Goal: Task Accomplishment & Management: Manage account settings

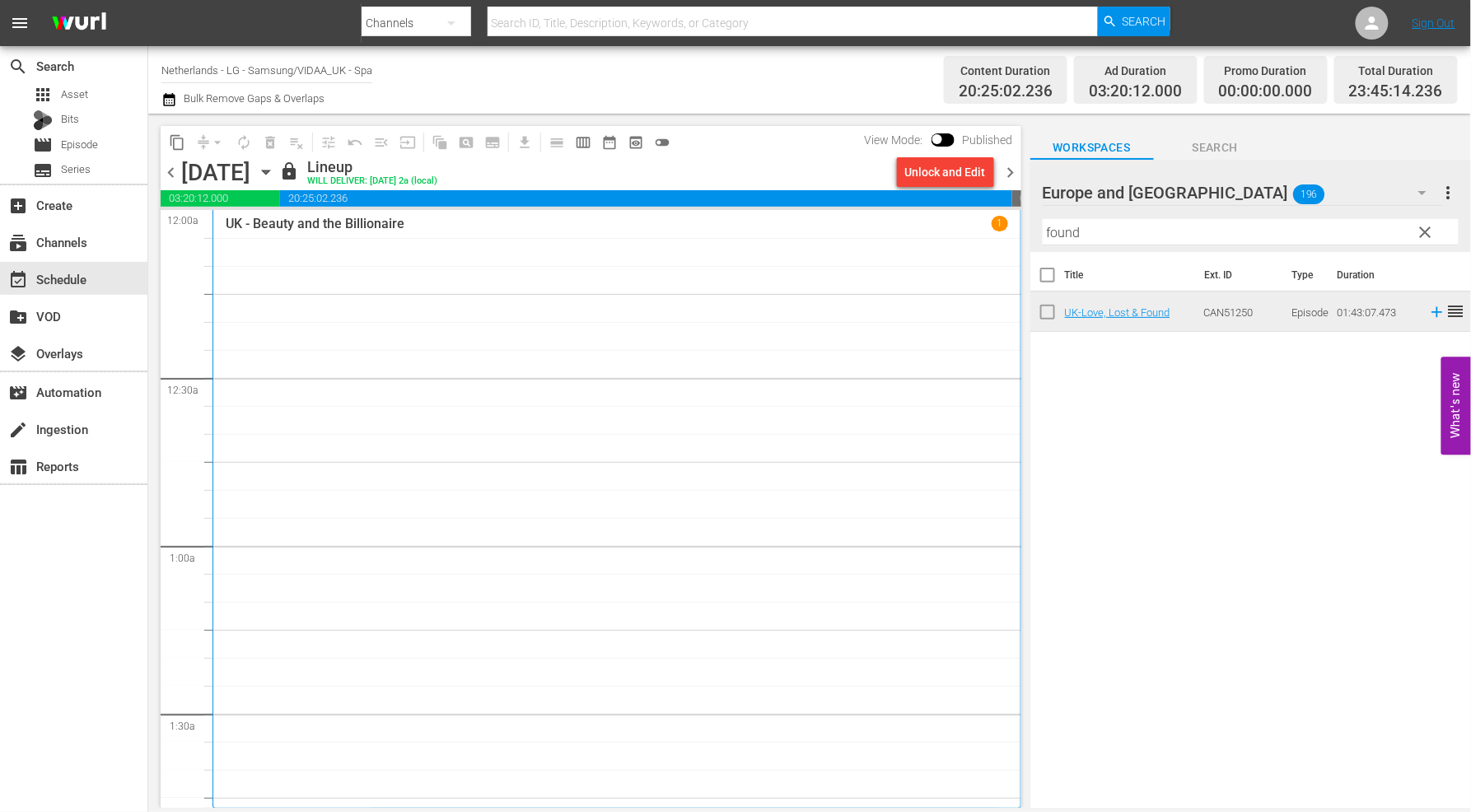
scroll to position [7963, 0]
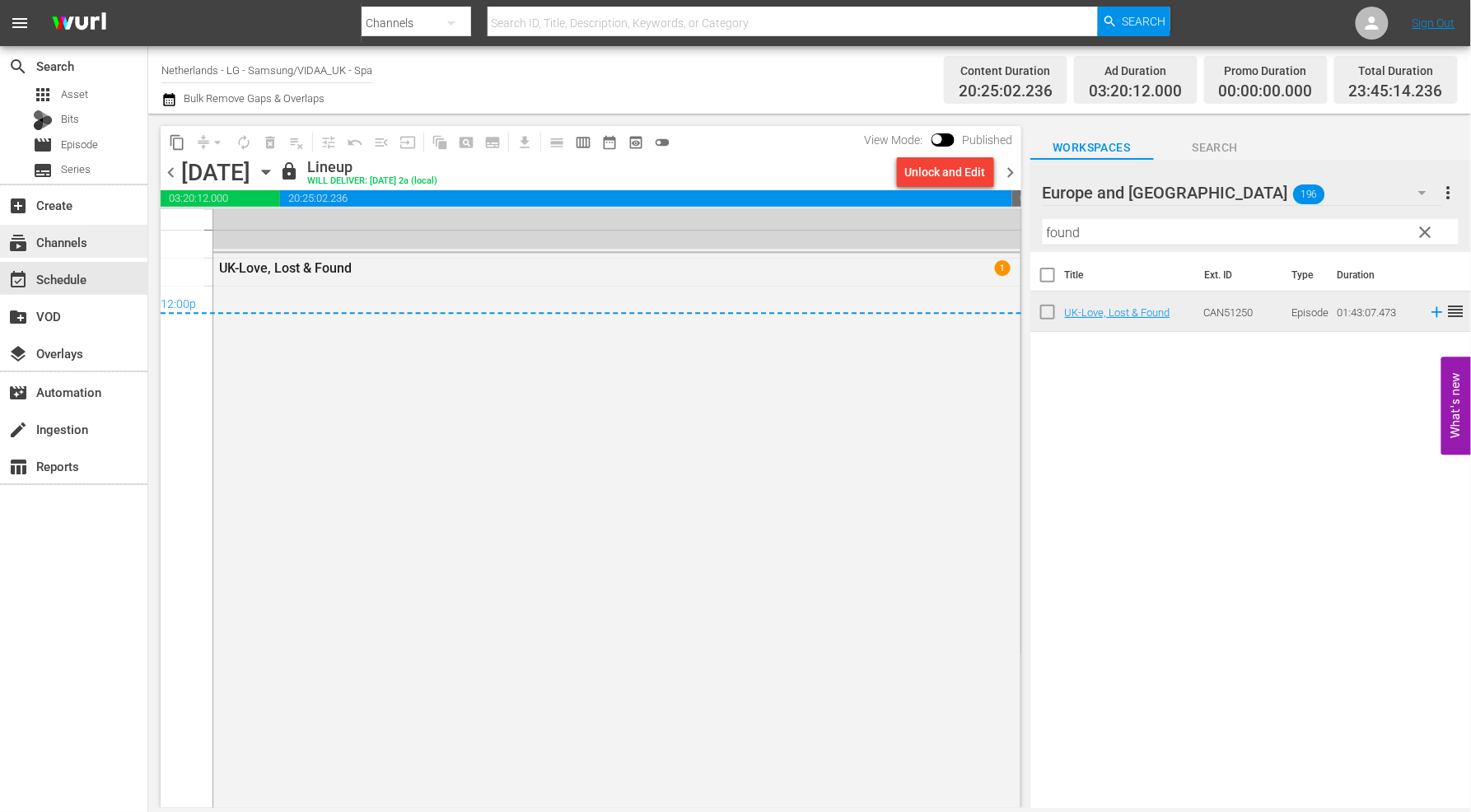
click at [92, 241] on div "subscriptions Channels" at bounding box center [46, 240] width 92 height 15
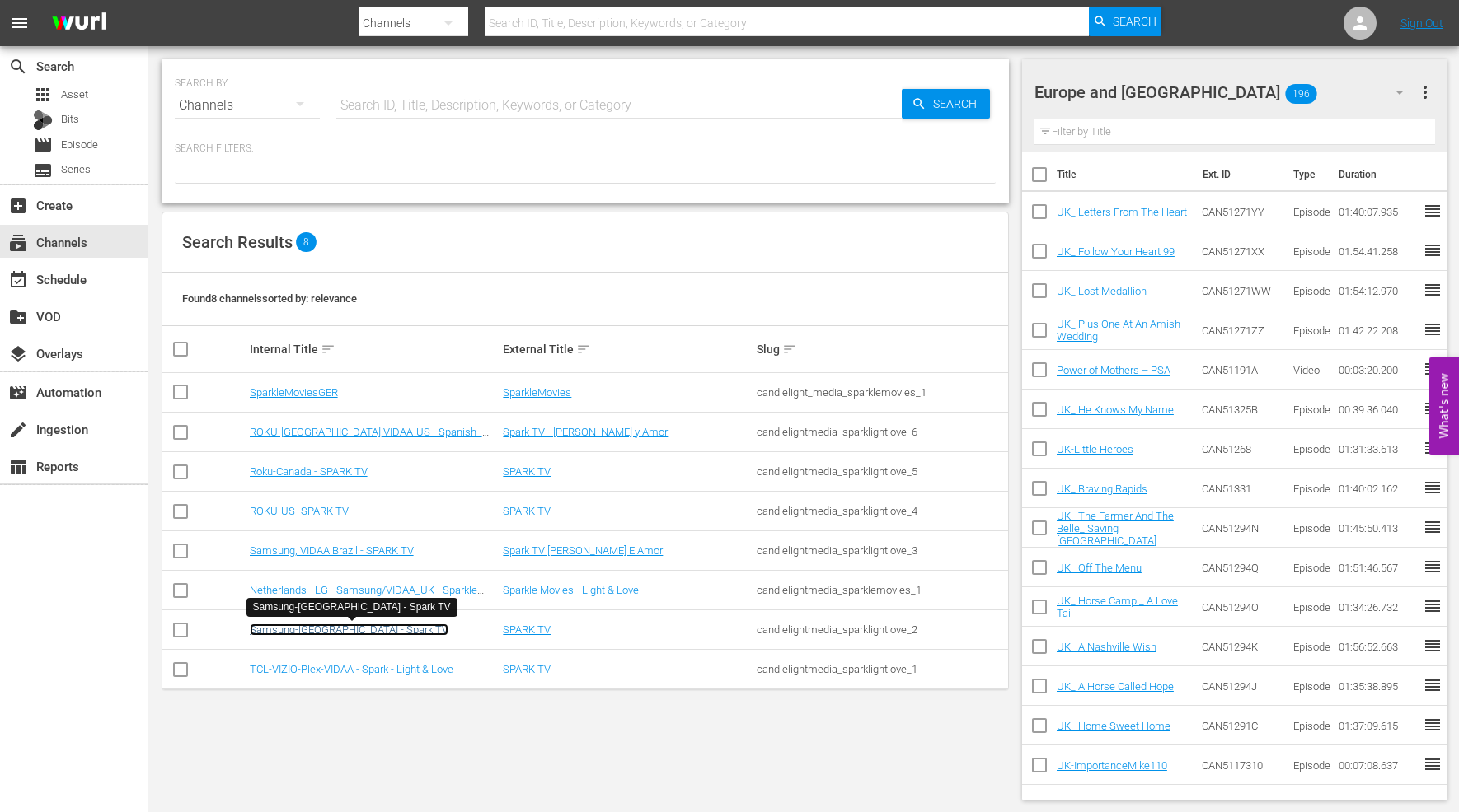
click at [352, 625] on link "Samsung-[GEOGRAPHIC_DATA] - Spark TV" at bounding box center [349, 629] width 199 height 12
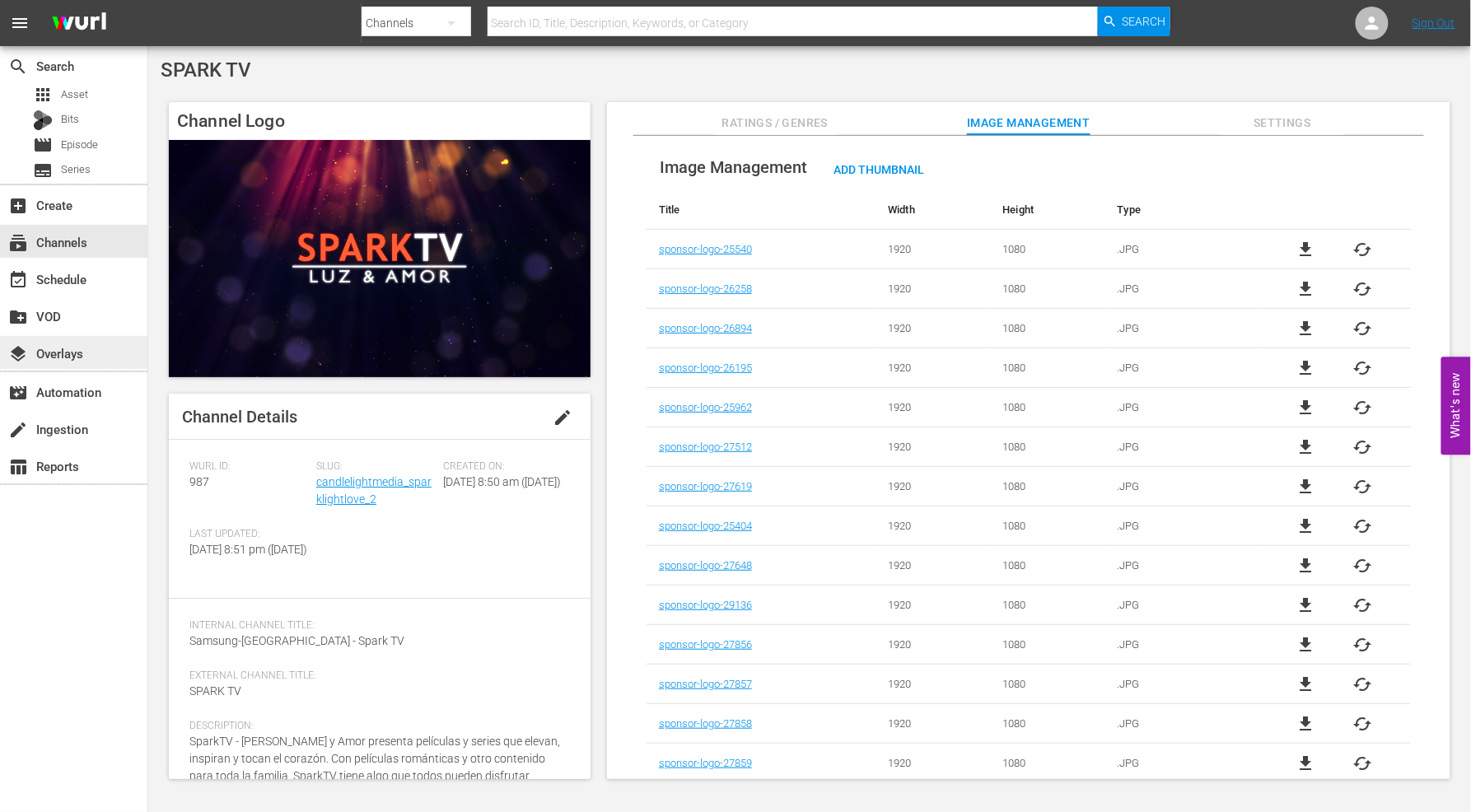
click at [78, 352] on div "layers Overlays" at bounding box center [46, 351] width 92 height 15
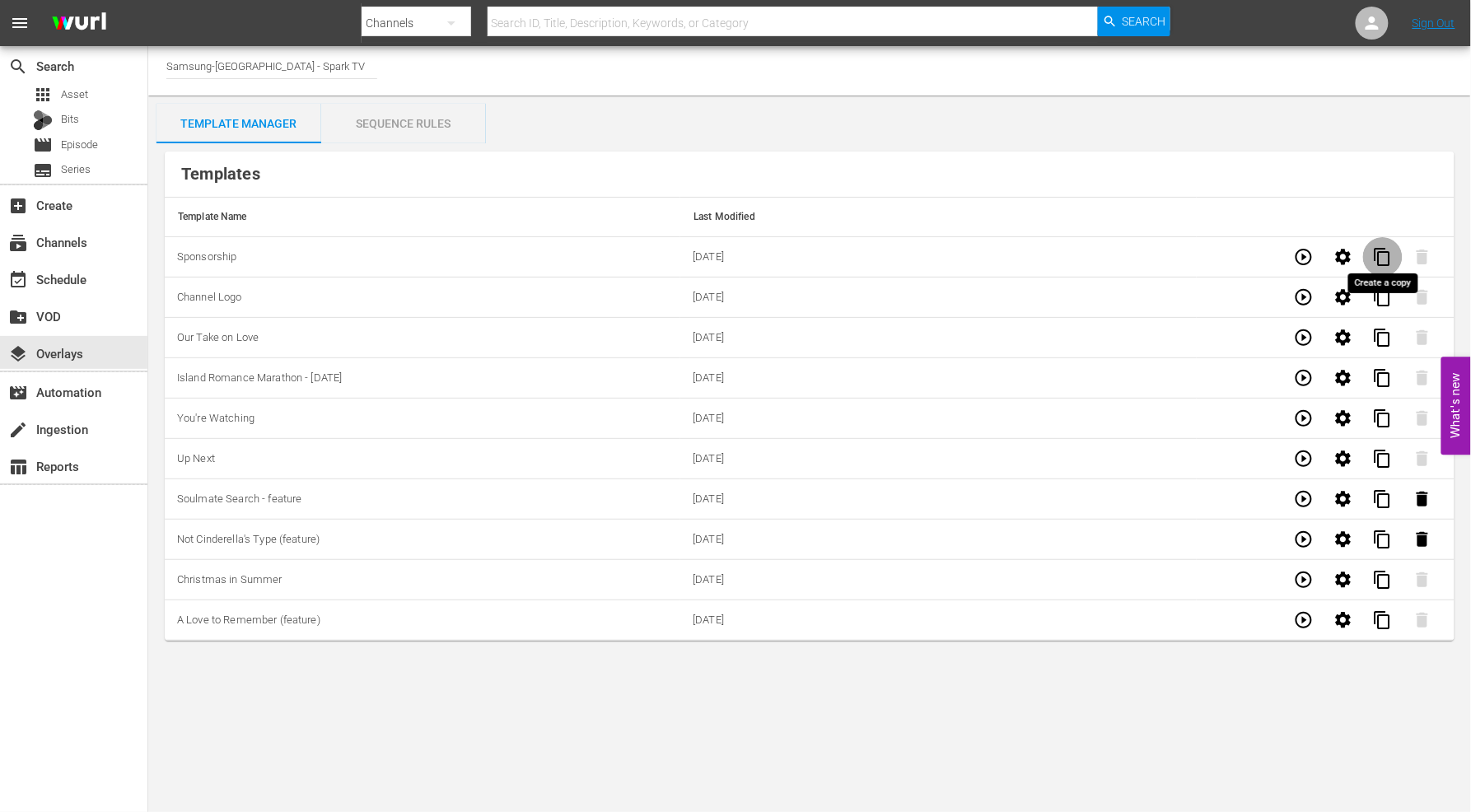
click at [1382, 255] on span "content_copy" at bounding box center [1383, 256] width 20 height 20
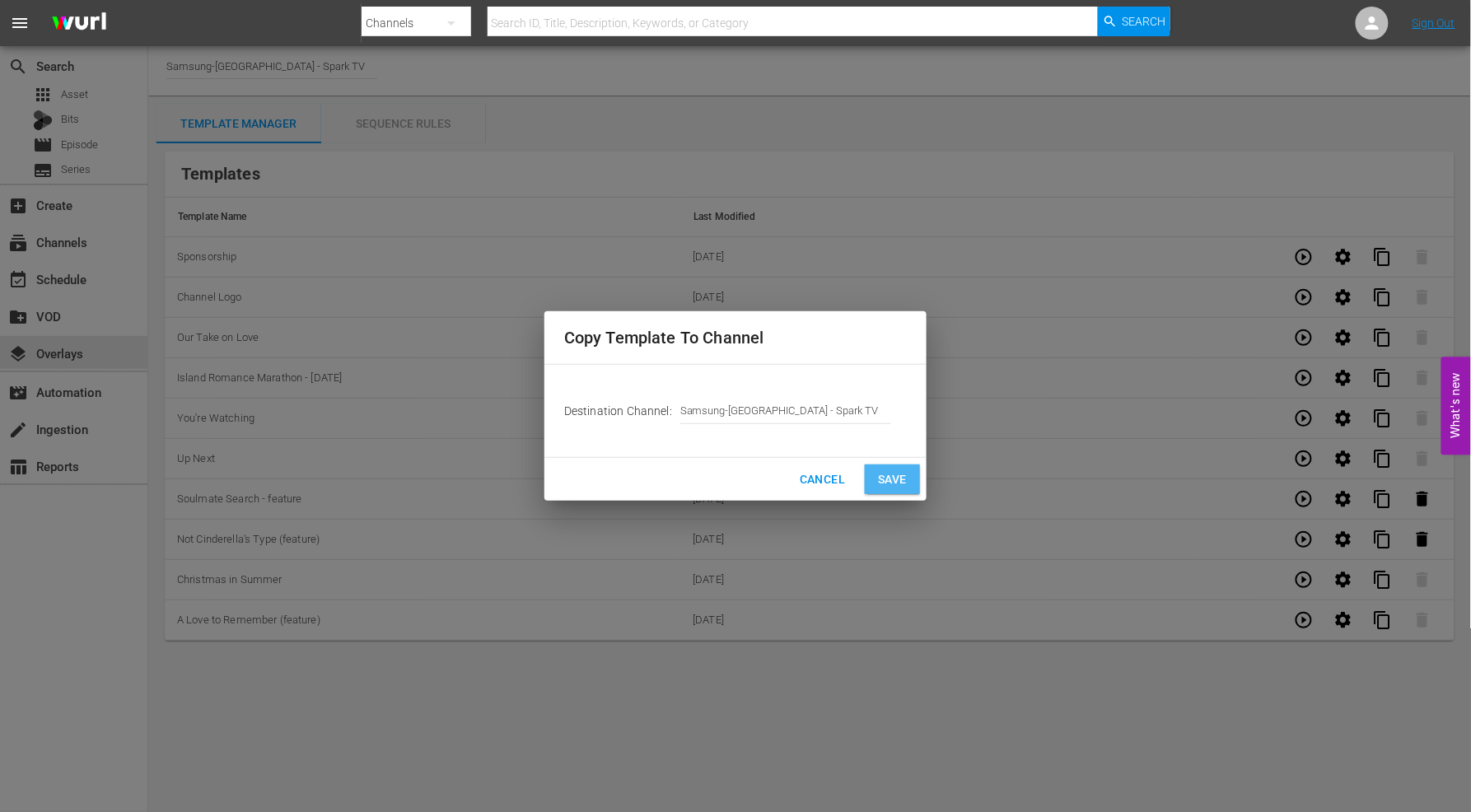
click at [886, 479] on span "Save" at bounding box center [892, 480] width 29 height 21
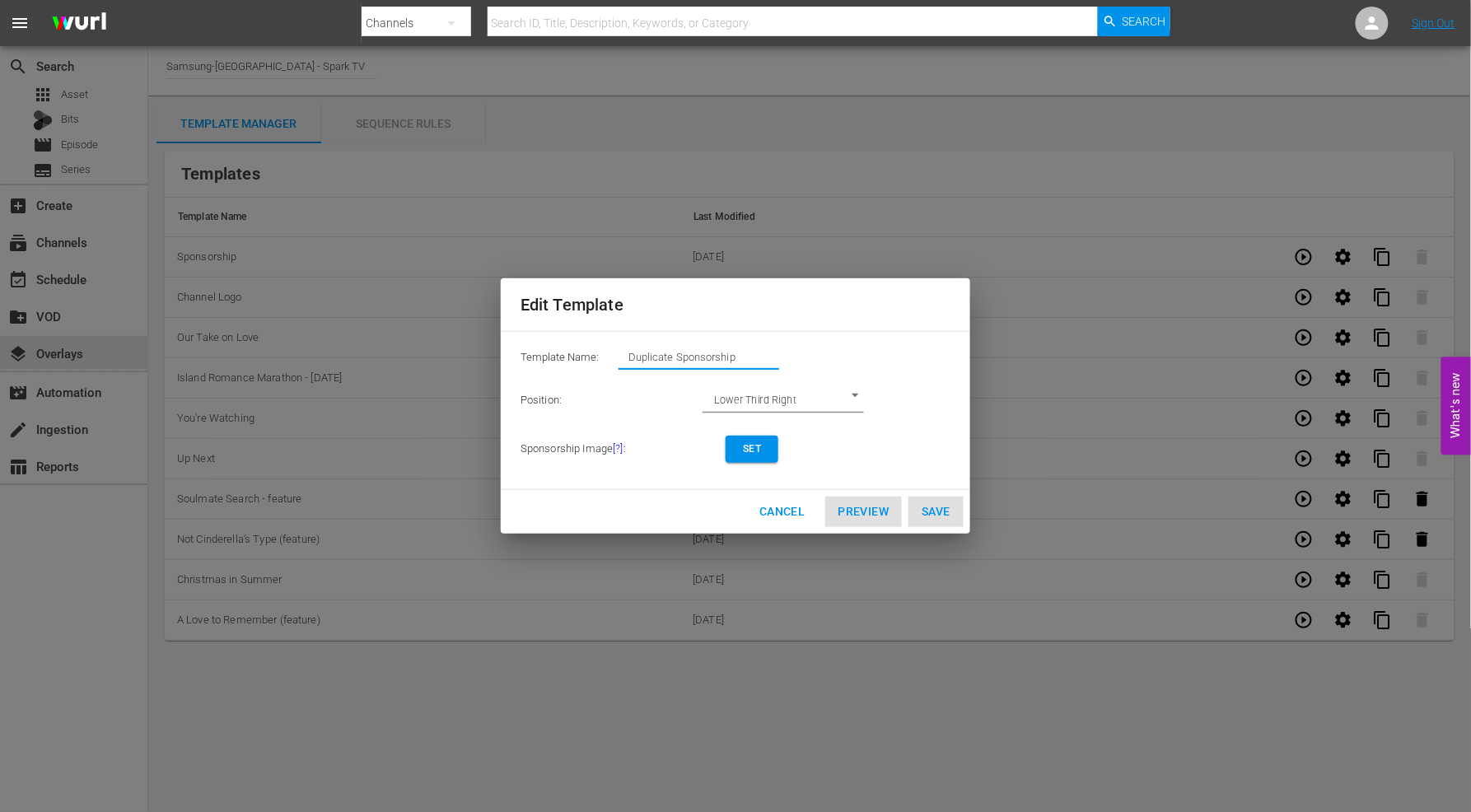
drag, startPoint x: 760, startPoint y: 364, endPoint x: 312, endPoint y: 324, distance: 449.8
click at [312, 323] on div "Edit Template Template Name: Duplicate Sponsorship Position: Lower Third Right …" at bounding box center [736, 406] width 1452 height 793
click at [760, 447] on span "Set" at bounding box center [753, 450] width 27 height 17
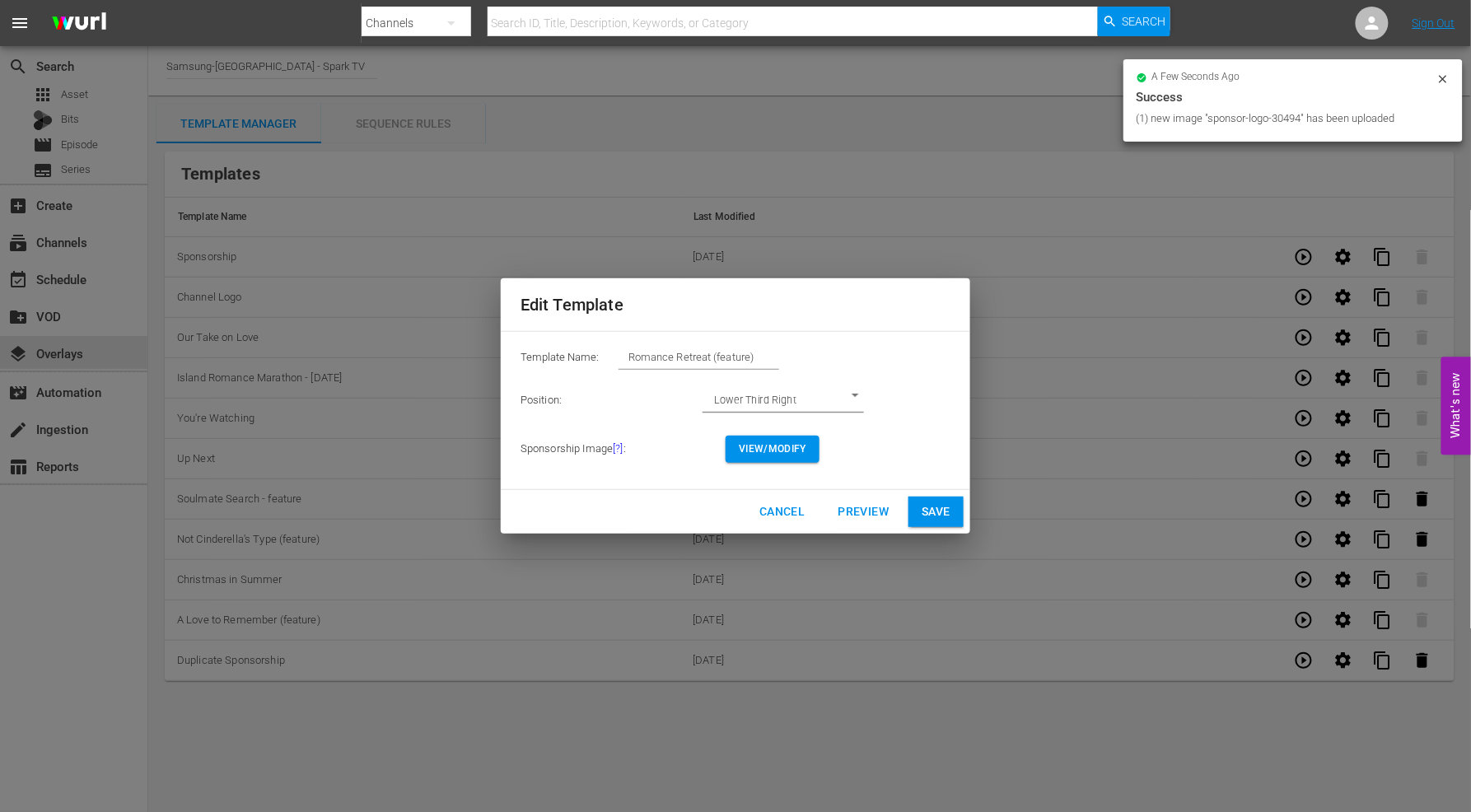
click at [936, 505] on span "Save" at bounding box center [936, 513] width 29 height 21
type input "Duplicate Sponsorship"
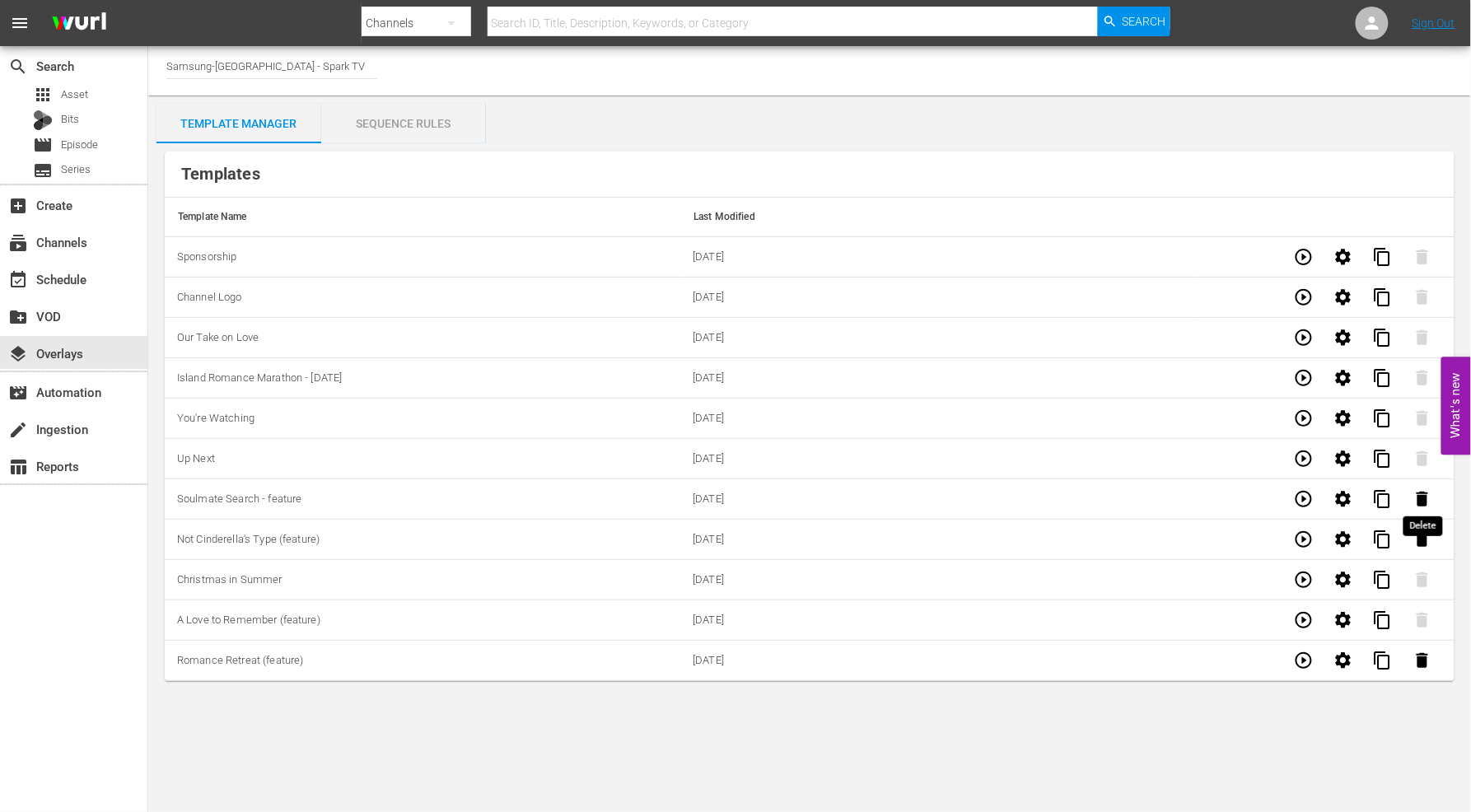
click at [1418, 498] on icon "button" at bounding box center [1423, 499] width 11 height 15
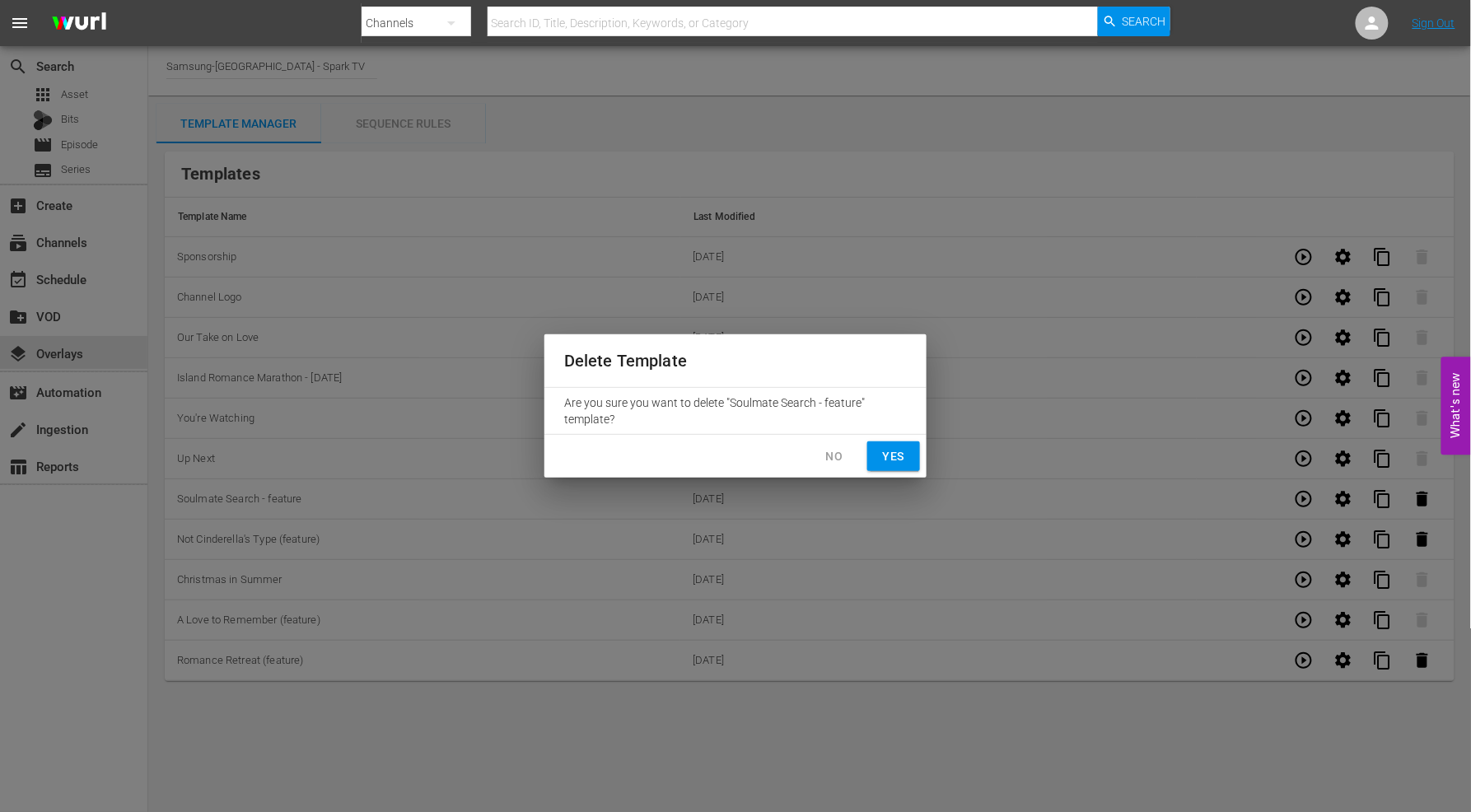
click at [889, 451] on span "Yes" at bounding box center [894, 457] width 27 height 21
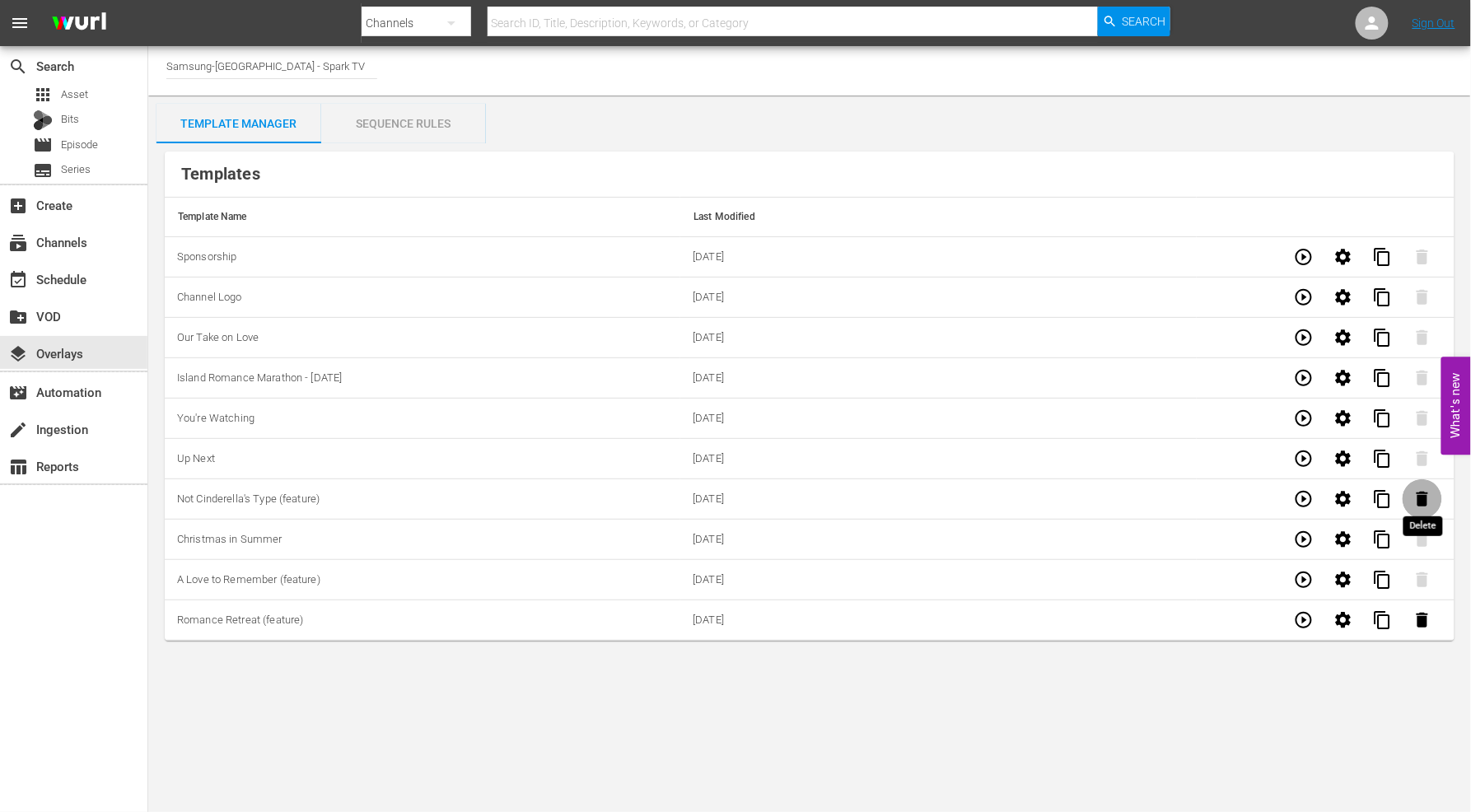
click at [1418, 495] on icon "button" at bounding box center [1422, 499] width 20 height 20
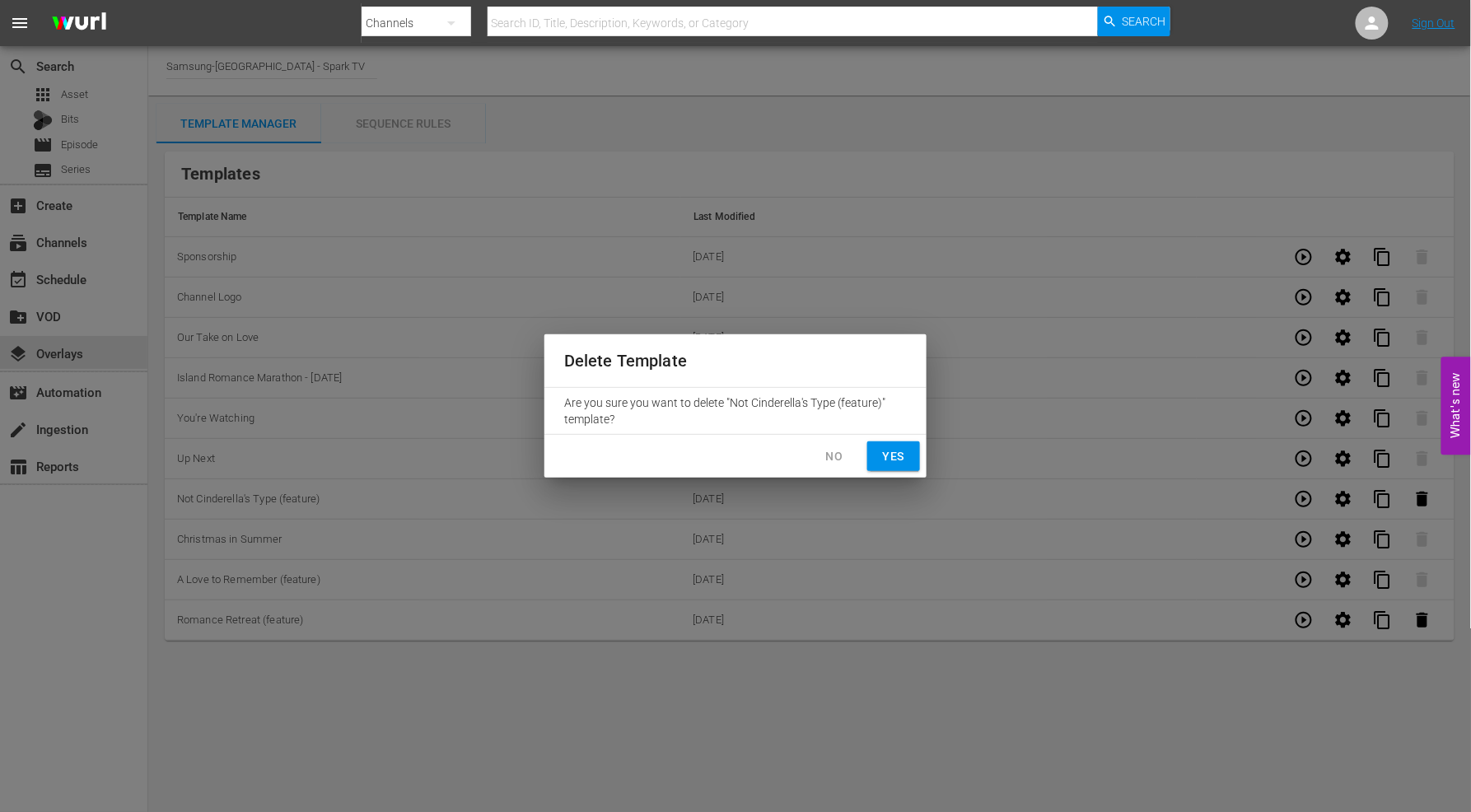
click at [873, 447] on button "Yes" at bounding box center [893, 457] width 53 height 31
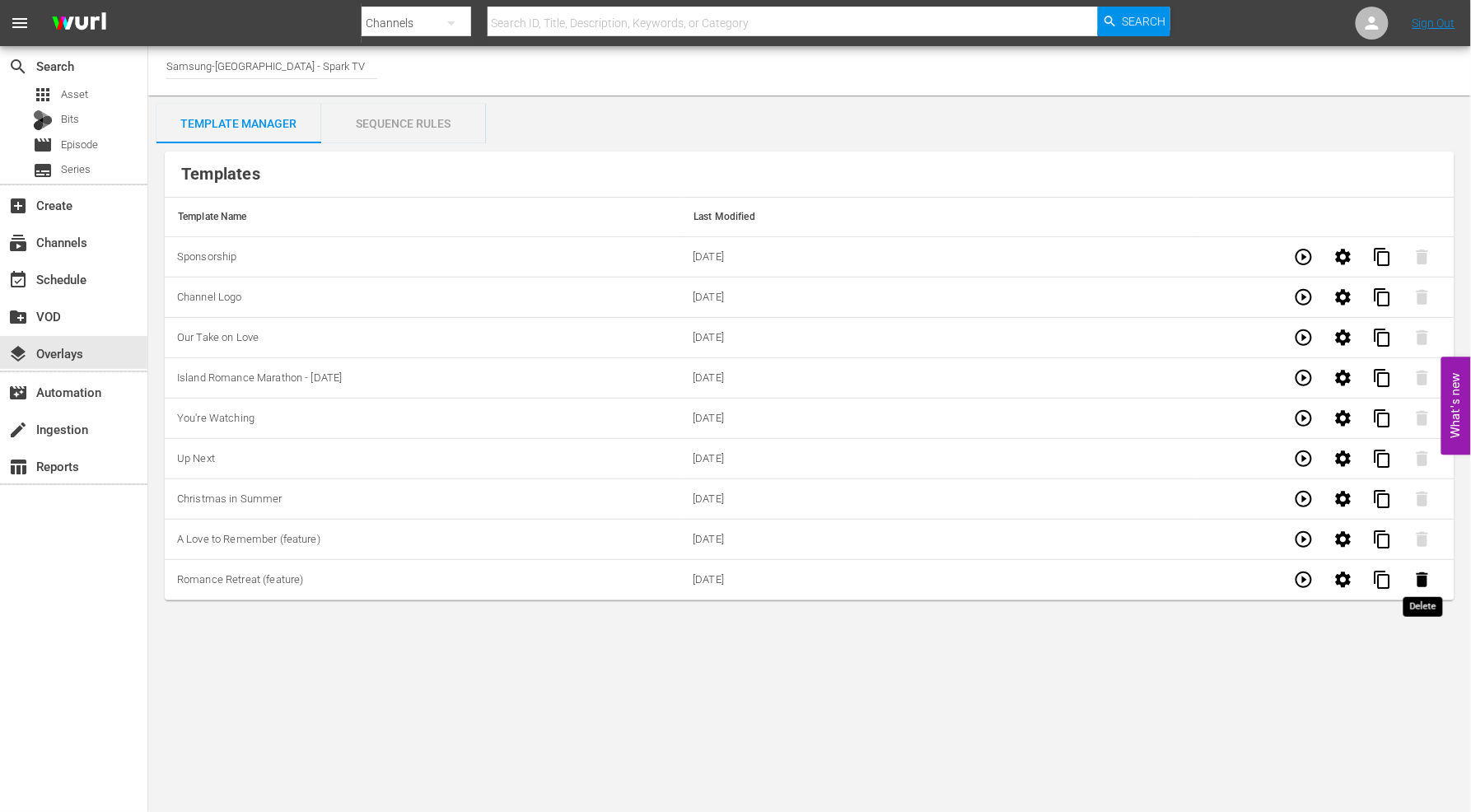
click at [1421, 585] on icon "button" at bounding box center [1423, 581] width 11 height 15
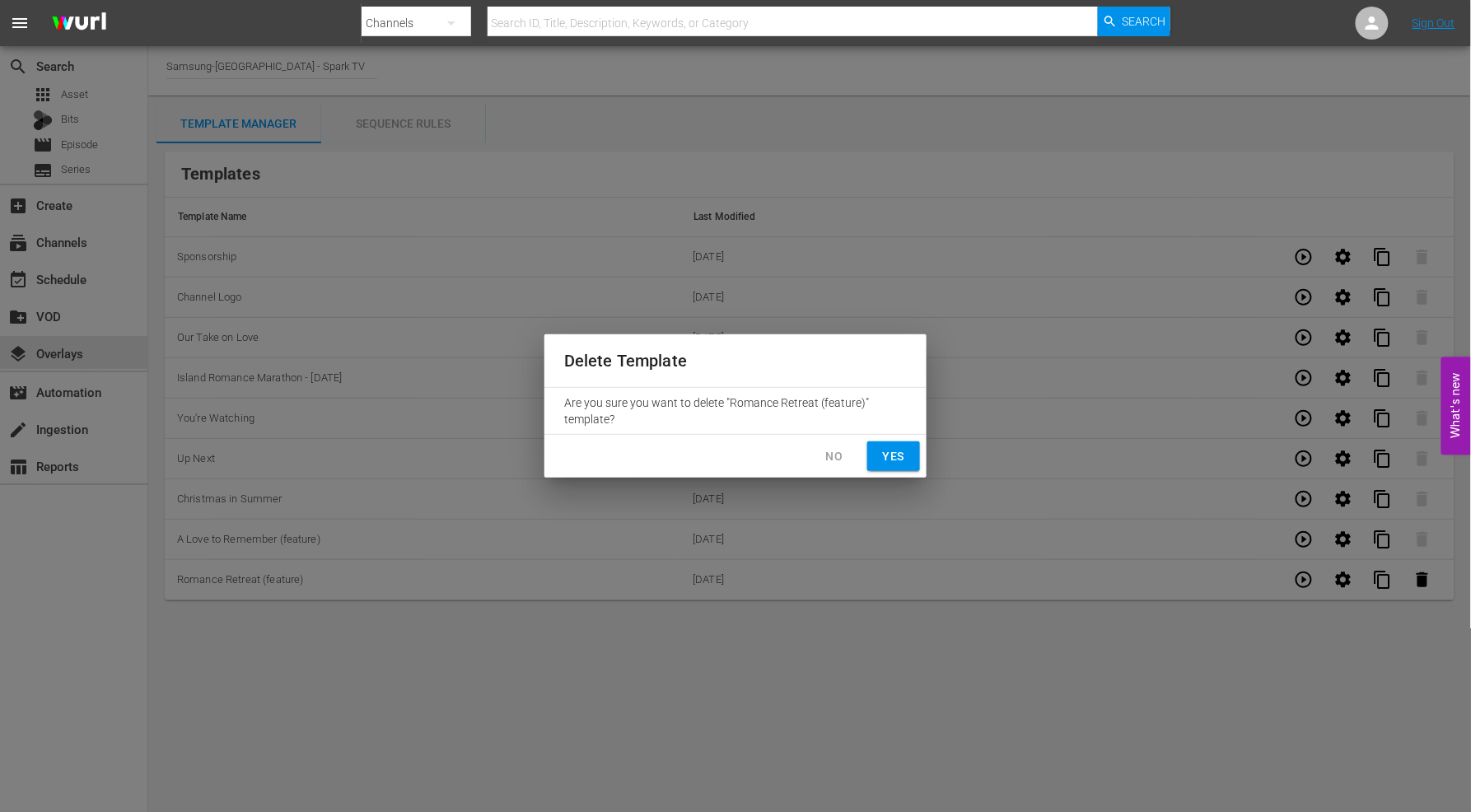
click at [836, 457] on span "No" at bounding box center [835, 457] width 27 height 21
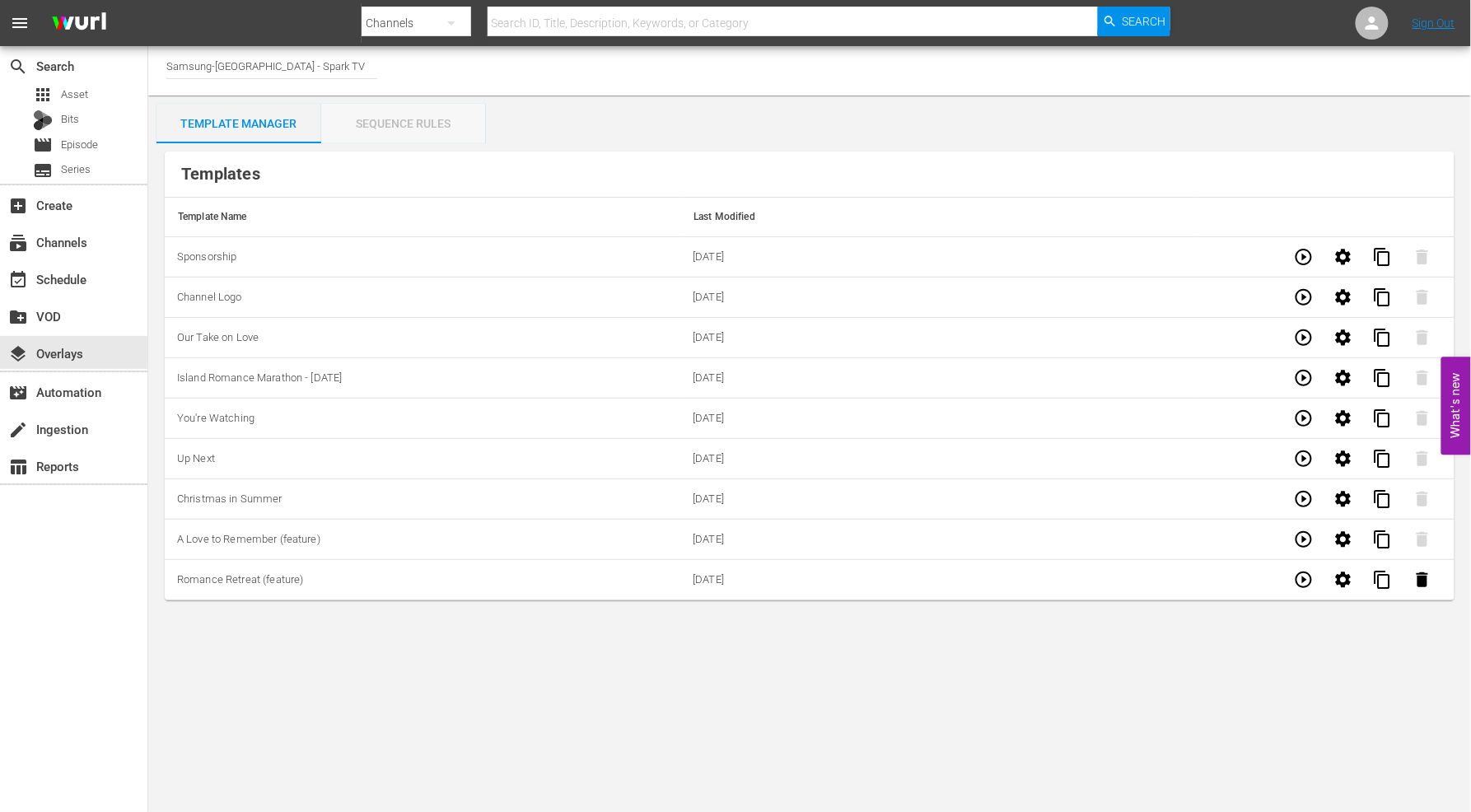
click at [417, 117] on div "Sequence Rules" at bounding box center [404, 123] width 165 height 39
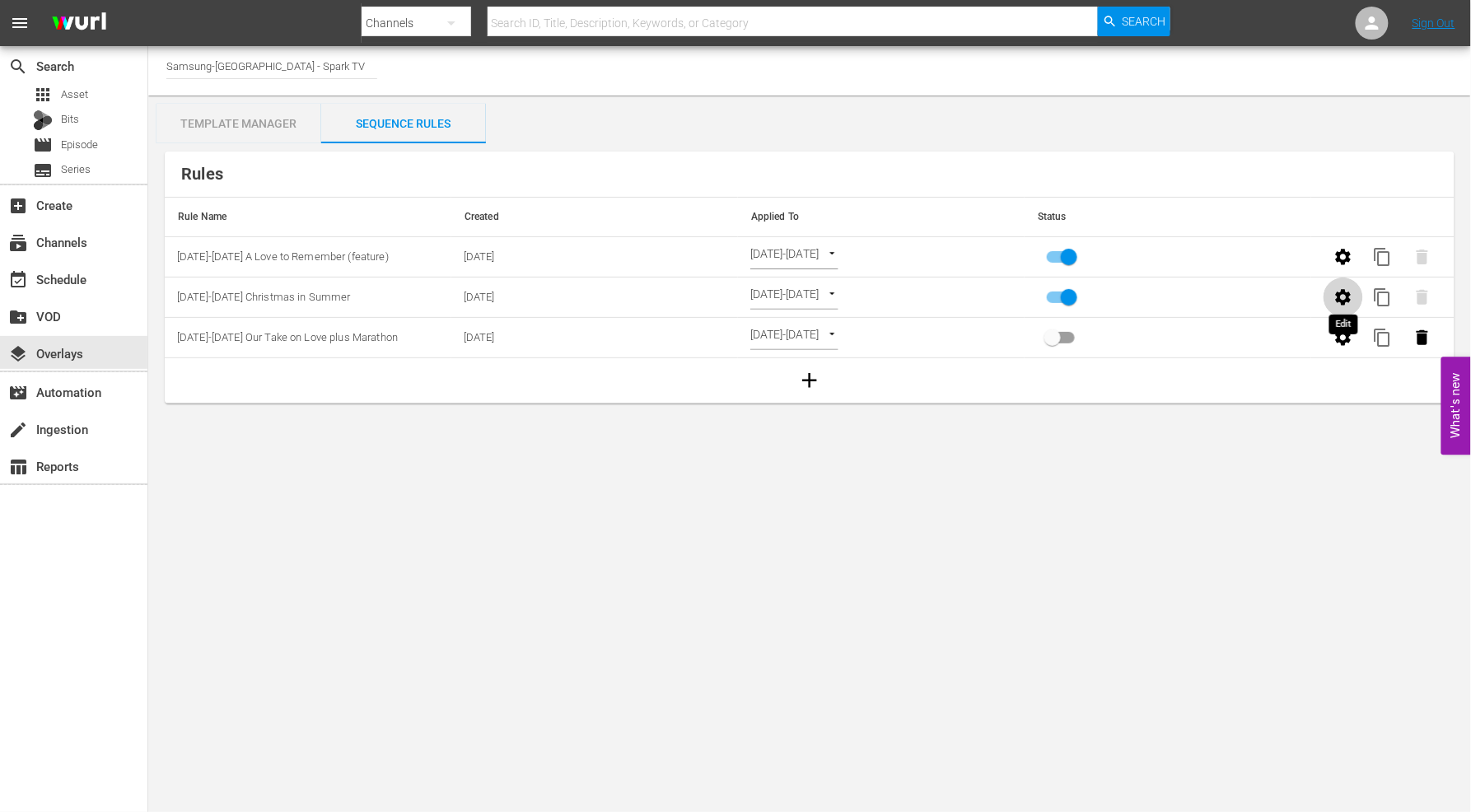
click at [1340, 295] on icon "button" at bounding box center [1344, 296] width 15 height 15
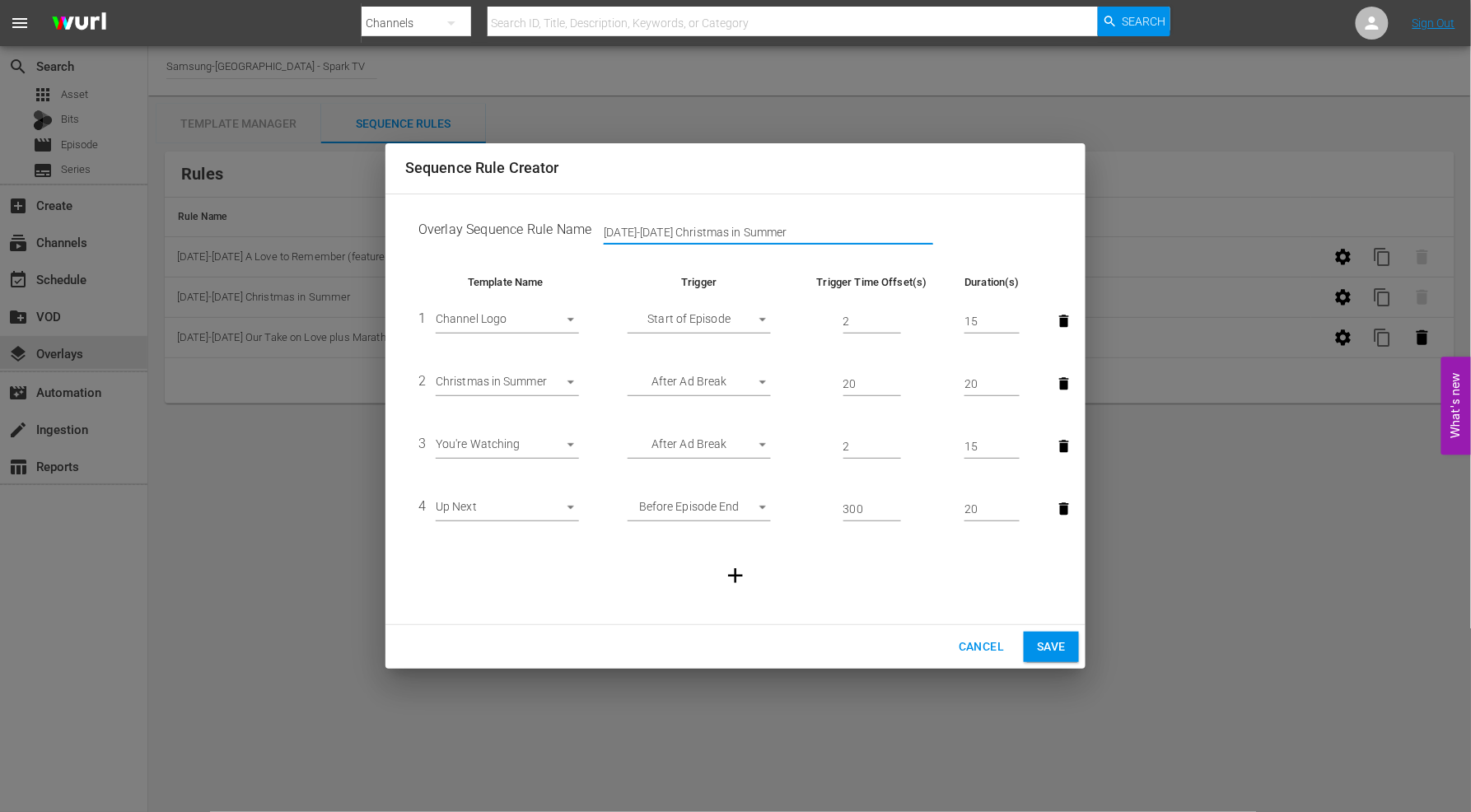
drag, startPoint x: 797, startPoint y: 235, endPoint x: 262, endPoint y: 176, distance: 538.2
click at [264, 176] on div "Sequence Rule Creator Overlay Sequence Rule Name [DATE]-[DATE] Christmas in Sum…" at bounding box center [736, 406] width 1471 height 812
type input "[DATE] - [DATE] Romance Retreat (feature)"
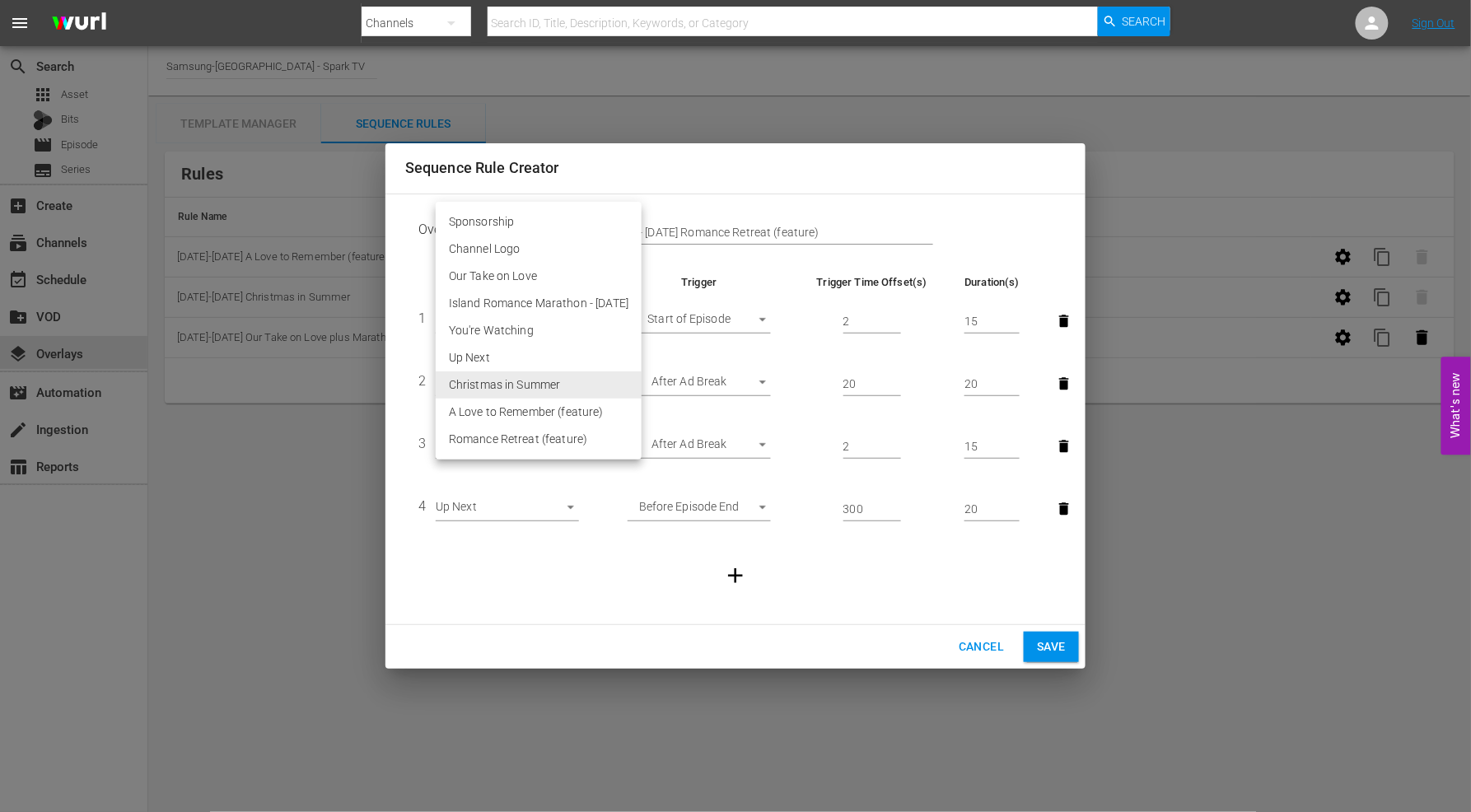
click at [571, 385] on body "menu Search By Channels Search ID, Title, Description, Keywords, or Category Se…" at bounding box center [736, 406] width 1471 height 812
click at [565, 440] on li "Romance Retreat (feature)" at bounding box center [538, 439] width 206 height 27
type input "30494"
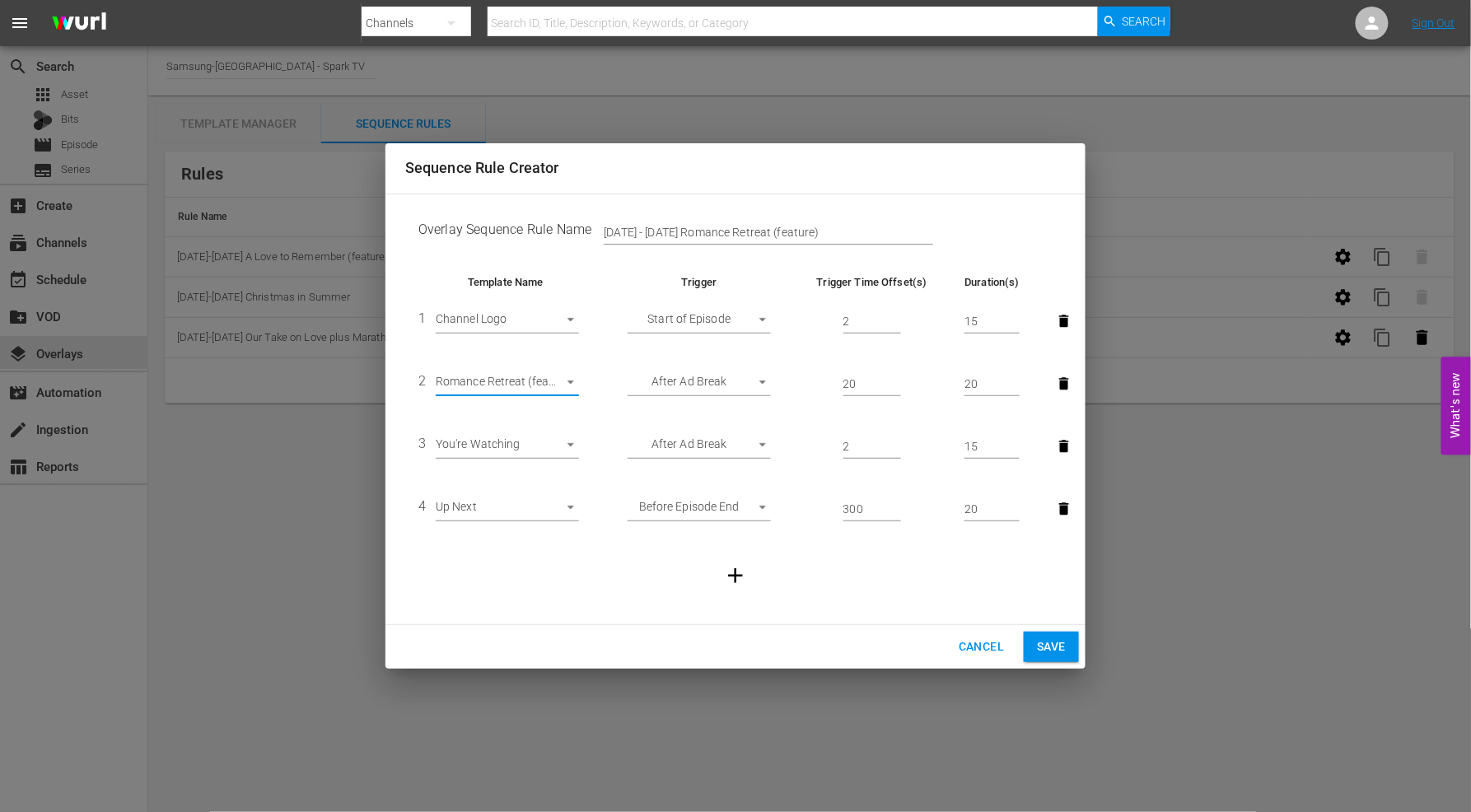
click at [1052, 647] on span "Save" at bounding box center [1051, 647] width 29 height 21
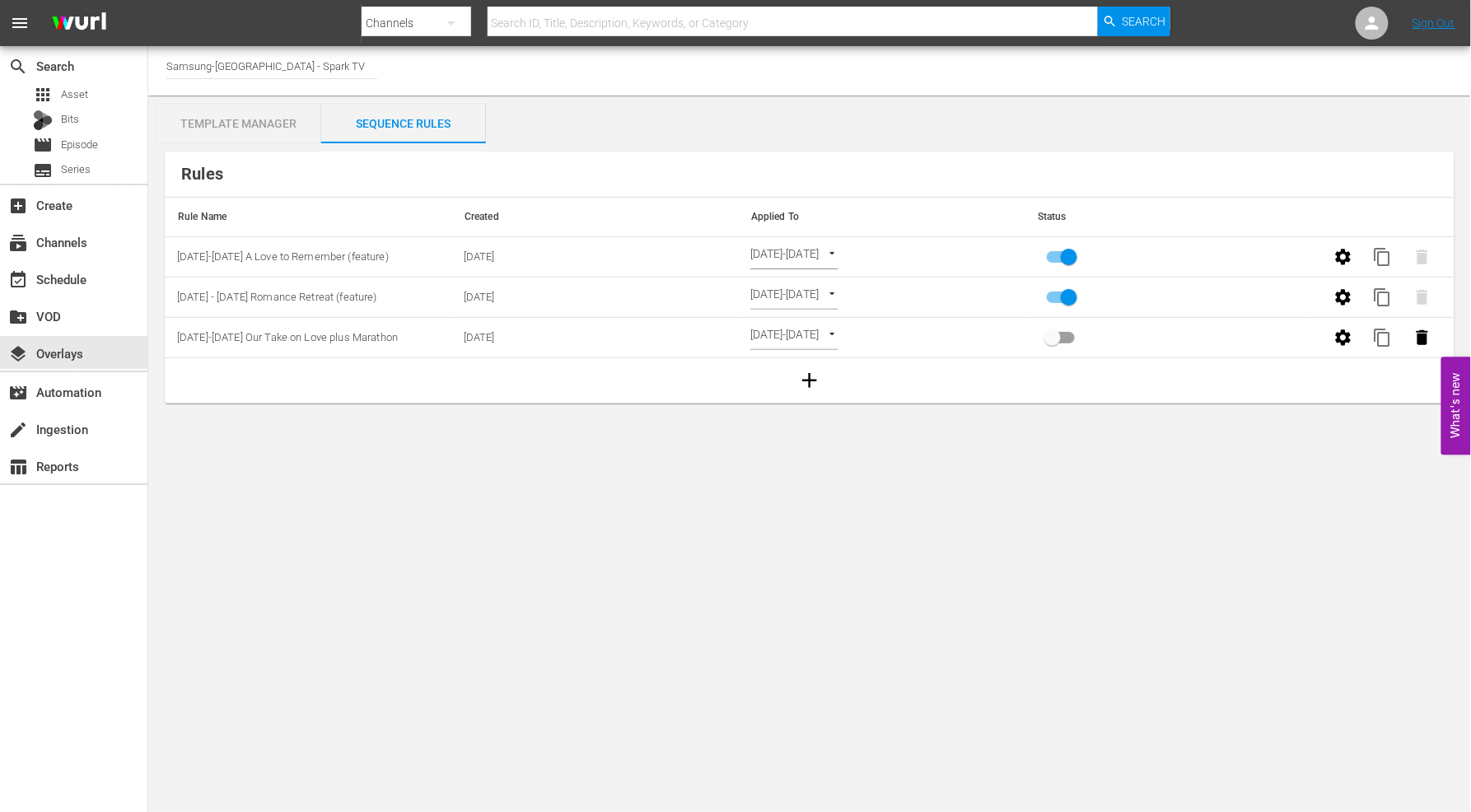
click at [876, 295] on body "menu Search By Channels Search ID, Title, Description, Keywords, or Category Se…" at bounding box center [736, 406] width 1471 height 812
drag, startPoint x: 786, startPoint y: 266, endPoint x: 819, endPoint y: 282, distance: 36.7
click at [786, 266] on li "Channel Level" at bounding box center [817, 271] width 133 height 27
type input "CHANNEL_LEVEL"
click at [834, 295] on body "menu Search By Channels Search ID, Title, Description, Keywords, or Category Se…" at bounding box center [736, 406] width 1471 height 812
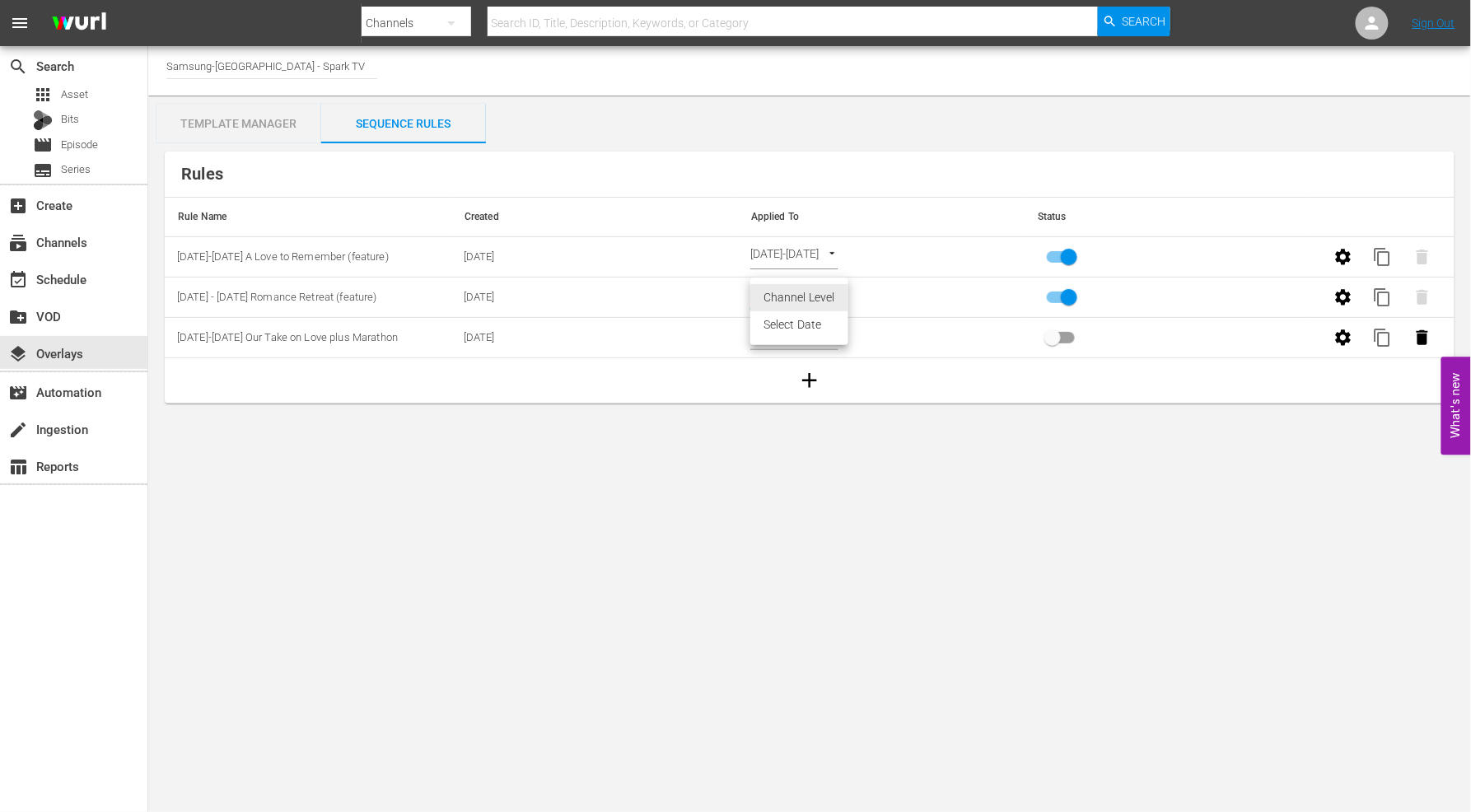
click at [793, 324] on li "Select Date" at bounding box center [800, 325] width 99 height 27
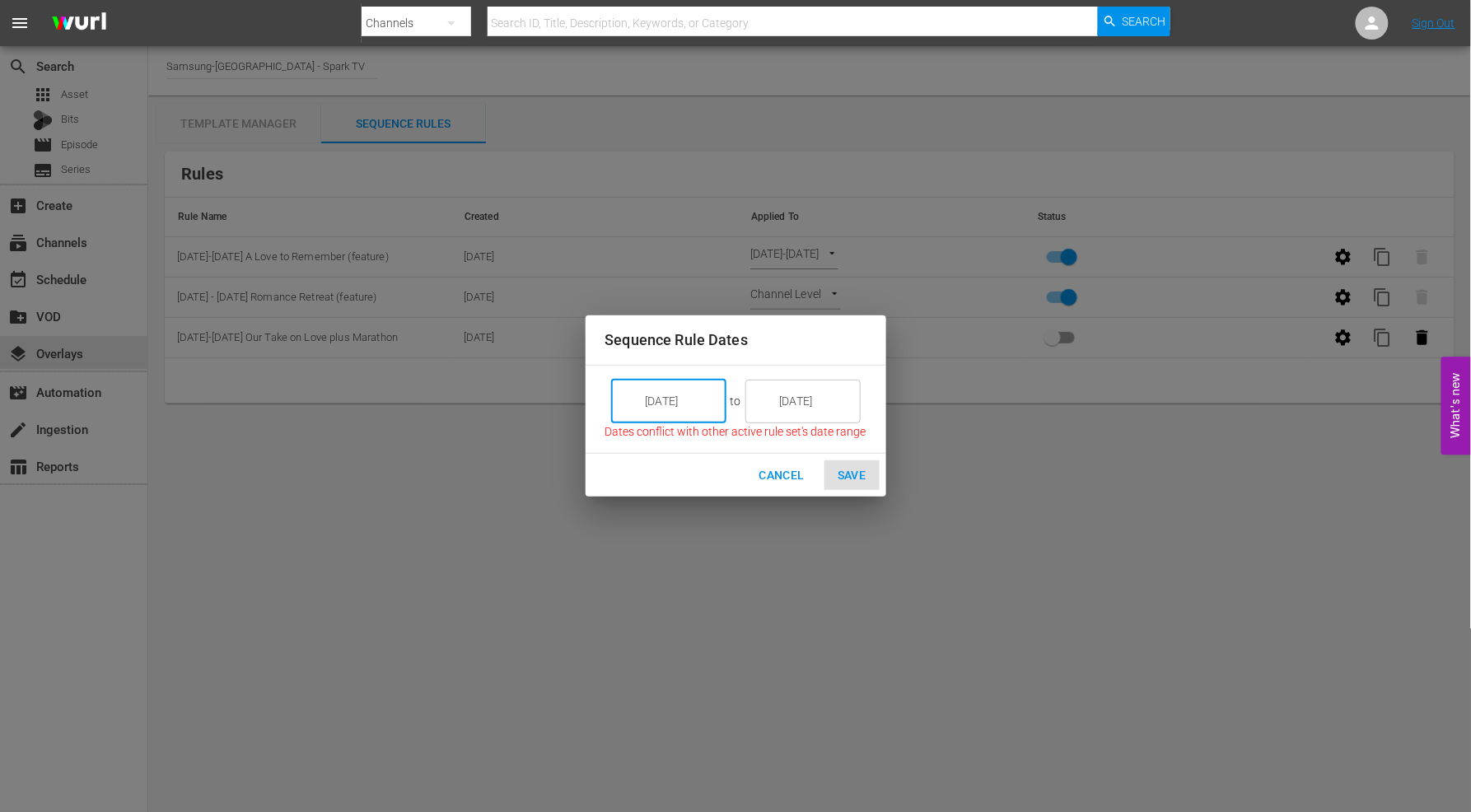
click at [692, 396] on input "[DATE]" at bounding box center [680, 401] width 92 height 45
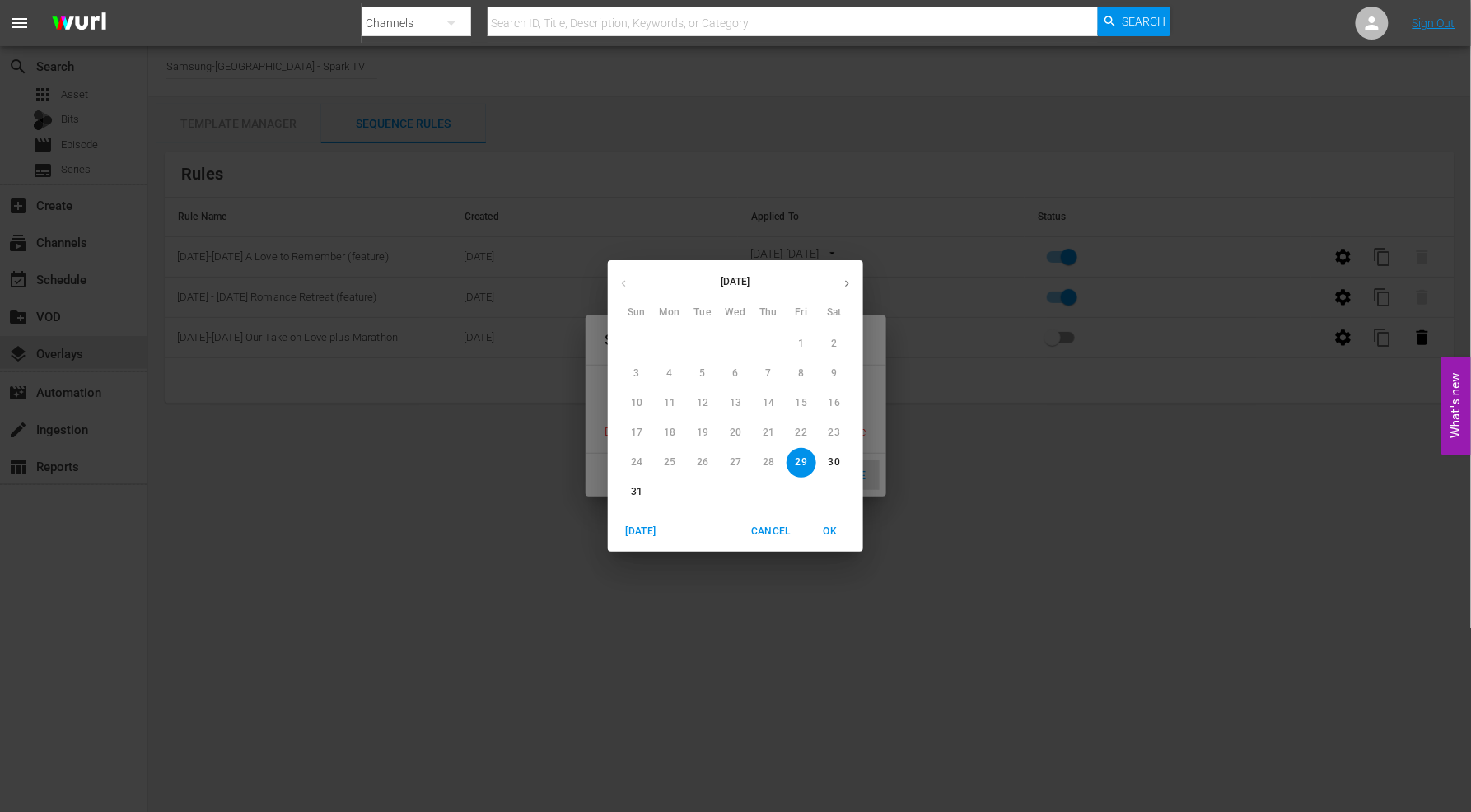
click at [846, 281] on icon "button" at bounding box center [846, 283] width 12 height 12
click at [672, 340] on p "1" at bounding box center [670, 343] width 6 height 14
type input "[DATE]"
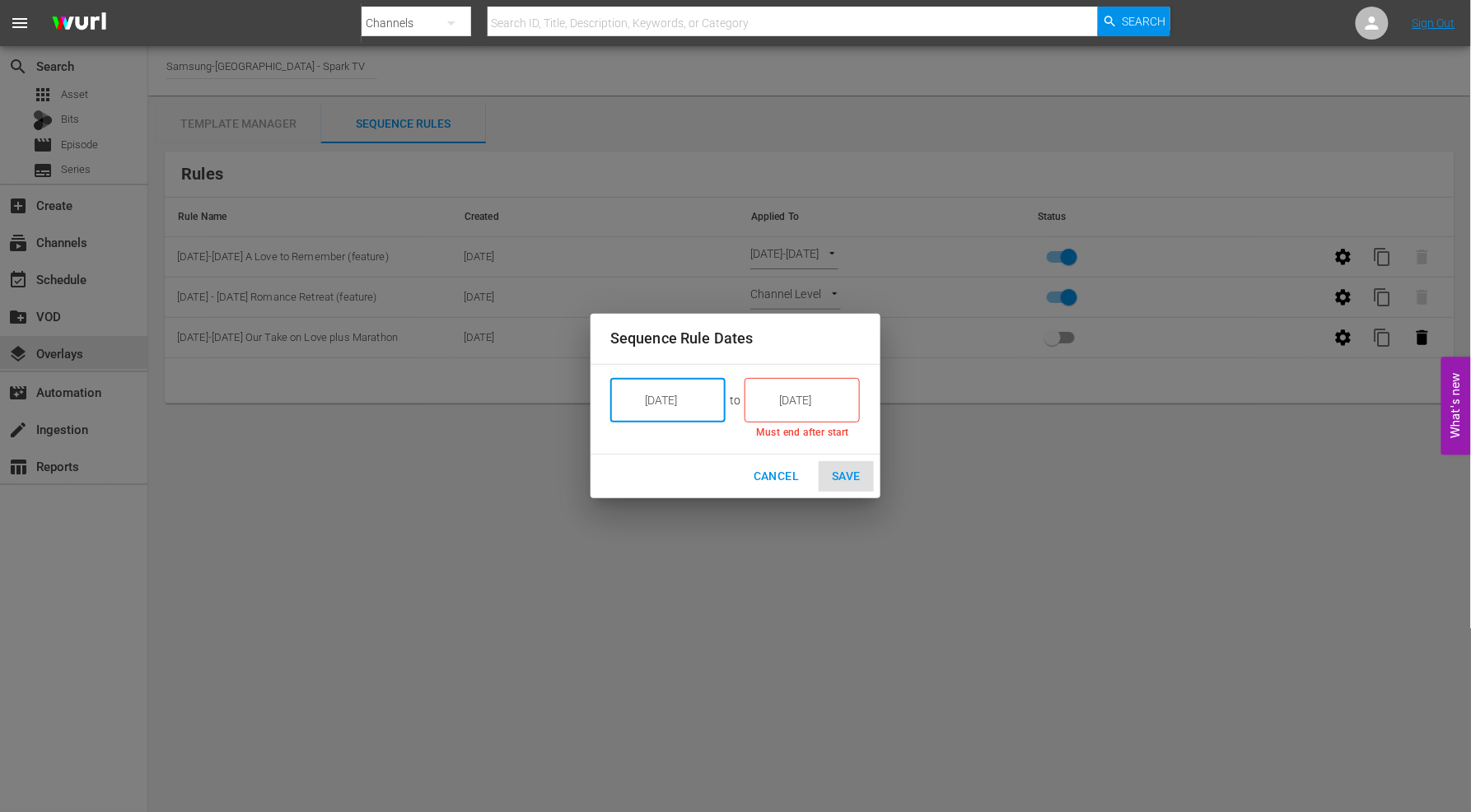
click at [822, 399] on input "[DATE]" at bounding box center [814, 400] width 92 height 45
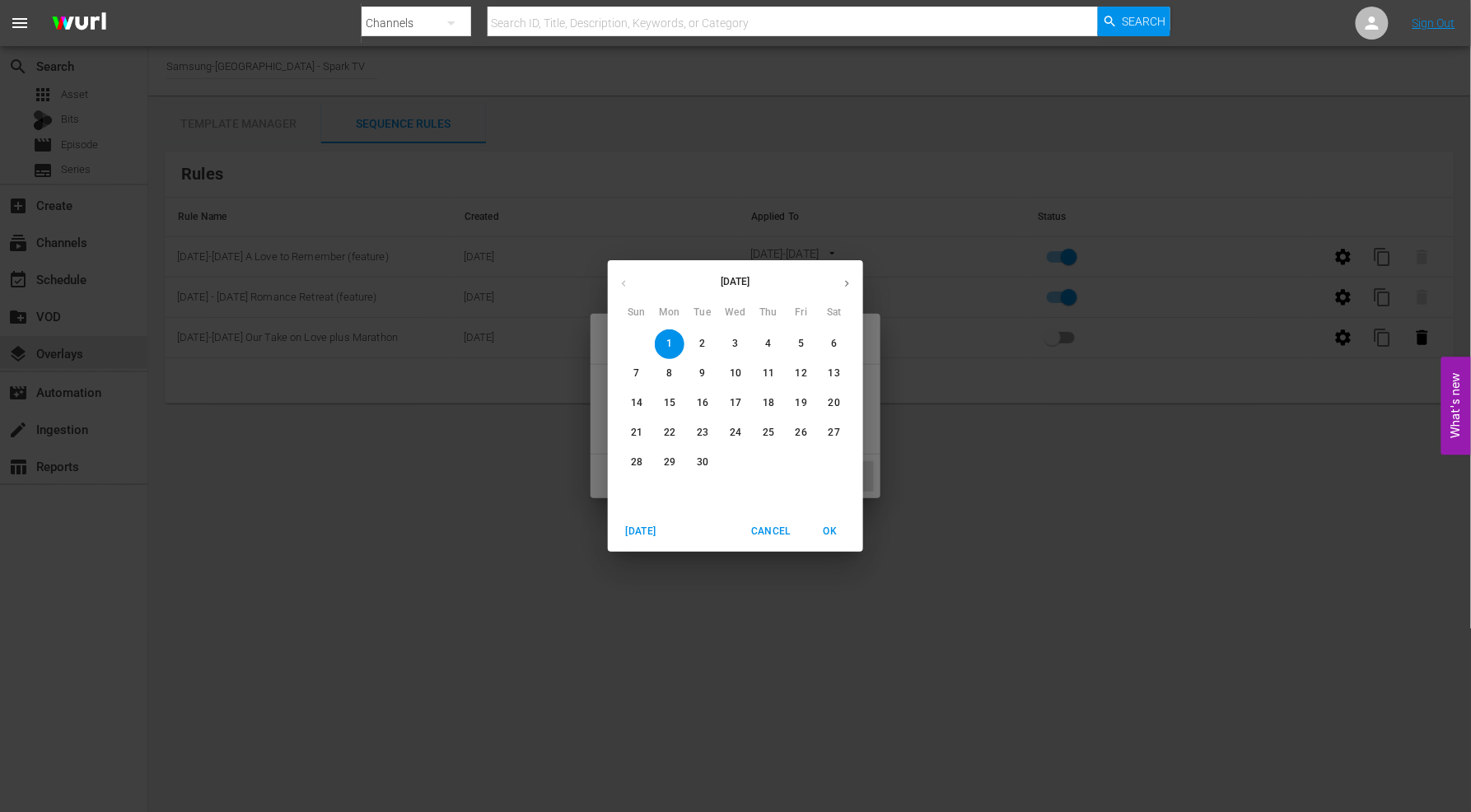
click at [849, 283] on icon "button" at bounding box center [846, 283] width 12 height 12
click at [620, 285] on icon "button" at bounding box center [624, 283] width 12 height 12
click at [635, 373] on p "7" at bounding box center [636, 373] width 6 height 14
type input "[DATE]"
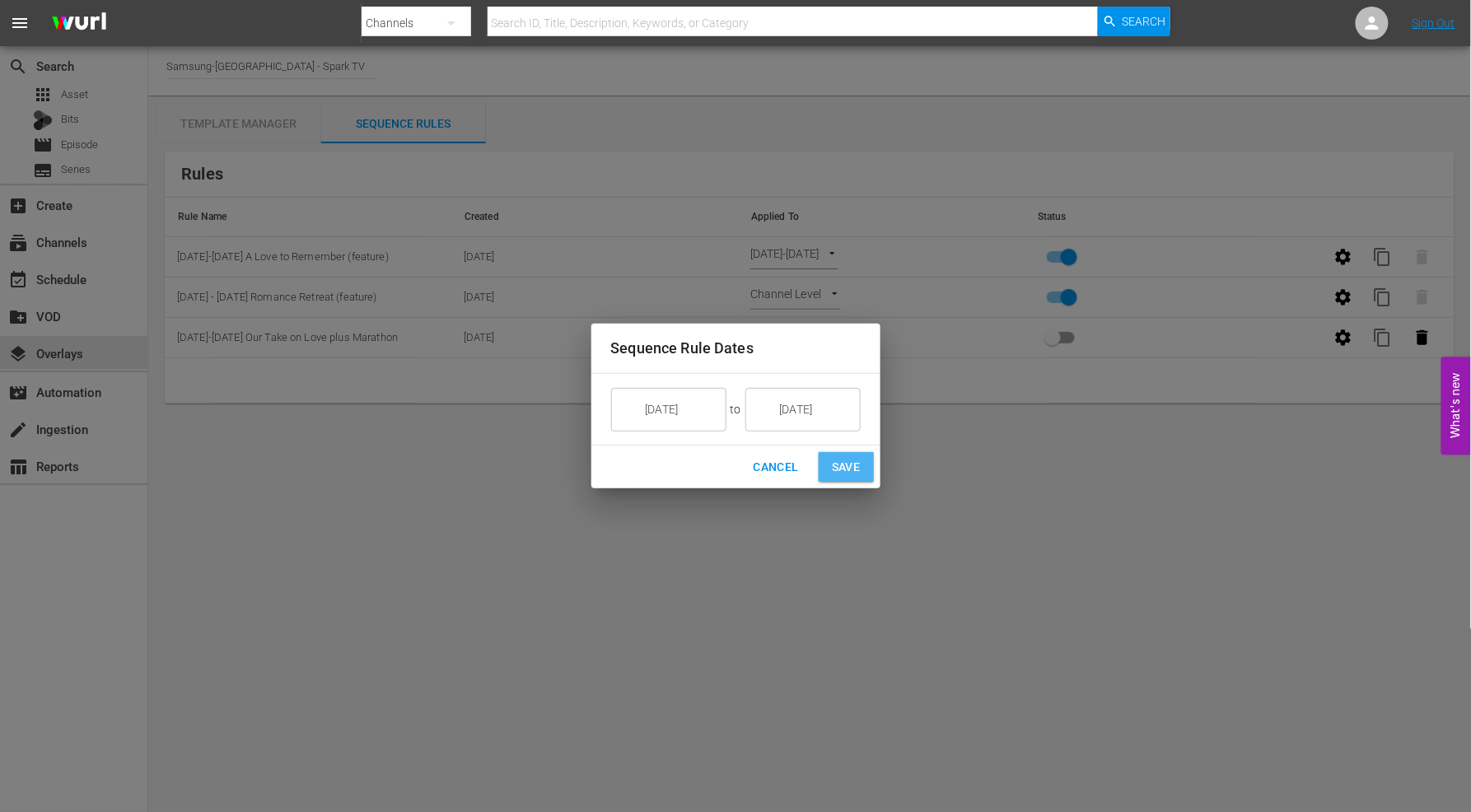
click at [849, 464] on span "Save" at bounding box center [846, 468] width 29 height 21
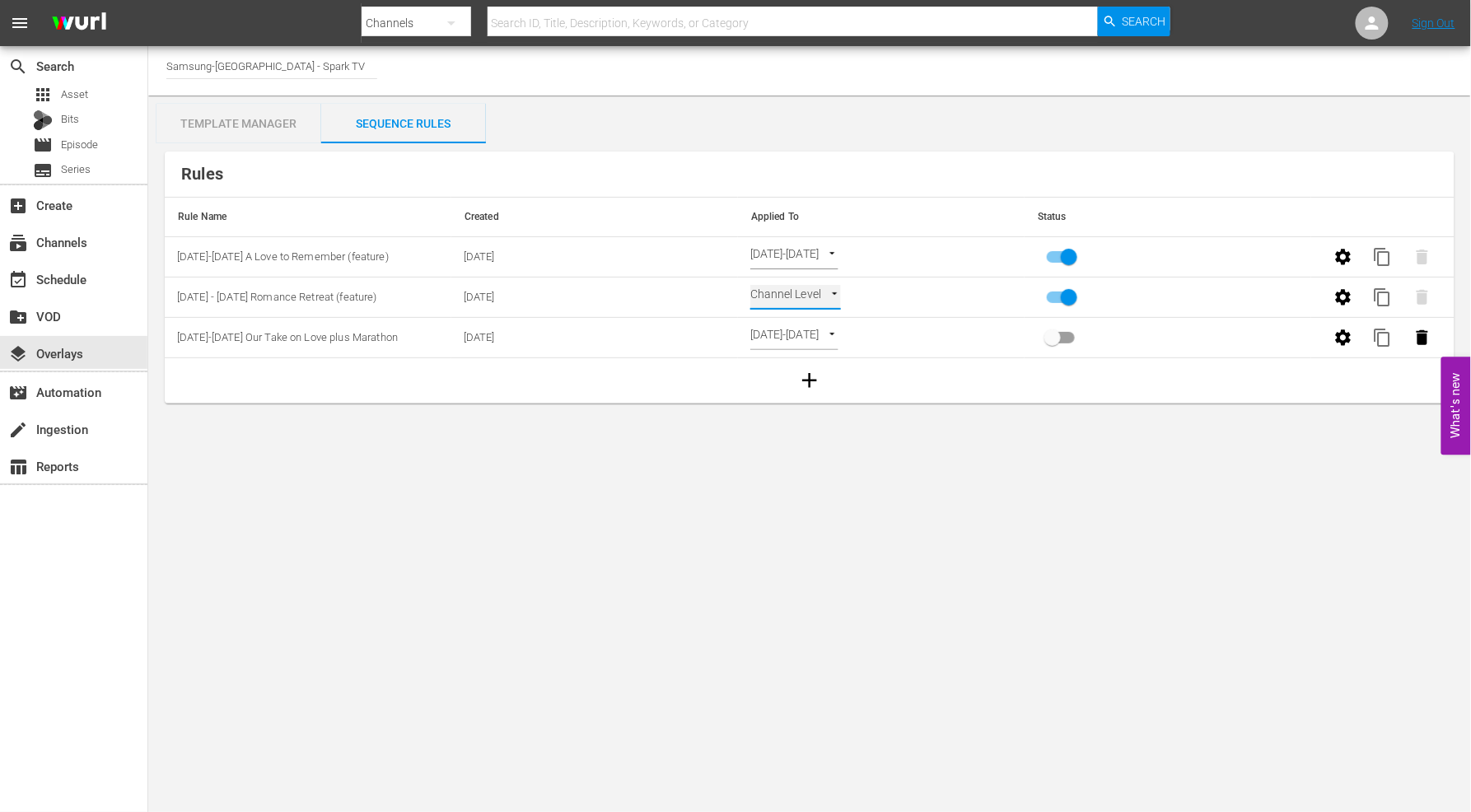
type input "SELECT_DATE"
click at [1086, 526] on body "menu Search By Channels Search ID, Title, Description, Keywords, or Category Se…" at bounding box center [736, 406] width 1471 height 812
click at [72, 278] on div "event_available Schedule" at bounding box center [46, 277] width 92 height 15
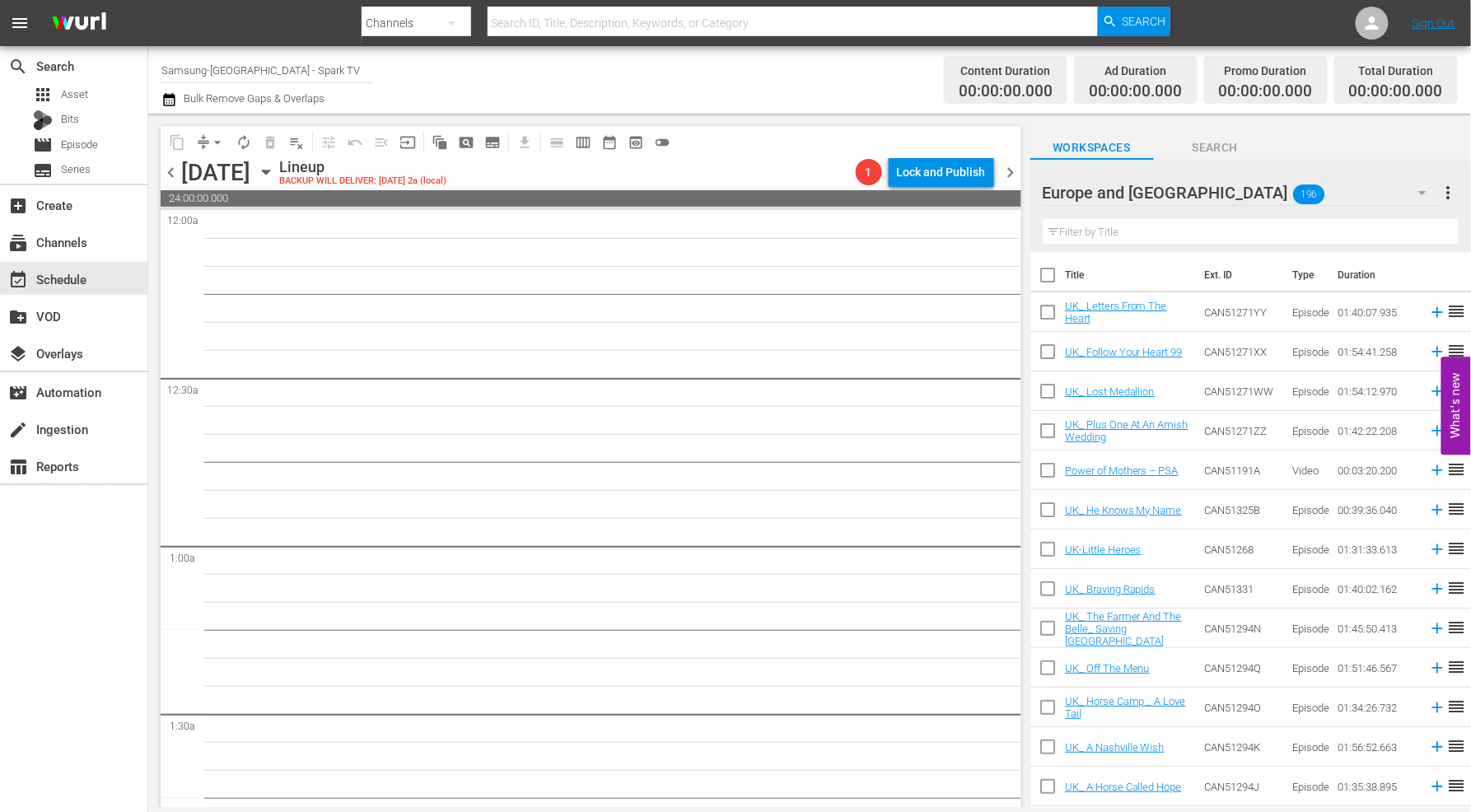
click at [275, 173] on icon "button" at bounding box center [266, 172] width 18 height 18
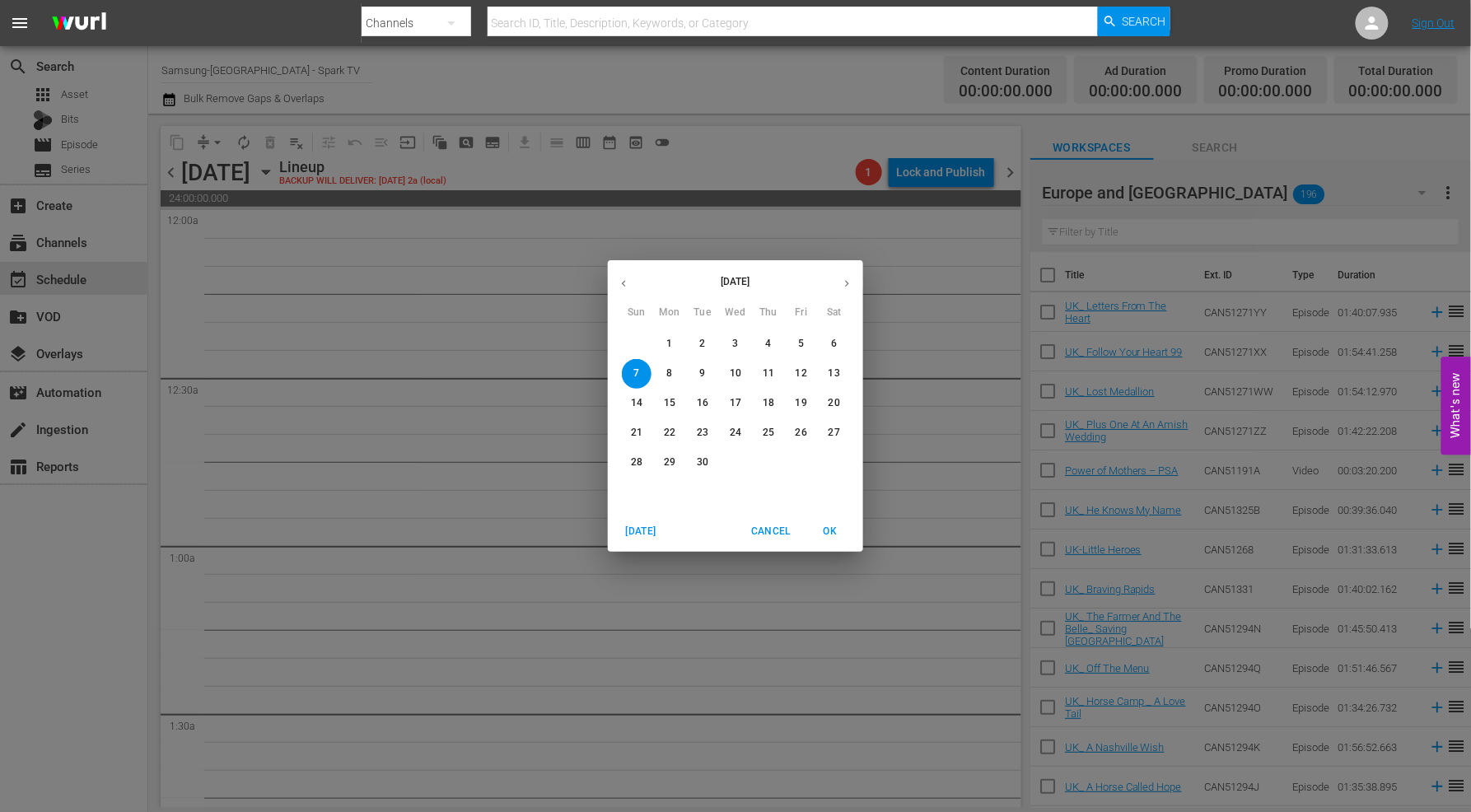
click at [665, 341] on span "1" at bounding box center [670, 343] width 30 height 14
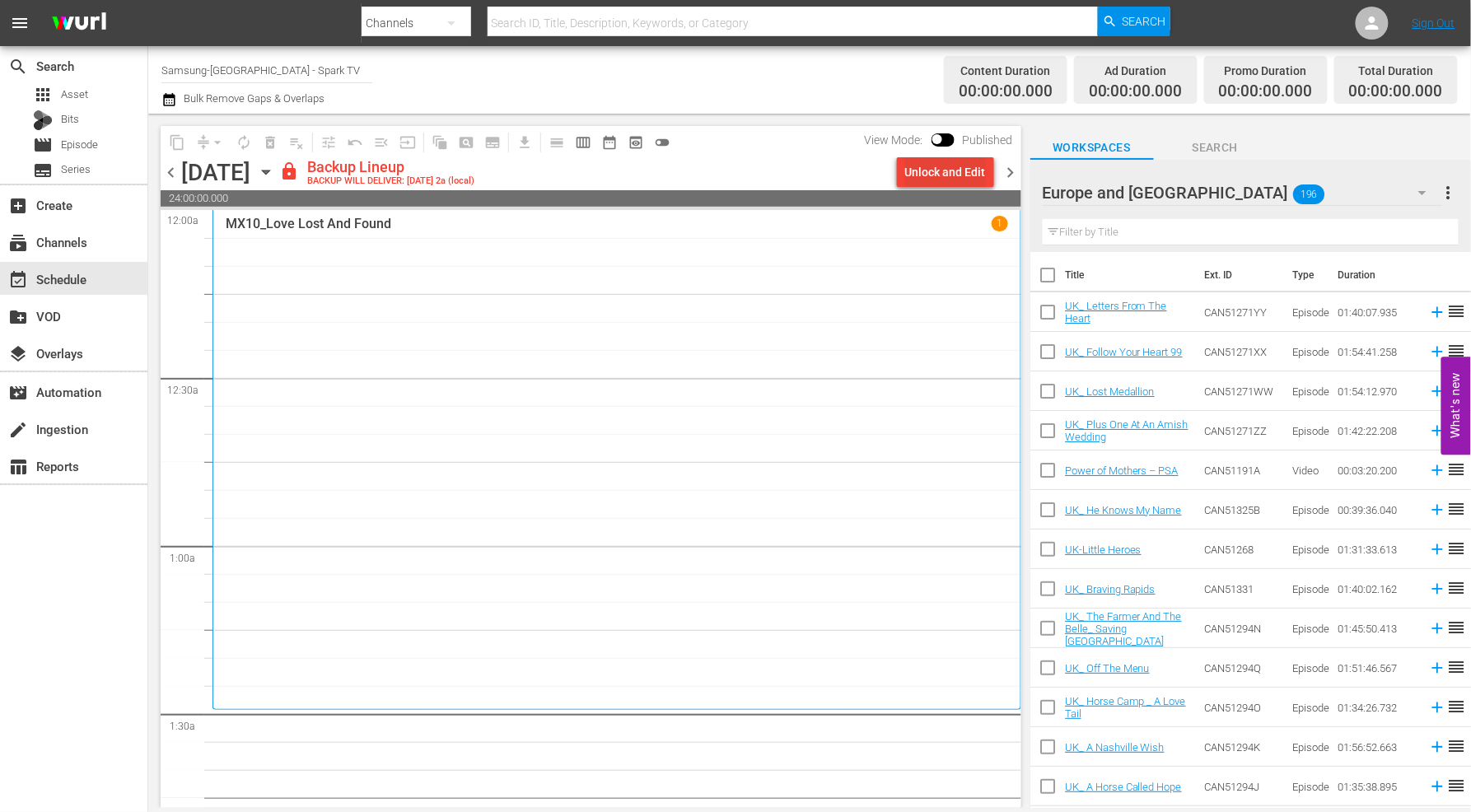
click at [958, 167] on div "Unlock and Edit" at bounding box center [946, 172] width 80 height 30
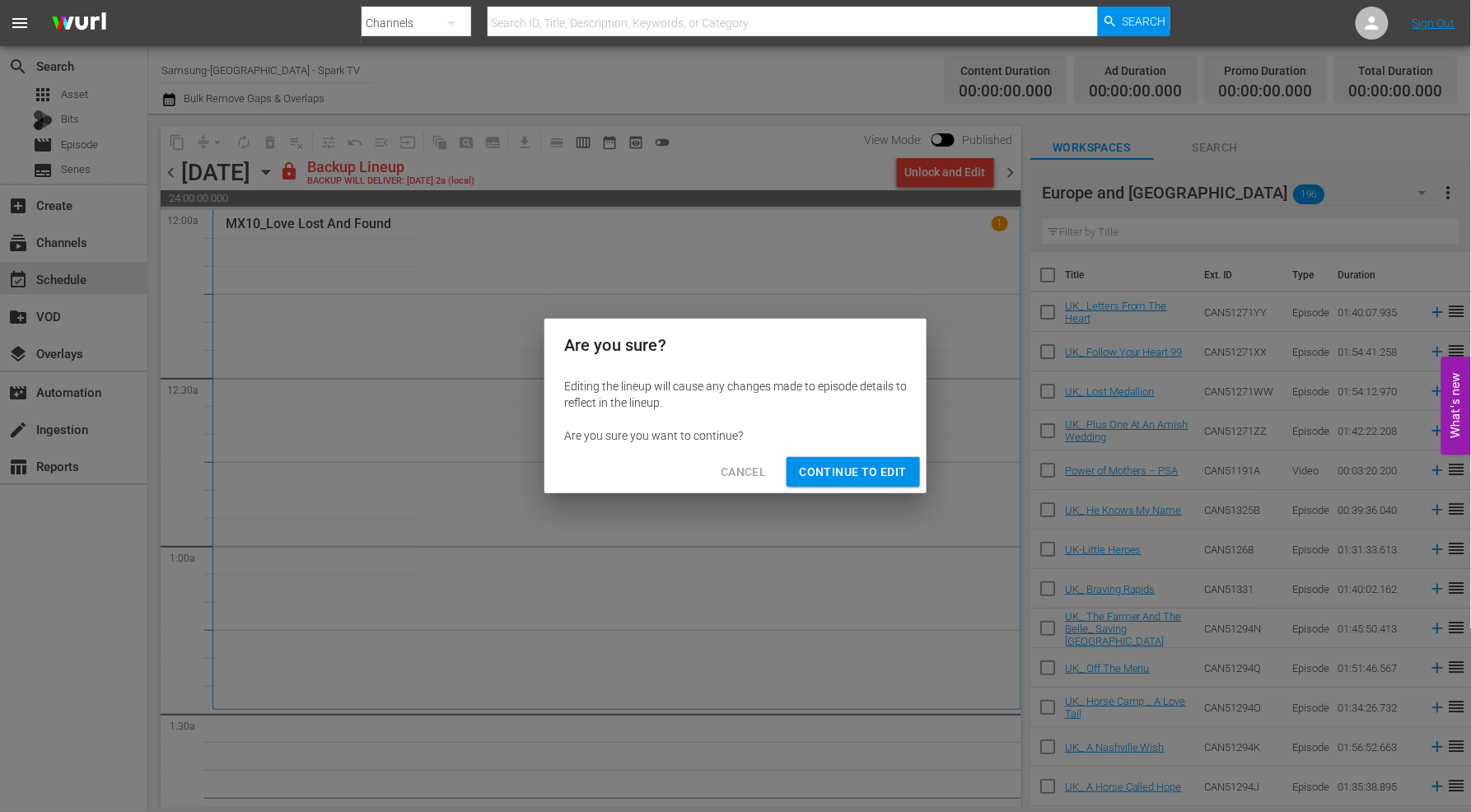
drag, startPoint x: 849, startPoint y: 464, endPoint x: 884, endPoint y: 453, distance: 36.7
click at [851, 464] on span "Continue to Edit" at bounding box center [853, 472] width 107 height 21
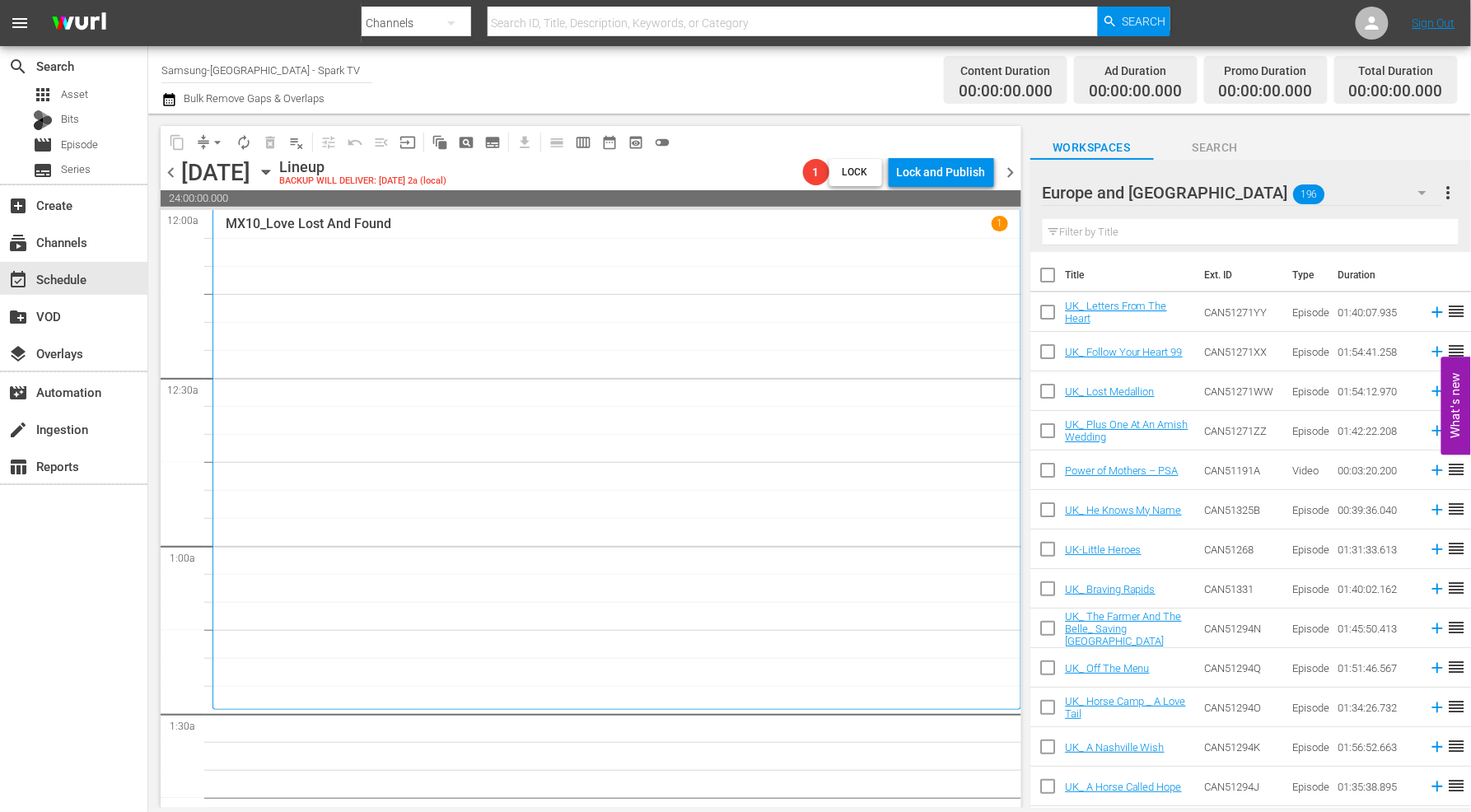
click at [1420, 189] on icon "button" at bounding box center [1422, 192] width 20 height 20
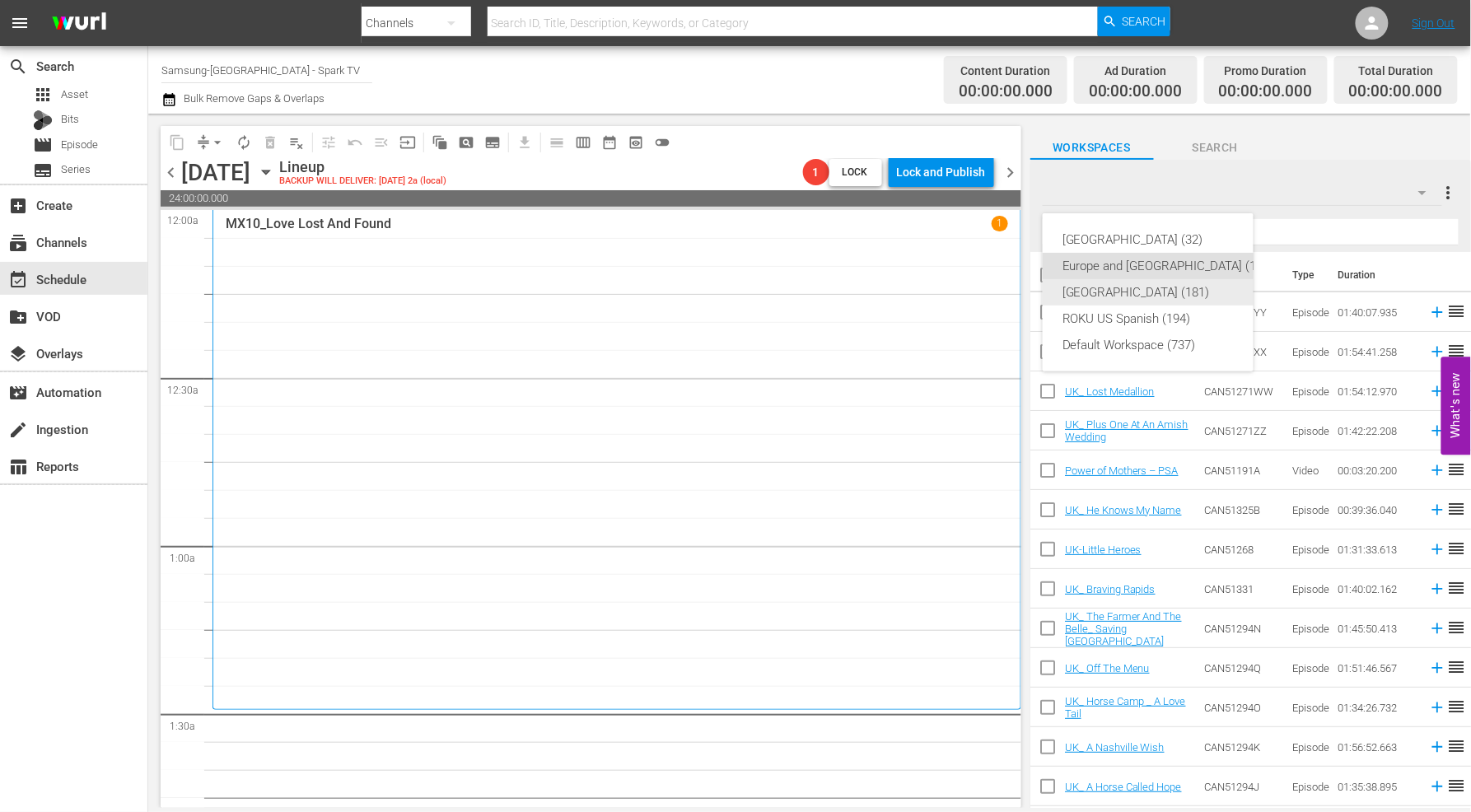
click at [1126, 286] on div "[GEOGRAPHIC_DATA] (181)" at bounding box center [1168, 293] width 211 height 27
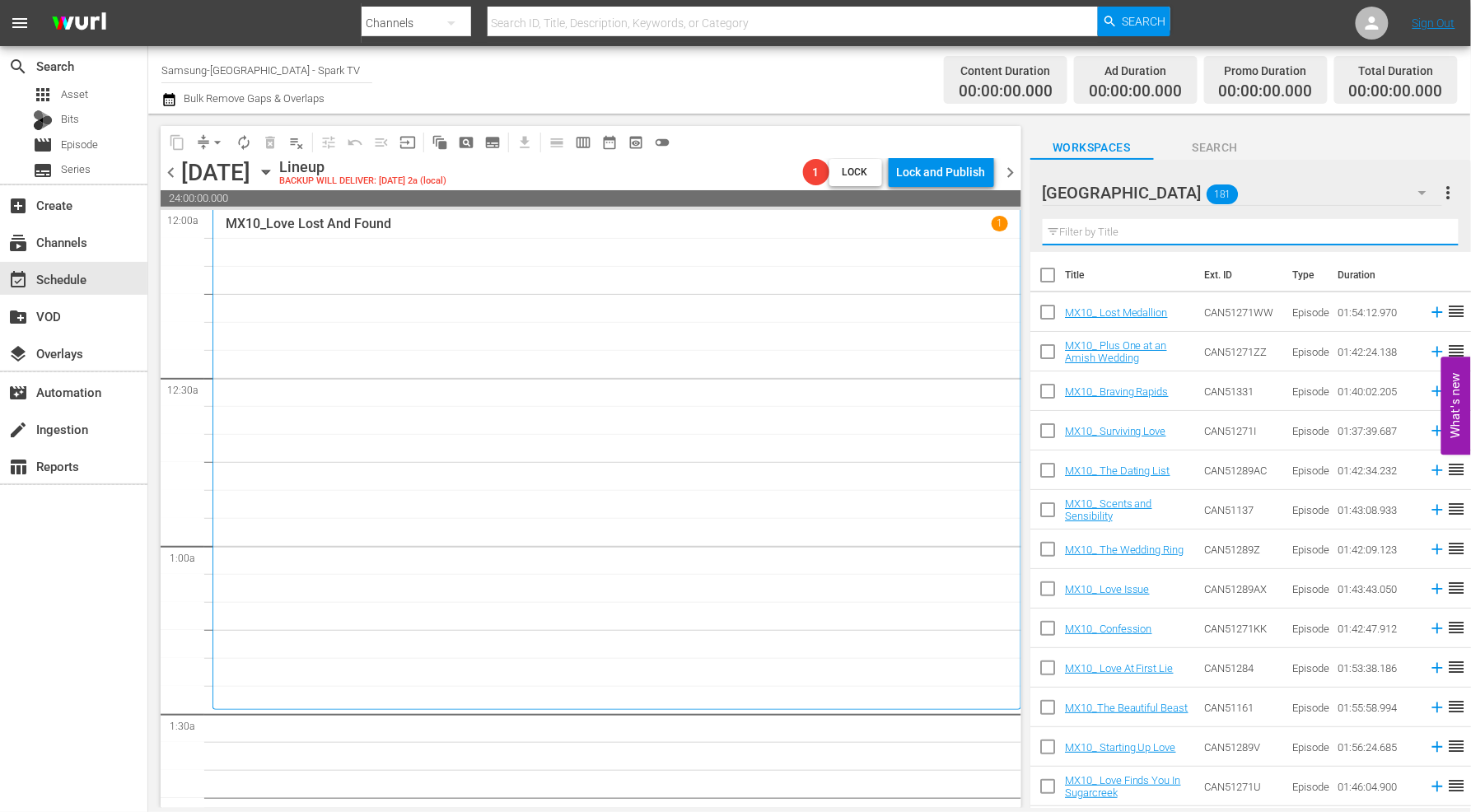
click at [1081, 230] on input "text" at bounding box center [1250, 232] width 416 height 27
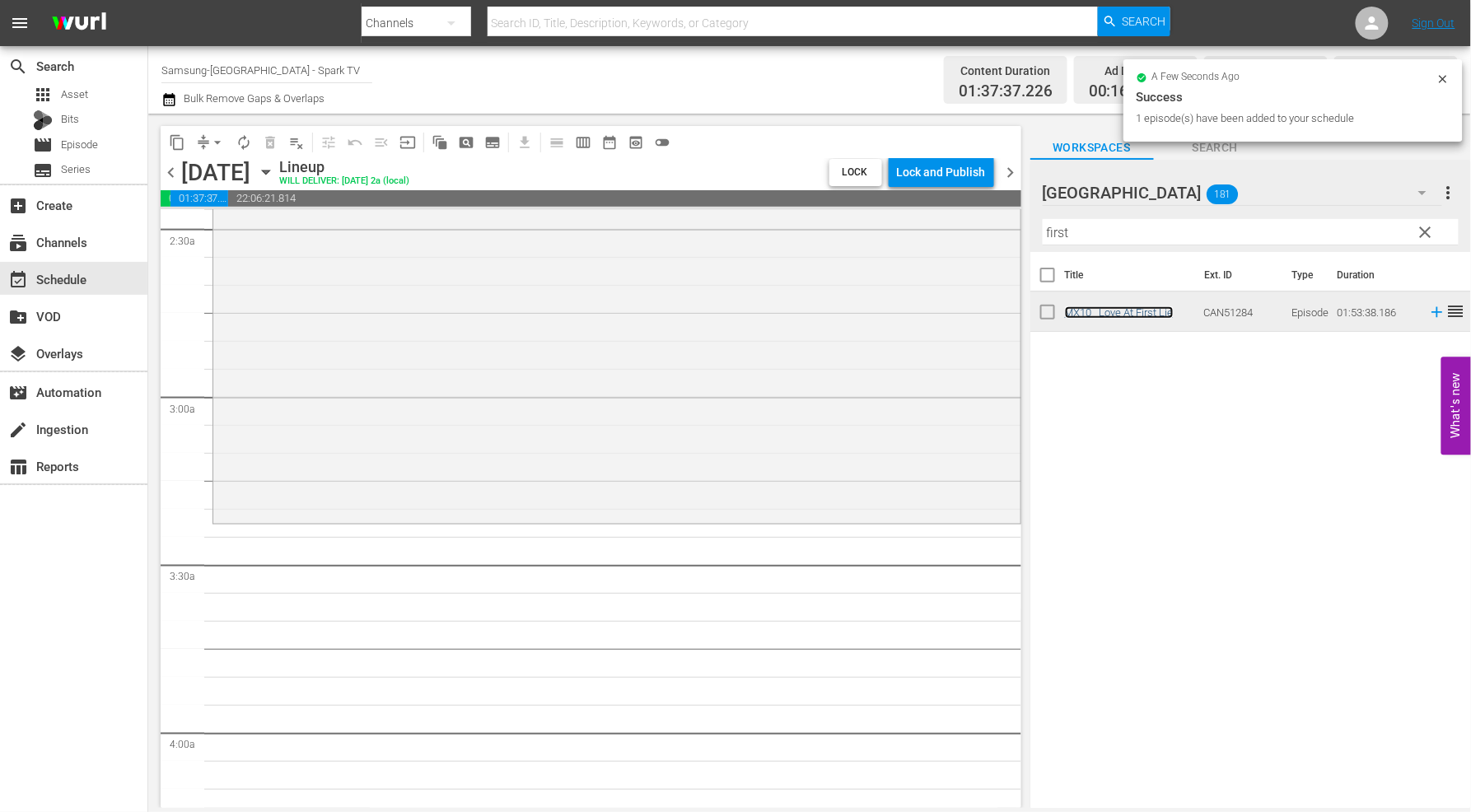
scroll to position [823, 0]
drag, startPoint x: 1118, startPoint y: 232, endPoint x: 894, endPoint y: 208, distance: 225.3
click at [894, 209] on div "content_copy compress arrow_drop_down autorenew_outlined delete_forever_outline…" at bounding box center [809, 461] width 1323 height 694
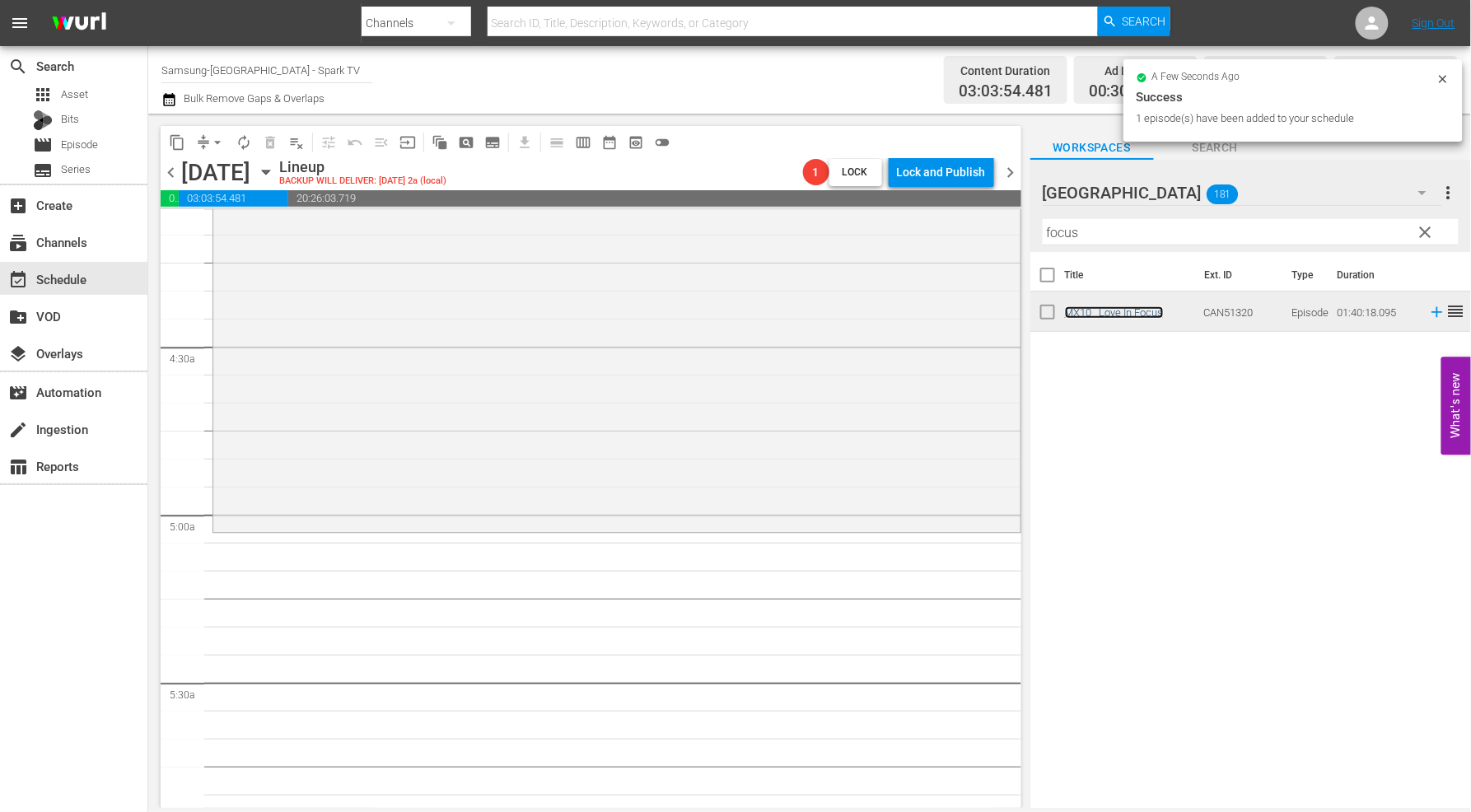
scroll to position [1464, 0]
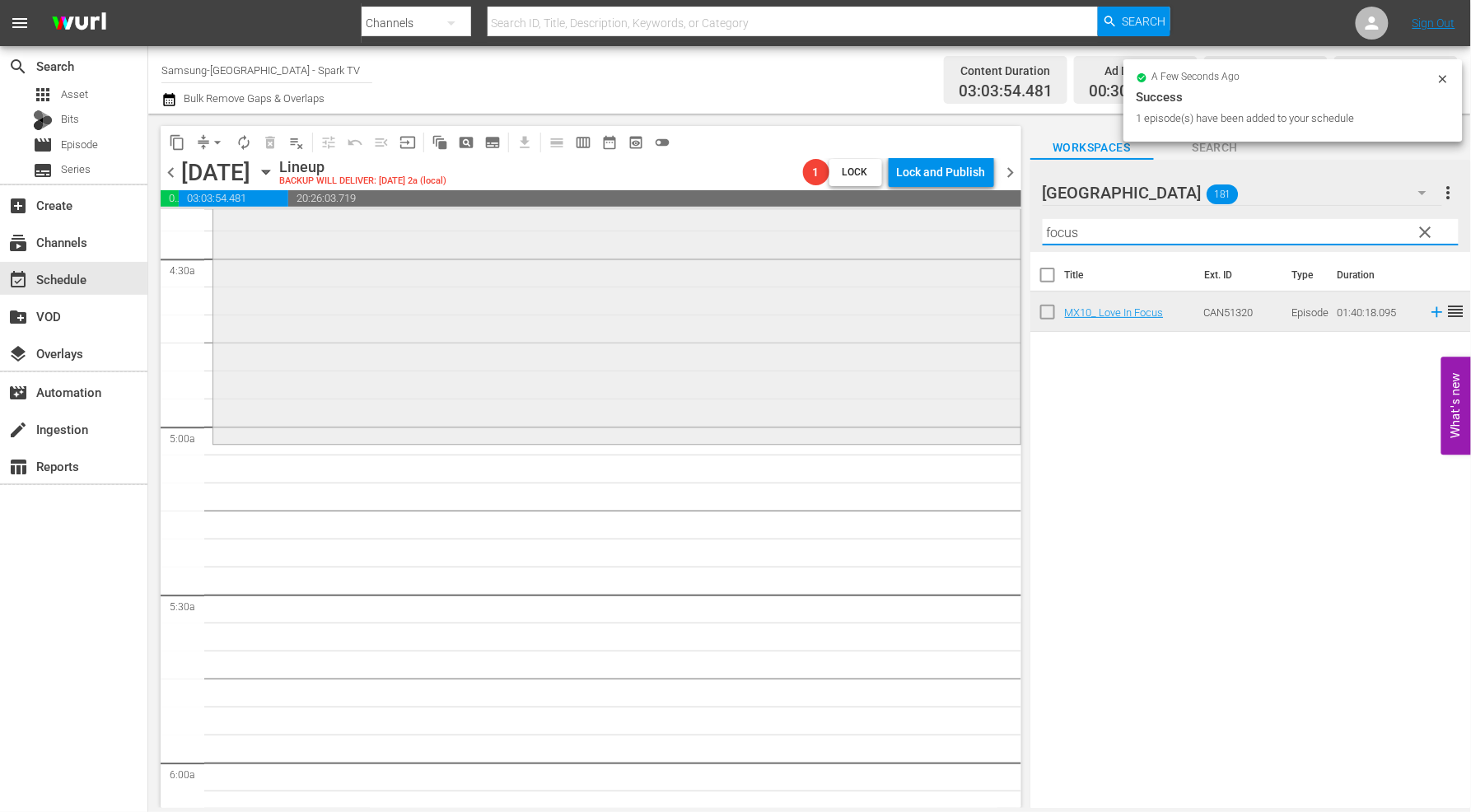
drag, startPoint x: 1102, startPoint y: 236, endPoint x: 905, endPoint y: 229, distance: 197.1
click at [908, 228] on div "content_copy compress arrow_drop_down autorenew_outlined delete_forever_outline…" at bounding box center [809, 461] width 1323 height 694
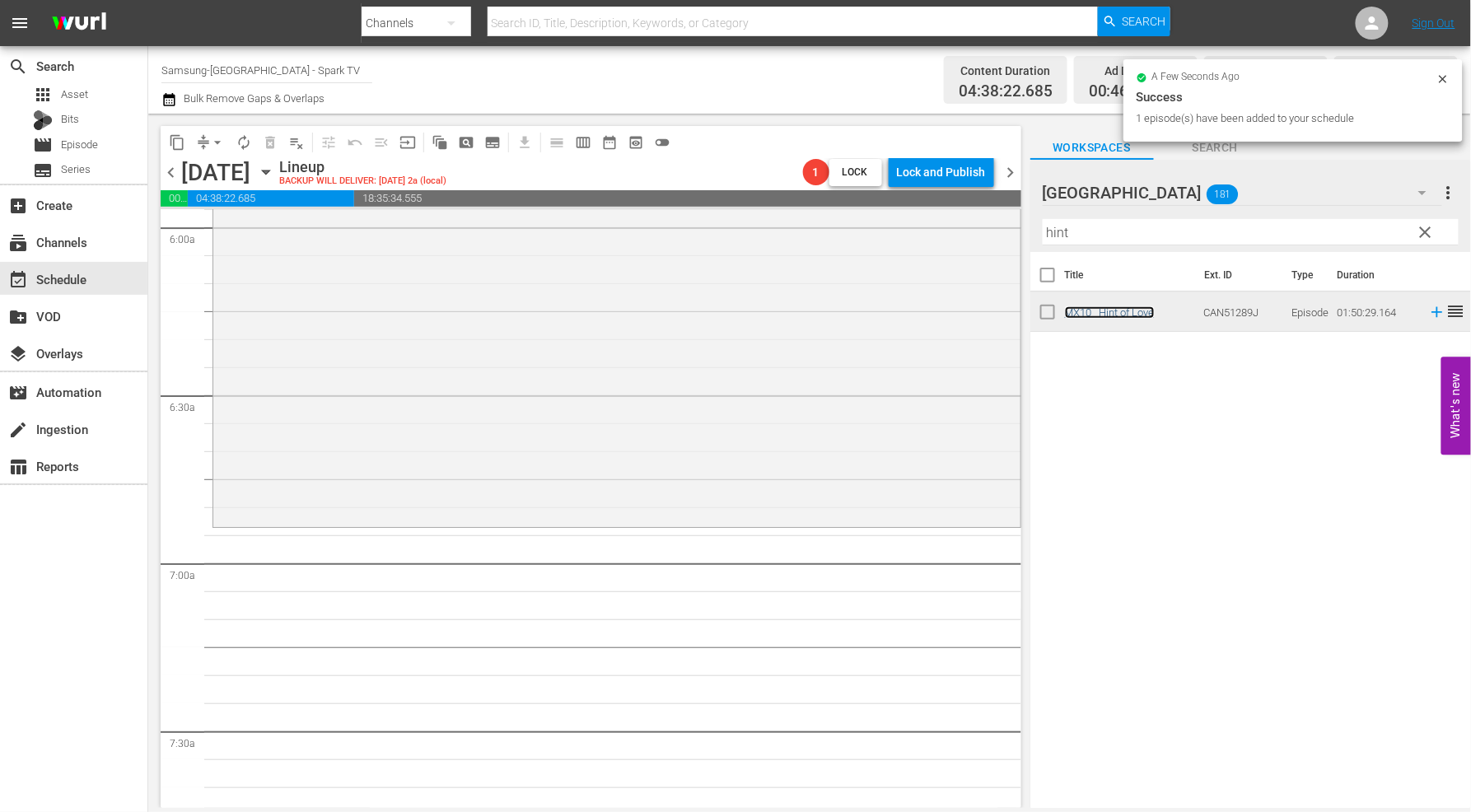
scroll to position [2013, 0]
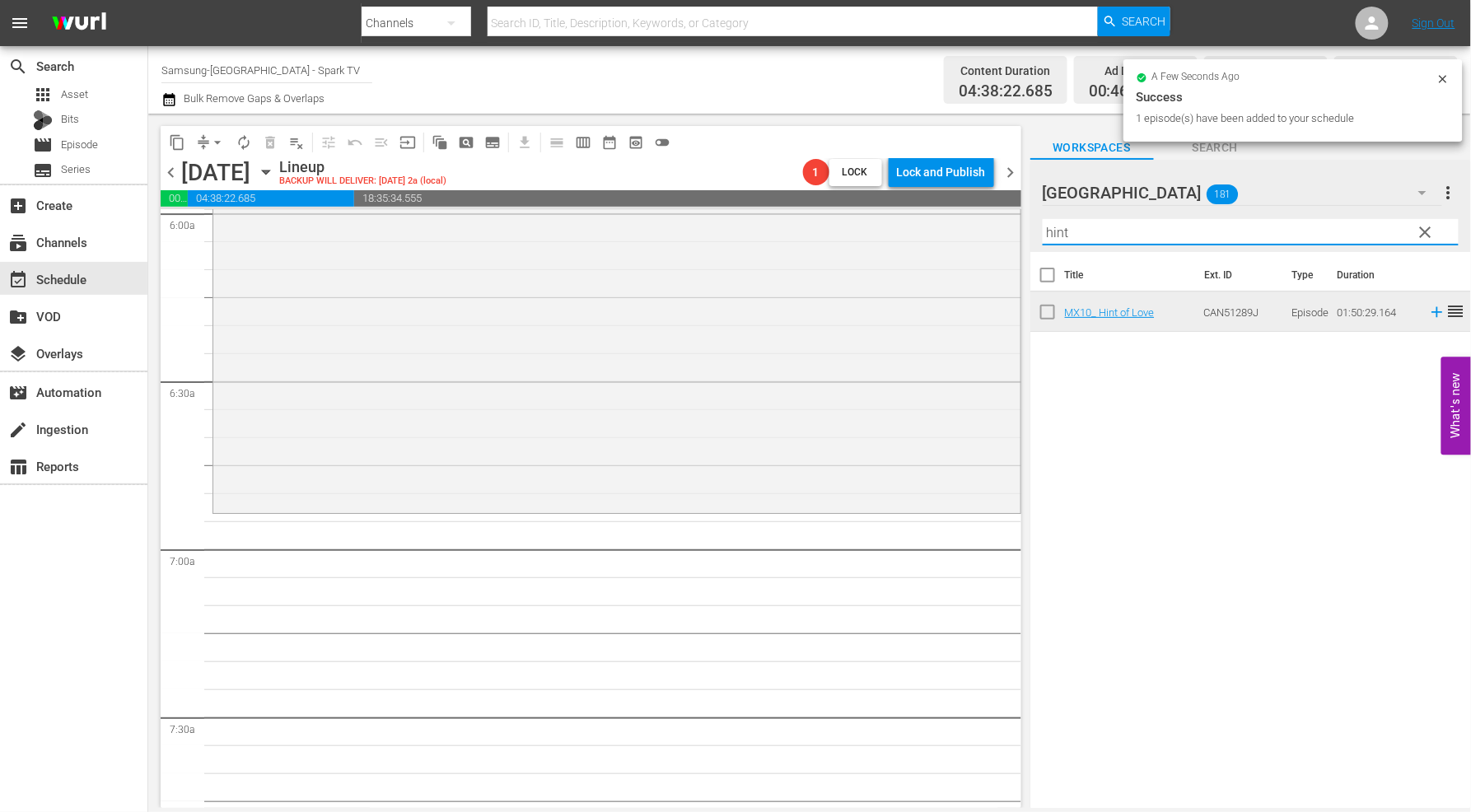
drag, startPoint x: 1089, startPoint y: 231, endPoint x: 884, endPoint y: 208, distance: 206.3
click at [884, 208] on div "content_copy compress arrow_drop_down autorenew_outlined delete_forever_outline…" at bounding box center [809, 461] width 1323 height 694
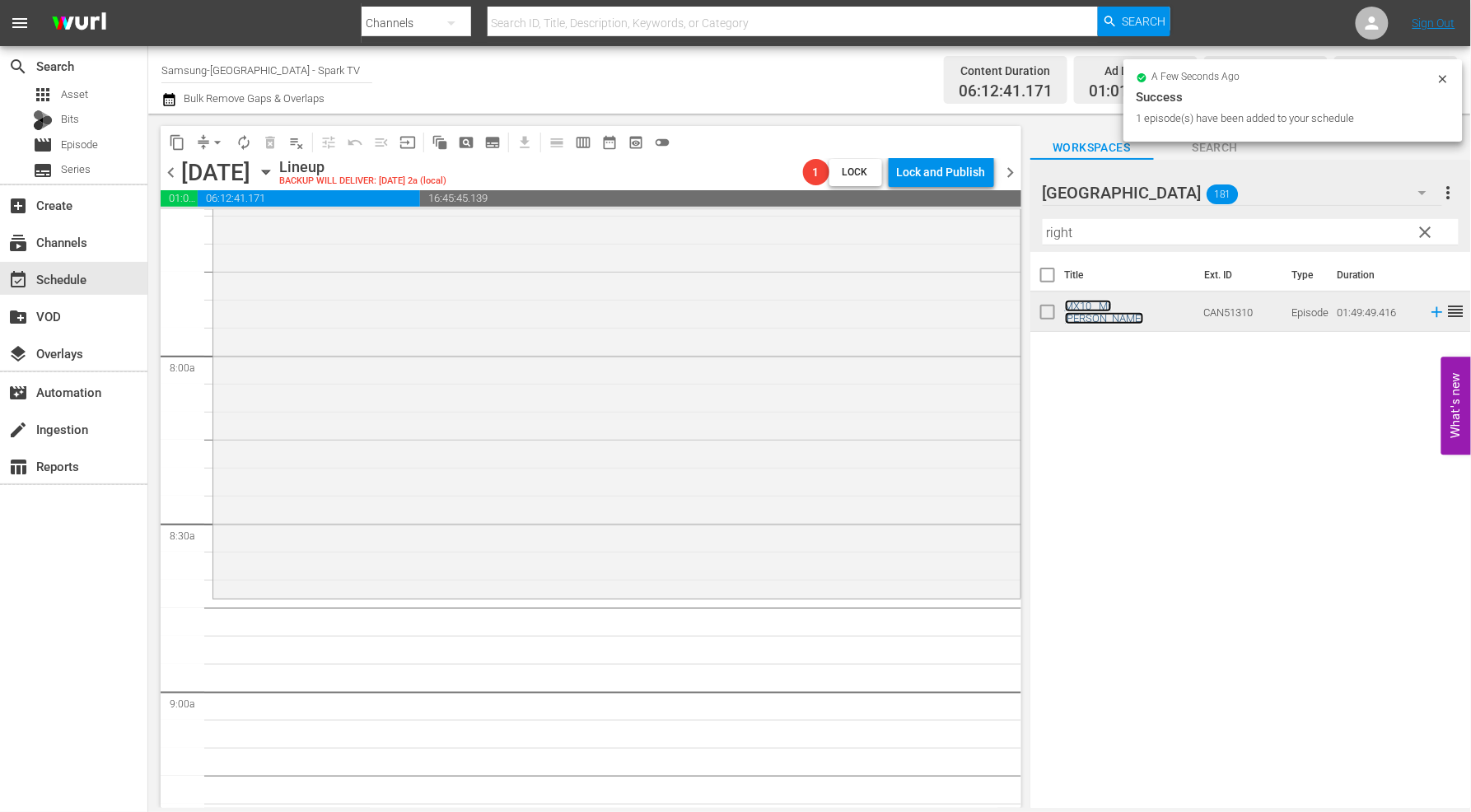
scroll to position [2563, 0]
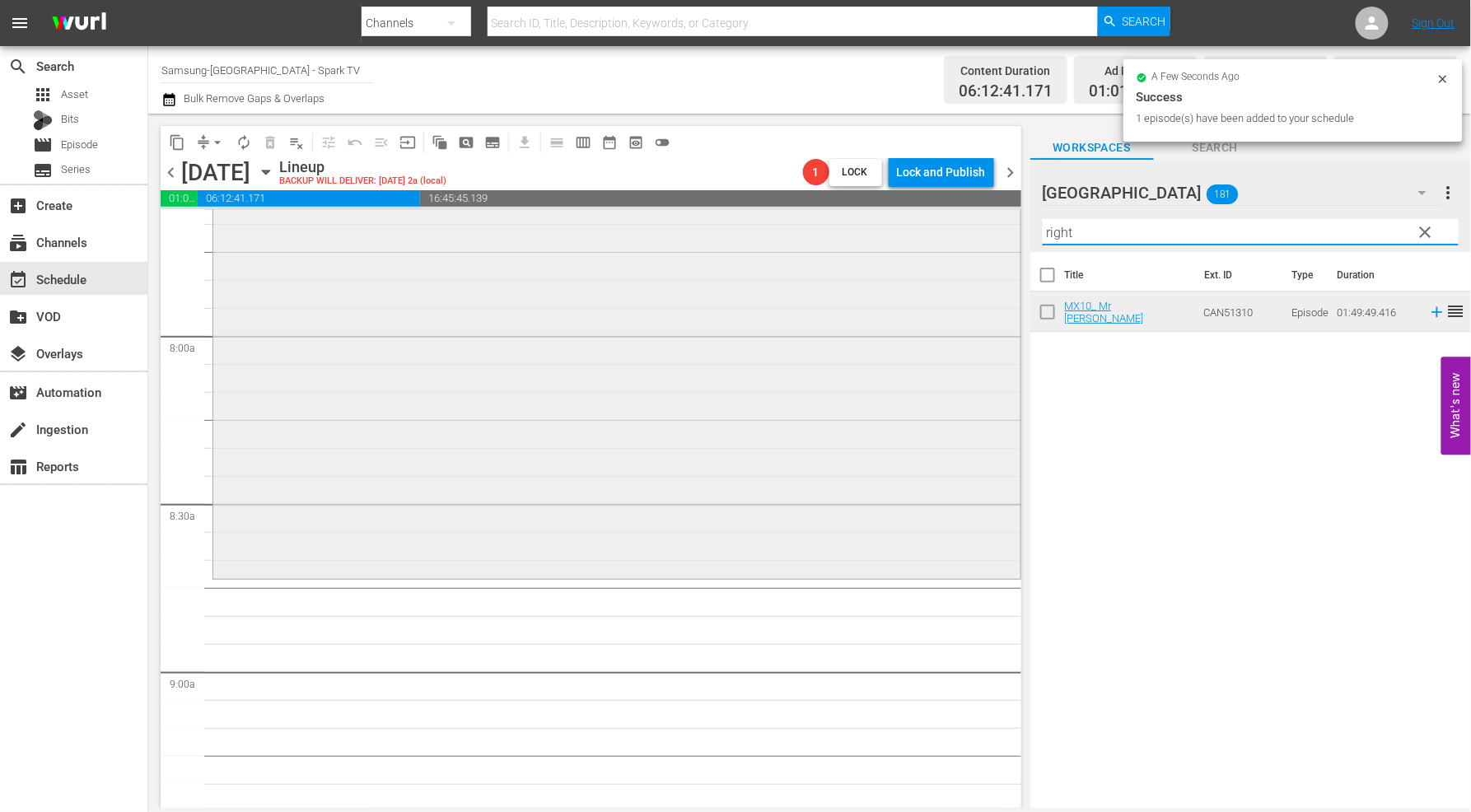
drag, startPoint x: 1101, startPoint y: 234, endPoint x: 941, endPoint y: 228, distance: 160.1
click at [941, 228] on div "content_copy compress arrow_drop_down autorenew_outlined delete_forever_outline…" at bounding box center [809, 461] width 1323 height 694
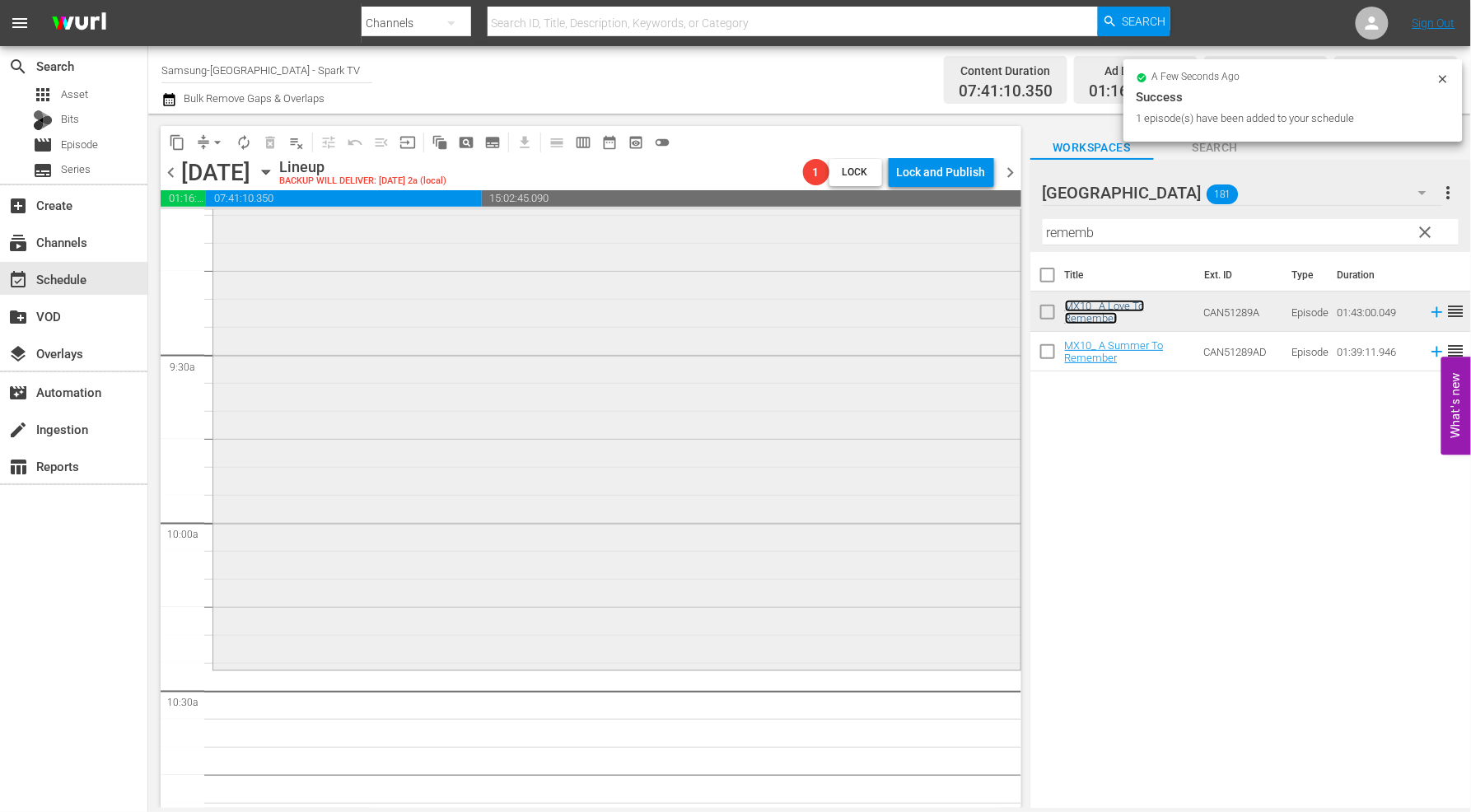
scroll to position [3203, 0]
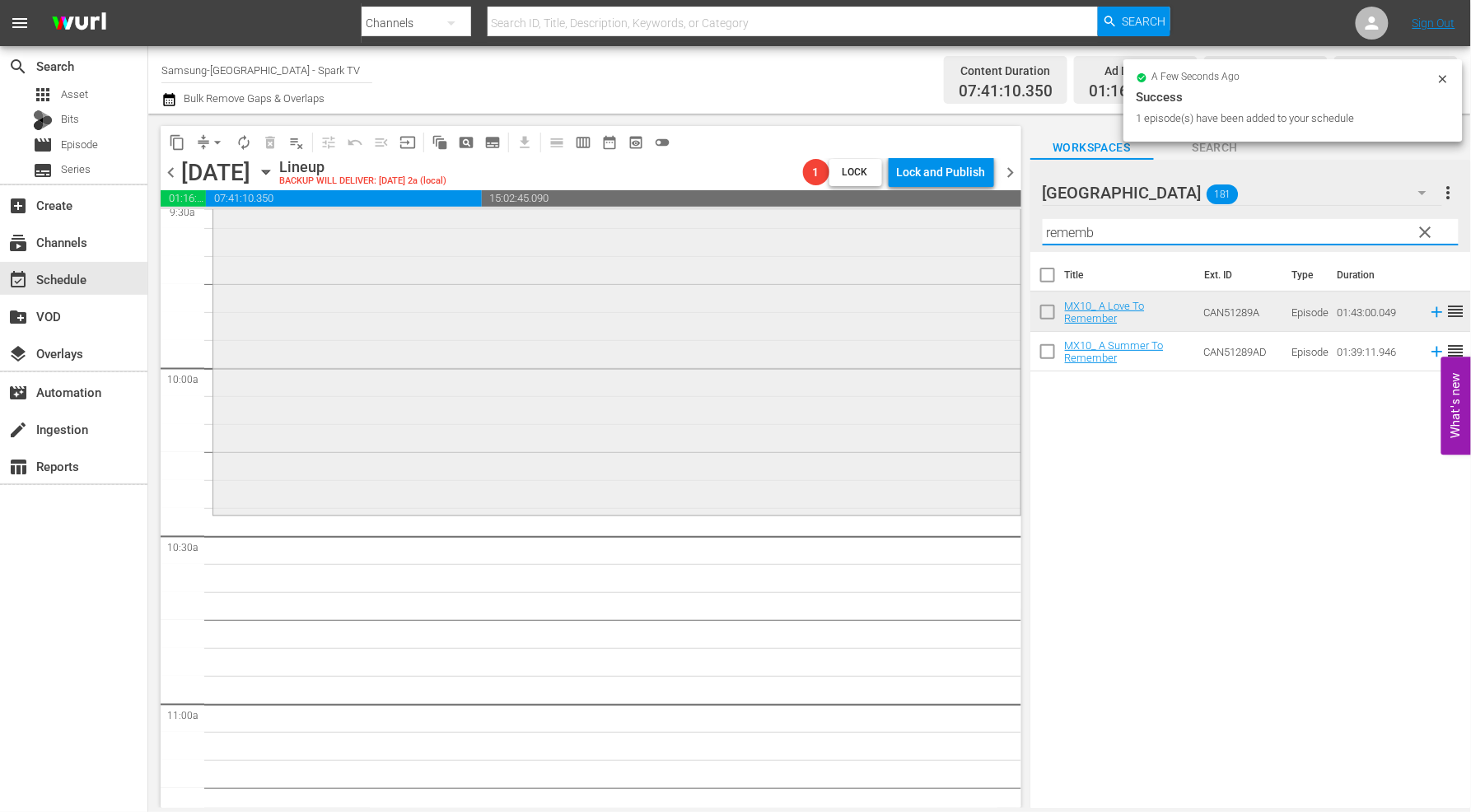
drag, startPoint x: 1114, startPoint y: 230, endPoint x: 772, endPoint y: 220, distance: 342.1
click at [780, 221] on div "content_copy compress arrow_drop_down autorenew_outlined delete_forever_outline…" at bounding box center [809, 461] width 1323 height 694
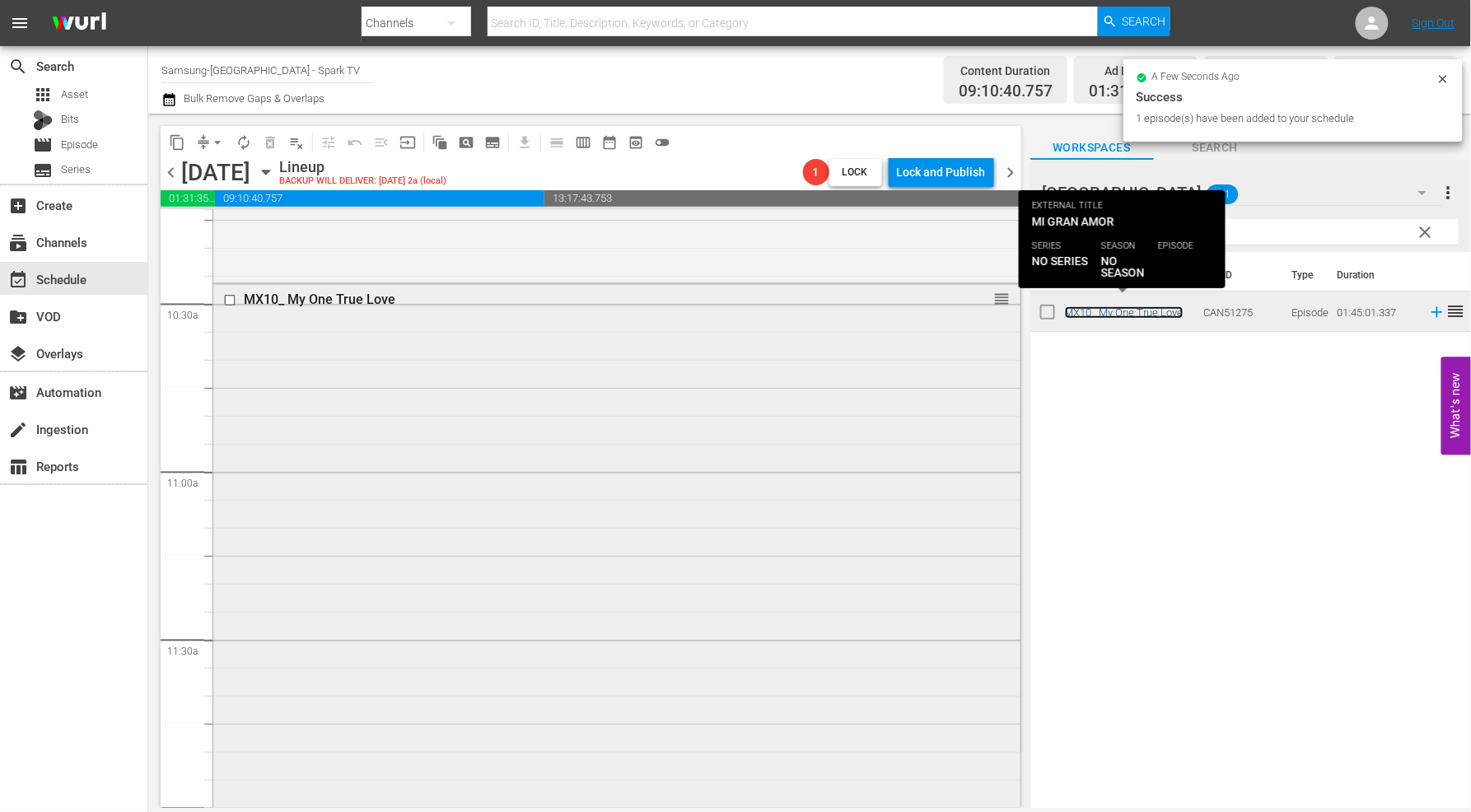
scroll to position [3752, 0]
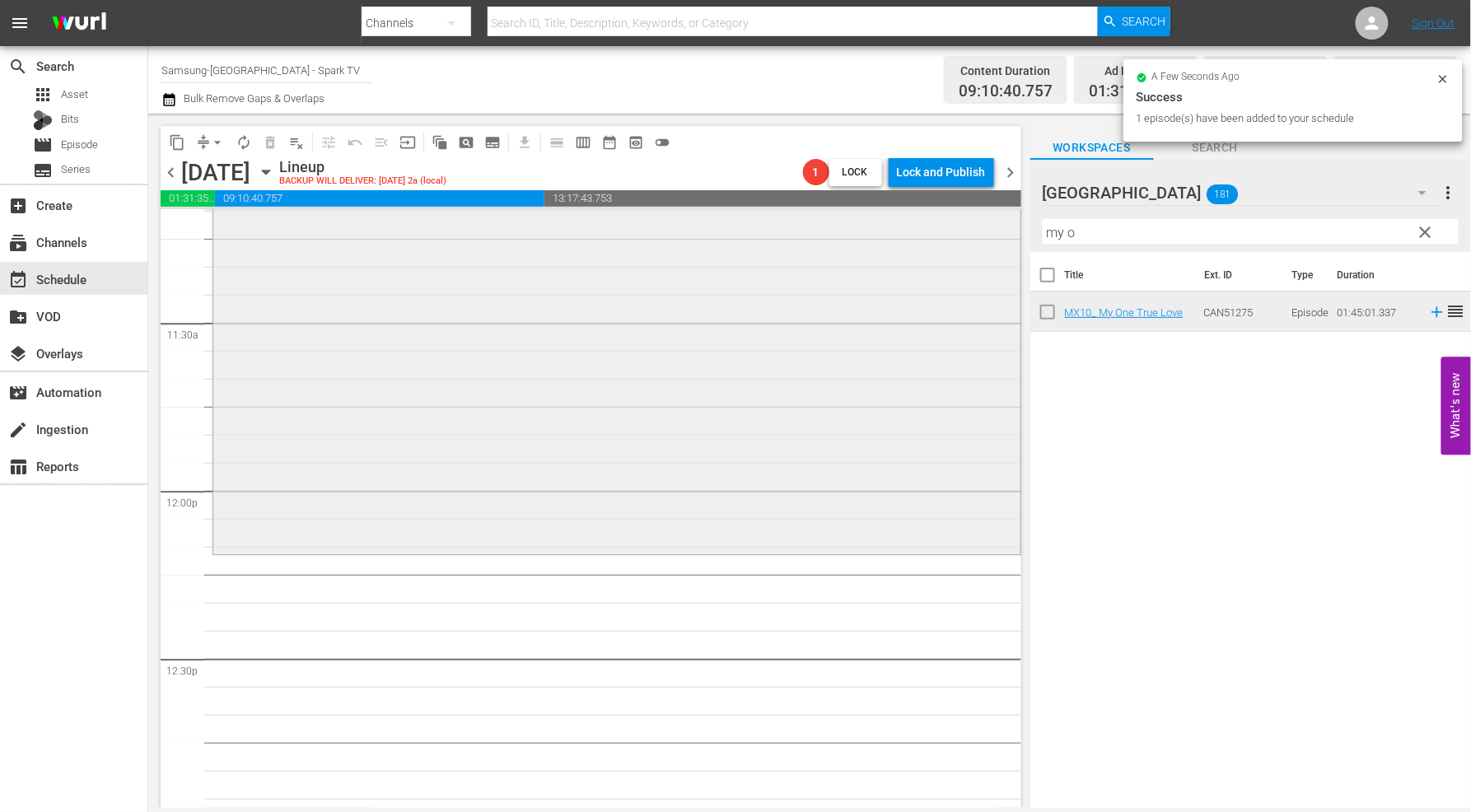
drag, startPoint x: 1031, startPoint y: 232, endPoint x: 796, endPoint y: 250, distance: 235.7
click at [845, 234] on div "content_copy compress arrow_drop_down autorenew_outlined delete_forever_outline…" at bounding box center [809, 461] width 1323 height 694
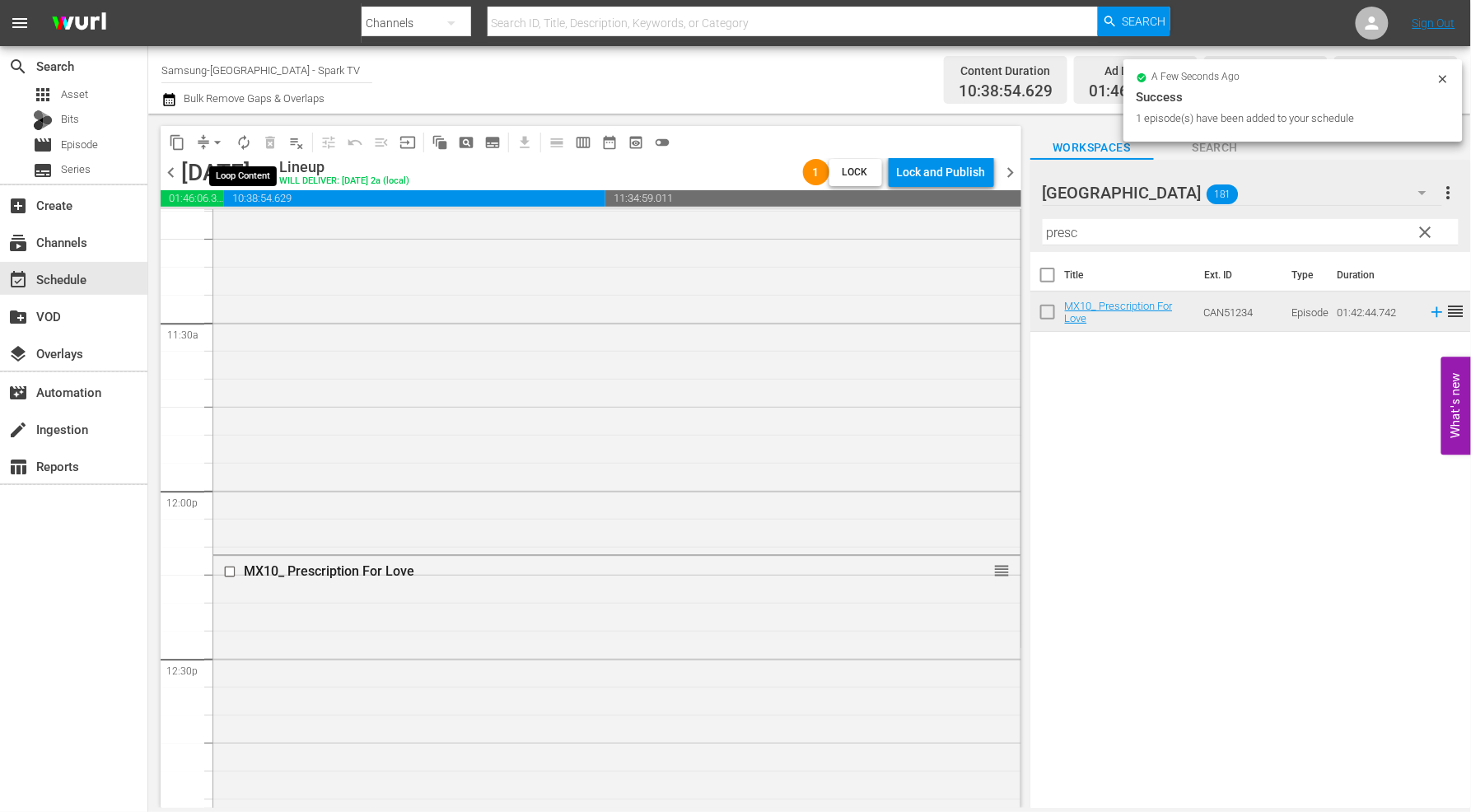
click at [243, 143] on span "autorenew_outlined" at bounding box center [243, 142] width 16 height 16
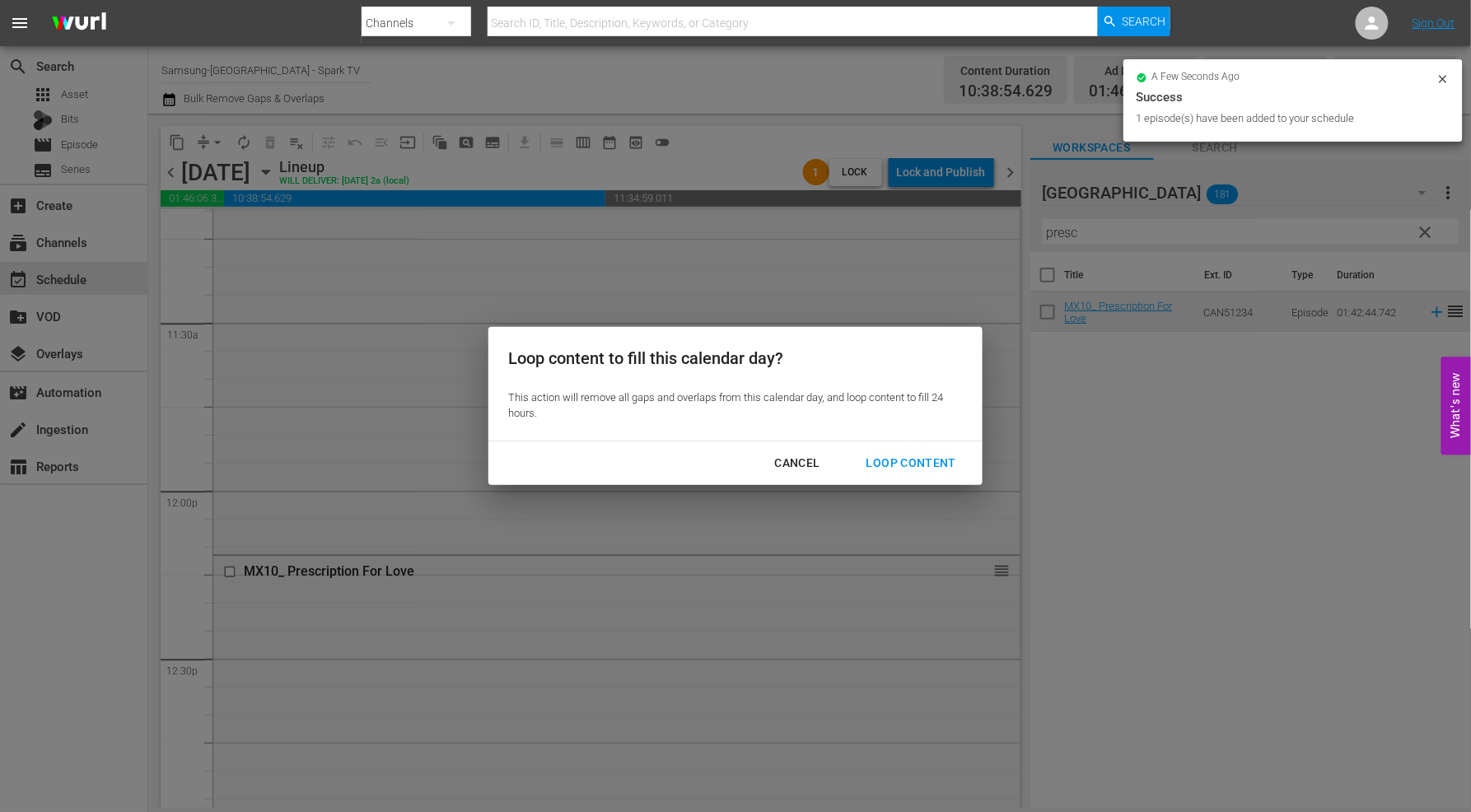
drag, startPoint x: 904, startPoint y: 457, endPoint x: 933, endPoint y: 468, distance: 31.0
click at [904, 457] on div "Loop Content" at bounding box center [911, 464] width 116 height 21
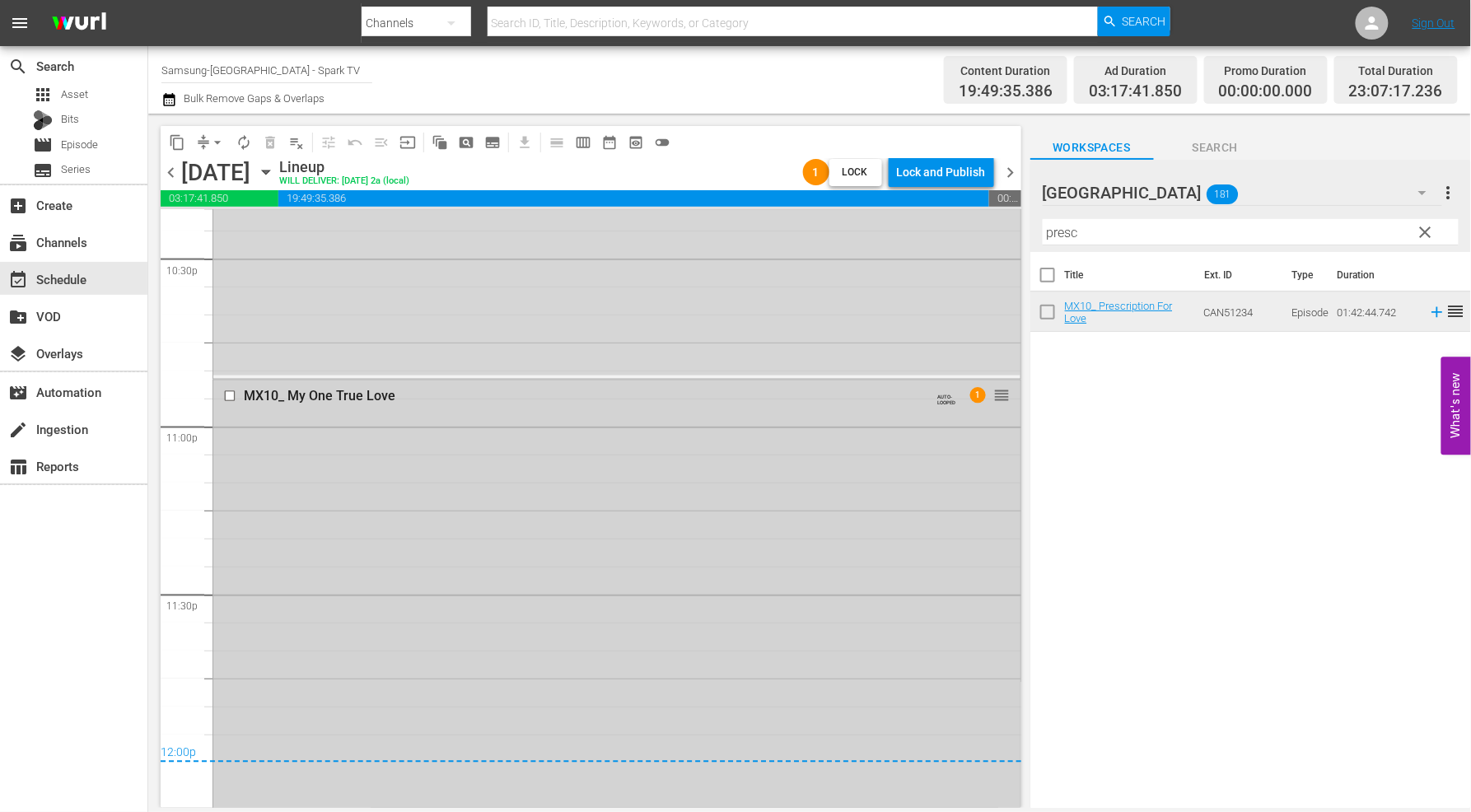
scroll to position [7673, 0]
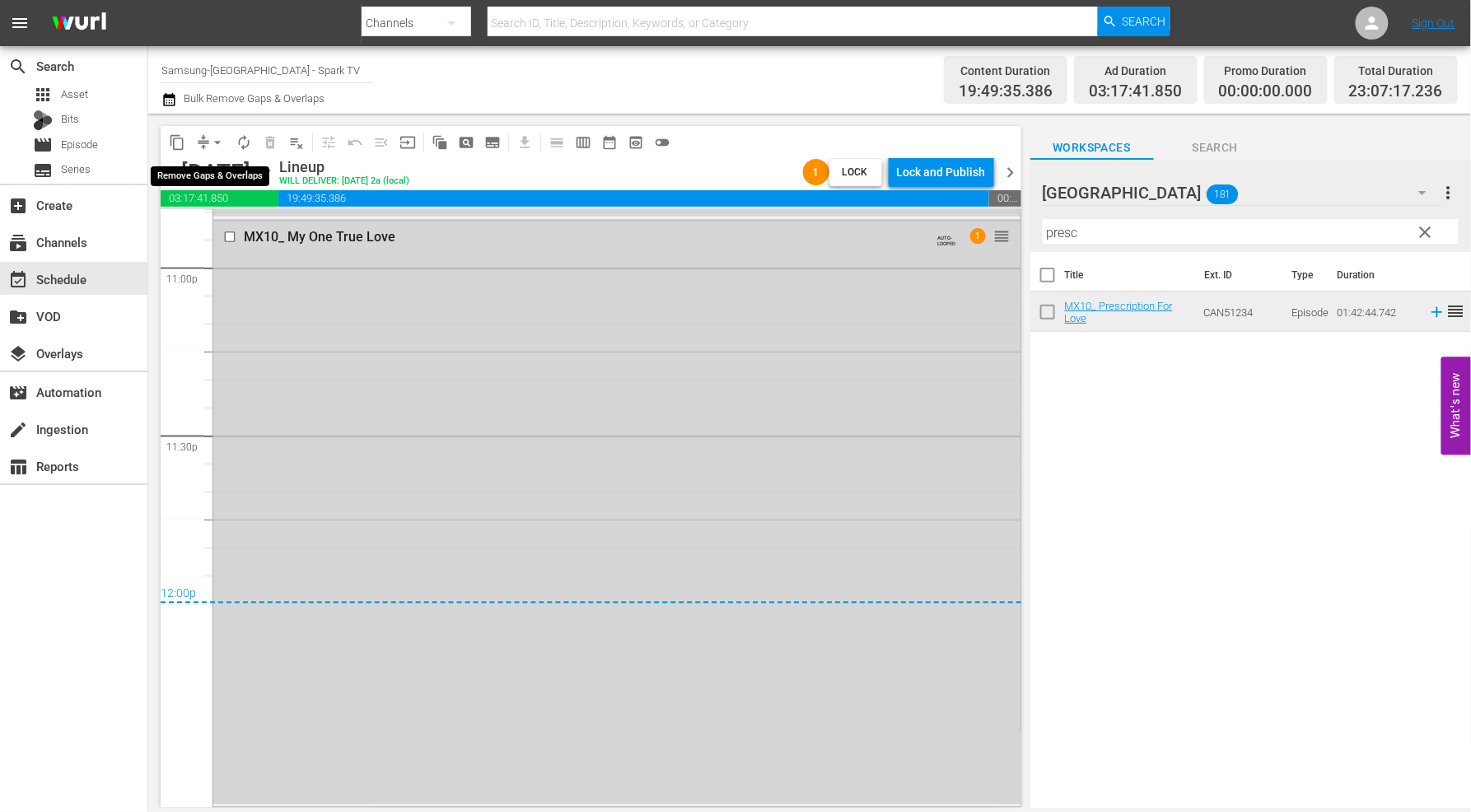
click at [210, 139] on span "arrow_drop_down" at bounding box center [217, 142] width 16 height 16
click at [244, 234] on li "Align to End of Previous Day" at bounding box center [218, 230] width 173 height 27
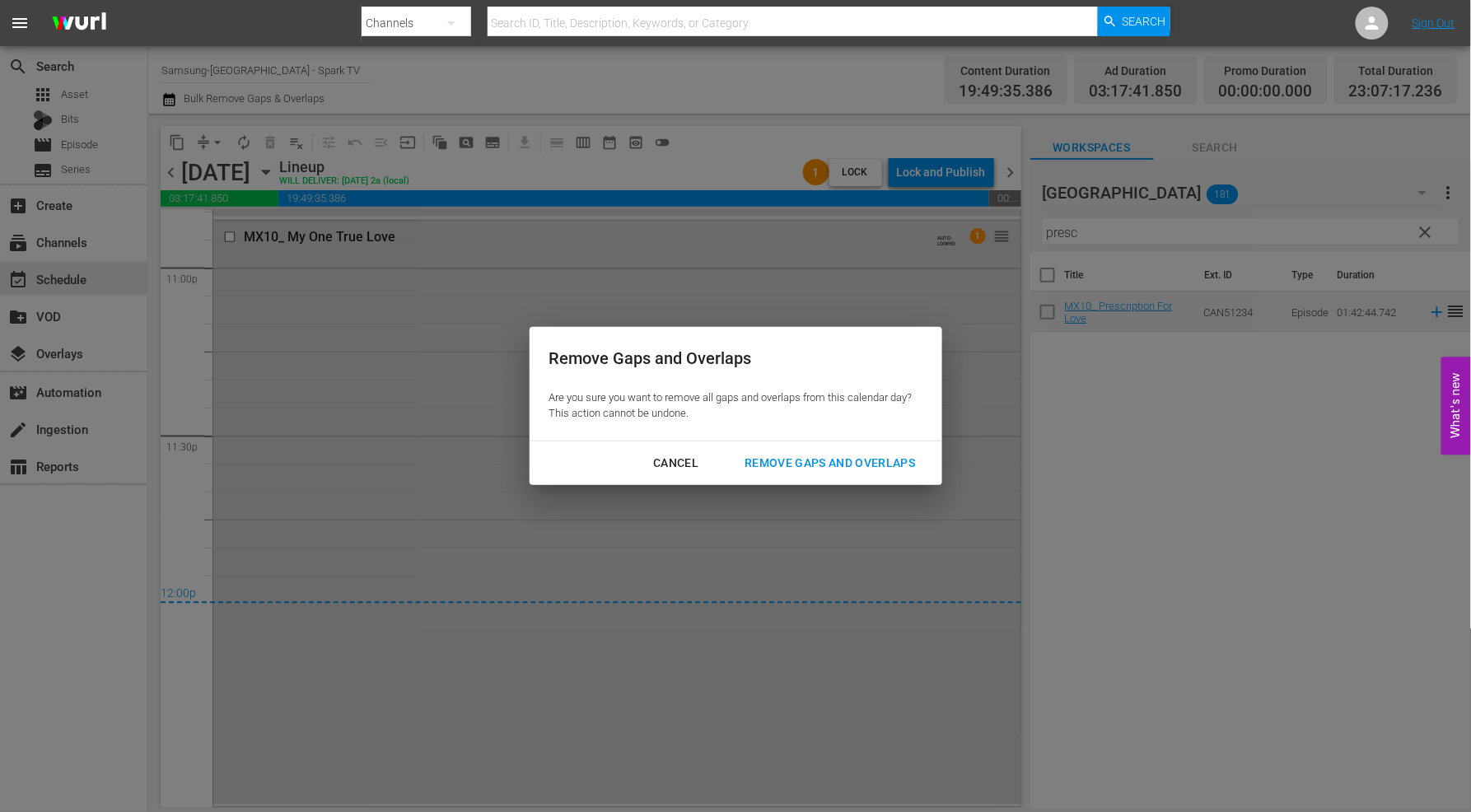
click at [832, 463] on div "Remove Gaps and Overlaps" at bounding box center [830, 464] width 197 height 21
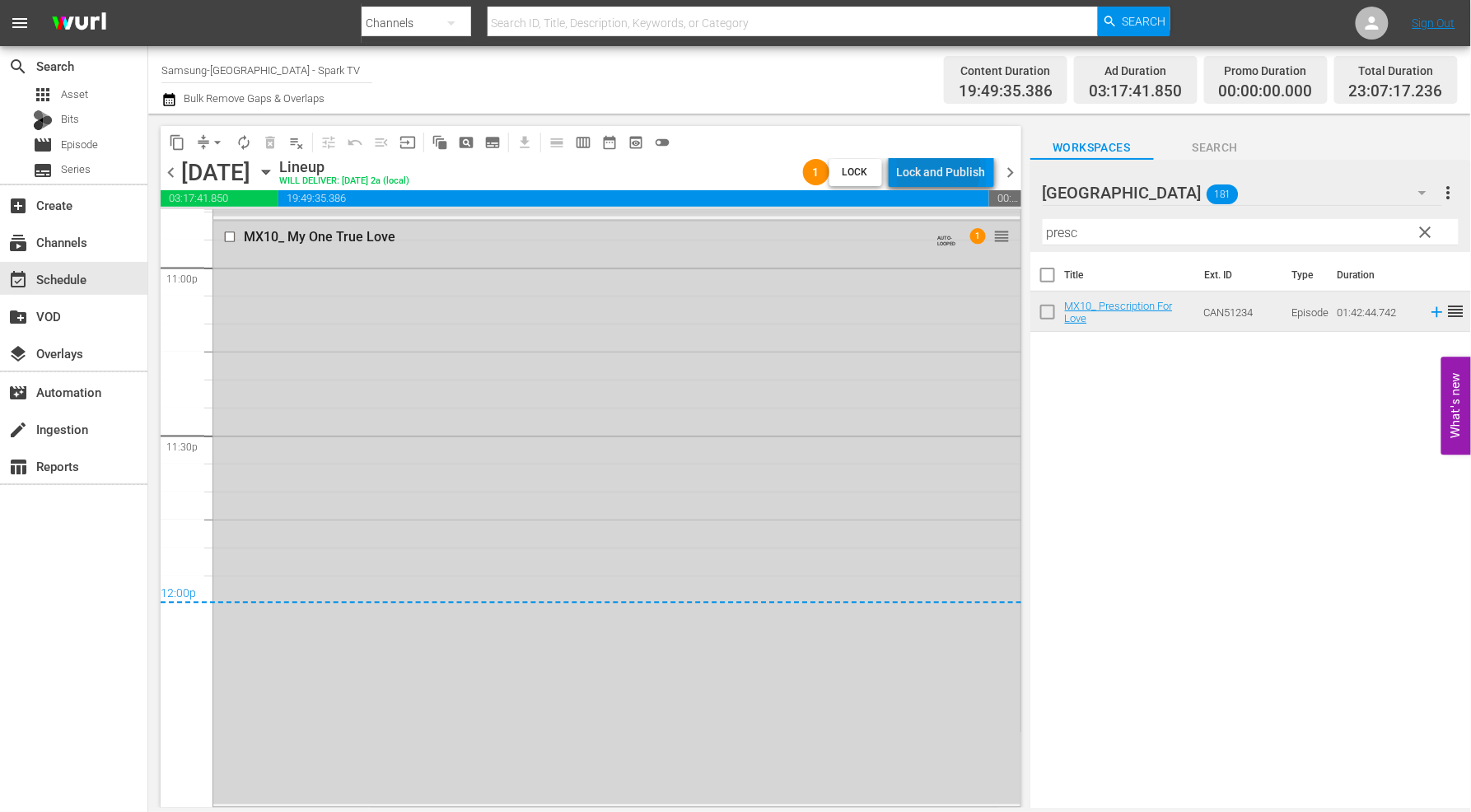
click at [942, 169] on div "Lock and Publish" at bounding box center [941, 172] width 89 height 30
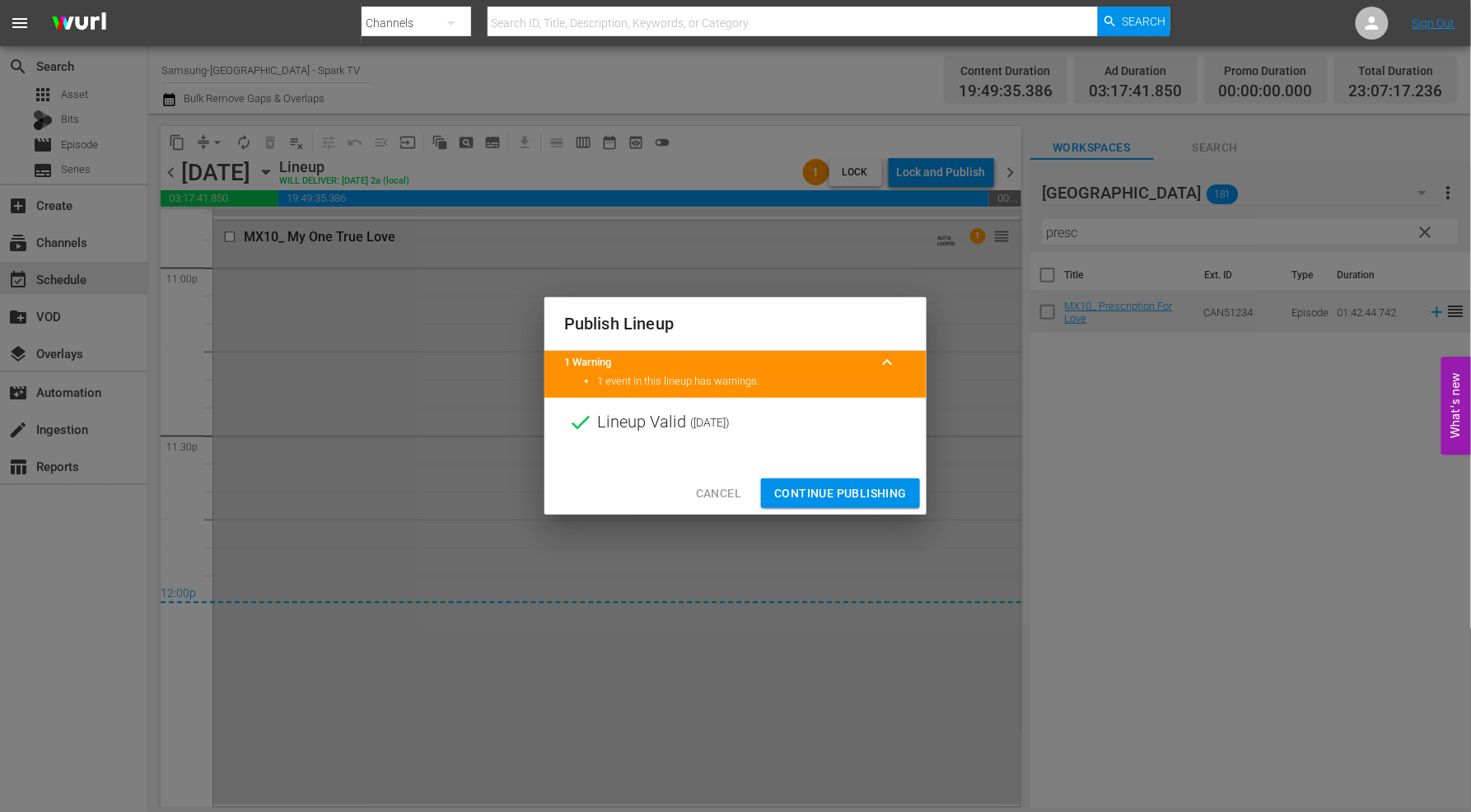
click at [834, 491] on span "Continue Publishing" at bounding box center [841, 494] width 133 height 21
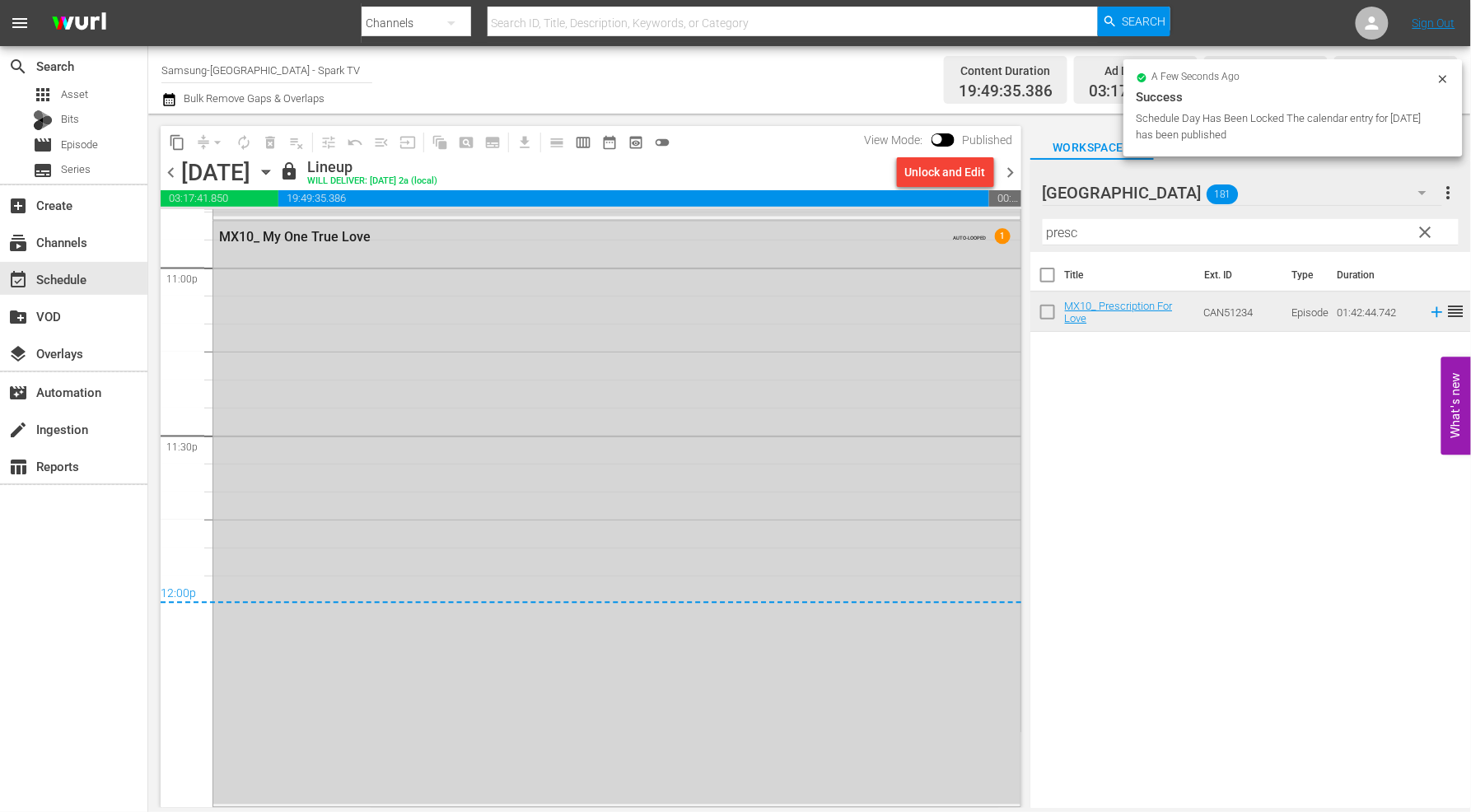
click at [275, 170] on icon "button" at bounding box center [266, 172] width 18 height 18
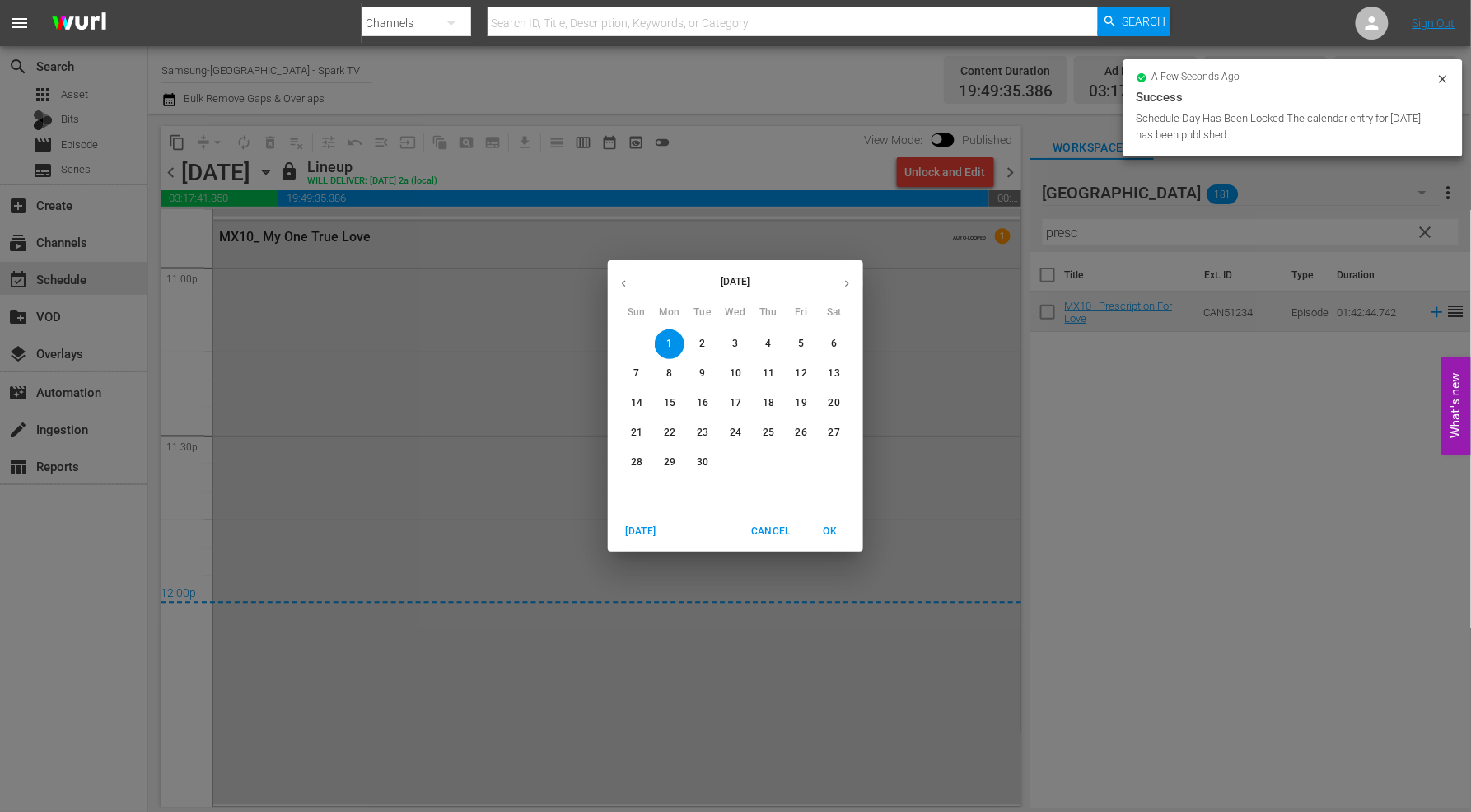
click at [701, 340] on p "2" at bounding box center [702, 343] width 6 height 14
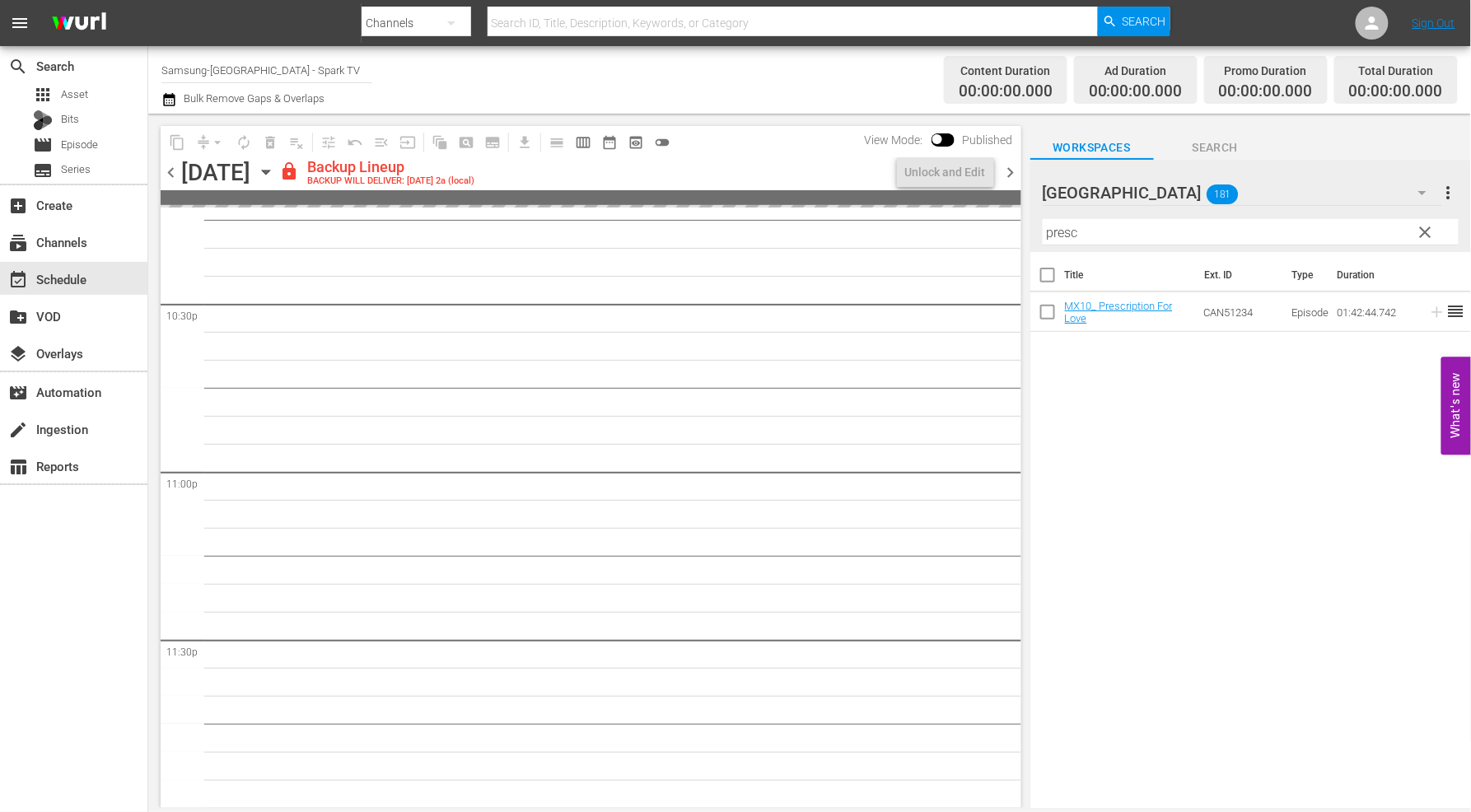
scroll to position [7437, 0]
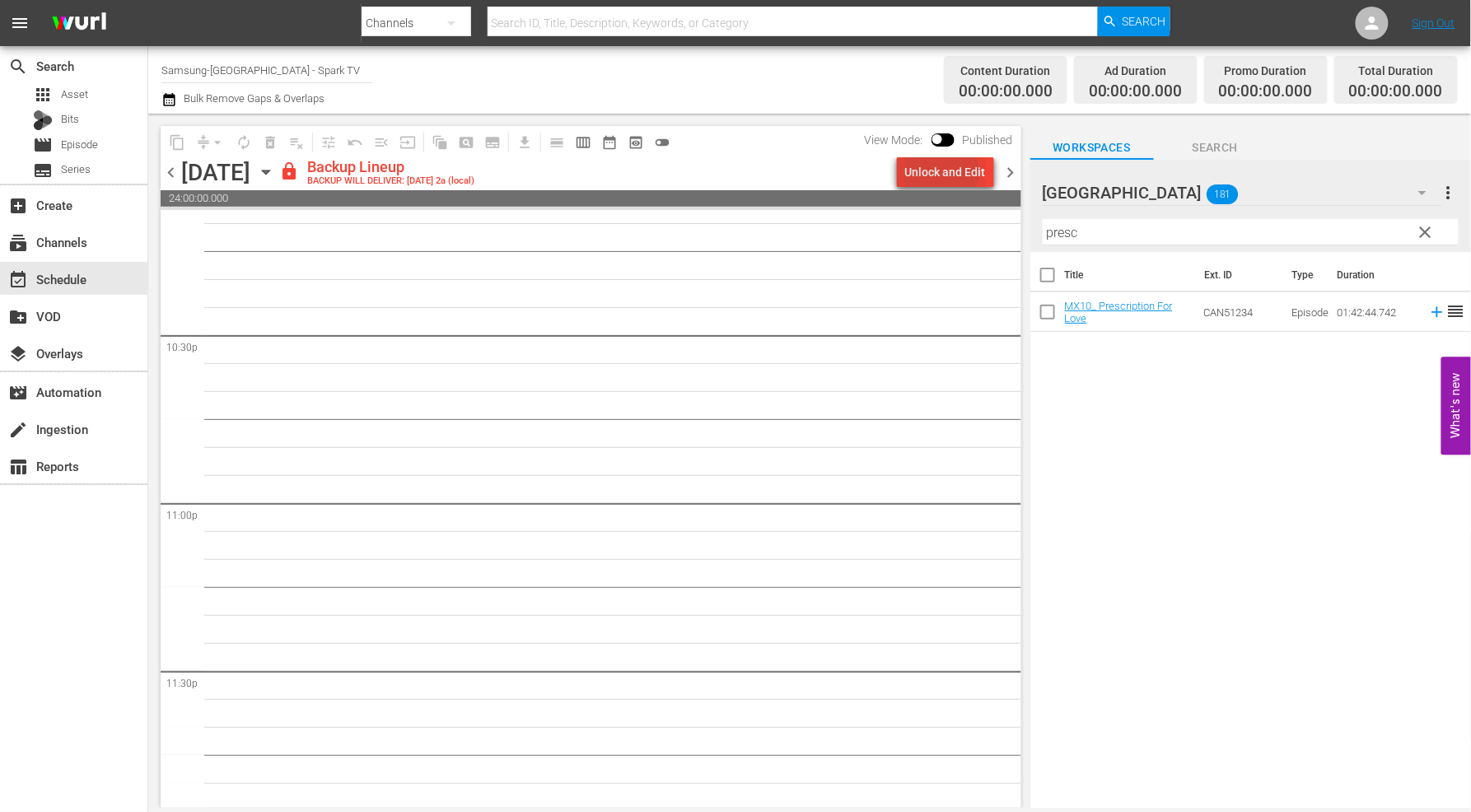
click at [945, 171] on div "Unlock and Edit" at bounding box center [946, 172] width 80 height 30
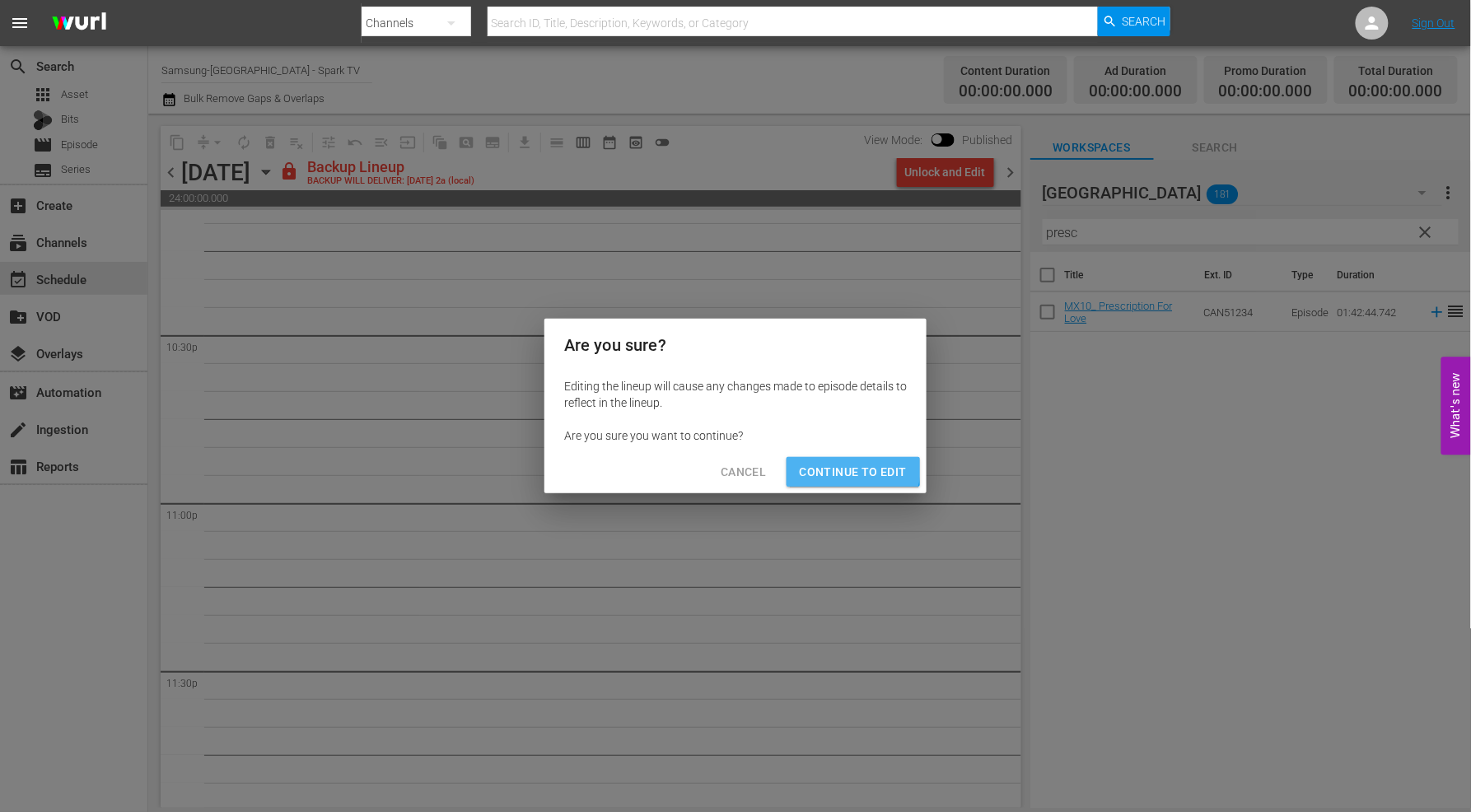
drag, startPoint x: 835, startPoint y: 468, endPoint x: 887, endPoint y: 550, distance: 97.1
click at [837, 468] on span "Continue to Edit" at bounding box center [853, 472] width 107 height 21
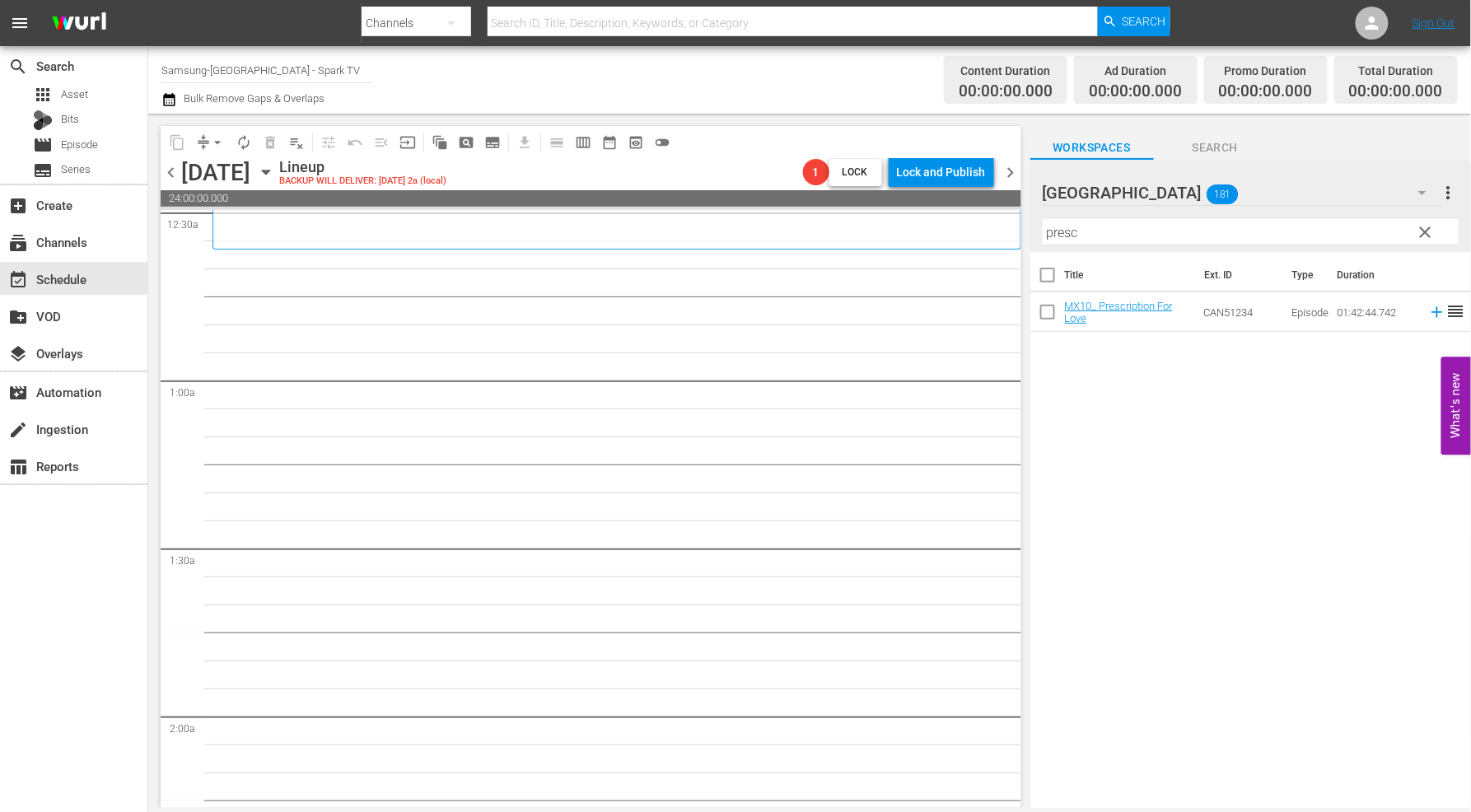
scroll to position [0, 0]
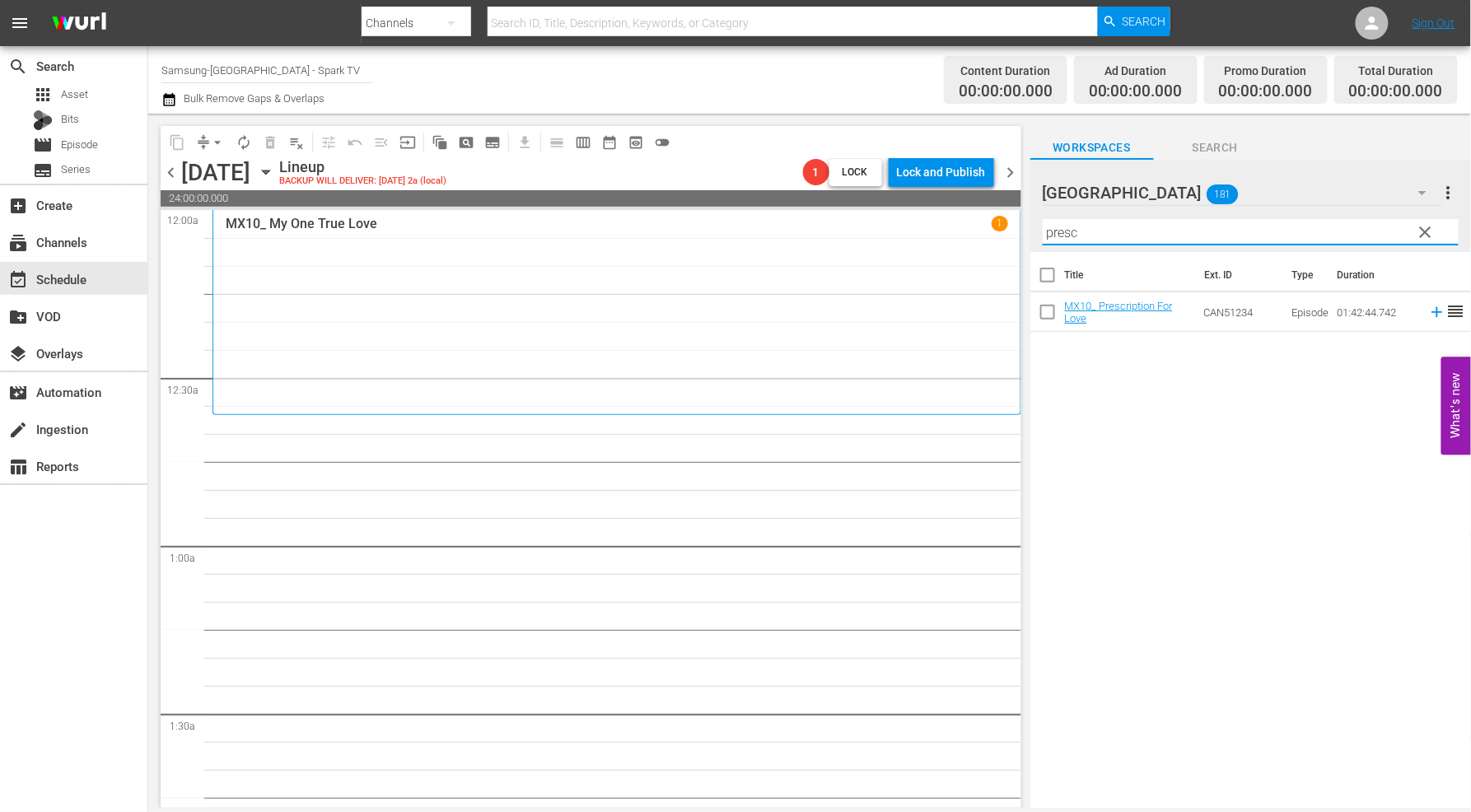
drag, startPoint x: 1093, startPoint y: 231, endPoint x: 903, endPoint y: 231, distance: 190.0
click at [903, 231] on div "content_copy compress arrow_drop_down autorenew_outlined delete_forever_outline…" at bounding box center [809, 461] width 1323 height 694
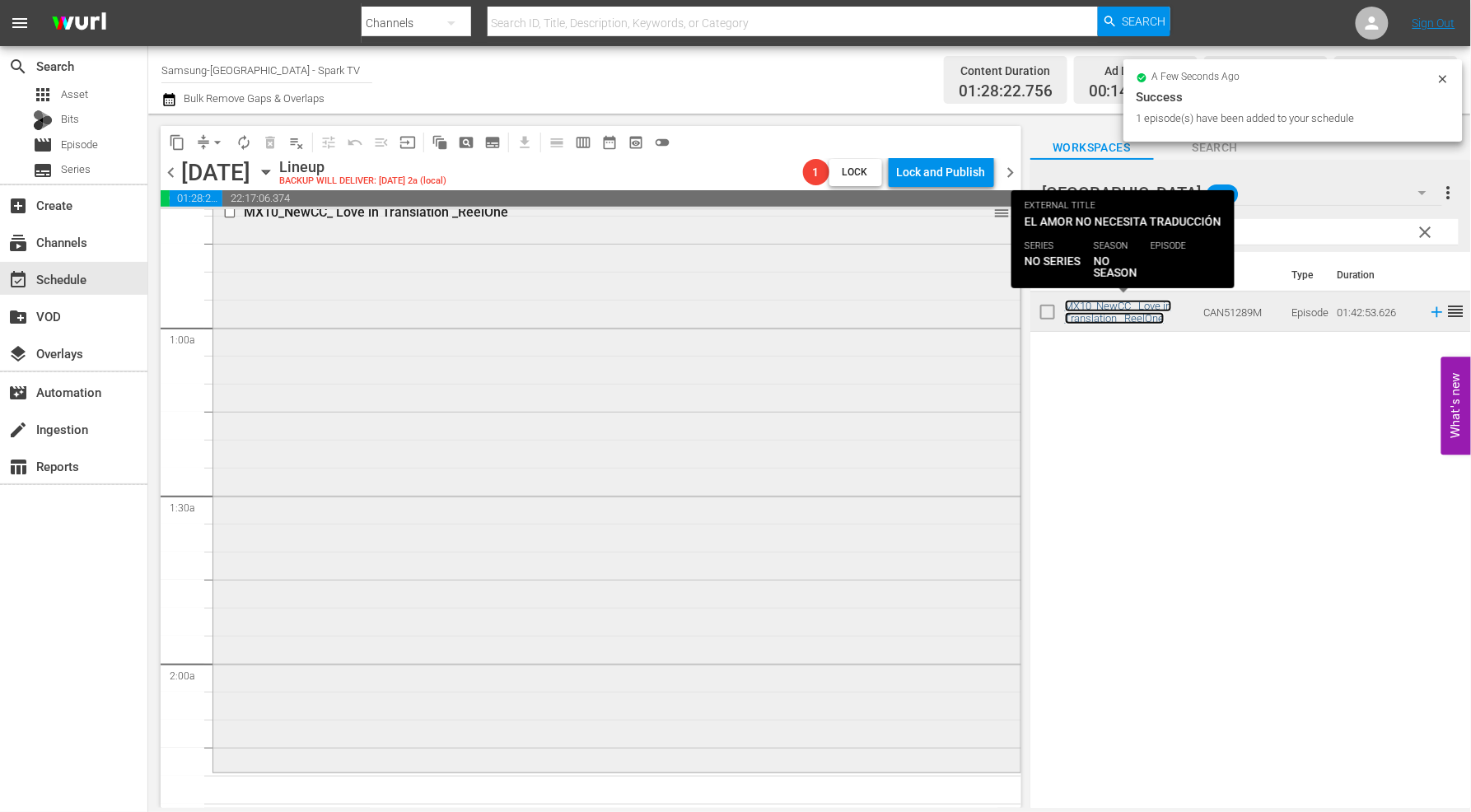
scroll to position [549, 0]
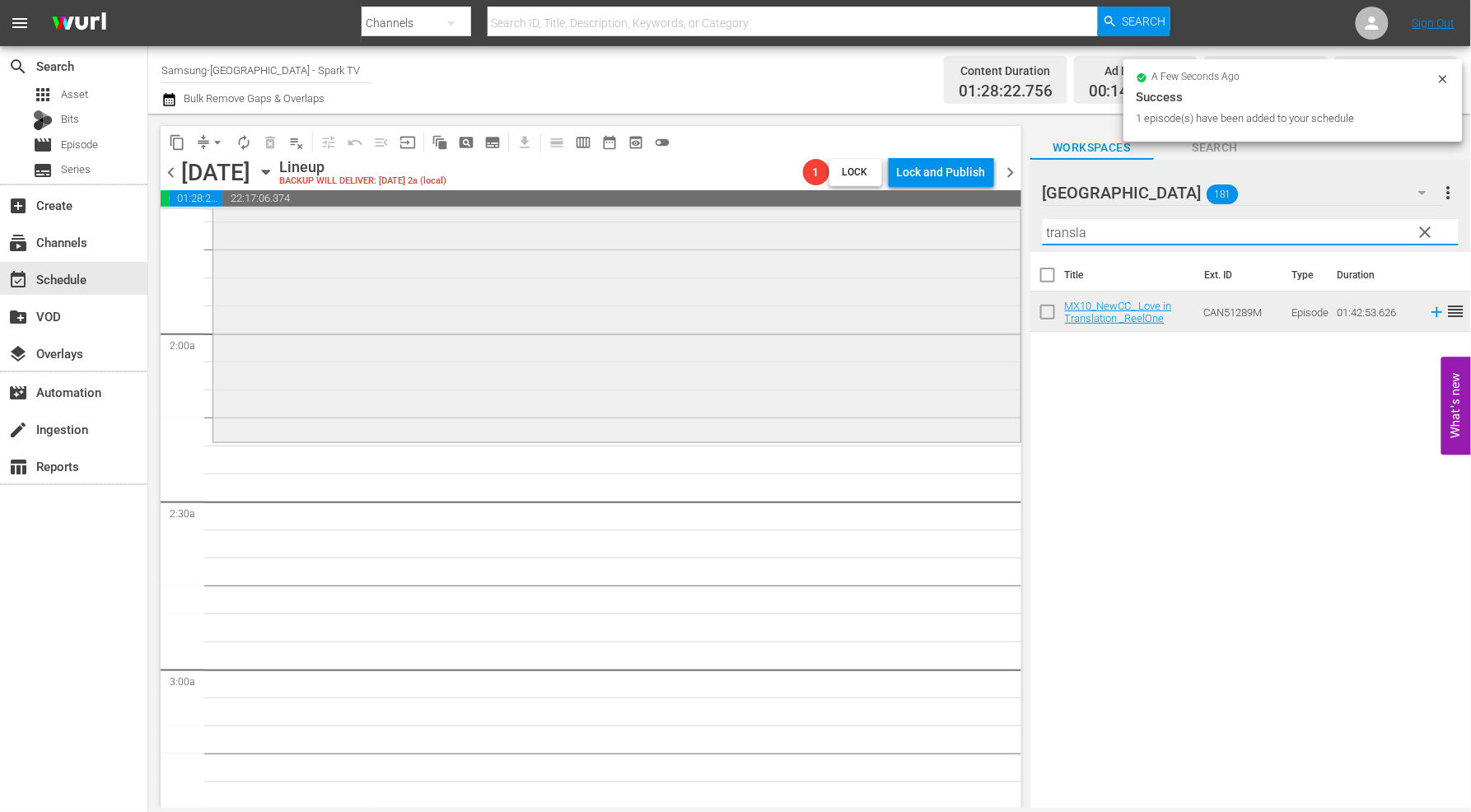
drag, startPoint x: 1017, startPoint y: 223, endPoint x: 780, endPoint y: 224, distance: 237.0
click at [781, 223] on div "content_copy compress arrow_drop_down autorenew_outlined delete_forever_outline…" at bounding box center [809, 461] width 1323 height 694
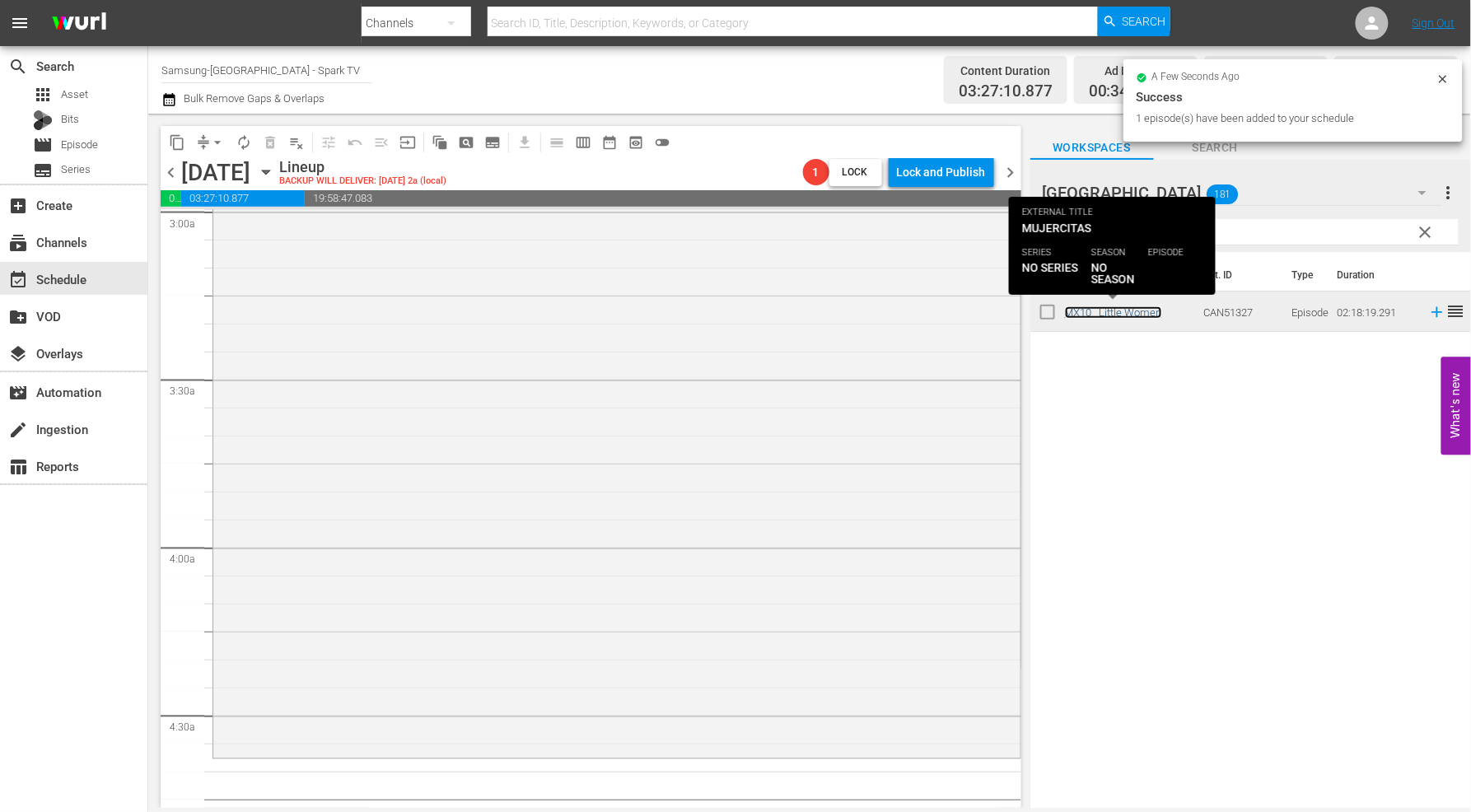
scroll to position [1098, 0]
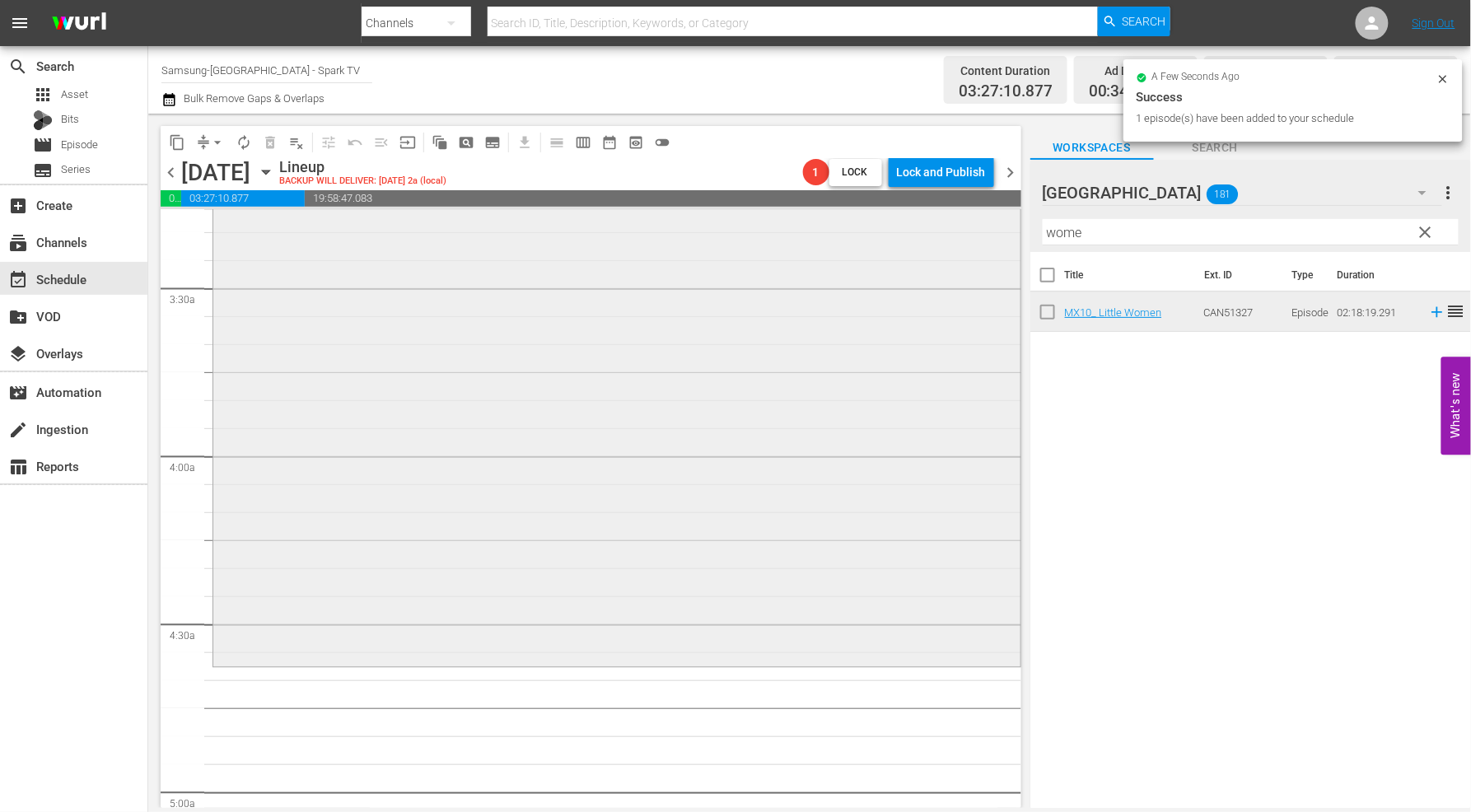
drag, startPoint x: 1098, startPoint y: 232, endPoint x: 808, endPoint y: 214, distance: 290.6
click at [808, 214] on div "content_copy compress arrow_drop_down autorenew_outlined delete_forever_outline…" at bounding box center [809, 461] width 1323 height 694
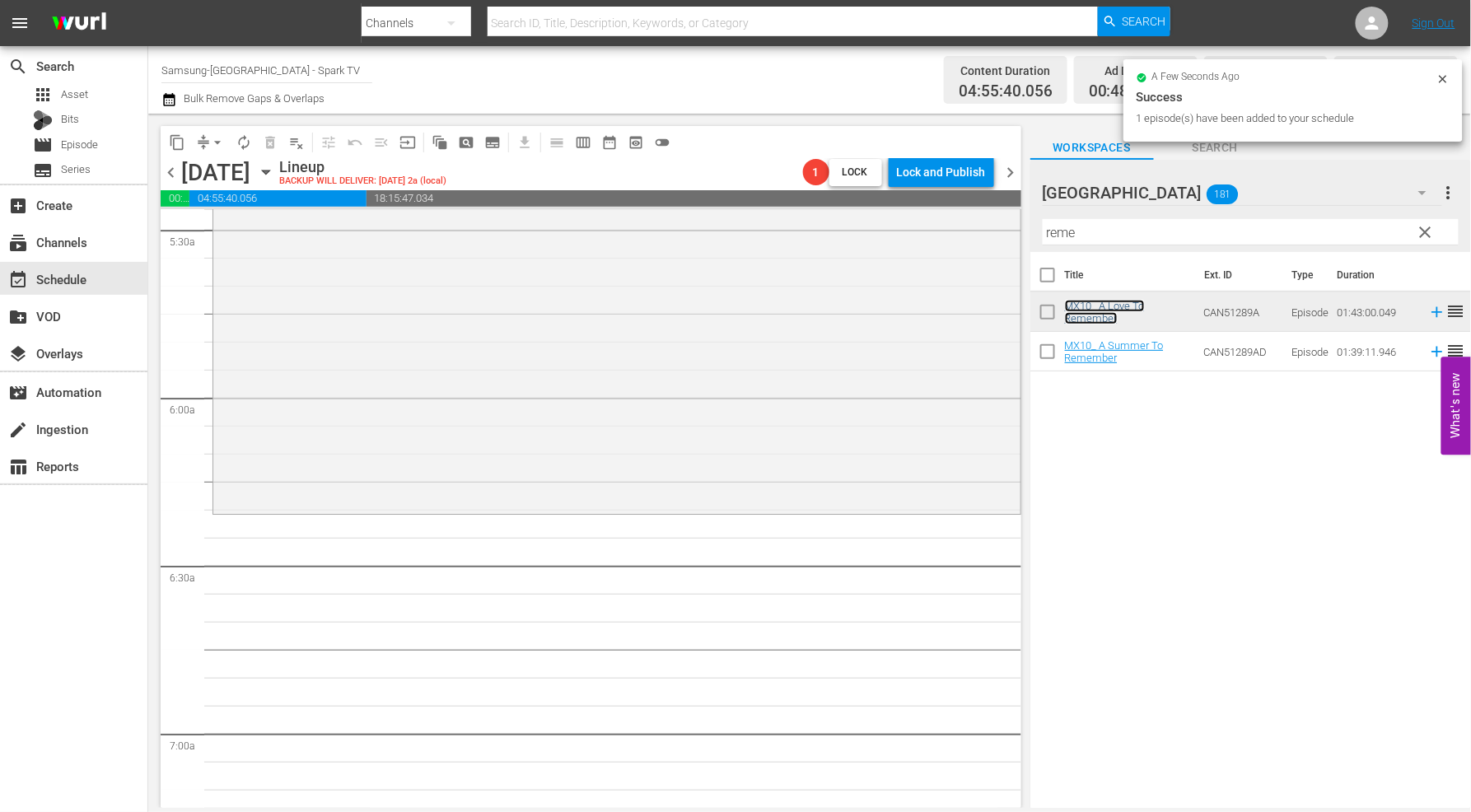
scroll to position [1831, 0]
drag, startPoint x: 1102, startPoint y: 235, endPoint x: 818, endPoint y: 216, distance: 284.6
click at [819, 211] on div "content_copy compress arrow_drop_down autorenew_outlined delete_forever_outline…" at bounding box center [809, 461] width 1323 height 694
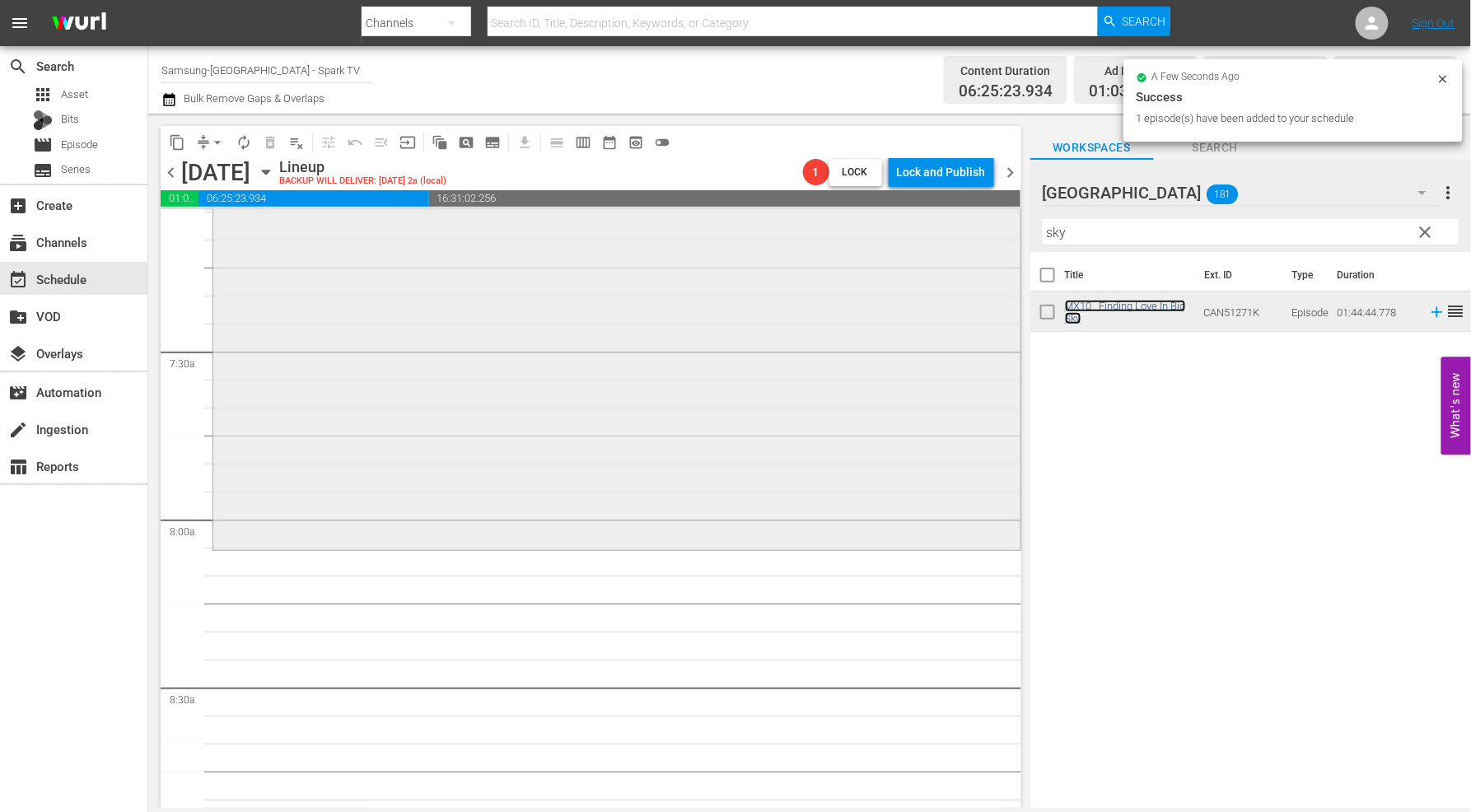
scroll to position [2471, 0]
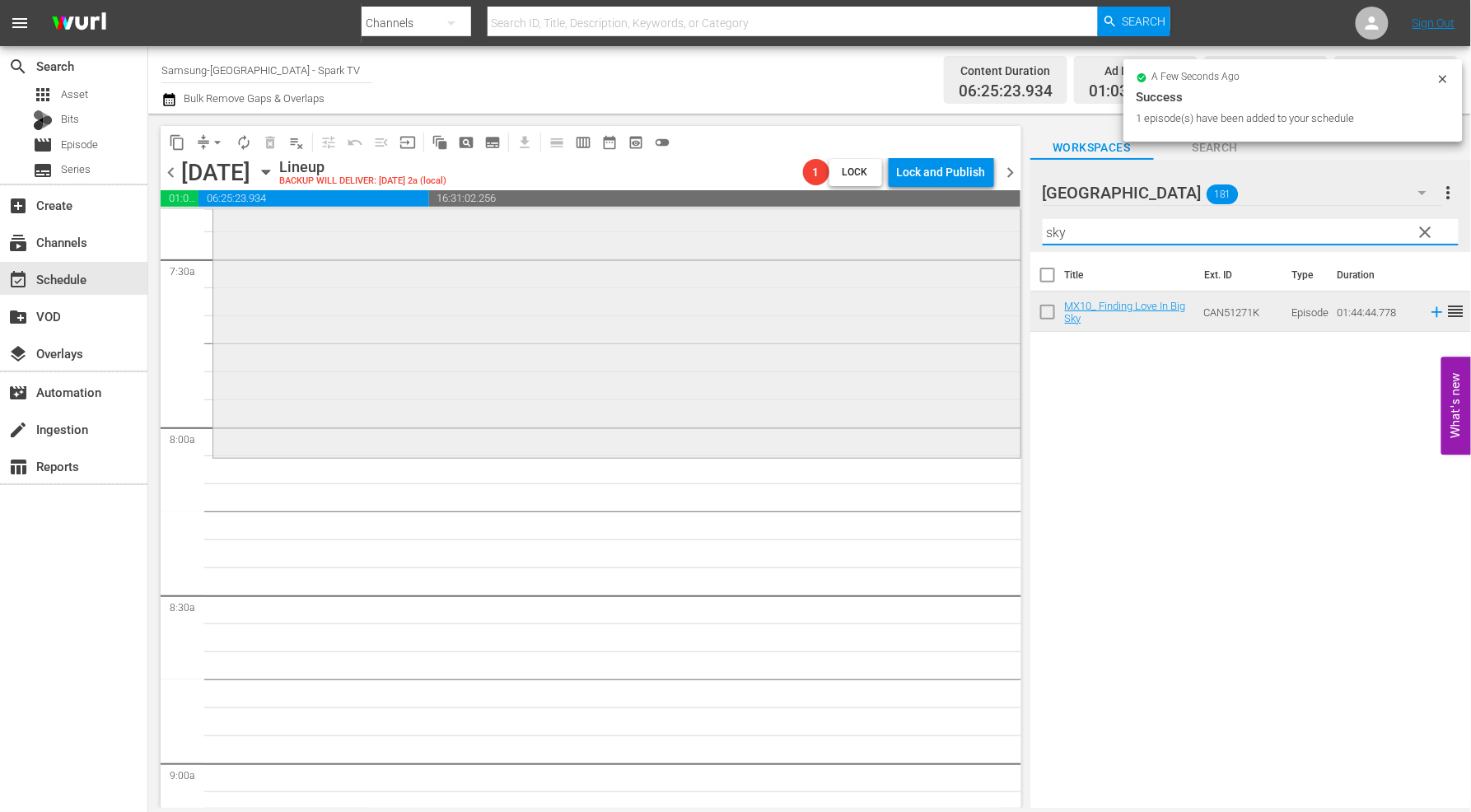
drag, startPoint x: 1129, startPoint y: 229, endPoint x: 635, endPoint y: 214, distance: 494.2
click at [713, 214] on div "content_copy compress arrow_drop_down autorenew_outlined delete_forever_outline…" at bounding box center [809, 461] width 1323 height 694
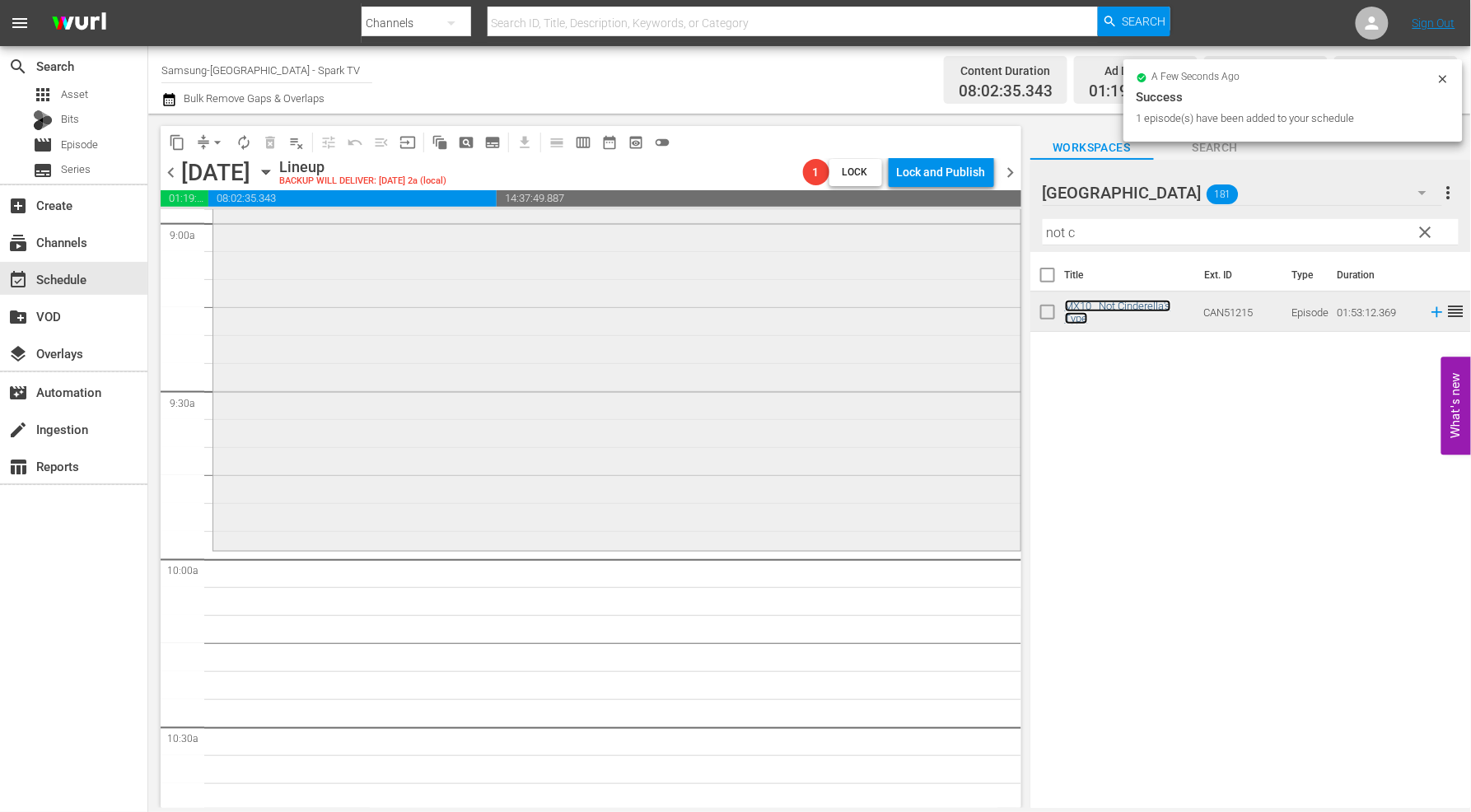
scroll to position [3020, 0]
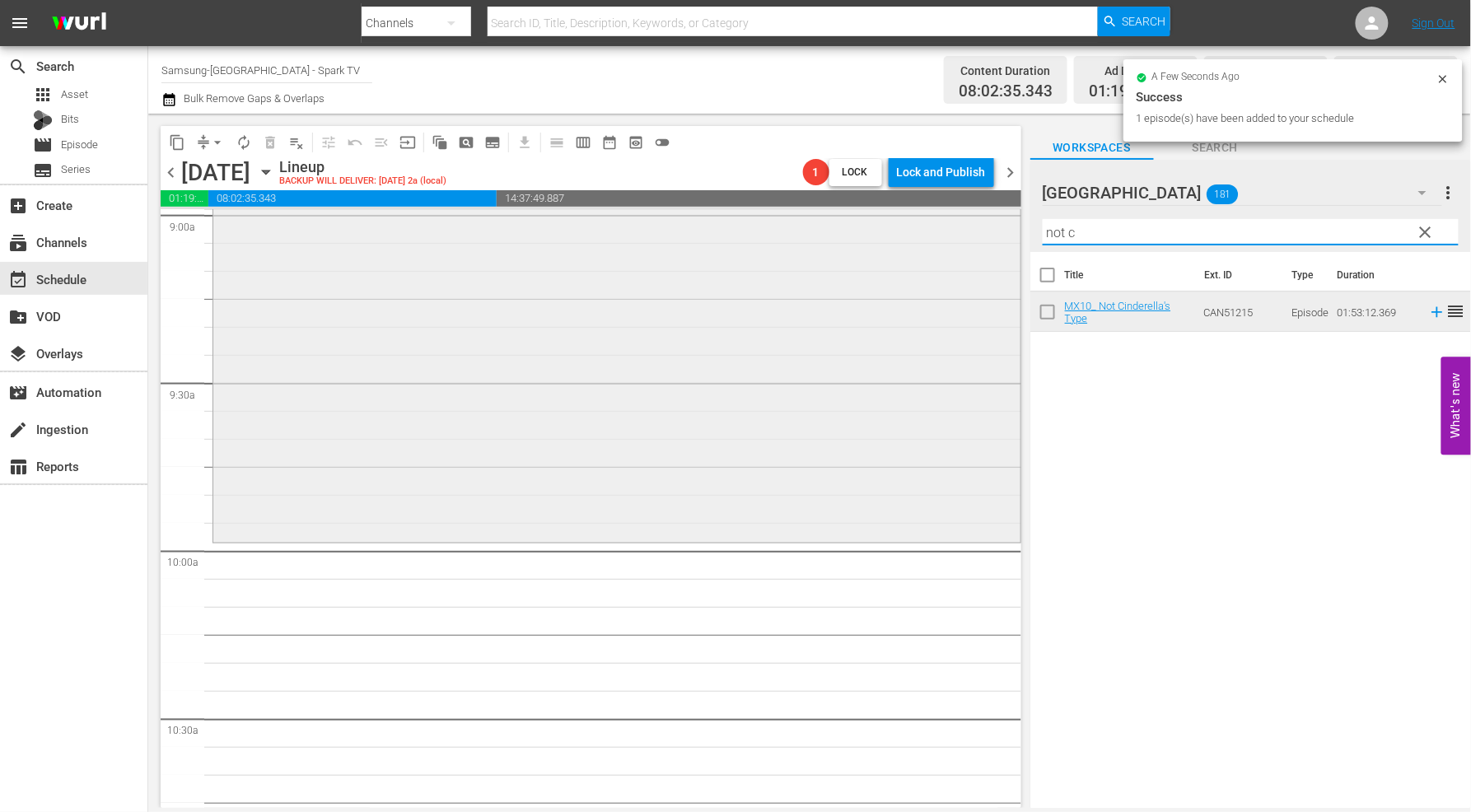
drag, startPoint x: 1020, startPoint y: 223, endPoint x: 936, endPoint y: 227, distance: 84.1
click at [941, 224] on div "content_copy compress arrow_drop_down autorenew_outlined delete_forever_outline…" at bounding box center [809, 461] width 1323 height 694
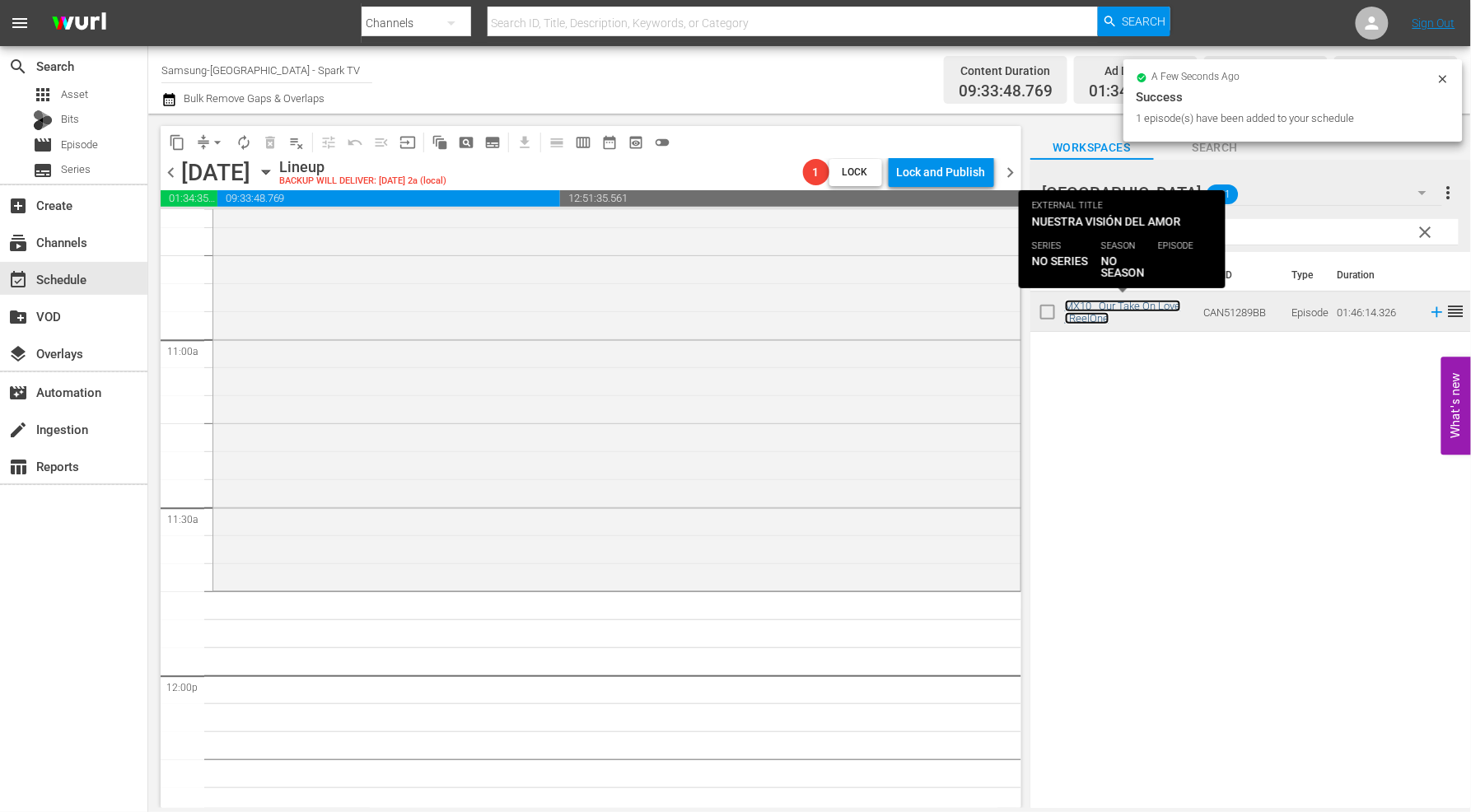
scroll to position [3569, 0]
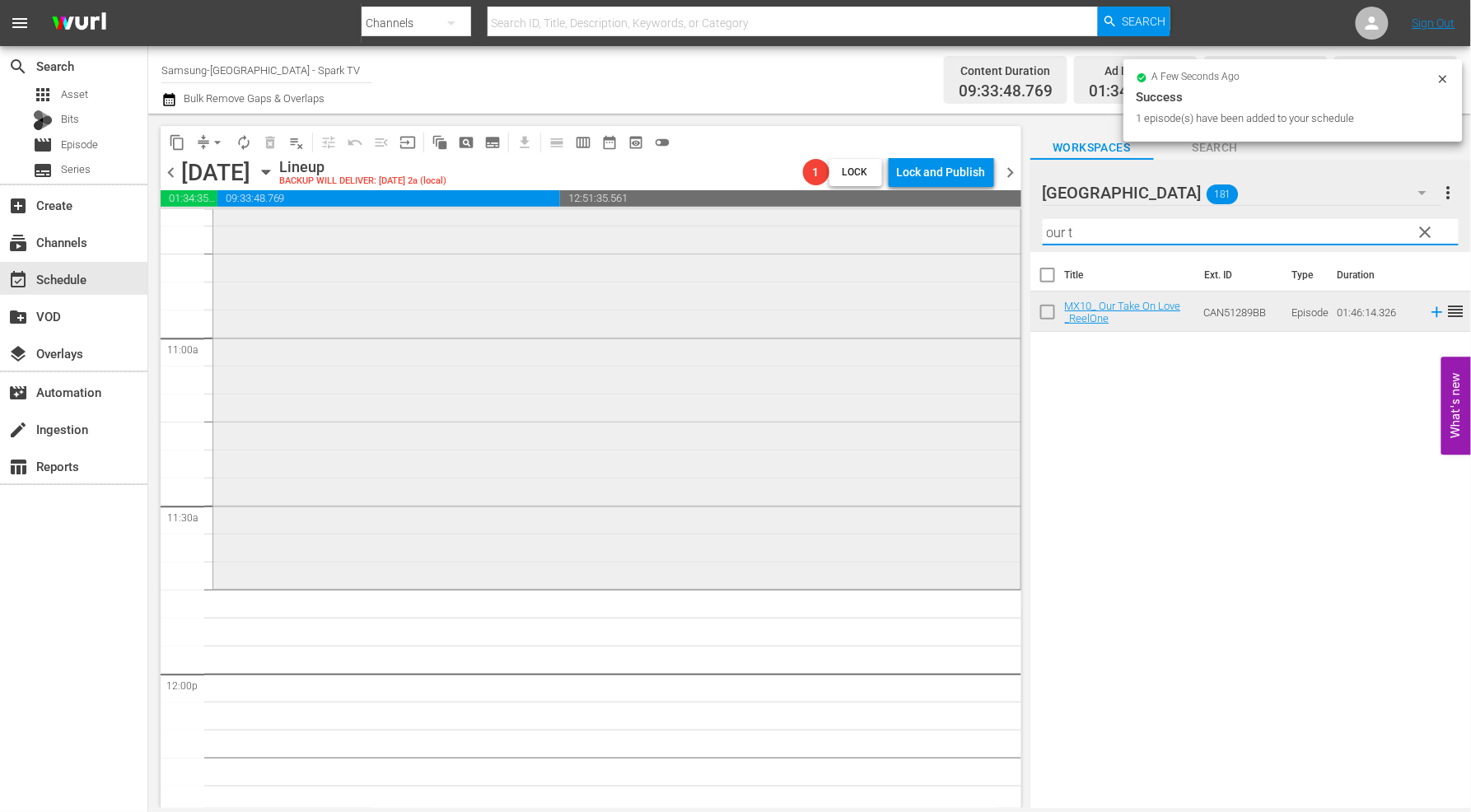
drag, startPoint x: 1083, startPoint y: 232, endPoint x: 730, endPoint y: 265, distance: 354.5
click at [796, 250] on div "content_copy compress arrow_drop_down autorenew_outlined delete_forever_outline…" at bounding box center [809, 461] width 1323 height 694
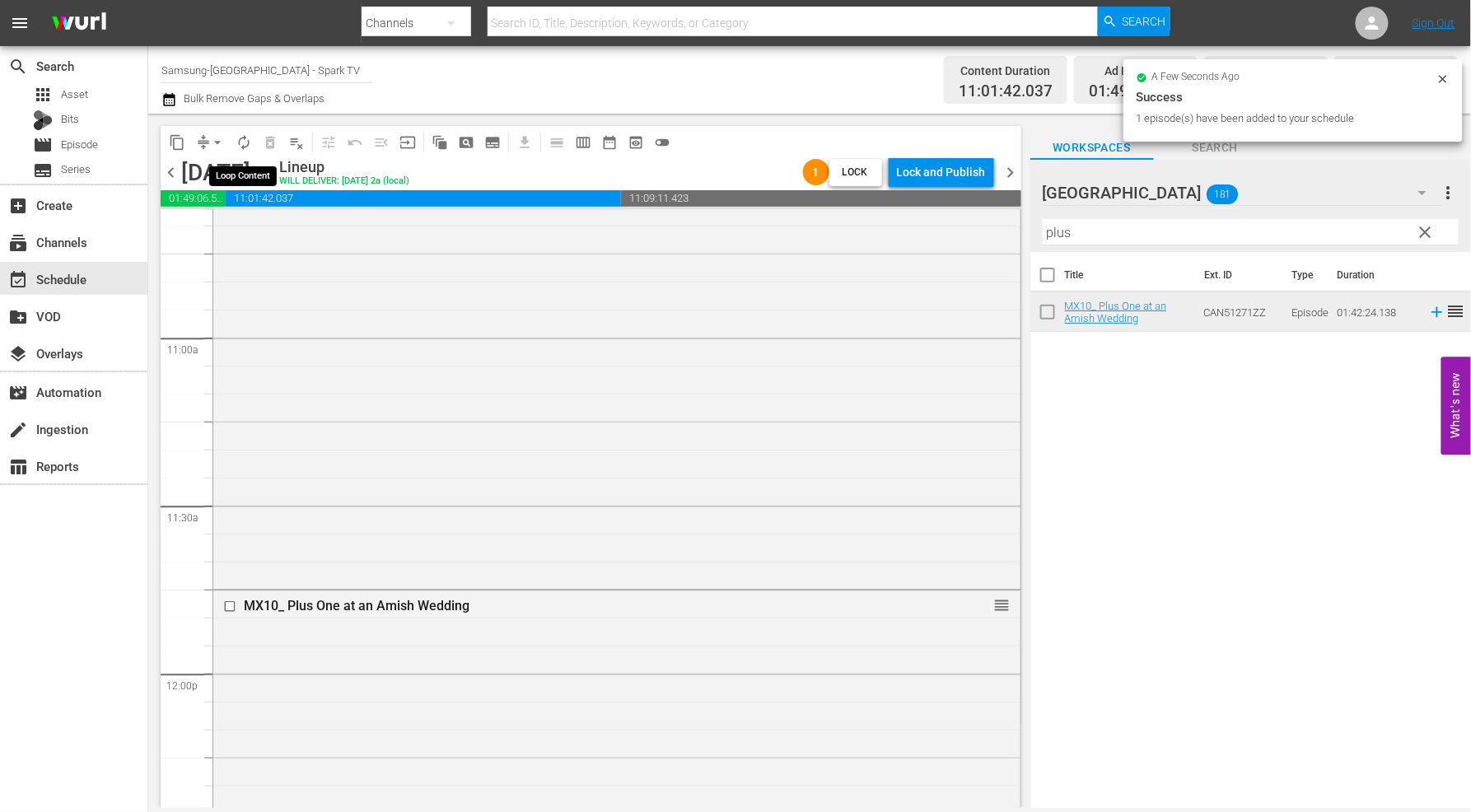
click at [244, 139] on span "autorenew_outlined" at bounding box center [243, 142] width 16 height 16
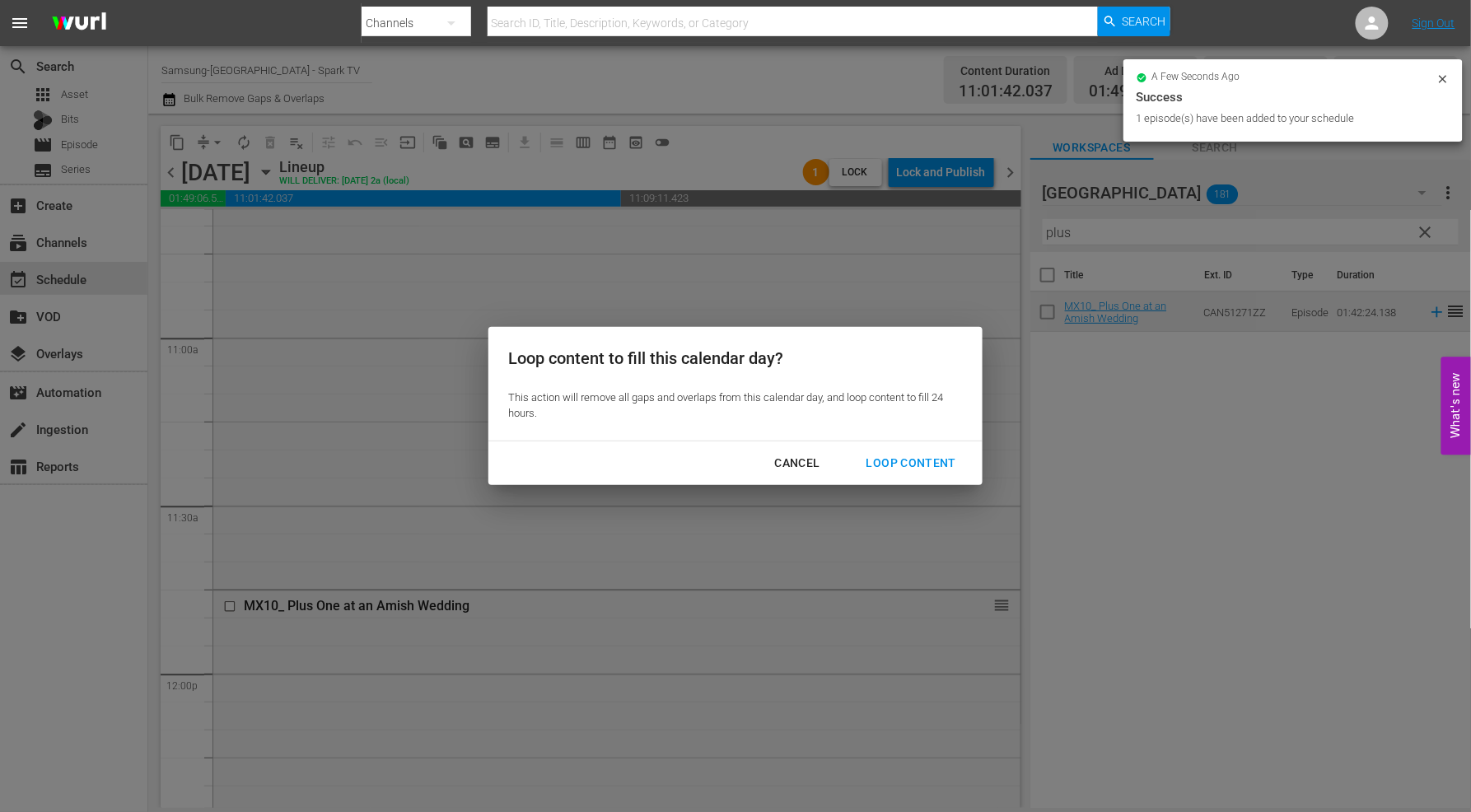
click at [920, 461] on div "Loop Content" at bounding box center [911, 464] width 116 height 21
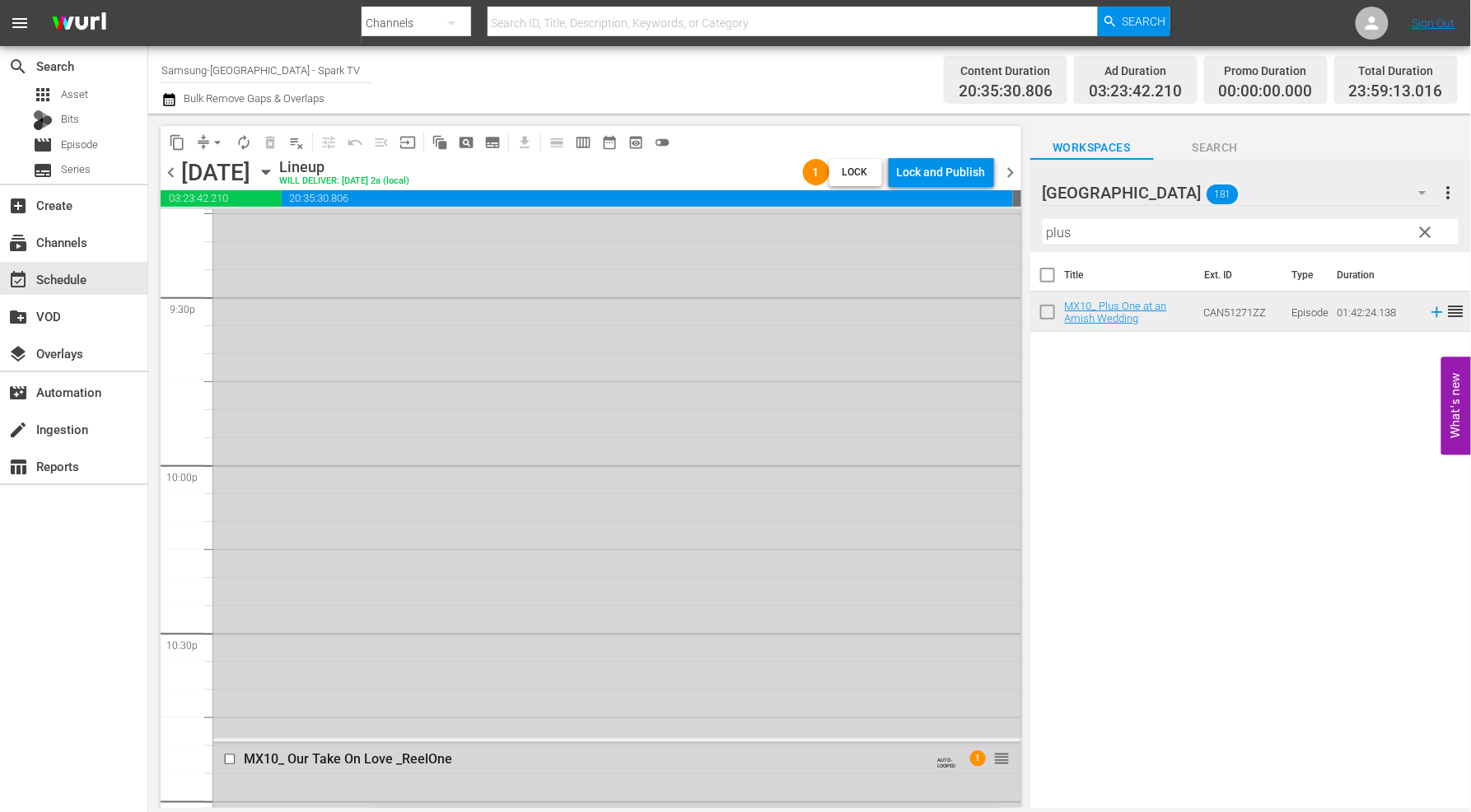
scroll to position [7669, 0]
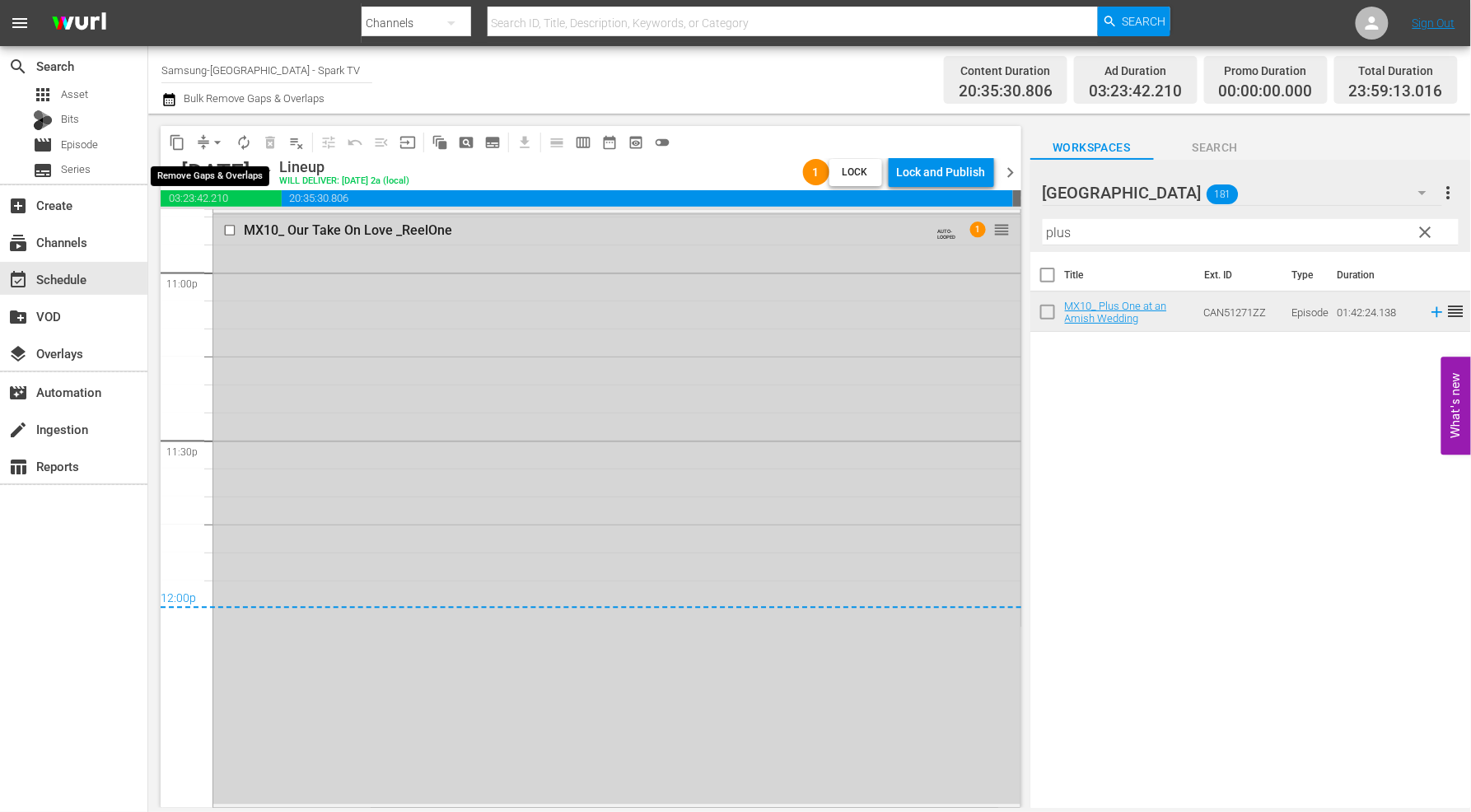
click at [210, 141] on span "arrow_drop_down" at bounding box center [217, 142] width 16 height 16
click at [264, 230] on li "Align to End of Previous Day" at bounding box center [218, 230] width 173 height 27
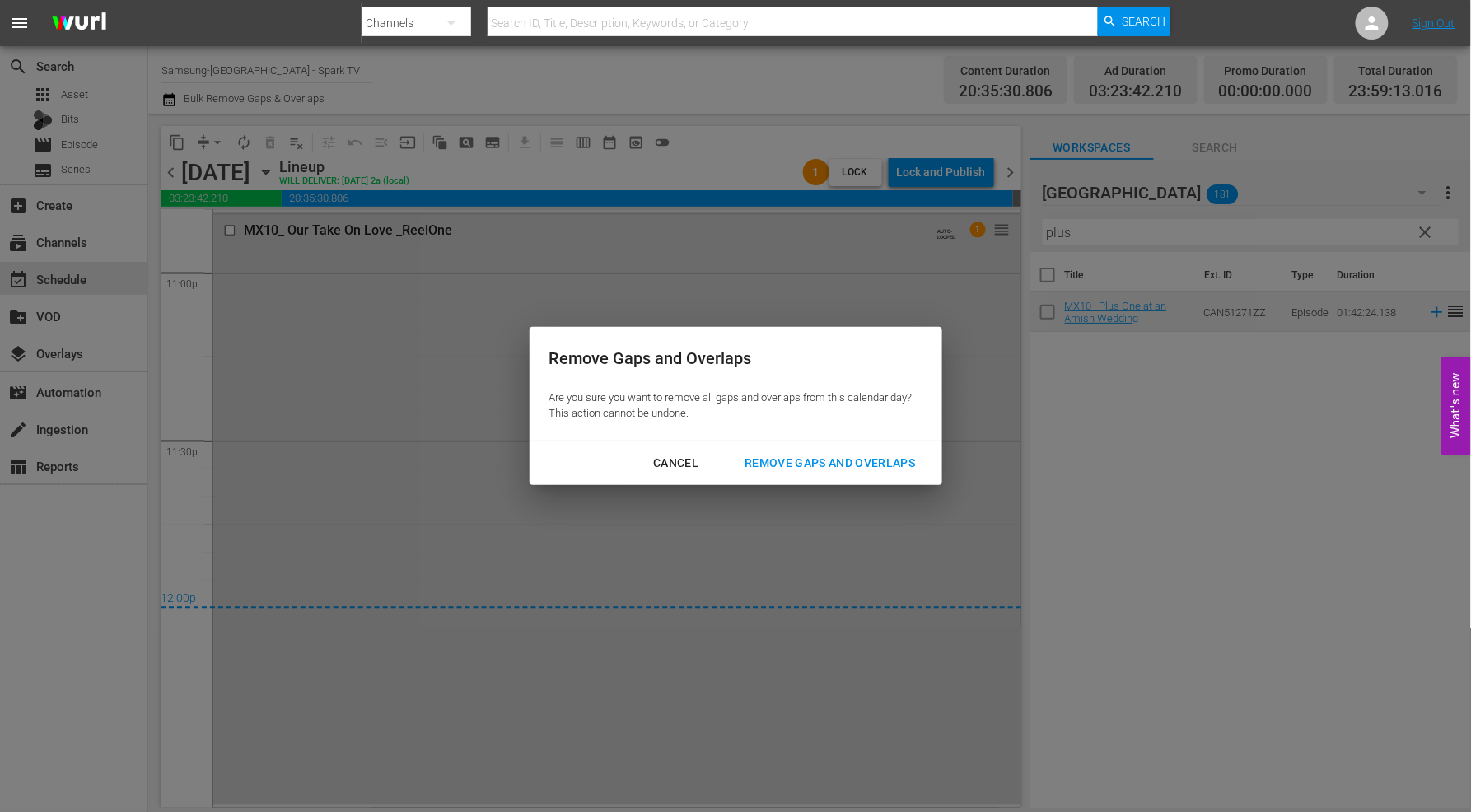
click at [889, 463] on div "Remove Gaps and Overlaps" at bounding box center [830, 464] width 197 height 21
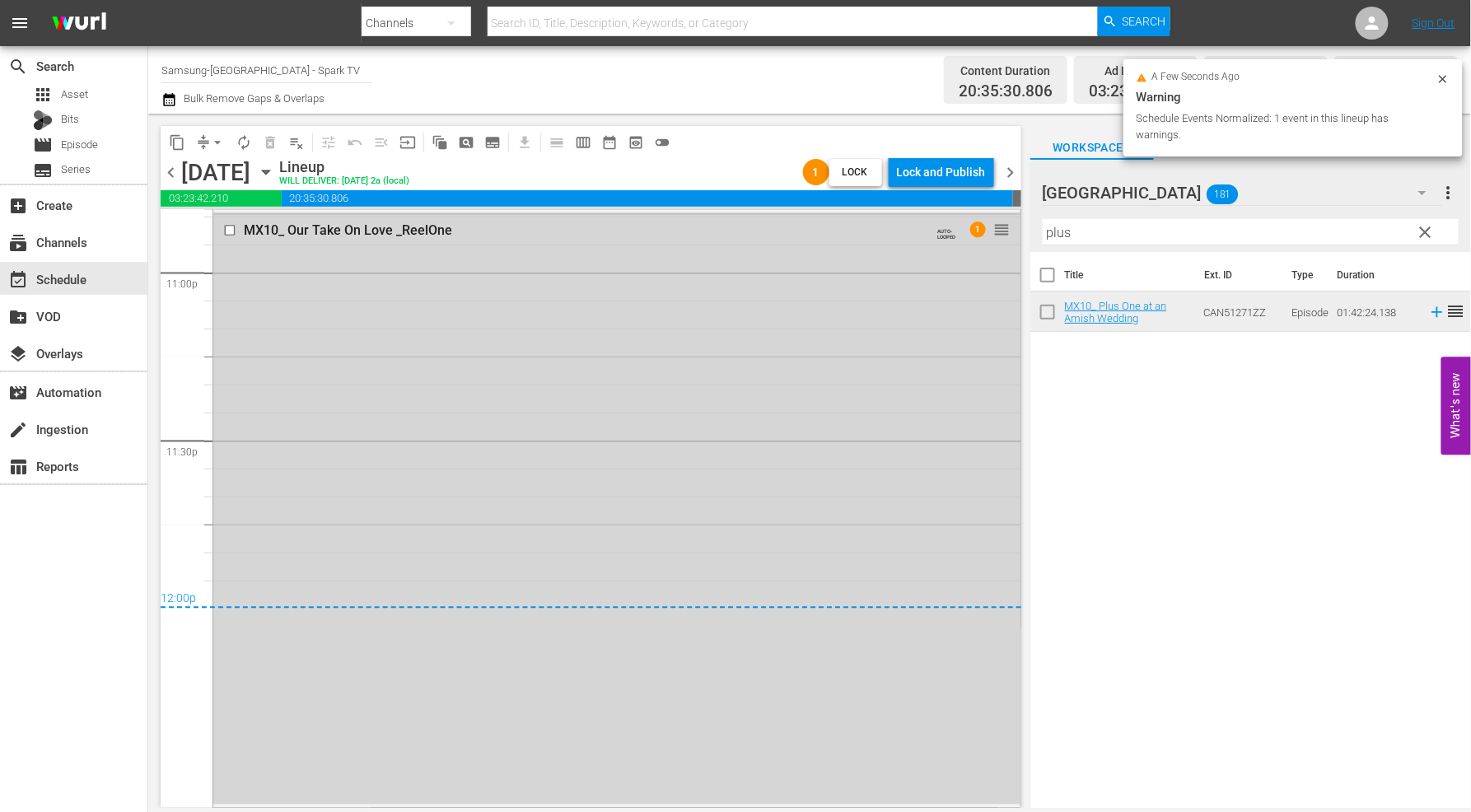
click at [933, 169] on div "Lock and Publish" at bounding box center [941, 172] width 89 height 30
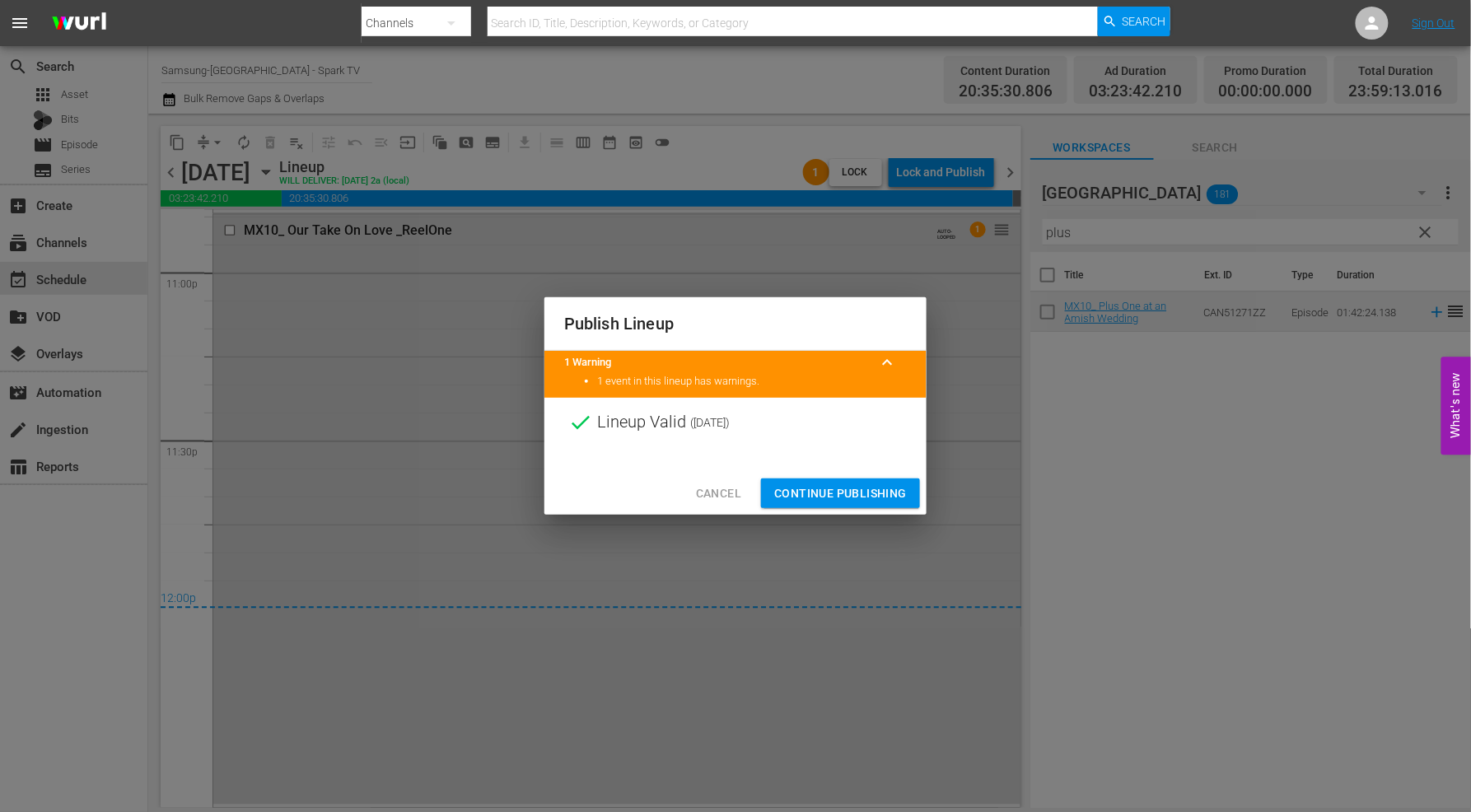
click at [866, 494] on span "Continue Publishing" at bounding box center [841, 494] width 133 height 21
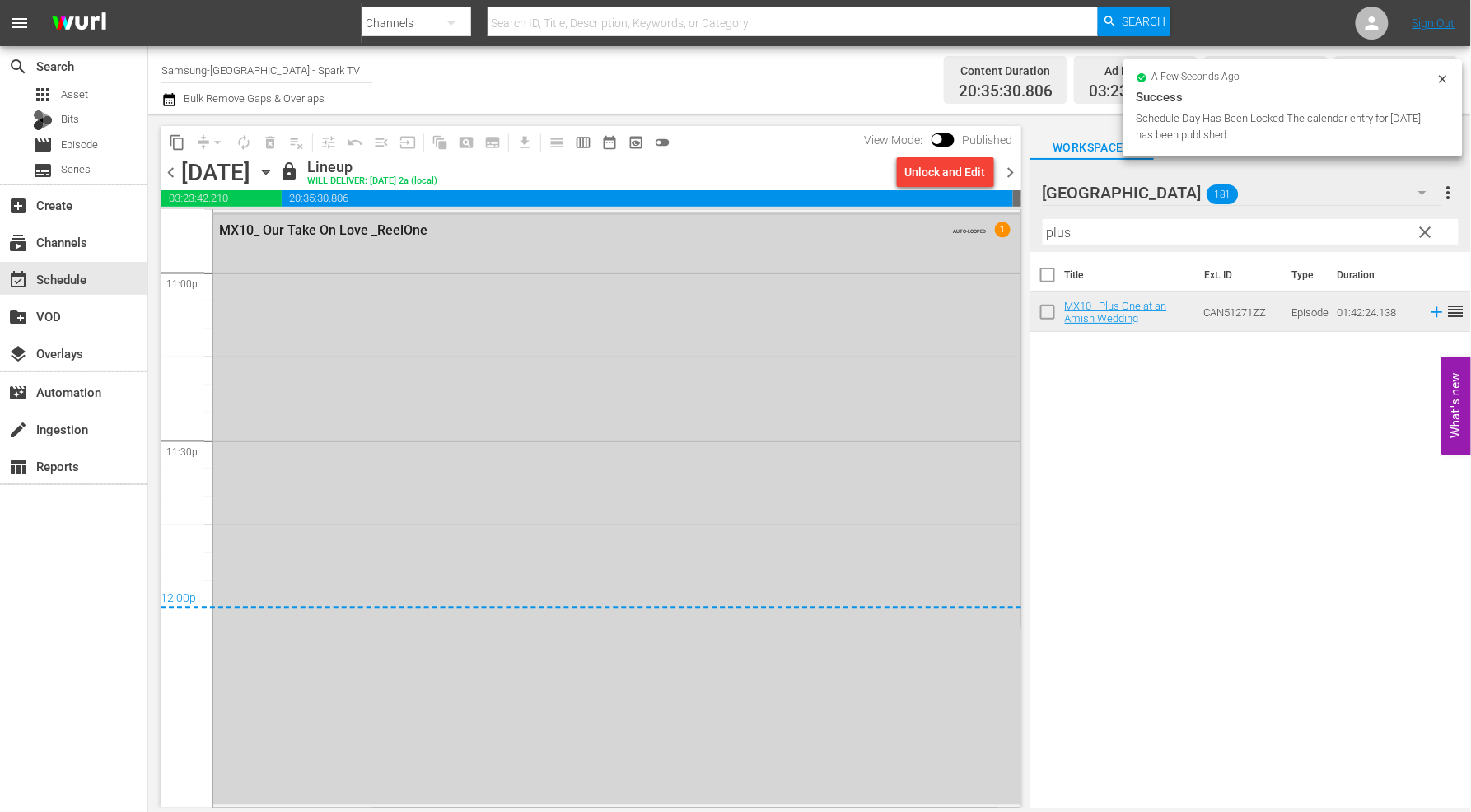
click at [275, 167] on icon "button" at bounding box center [266, 172] width 18 height 18
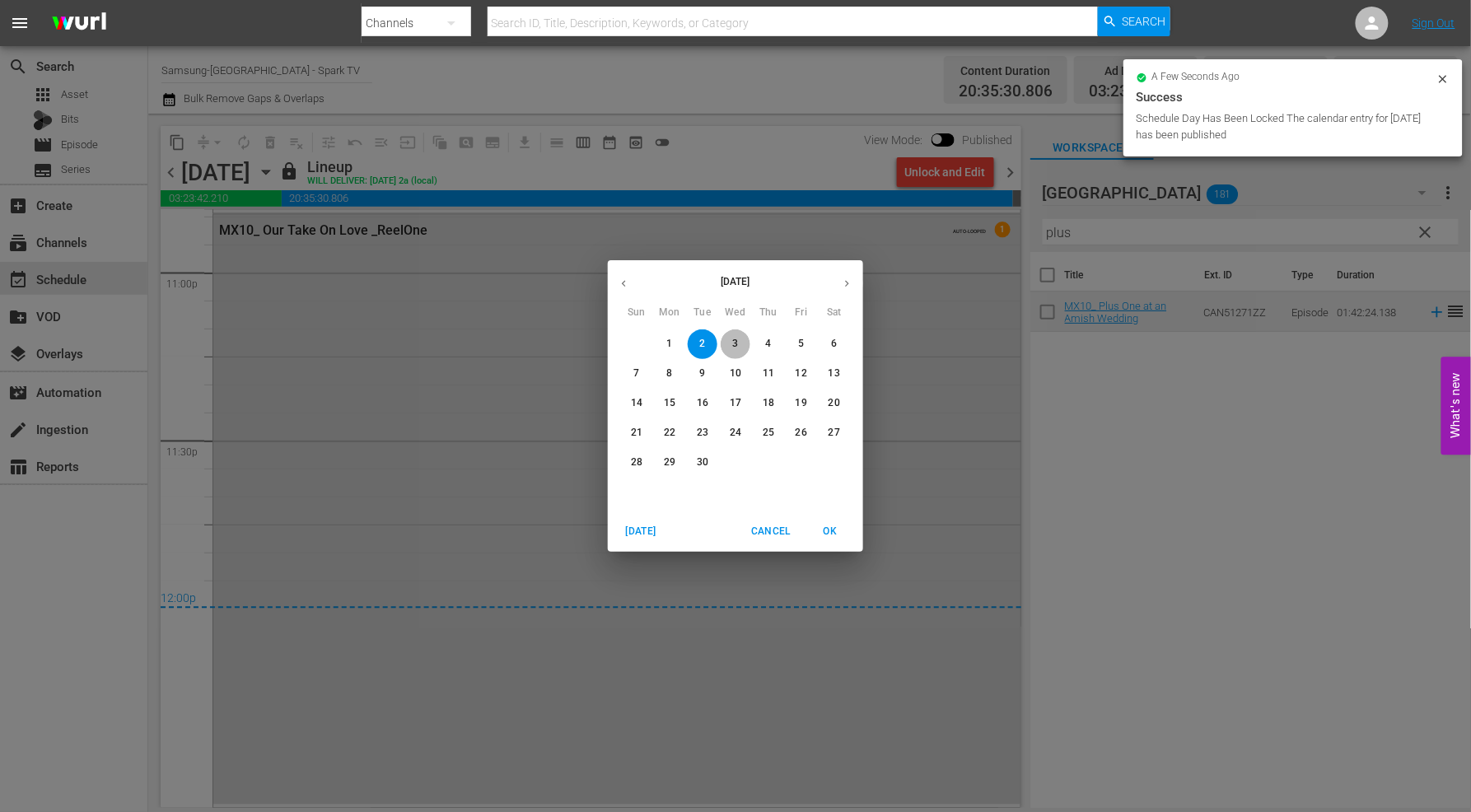
click at [740, 339] on span "3" at bounding box center [736, 343] width 30 height 14
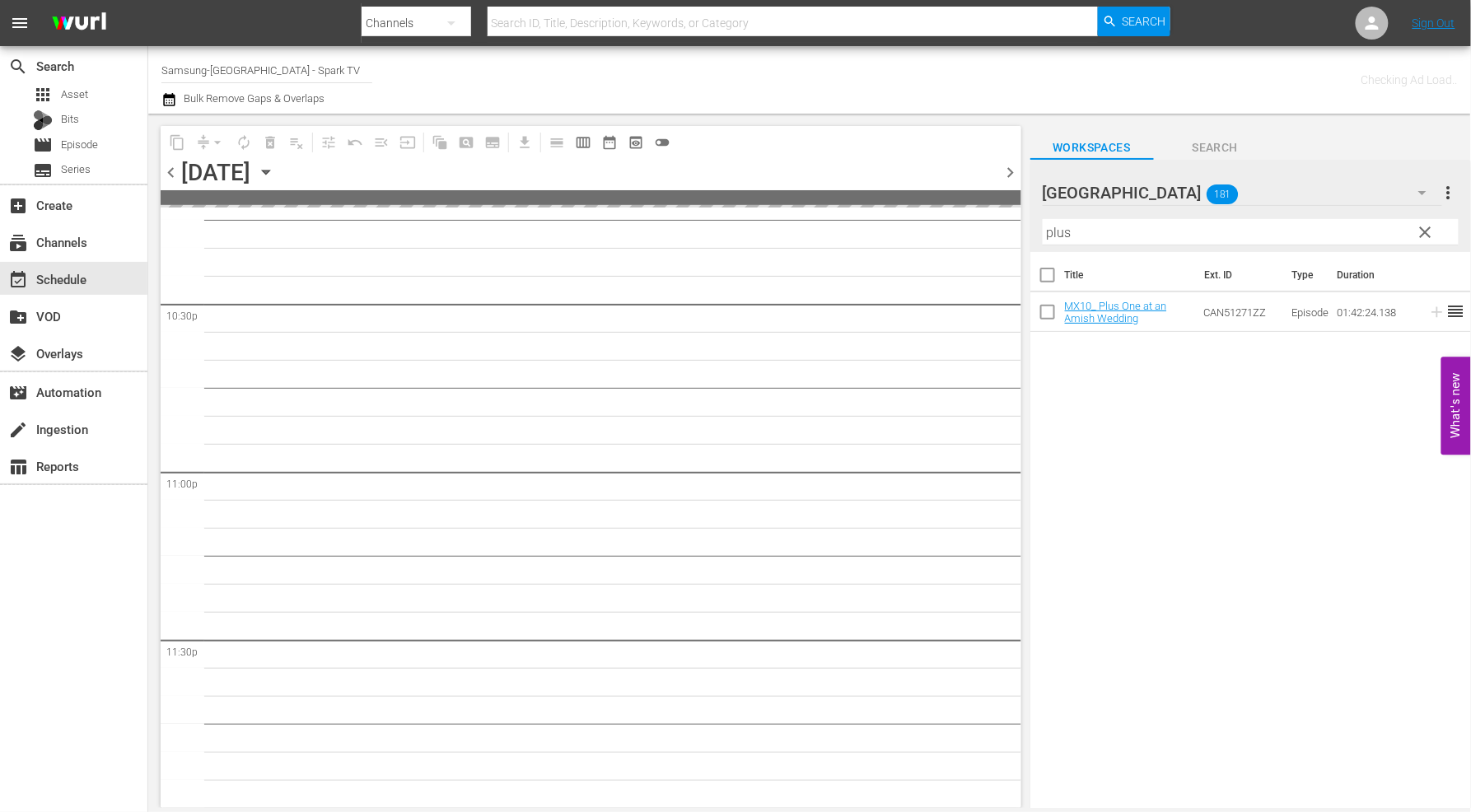
scroll to position [7466, 0]
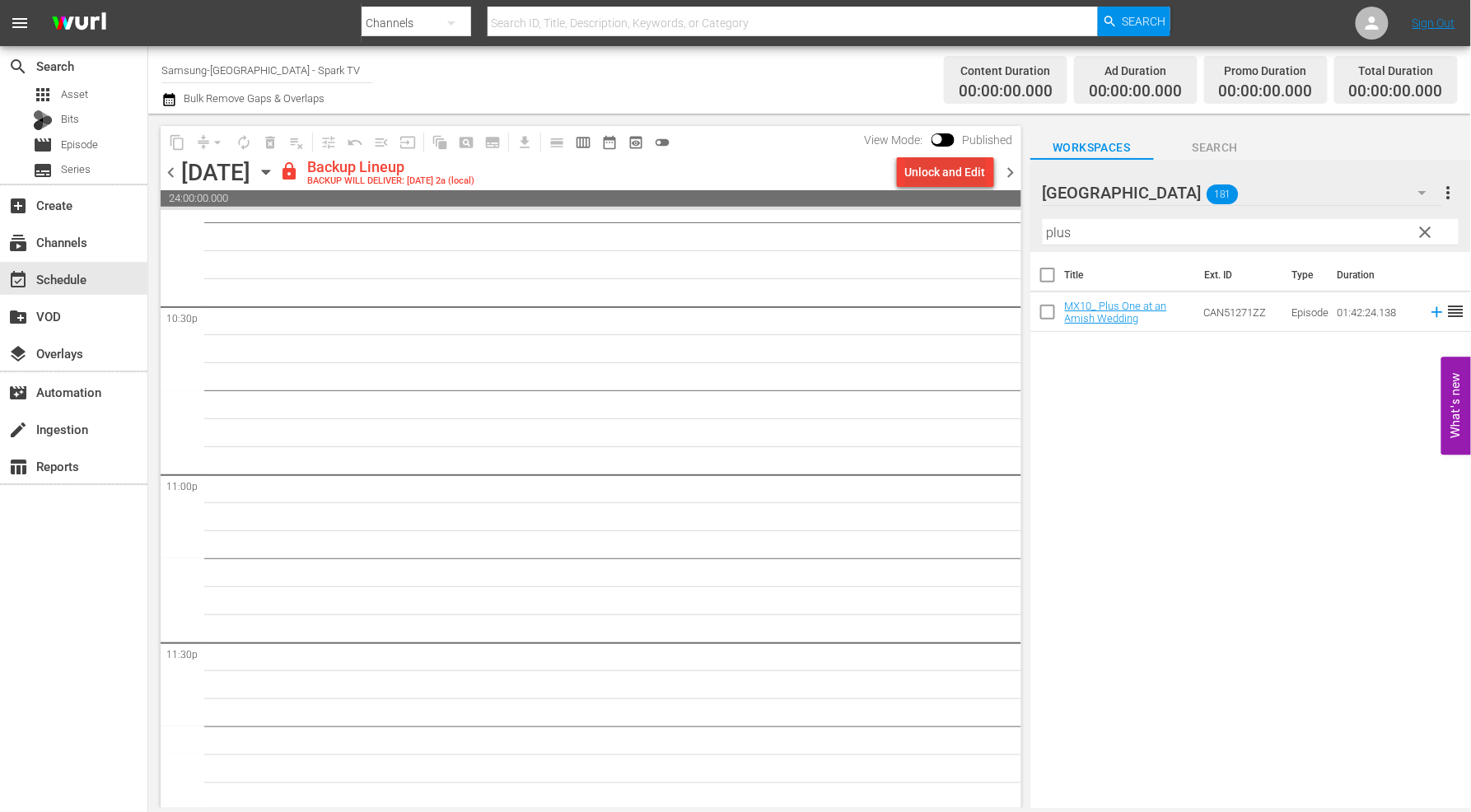
click at [945, 173] on div "Unlock and Edit" at bounding box center [946, 172] width 80 height 30
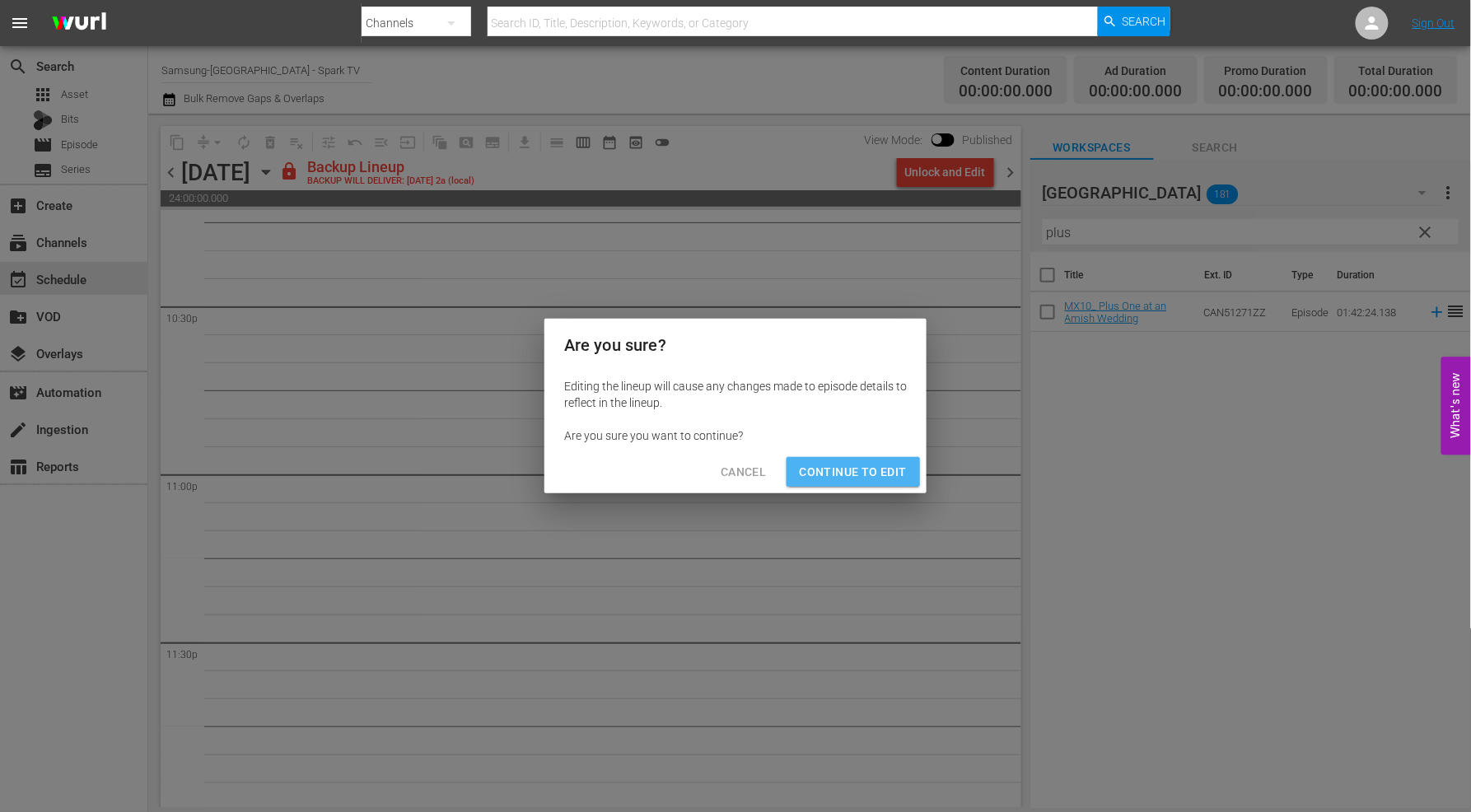
drag, startPoint x: 874, startPoint y: 468, endPoint x: 962, endPoint y: 604, distance: 162.0
click at [875, 470] on span "Continue to Edit" at bounding box center [853, 472] width 107 height 21
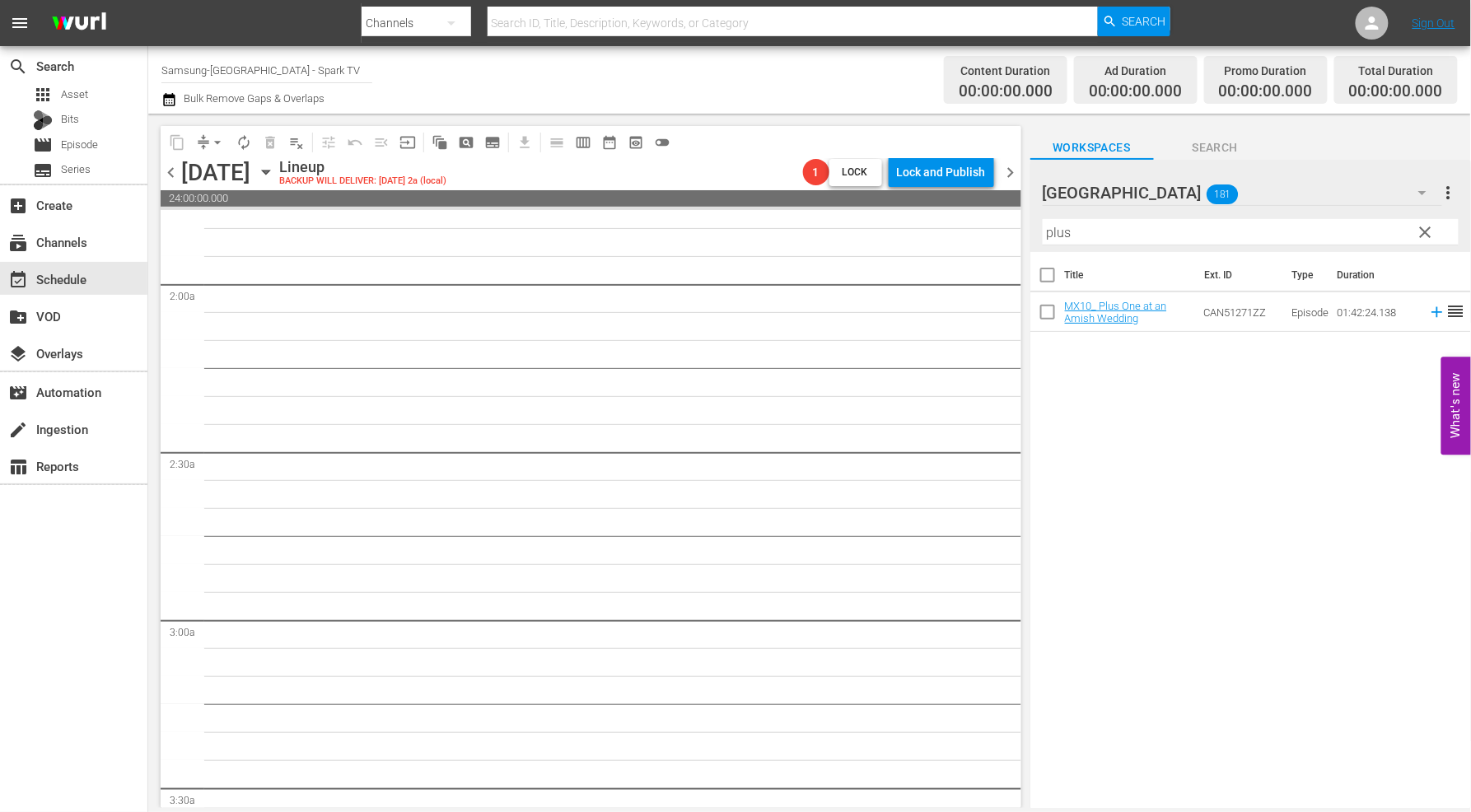
scroll to position [0, 0]
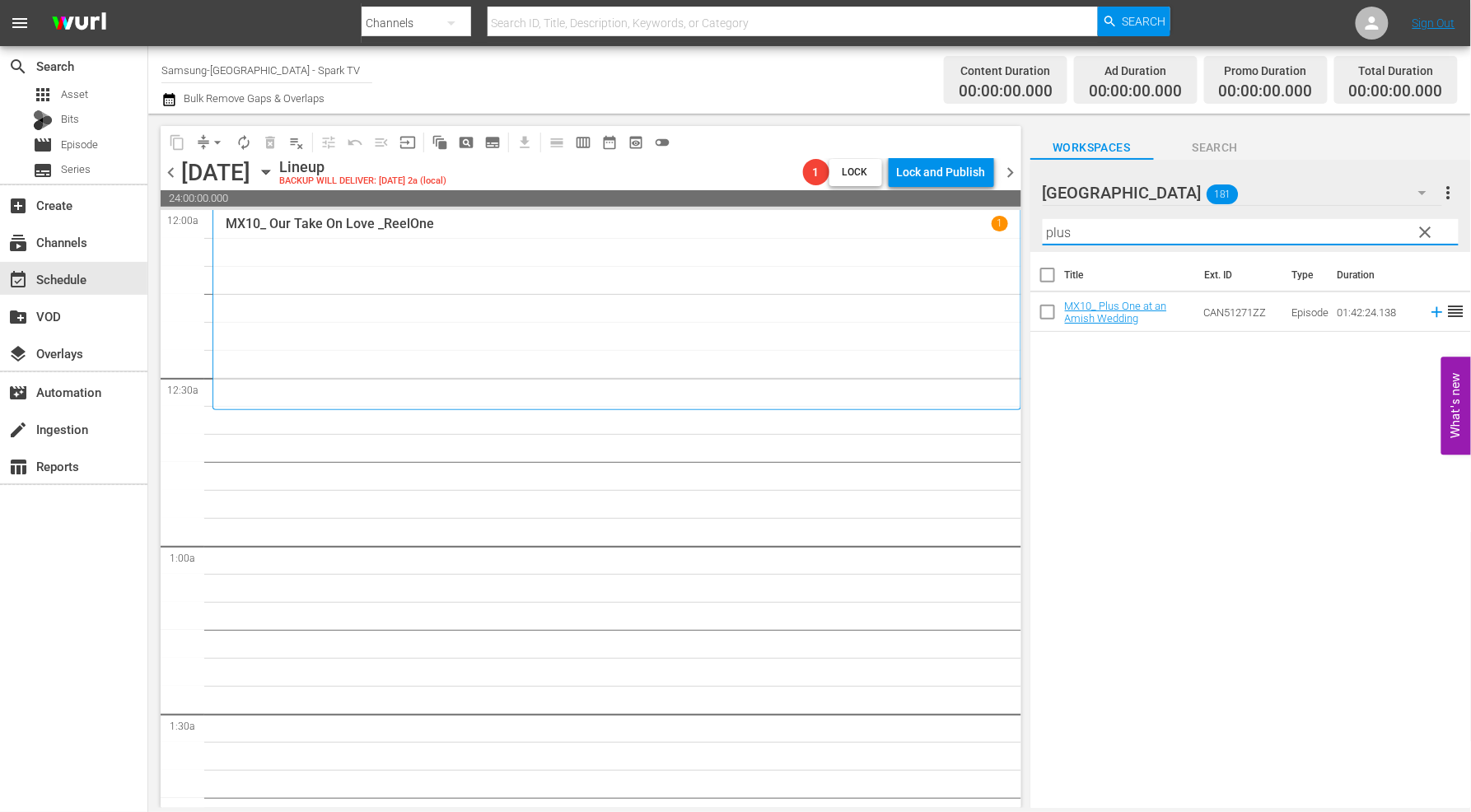
drag, startPoint x: 1077, startPoint y: 232, endPoint x: 901, endPoint y: 226, distance: 176.1
click at [901, 226] on div "content_copy compress arrow_drop_down autorenew_outlined delete_forever_outline…" at bounding box center [809, 461] width 1323 height 694
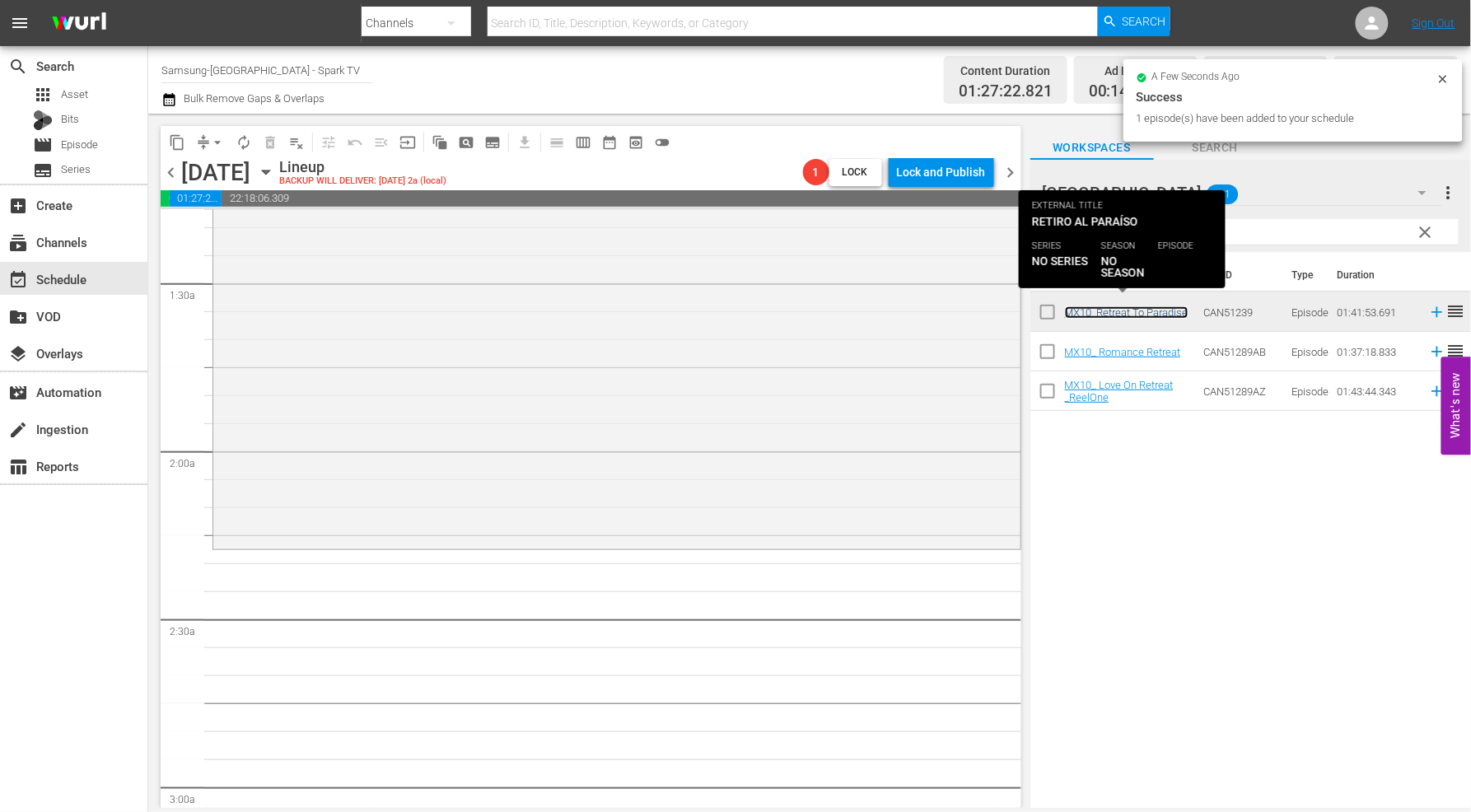
scroll to position [457, 0]
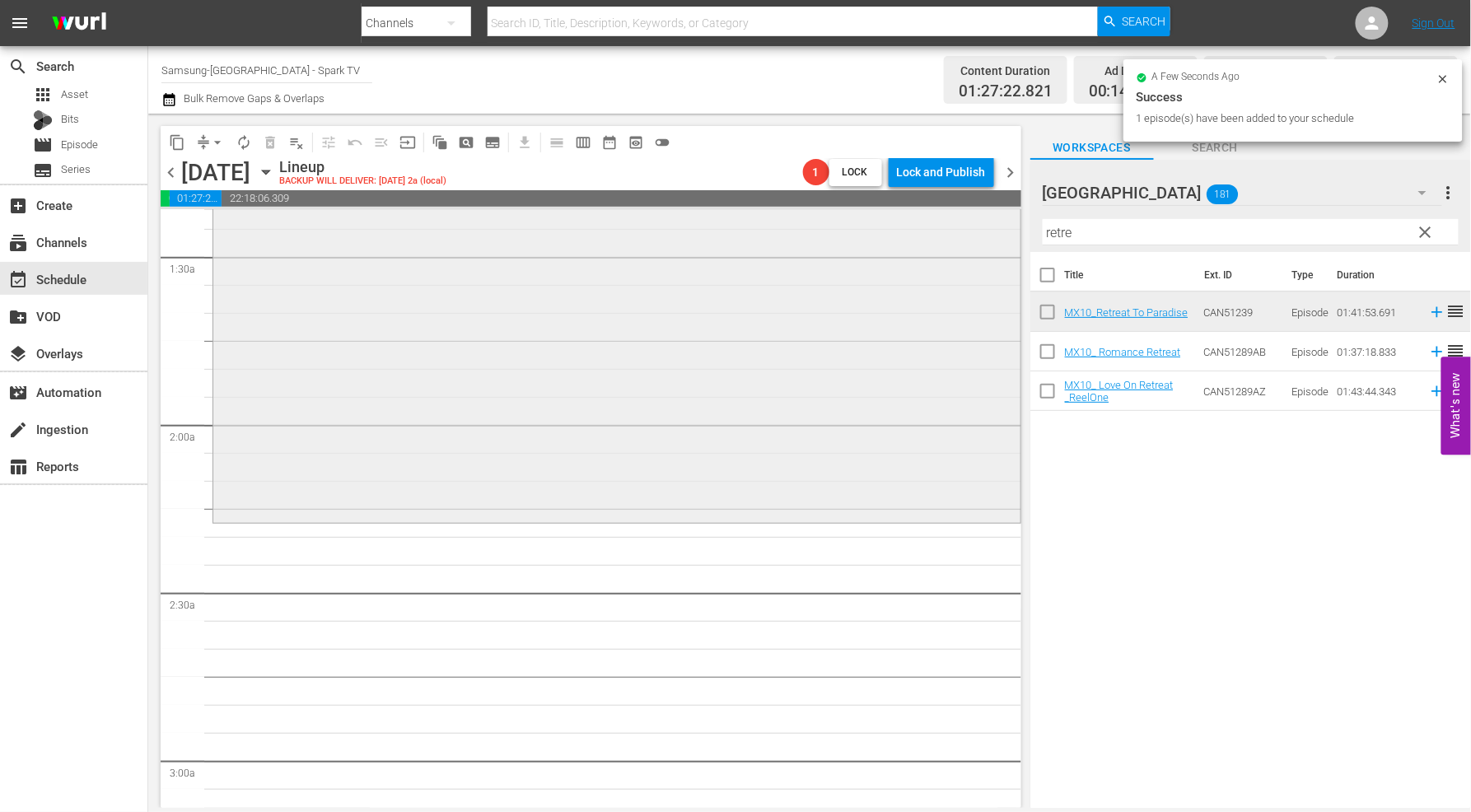
drag, startPoint x: 999, startPoint y: 229, endPoint x: 898, endPoint y: 240, distance: 101.6
click at [900, 233] on div "content_copy compress arrow_drop_down autorenew_outlined delete_forever_outline…" at bounding box center [809, 461] width 1323 height 694
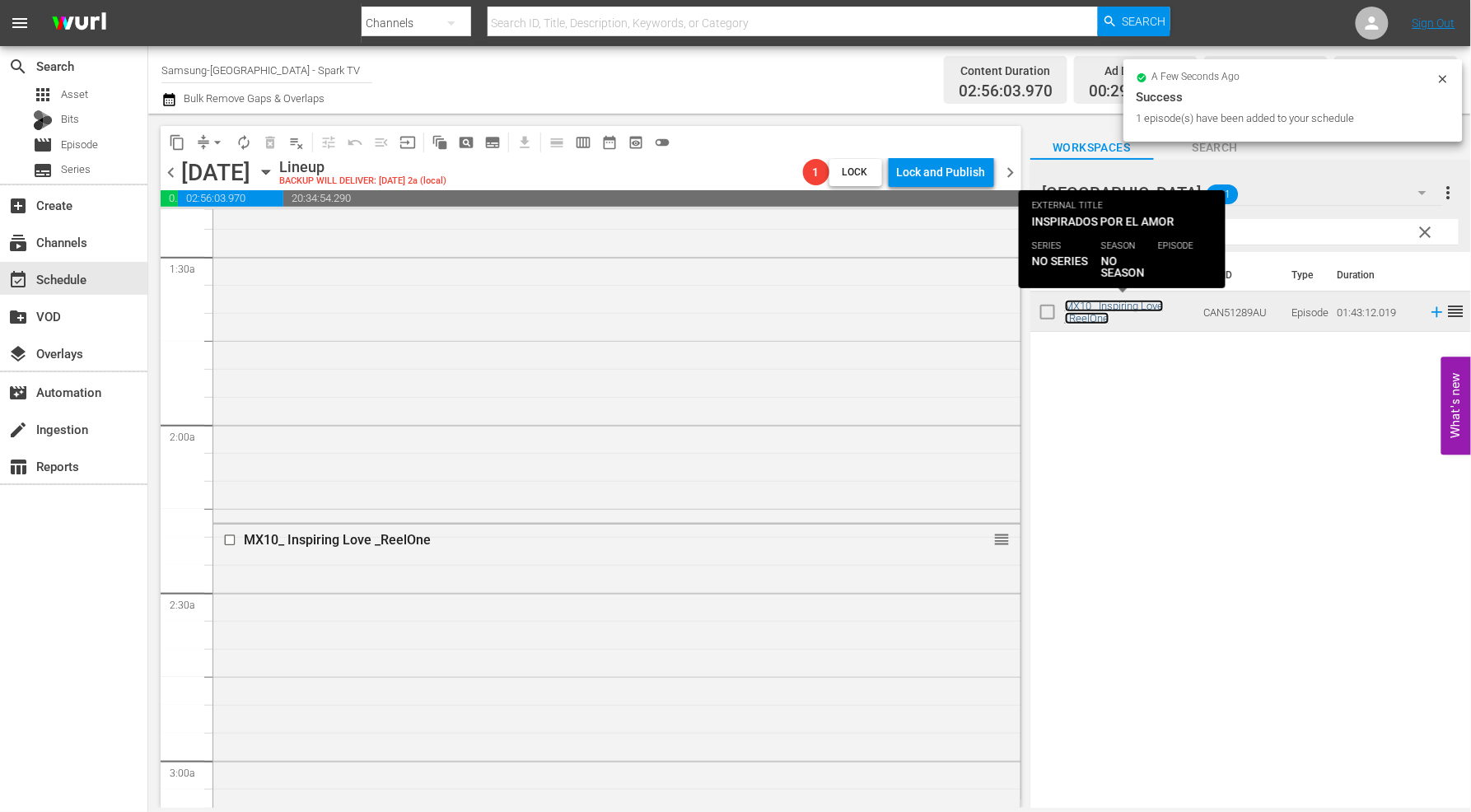
scroll to position [1007, 0]
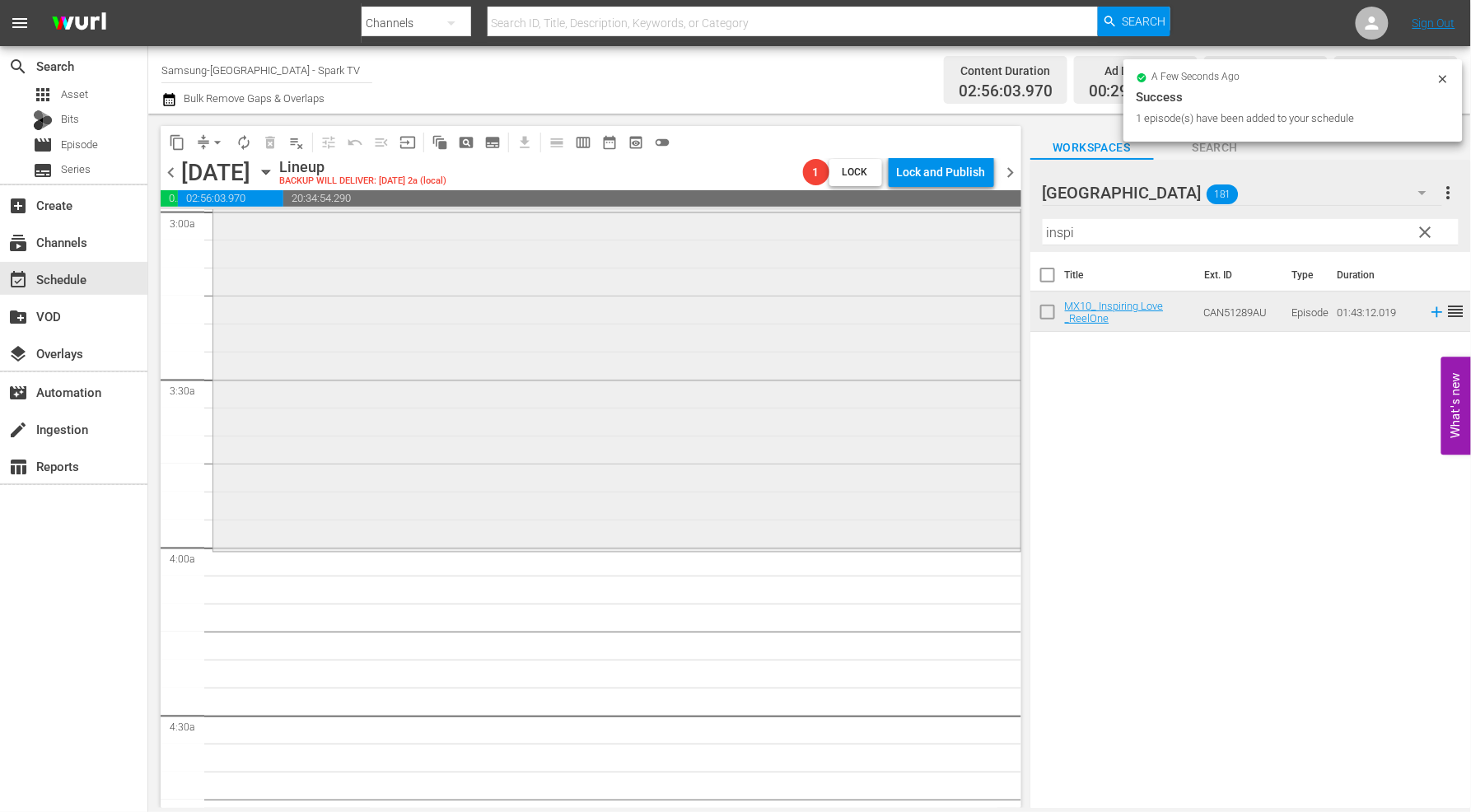
drag, startPoint x: 1102, startPoint y: 235, endPoint x: 898, endPoint y: 229, distance: 204.1
click at [892, 221] on div "content_copy compress arrow_drop_down autorenew_outlined delete_forever_outline…" at bounding box center [809, 461] width 1323 height 694
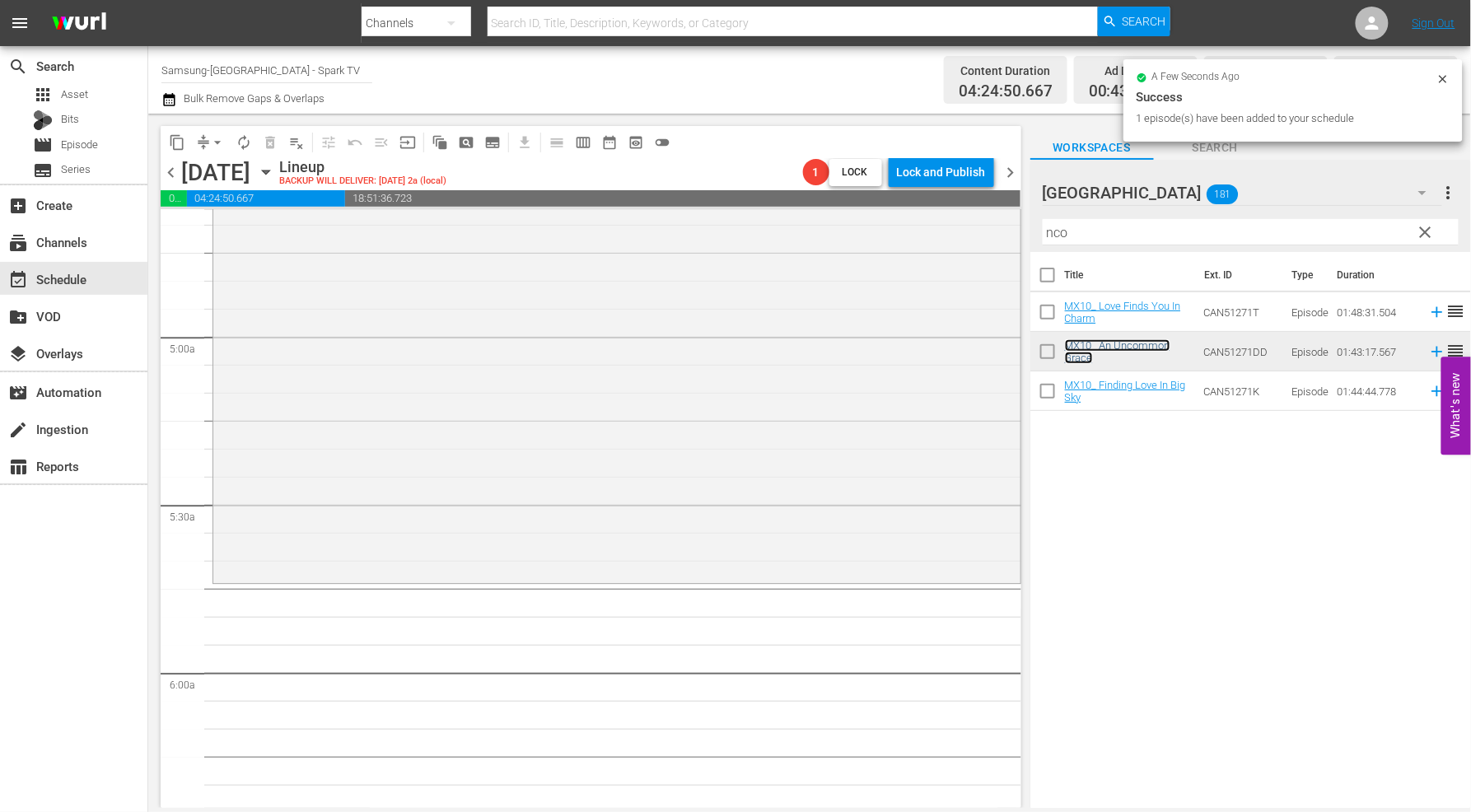
scroll to position [1555, 0]
drag, startPoint x: 1096, startPoint y: 230, endPoint x: 857, endPoint y: 229, distance: 239.0
click at [860, 229] on div "content_copy compress arrow_drop_down autorenew_outlined delete_forever_outline…" at bounding box center [809, 461] width 1323 height 694
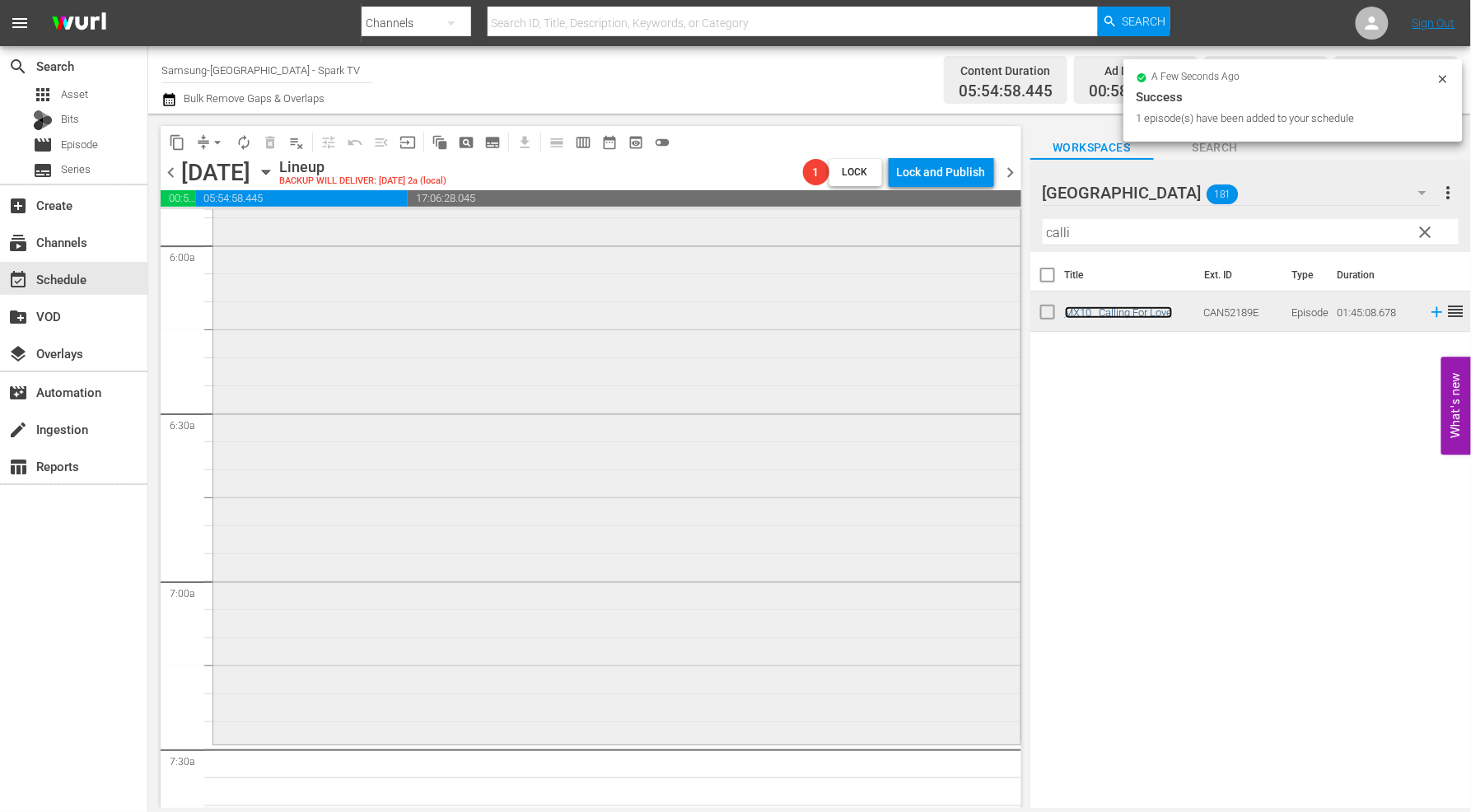
scroll to position [2013, 0]
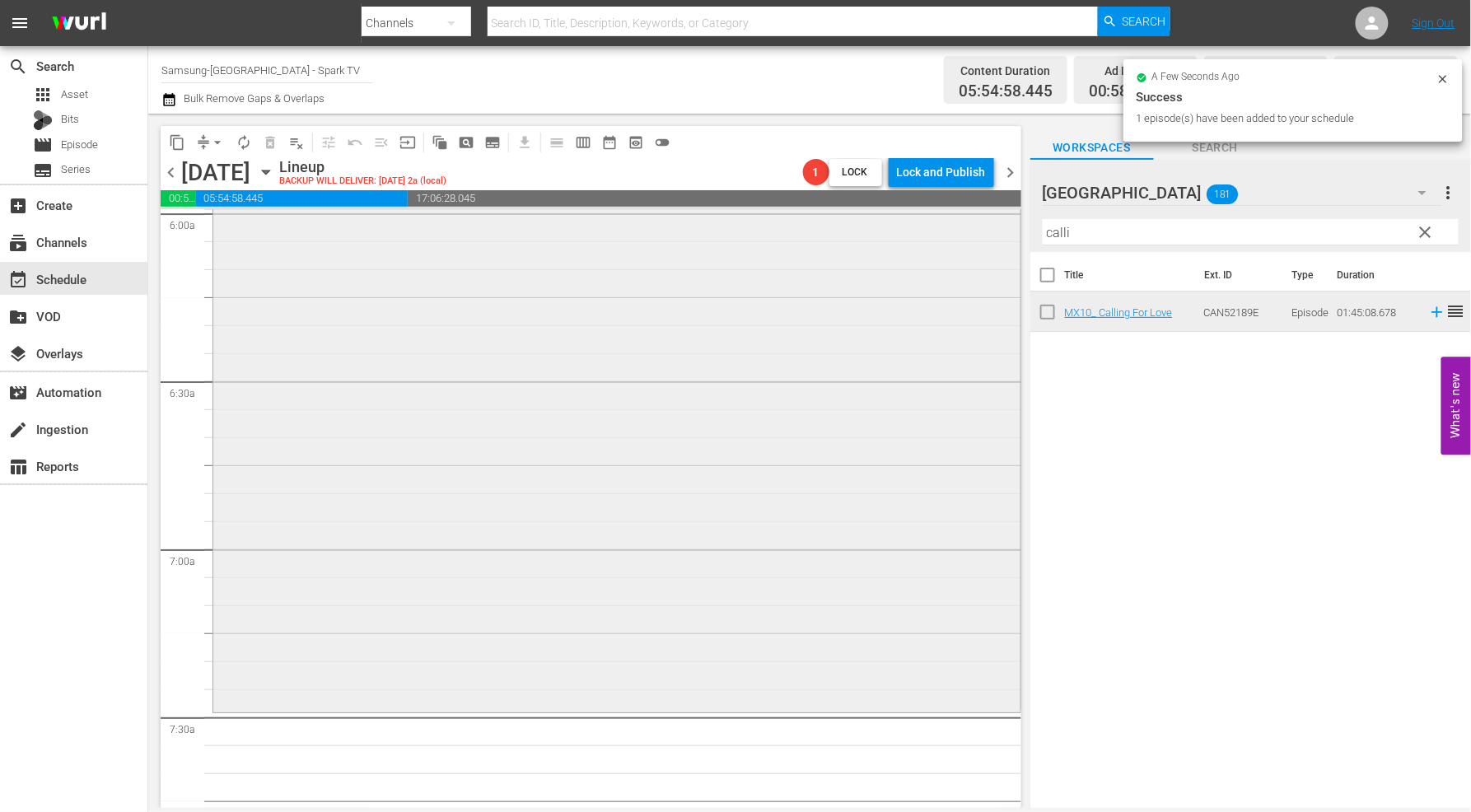
drag, startPoint x: 1074, startPoint y: 231, endPoint x: 870, endPoint y: 211, distance: 205.0
click at [886, 215] on div "content_copy compress arrow_drop_down autorenew_outlined delete_forever_outline…" at bounding box center [809, 461] width 1323 height 694
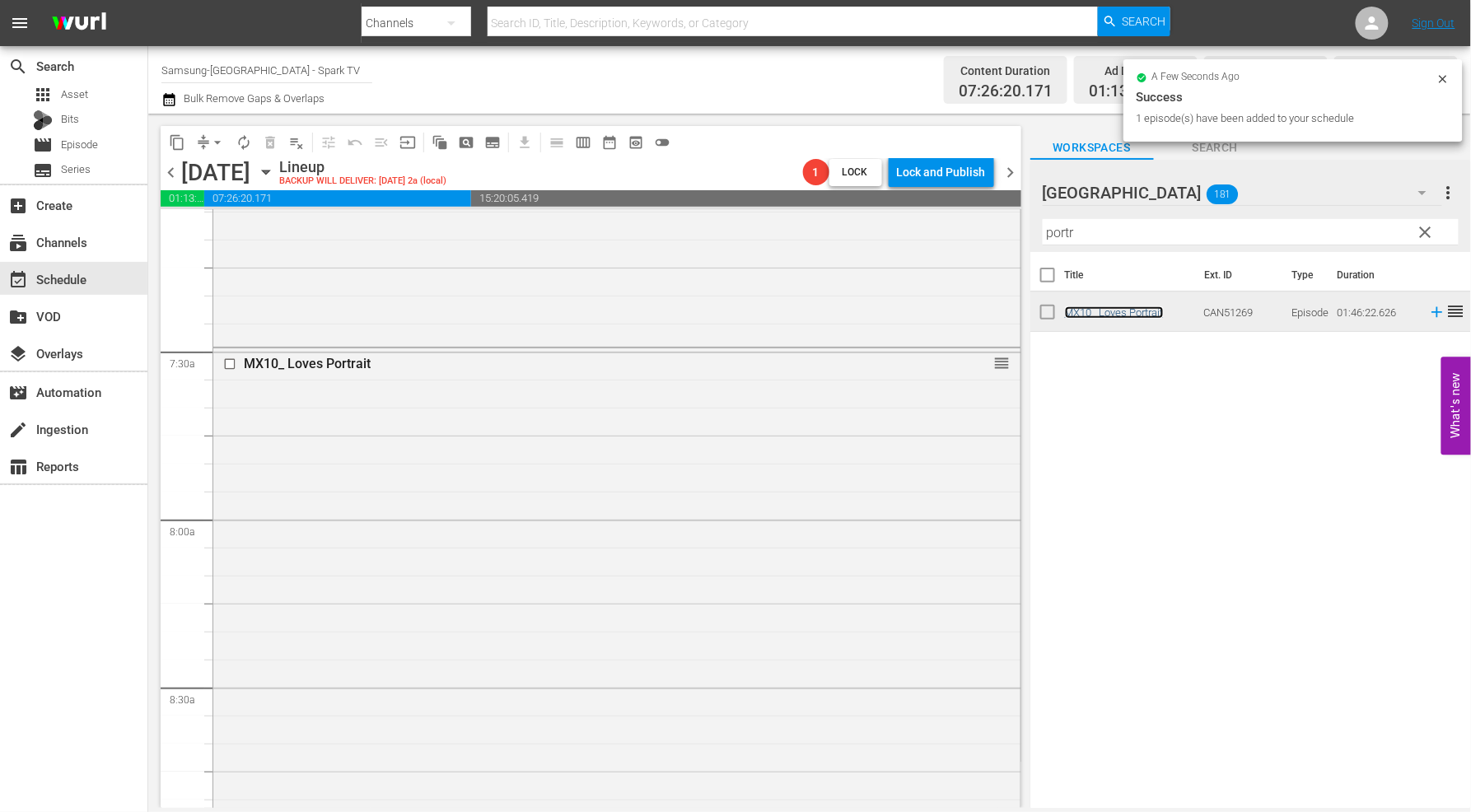
scroll to position [2563, 0]
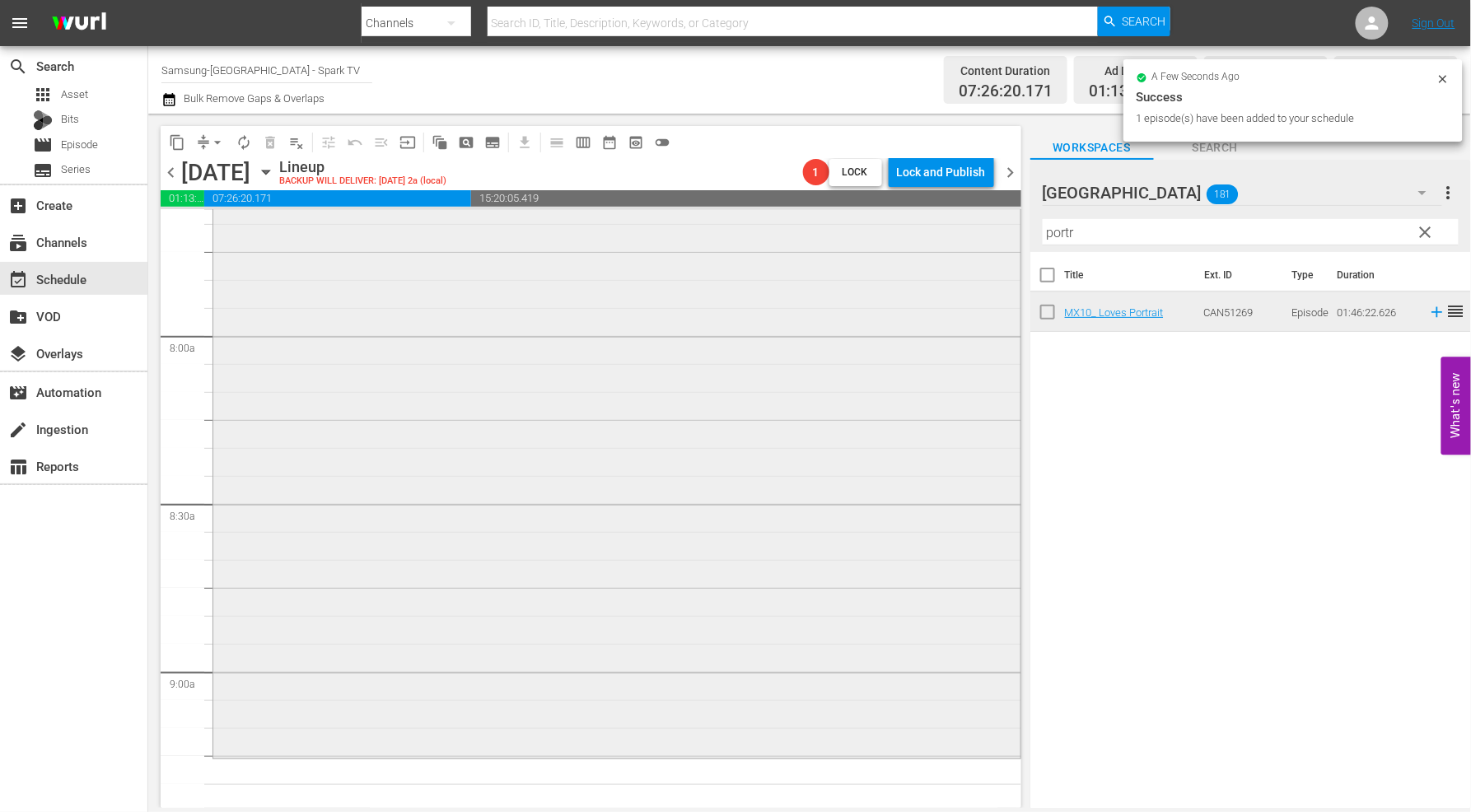
drag, startPoint x: 1109, startPoint y: 234, endPoint x: 876, endPoint y: 219, distance: 233.5
click at [883, 219] on div "content_copy compress arrow_drop_down autorenew_outlined delete_forever_outline…" at bounding box center [809, 461] width 1323 height 694
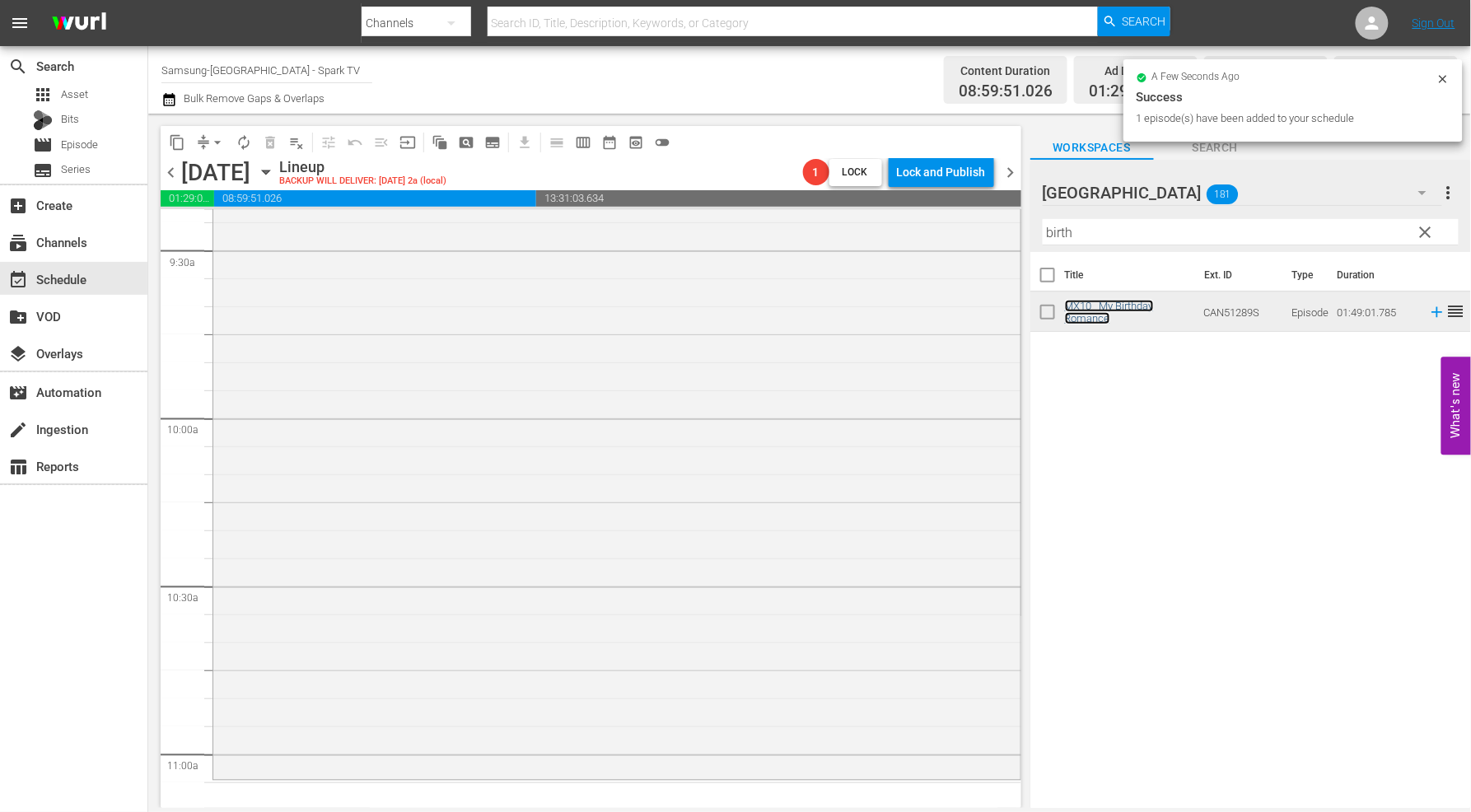
scroll to position [3478, 0]
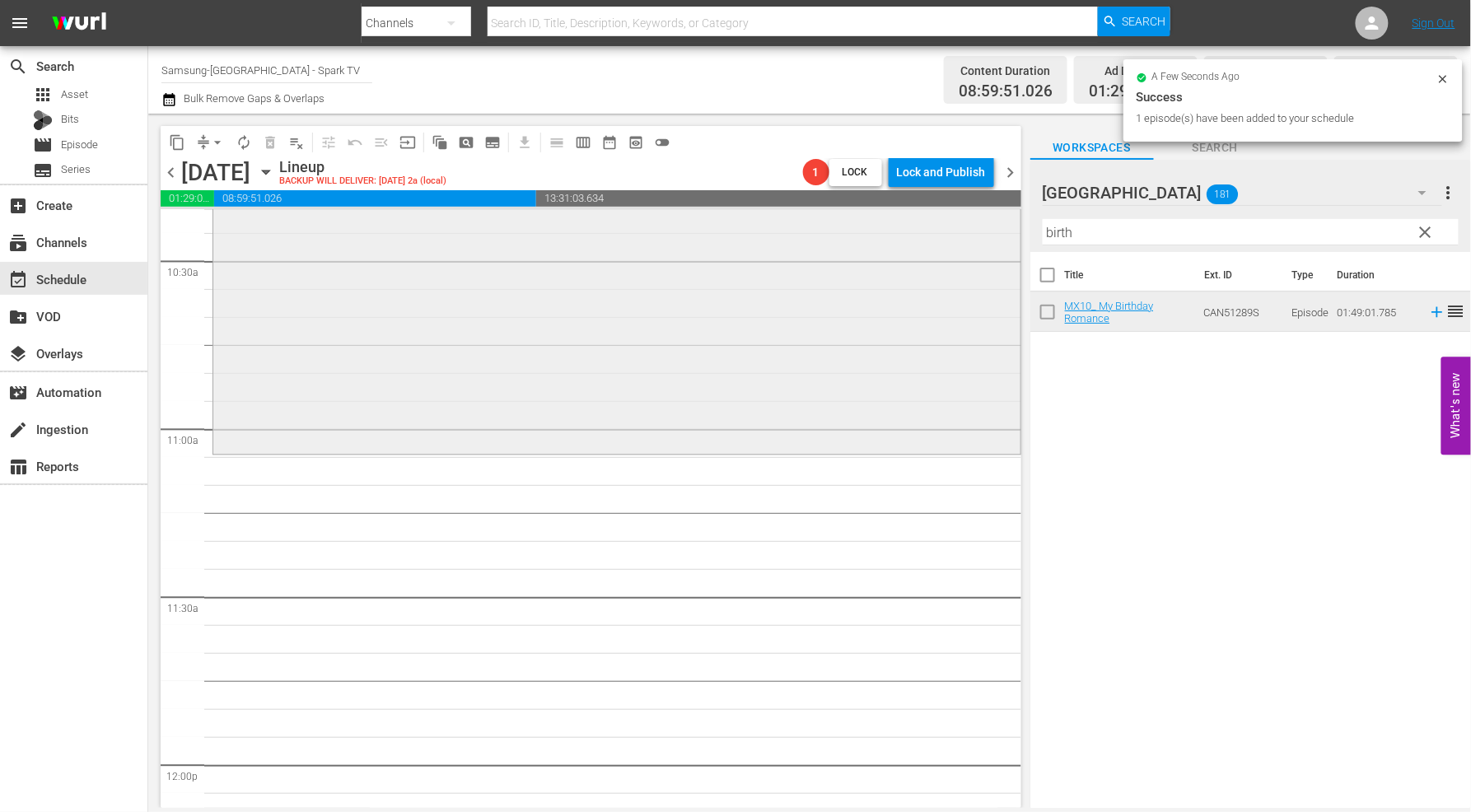
drag, startPoint x: 1033, startPoint y: 229, endPoint x: 773, endPoint y: 226, distance: 260.0
click at [782, 227] on div "content_copy compress arrow_drop_down autorenew_outlined delete_forever_outline…" at bounding box center [809, 461] width 1323 height 694
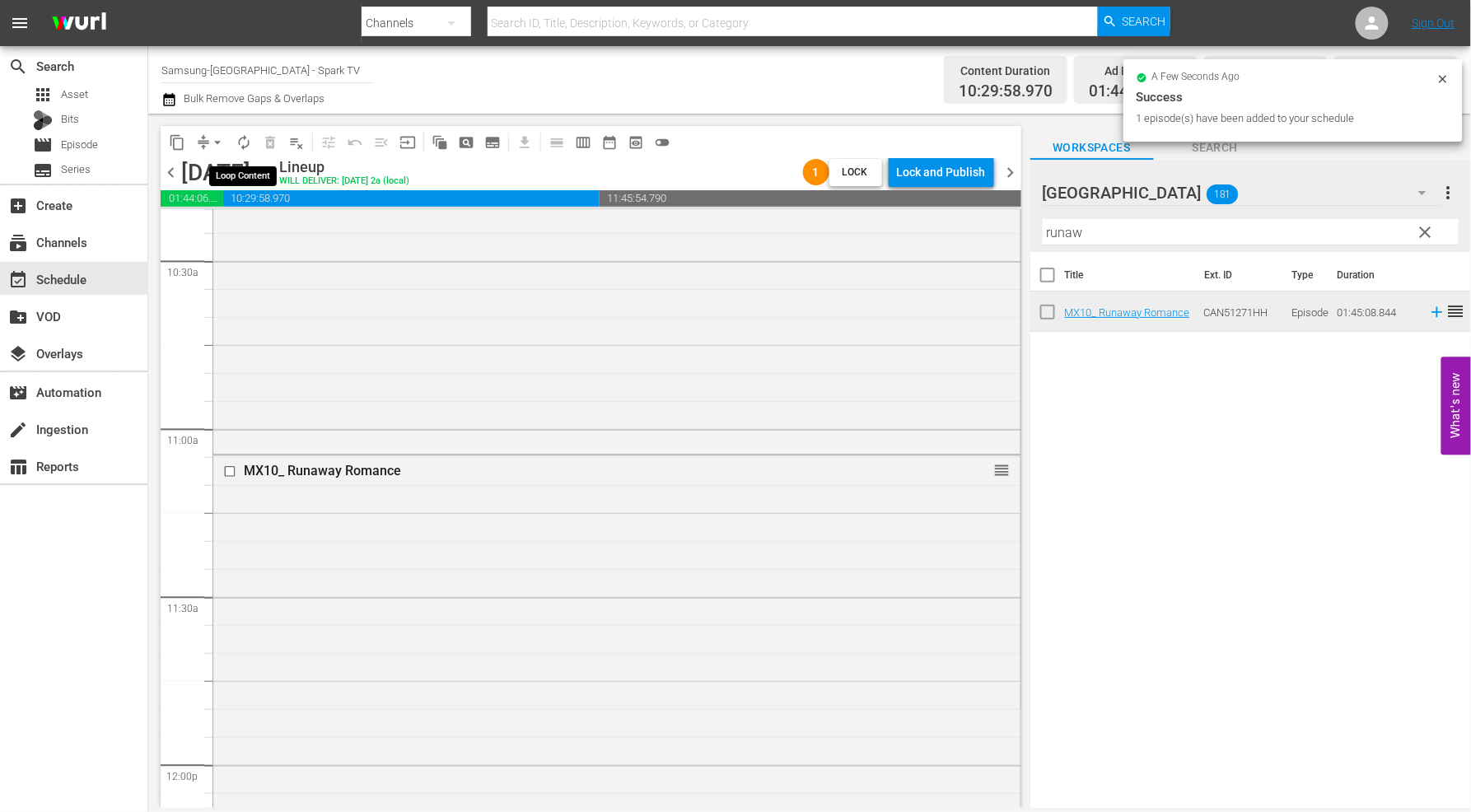
click at [245, 145] on span "autorenew_outlined" at bounding box center [243, 142] width 16 height 16
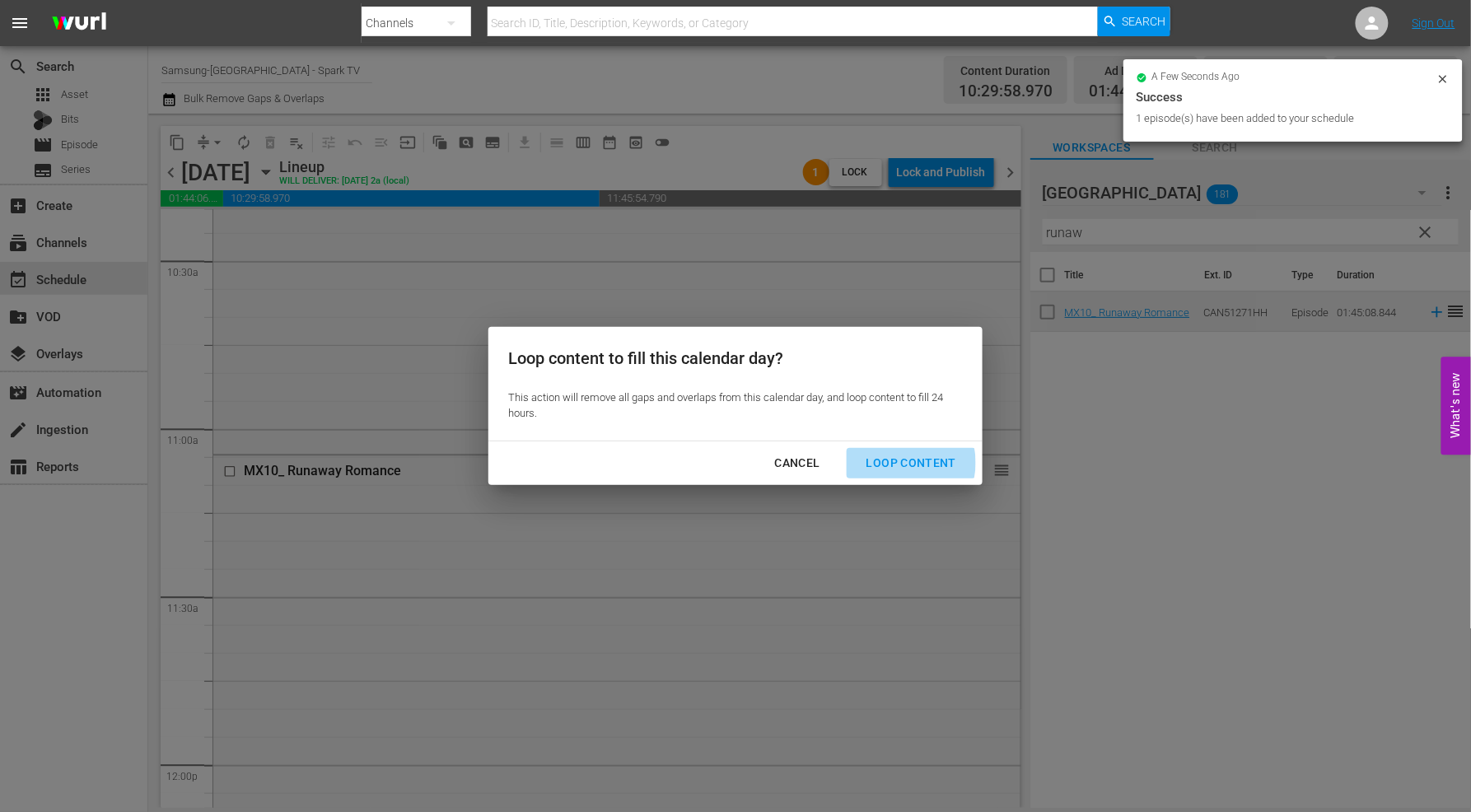
drag, startPoint x: 899, startPoint y: 463, endPoint x: 1026, endPoint y: 495, distance: 131.0
click at [900, 463] on div "Loop Content" at bounding box center [911, 464] width 116 height 21
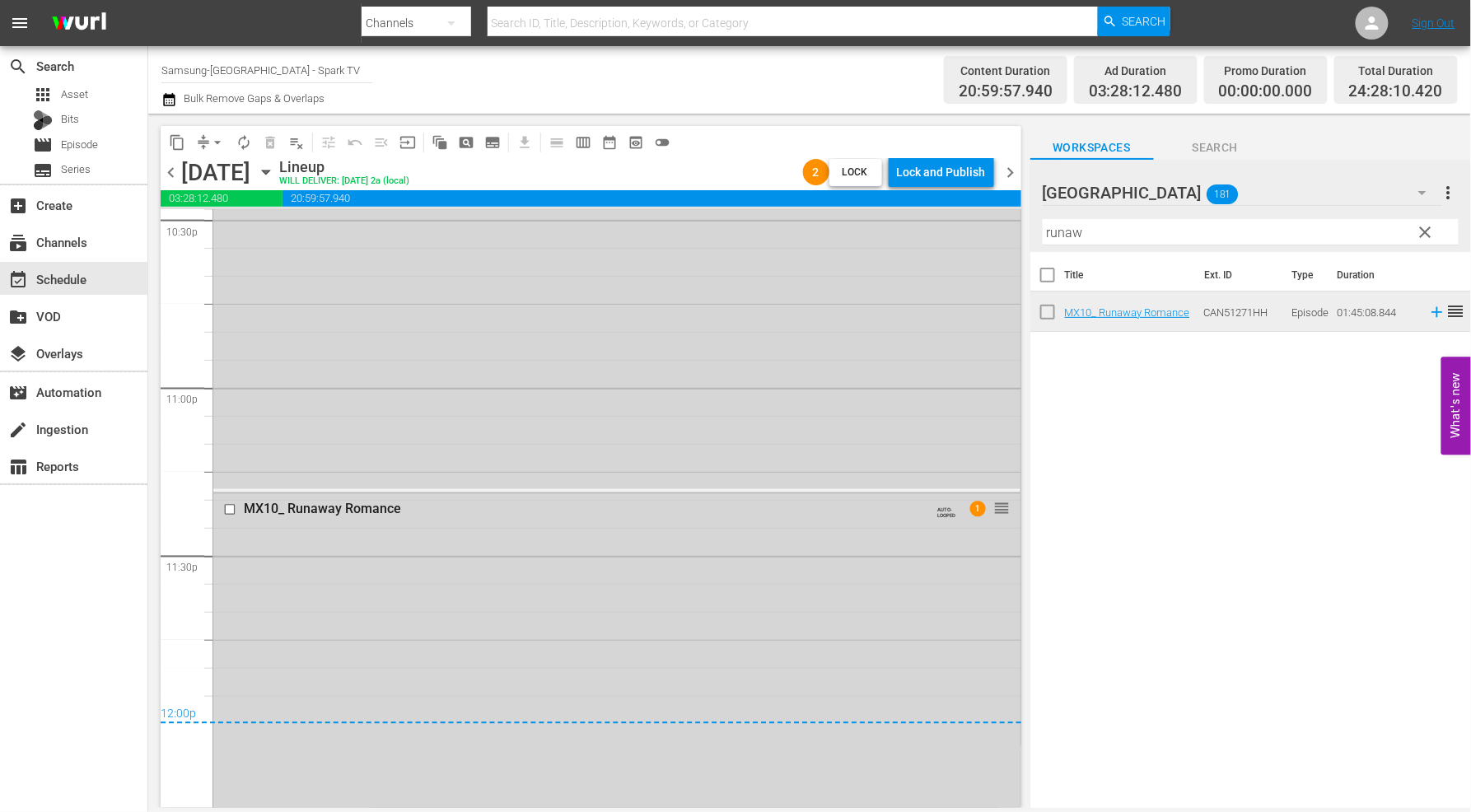
scroll to position [7689, 0]
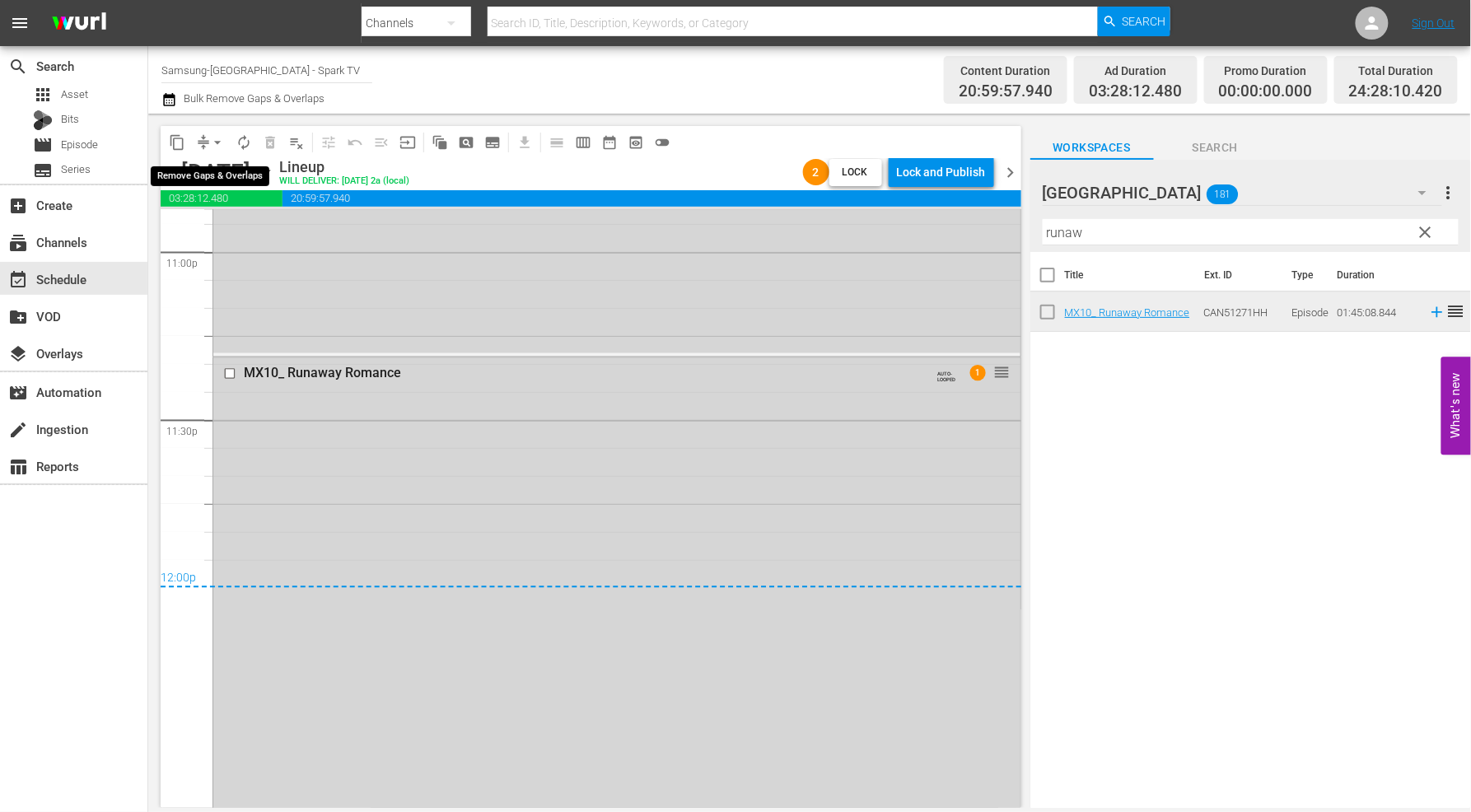
click at [215, 144] on span "arrow_drop_down" at bounding box center [217, 142] width 16 height 16
click at [246, 232] on li "Align to End of Previous Day" at bounding box center [218, 230] width 173 height 27
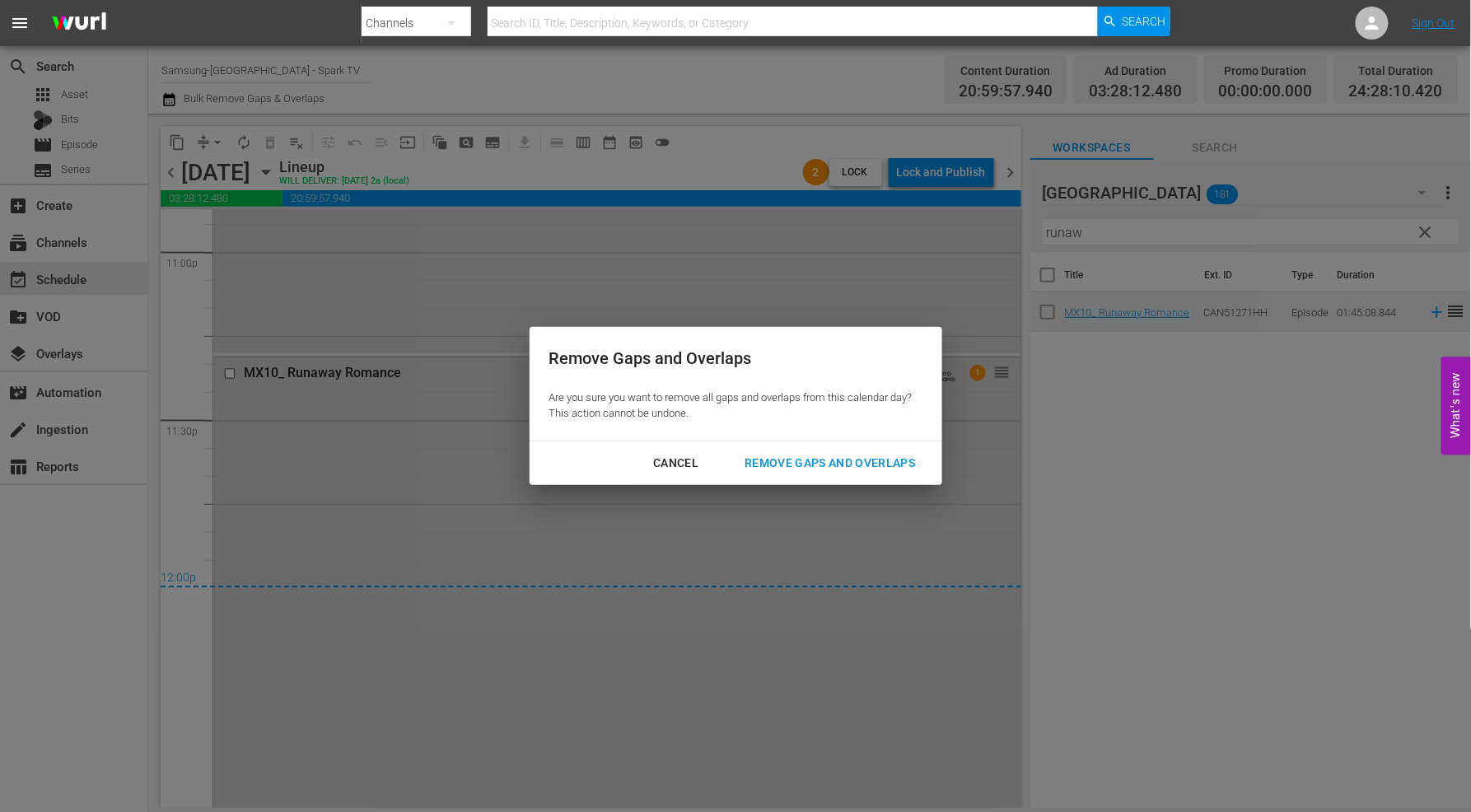
click at [871, 457] on div "Remove Gaps and Overlaps" at bounding box center [830, 464] width 197 height 21
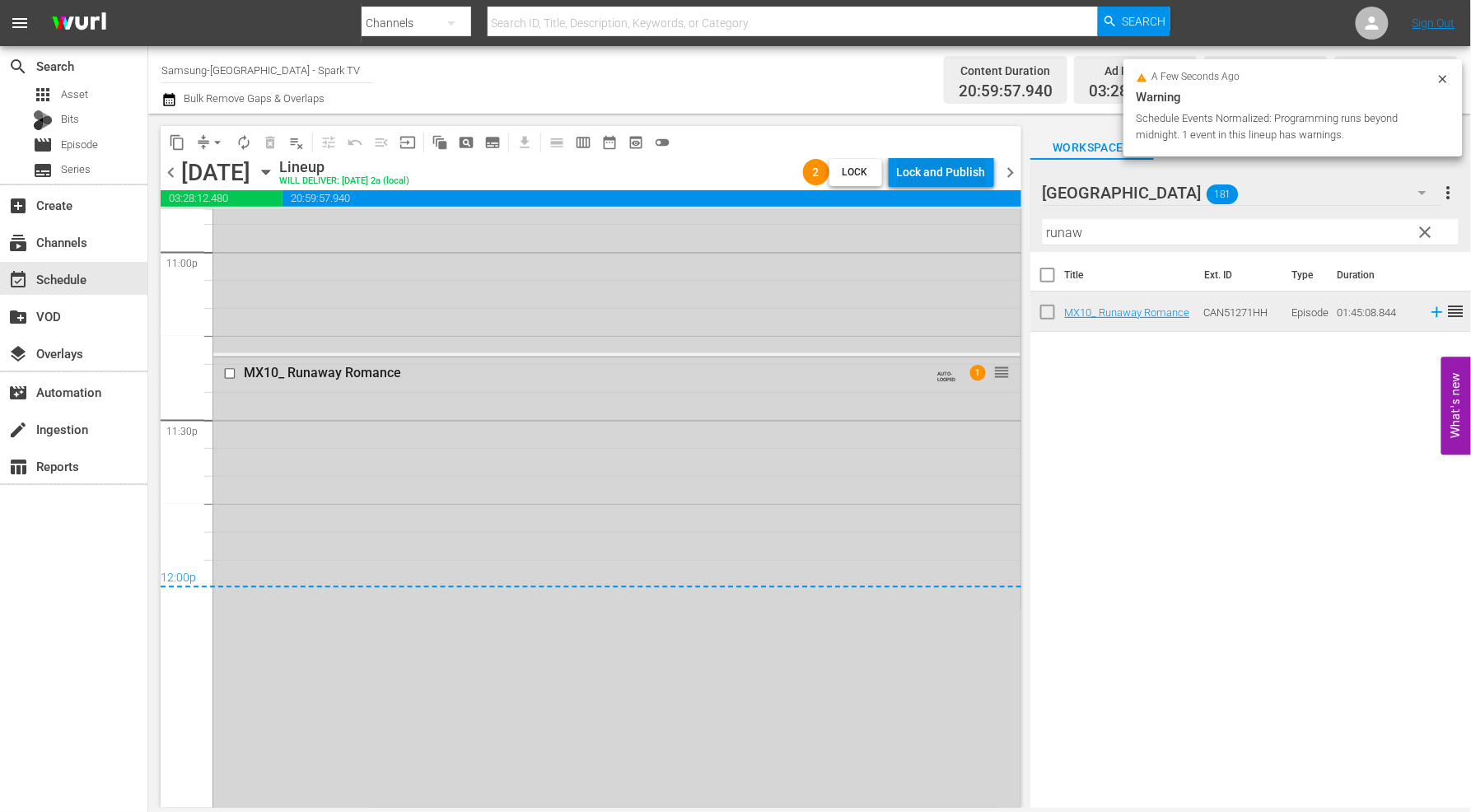
click at [946, 168] on div "Lock and Publish" at bounding box center [941, 172] width 89 height 30
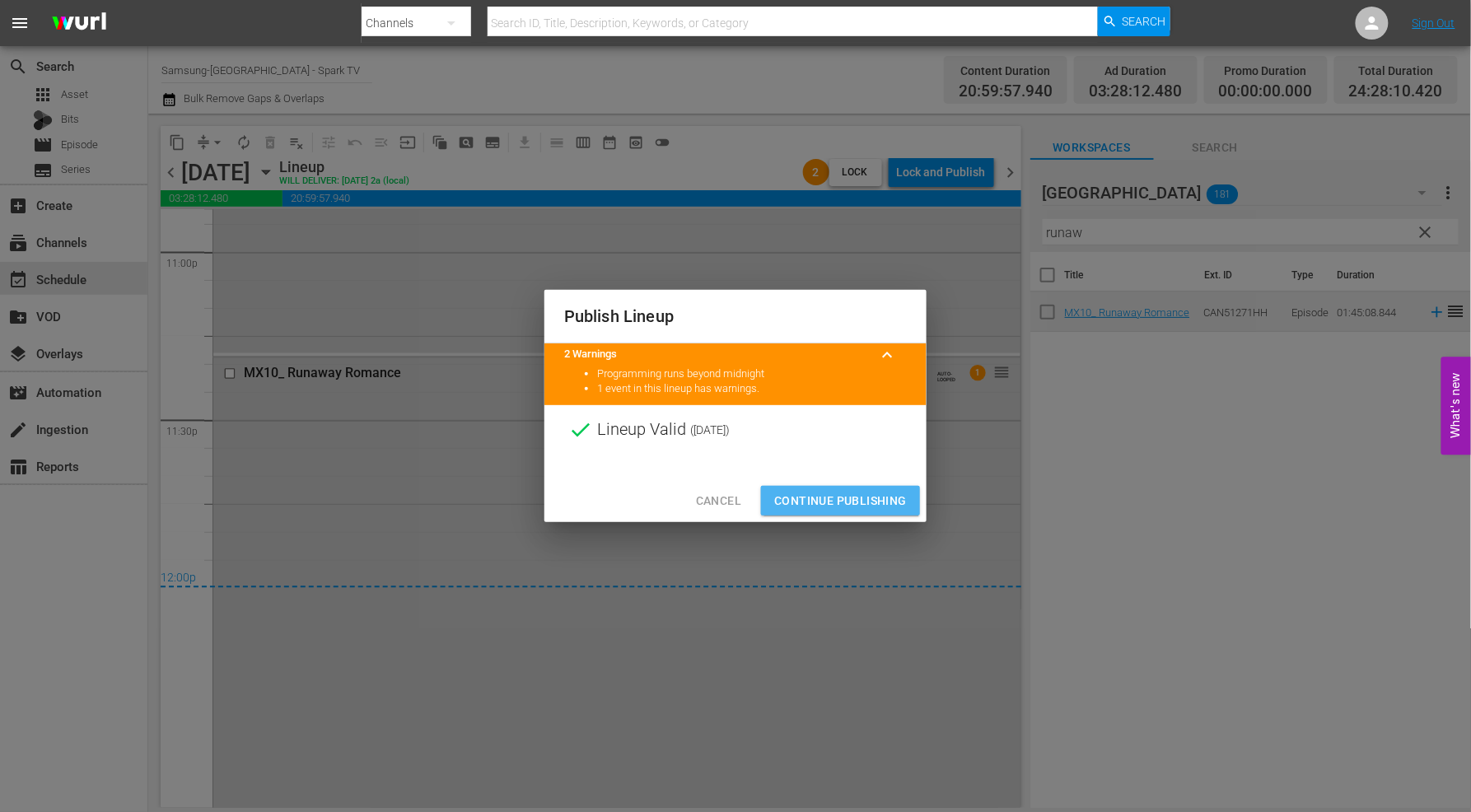
click at [866, 501] on span "Continue Publishing" at bounding box center [841, 501] width 133 height 21
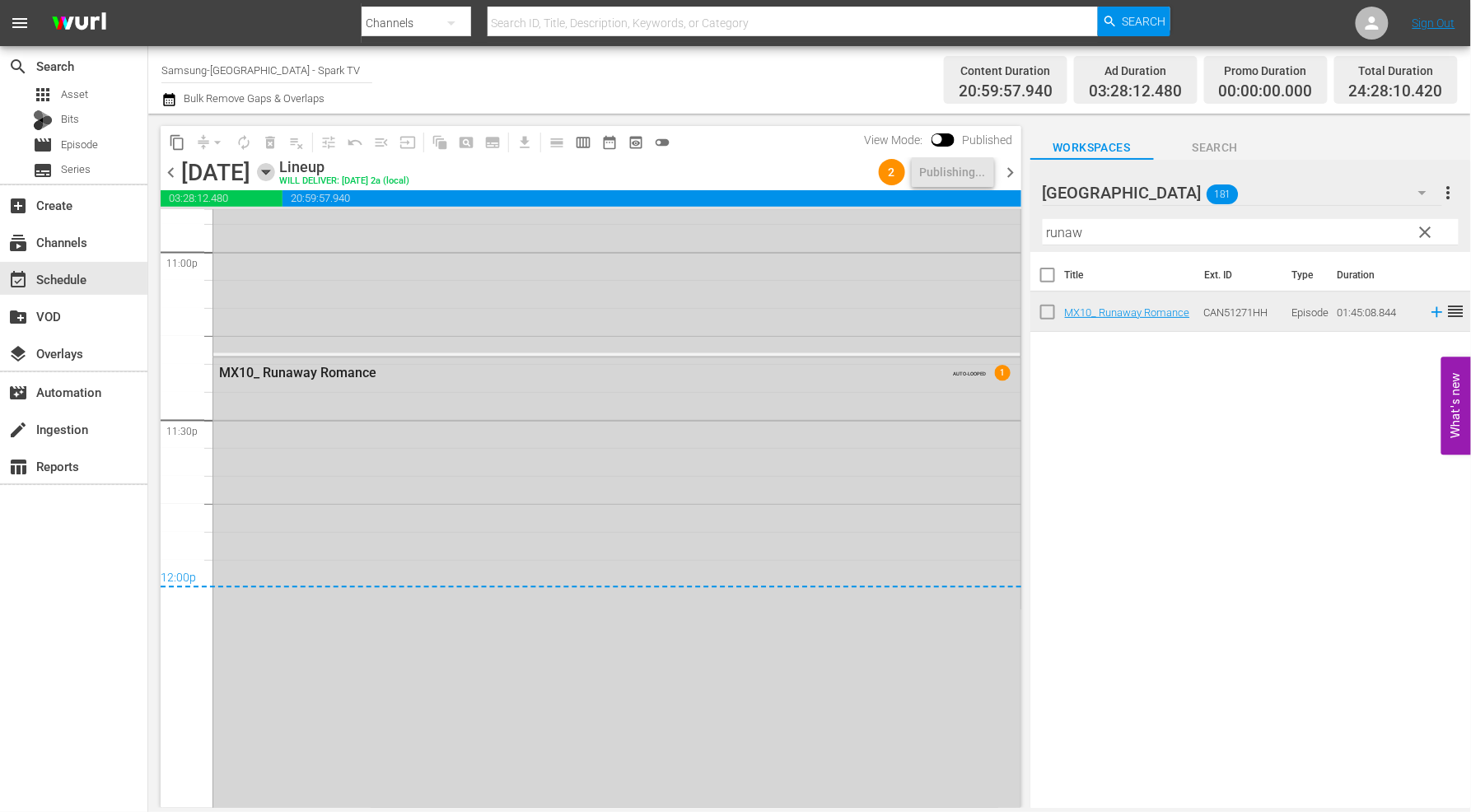
click at [275, 175] on icon "button" at bounding box center [266, 172] width 18 height 18
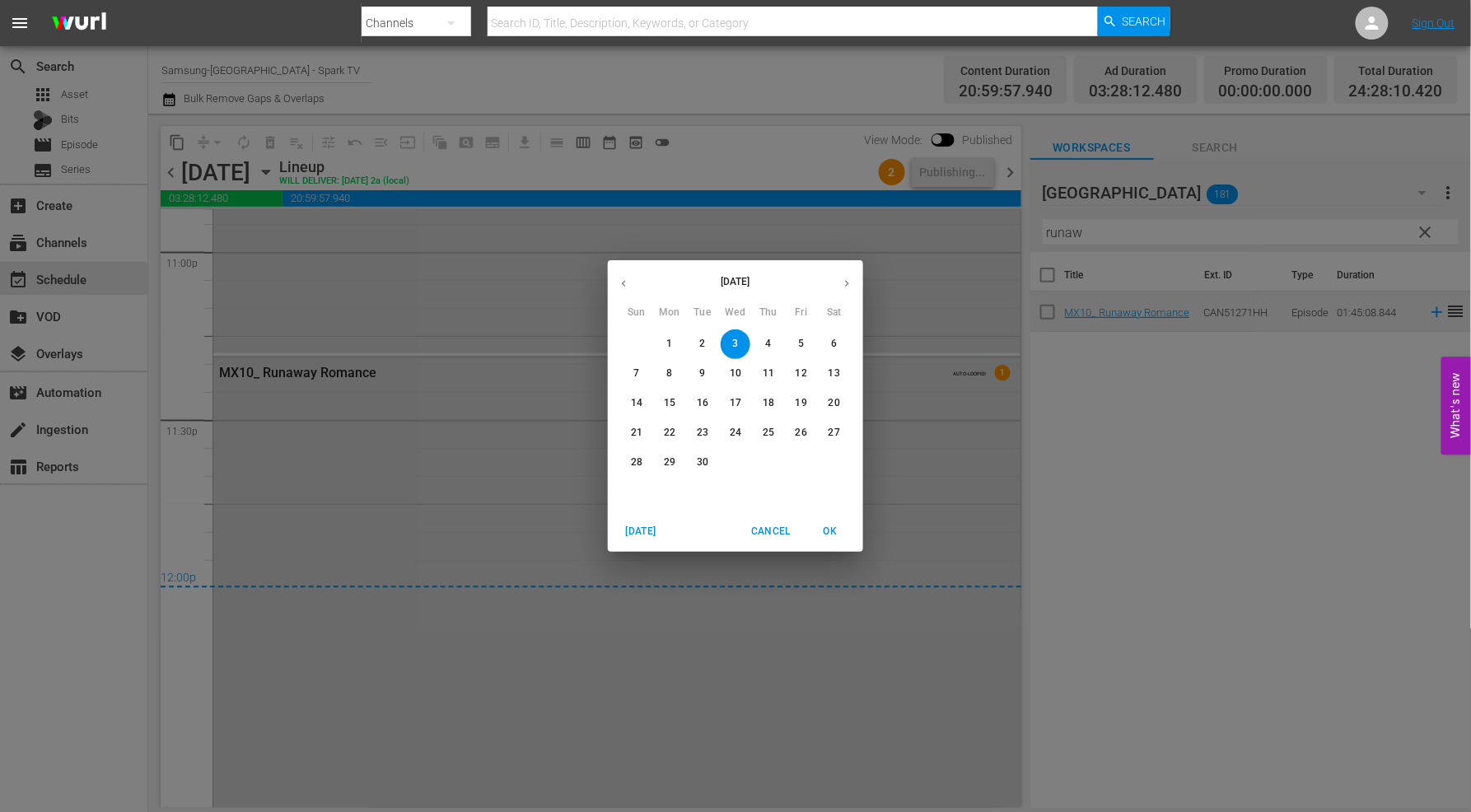
click at [645, 158] on div "[DATE] Sun Mon Tue Wed Thu Fri Sat 31 1 2 3 4 5 6 7 8 9 10 11 12 13 14 15 16 17…" at bounding box center [736, 406] width 1471 height 812
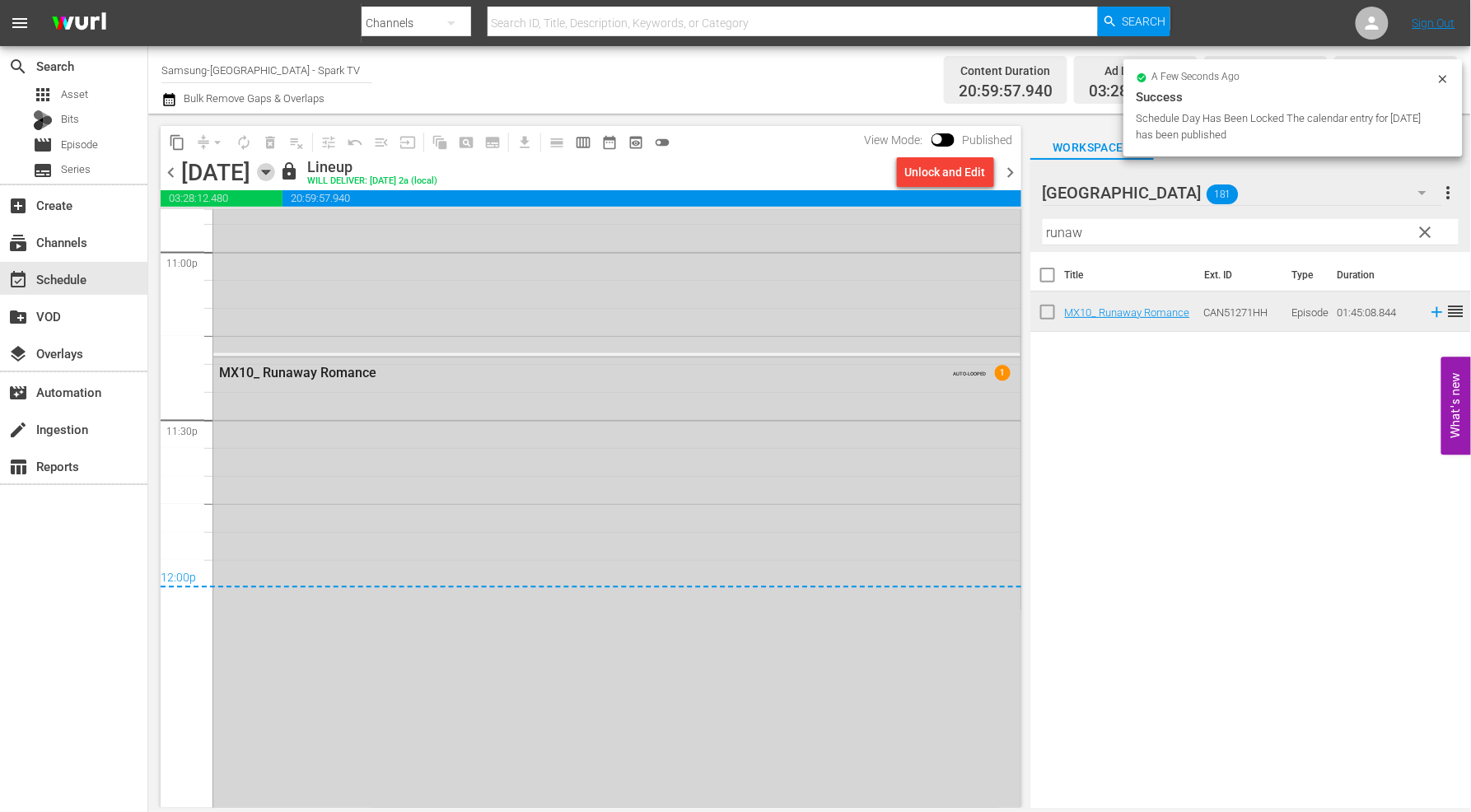
click at [270, 170] on icon "button" at bounding box center [266, 172] width 8 height 4
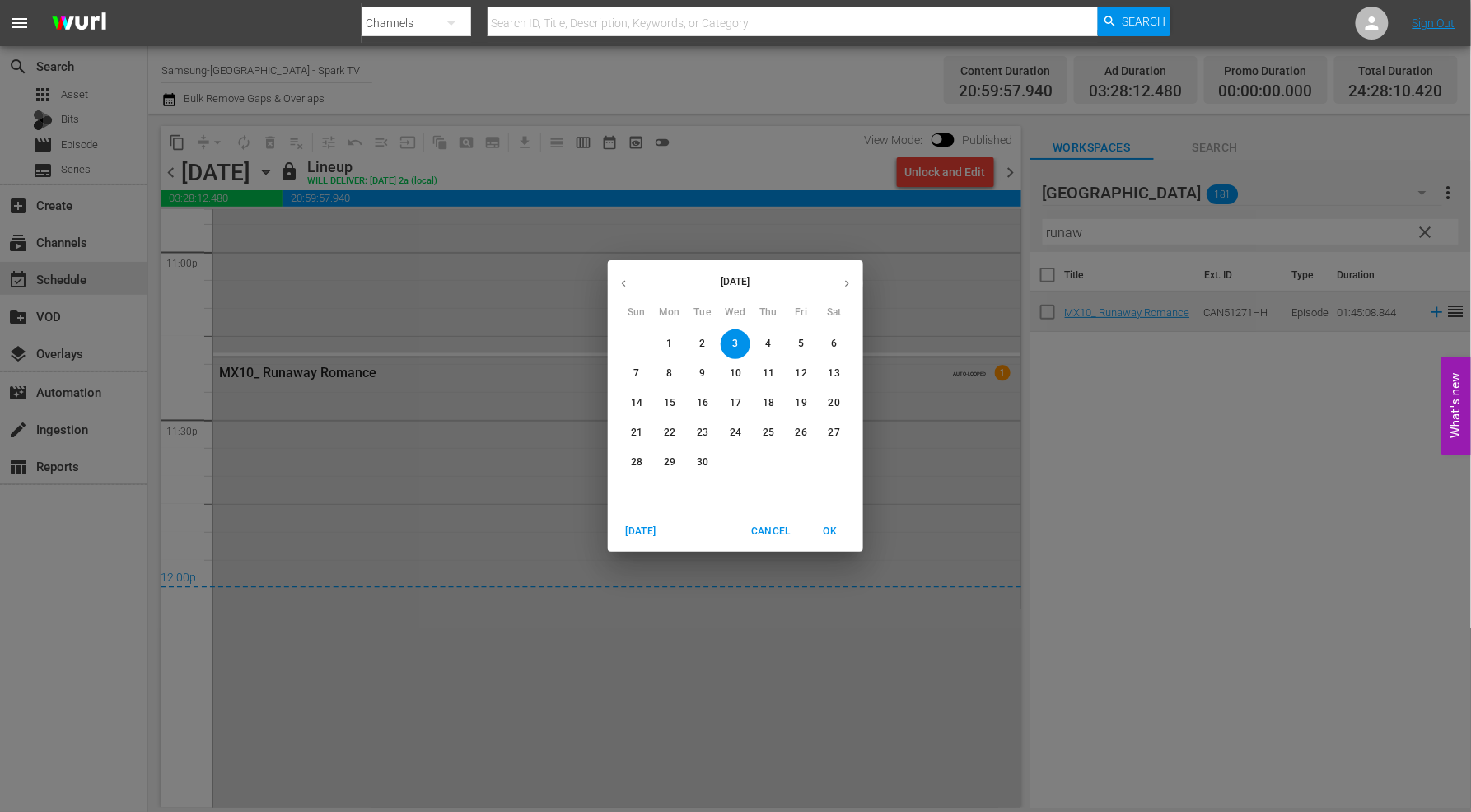
drag, startPoint x: 766, startPoint y: 340, endPoint x: 1352, endPoint y: 438, distance: 594.1
click at [766, 340] on p "4" at bounding box center [768, 343] width 6 height 14
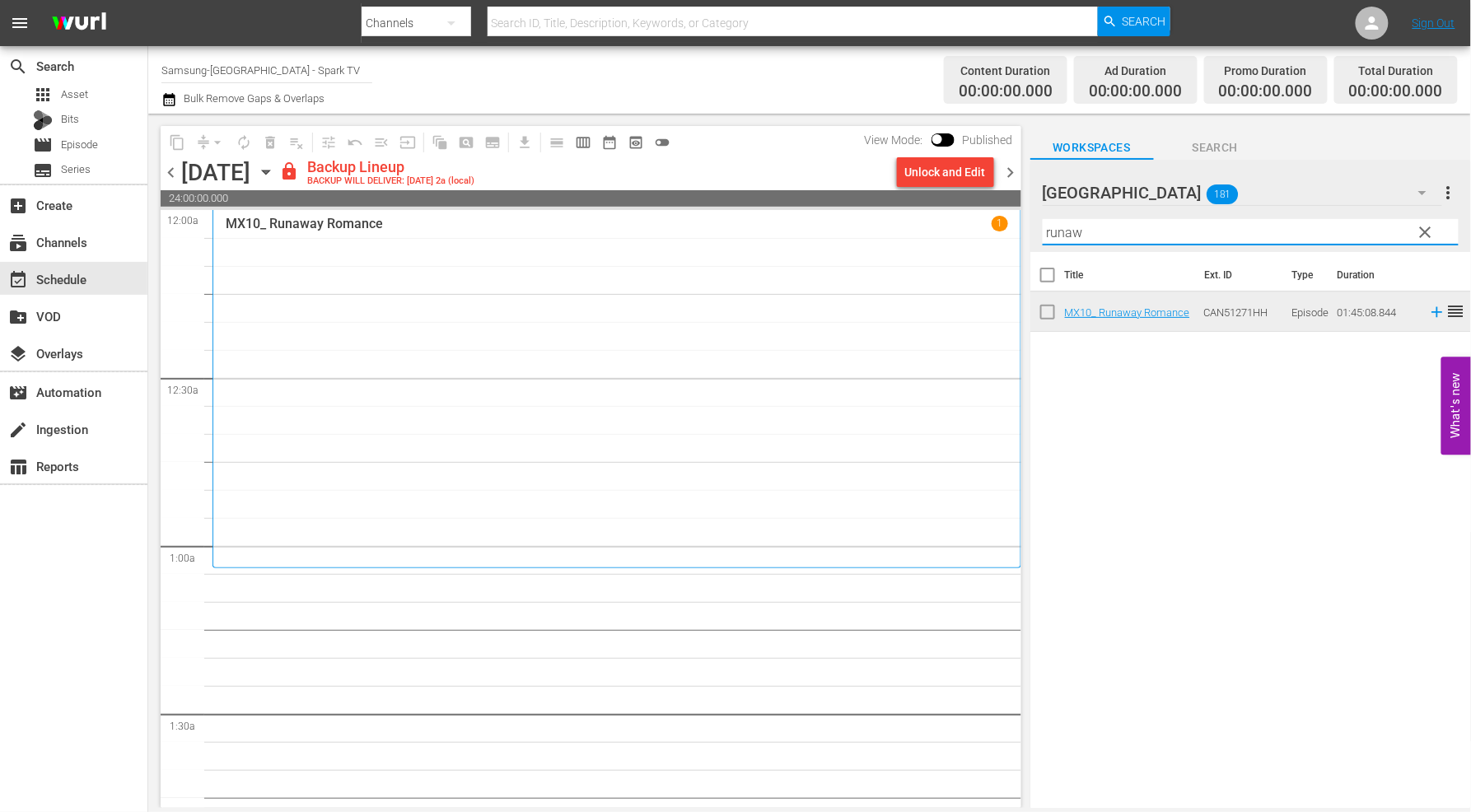
drag, startPoint x: 1115, startPoint y: 239, endPoint x: 907, endPoint y: 229, distance: 208.2
click at [907, 229] on div "content_copy compress arrow_drop_down autorenew_outlined delete_forever_outline…" at bounding box center [809, 461] width 1323 height 694
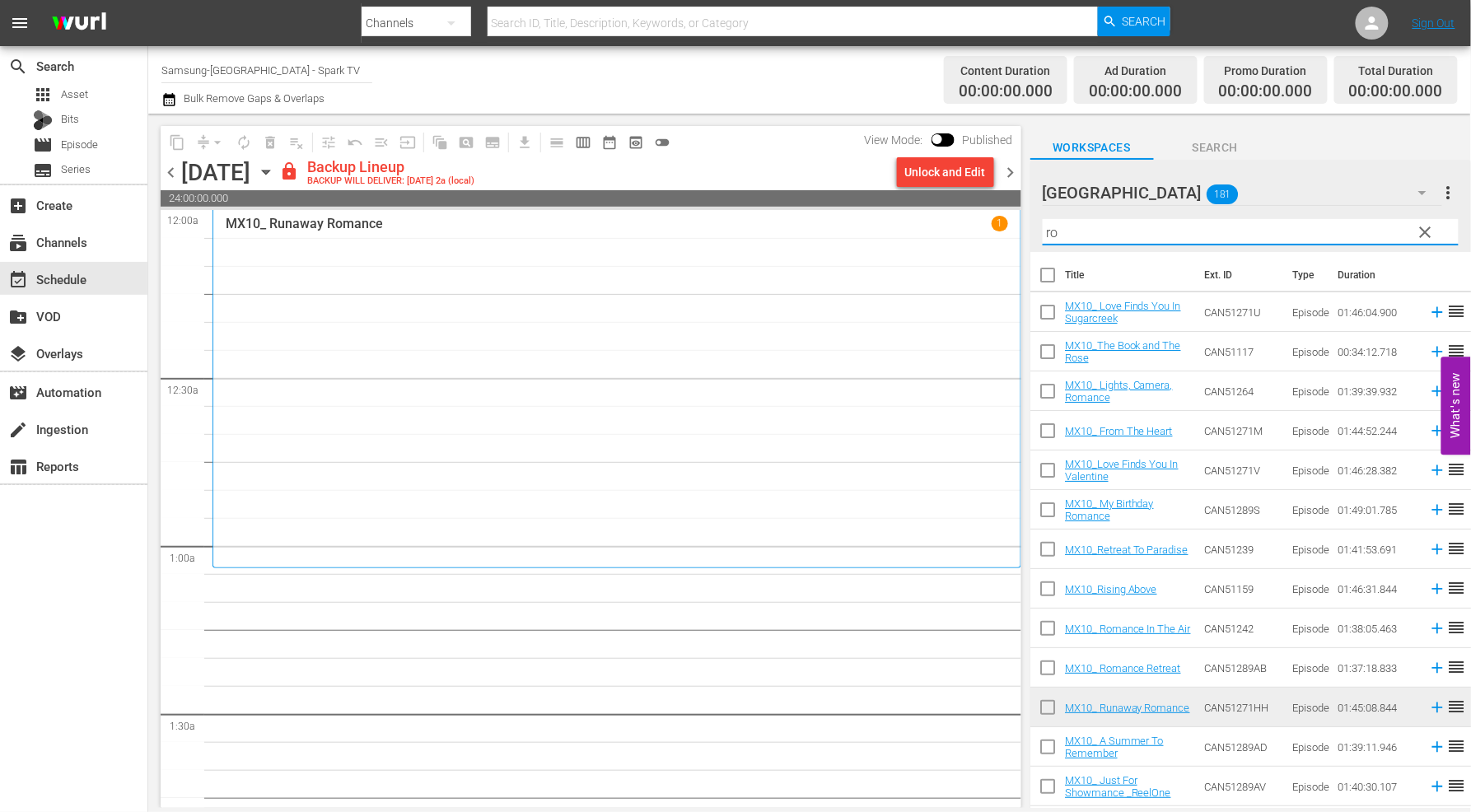
type input "r"
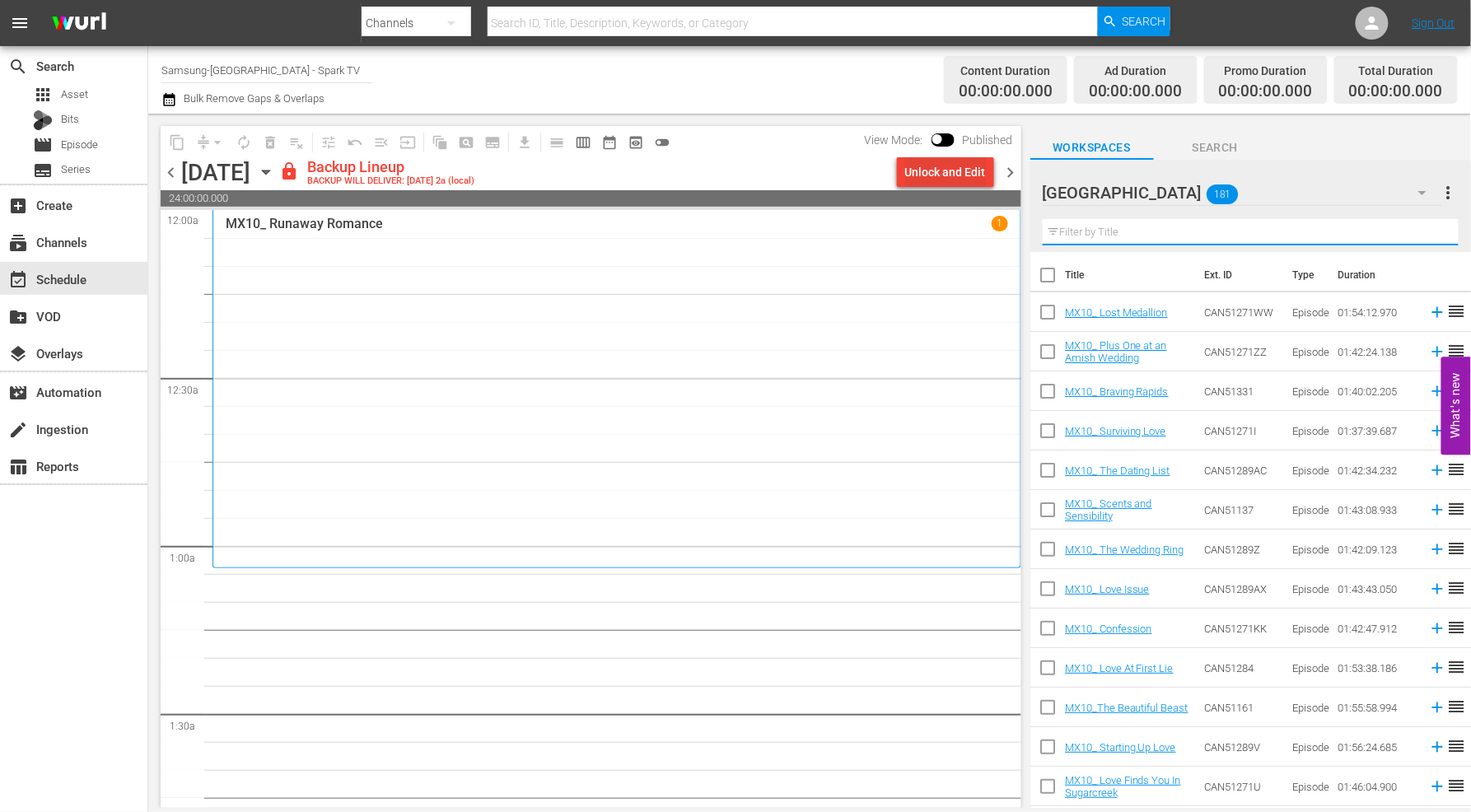
click at [953, 169] on div "Unlock and Edit" at bounding box center [946, 172] width 80 height 30
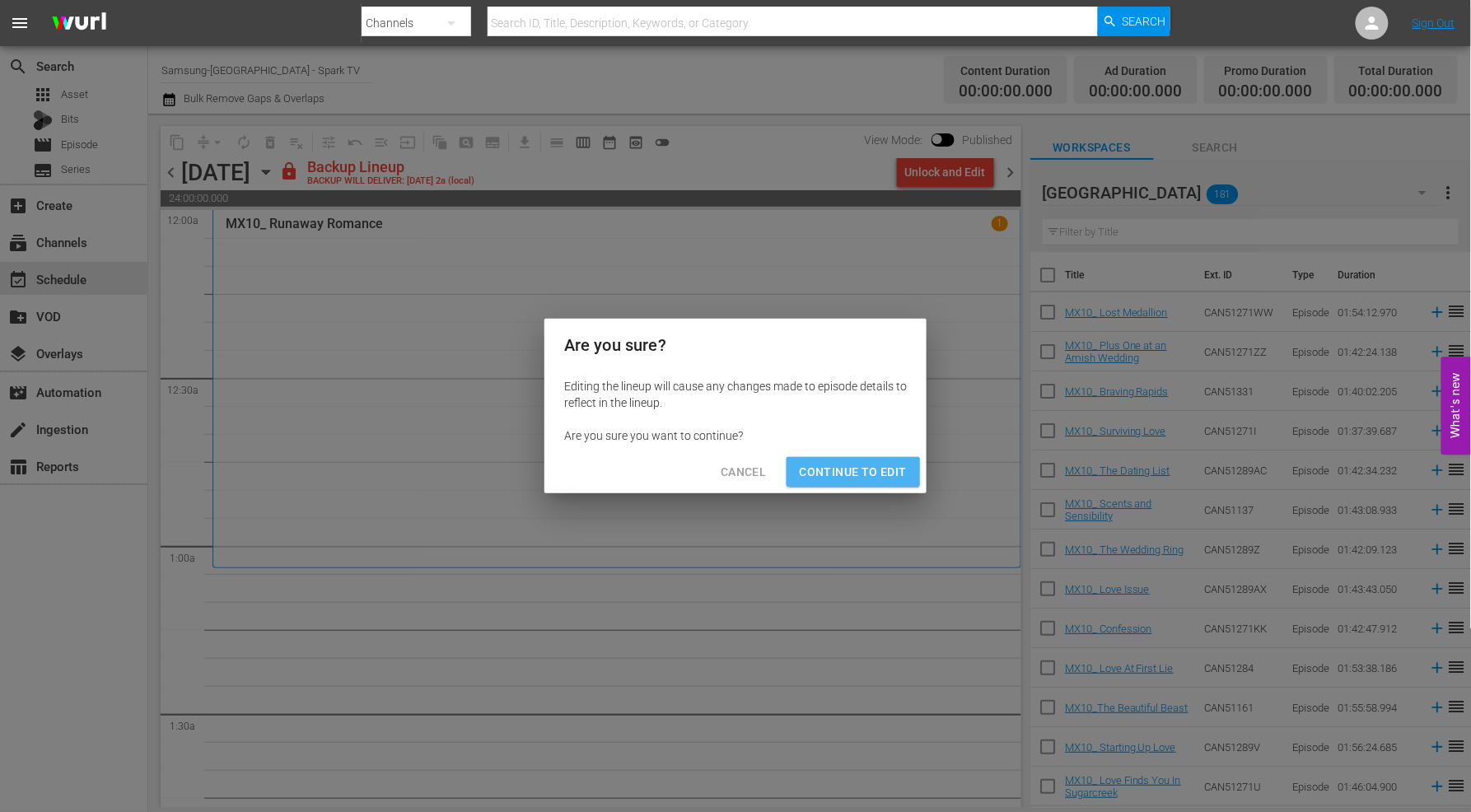
drag, startPoint x: 868, startPoint y: 465, endPoint x: 1102, endPoint y: 354, distance: 259.0
click at [870, 465] on span "Continue to Edit" at bounding box center [853, 472] width 107 height 21
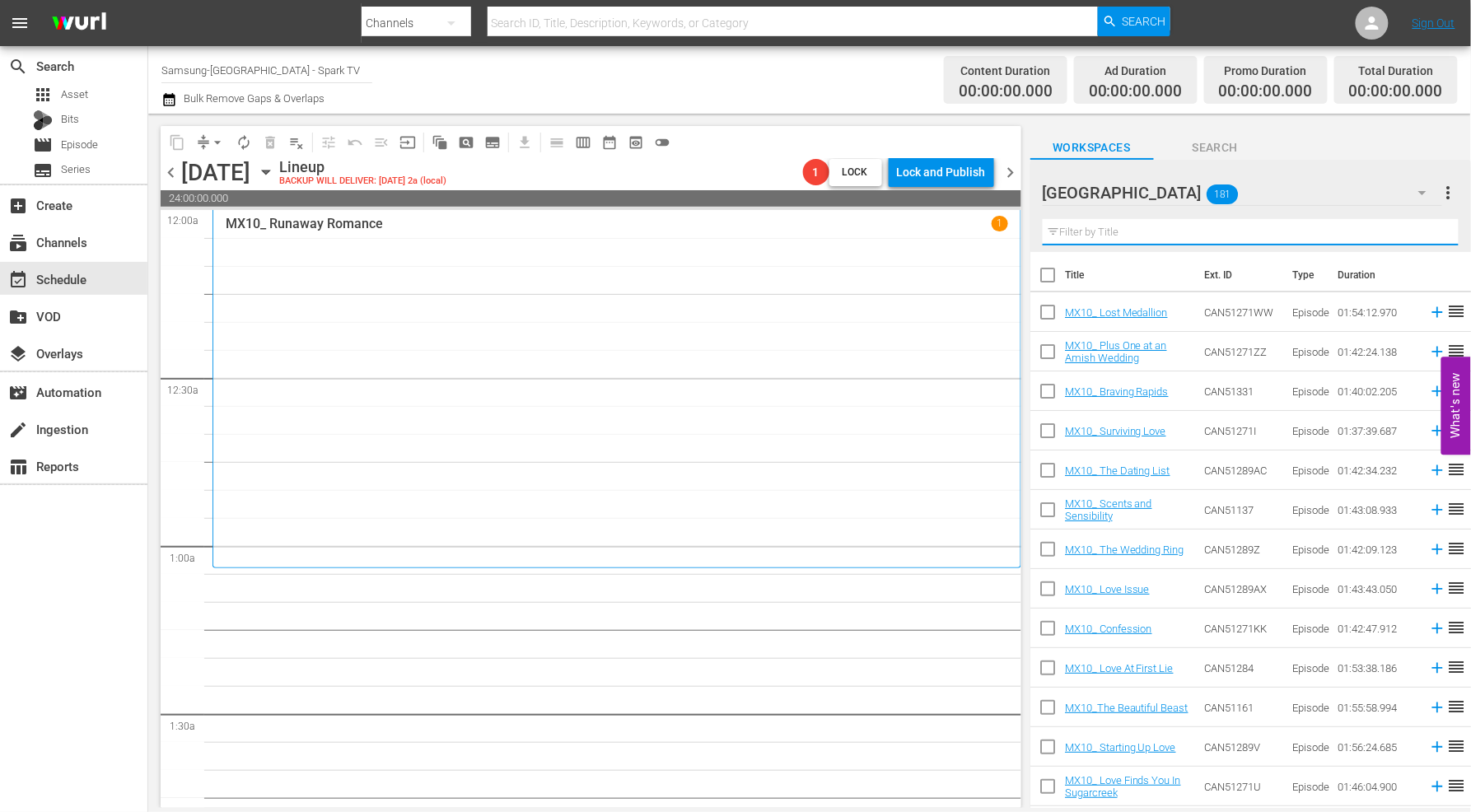
click at [1061, 235] on input "text" at bounding box center [1250, 232] width 416 height 27
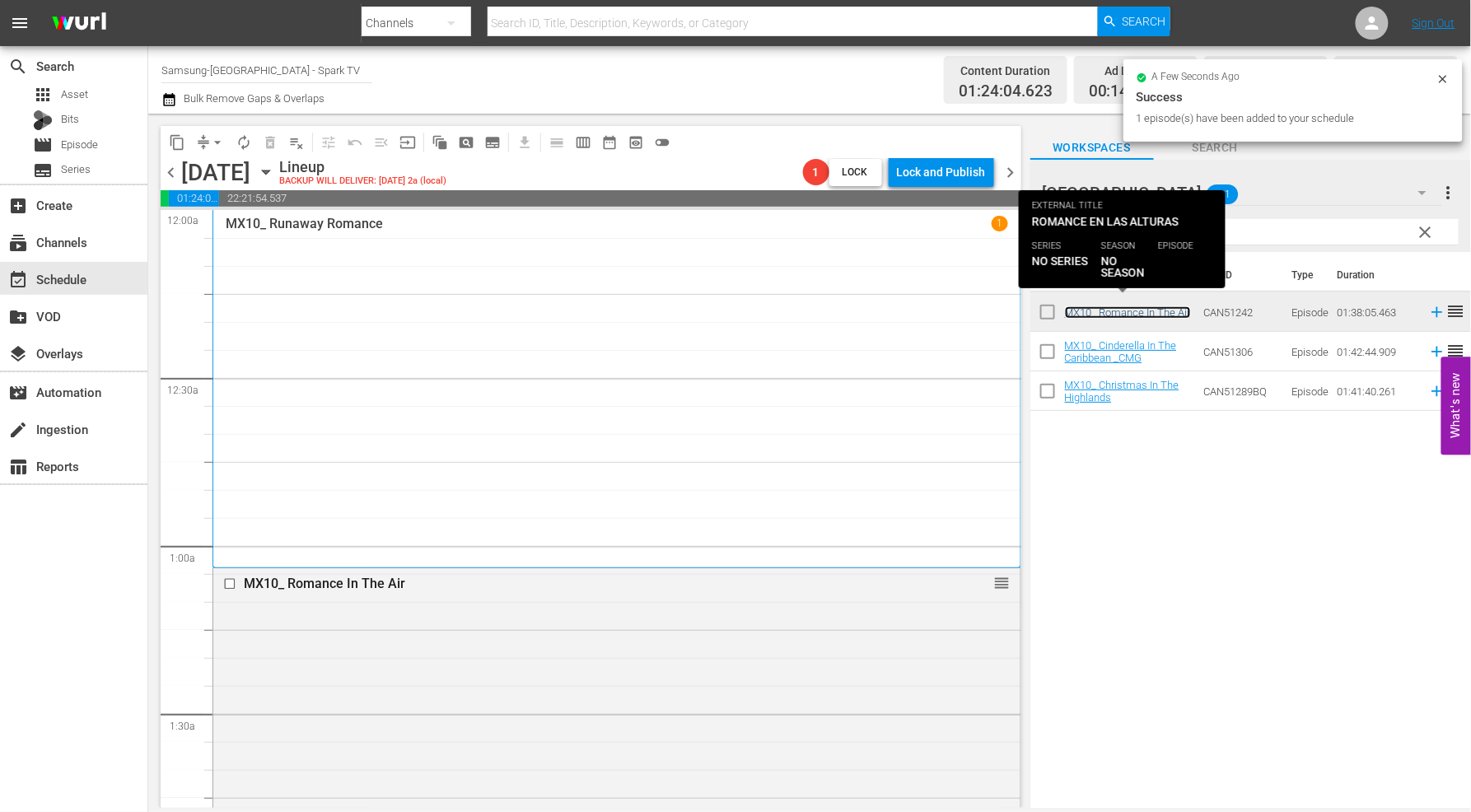
scroll to position [457, 0]
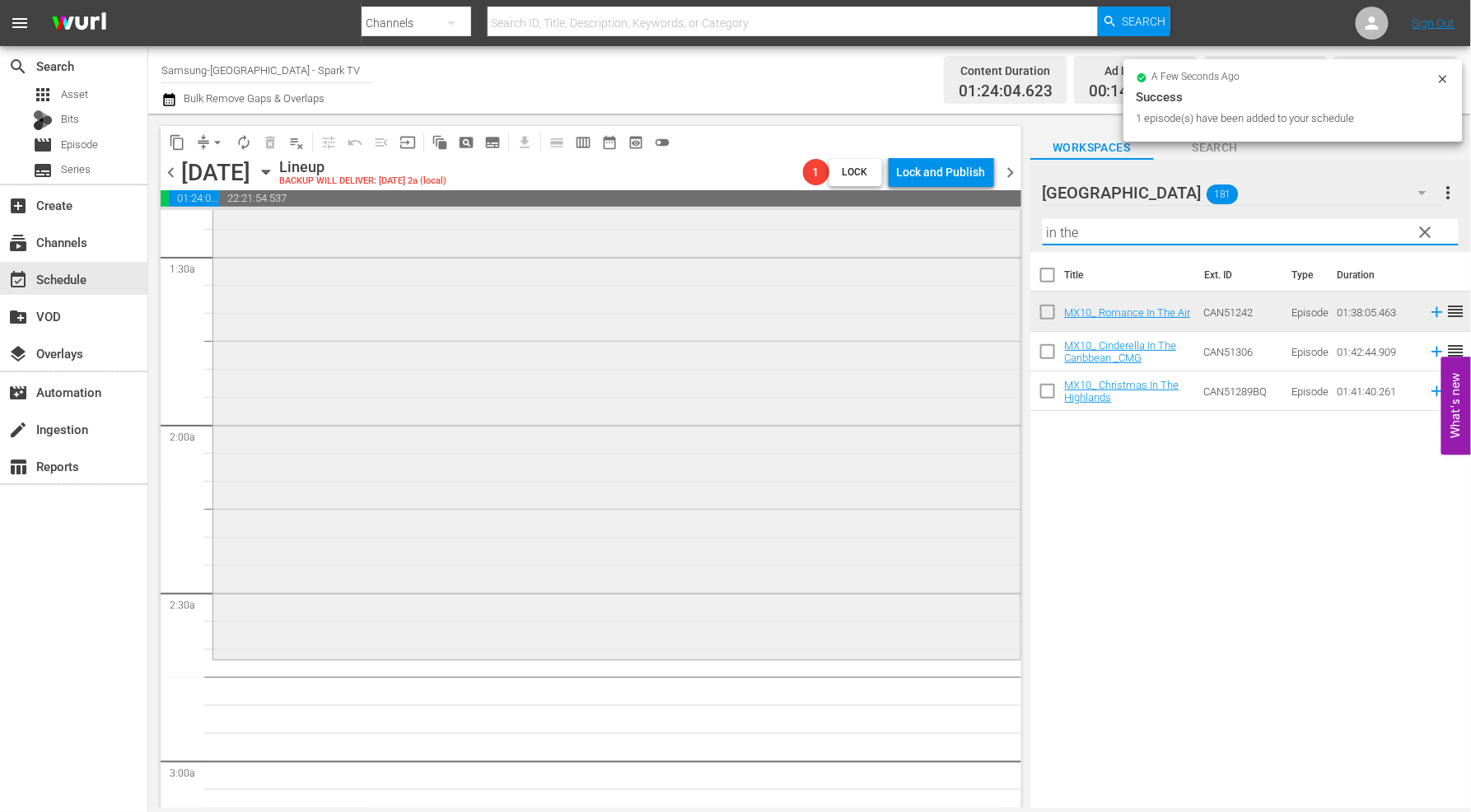
drag, startPoint x: 1102, startPoint y: 237, endPoint x: 949, endPoint y: 233, distance: 153.1
click at [950, 232] on div "content_copy compress arrow_drop_down autorenew_outlined delete_forever_outline…" at bounding box center [809, 461] width 1323 height 694
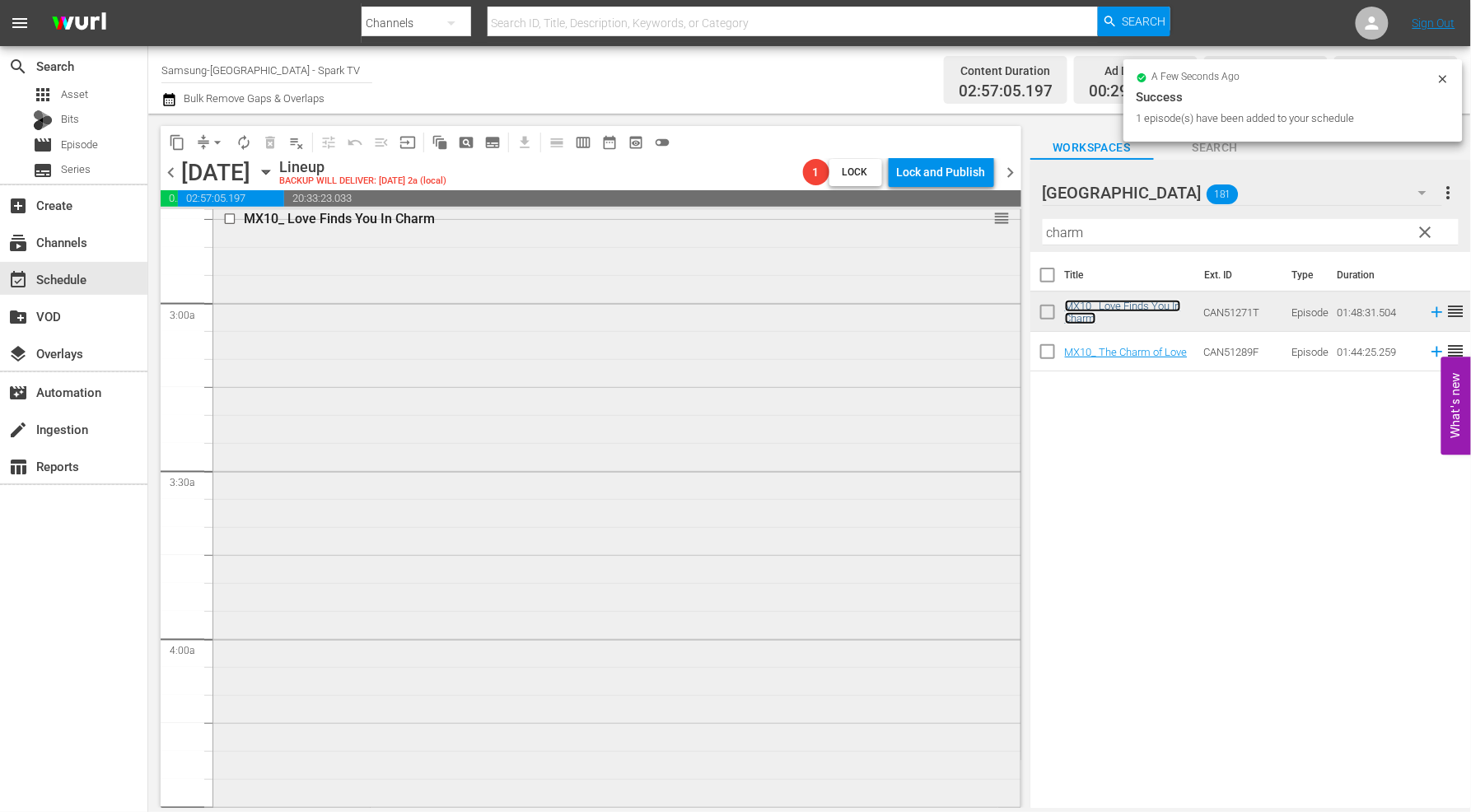
scroll to position [1190, 0]
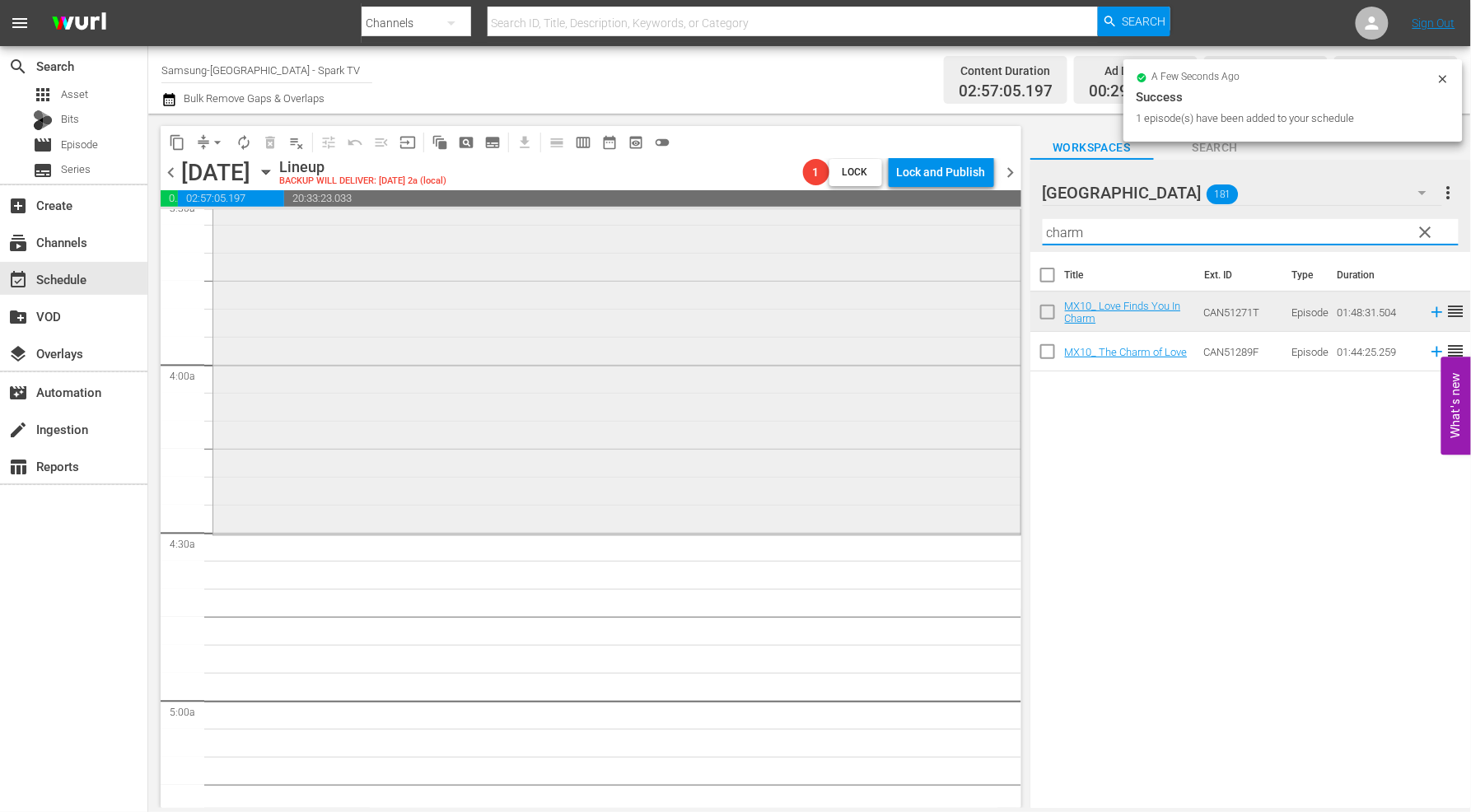
drag, startPoint x: 1112, startPoint y: 232, endPoint x: 911, endPoint y: 229, distance: 201.0
click at [912, 230] on div "content_copy compress arrow_drop_down autorenew_outlined delete_forever_outline…" at bounding box center [809, 461] width 1323 height 694
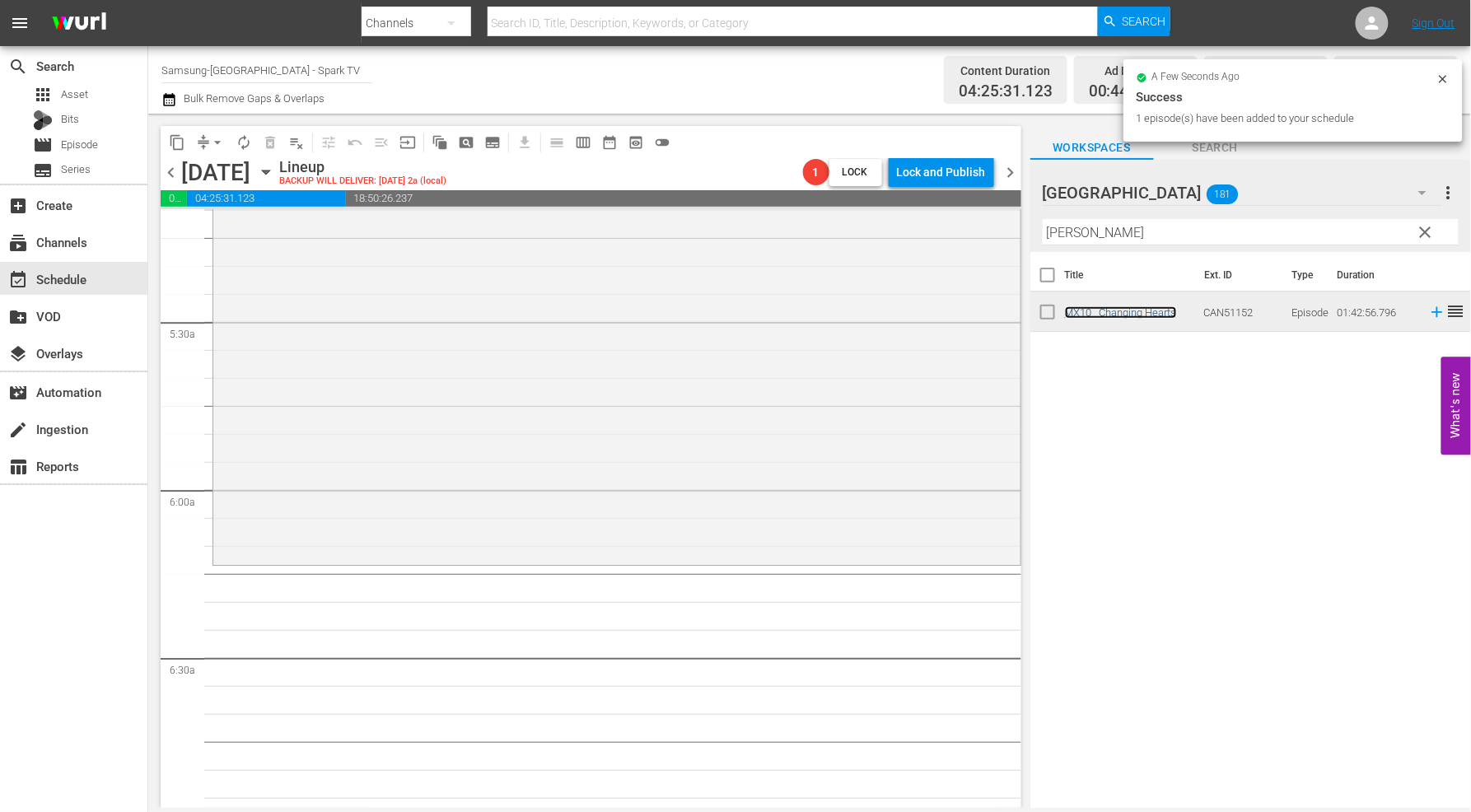
scroll to position [1739, 0]
drag, startPoint x: 1038, startPoint y: 228, endPoint x: 892, endPoint y: 218, distance: 146.3
click at [902, 218] on div "content_copy compress arrow_drop_down autorenew_outlined delete_forever_outline…" at bounding box center [809, 461] width 1323 height 694
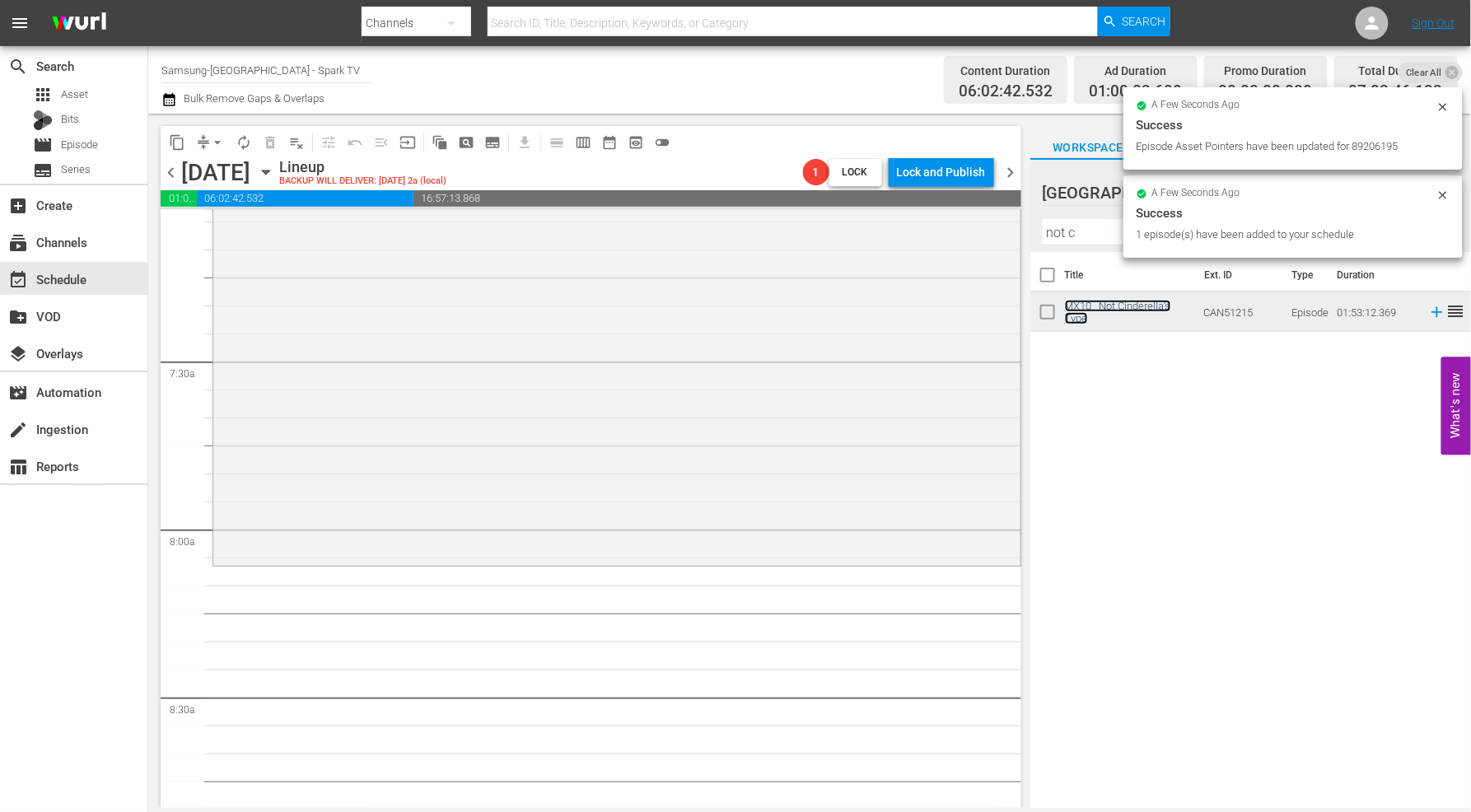
scroll to position [2380, 0]
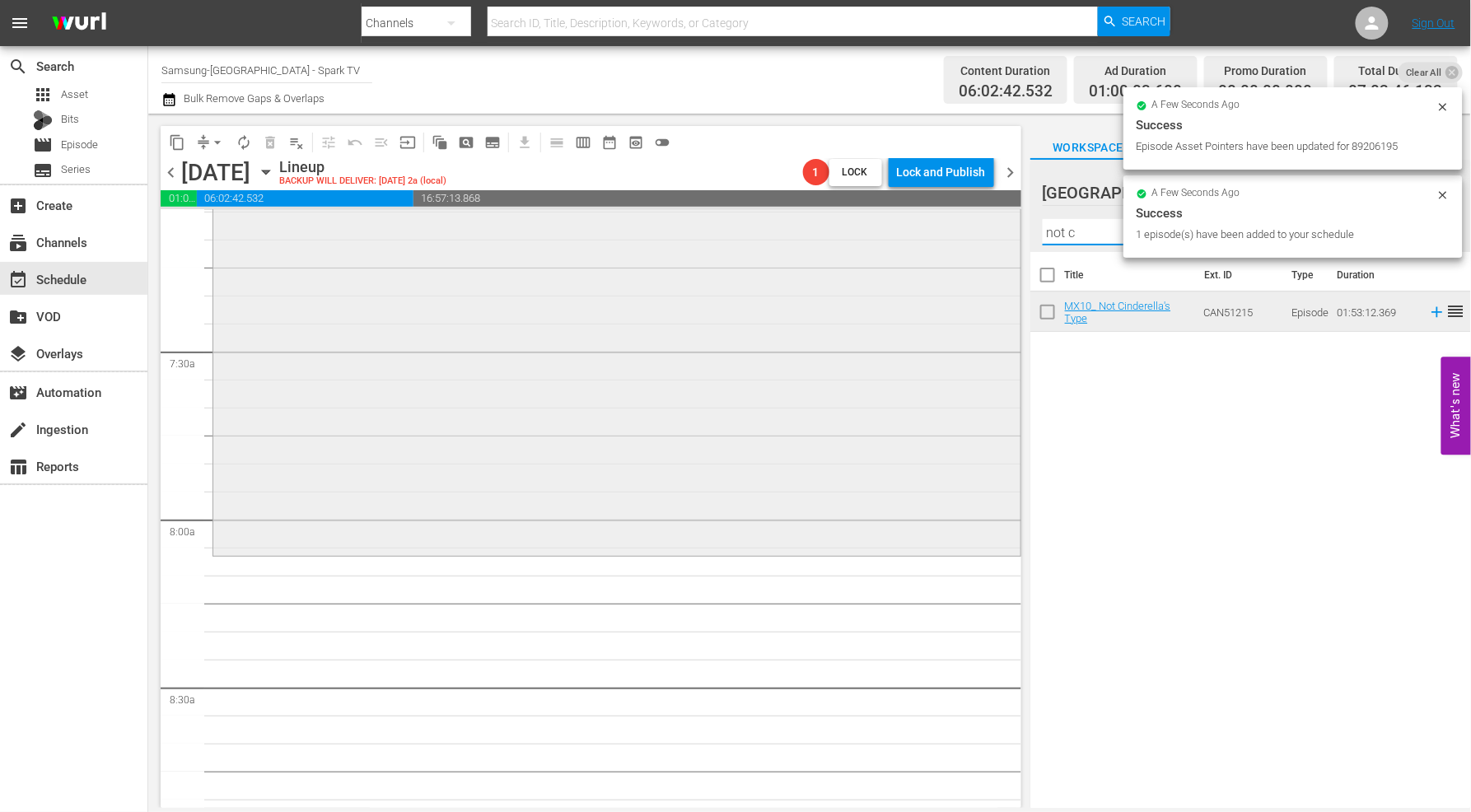
drag, startPoint x: 1094, startPoint y: 231, endPoint x: 926, endPoint y: 224, distance: 168.1
click at [928, 225] on div "content_copy compress arrow_drop_down autorenew_outlined delete_forever_outline…" at bounding box center [809, 461] width 1323 height 694
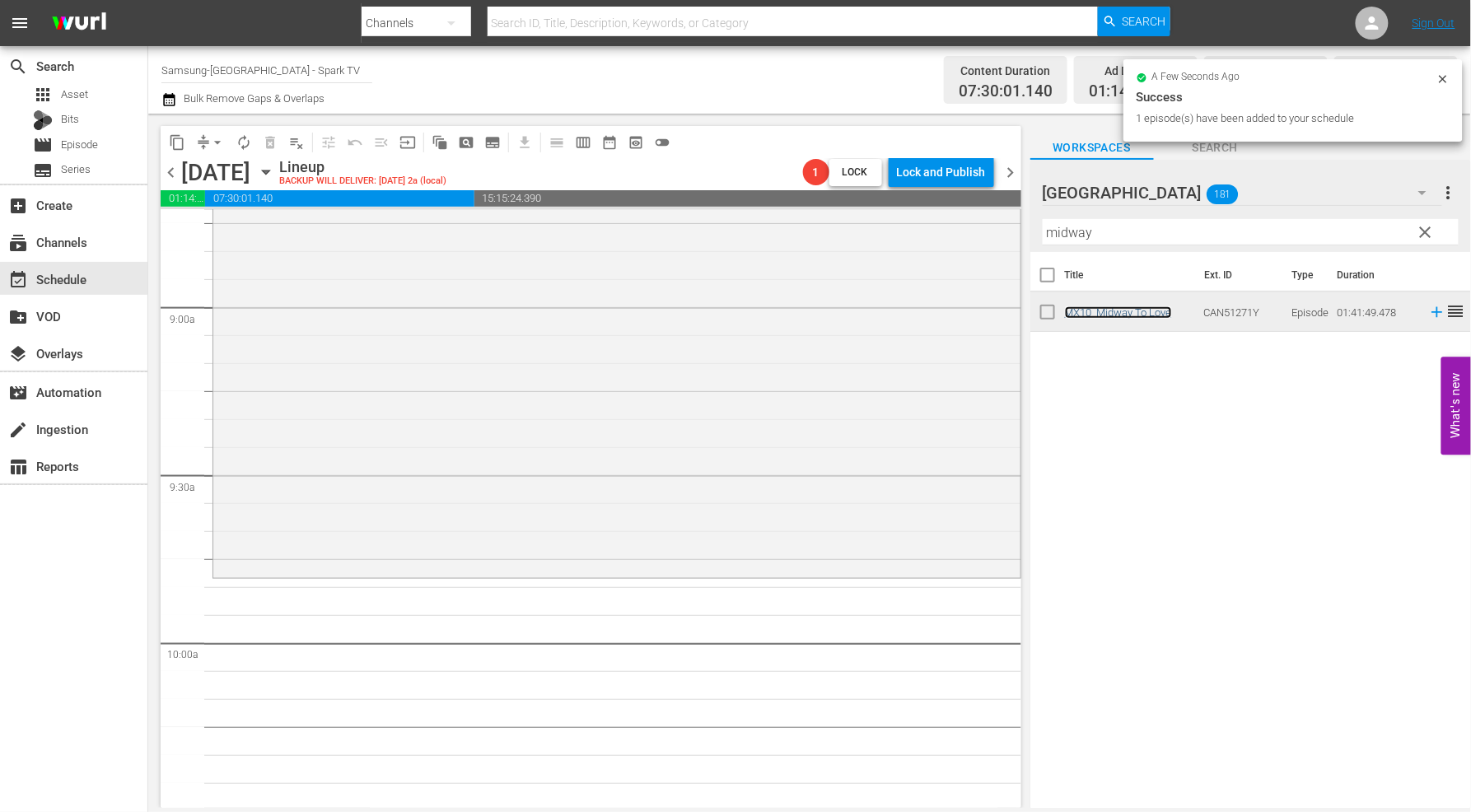
scroll to position [2929, 0]
drag, startPoint x: 1131, startPoint y: 241, endPoint x: 866, endPoint y: 217, distance: 266.1
click at [866, 217] on div "content_copy compress arrow_drop_down autorenew_outlined delete_forever_outline…" at bounding box center [809, 461] width 1323 height 694
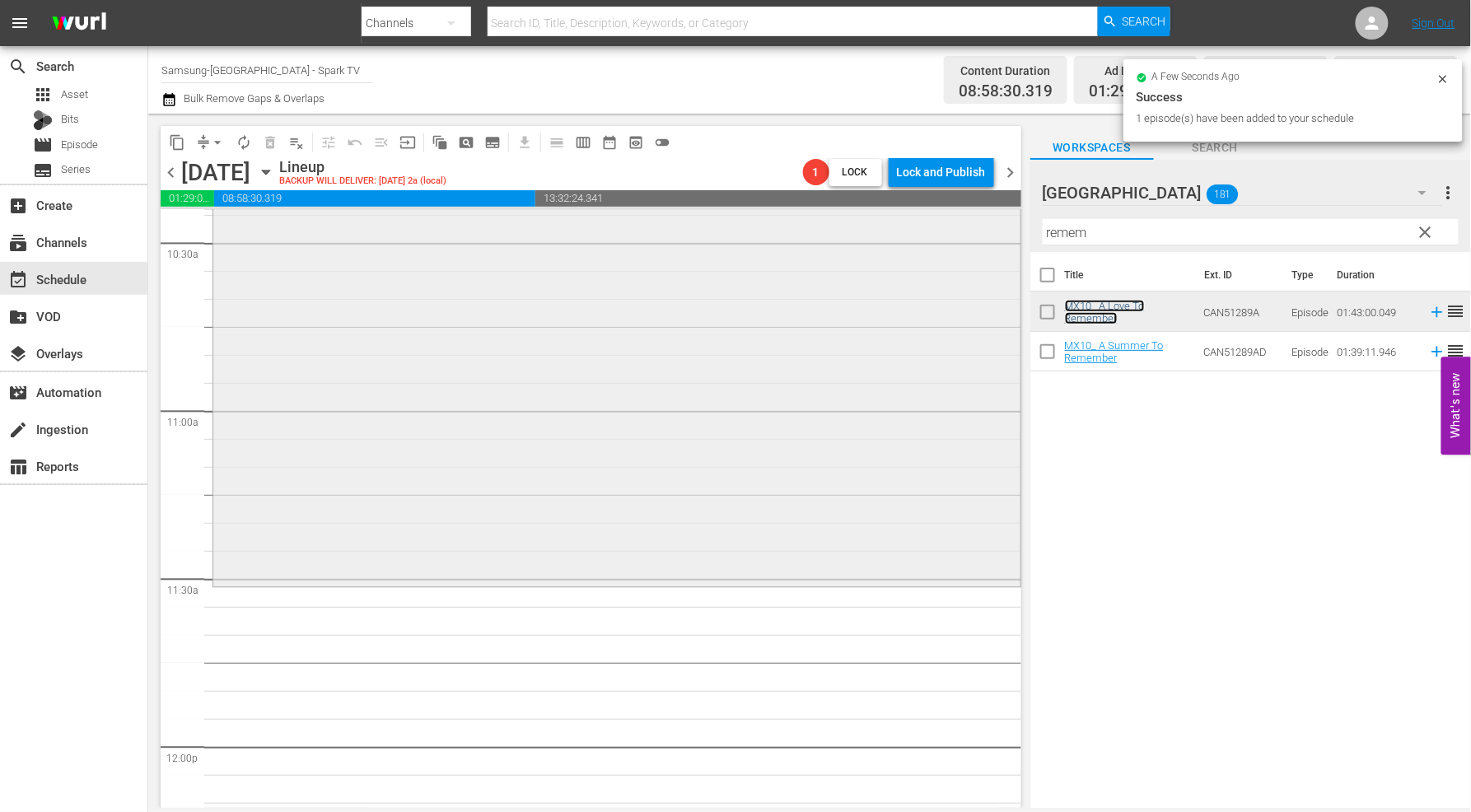
scroll to position [3661, 0]
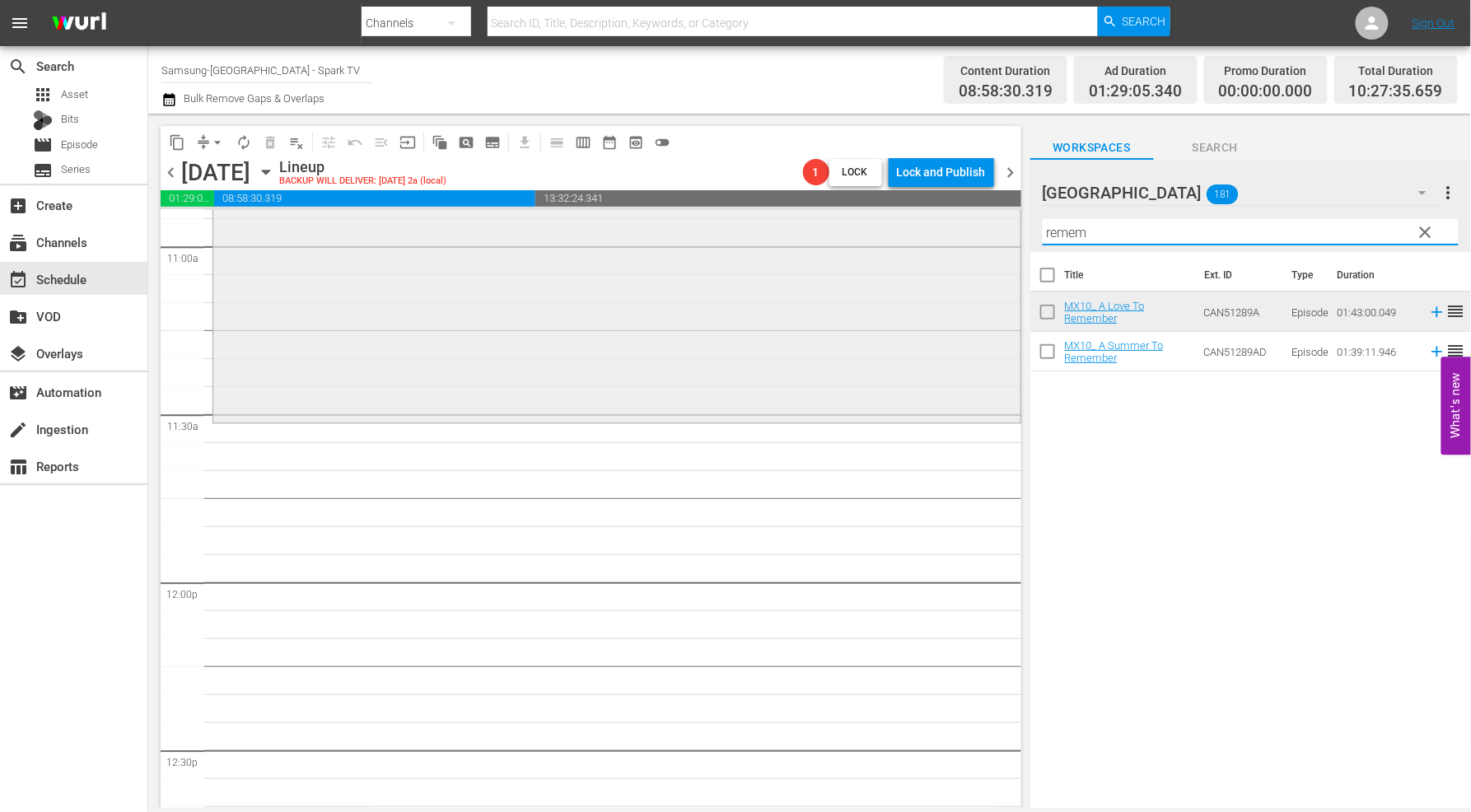
drag, startPoint x: 1108, startPoint y: 233, endPoint x: 912, endPoint y: 234, distance: 196.0
click at [912, 234] on div "content_copy compress arrow_drop_down autorenew_outlined delete_forever_outline…" at bounding box center [809, 461] width 1323 height 694
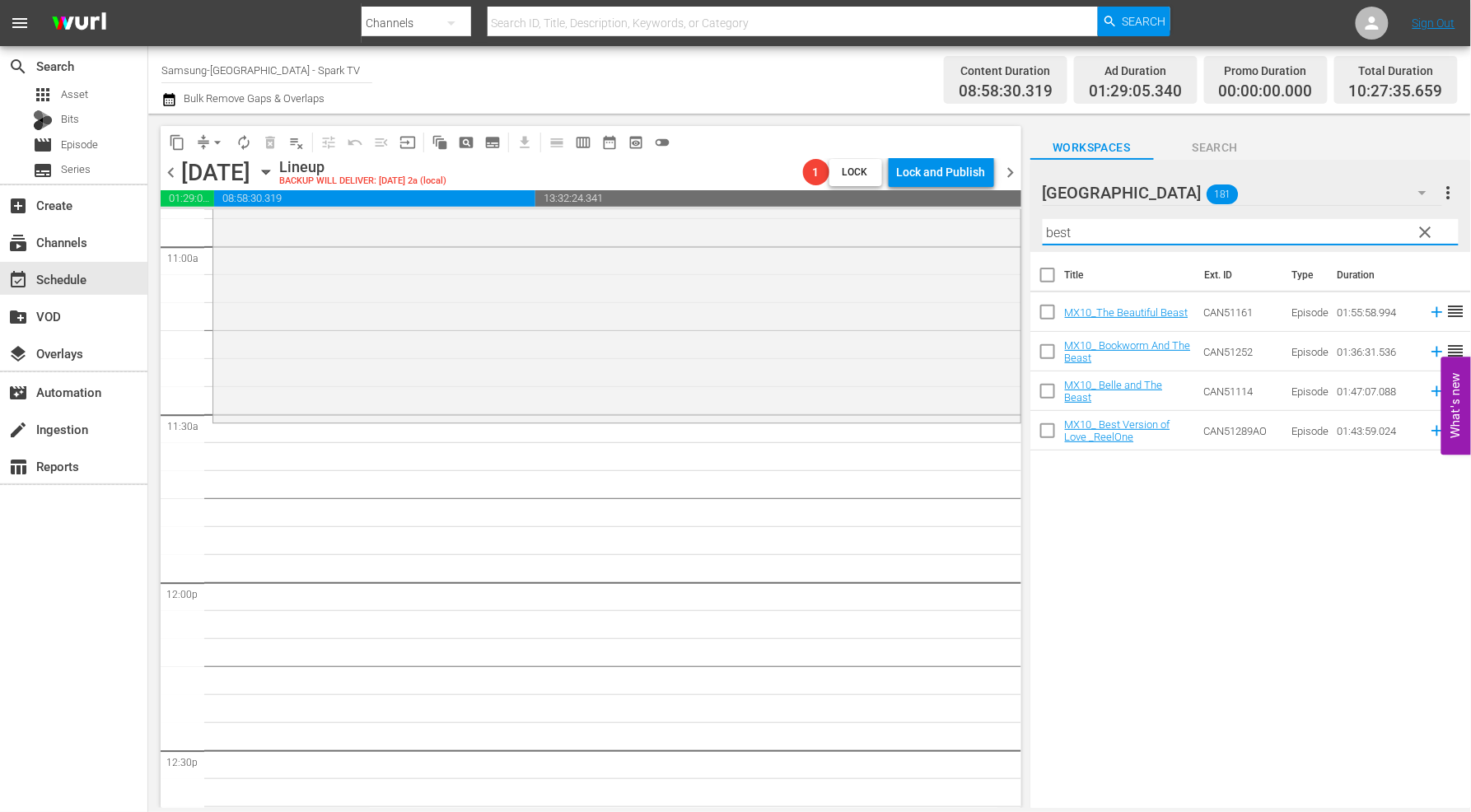
click at [1209, 531] on div "Title Ext. ID Type Duration MX10_The Beautiful Beast CAN51161 Episode 01:55:58.…" at bounding box center [1251, 532] width 441 height 559
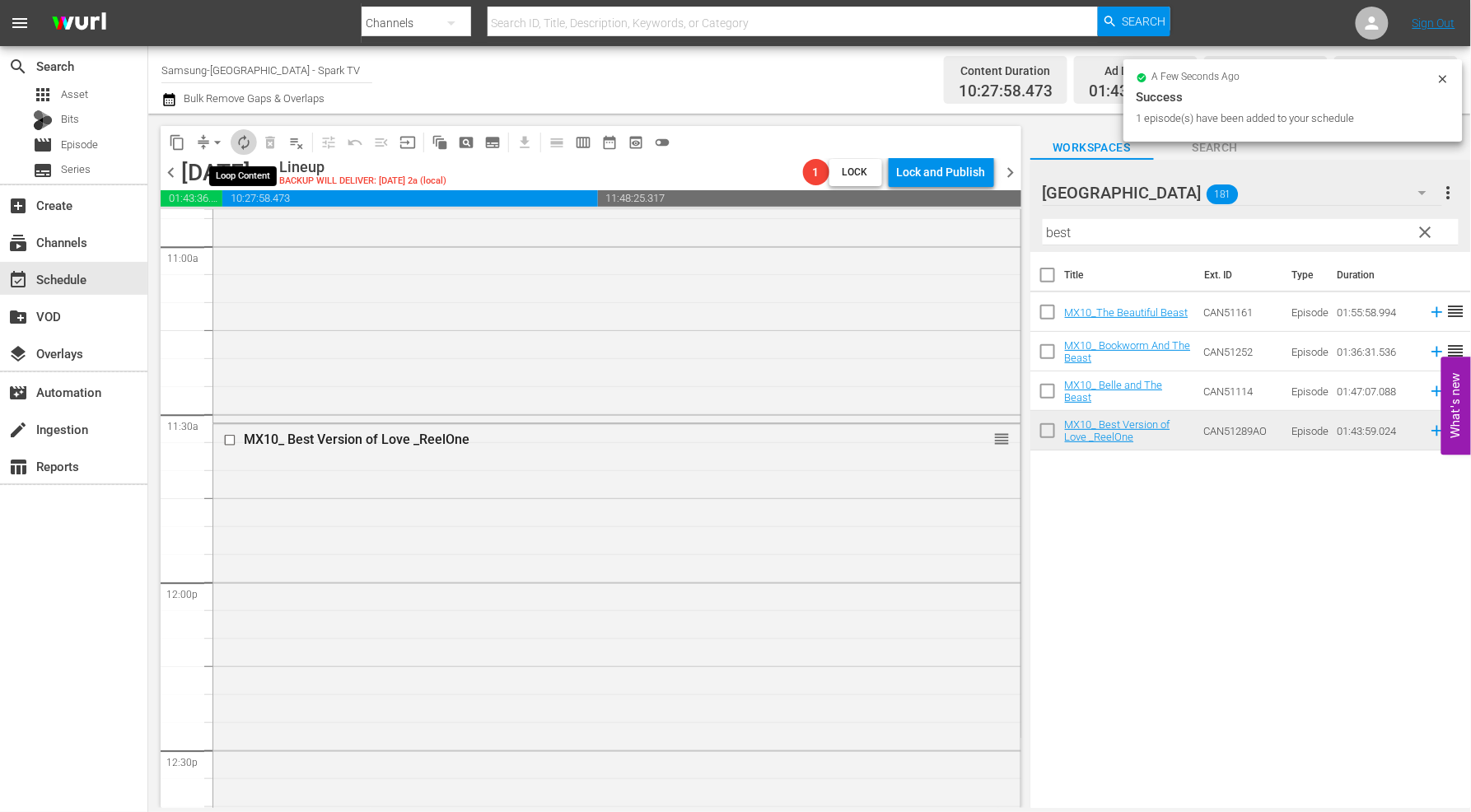
click at [247, 141] on span "autorenew_outlined" at bounding box center [243, 142] width 16 height 16
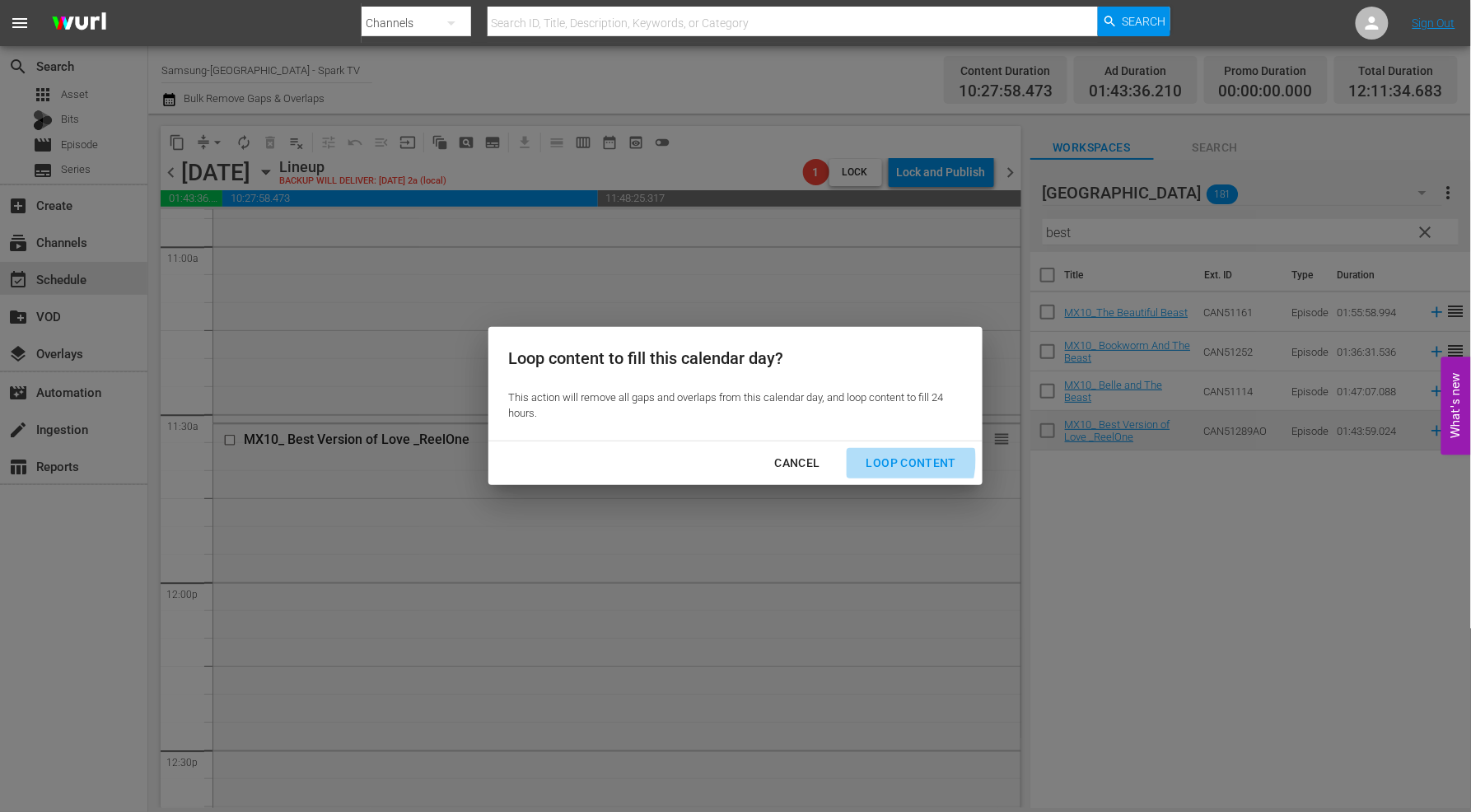
drag, startPoint x: 893, startPoint y: 460, endPoint x: 933, endPoint y: 472, distance: 41.8
click at [894, 460] on div "Loop Content" at bounding box center [911, 464] width 116 height 21
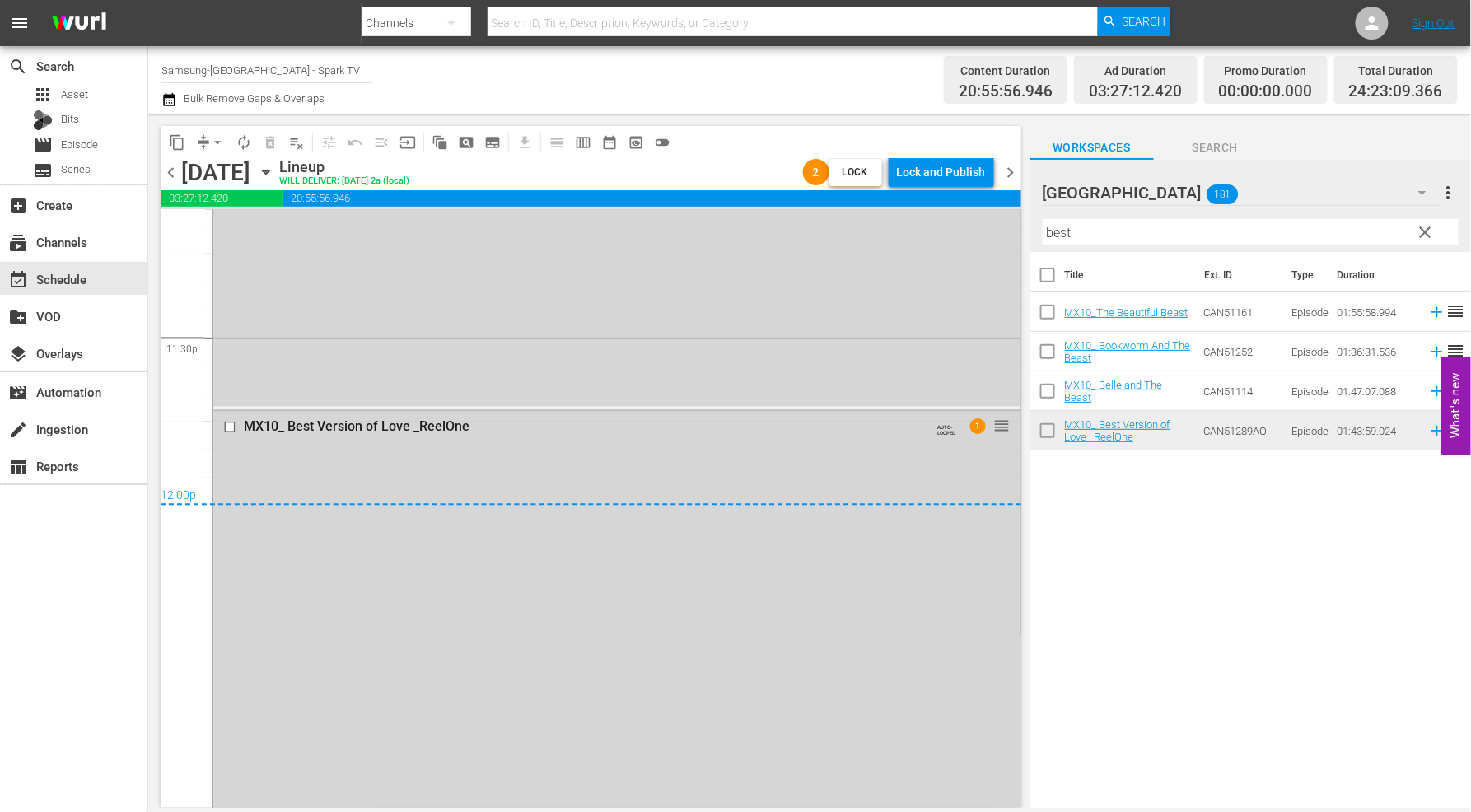
scroll to position [7780, 0]
click at [212, 143] on span "arrow_drop_down" at bounding box center [217, 142] width 16 height 16
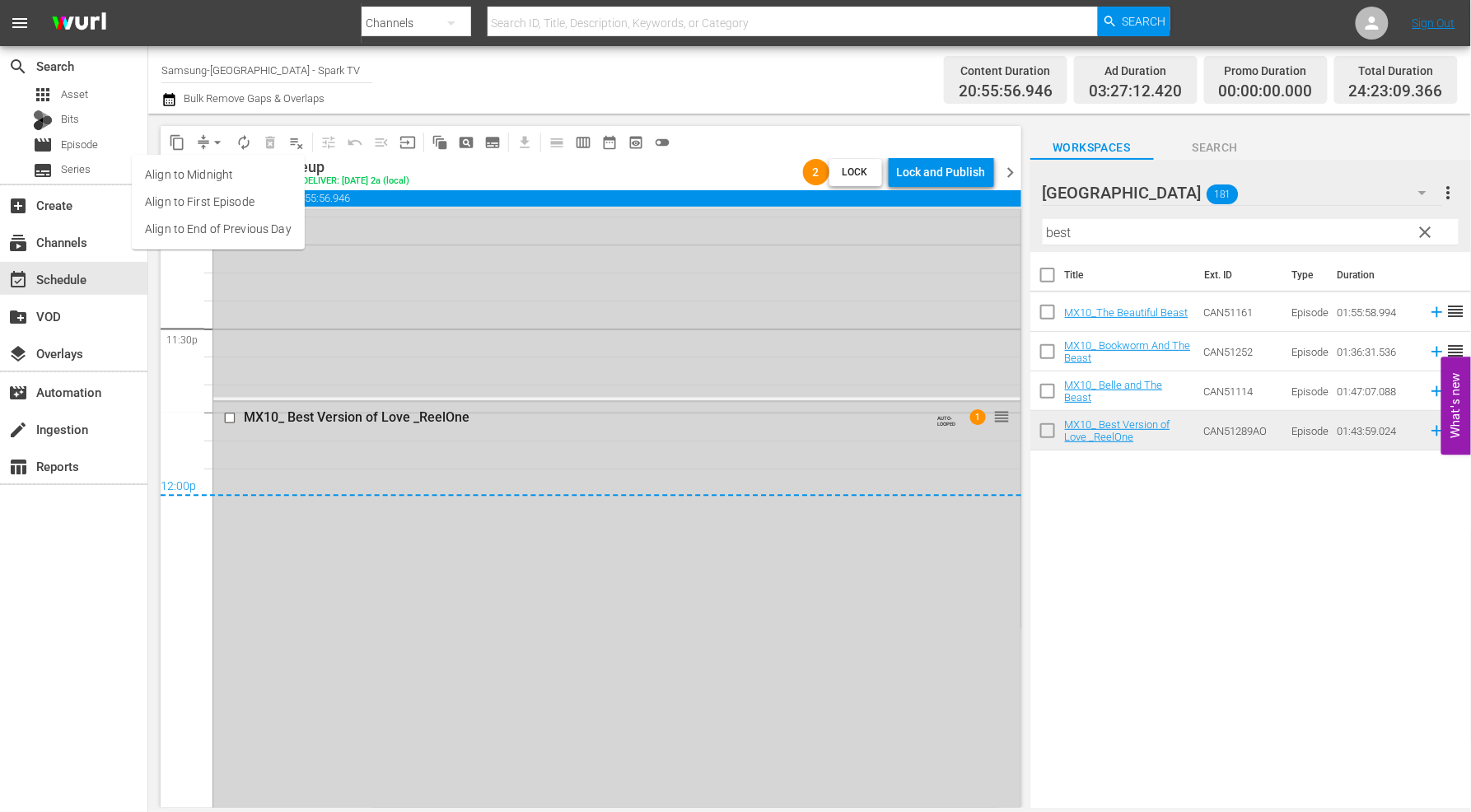
click at [235, 227] on li "Align to End of Previous Day" at bounding box center [218, 230] width 173 height 27
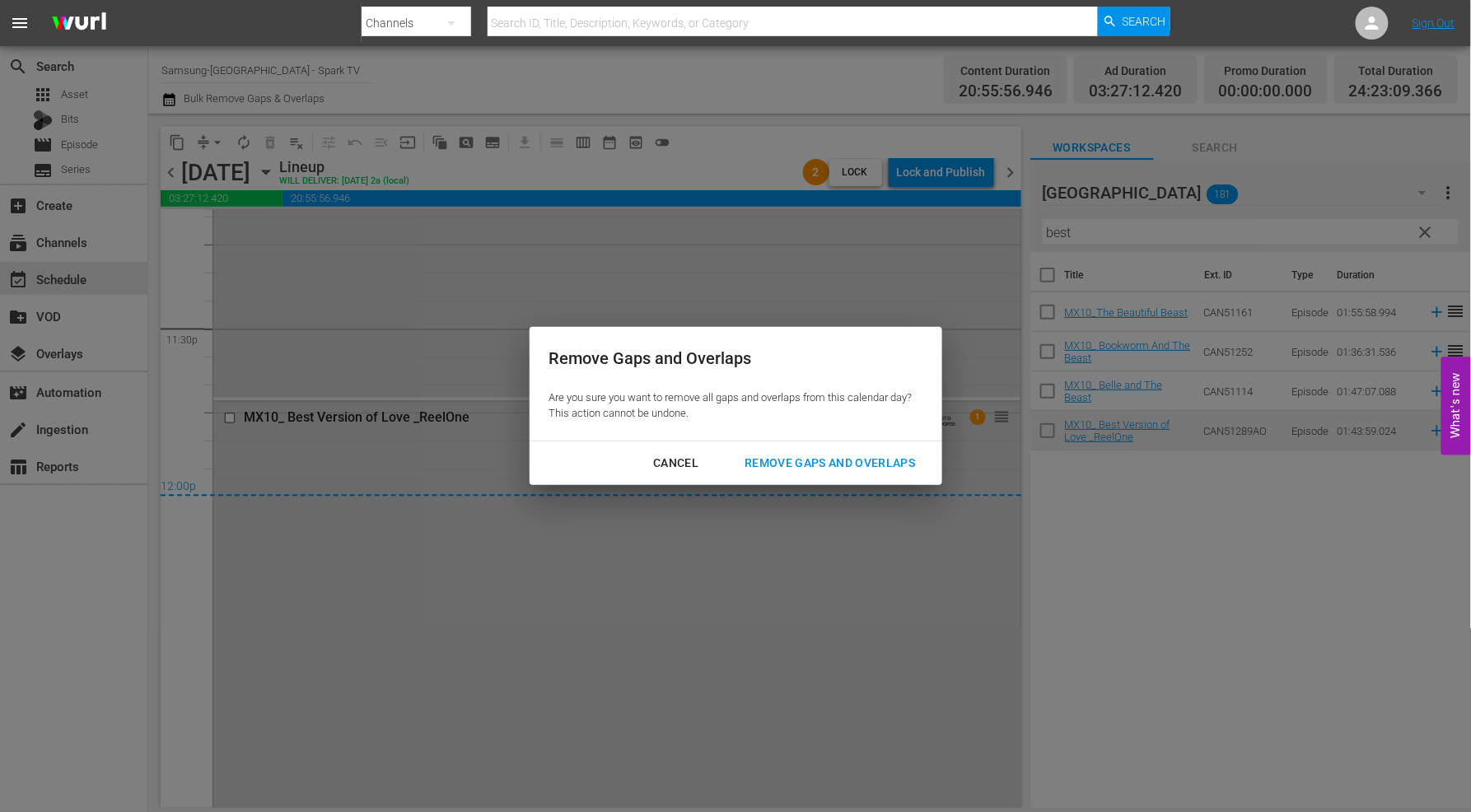
click at [817, 458] on div "Remove Gaps and Overlaps" at bounding box center [830, 464] width 197 height 21
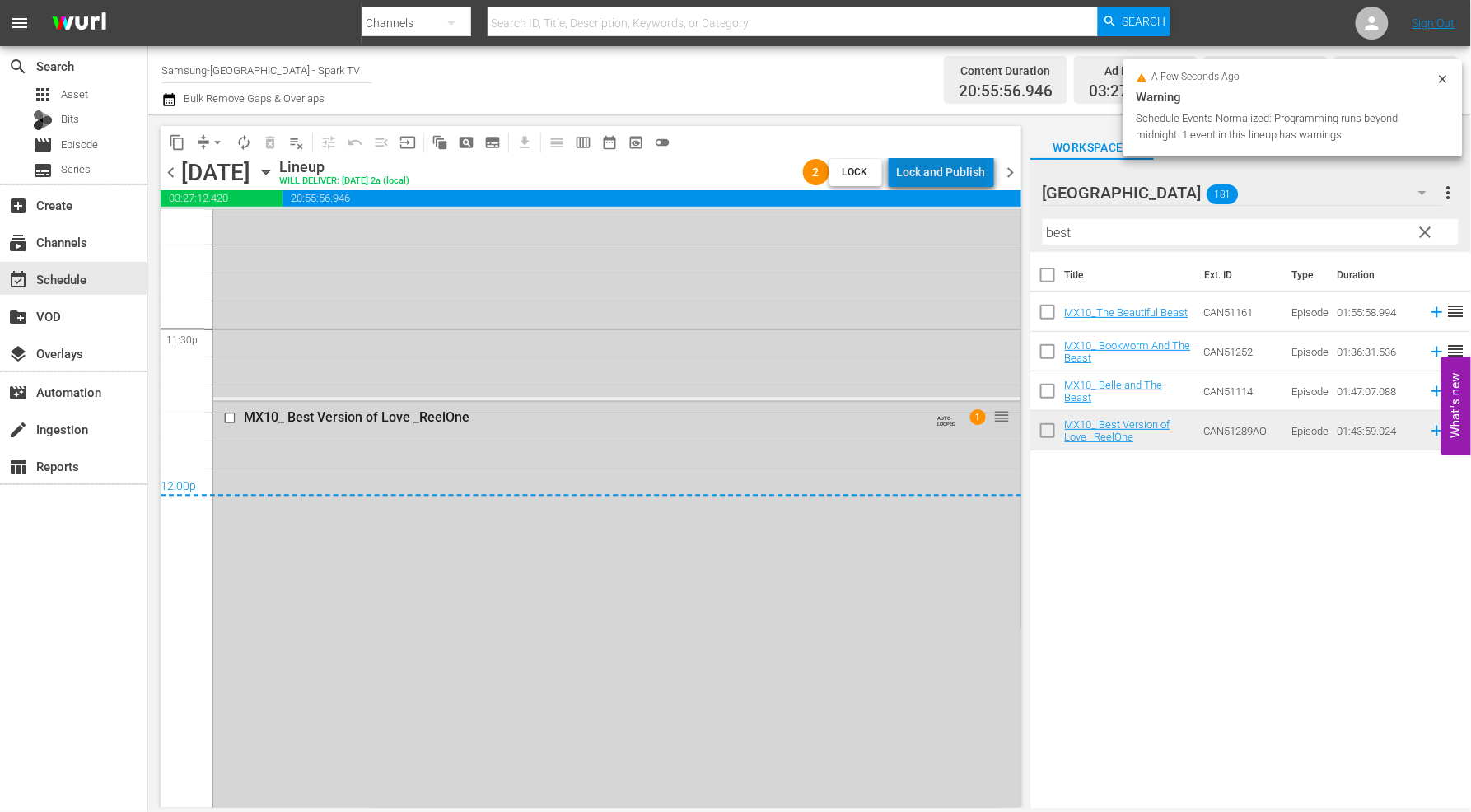
click at [951, 170] on div "Lock and Publish" at bounding box center [941, 172] width 89 height 30
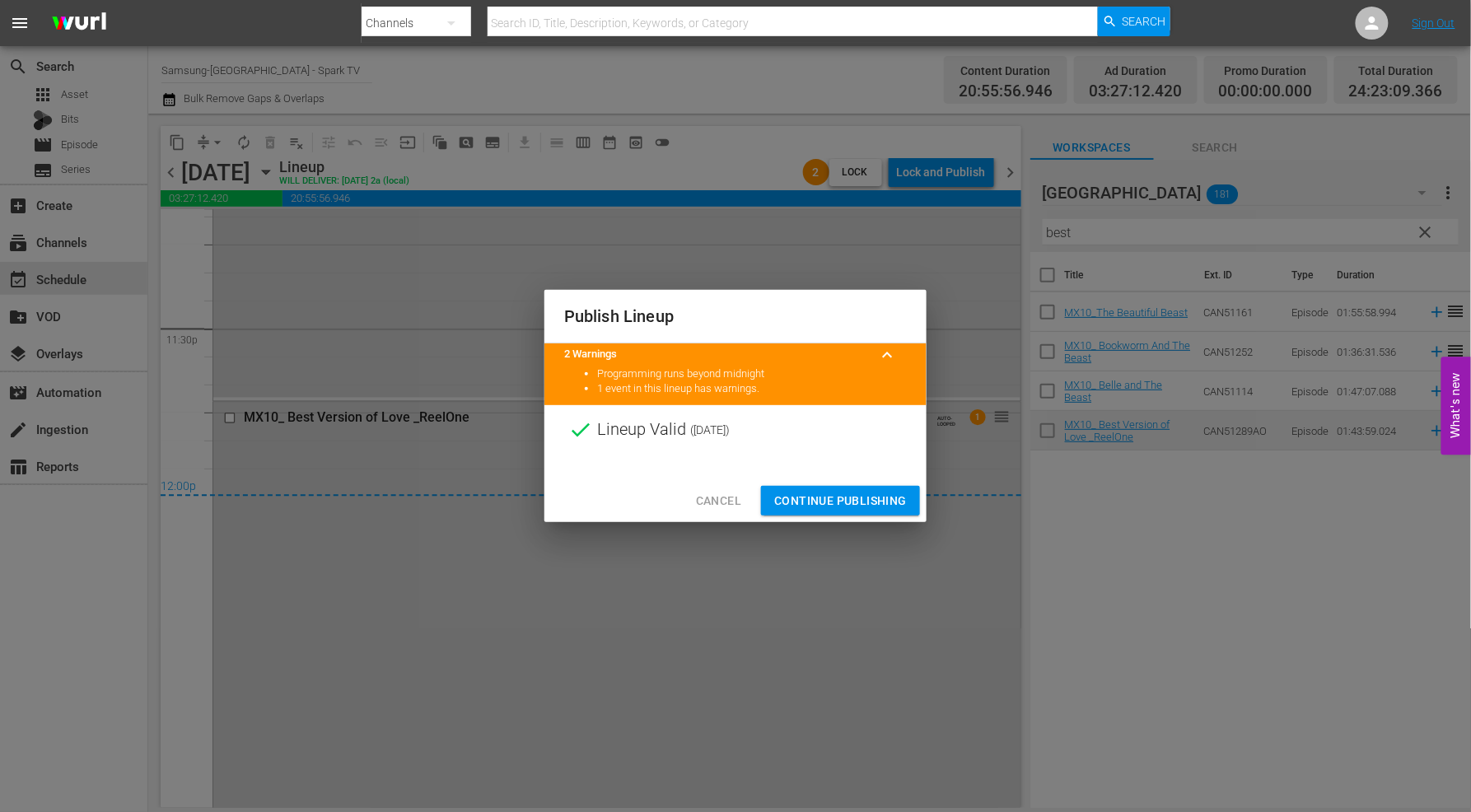
click at [838, 495] on span "Continue Publishing" at bounding box center [841, 501] width 133 height 21
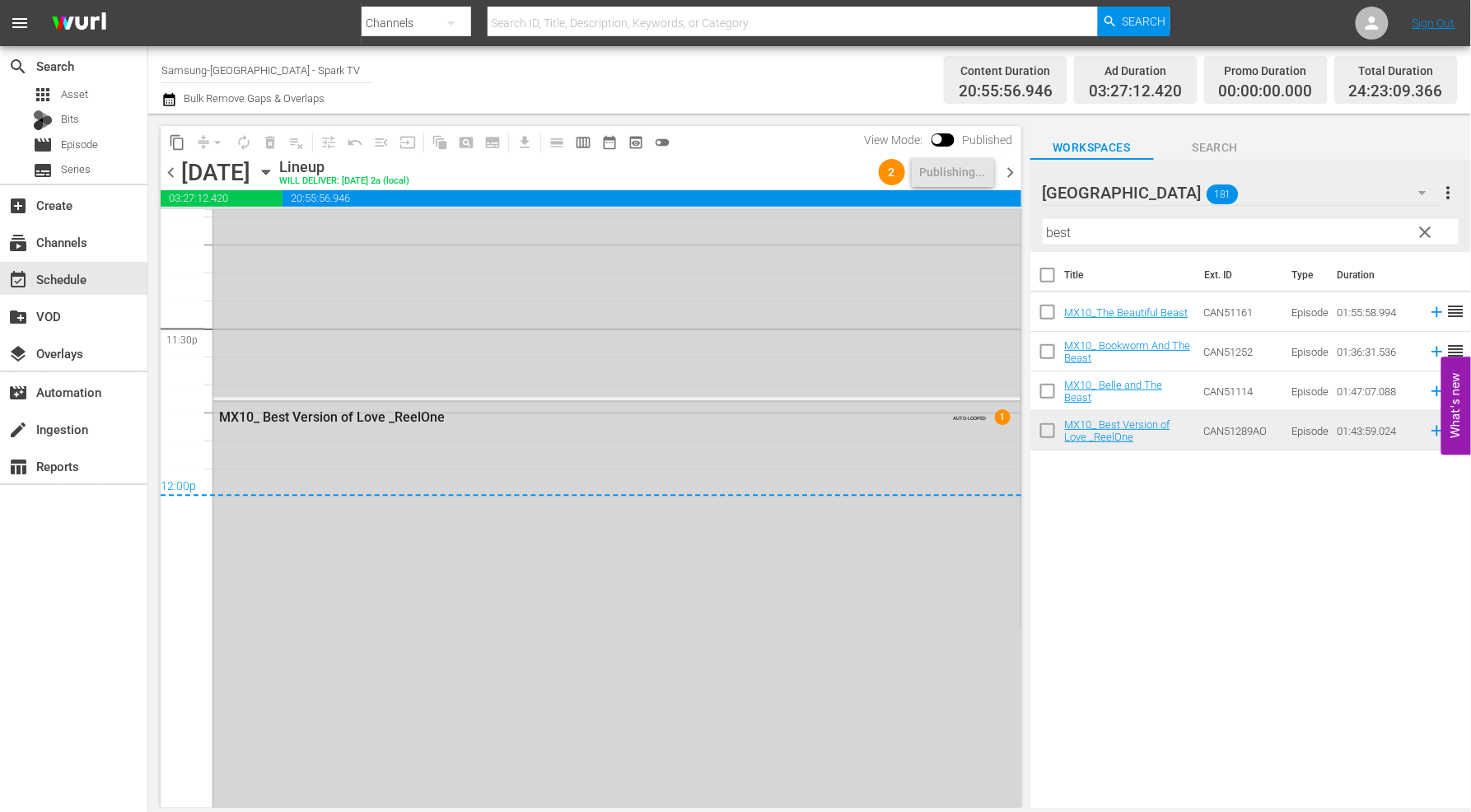
click at [270, 170] on icon "button" at bounding box center [266, 172] width 8 height 4
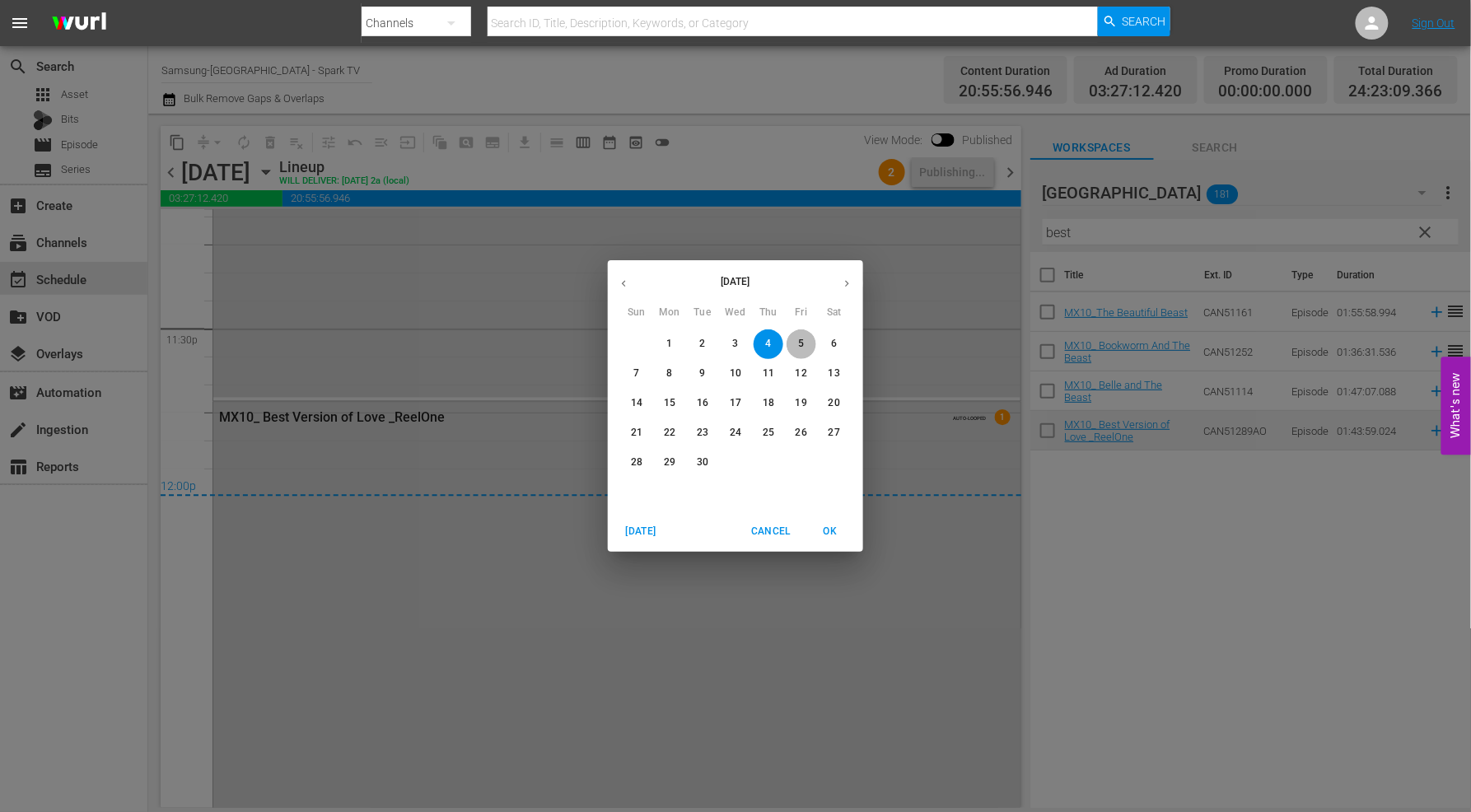
click at [803, 341] on p "5" at bounding box center [801, 343] width 6 height 14
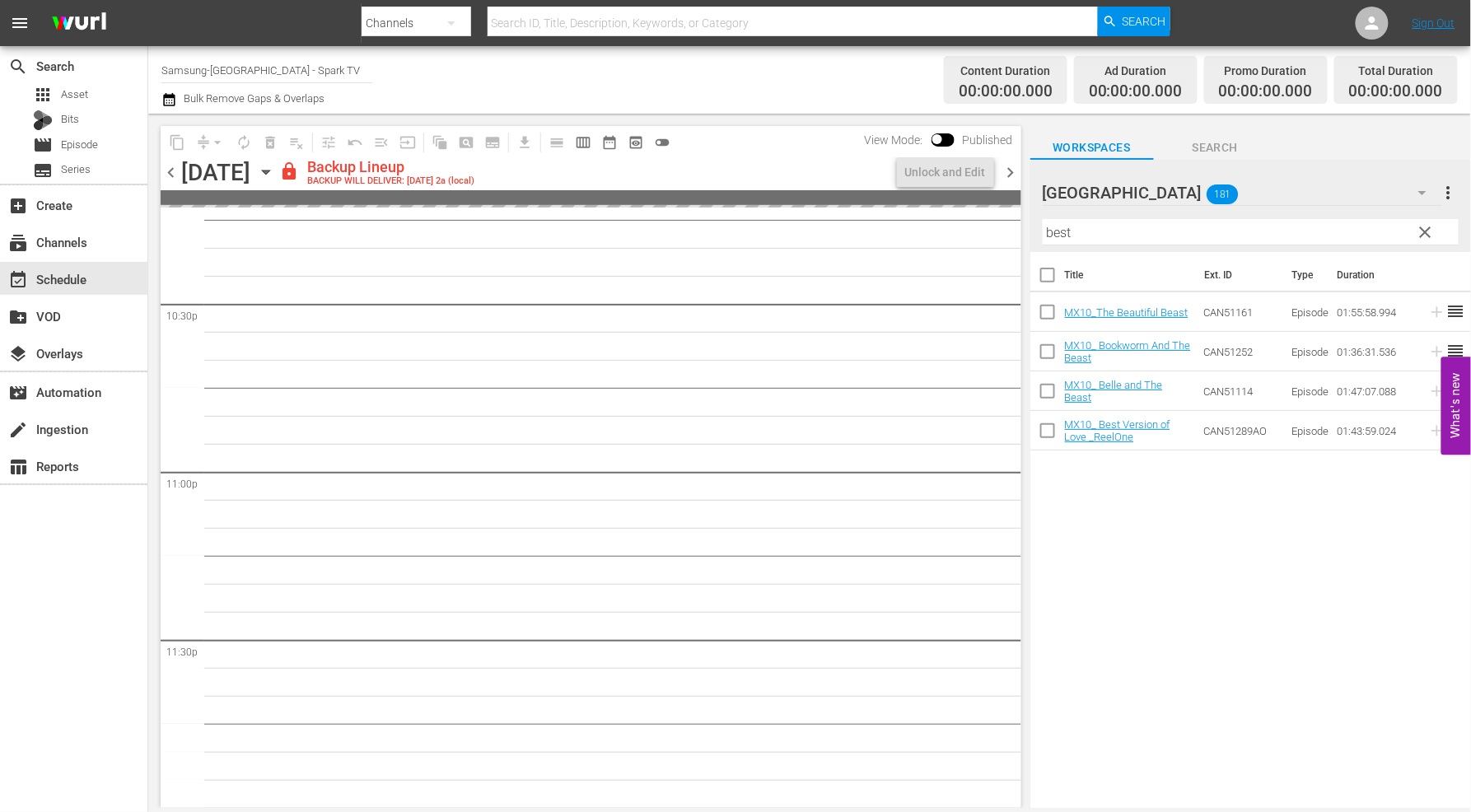
scroll to position [7468, 0]
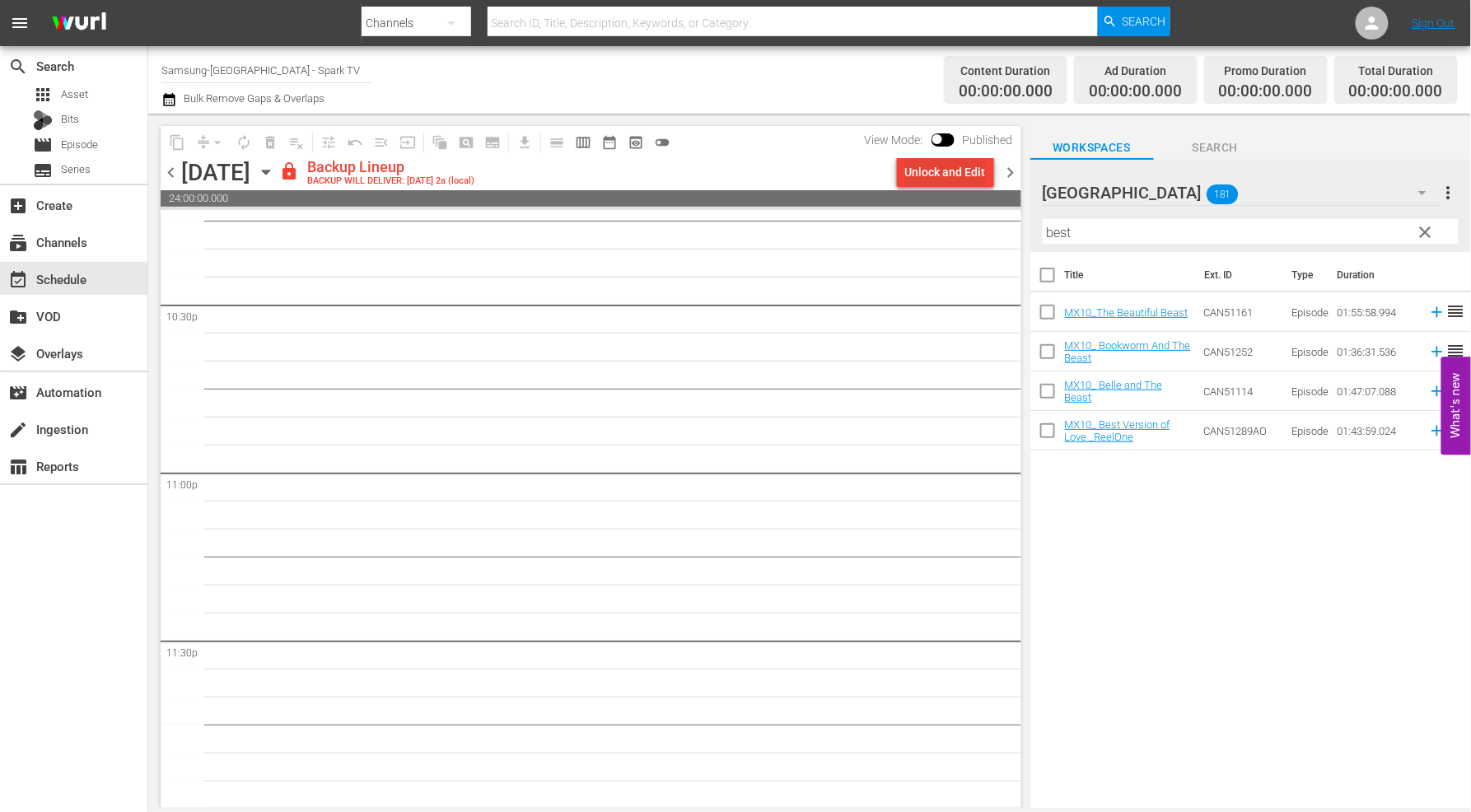
click at [966, 158] on div "Unlock and Edit" at bounding box center [946, 172] width 80 height 30
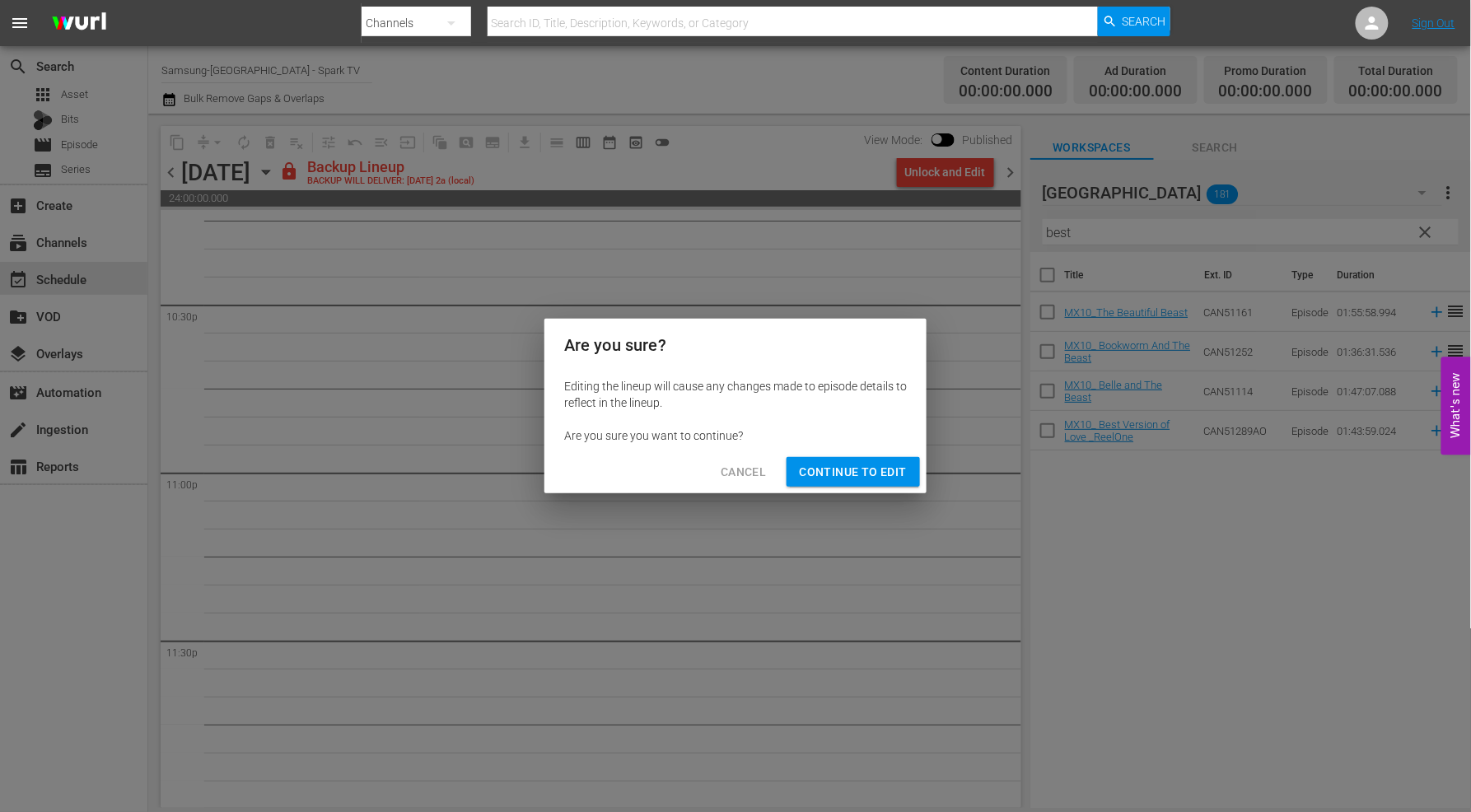
click at [854, 464] on span "Continue to Edit" at bounding box center [853, 472] width 107 height 21
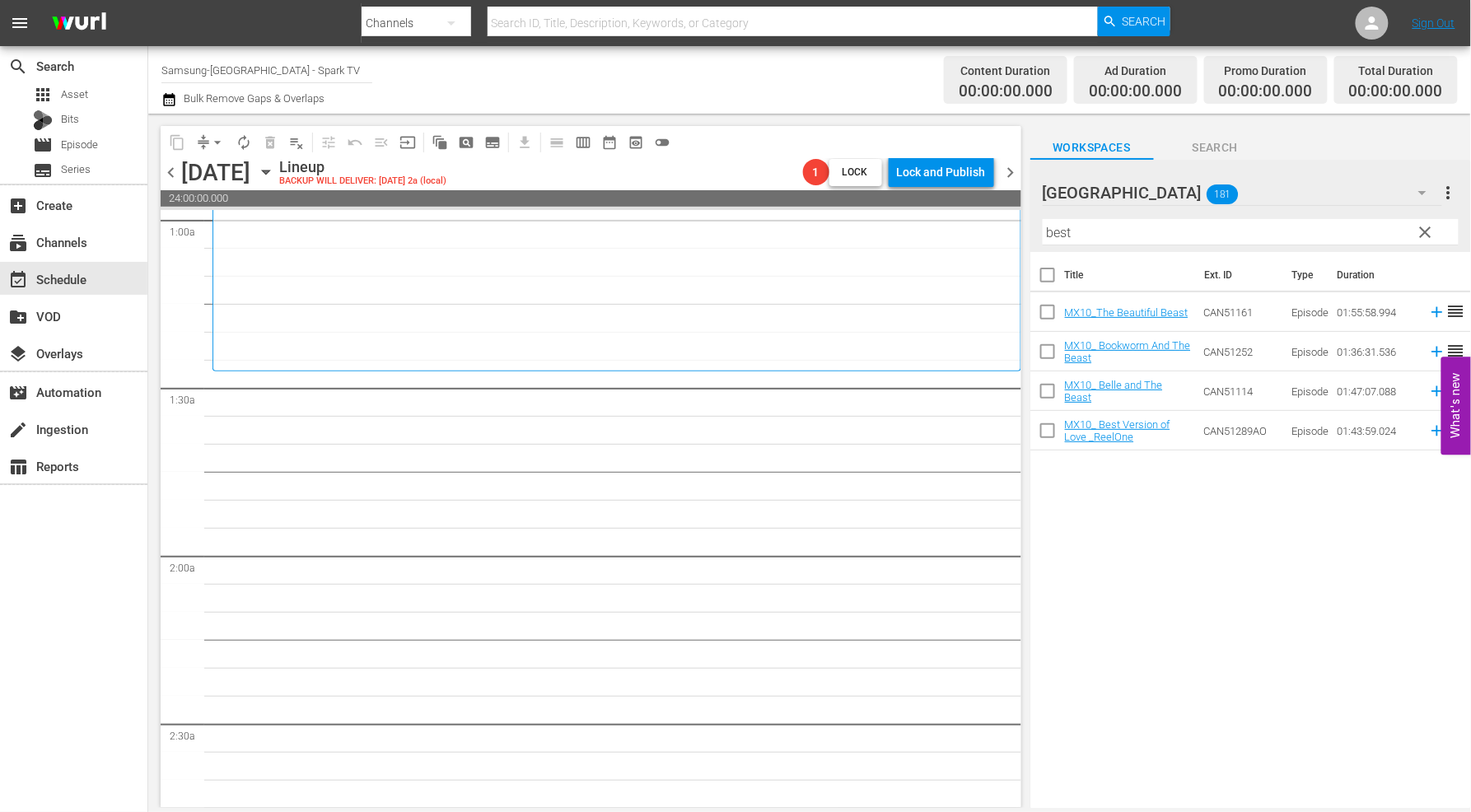
scroll to position [0, 0]
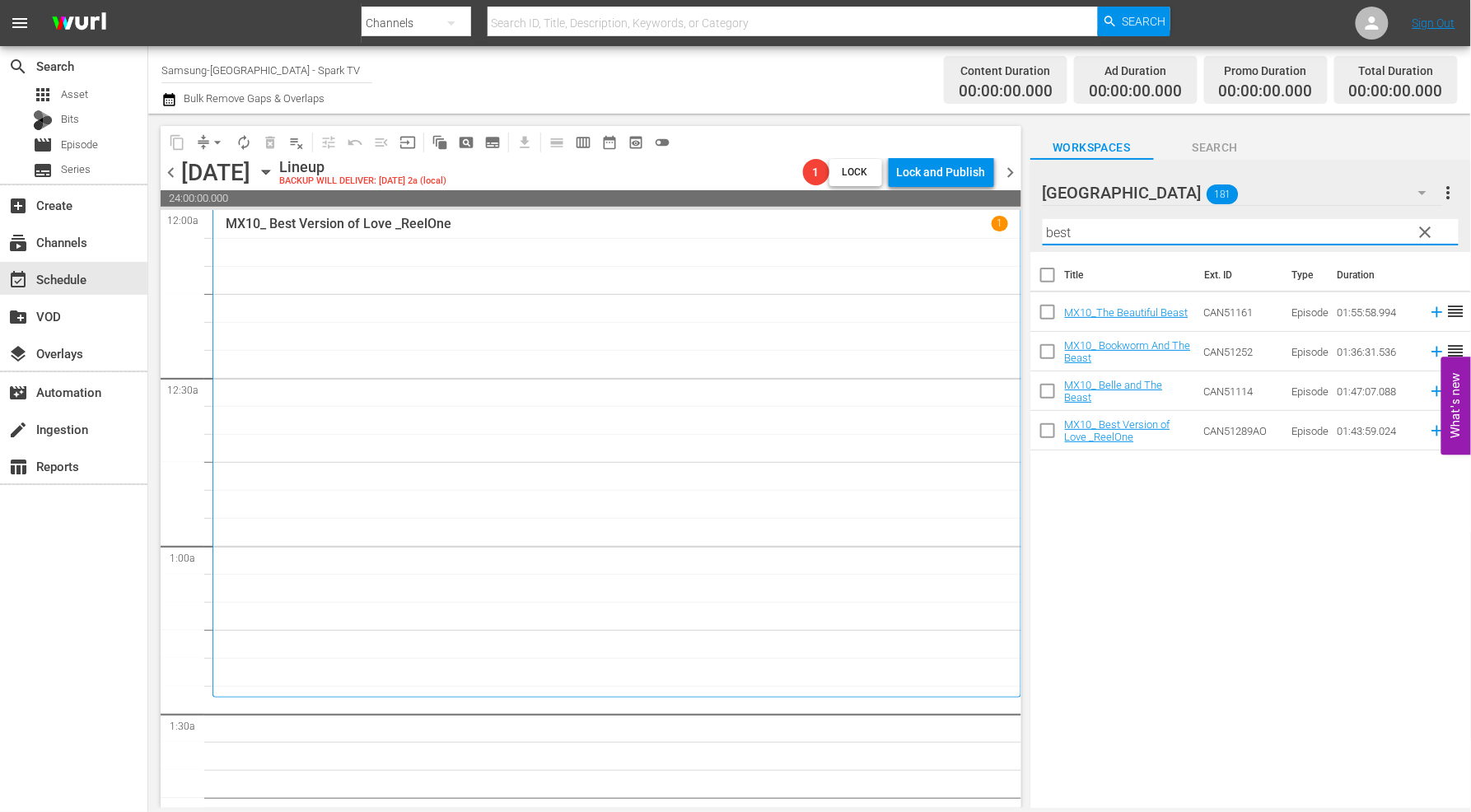
drag, startPoint x: 1135, startPoint y: 232, endPoint x: 866, endPoint y: 211, distance: 269.8
click at [866, 211] on div "content_copy compress arrow_drop_down autorenew_outlined delete_forever_outline…" at bounding box center [809, 461] width 1323 height 694
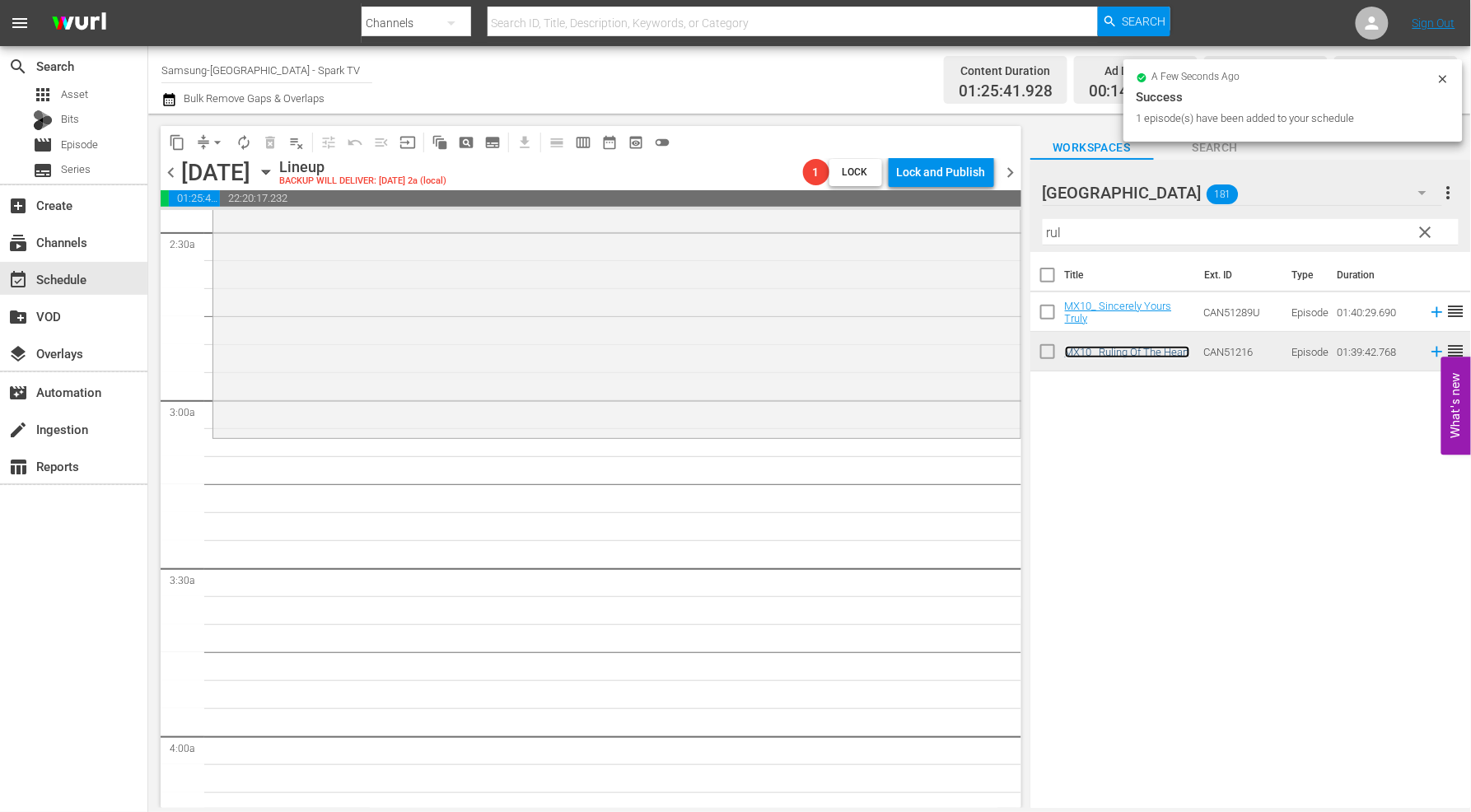
scroll to position [823, 0]
drag, startPoint x: 1097, startPoint y: 235, endPoint x: 801, endPoint y: 205, distance: 297.5
click at [801, 205] on div "content_copy compress arrow_drop_down autorenew_outlined delete_forever_outline…" at bounding box center [809, 461] width 1323 height 694
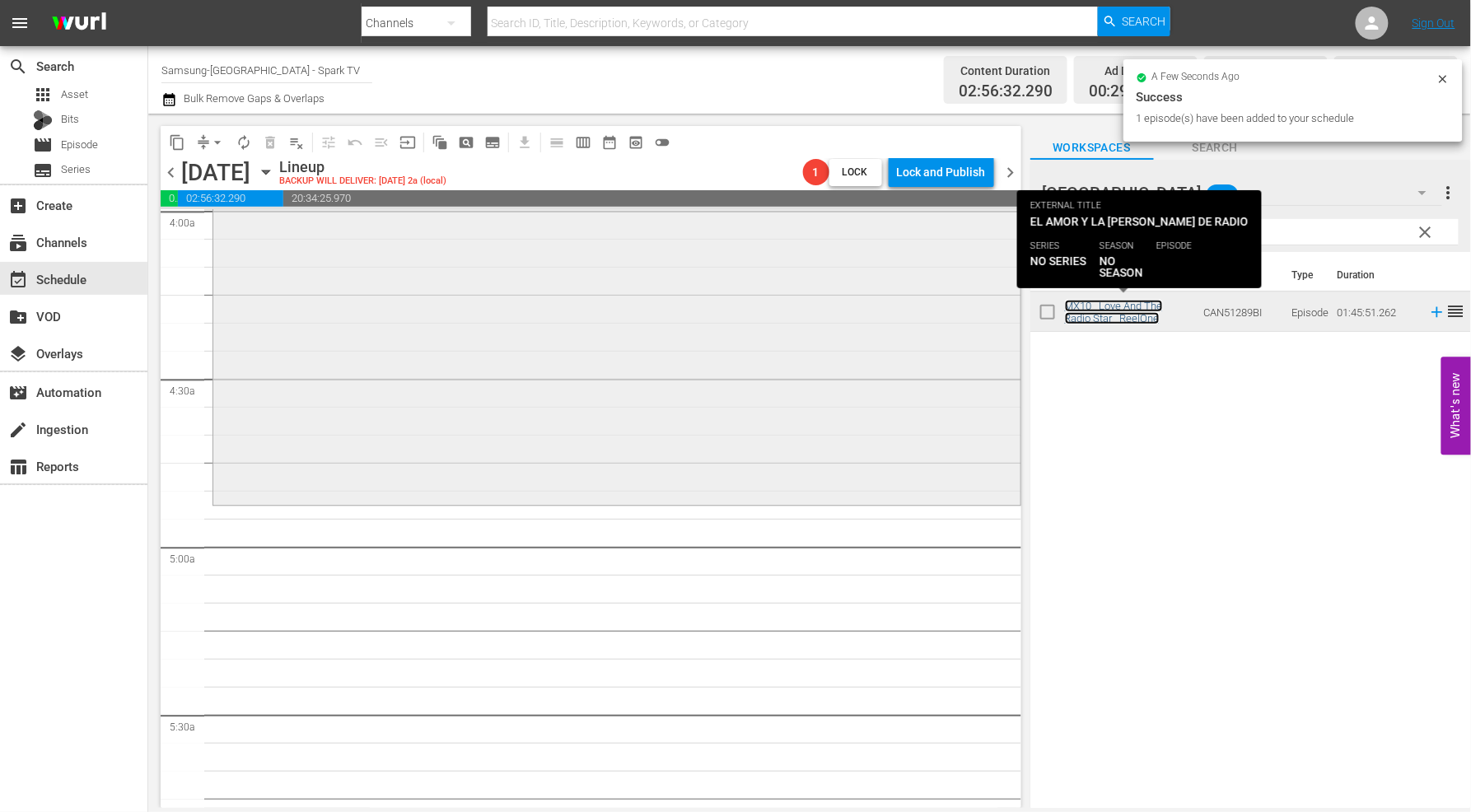
scroll to position [1372, 0]
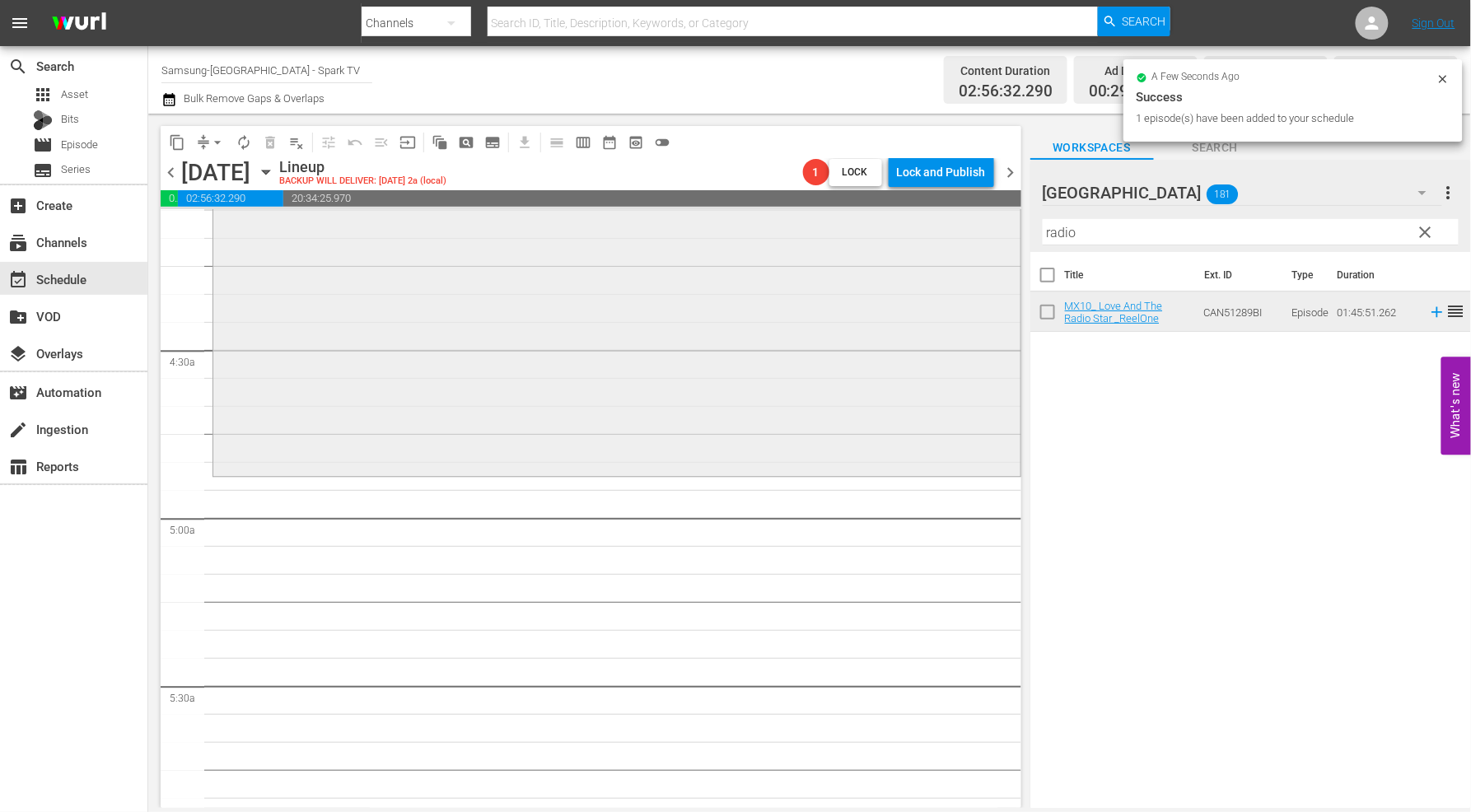
drag, startPoint x: 1073, startPoint y: 232, endPoint x: 912, endPoint y: 232, distance: 161.0
click at [959, 232] on div "content_copy compress arrow_drop_down autorenew_outlined delete_forever_outline…" at bounding box center [809, 461] width 1323 height 694
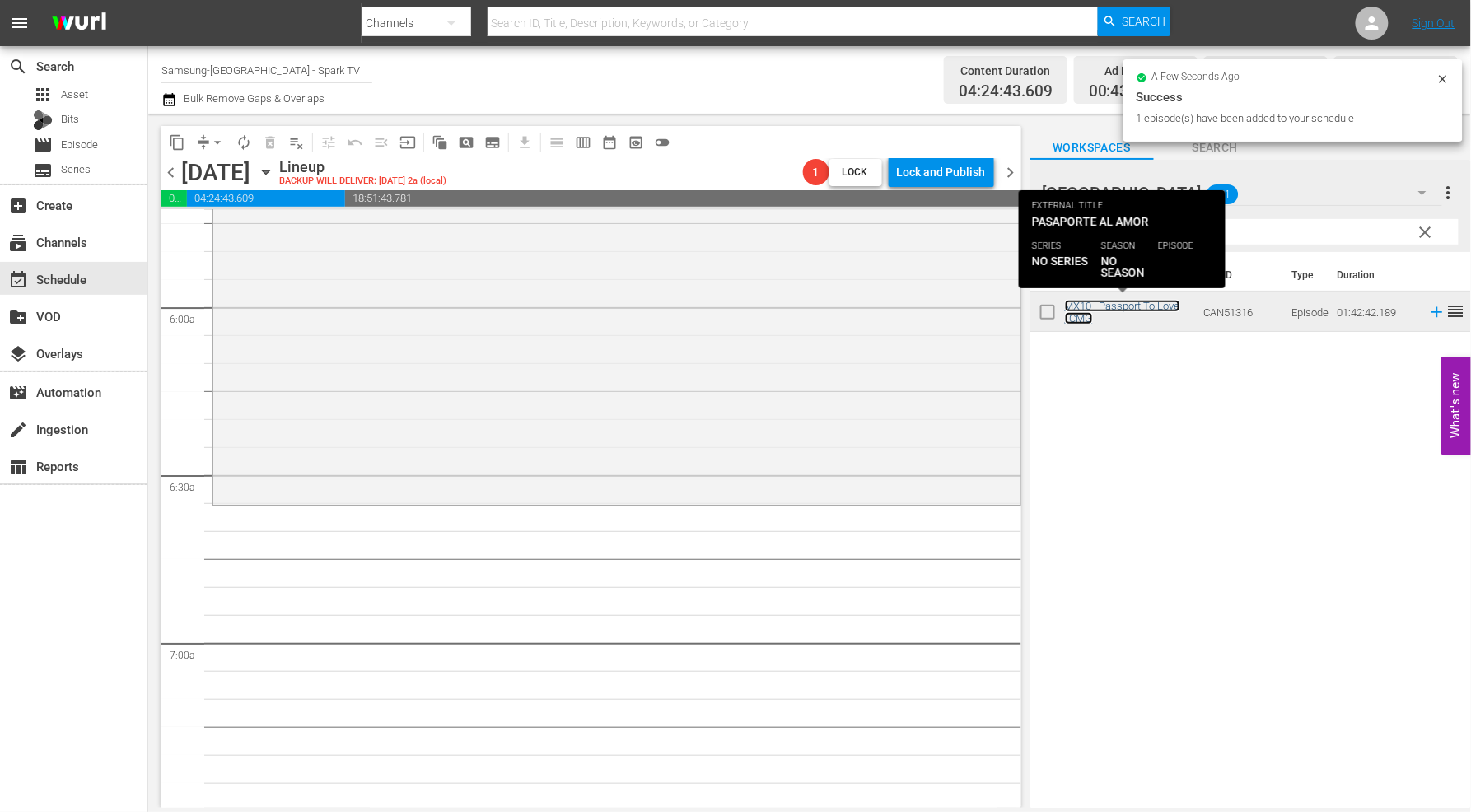
scroll to position [1922, 0]
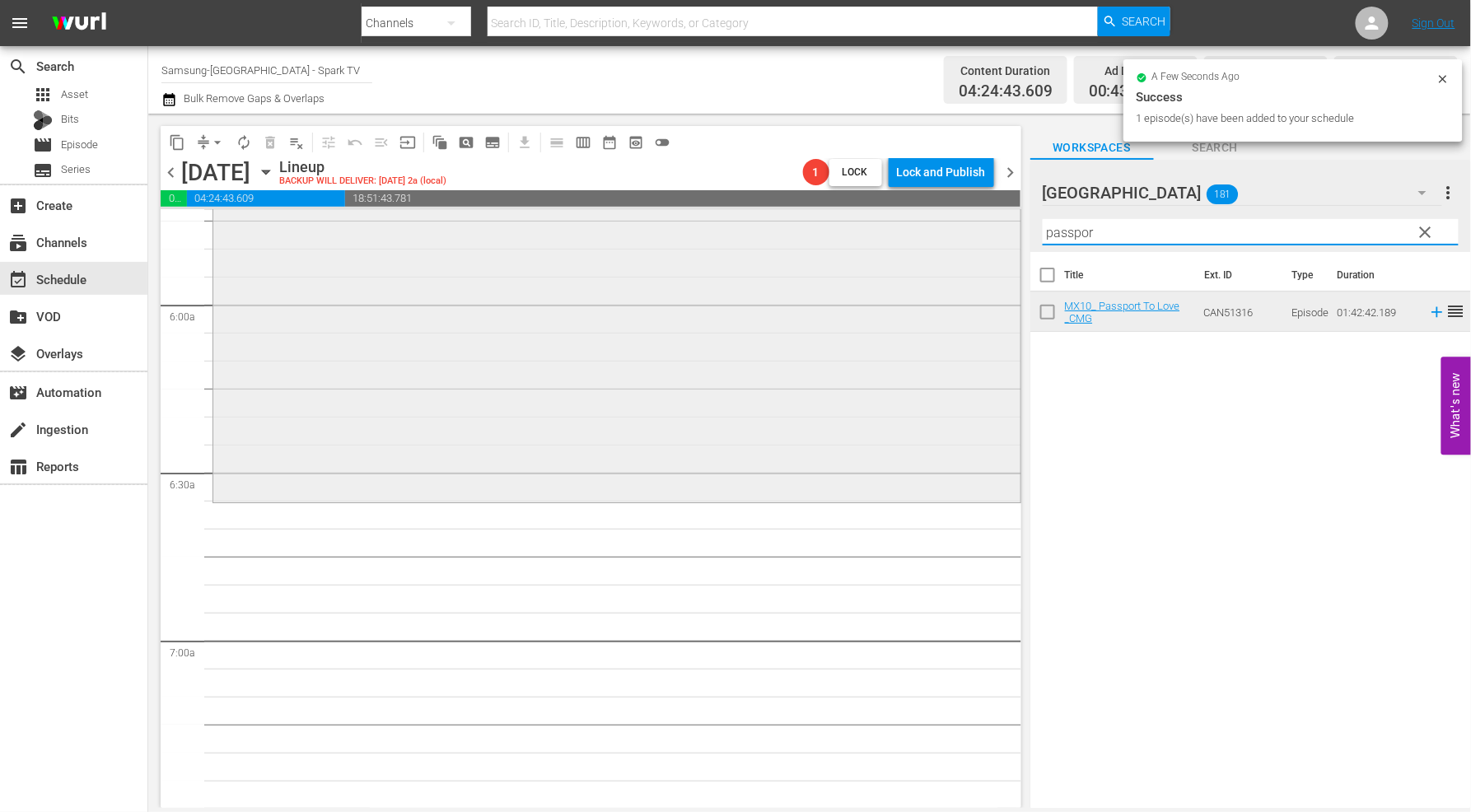
drag, startPoint x: 984, startPoint y: 231, endPoint x: 865, endPoint y: 229, distance: 119.0
click at [865, 229] on div "content_copy compress arrow_drop_down autorenew_outlined delete_forever_outline…" at bounding box center [809, 461] width 1323 height 694
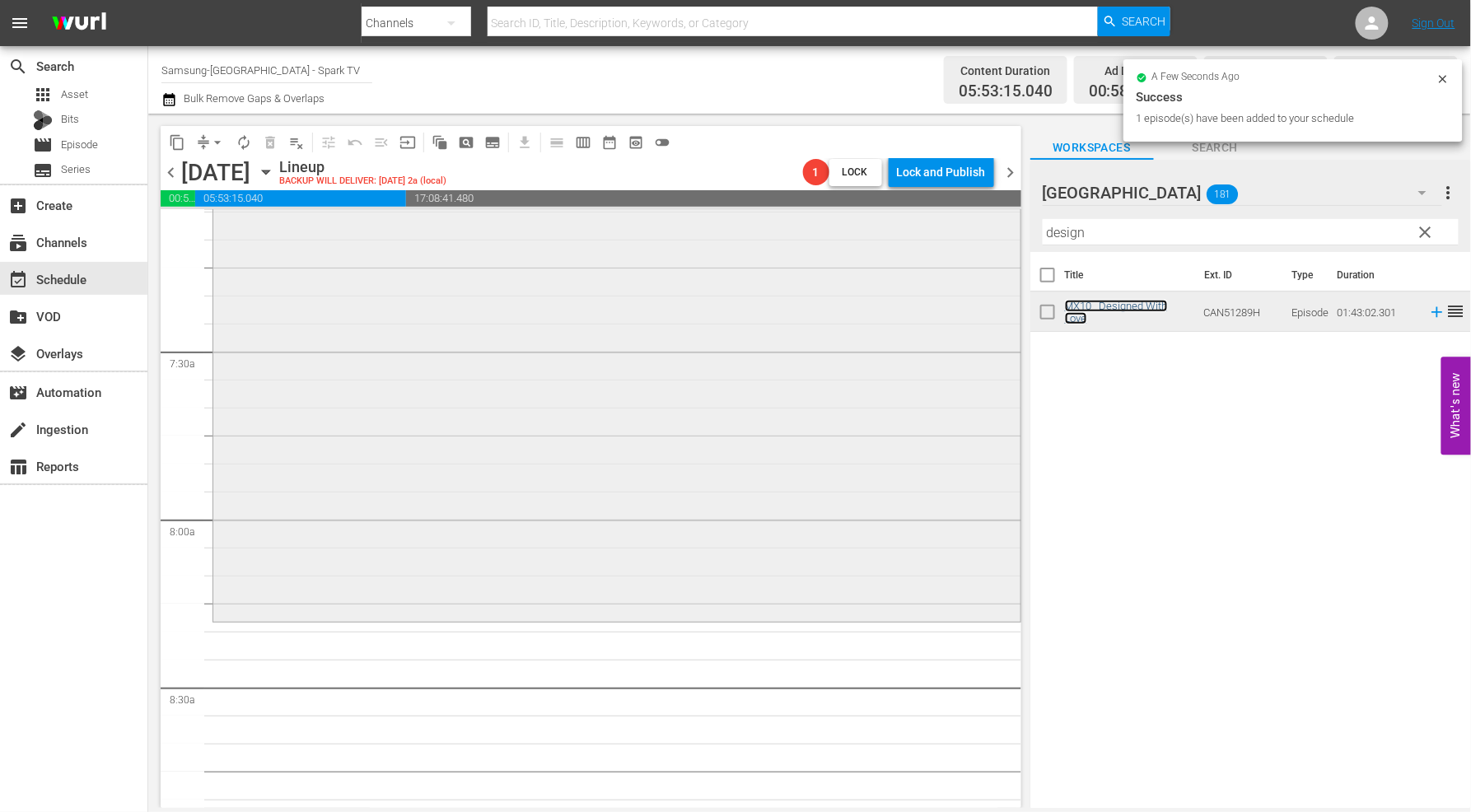
scroll to position [2563, 0]
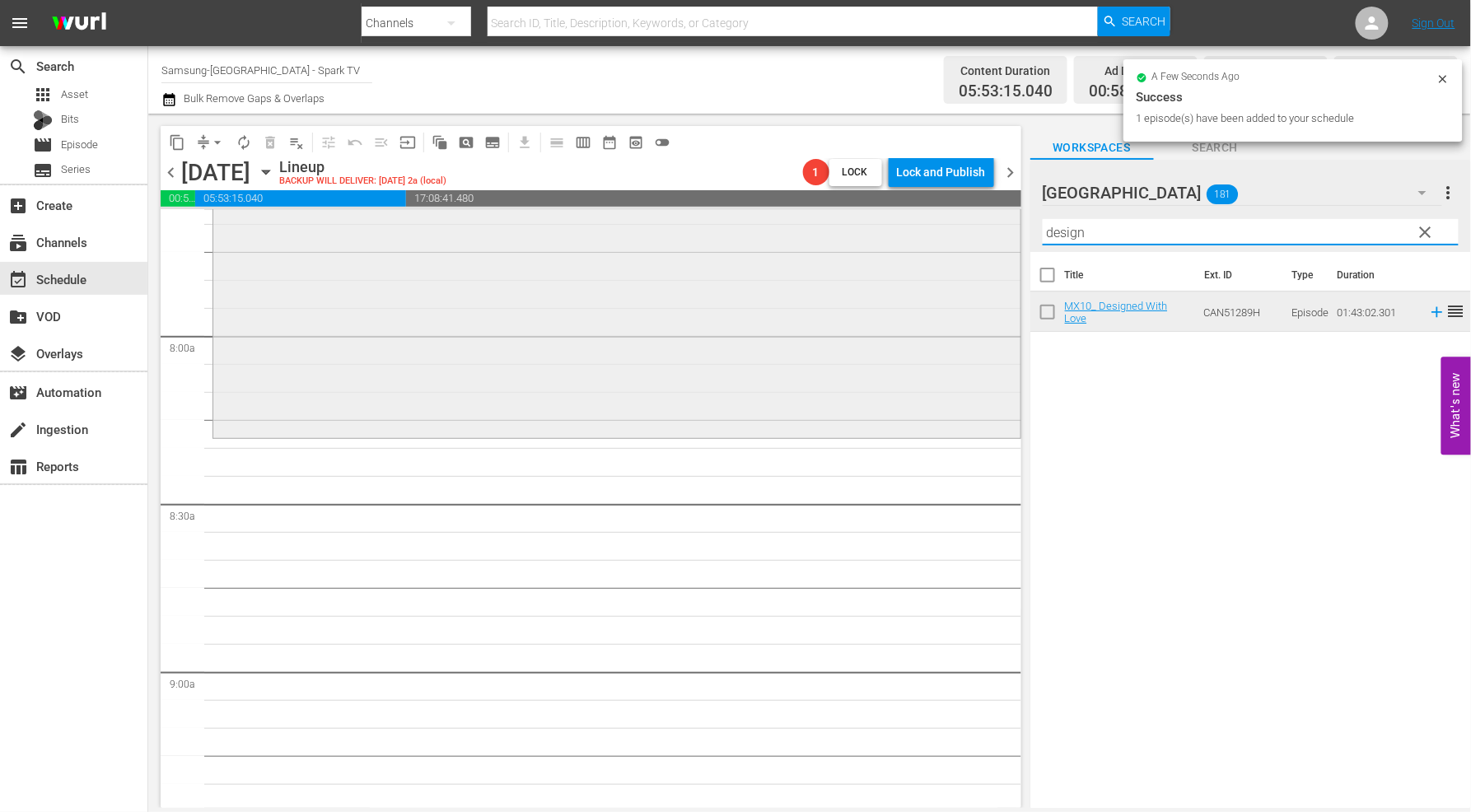
drag, startPoint x: 1072, startPoint y: 231, endPoint x: 884, endPoint y: 219, distance: 188.4
click at [884, 219] on div "content_copy compress arrow_drop_down autorenew_outlined delete_forever_outline…" at bounding box center [809, 461] width 1323 height 694
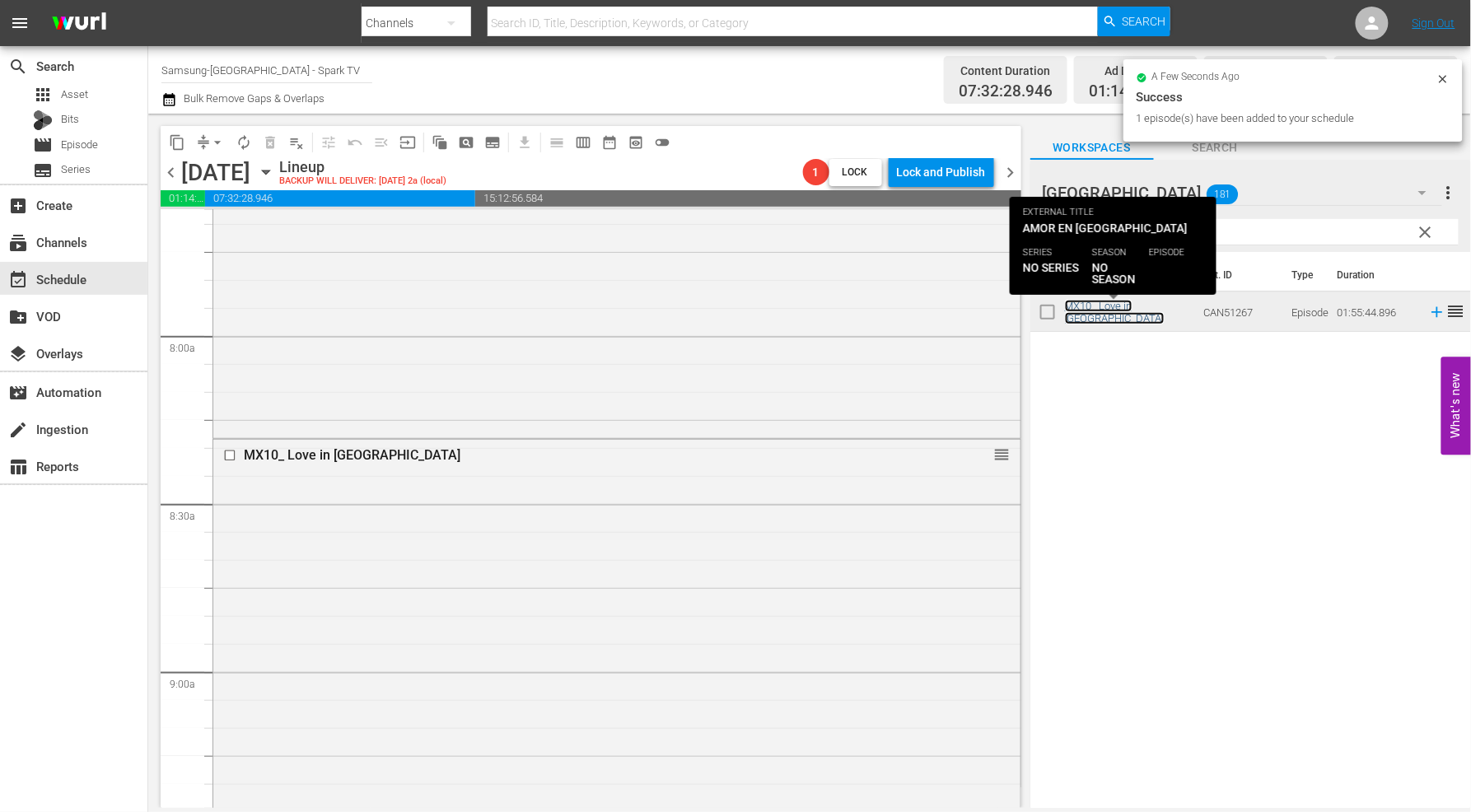
scroll to position [3020, 0]
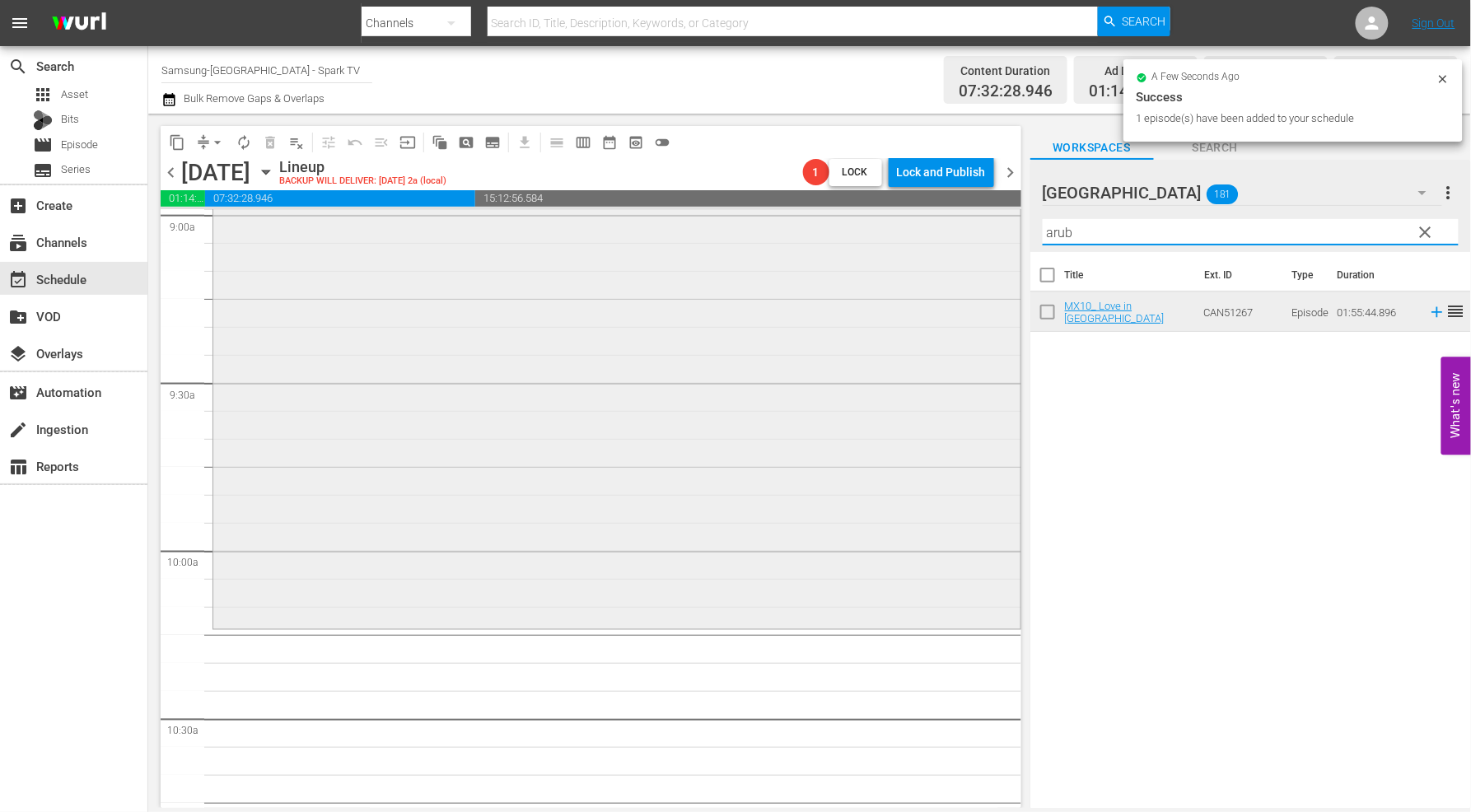
drag, startPoint x: 1098, startPoint y: 239, endPoint x: 889, endPoint y: 234, distance: 209.1
click at [889, 234] on div "content_copy compress arrow_drop_down autorenew_outlined delete_forever_outline…" at bounding box center [809, 461] width 1323 height 694
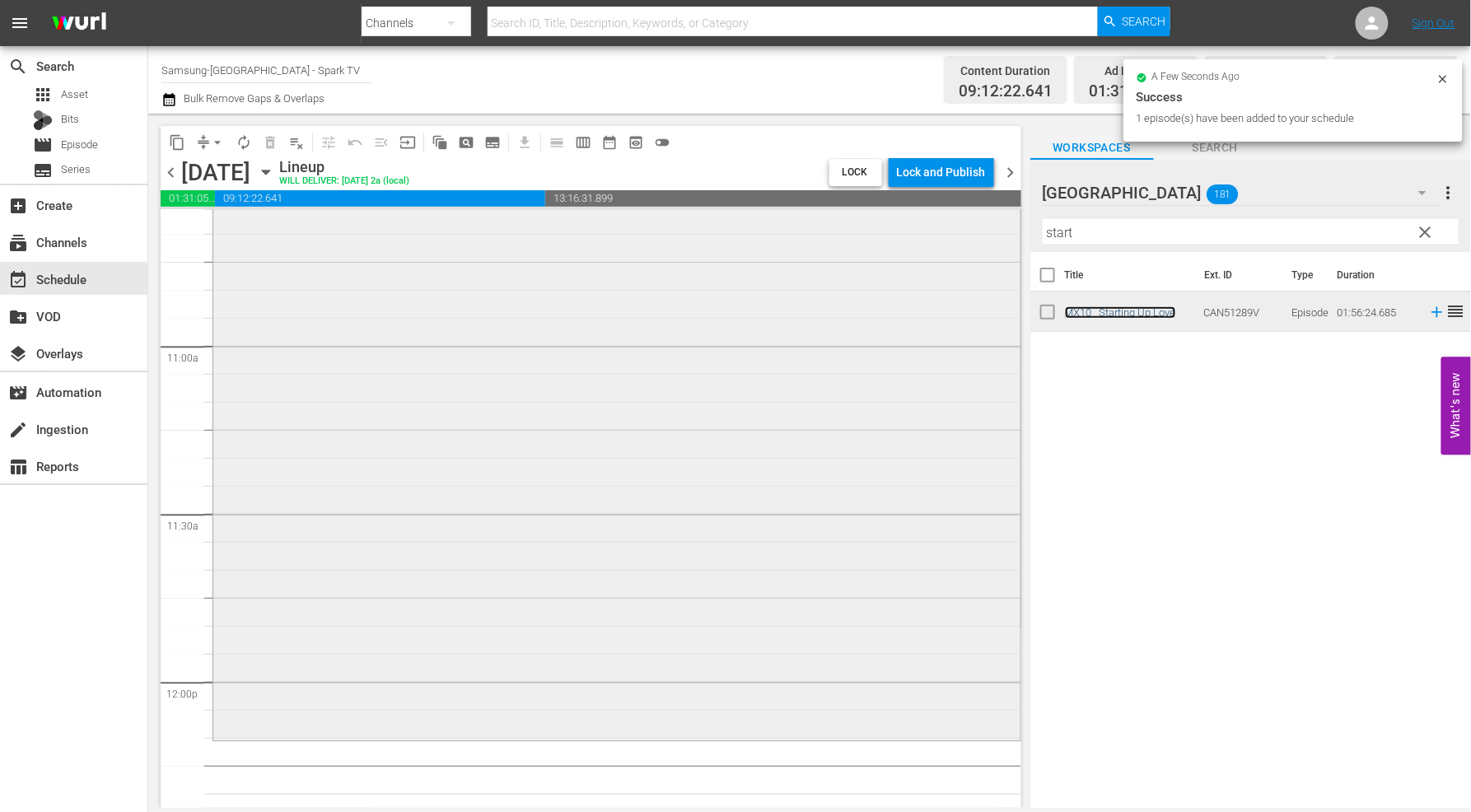
scroll to position [3569, 0]
drag, startPoint x: 1113, startPoint y: 236, endPoint x: 805, endPoint y: 241, distance: 308.0
click at [842, 234] on div "content_copy compress arrow_drop_down autorenew_outlined delete_forever_outline…" at bounding box center [809, 461] width 1323 height 694
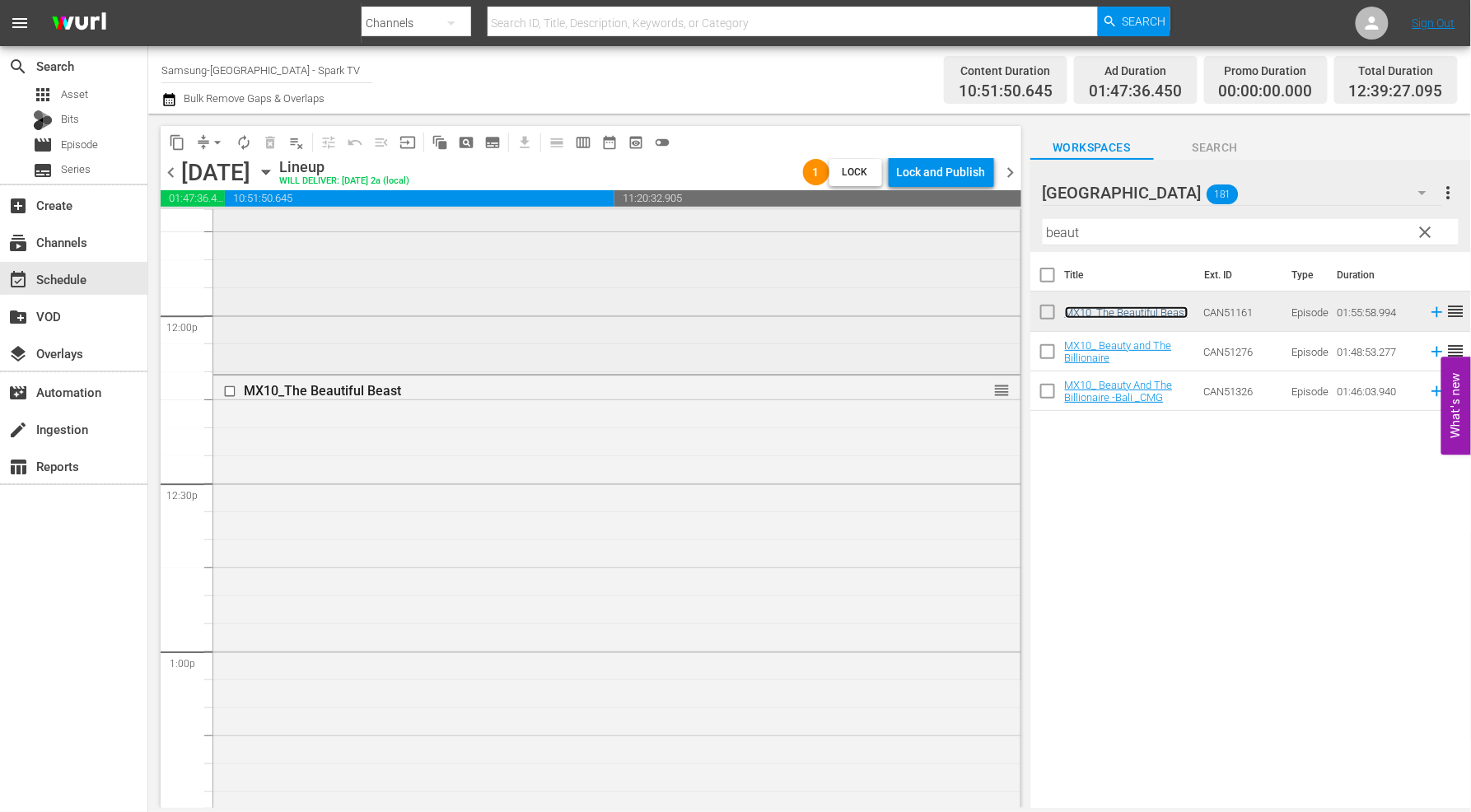
scroll to position [3936, 0]
click at [247, 141] on span "autorenew_outlined" at bounding box center [243, 142] width 16 height 16
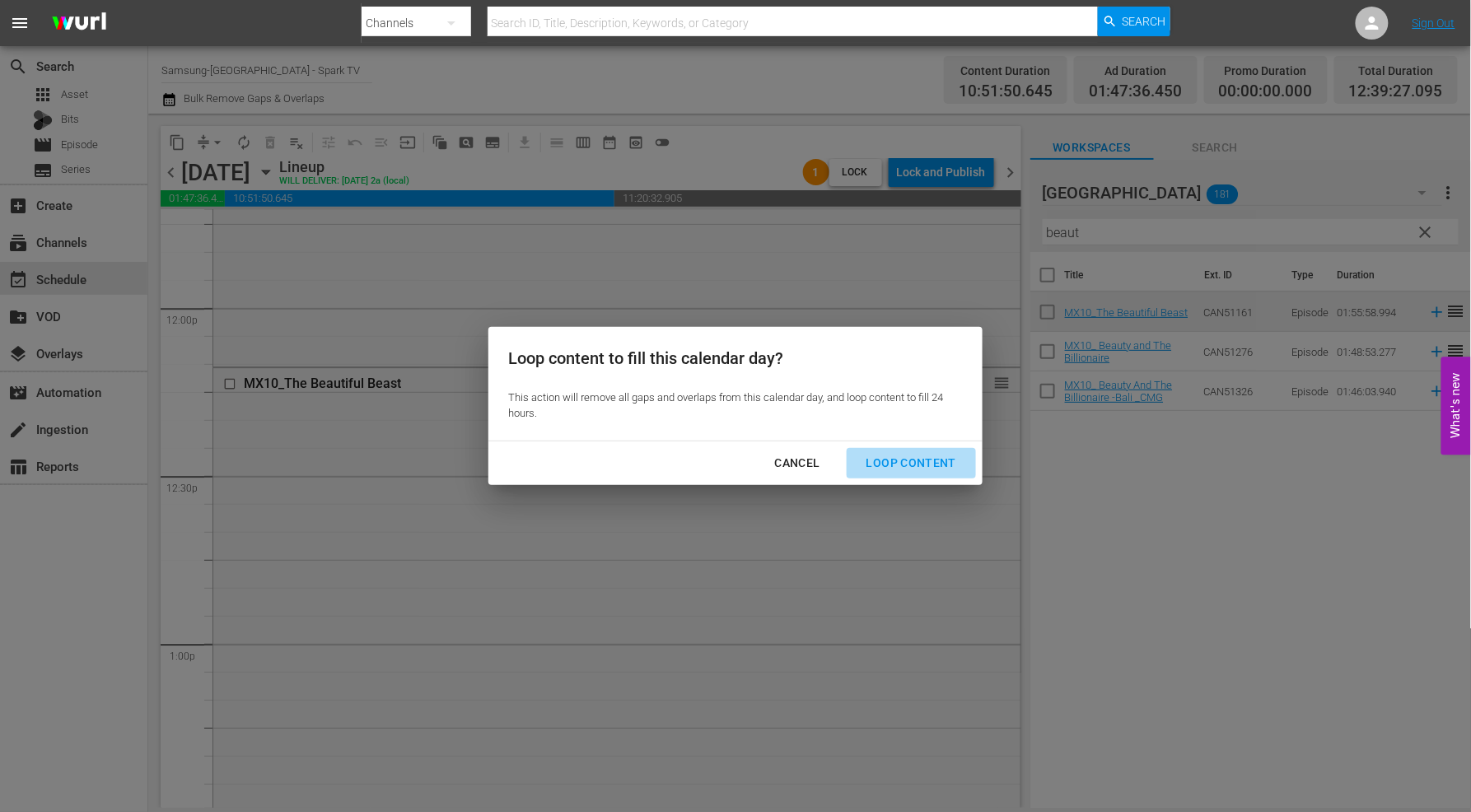
click at [924, 463] on div "Loop Content" at bounding box center [911, 464] width 116 height 21
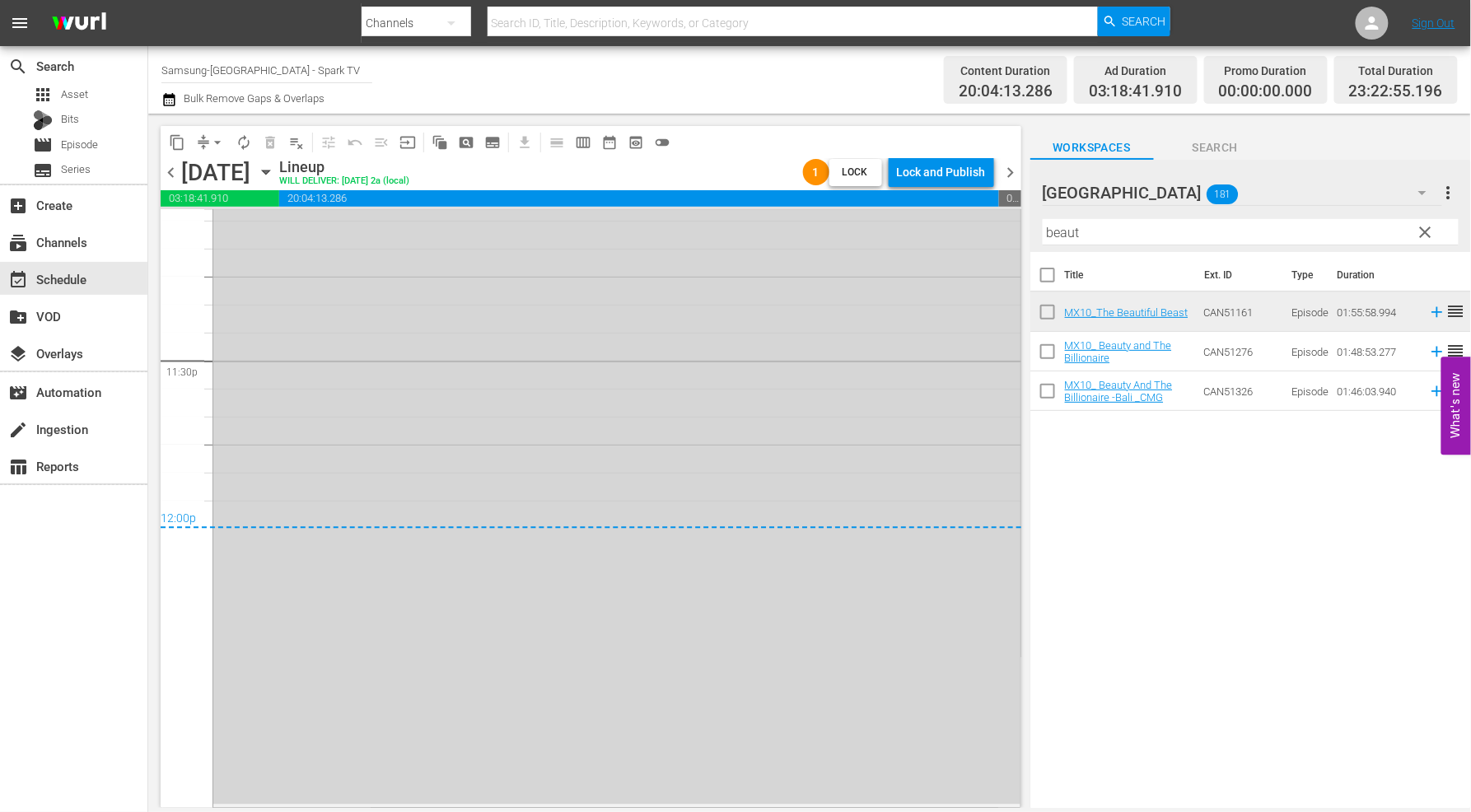
scroll to position [7657, 0]
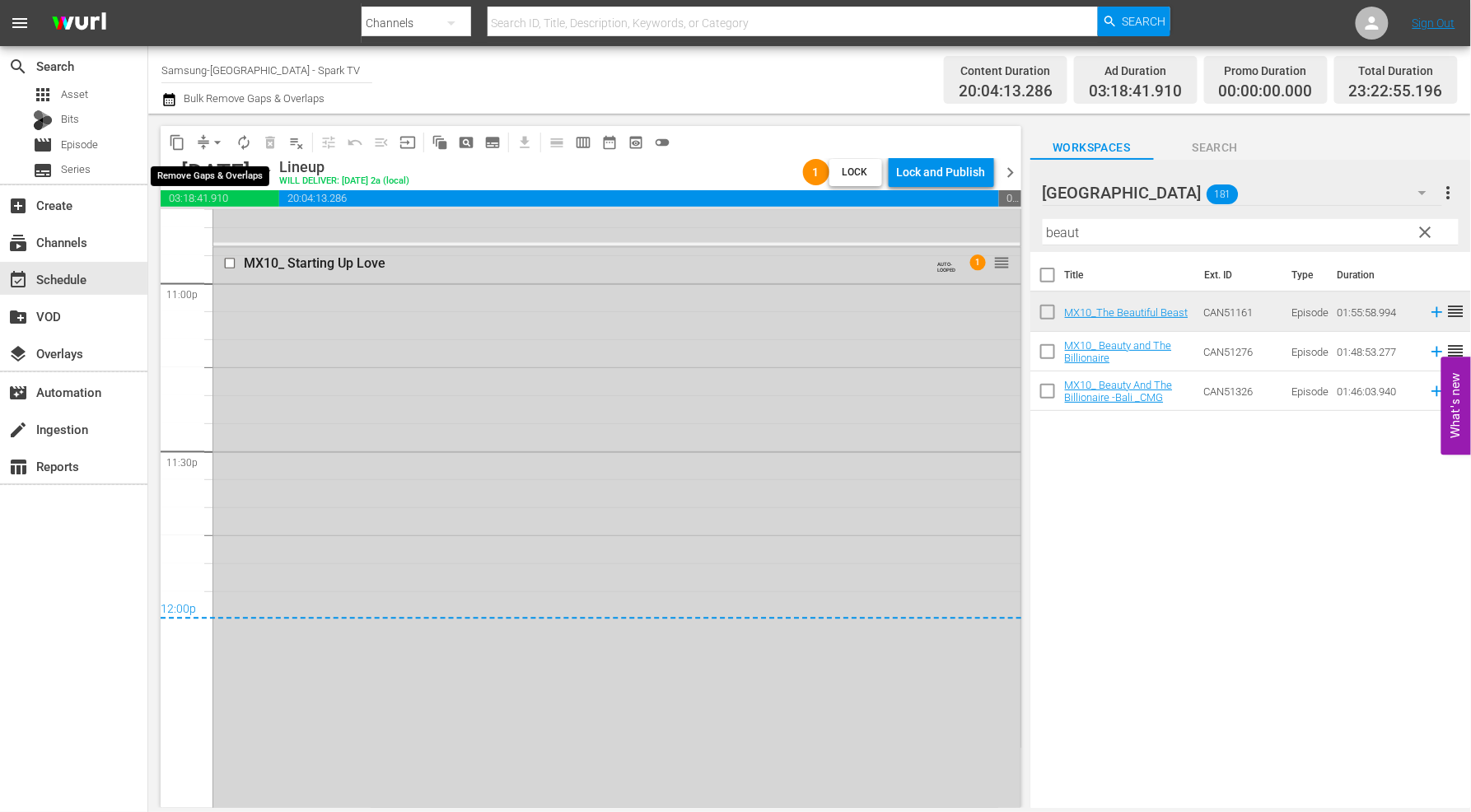
click at [209, 142] on span "arrow_drop_down" at bounding box center [217, 142] width 16 height 16
click at [248, 223] on li "Align to End of Previous Day" at bounding box center [218, 230] width 173 height 27
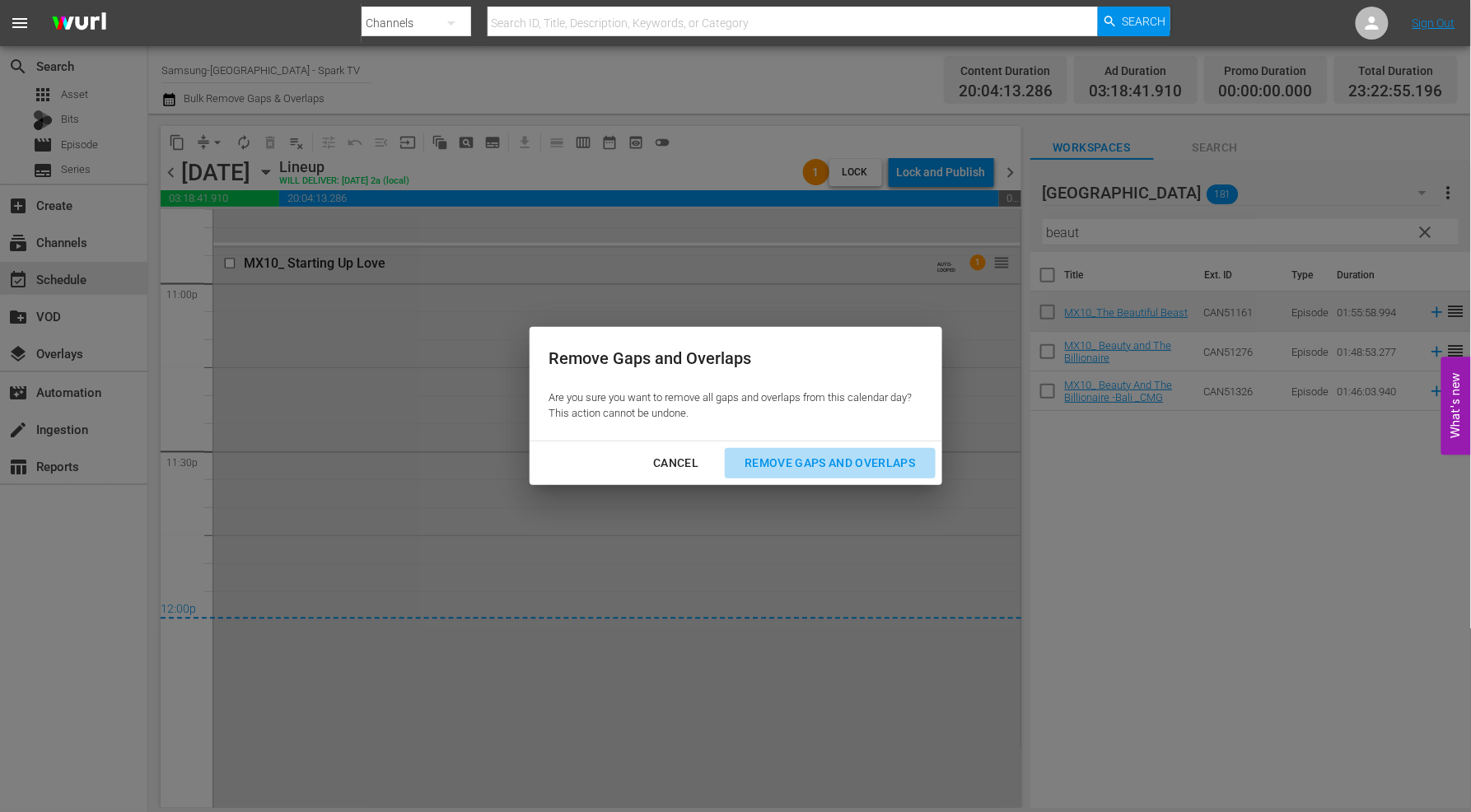
click at [846, 461] on div "Remove Gaps and Overlaps" at bounding box center [830, 464] width 197 height 21
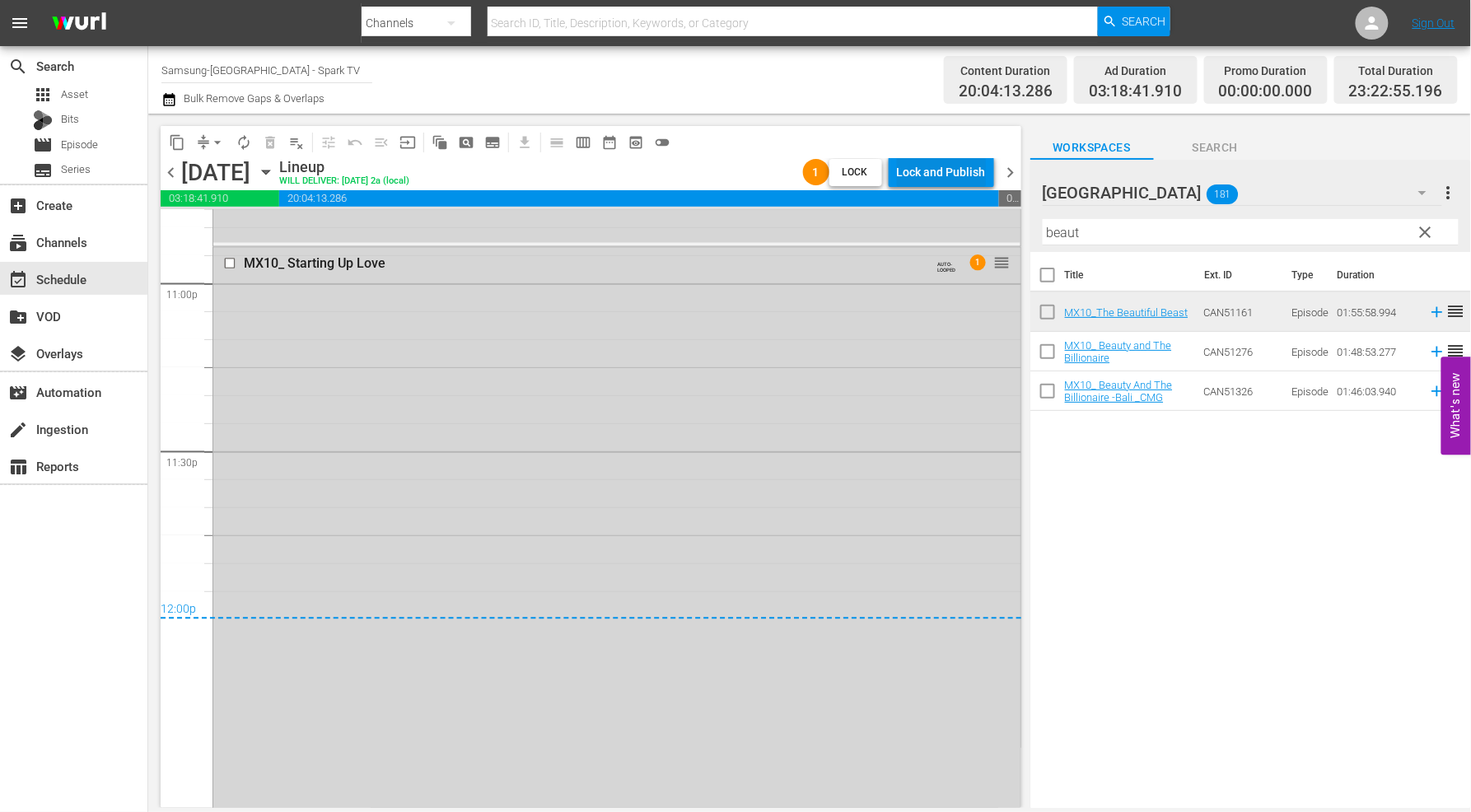
click at [927, 171] on div "Lock and Publish" at bounding box center [941, 172] width 89 height 30
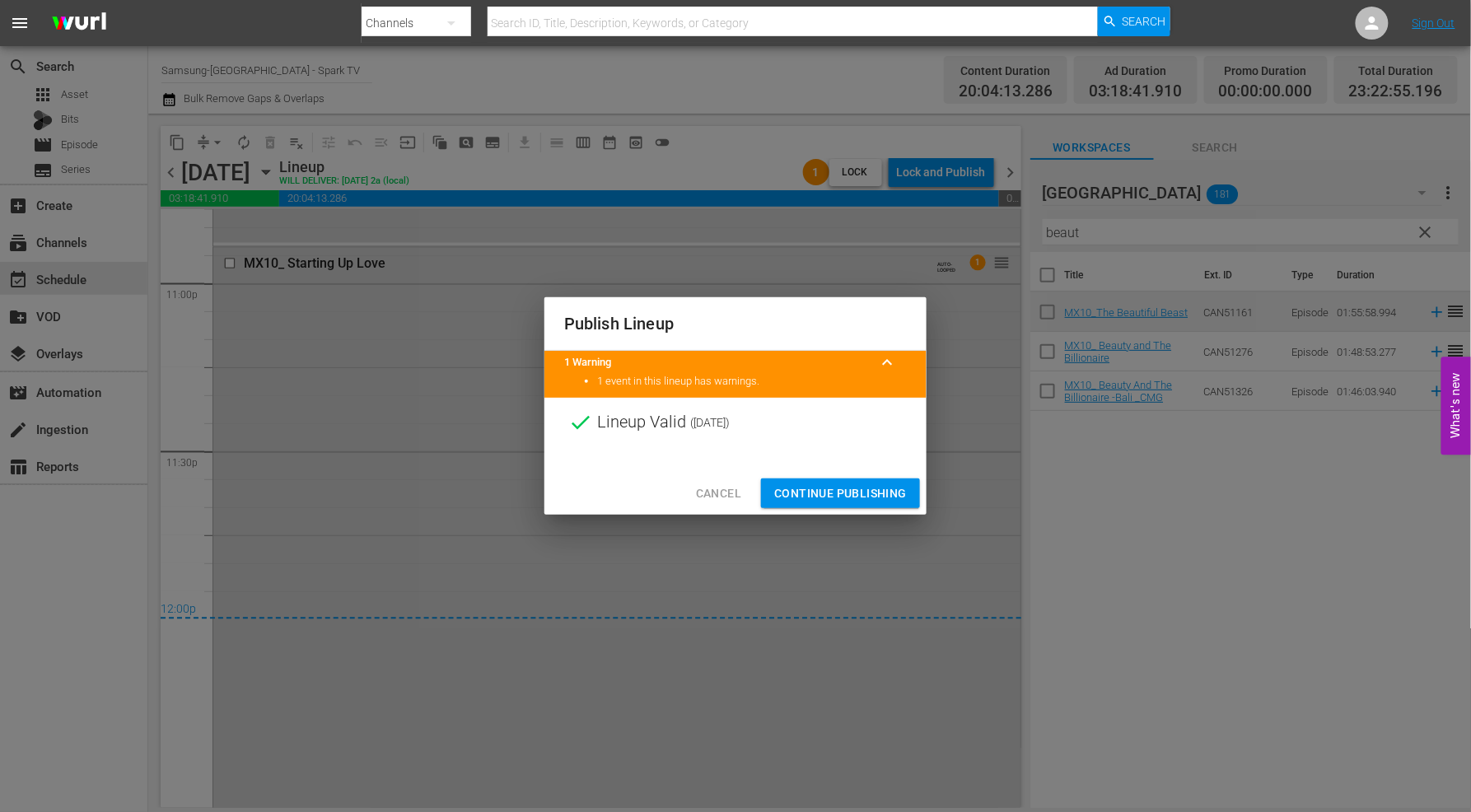
click at [829, 492] on span "Continue Publishing" at bounding box center [841, 494] width 133 height 21
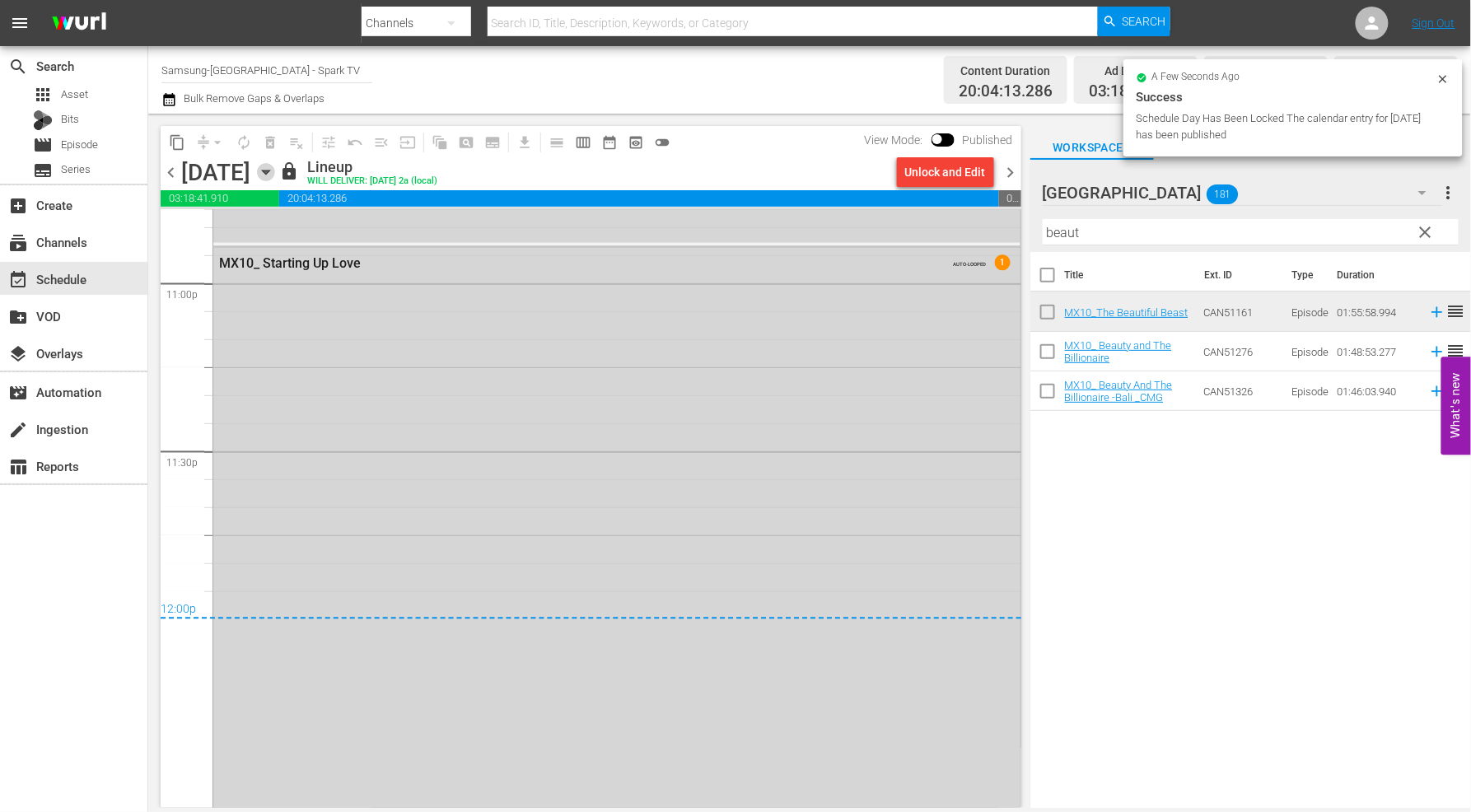
click at [275, 174] on icon "button" at bounding box center [266, 172] width 18 height 18
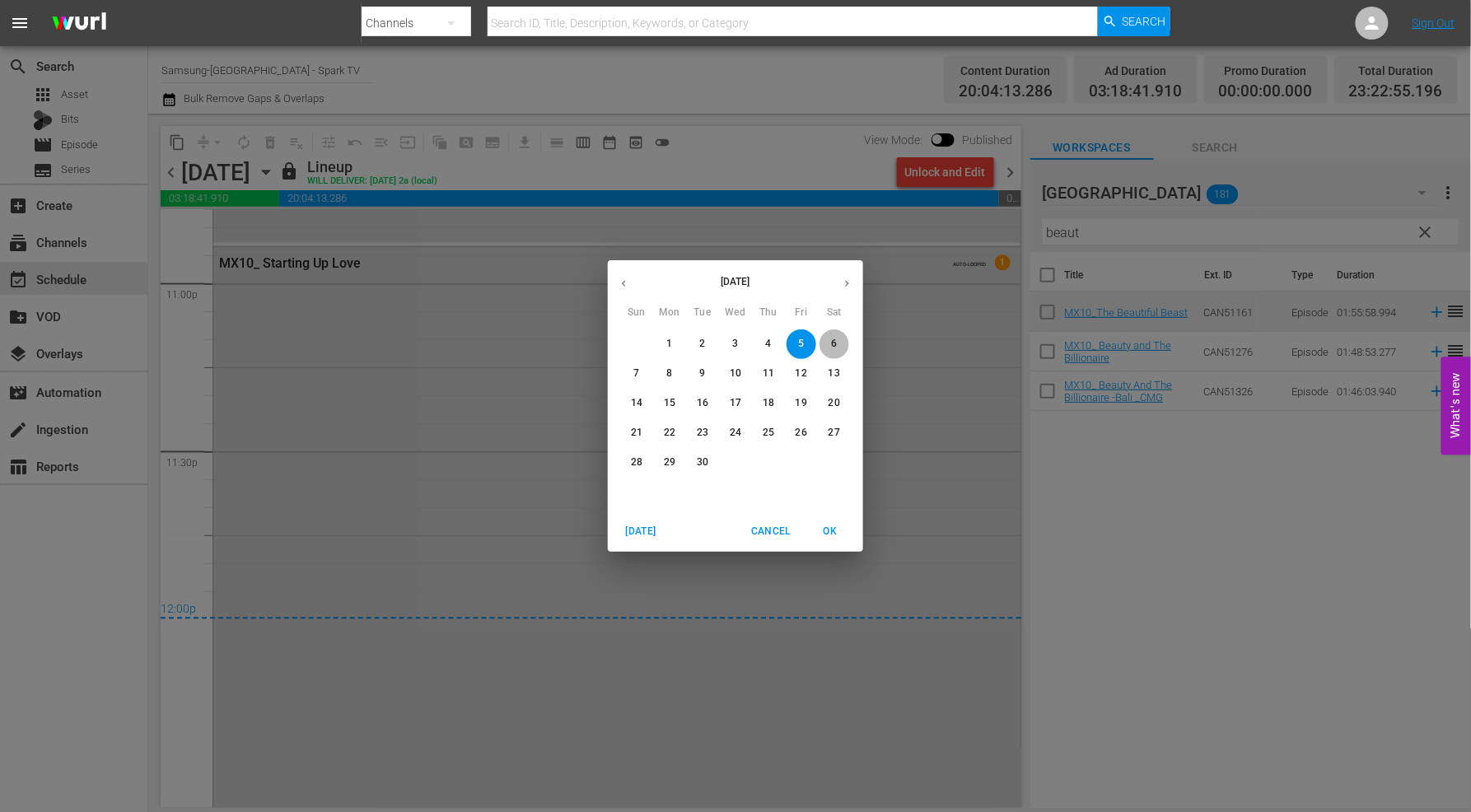
click at [841, 340] on span "6" at bounding box center [834, 343] width 30 height 14
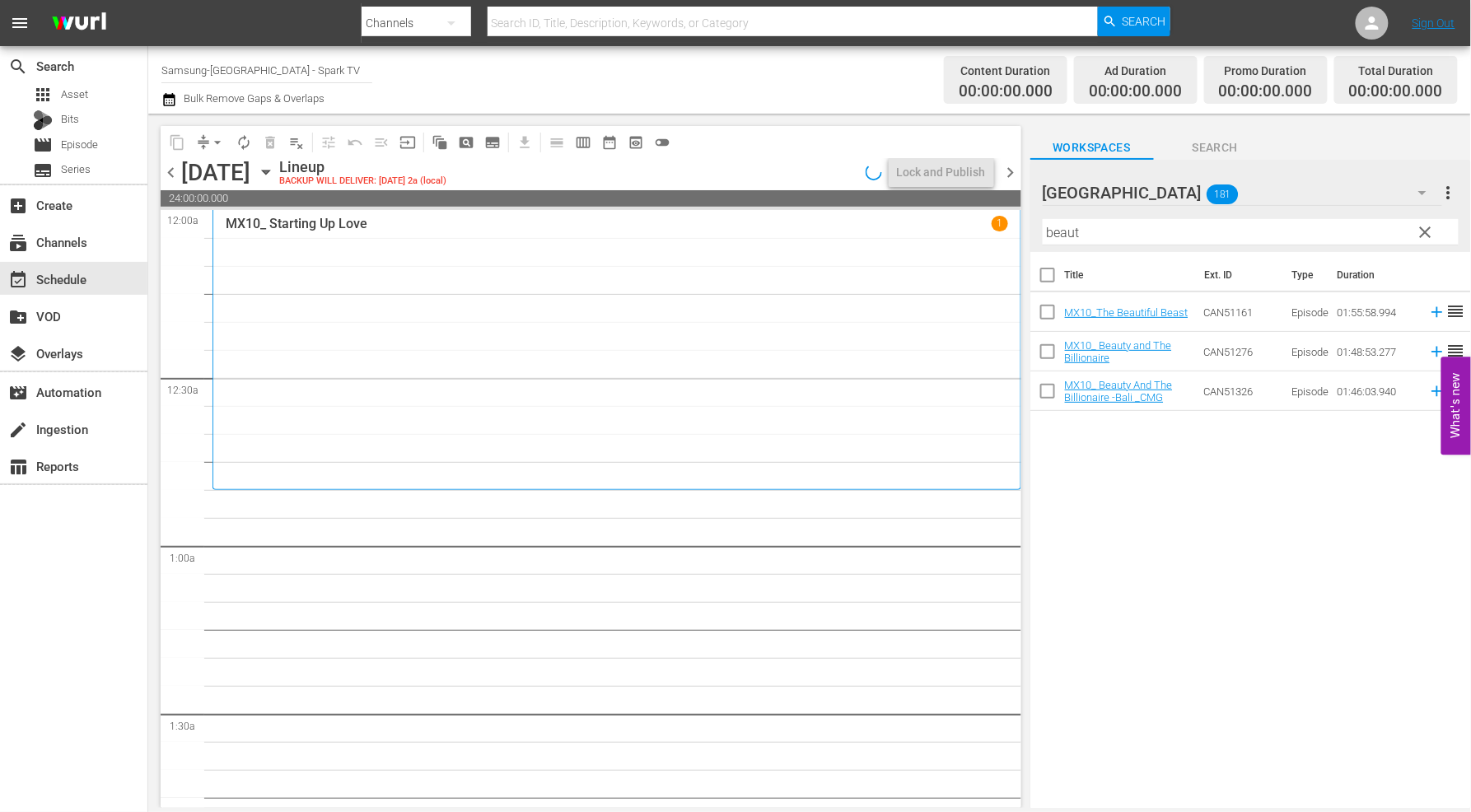
drag, startPoint x: 916, startPoint y: 215, endPoint x: 867, endPoint y: 217, distance: 49.0
click at [863, 212] on div "content_copy compress arrow_drop_down autorenew_outlined delete_forever_outline…" at bounding box center [809, 461] width 1323 height 694
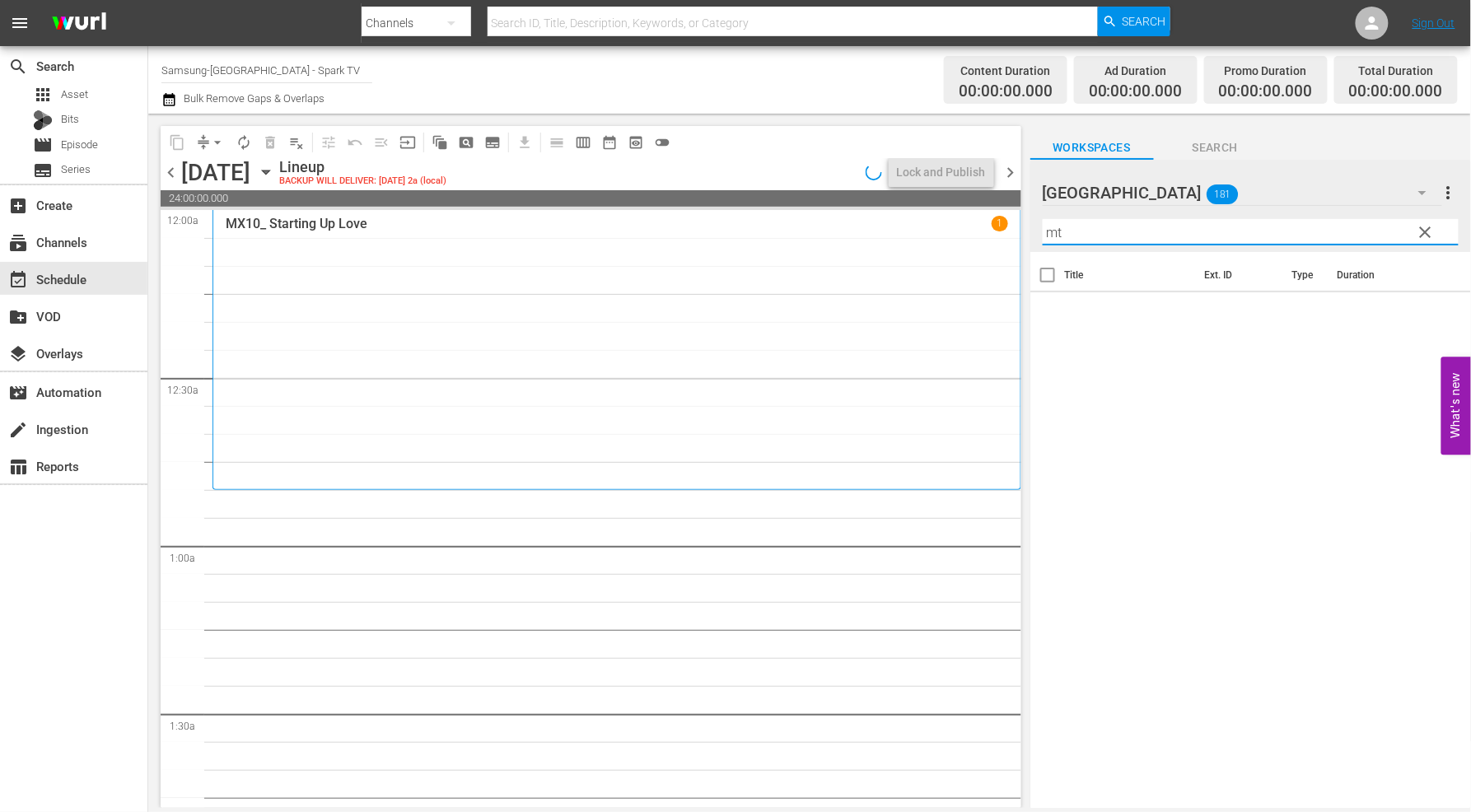
type input "m"
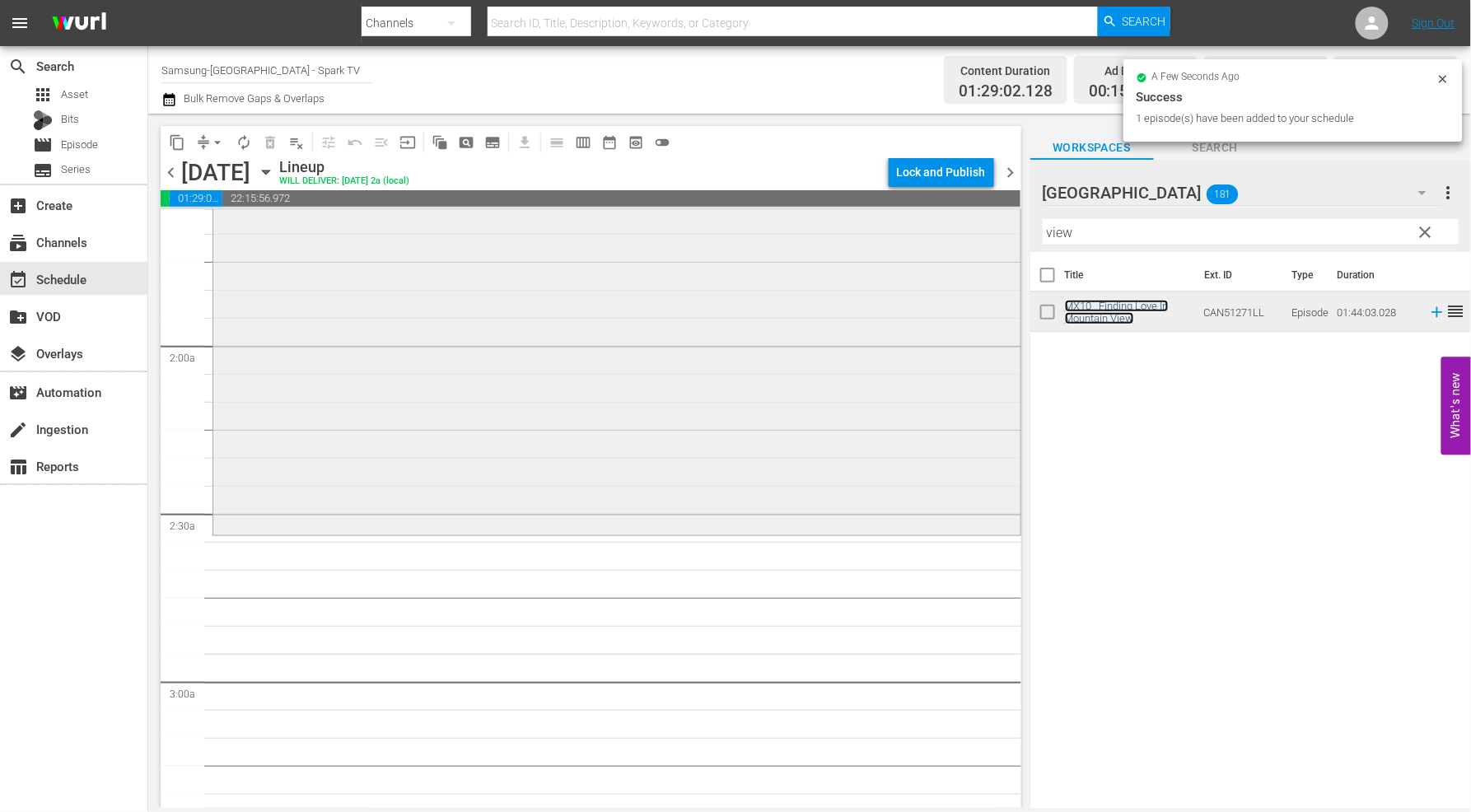
scroll to position [549, 0]
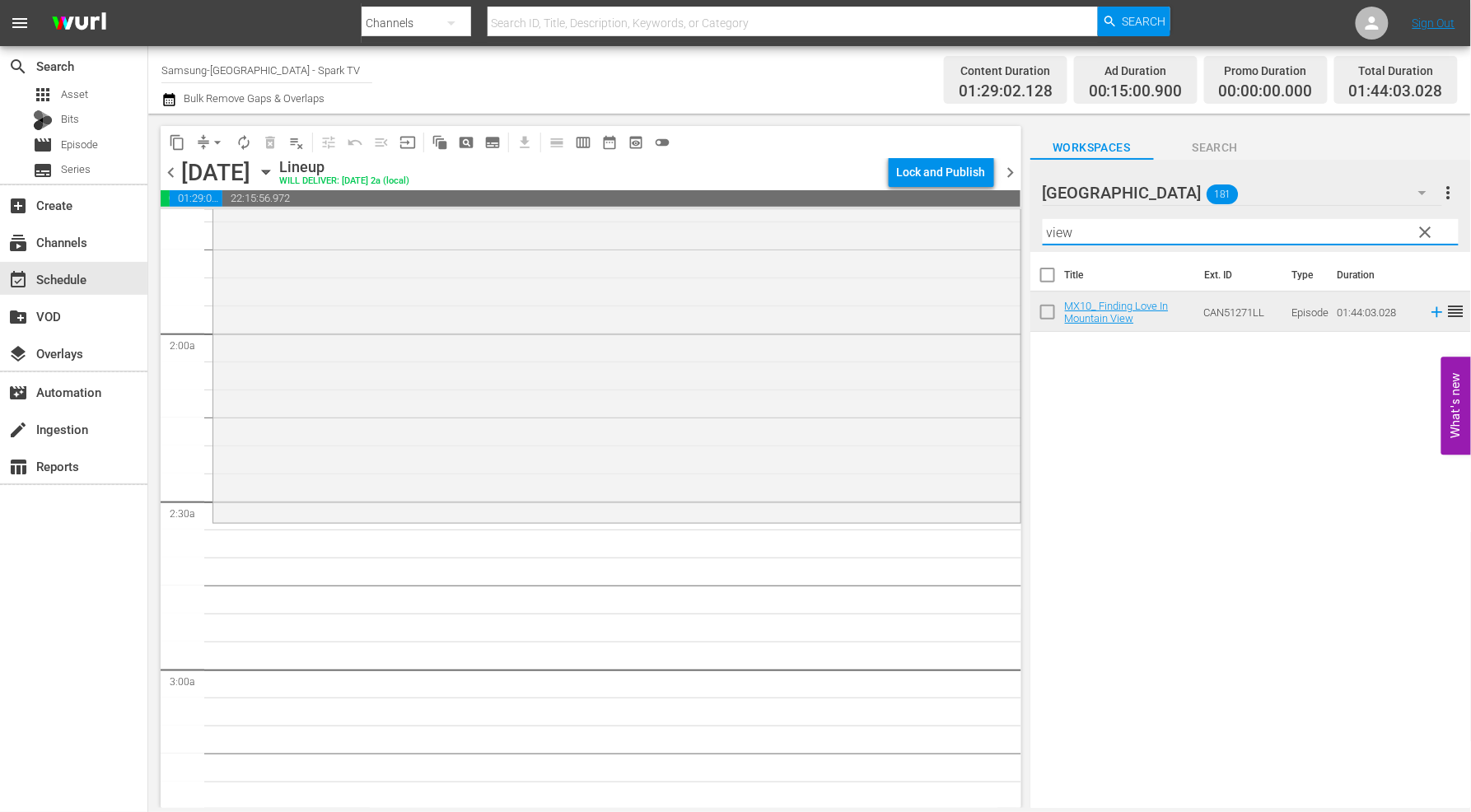
drag, startPoint x: 1125, startPoint y: 241, endPoint x: 893, endPoint y: 208, distance: 234.3
click at [894, 208] on div "content_copy compress arrow_drop_down autorenew_outlined delete_forever_outline…" at bounding box center [809, 461] width 1323 height 694
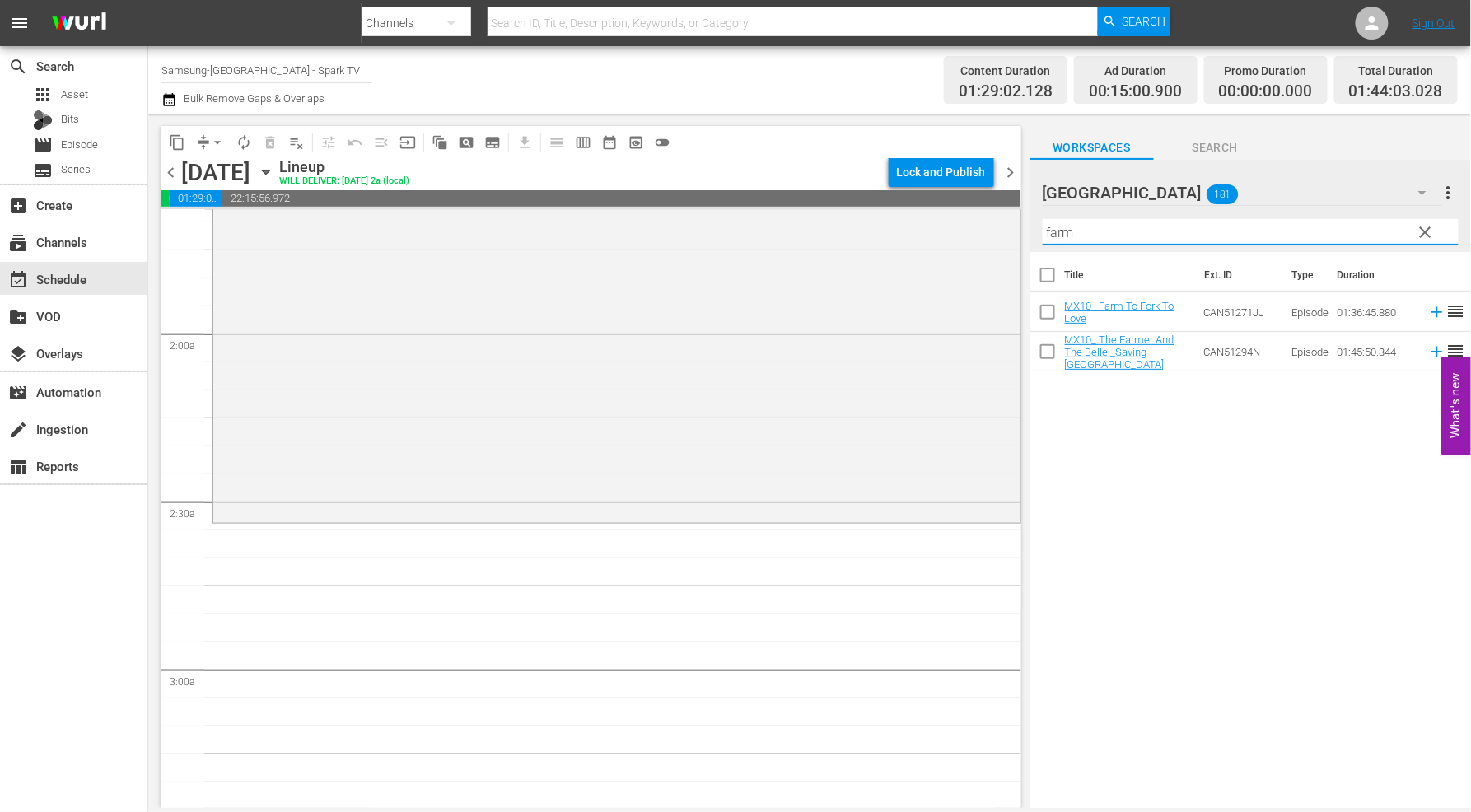
click at [1131, 484] on div "Title Ext. ID Type Duration MX10_ Farm To Fork To Love CAN51271JJ Episode 01:36…" at bounding box center [1251, 532] width 441 height 559
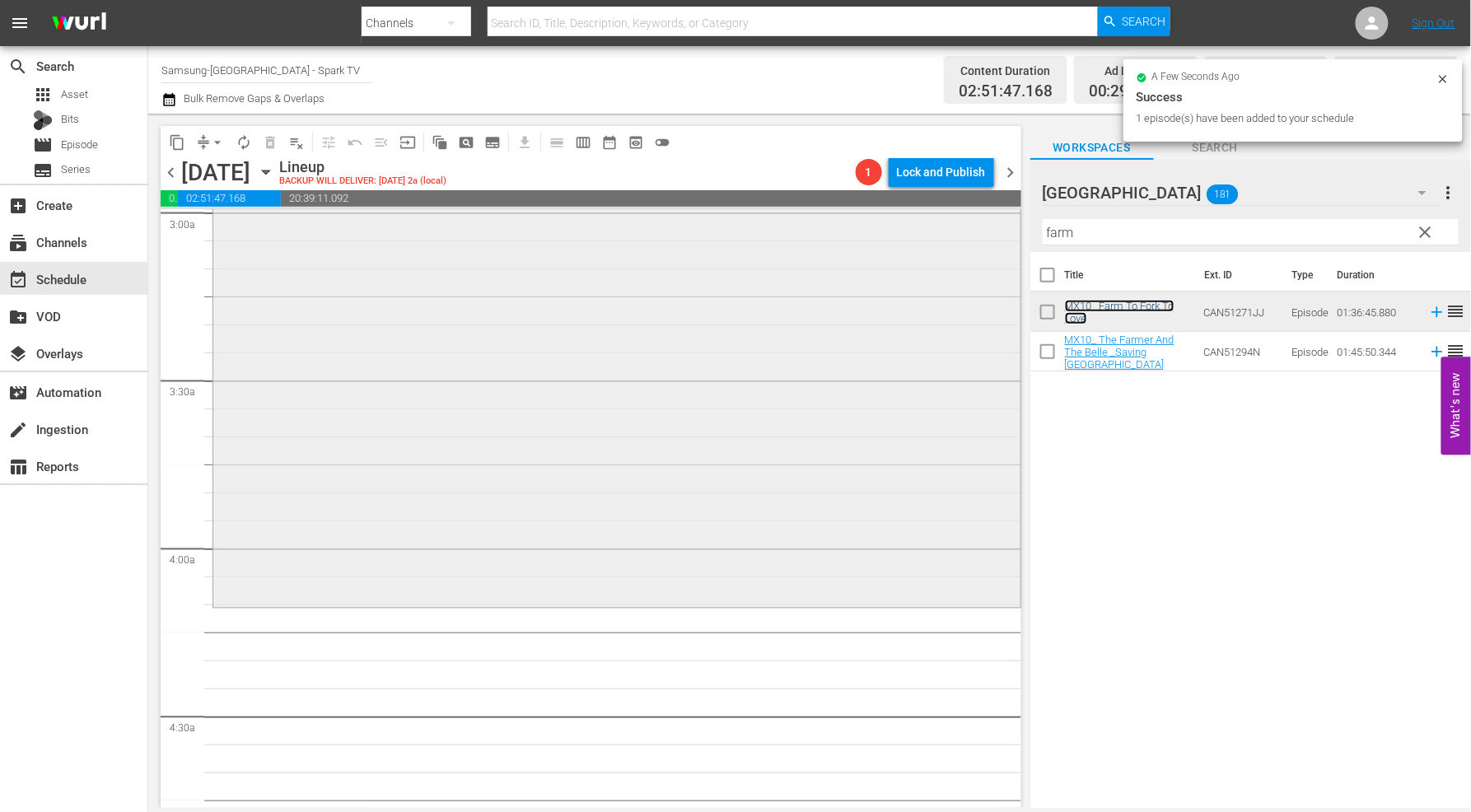
scroll to position [1007, 0]
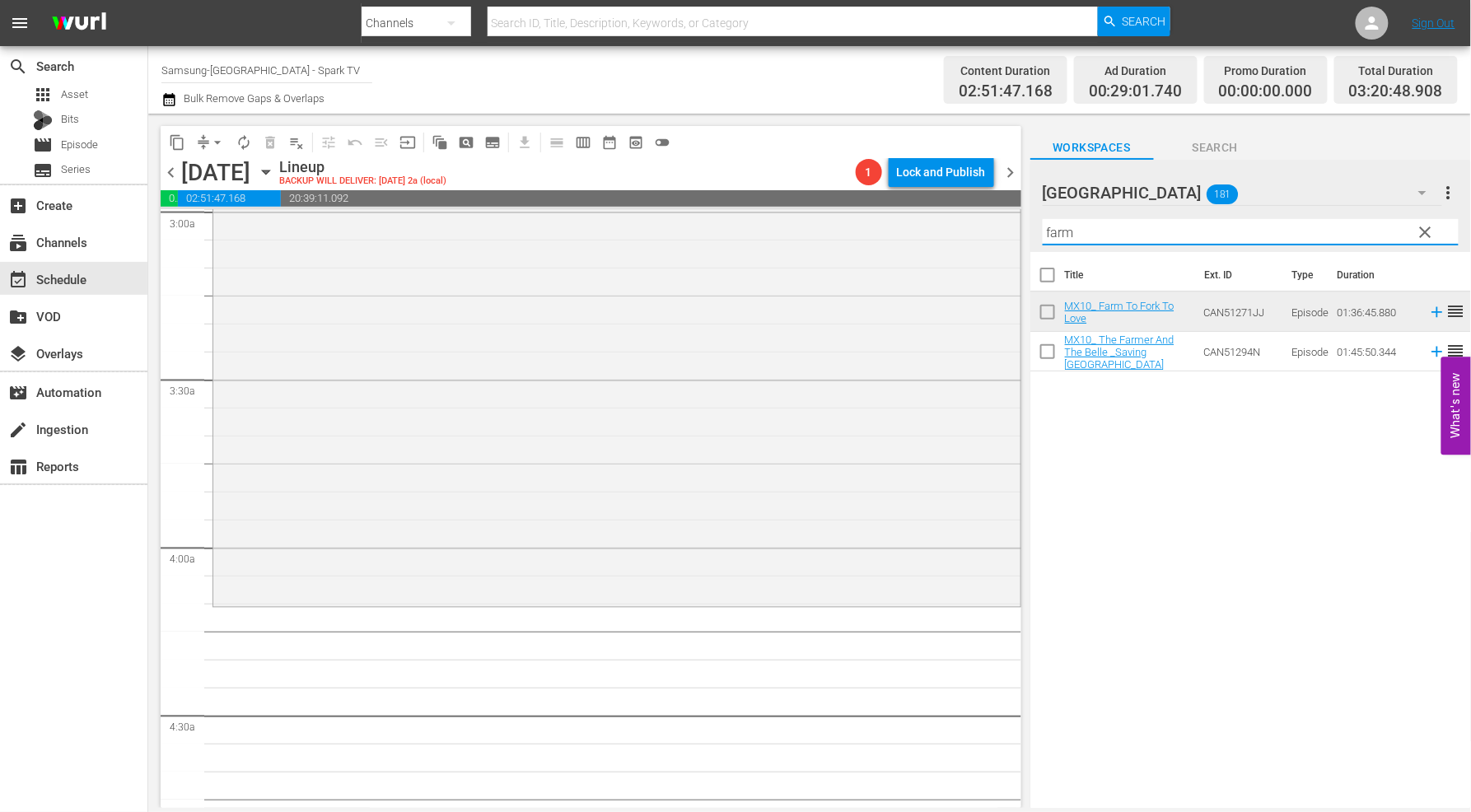
drag, startPoint x: 1090, startPoint y: 233, endPoint x: 1038, endPoint y: 233, distance: 52.0
click at [883, 216] on div "content_copy compress arrow_drop_down autorenew_outlined delete_forever_outline…" at bounding box center [809, 461] width 1323 height 694
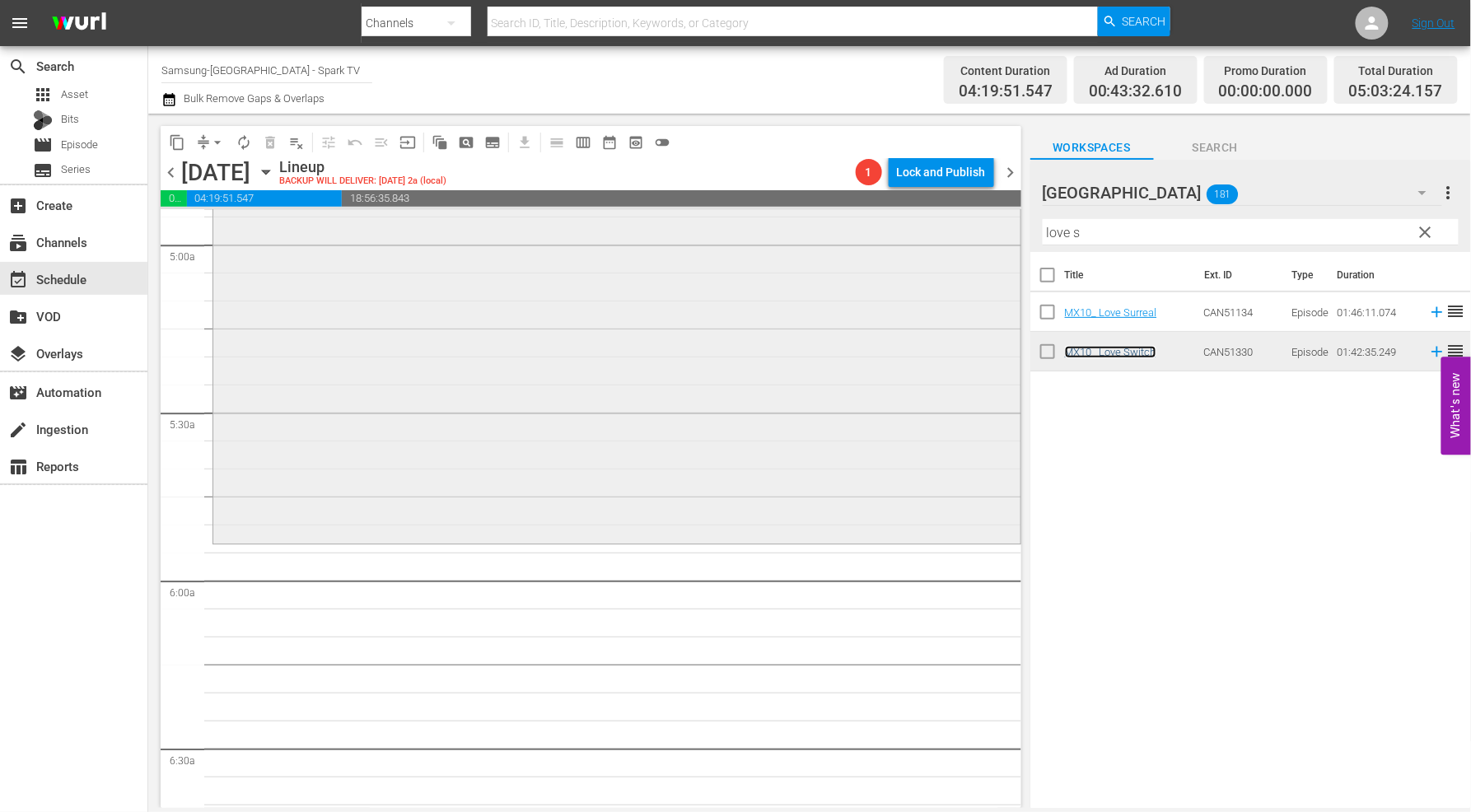
scroll to position [1648, 0]
drag, startPoint x: 1100, startPoint y: 235, endPoint x: 955, endPoint y: 210, distance: 147.1
click at [964, 210] on div "content_copy compress arrow_drop_down autorenew_outlined delete_forever_outline…" at bounding box center [809, 461] width 1323 height 694
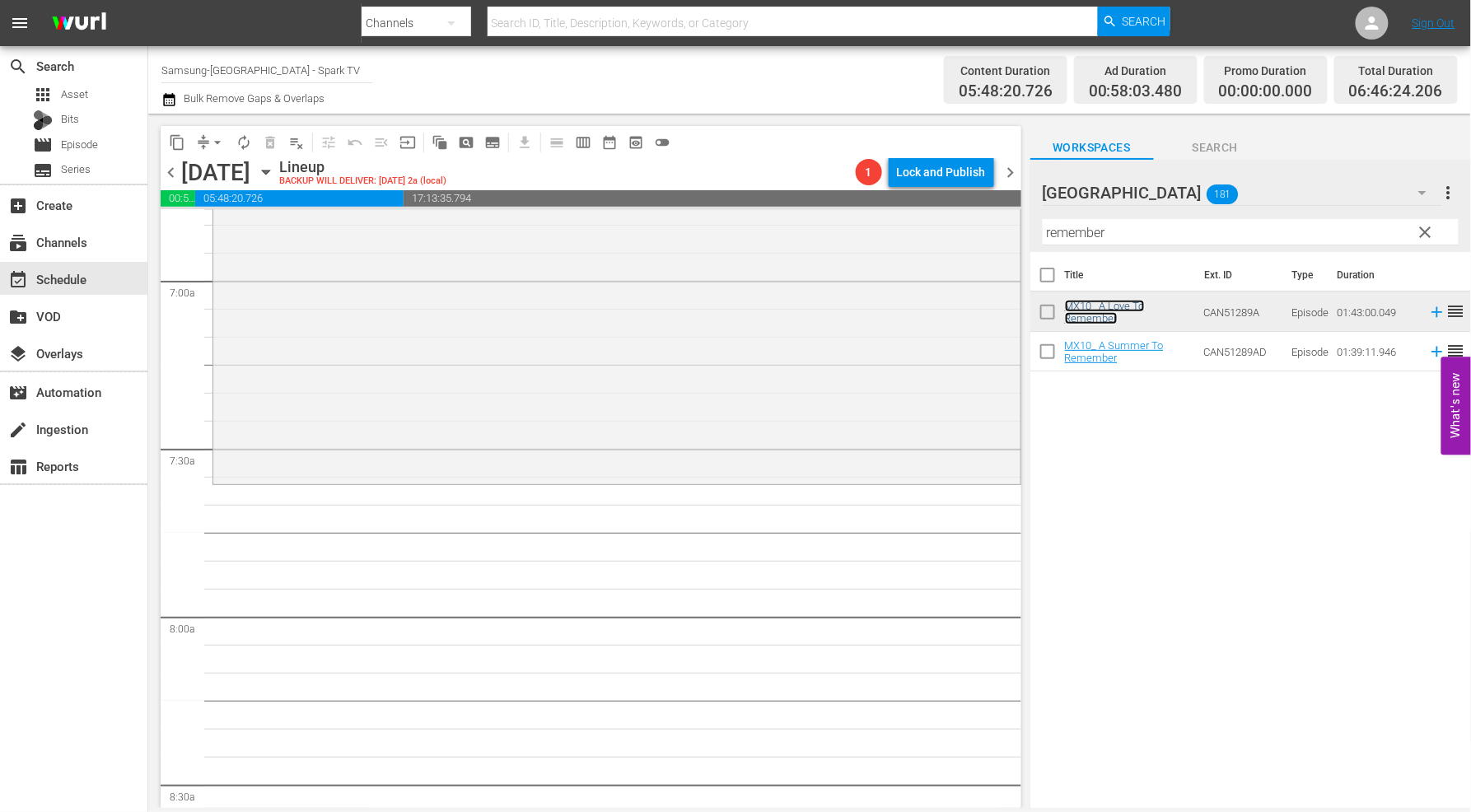
scroll to position [2288, 0]
drag, startPoint x: 936, startPoint y: 229, endPoint x: 793, endPoint y: 229, distance: 143.0
click at [793, 229] on div "content_copy compress arrow_drop_down autorenew_outlined delete_forever_outline…" at bounding box center [809, 461] width 1323 height 694
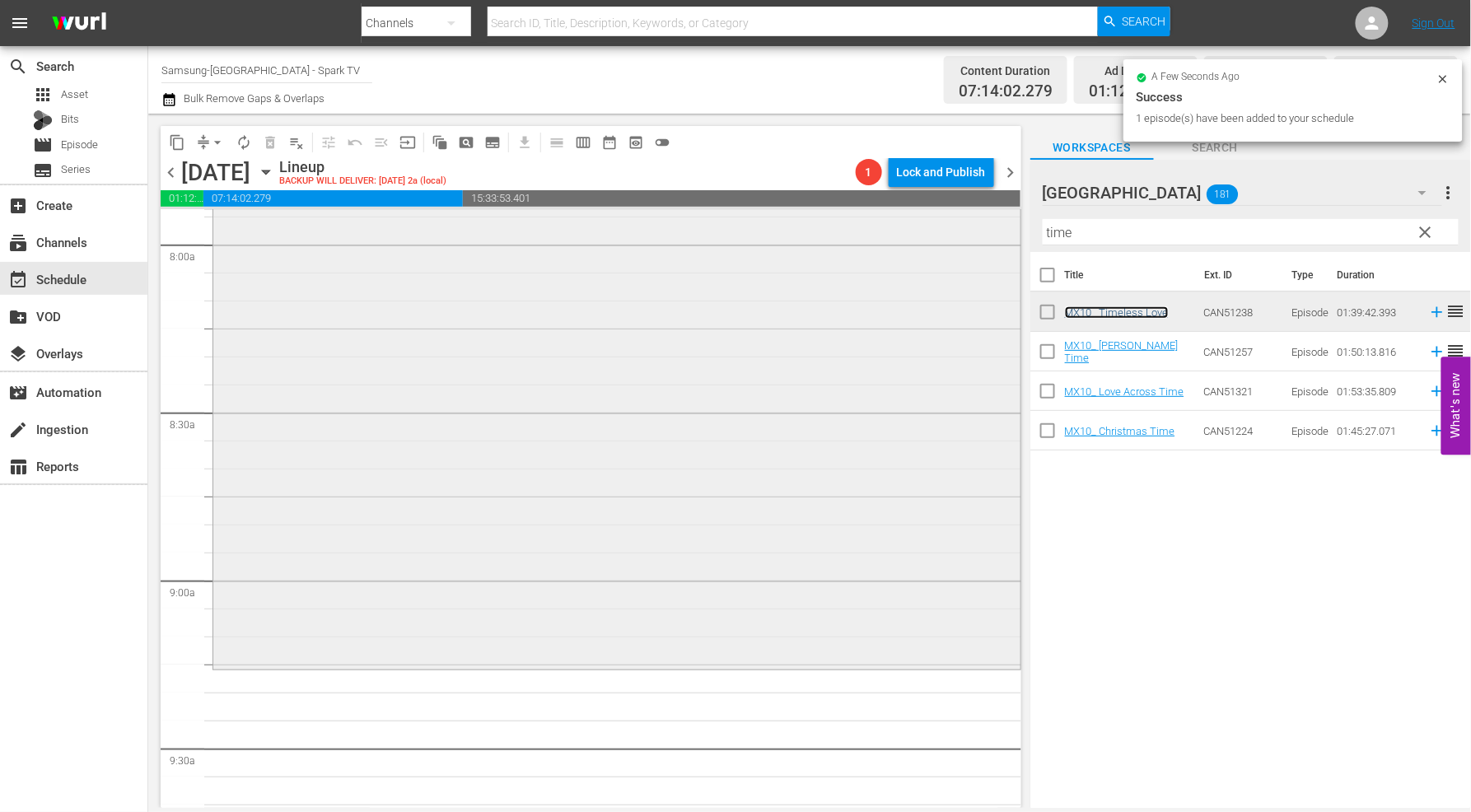
scroll to position [2838, 0]
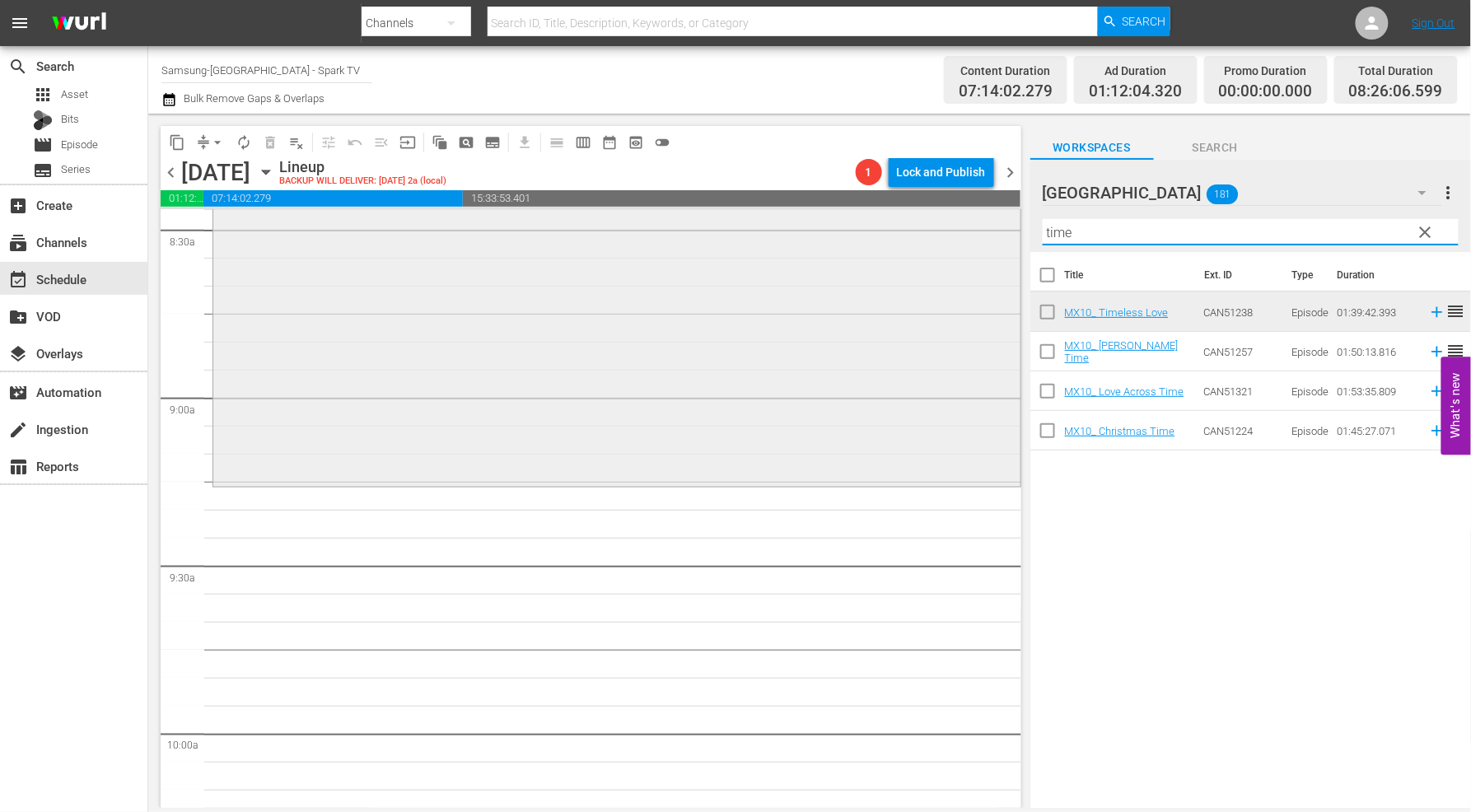
drag, startPoint x: 1109, startPoint y: 237, endPoint x: 977, endPoint y: 236, distance: 132.0
click at [977, 236] on div "content_copy compress arrow_drop_down autorenew_outlined delete_forever_outline…" at bounding box center [809, 461] width 1323 height 694
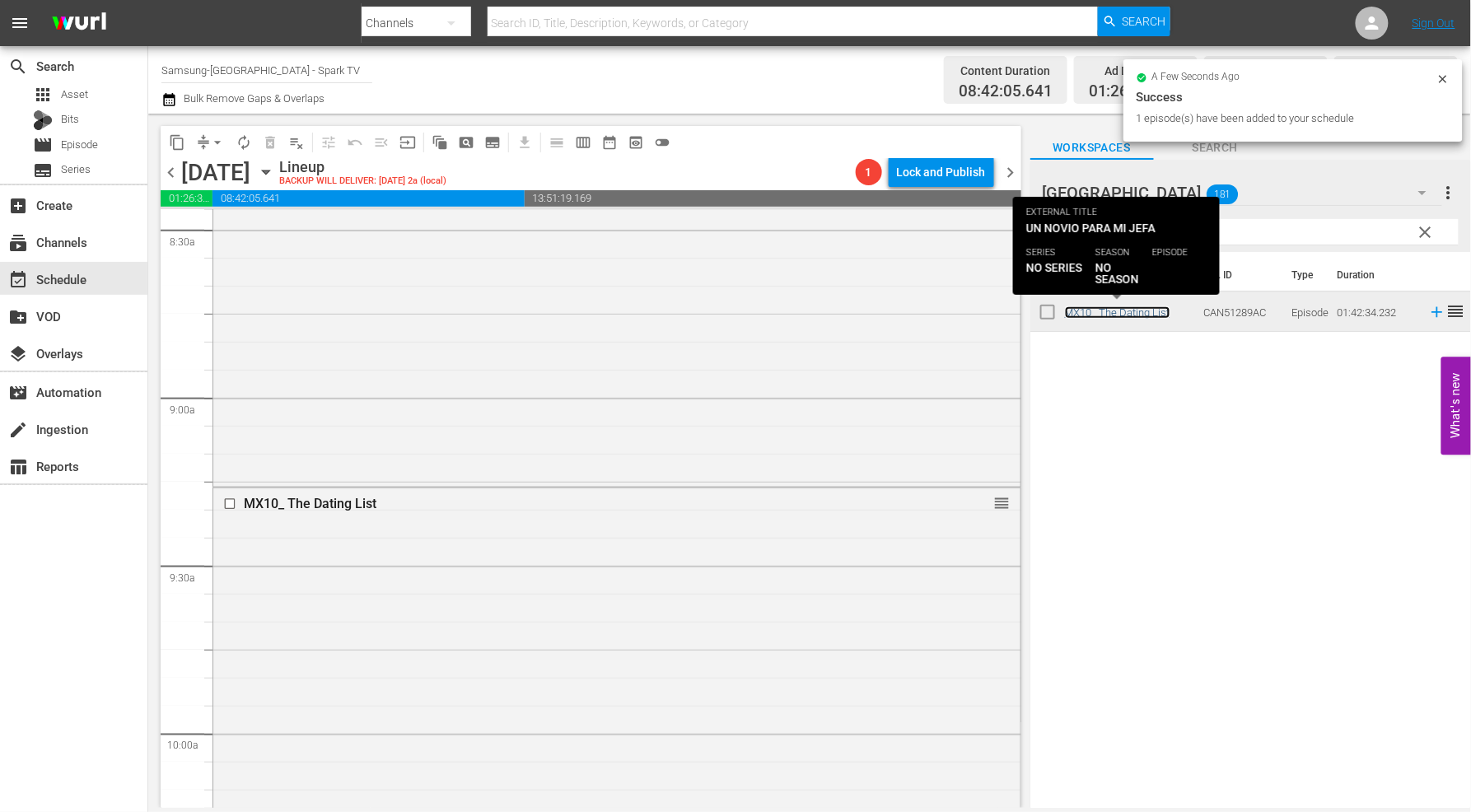
scroll to position [3203, 0]
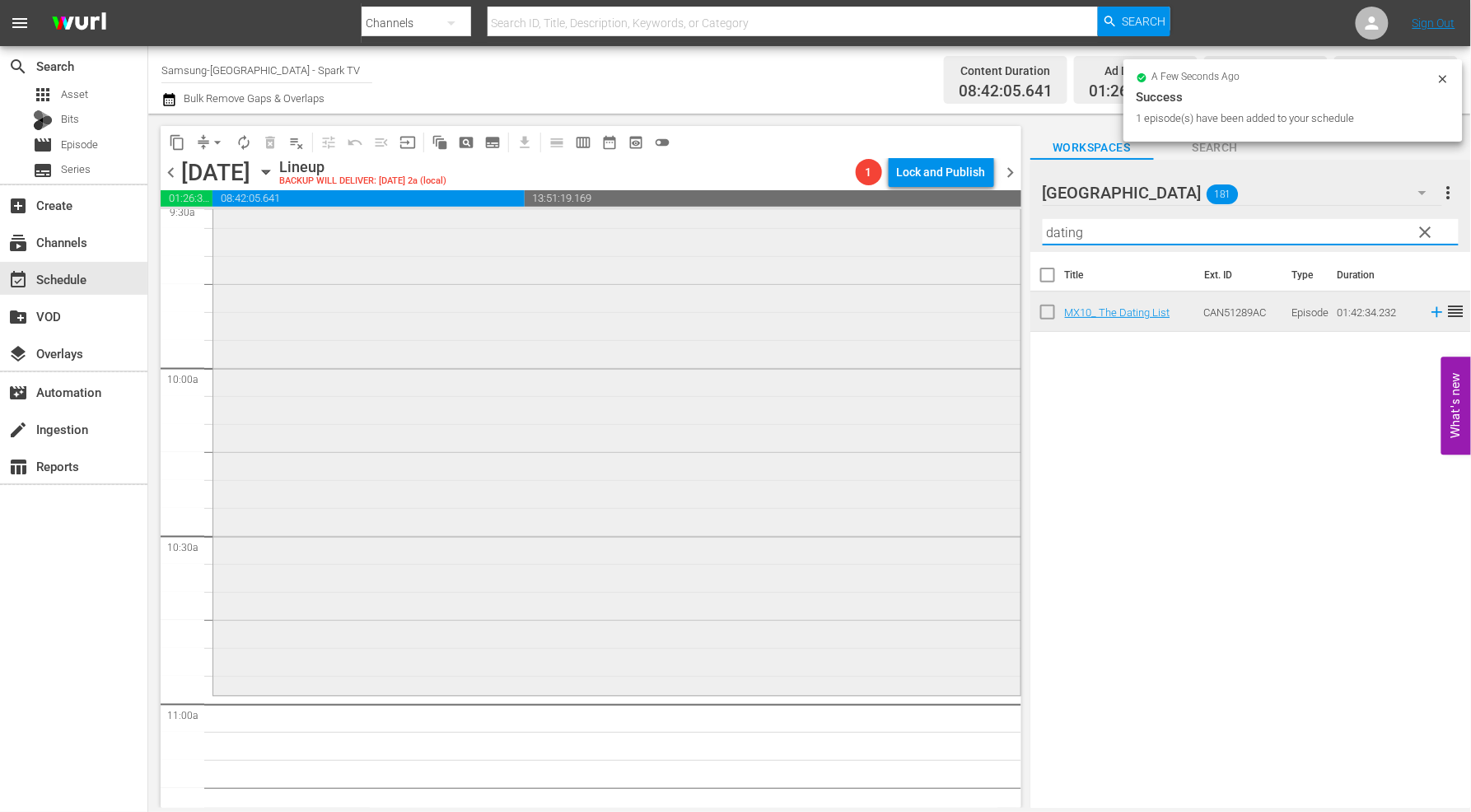
drag, startPoint x: 1012, startPoint y: 234, endPoint x: 830, endPoint y: 236, distance: 182.0
click at [832, 236] on div "content_copy compress arrow_drop_down autorenew_outlined delete_forever_outline…" at bounding box center [809, 461] width 1323 height 694
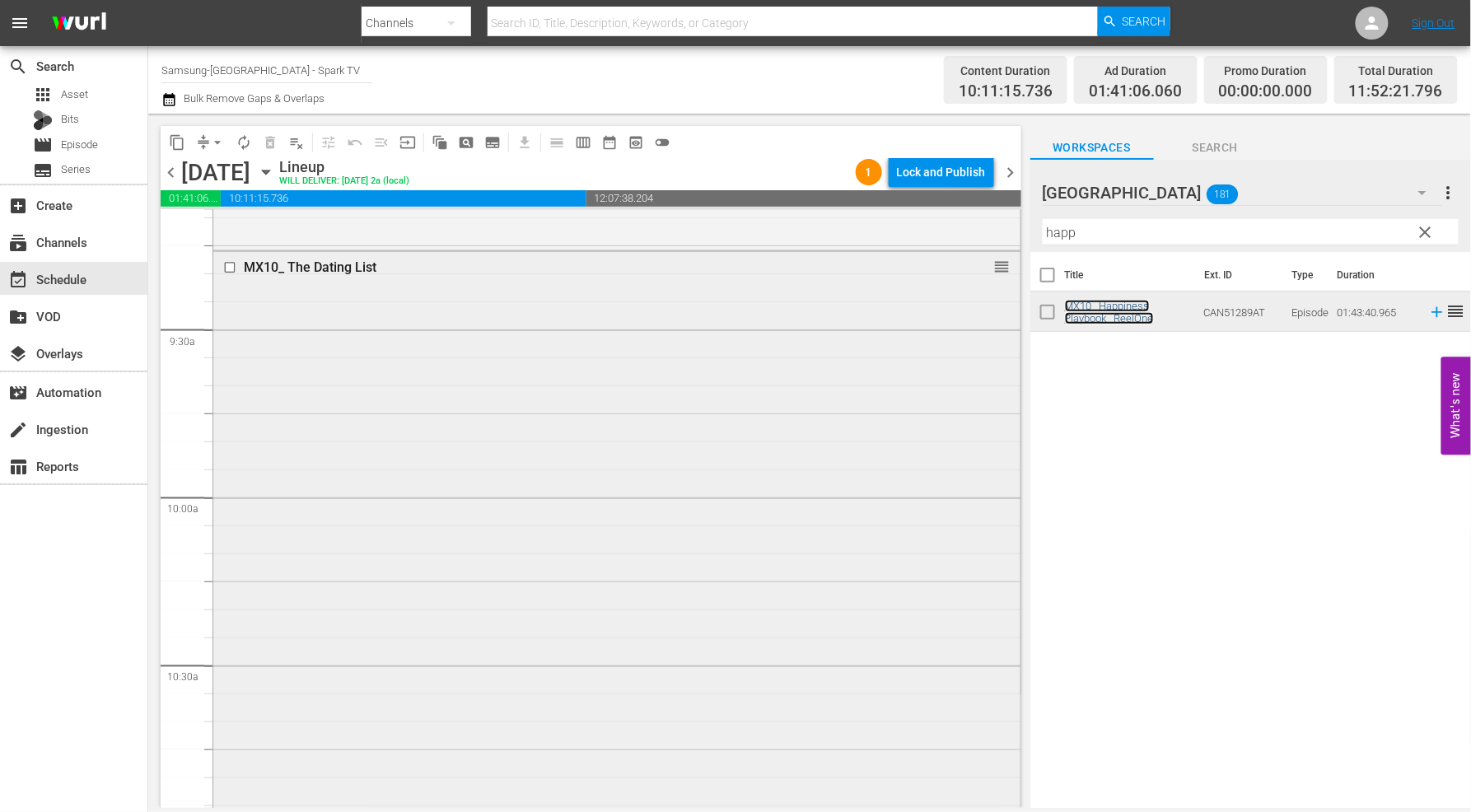
scroll to position [3111, 0]
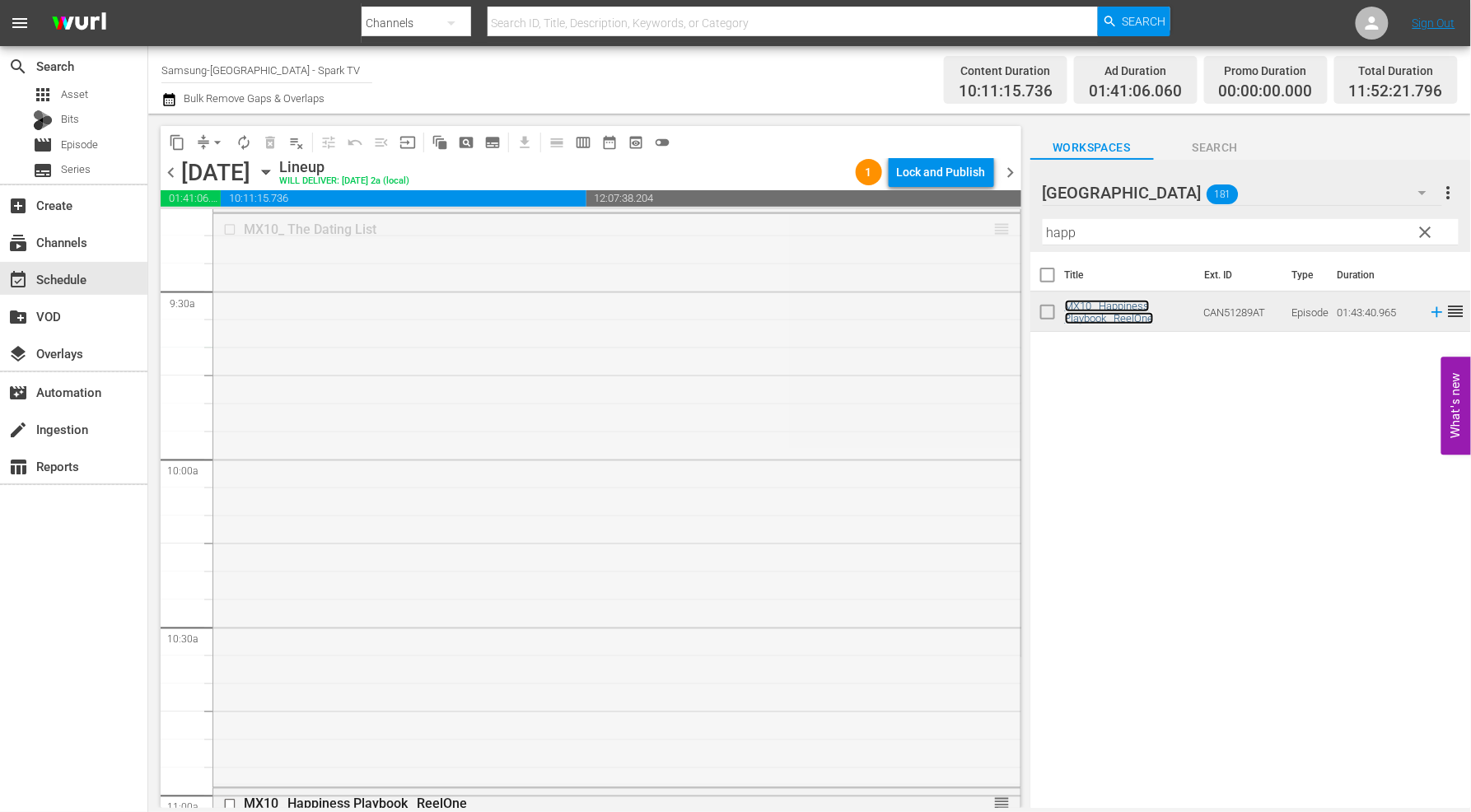
drag, startPoint x: 989, startPoint y: 226, endPoint x: 975, endPoint y: 360, distance: 134.7
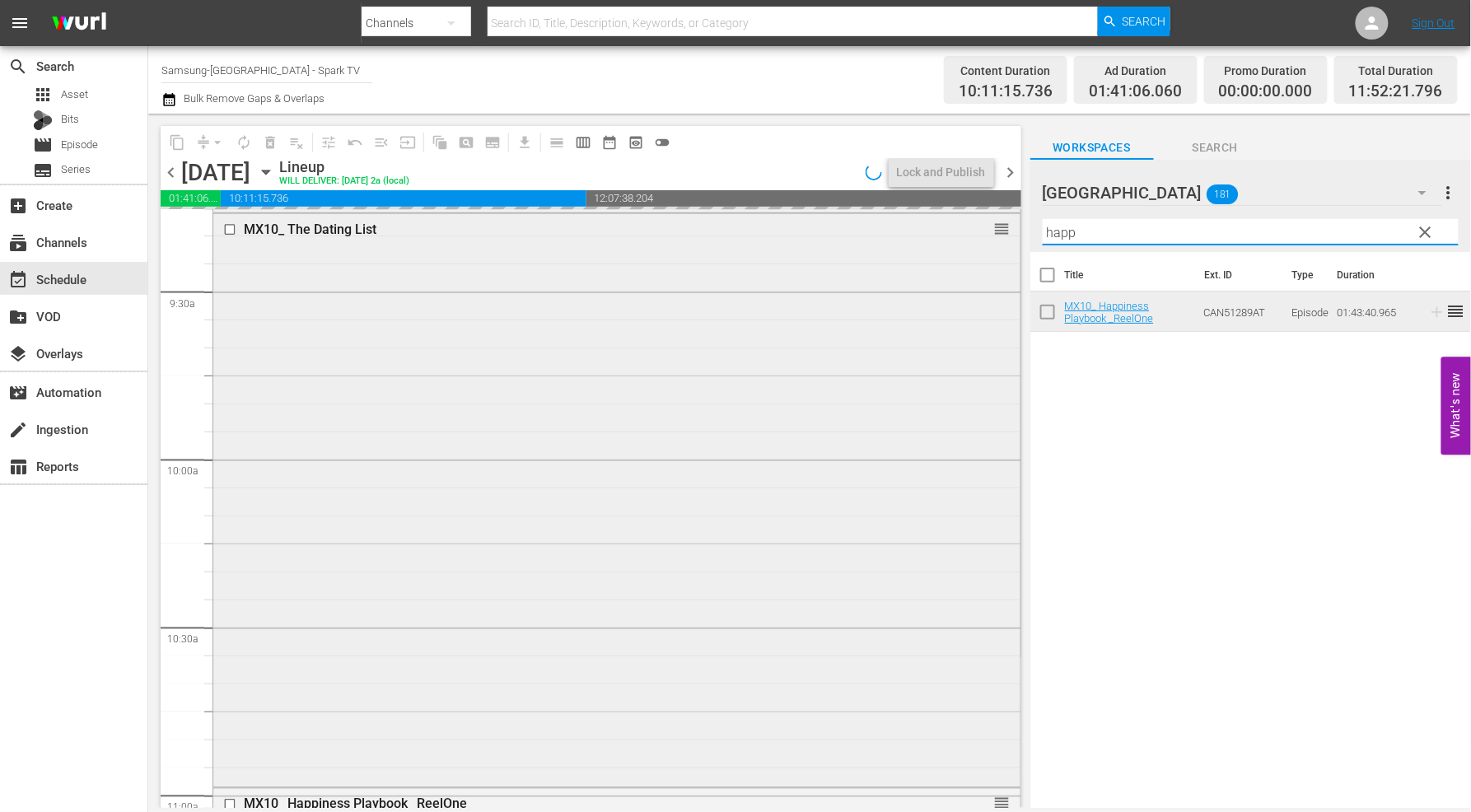
drag, startPoint x: 1081, startPoint y: 233, endPoint x: 970, endPoint y: 230, distance: 111.0
click at [970, 230] on div "content_copy compress arrow_drop_down autorenew_outlined delete_forever_outline…" at bounding box center [809, 461] width 1323 height 694
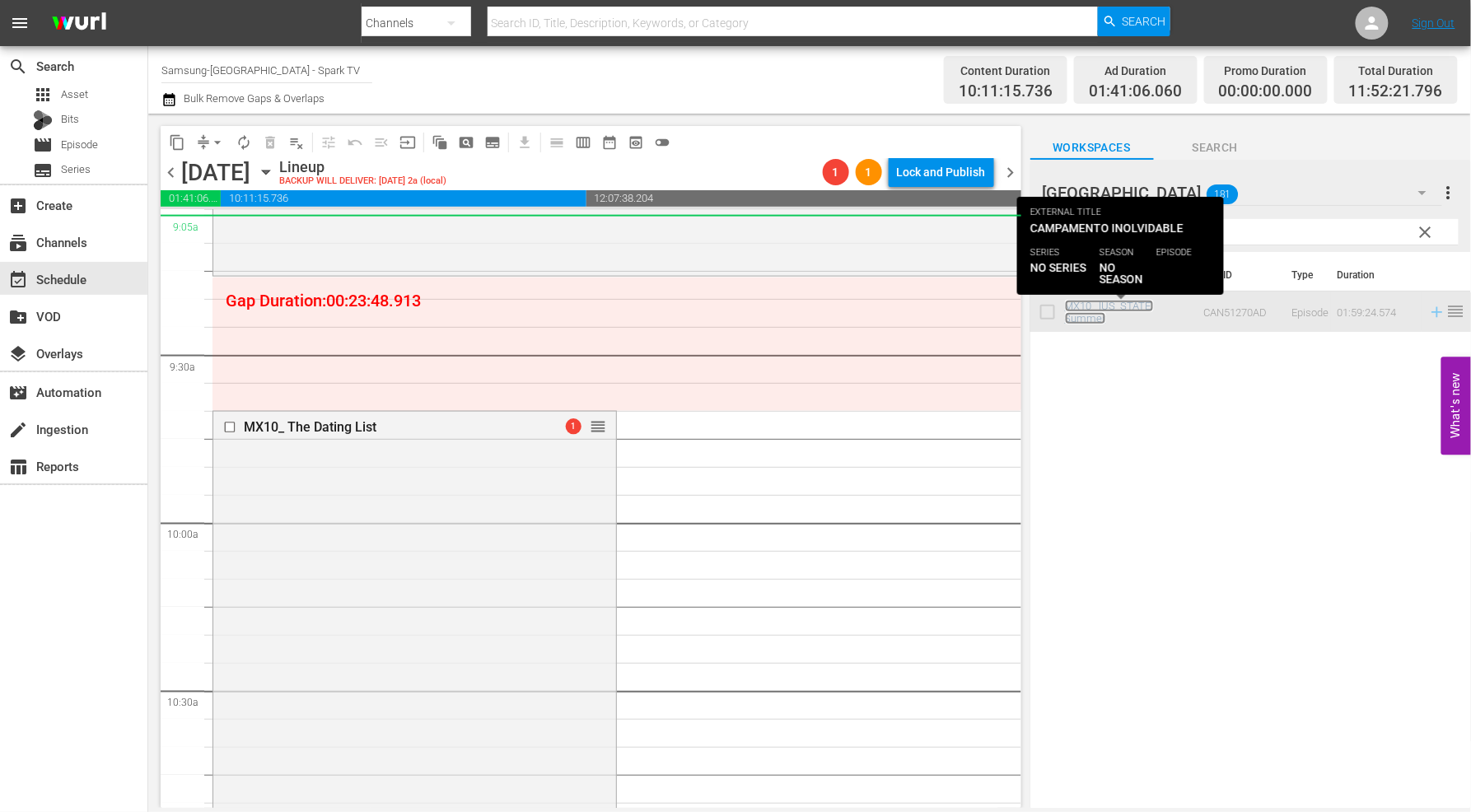
scroll to position [3017, 0]
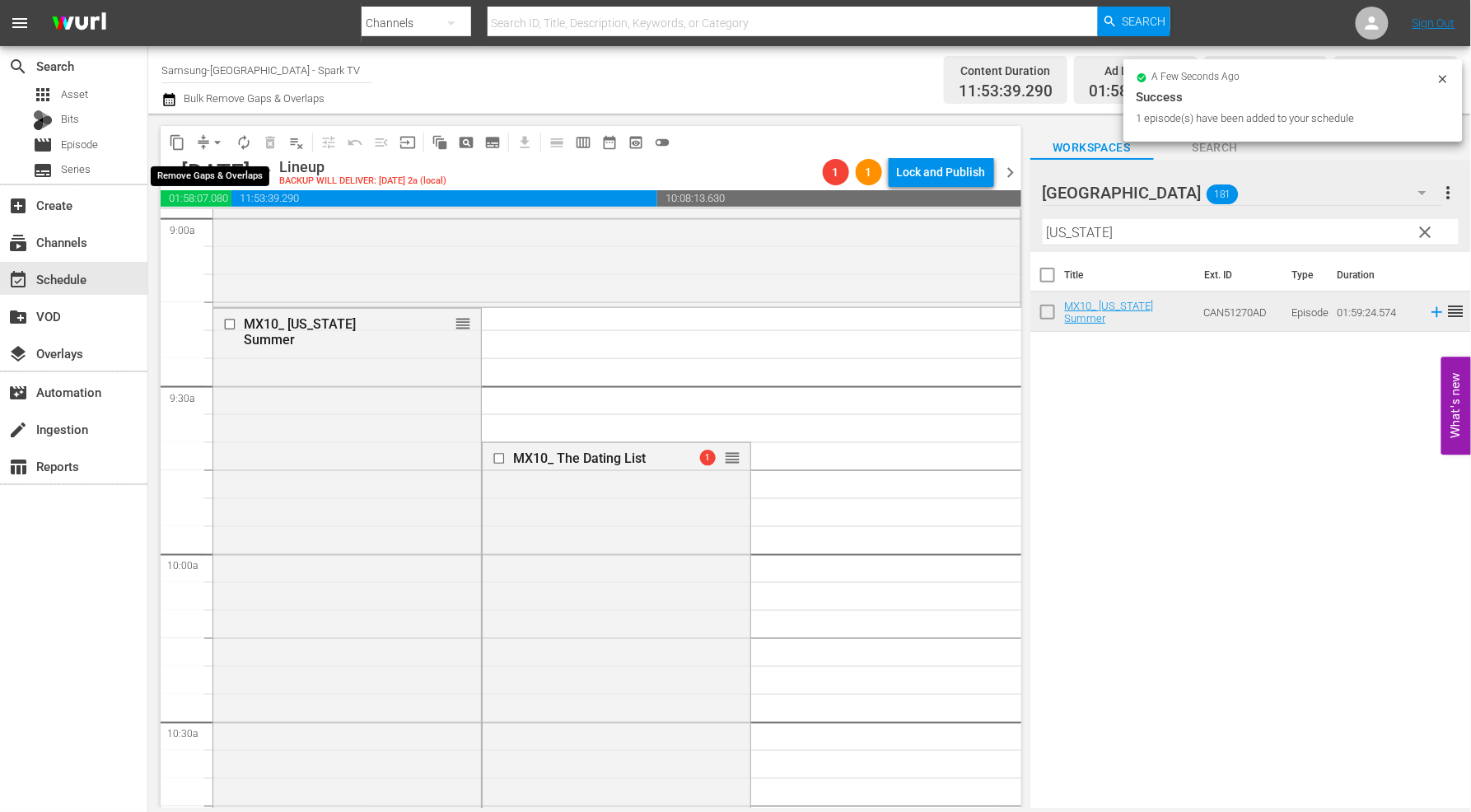
drag, startPoint x: 218, startPoint y: 144, endPoint x: 224, endPoint y: 151, distance: 9.2
click at [218, 144] on span "arrow_drop_down" at bounding box center [217, 142] width 16 height 16
click at [239, 225] on li "Align to End of Previous Day" at bounding box center [218, 230] width 173 height 27
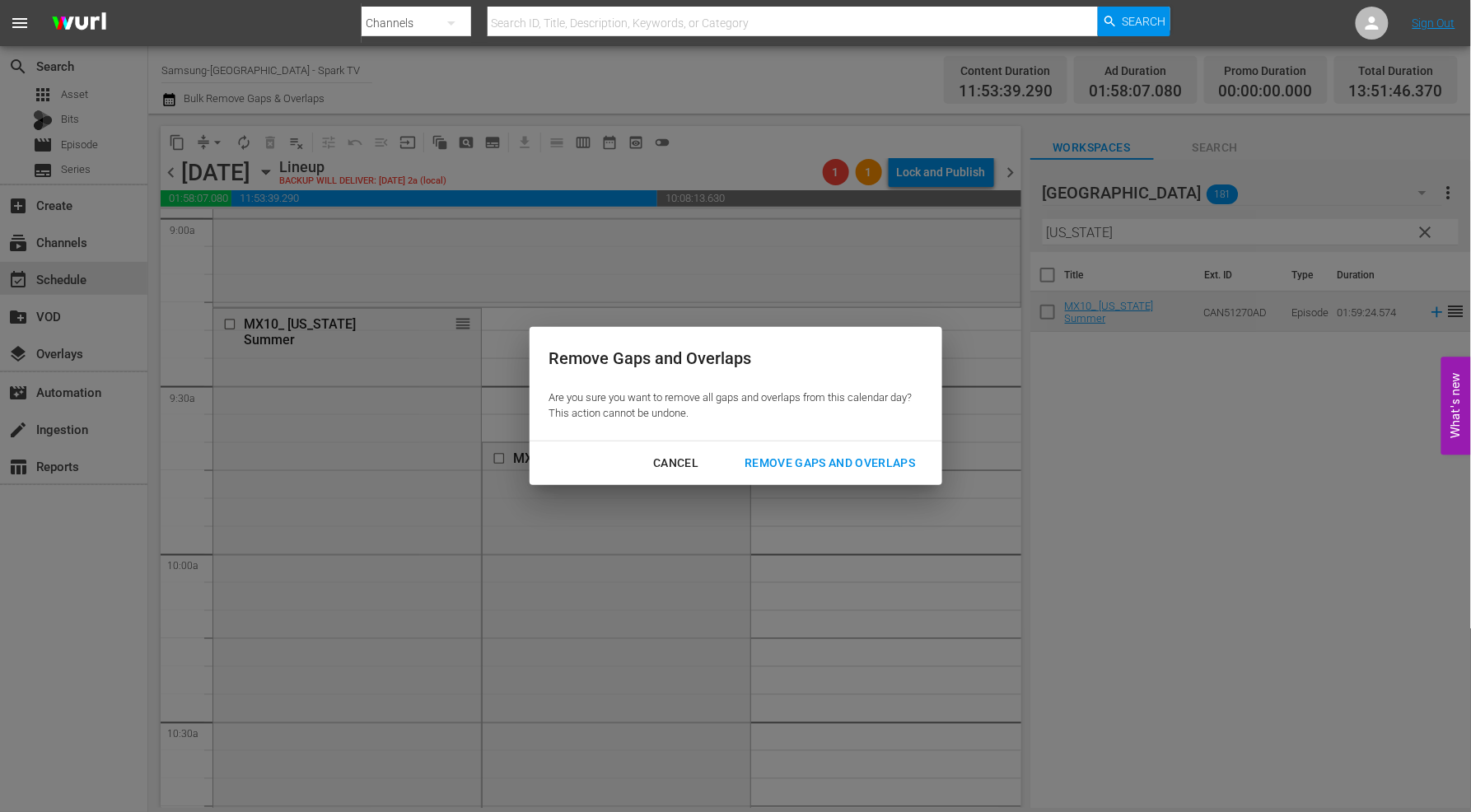
click at [895, 463] on div "Remove Gaps and Overlaps" at bounding box center [830, 464] width 197 height 21
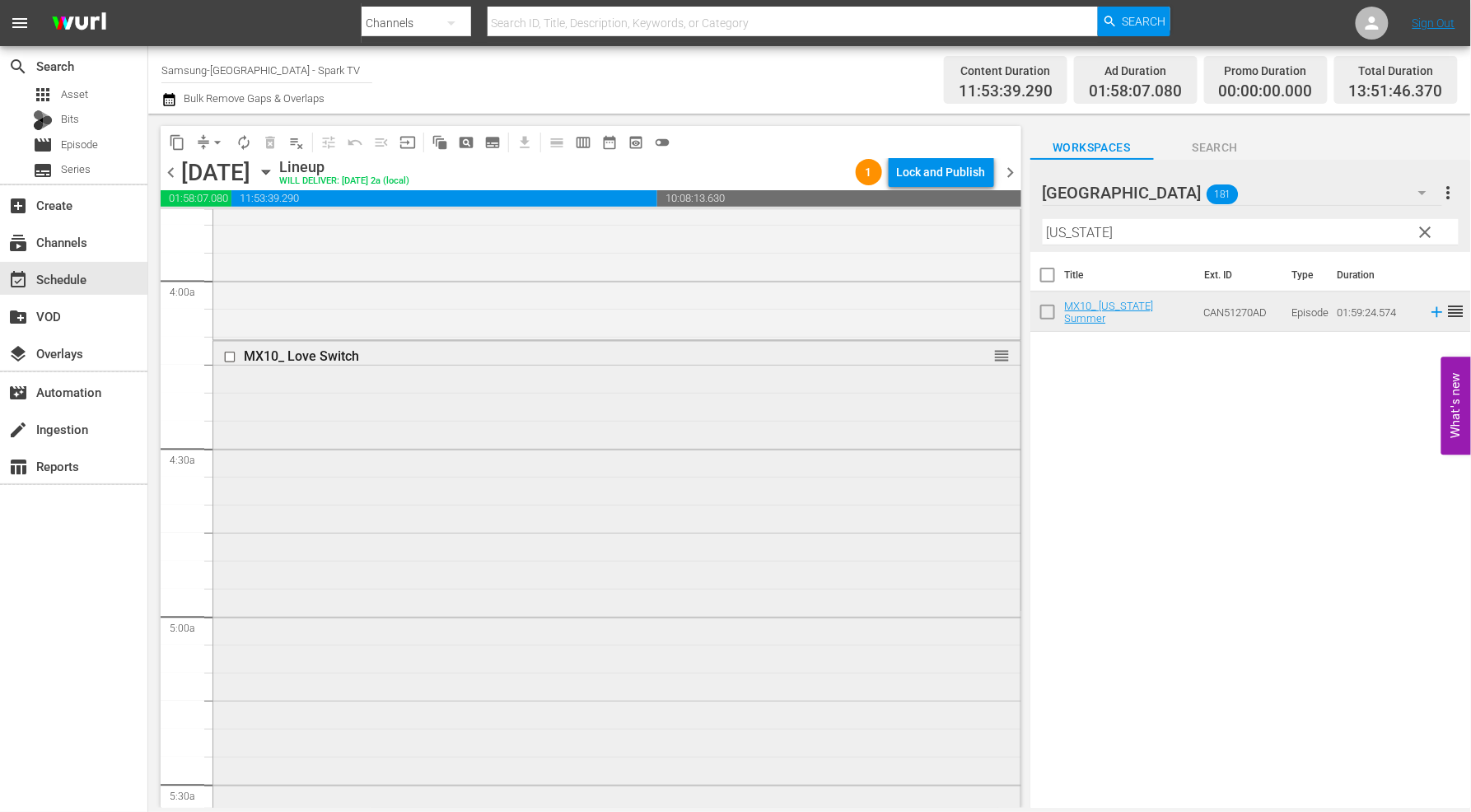
scroll to position [1278, 0]
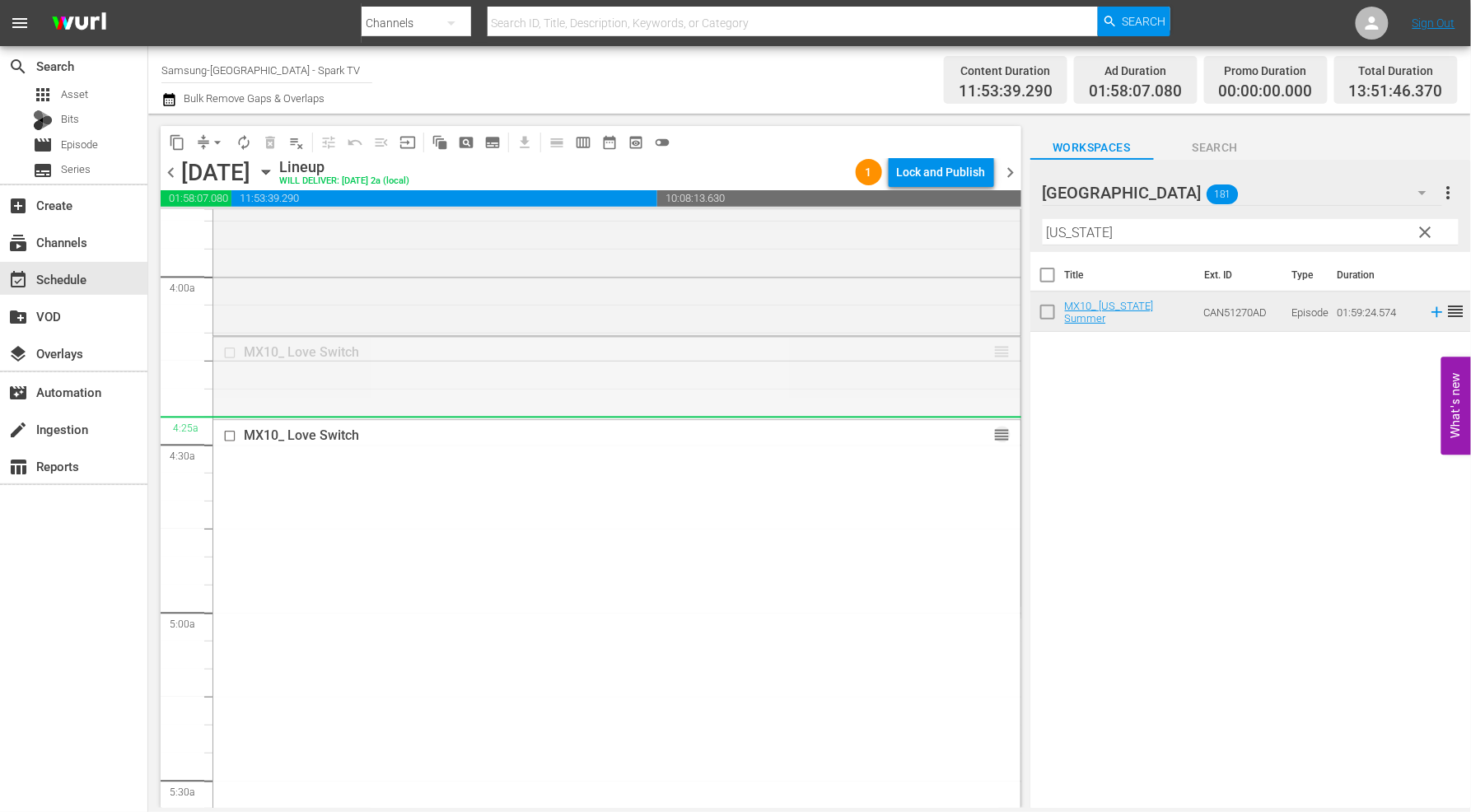
drag, startPoint x: 989, startPoint y: 349, endPoint x: 1096, endPoint y: 297, distance: 119.0
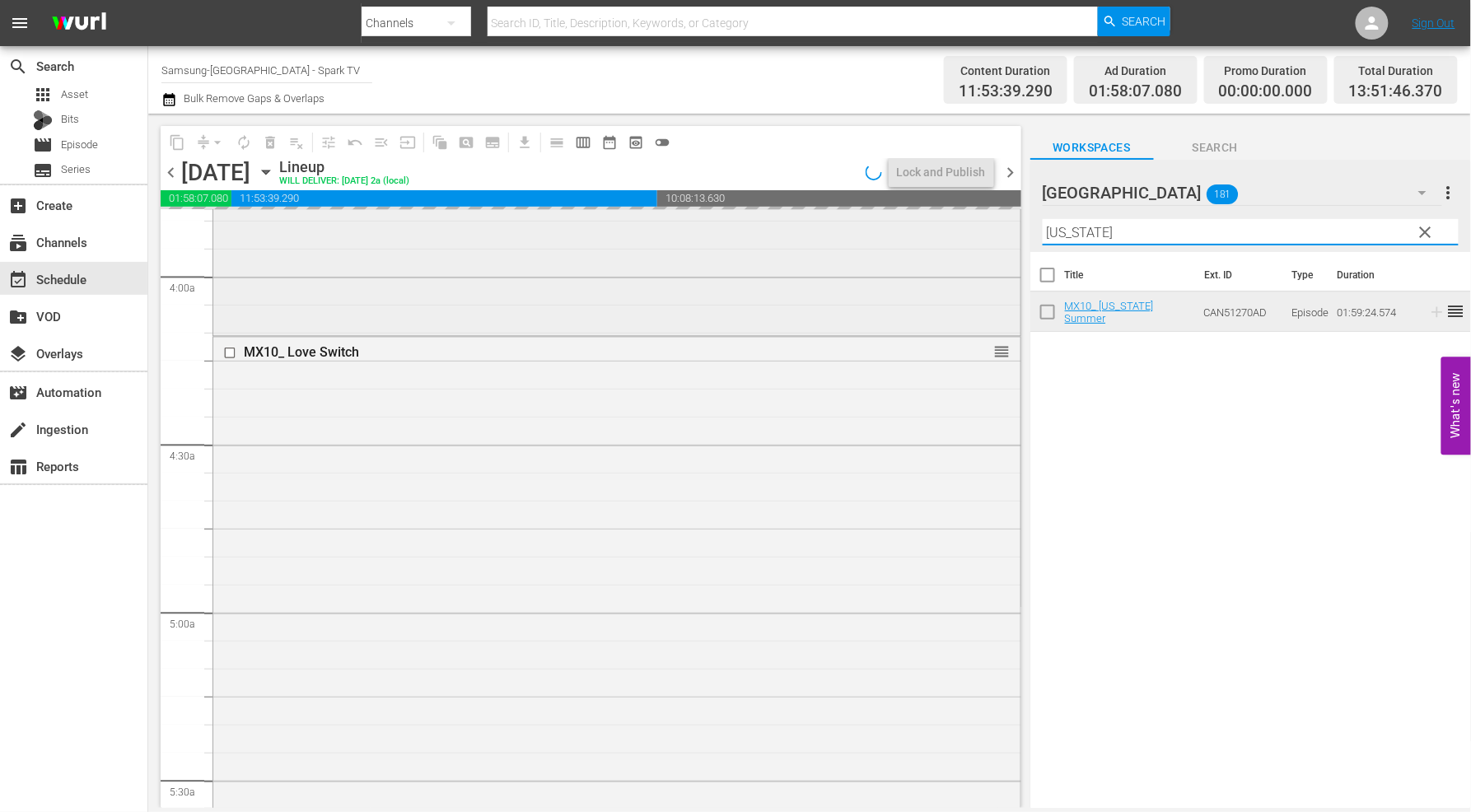
drag, startPoint x: 1113, startPoint y: 231, endPoint x: 985, endPoint y: 232, distance: 128.0
click at [985, 232] on div "content_copy compress arrow_drop_down autorenew_outlined delete_forever_outline…" at bounding box center [809, 461] width 1323 height 694
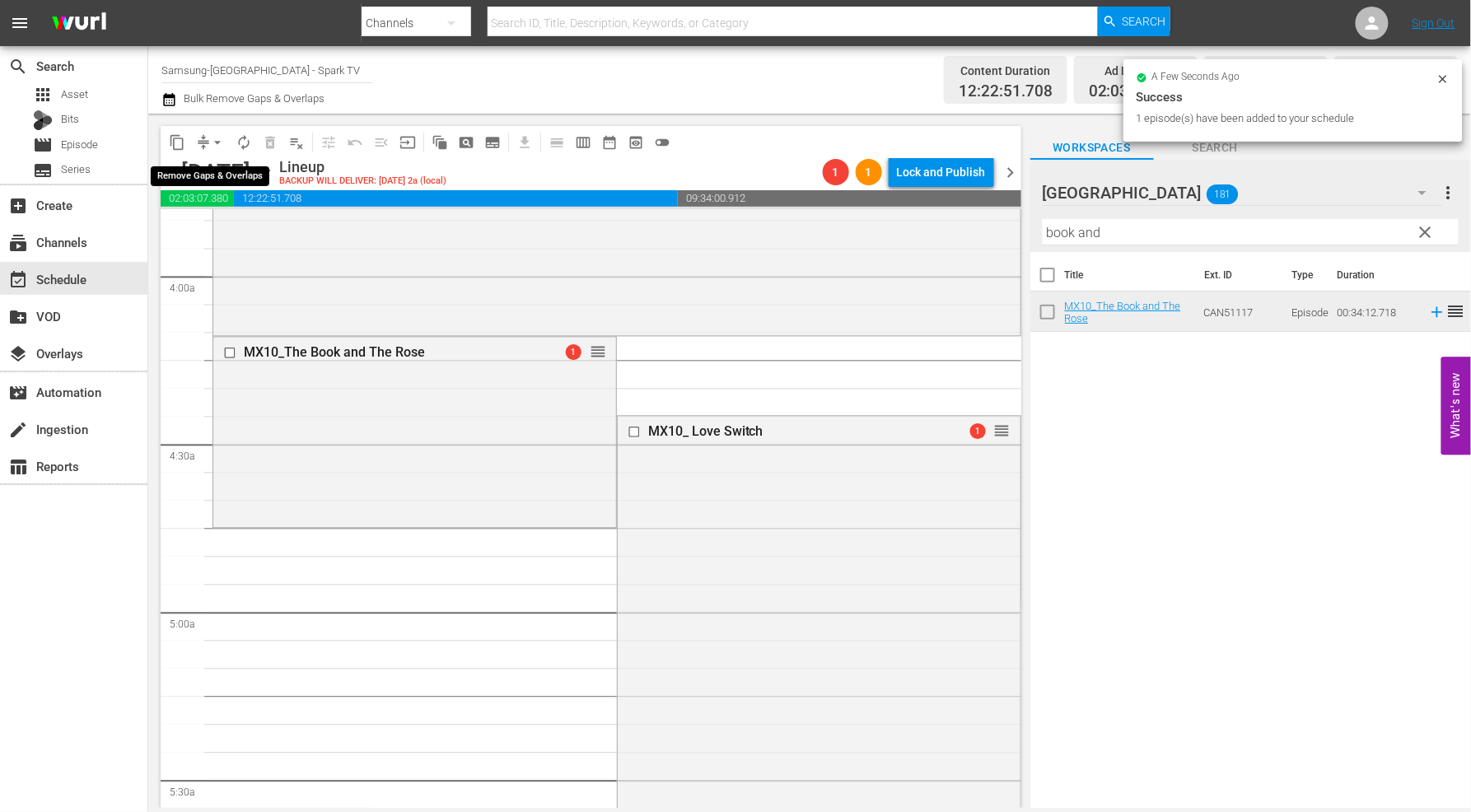
click at [217, 141] on span "arrow_drop_down" at bounding box center [217, 142] width 16 height 16
click at [241, 220] on li "Align to End of Previous Day" at bounding box center [218, 230] width 173 height 27
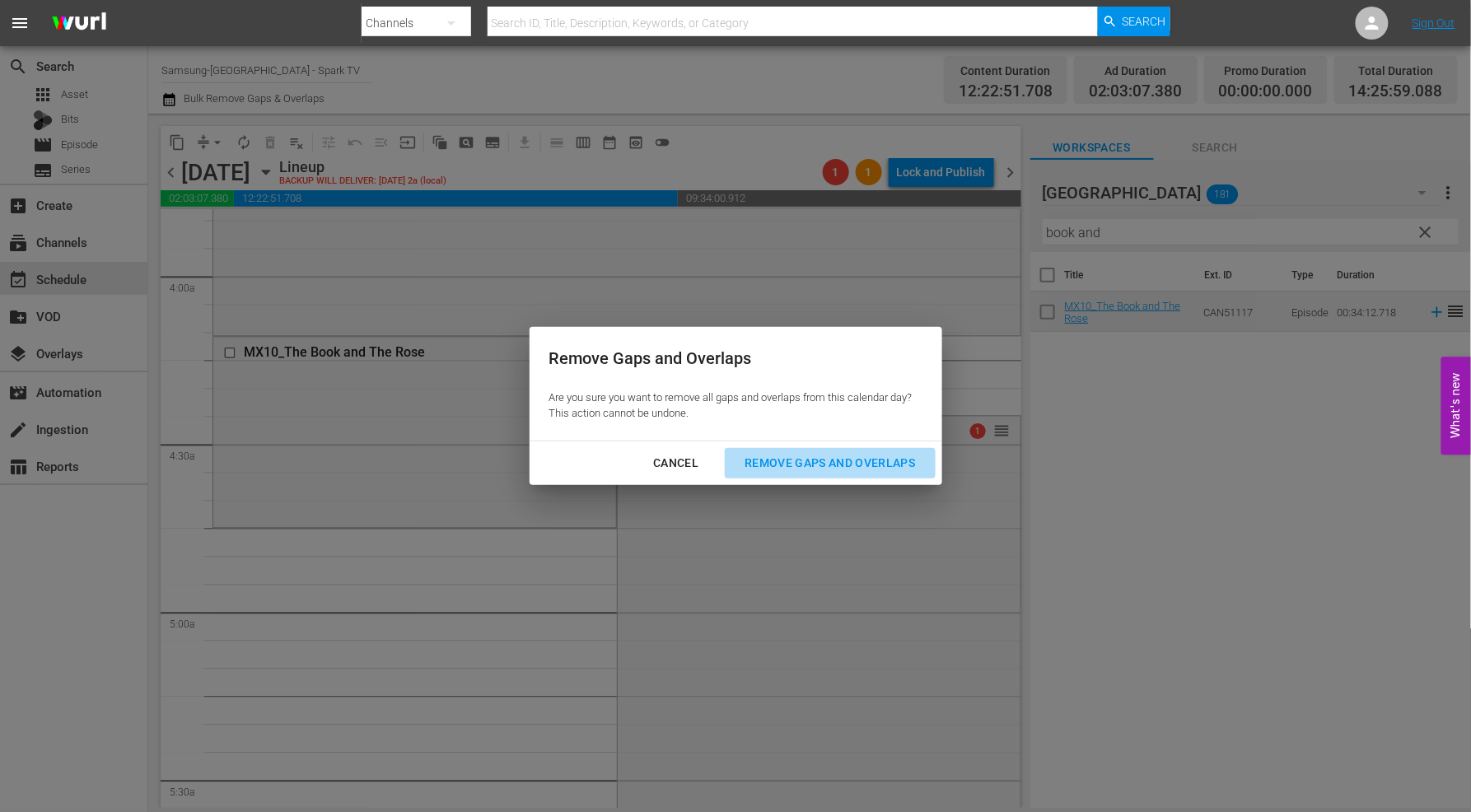
click at [860, 454] on button "Remove Gaps and Overlaps" at bounding box center [830, 464] width 210 height 31
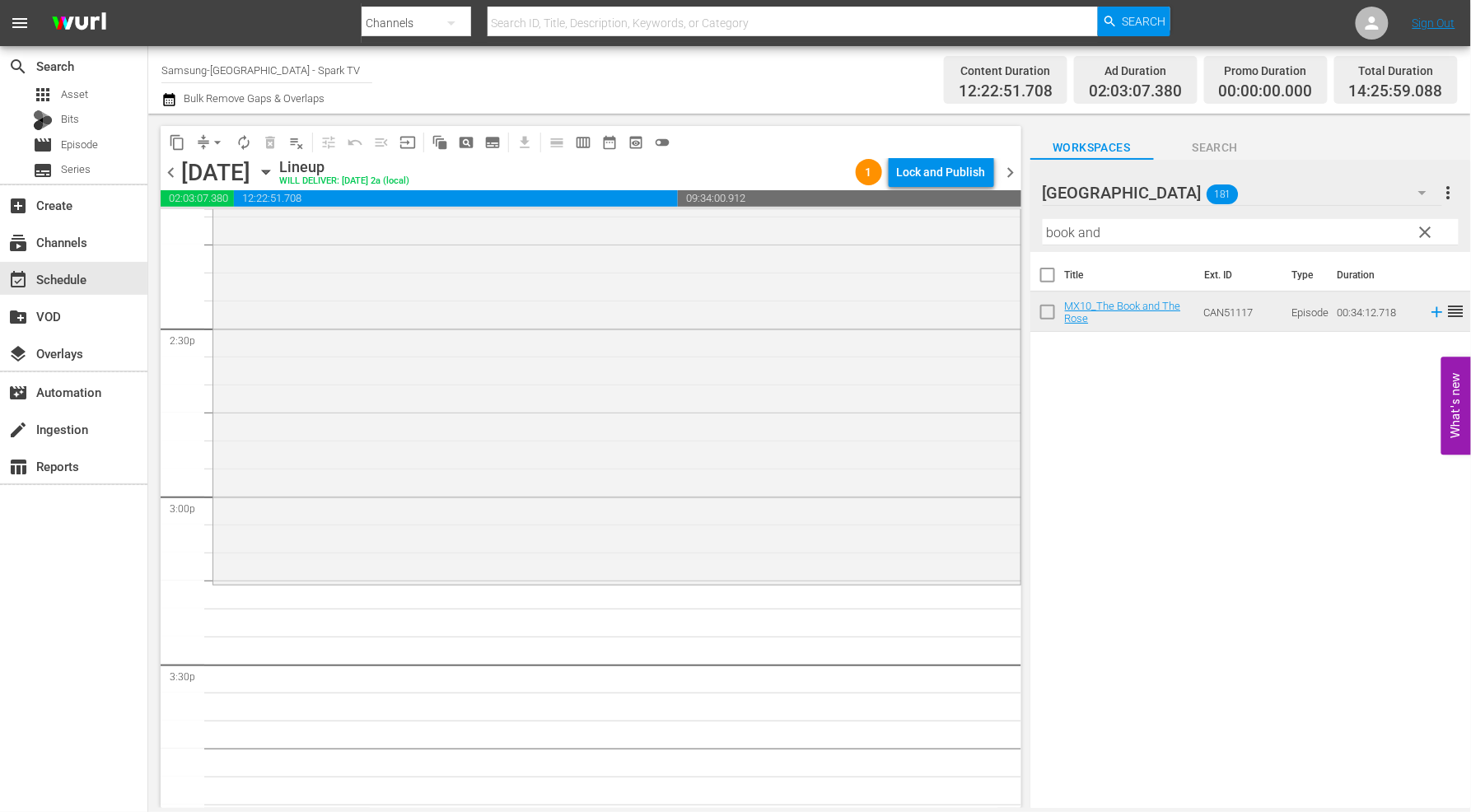
scroll to position [4756, 0]
click at [247, 141] on span "autorenew_outlined" at bounding box center [243, 142] width 16 height 16
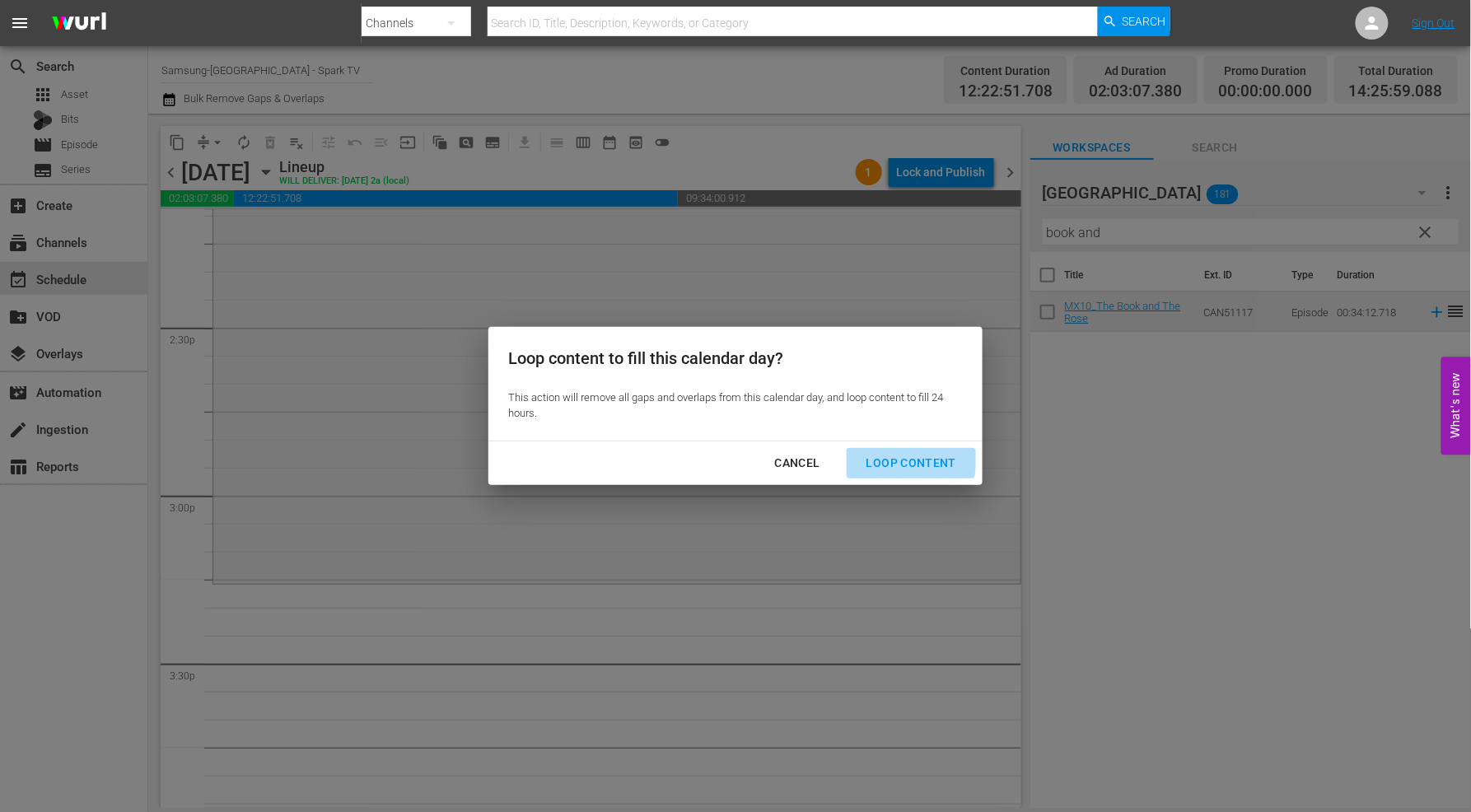
click at [900, 459] on div "Loop Content" at bounding box center [911, 464] width 116 height 21
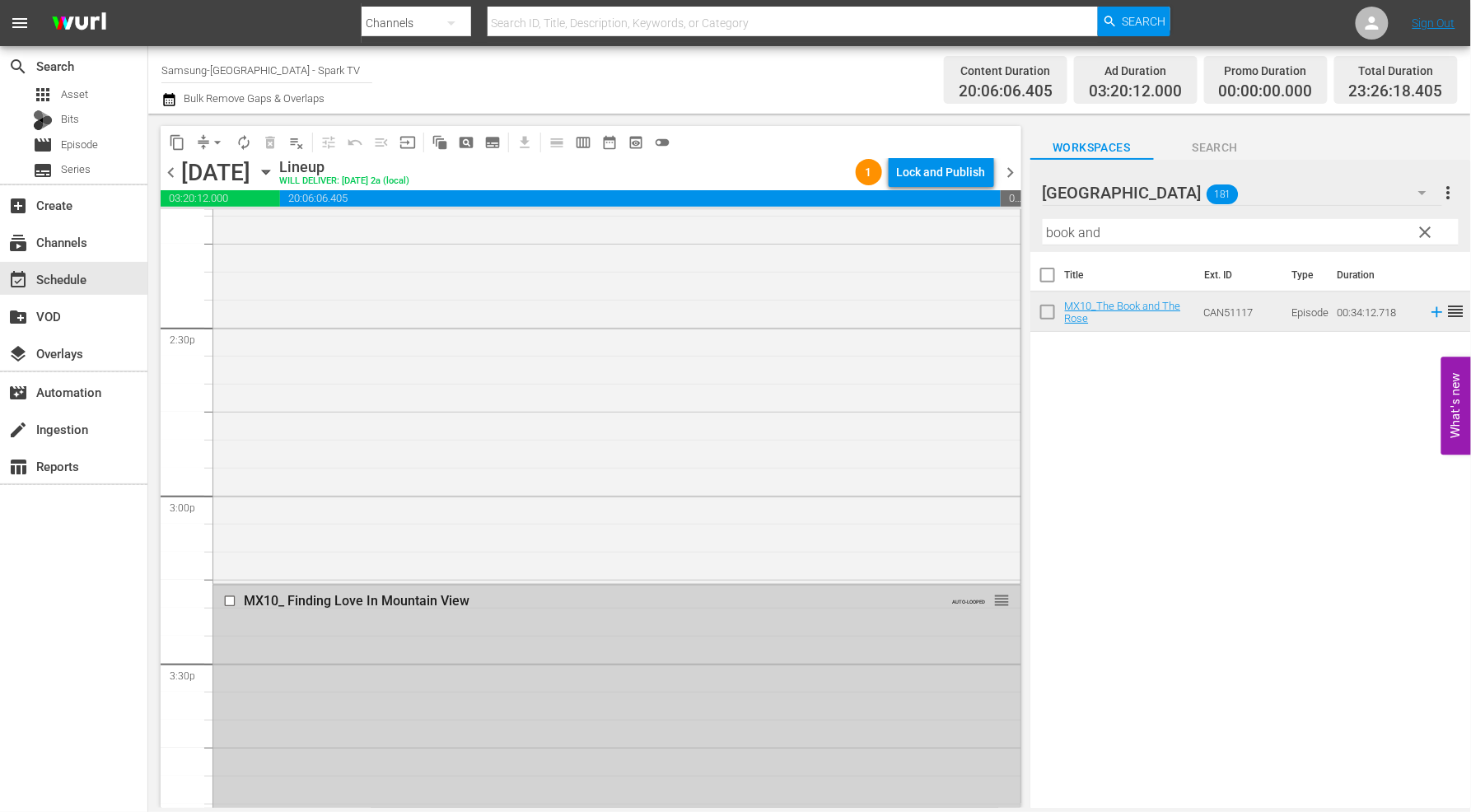
click at [229, 599] on input "checkbox" at bounding box center [231, 602] width 17 height 14
click at [274, 143] on span "delete_forever_outlined" at bounding box center [270, 142] width 16 height 16
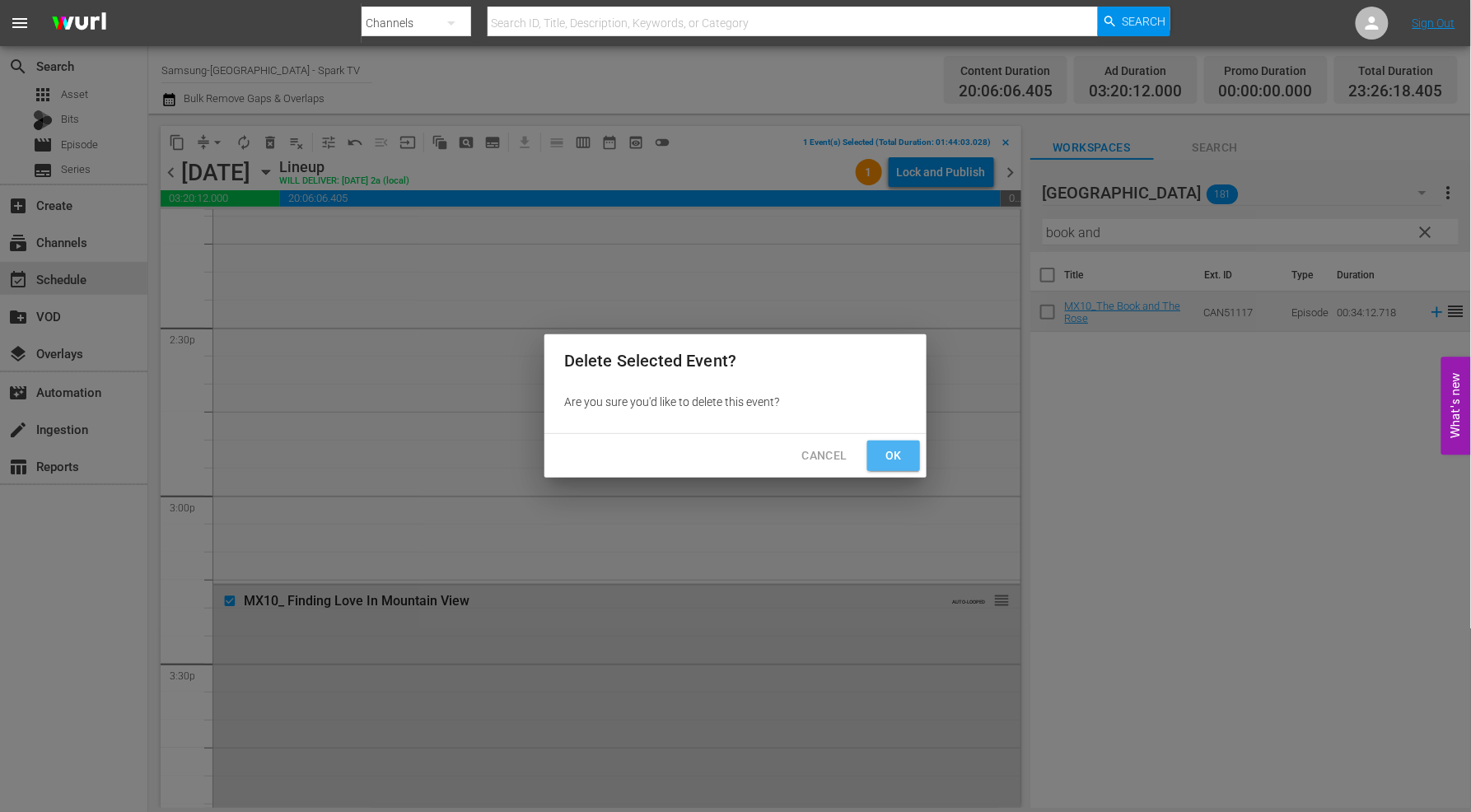
click at [884, 454] on span "Ok" at bounding box center [894, 456] width 27 height 21
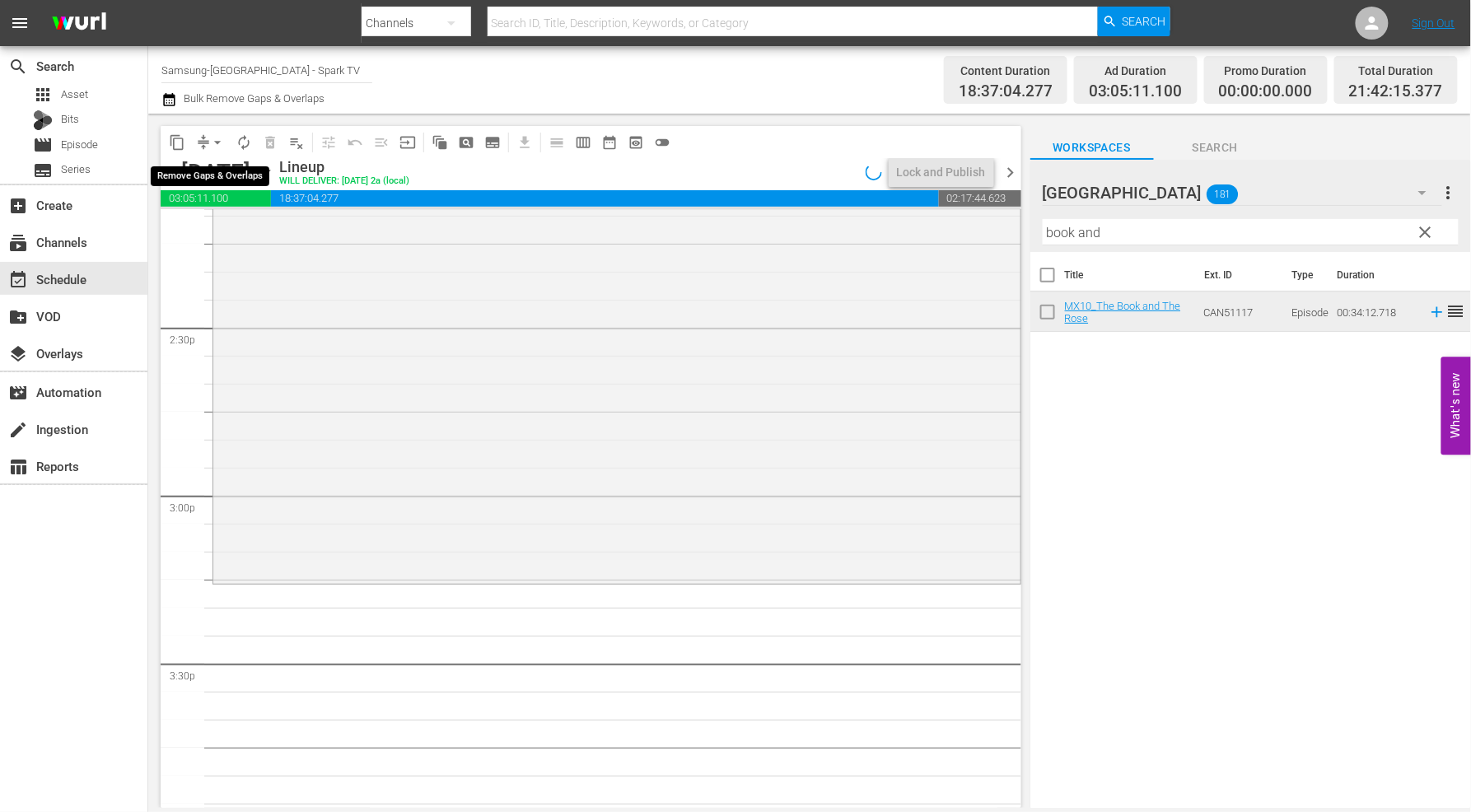
click at [215, 142] on span "arrow_drop_down" at bounding box center [217, 142] width 16 height 16
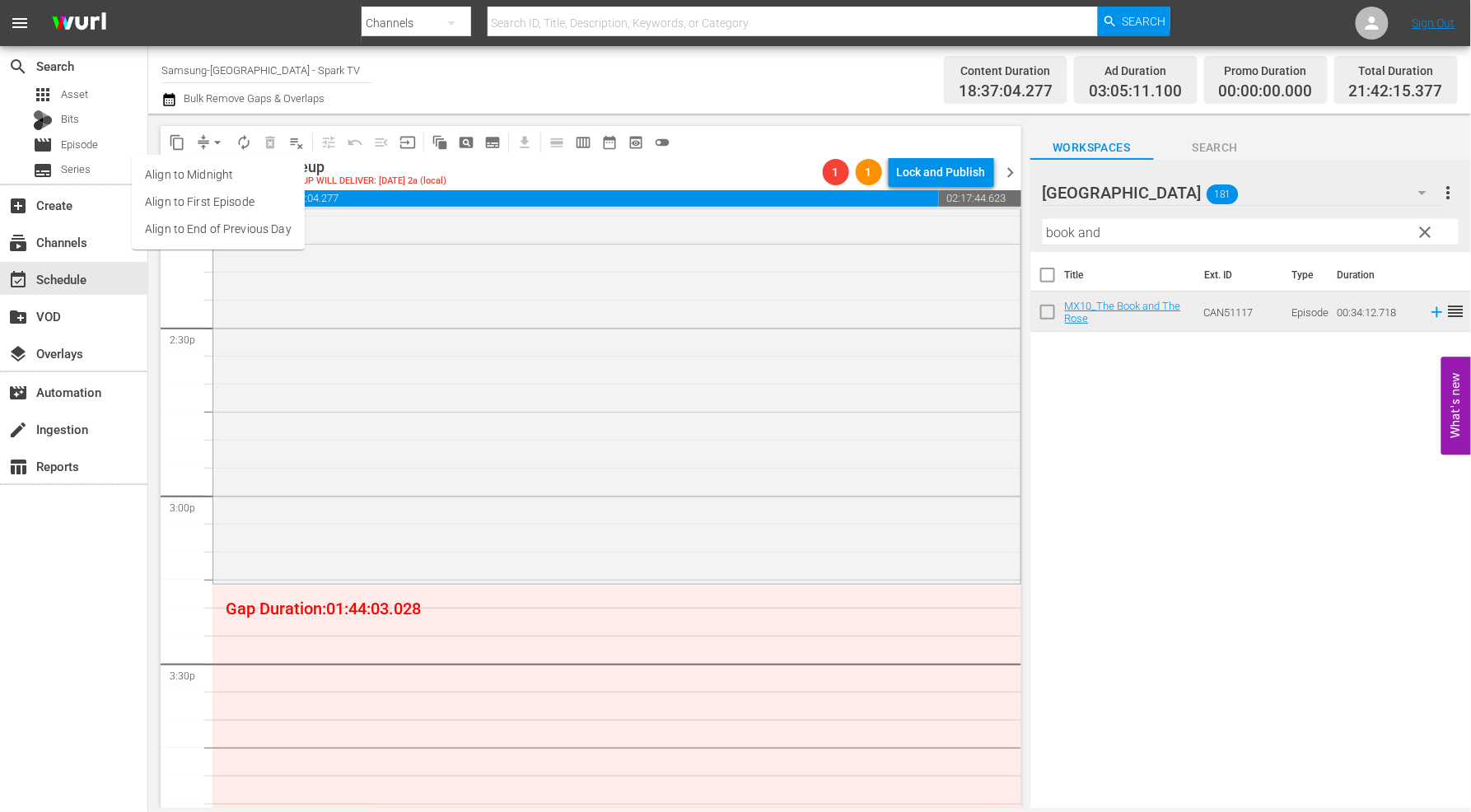
click at [246, 231] on li "Align to End of Previous Day" at bounding box center [218, 230] width 173 height 27
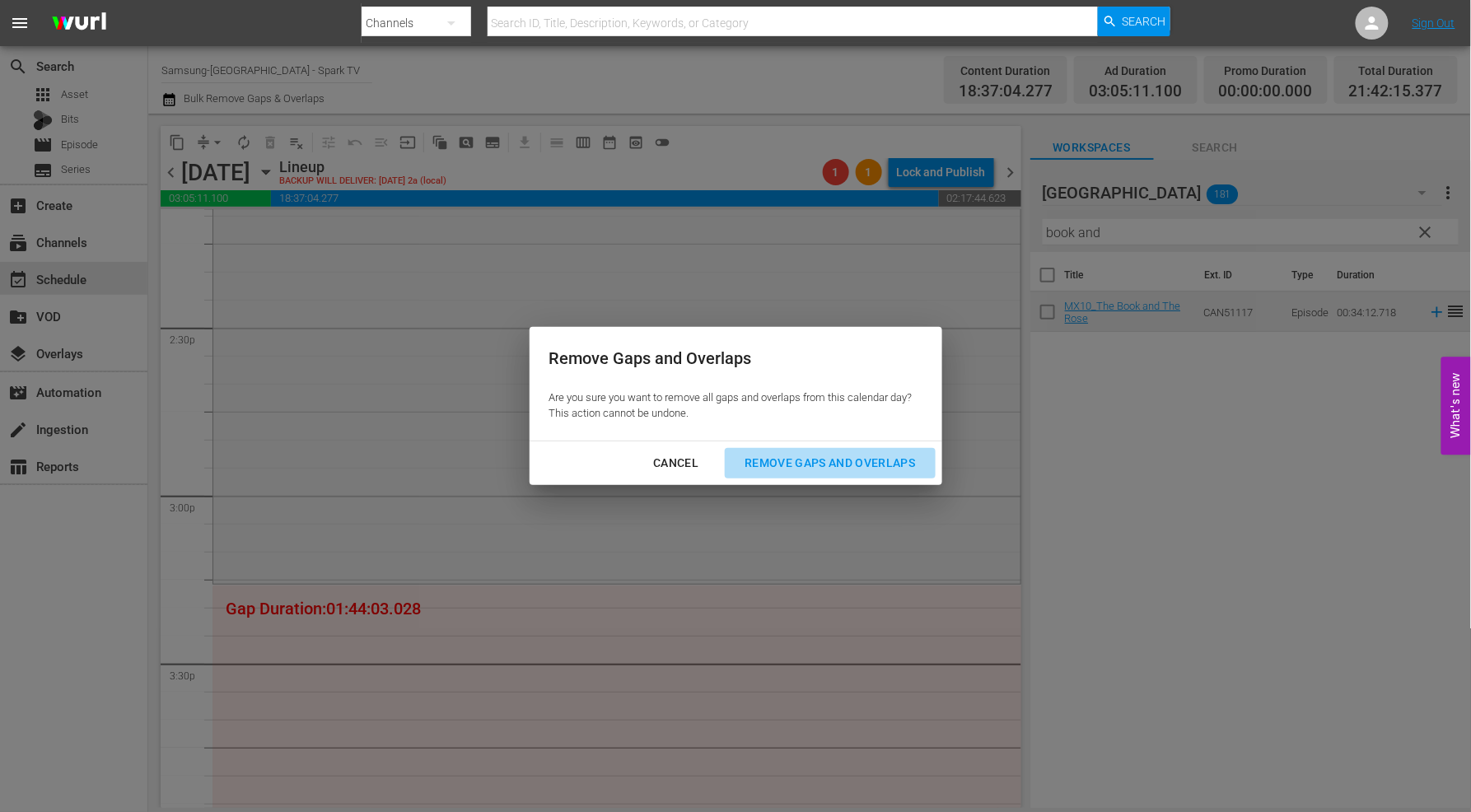
click at [889, 463] on div "Remove Gaps and Overlaps" at bounding box center [830, 464] width 197 height 21
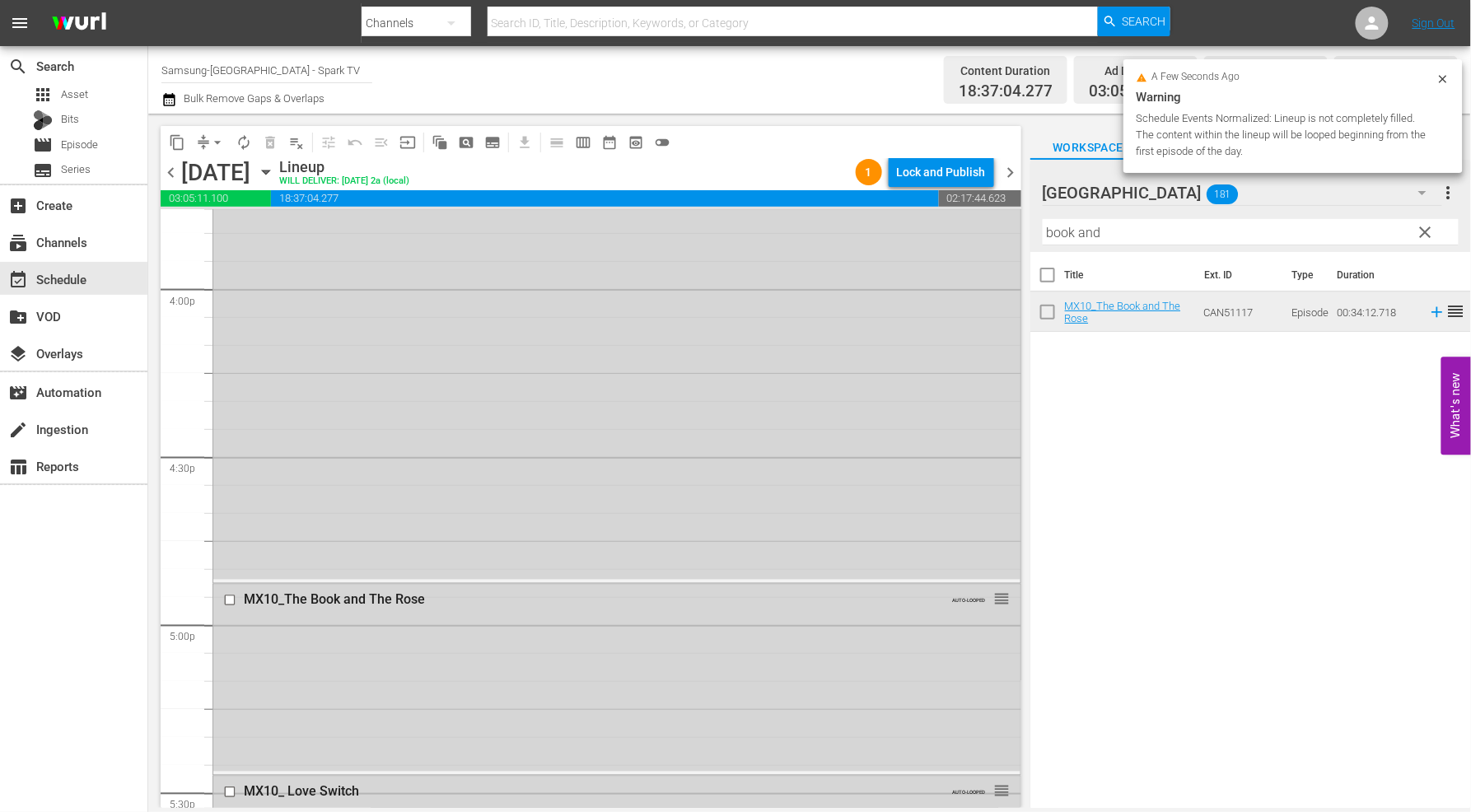
scroll to position [5397, 0]
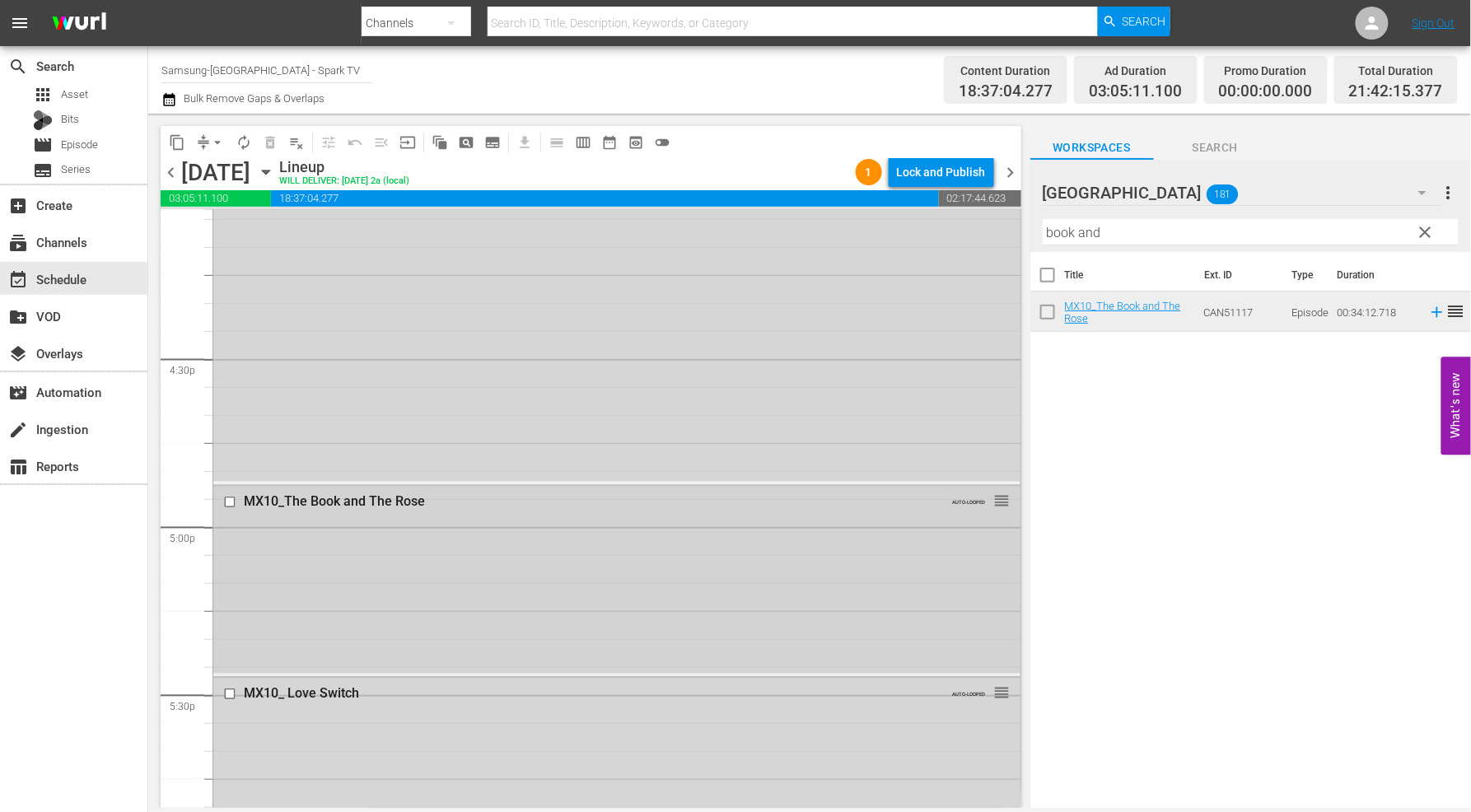
click at [231, 504] on input "checkbox" at bounding box center [231, 503] width 17 height 14
click at [273, 143] on span "delete_forever_outlined" at bounding box center [270, 142] width 16 height 16
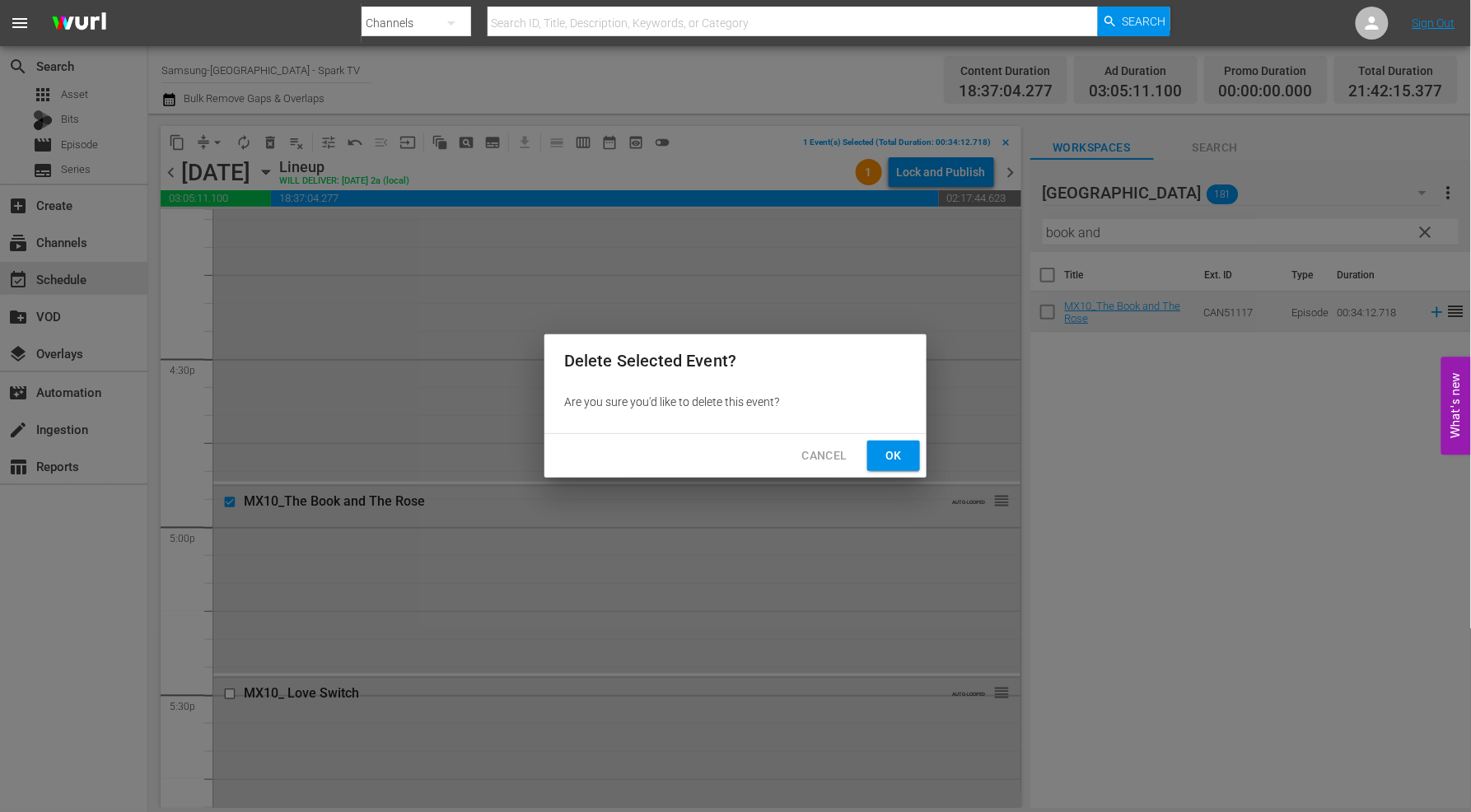
click at [900, 457] on span "Ok" at bounding box center [894, 456] width 27 height 21
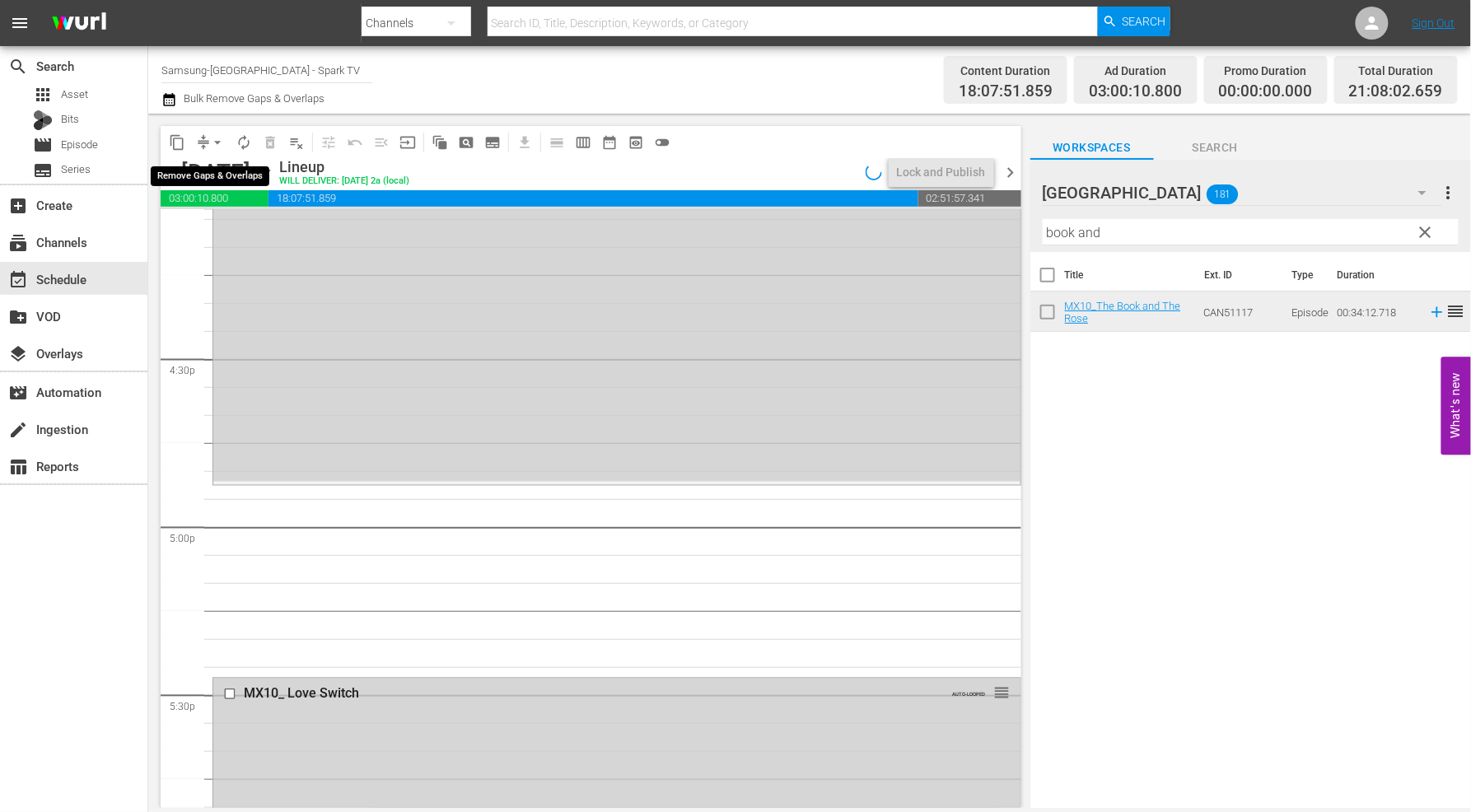
click at [216, 142] on span "arrow_drop_down" at bounding box center [217, 142] width 16 height 16
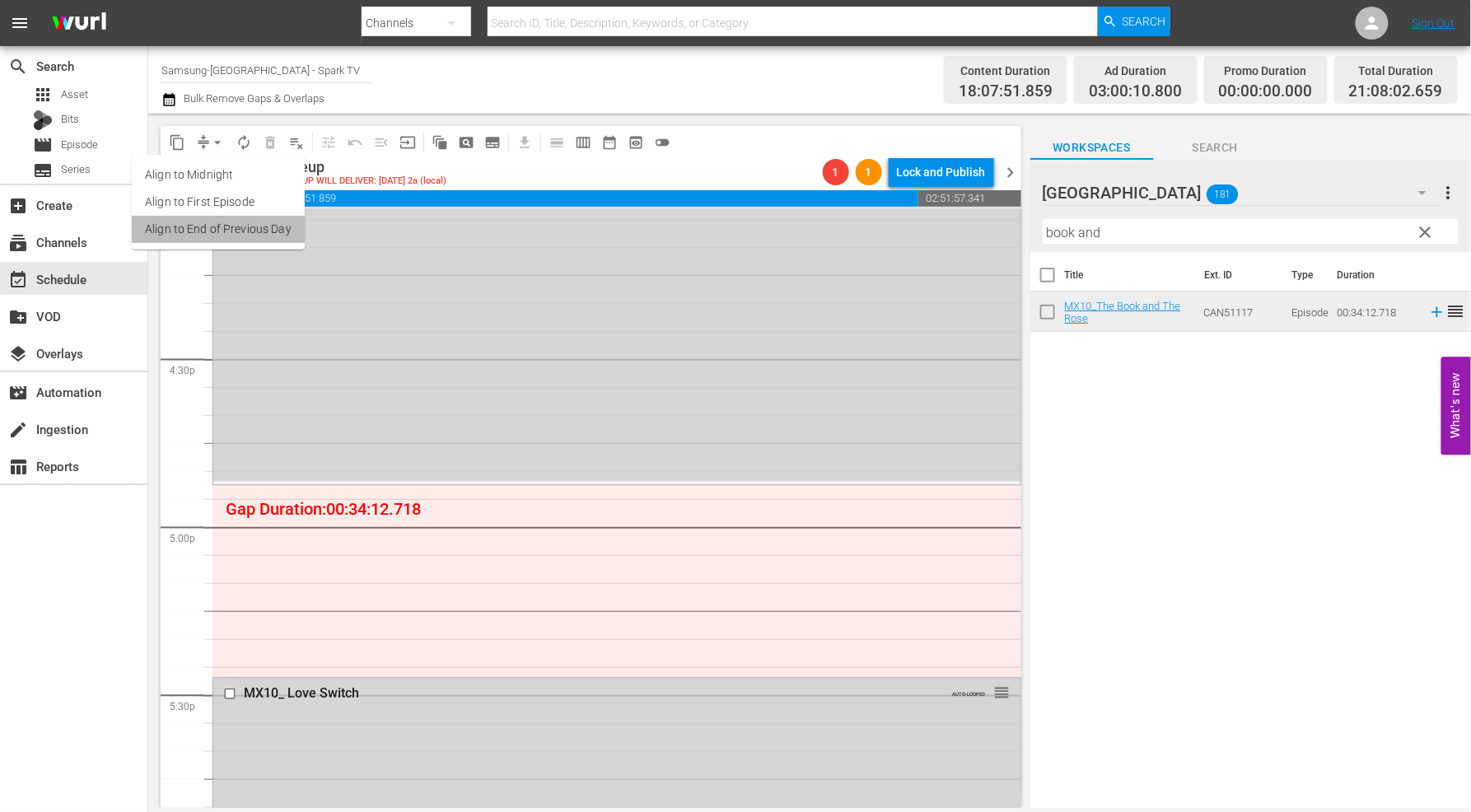
click at [236, 230] on li "Align to End of Previous Day" at bounding box center [218, 230] width 173 height 27
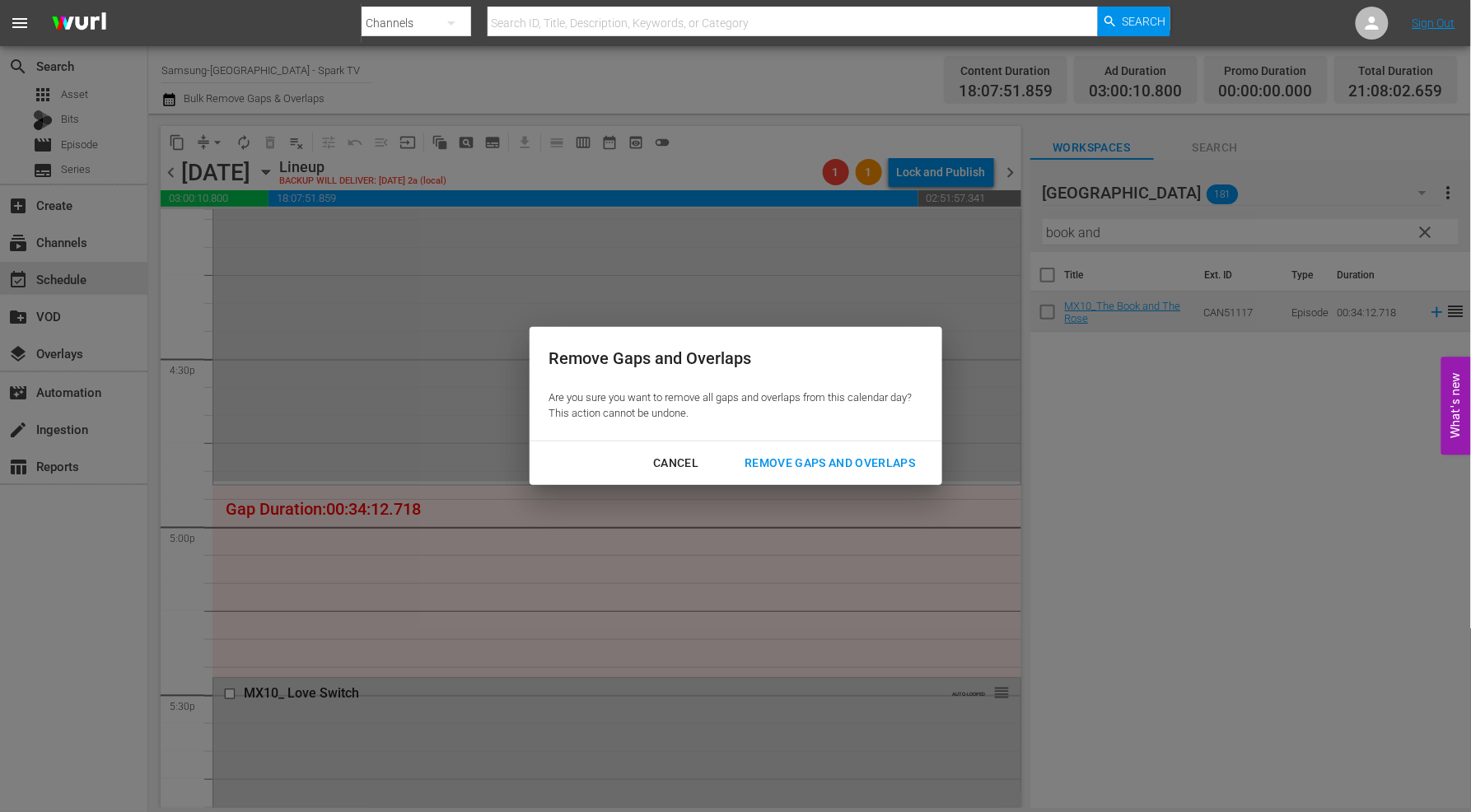
click at [908, 465] on div "Remove Gaps and Overlaps" at bounding box center [830, 464] width 197 height 21
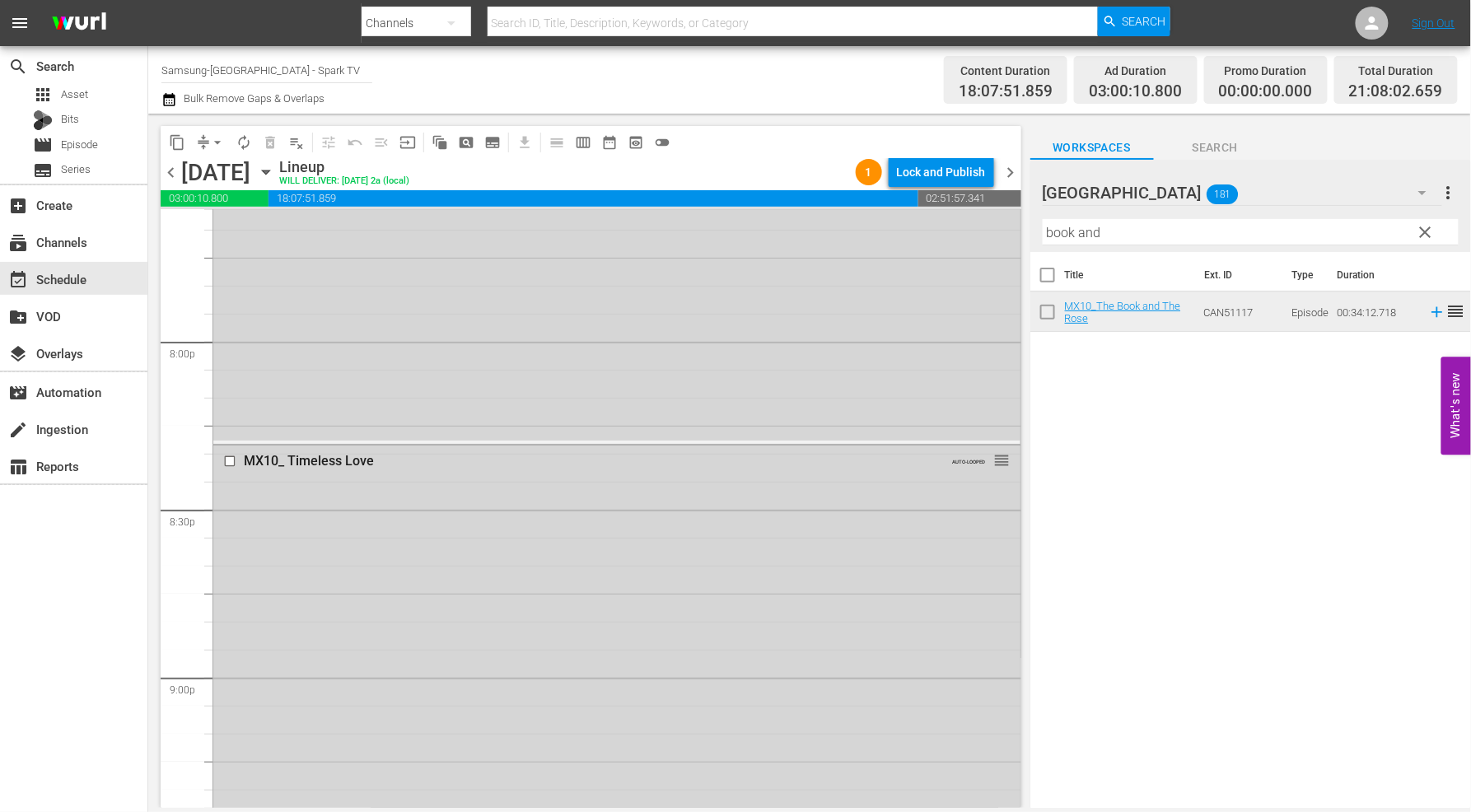
scroll to position [7140, 0]
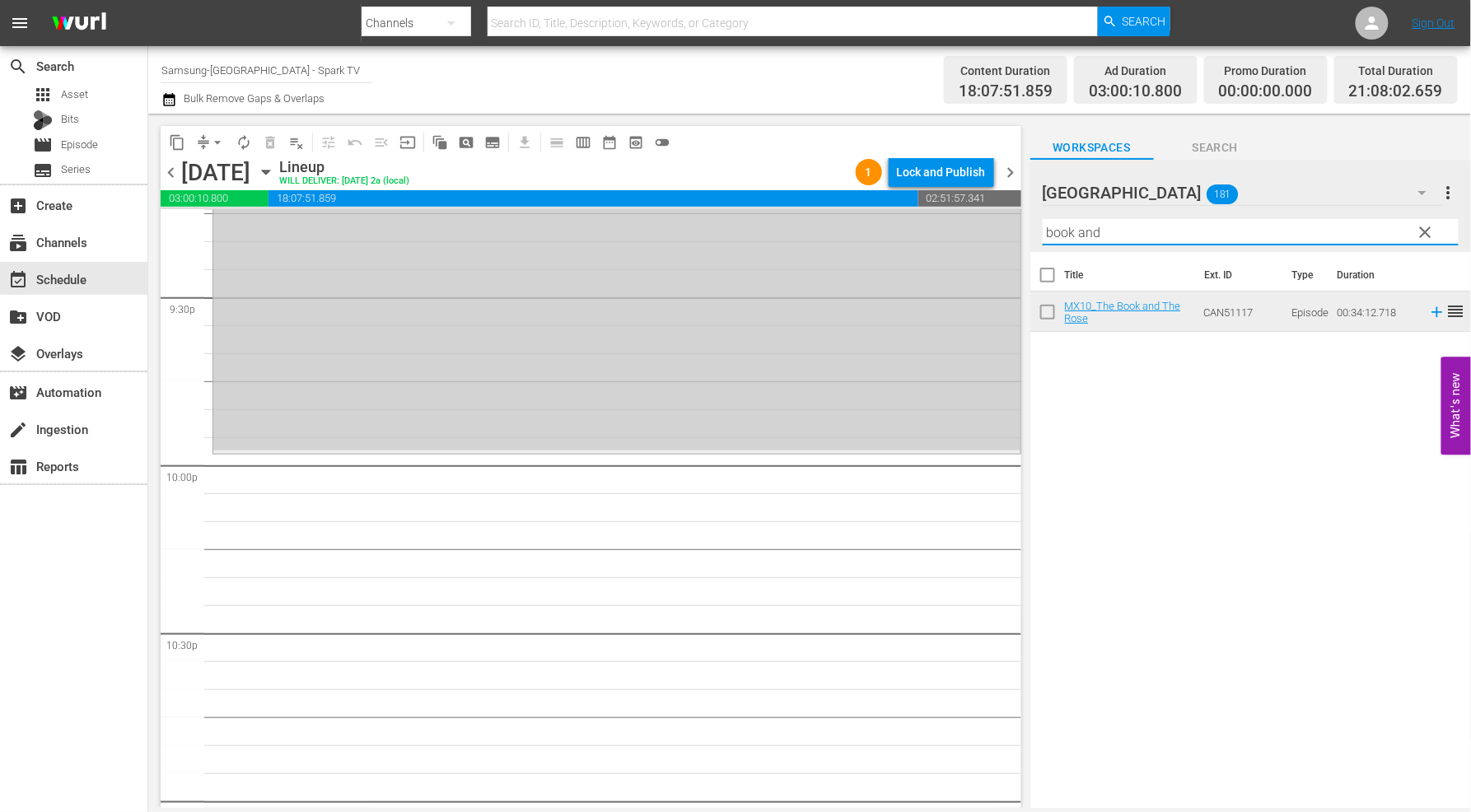
drag, startPoint x: 1084, startPoint y: 227, endPoint x: 789, endPoint y: 217, distance: 295.2
click at [789, 217] on div "content_copy compress arrow_drop_down autorenew_outlined delete_forever_outline…" at bounding box center [809, 461] width 1323 height 694
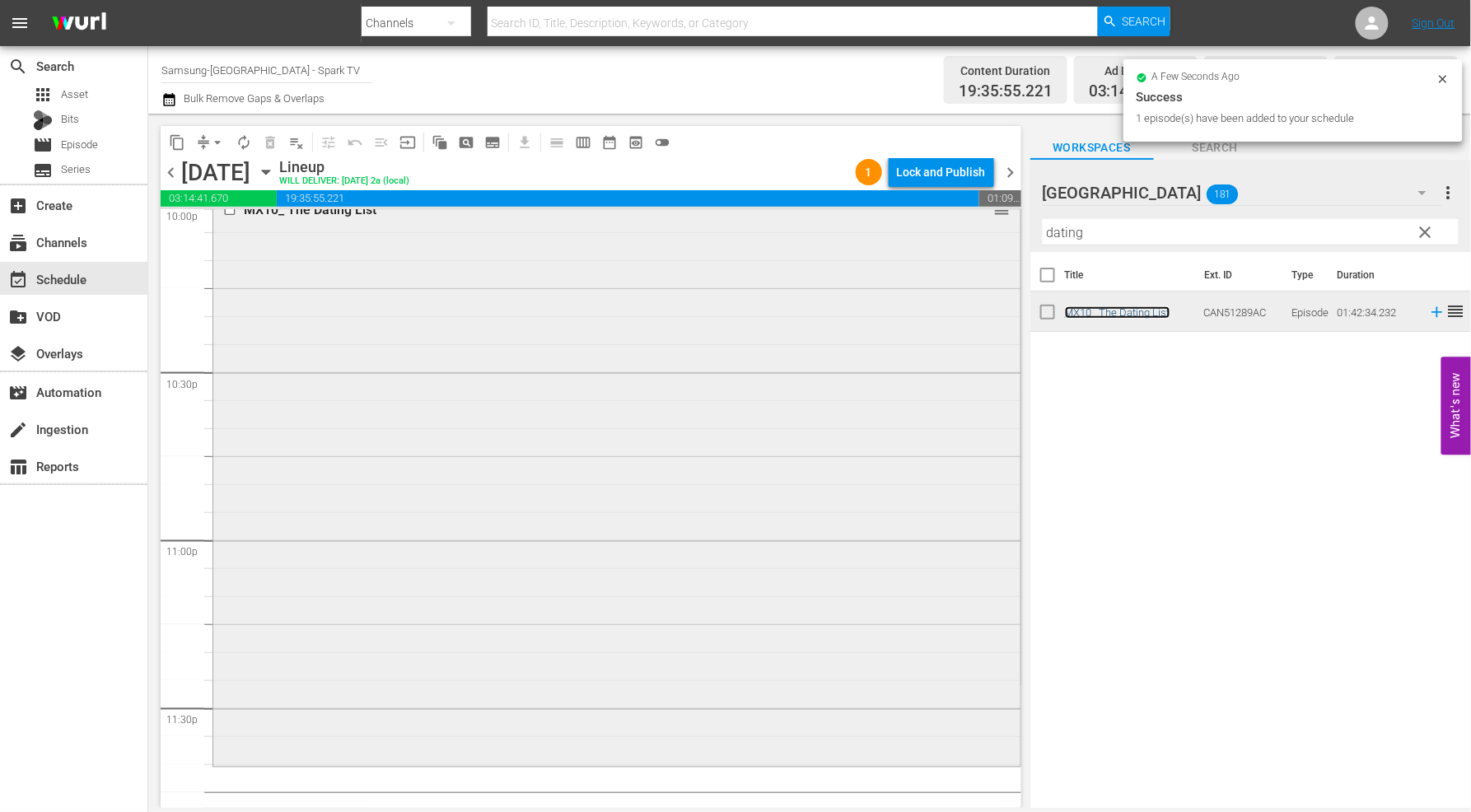
scroll to position [7468, 0]
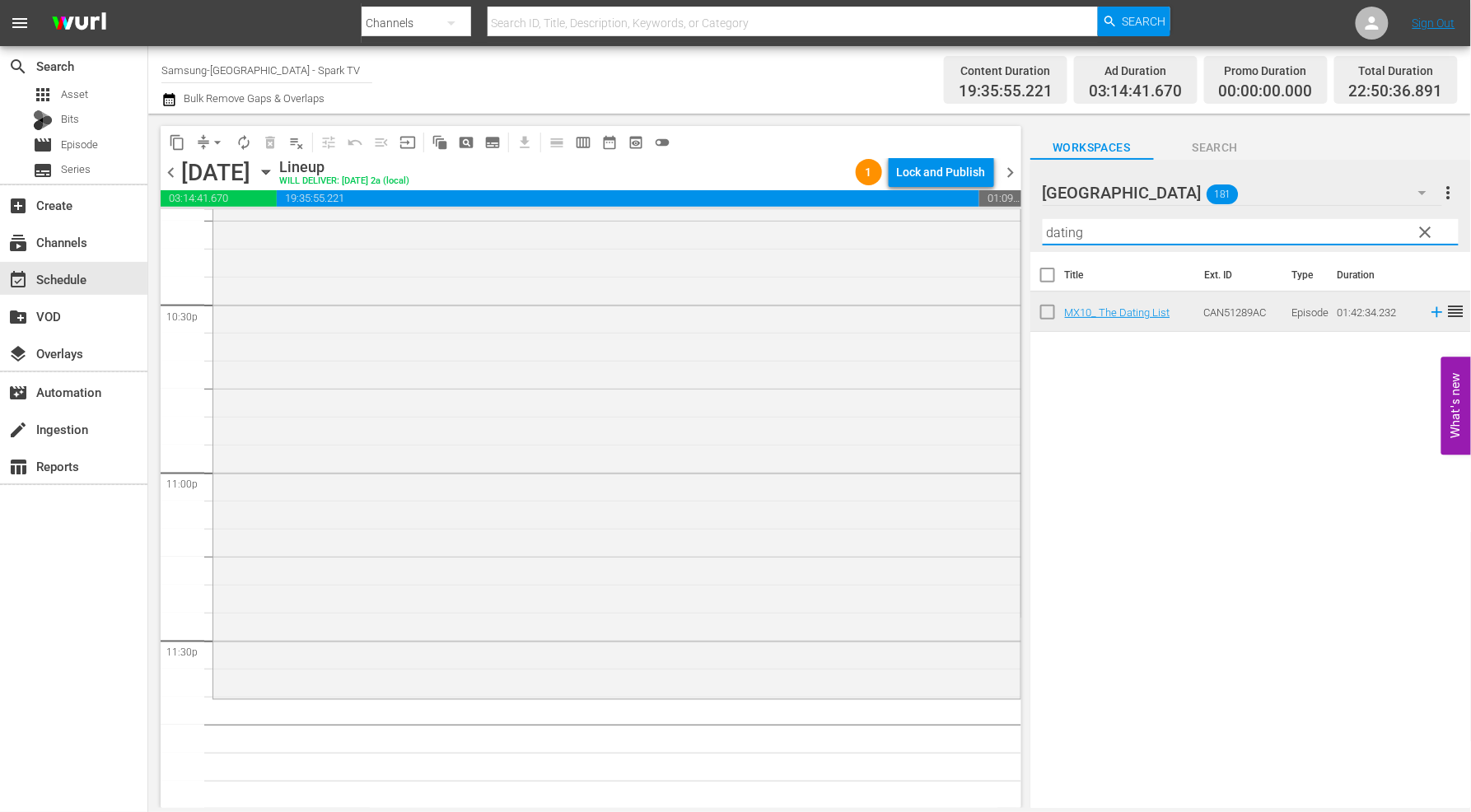
drag, startPoint x: 1129, startPoint y: 233, endPoint x: 582, endPoint y: 200, distance: 548.0
click at [587, 199] on div "content_copy compress arrow_drop_down autorenew_outlined delete_forever_outline…" at bounding box center [809, 461] width 1323 height 694
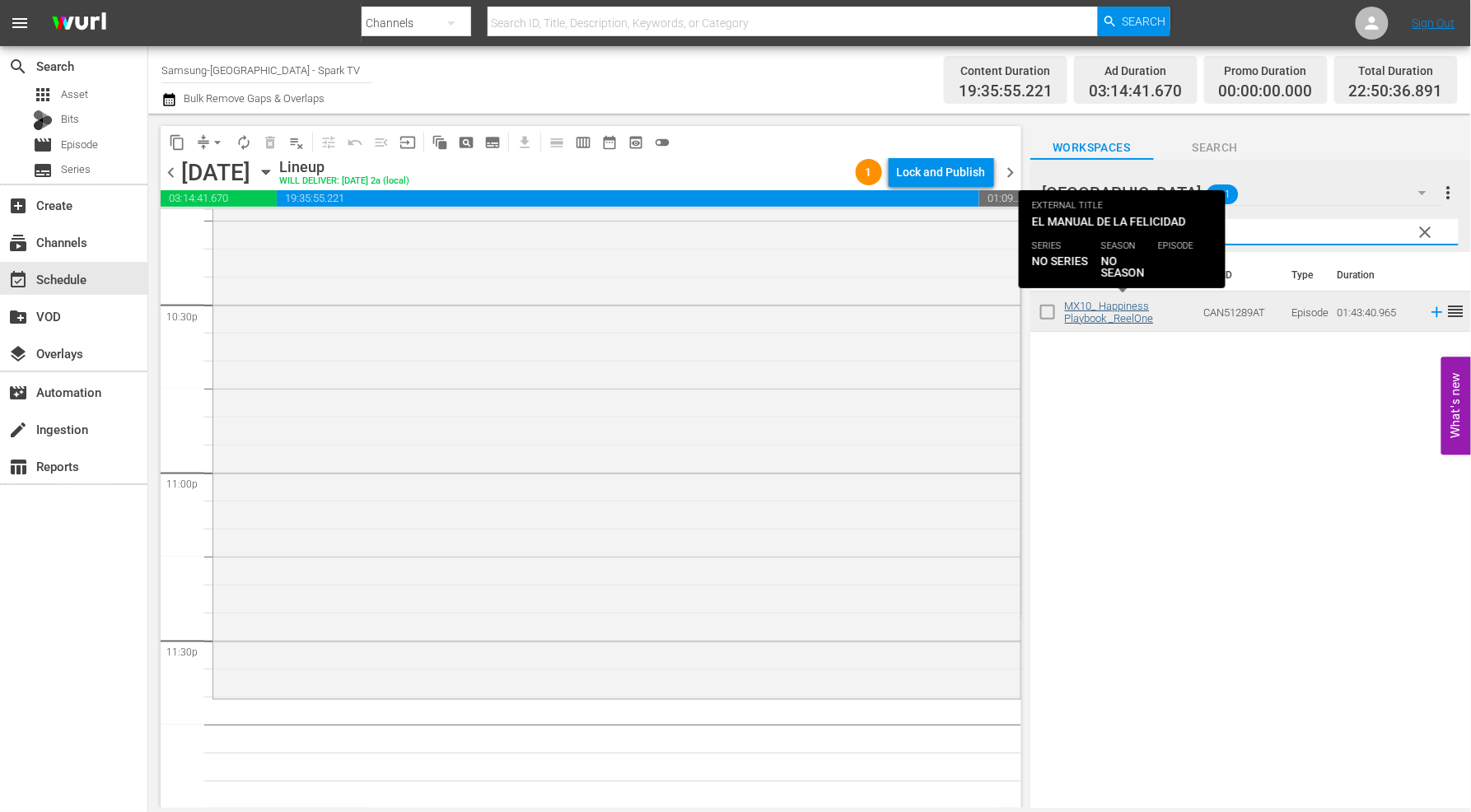
type input "happ"
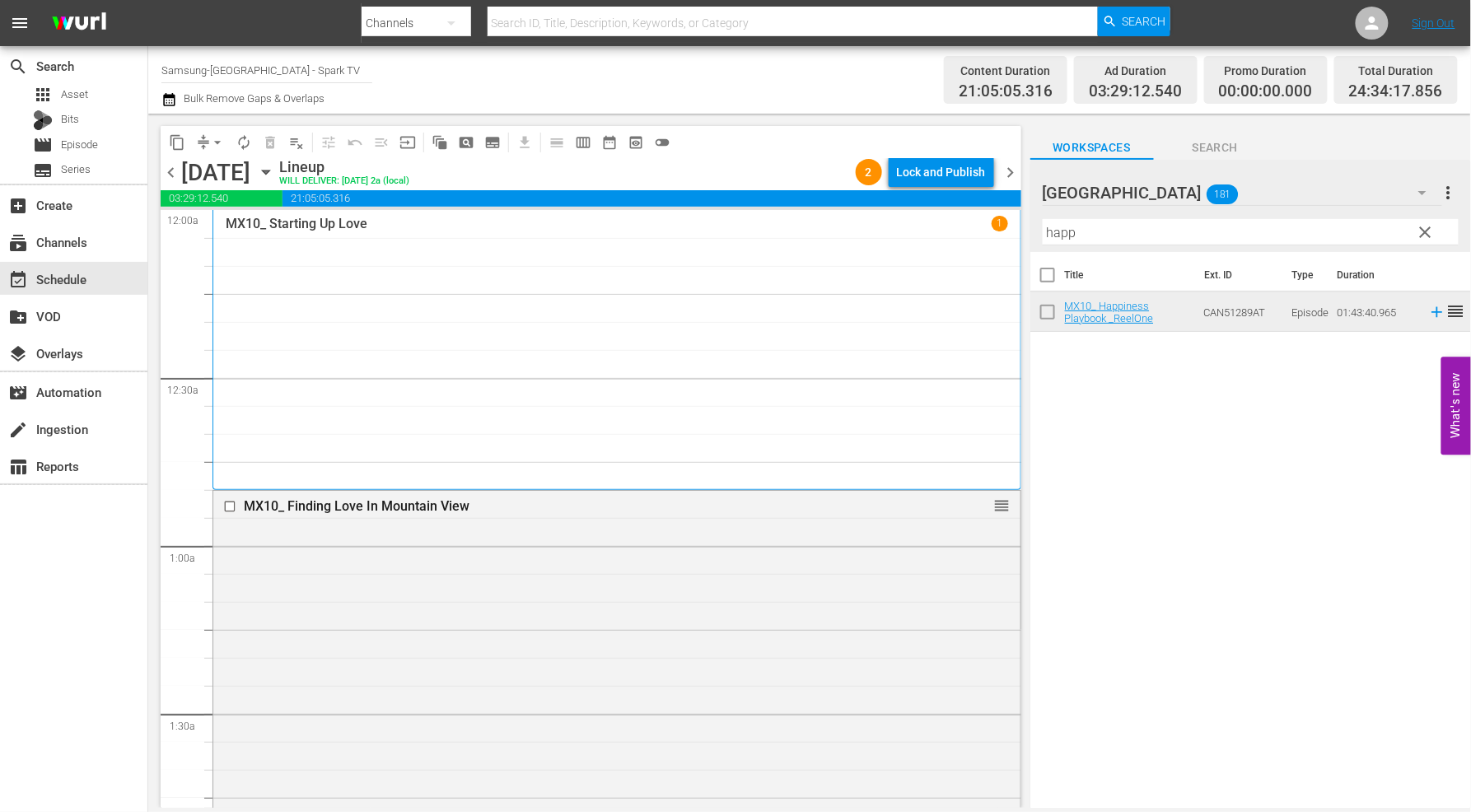
scroll to position [7468, 0]
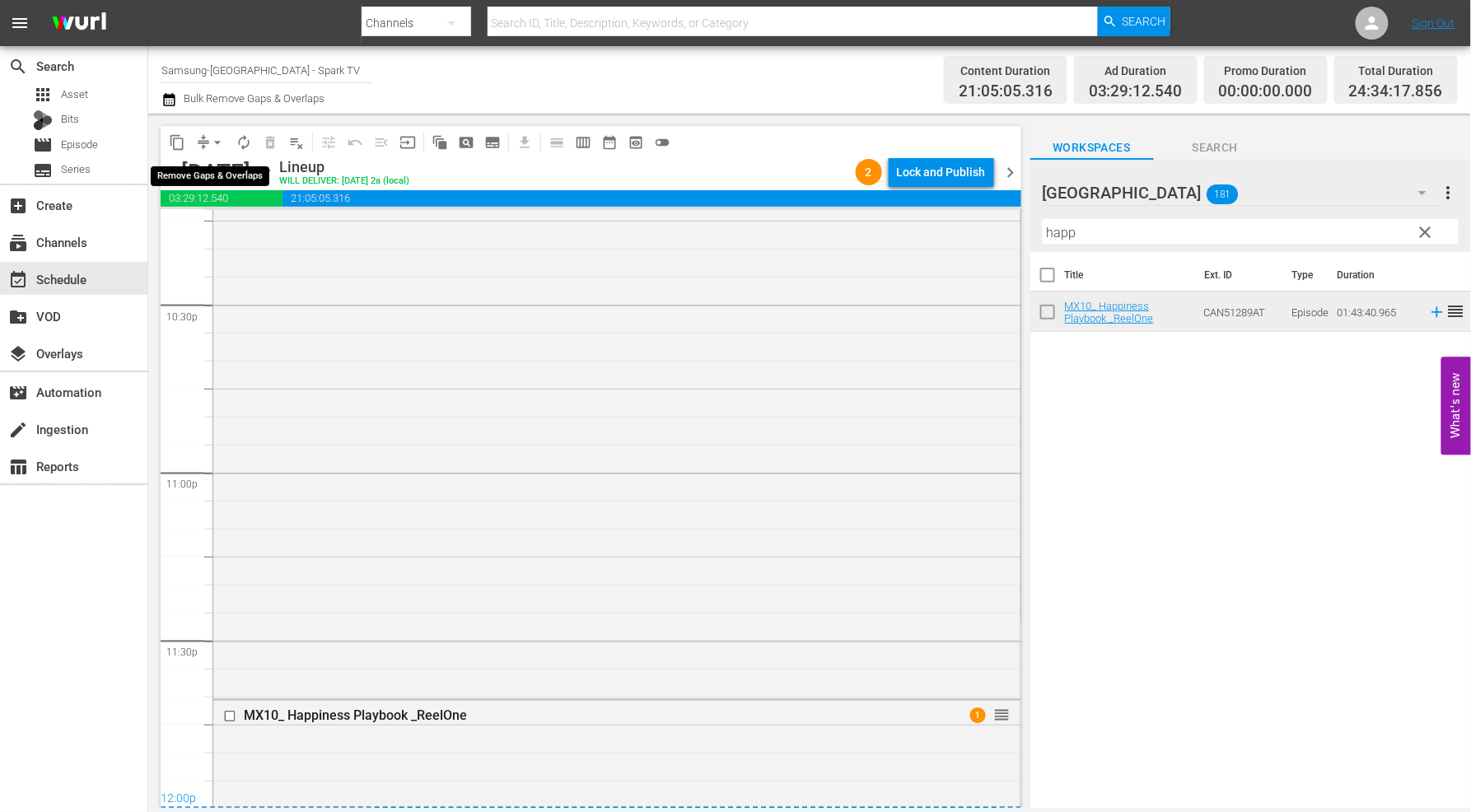
click at [225, 141] on span "arrow_drop_down" at bounding box center [217, 142] width 16 height 16
click at [267, 229] on li "Align to End of Previous Day" at bounding box center [218, 230] width 173 height 27
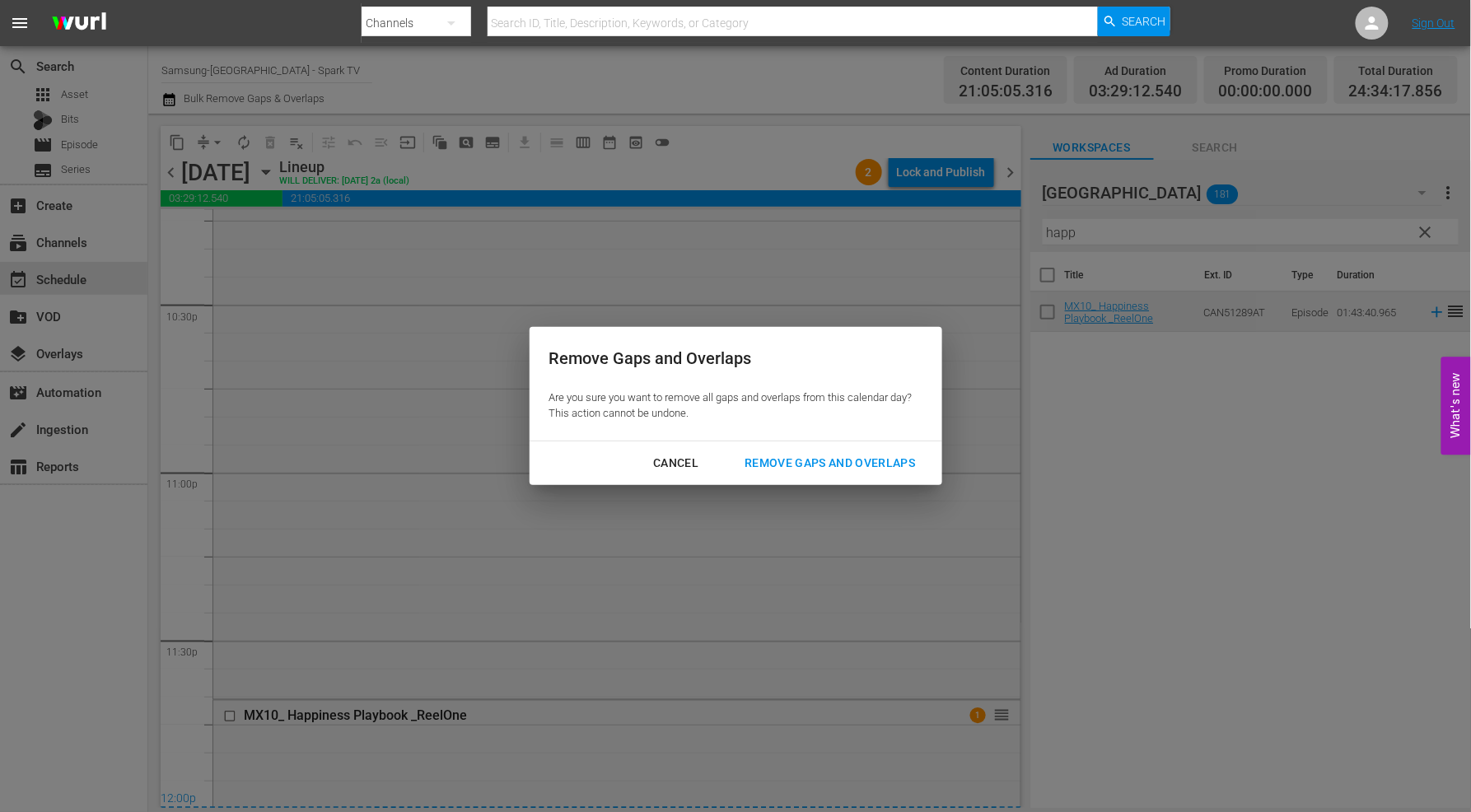
click at [828, 457] on div "Remove Gaps and Overlaps" at bounding box center [830, 464] width 197 height 21
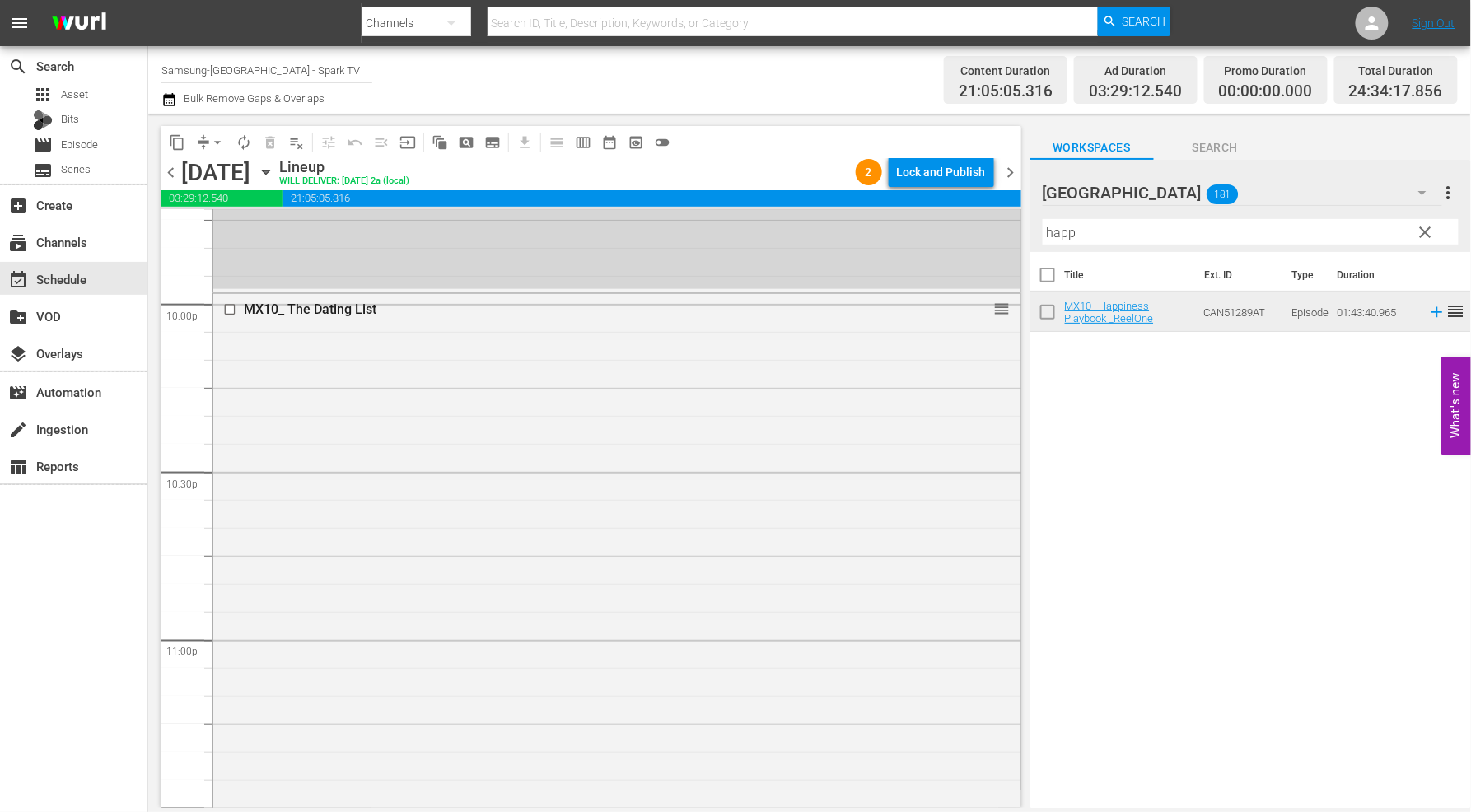
scroll to position [7300, 0]
click at [946, 171] on div "Lock and Publish" at bounding box center [941, 172] width 89 height 30
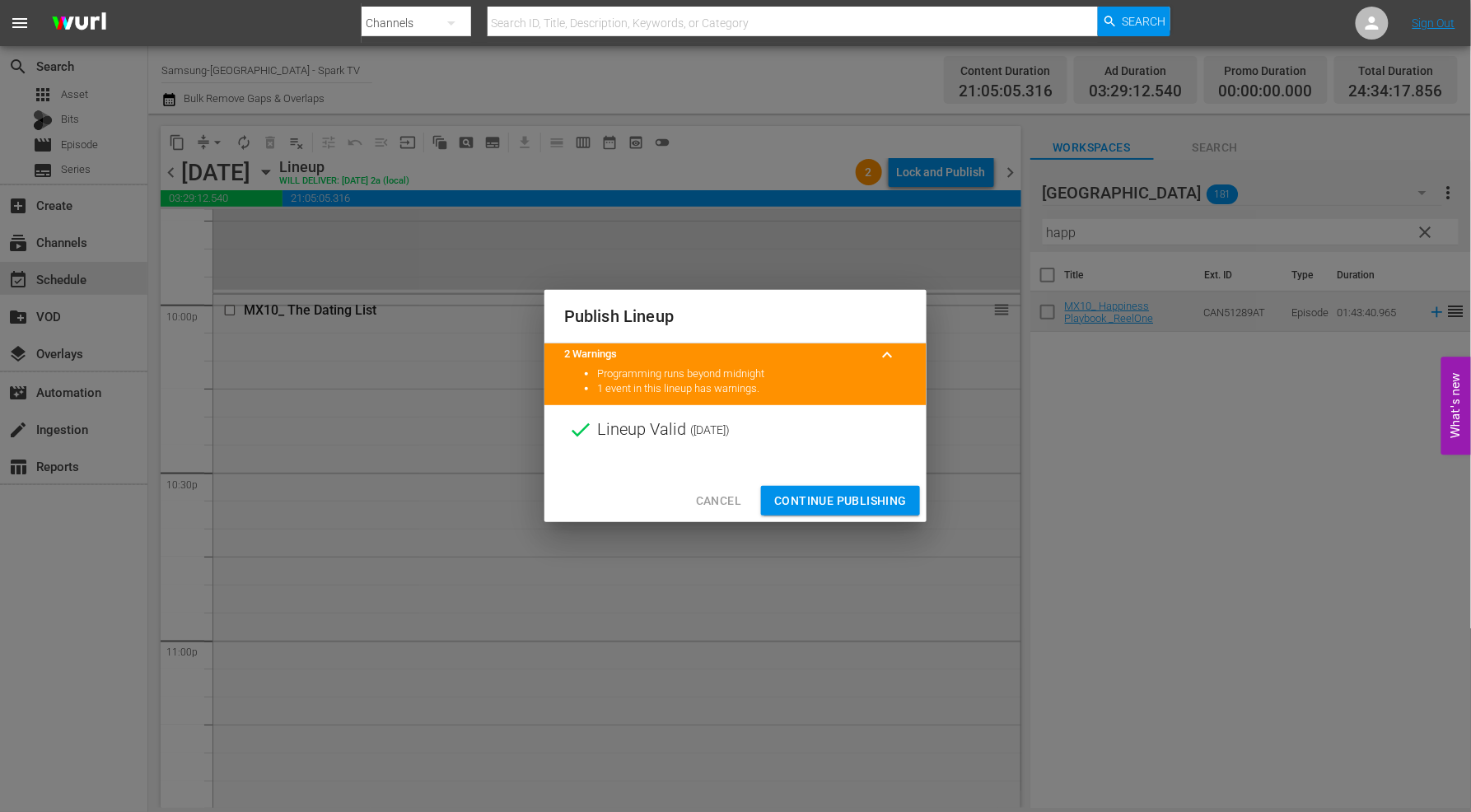
click at [817, 501] on span "Continue Publishing" at bounding box center [841, 501] width 133 height 21
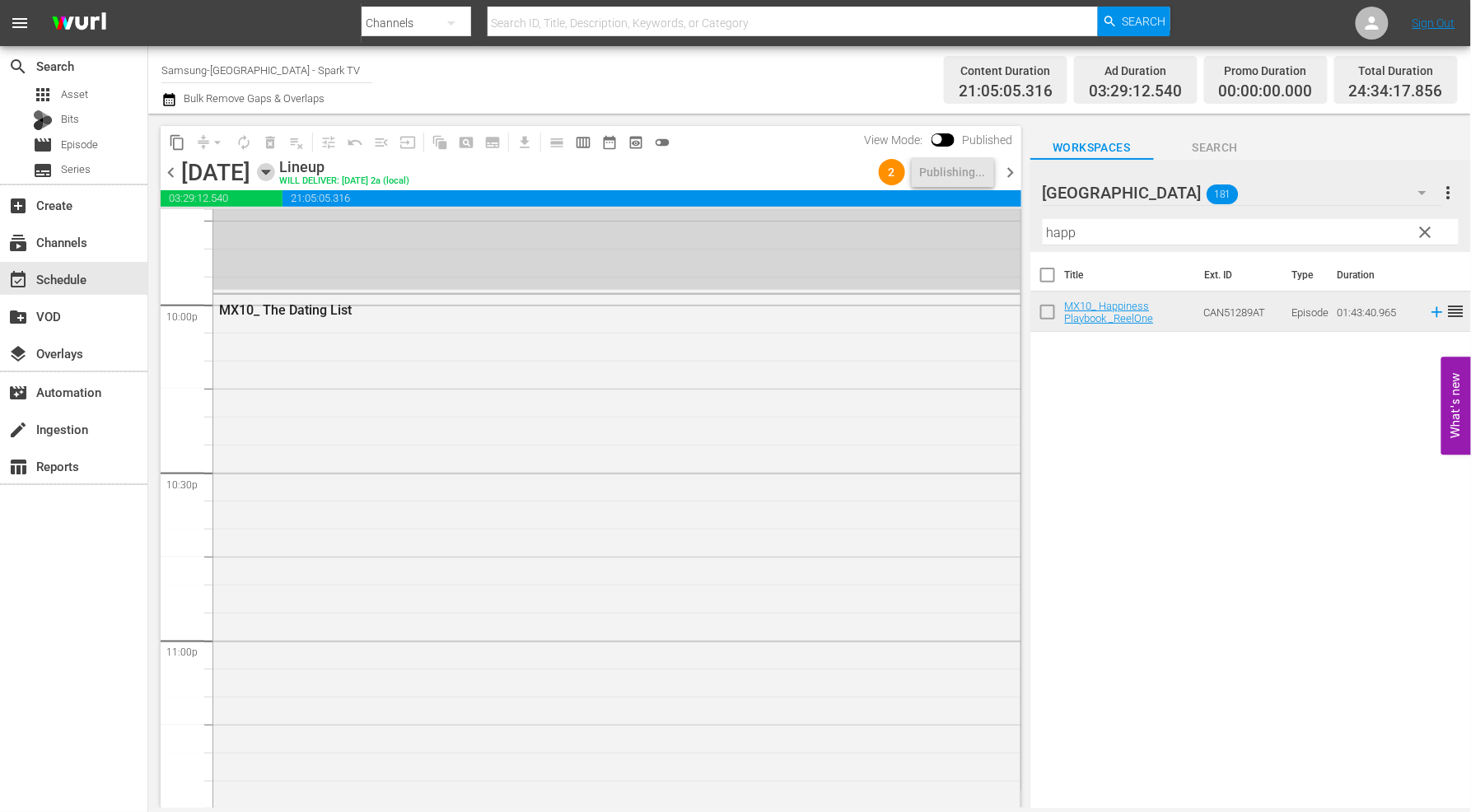
click at [275, 169] on icon "button" at bounding box center [266, 172] width 18 height 18
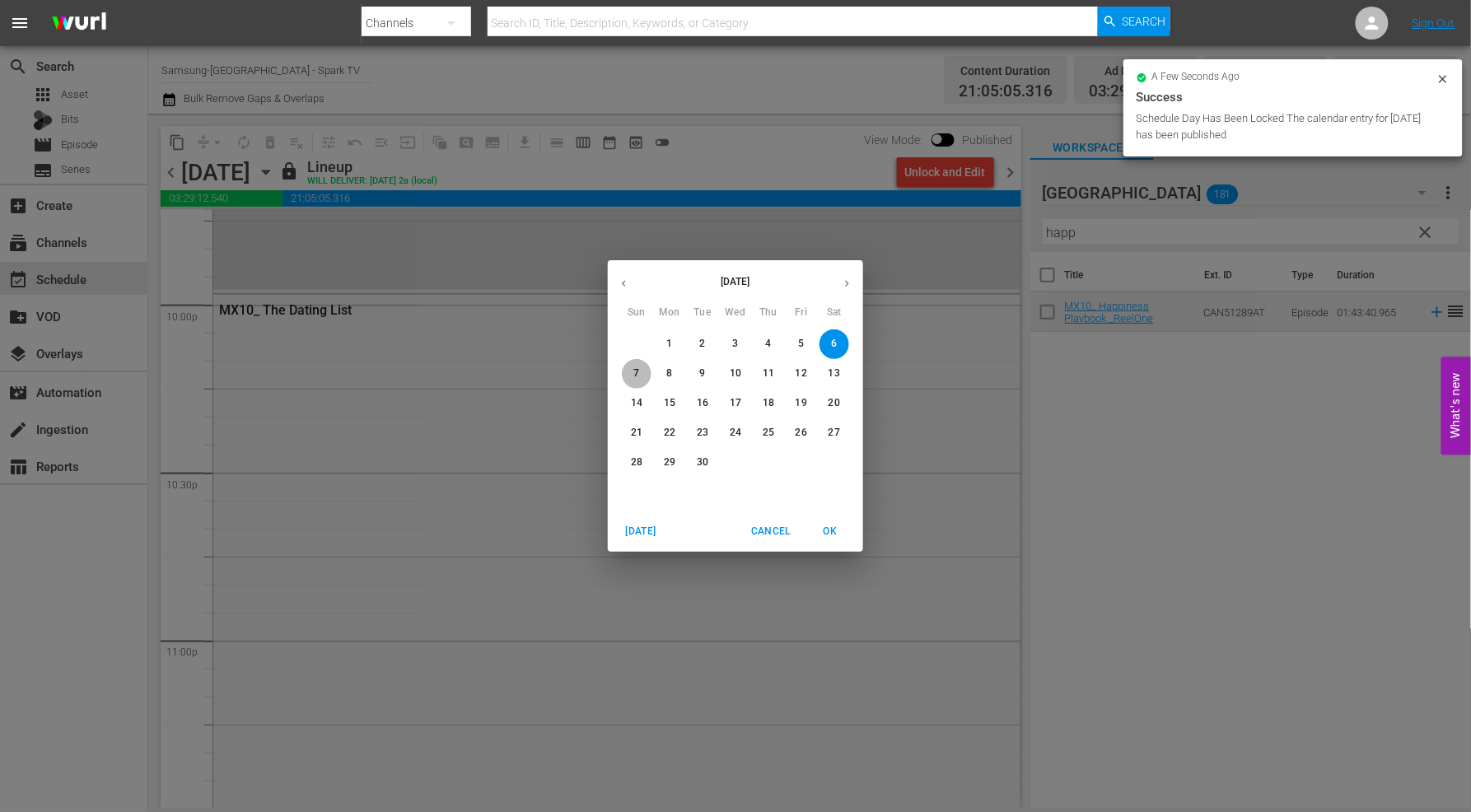
click at [634, 367] on p "7" at bounding box center [636, 373] width 6 height 14
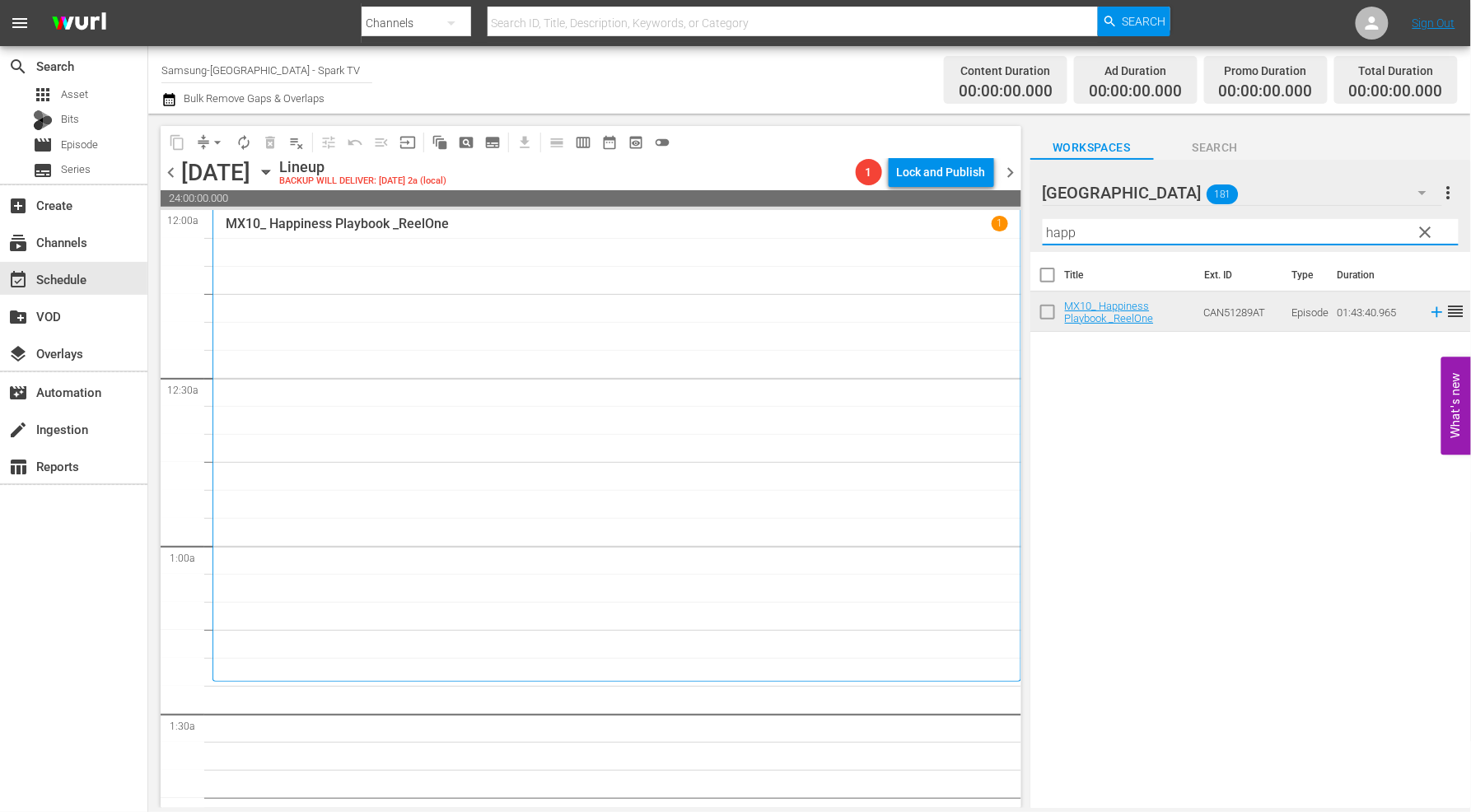
drag, startPoint x: 1096, startPoint y: 234, endPoint x: 924, endPoint y: 223, distance: 172.4
click at [923, 223] on div "content_copy compress arrow_drop_down autorenew_outlined delete_forever_outline…" at bounding box center [809, 461] width 1323 height 694
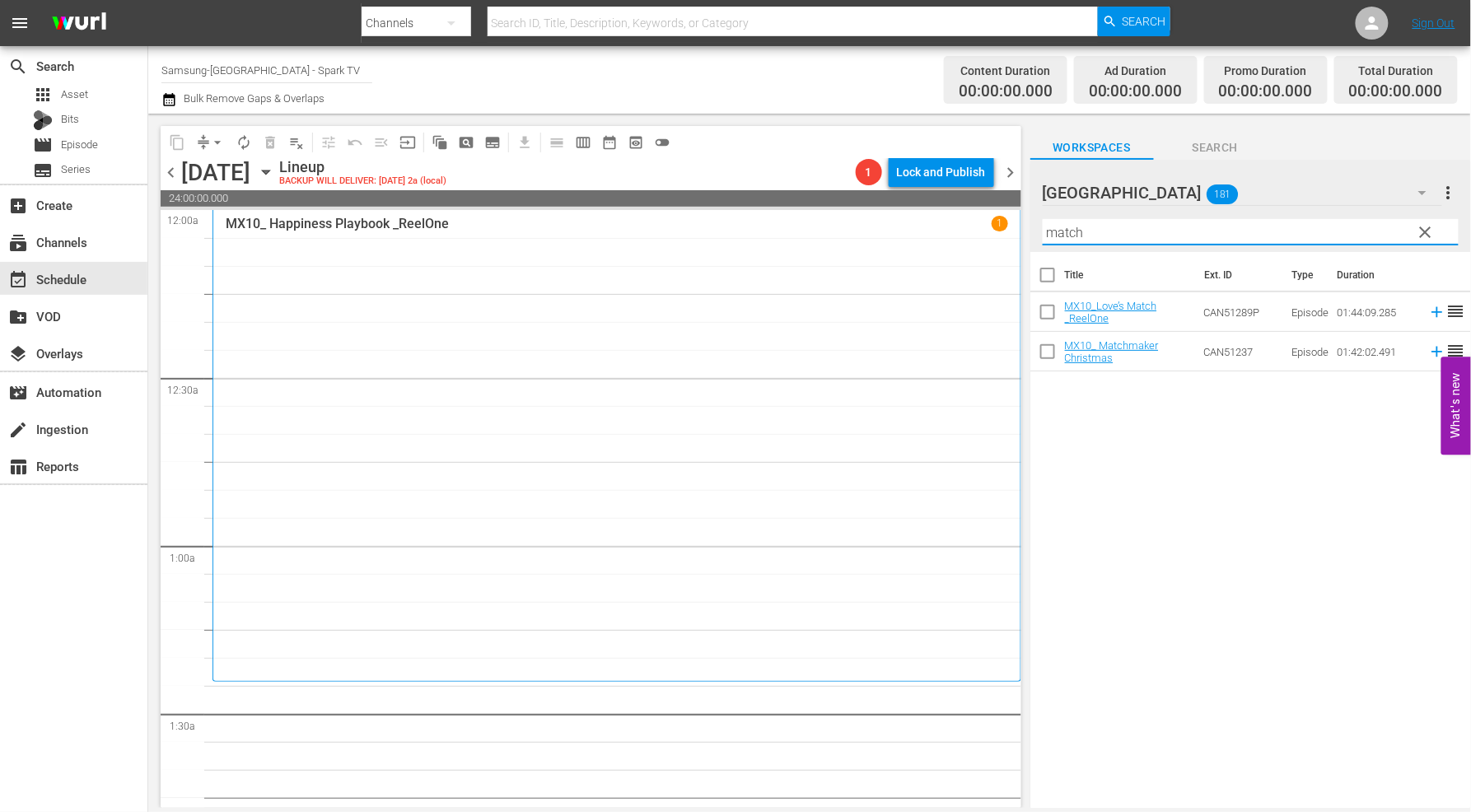
drag, startPoint x: 1106, startPoint y: 516, endPoint x: 1117, endPoint y: 475, distance: 42.4
click at [1108, 515] on div "Title Ext. ID Type Duration MX10_Love’s Match _ReelOne CAN51289P Episode 01:44:…" at bounding box center [1251, 532] width 441 height 559
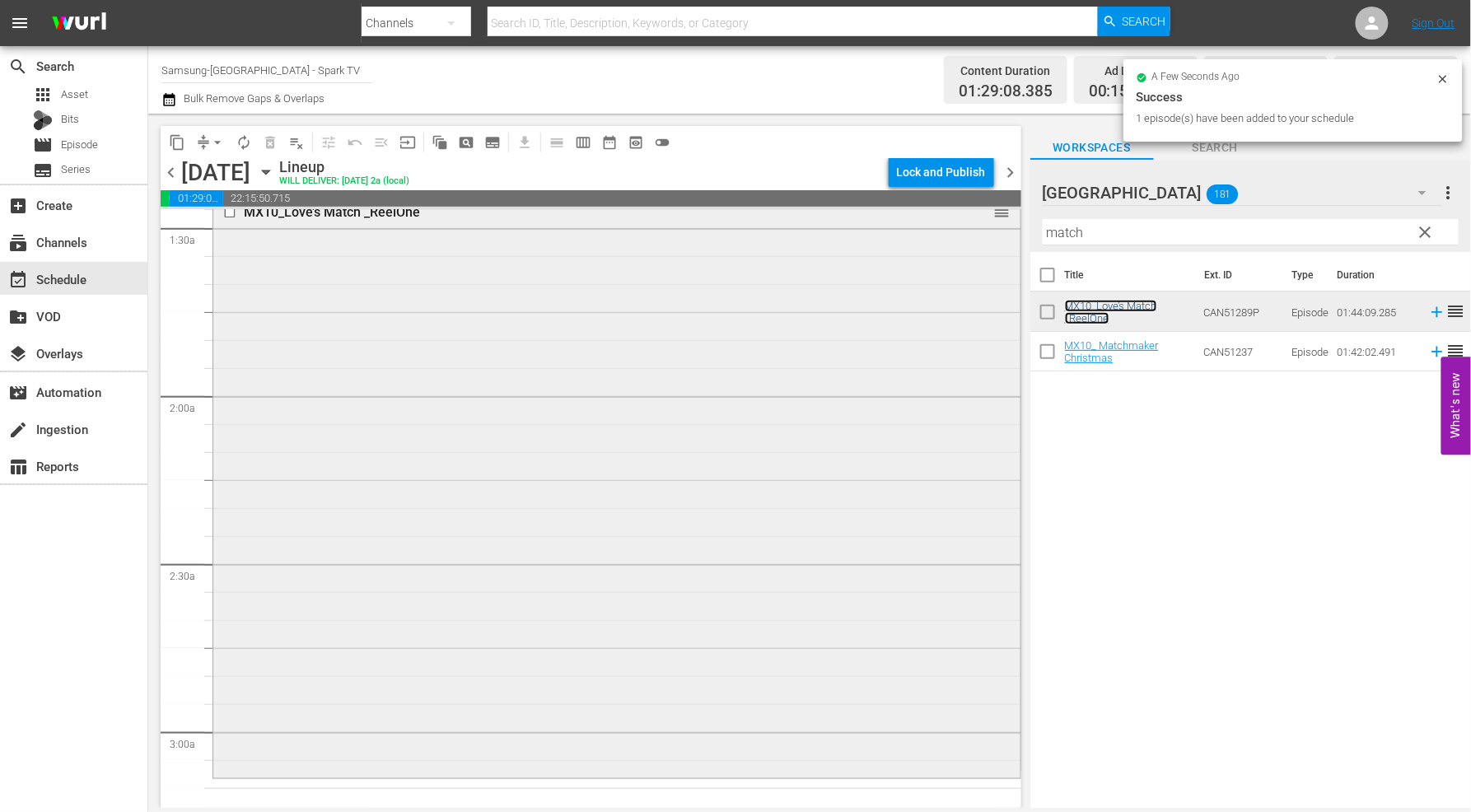
scroll to position [732, 0]
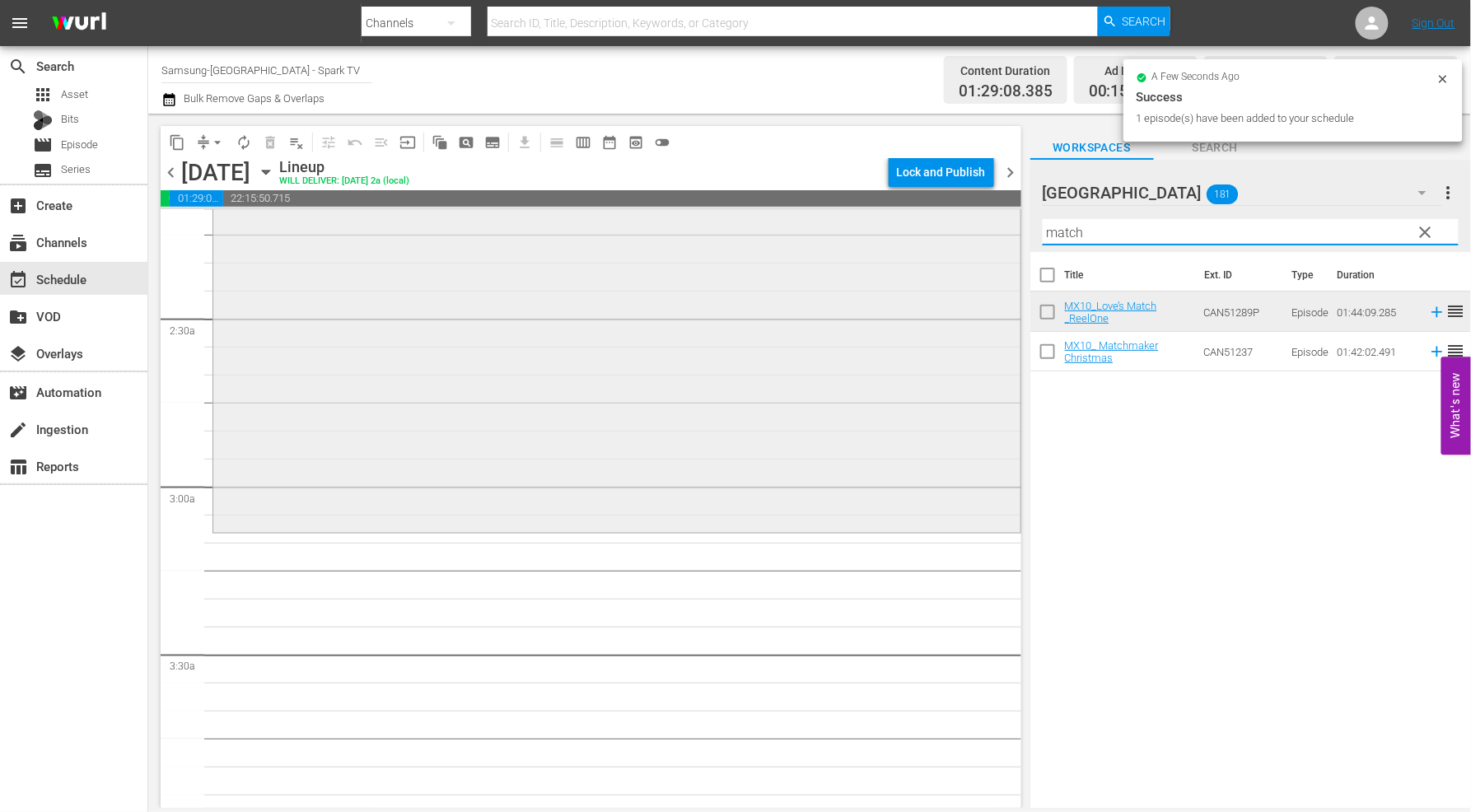
drag, startPoint x: 1100, startPoint y: 234, endPoint x: 898, endPoint y: 229, distance: 202.1
click at [898, 229] on div "content_copy compress arrow_drop_down autorenew_outlined delete_forever_outline…" at bounding box center [809, 461] width 1323 height 694
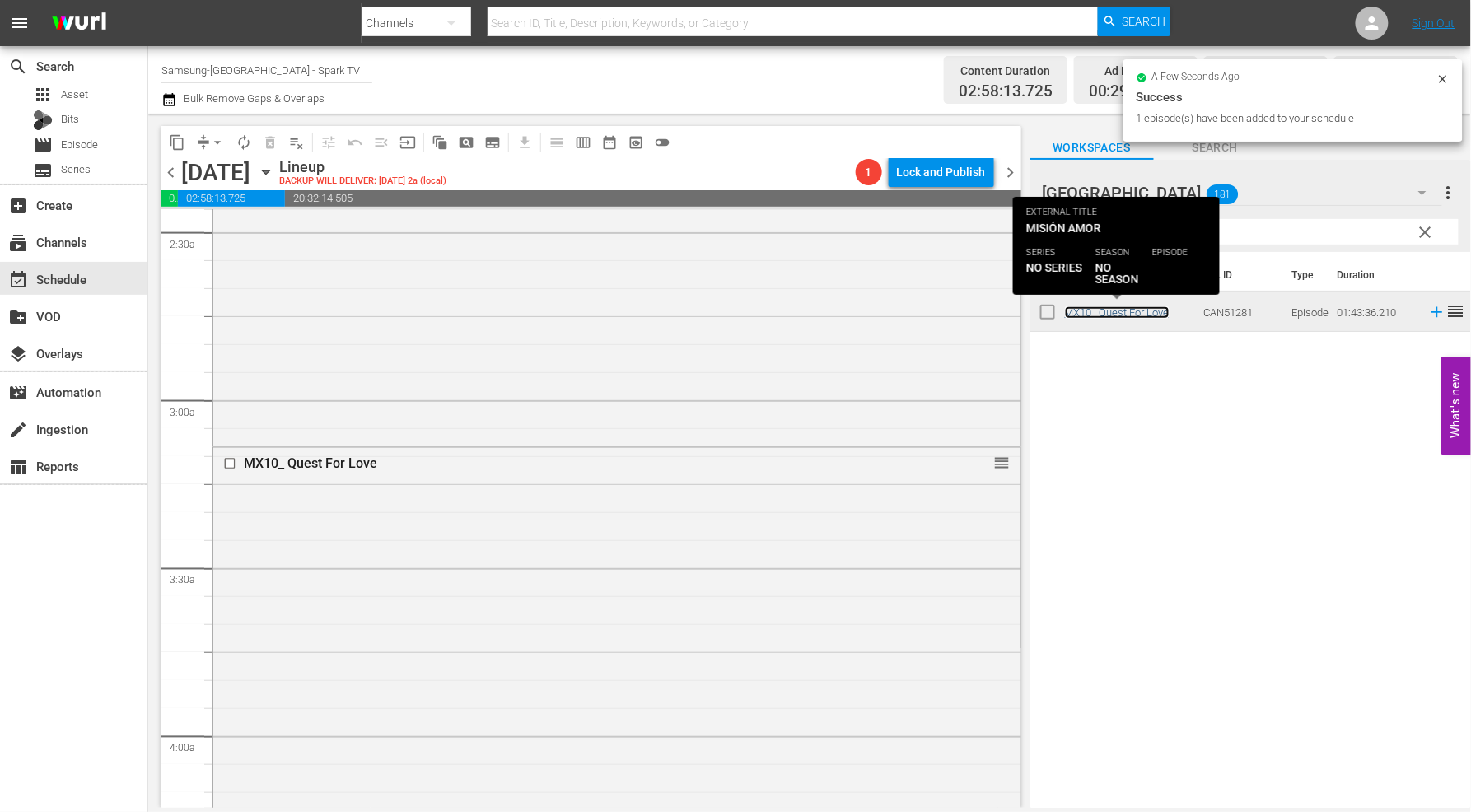
scroll to position [1190, 0]
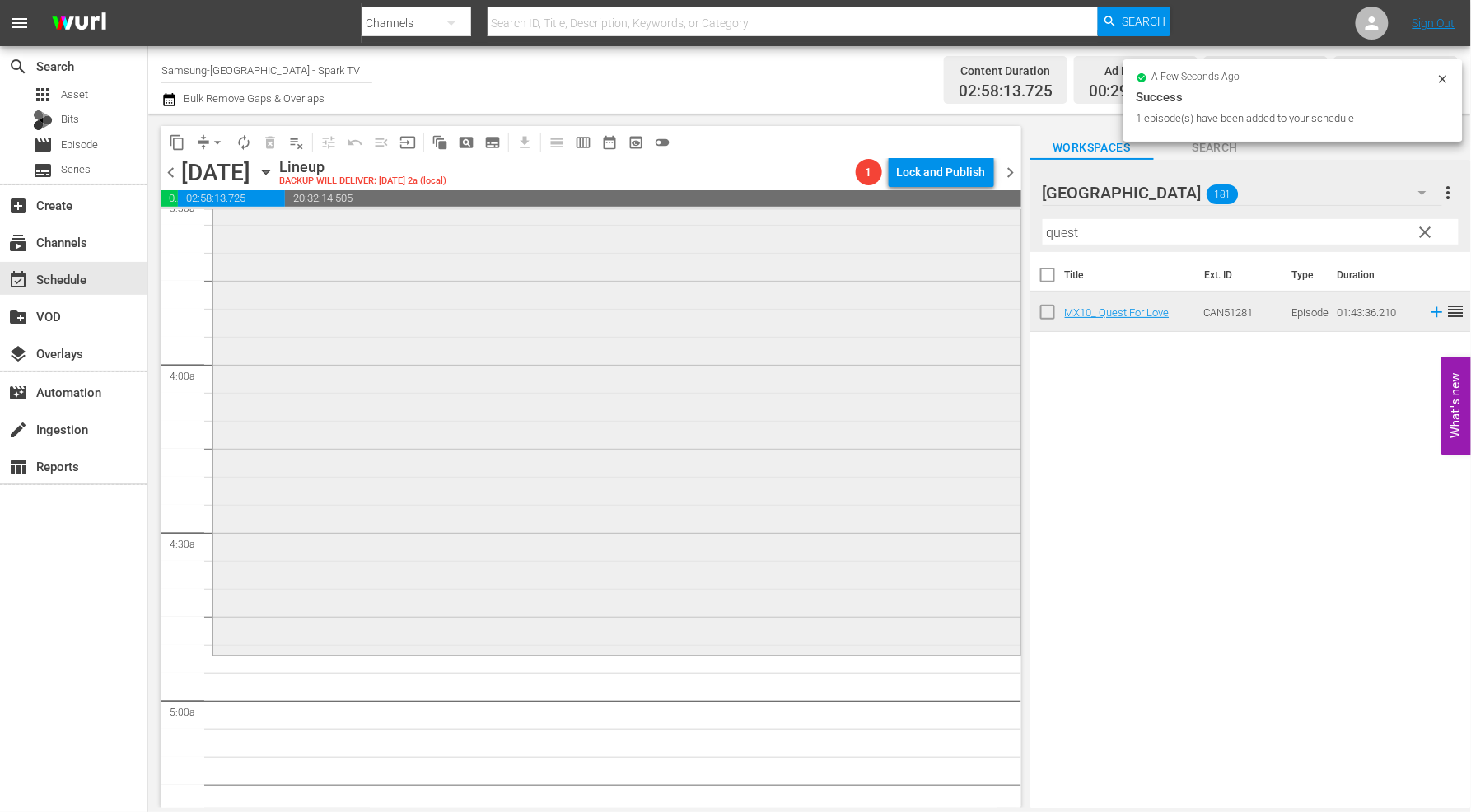
drag, startPoint x: 1126, startPoint y: 235, endPoint x: 793, endPoint y: 232, distance: 333.0
click at [793, 232] on div "content_copy compress arrow_drop_down autorenew_outlined delete_forever_outline…" at bounding box center [809, 461] width 1323 height 694
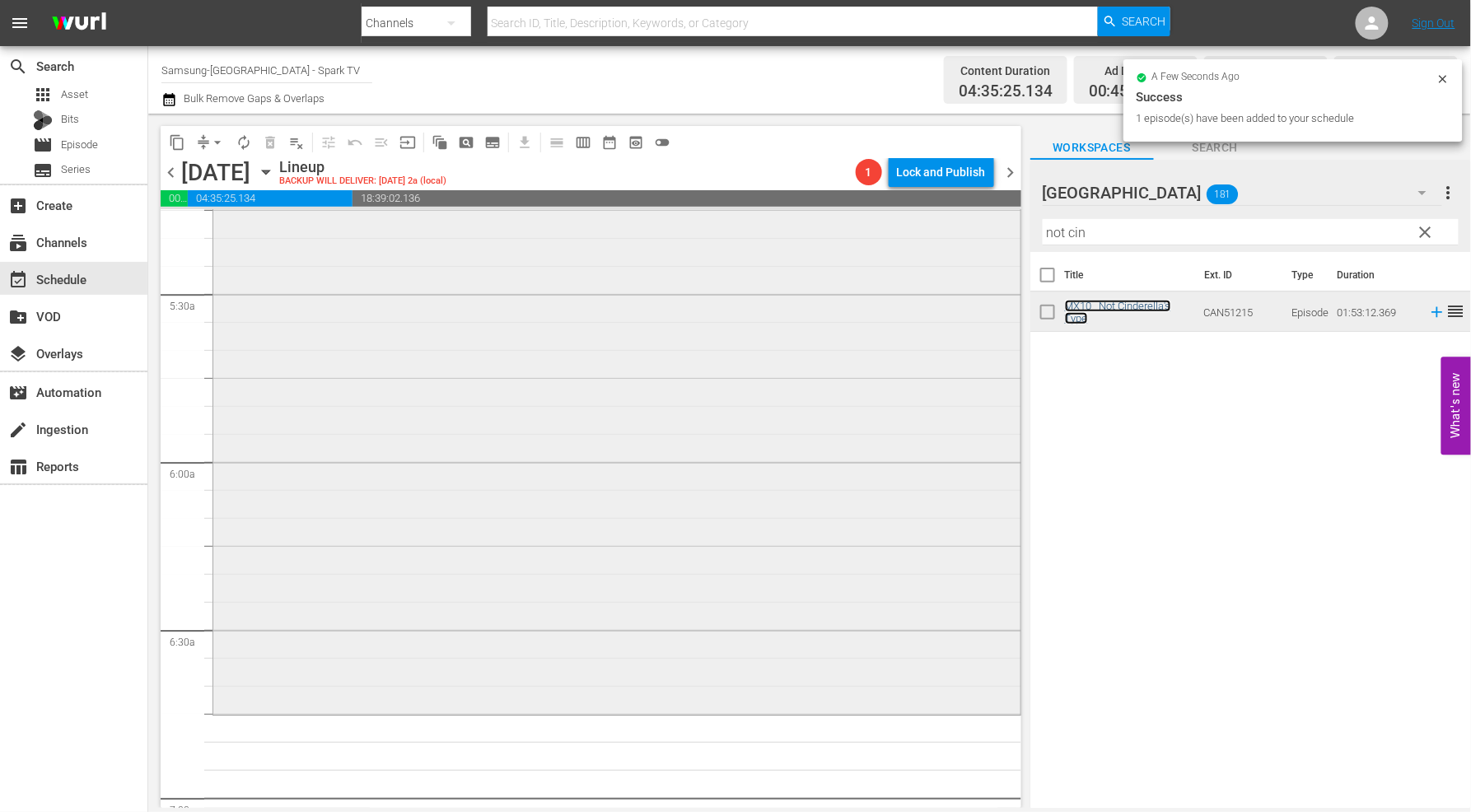
scroll to position [1922, 0]
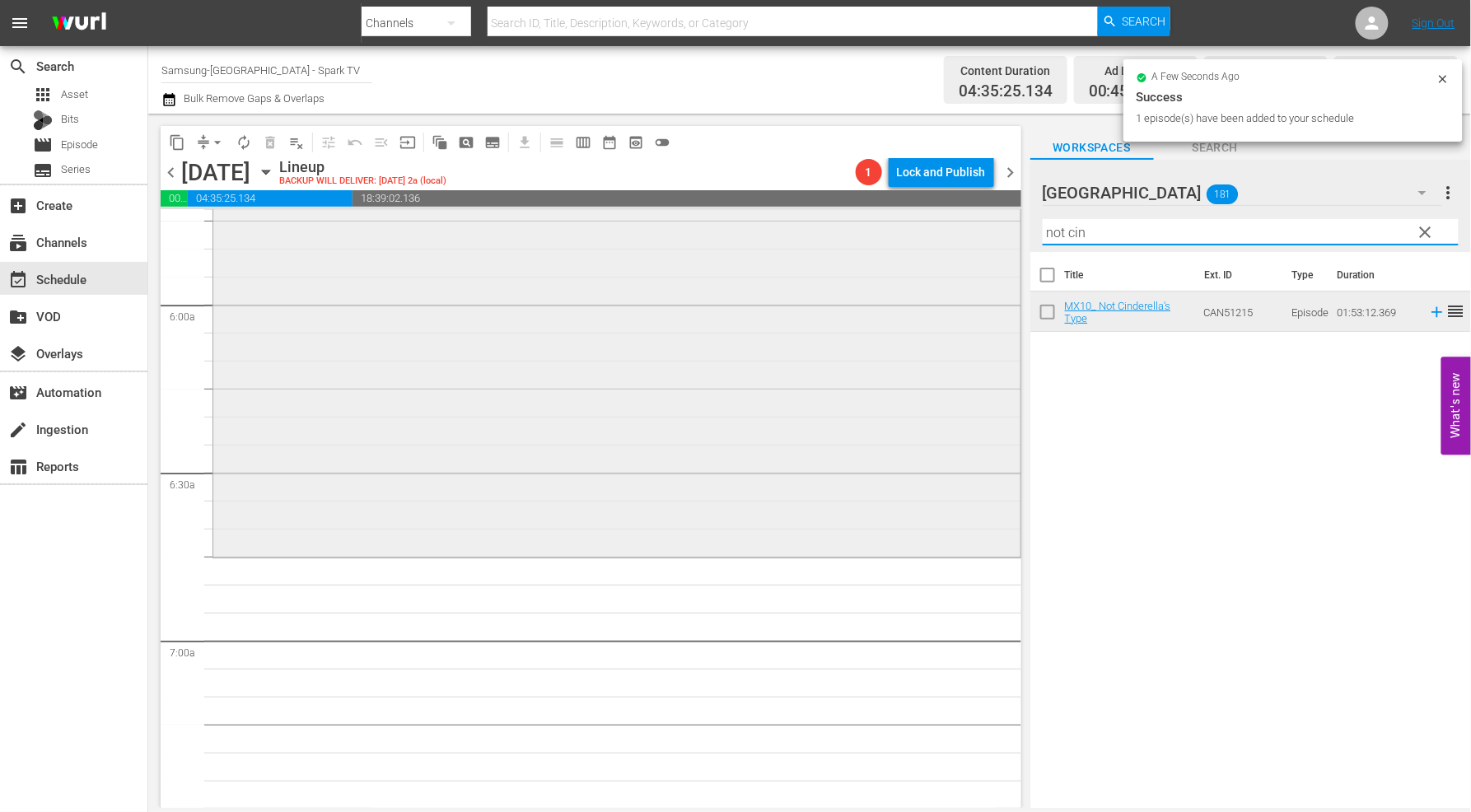
drag, startPoint x: 1092, startPoint y: 230, endPoint x: 846, endPoint y: 237, distance: 246.1
click at [846, 237] on div "content_copy compress arrow_drop_down autorenew_outlined delete_forever_outline…" at bounding box center [809, 461] width 1323 height 694
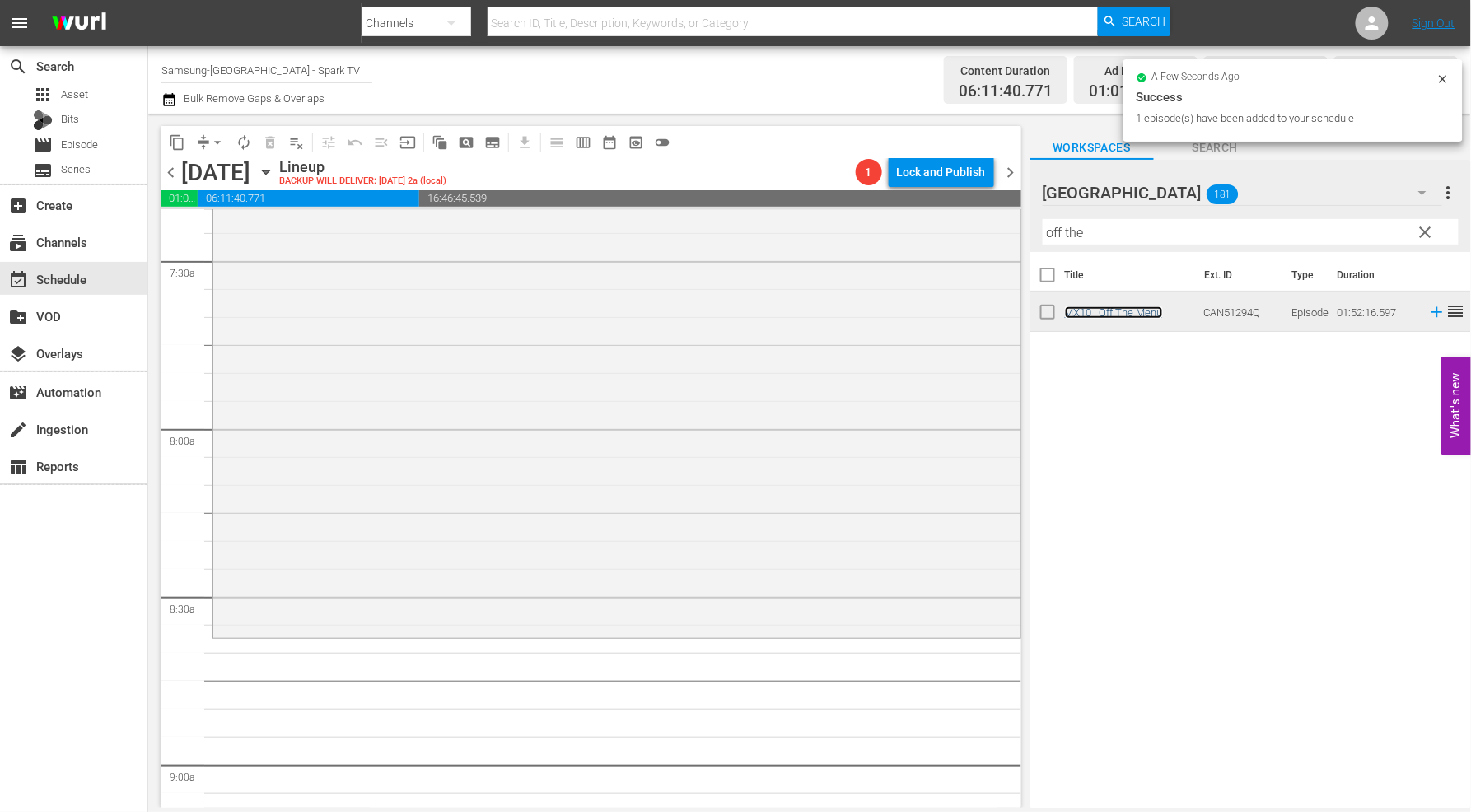
scroll to position [2471, 0]
drag, startPoint x: 1097, startPoint y: 234, endPoint x: 900, endPoint y: 234, distance: 197.0
click at [900, 234] on div "content_copy compress arrow_drop_down autorenew_outlined delete_forever_outline…" at bounding box center [809, 461] width 1323 height 694
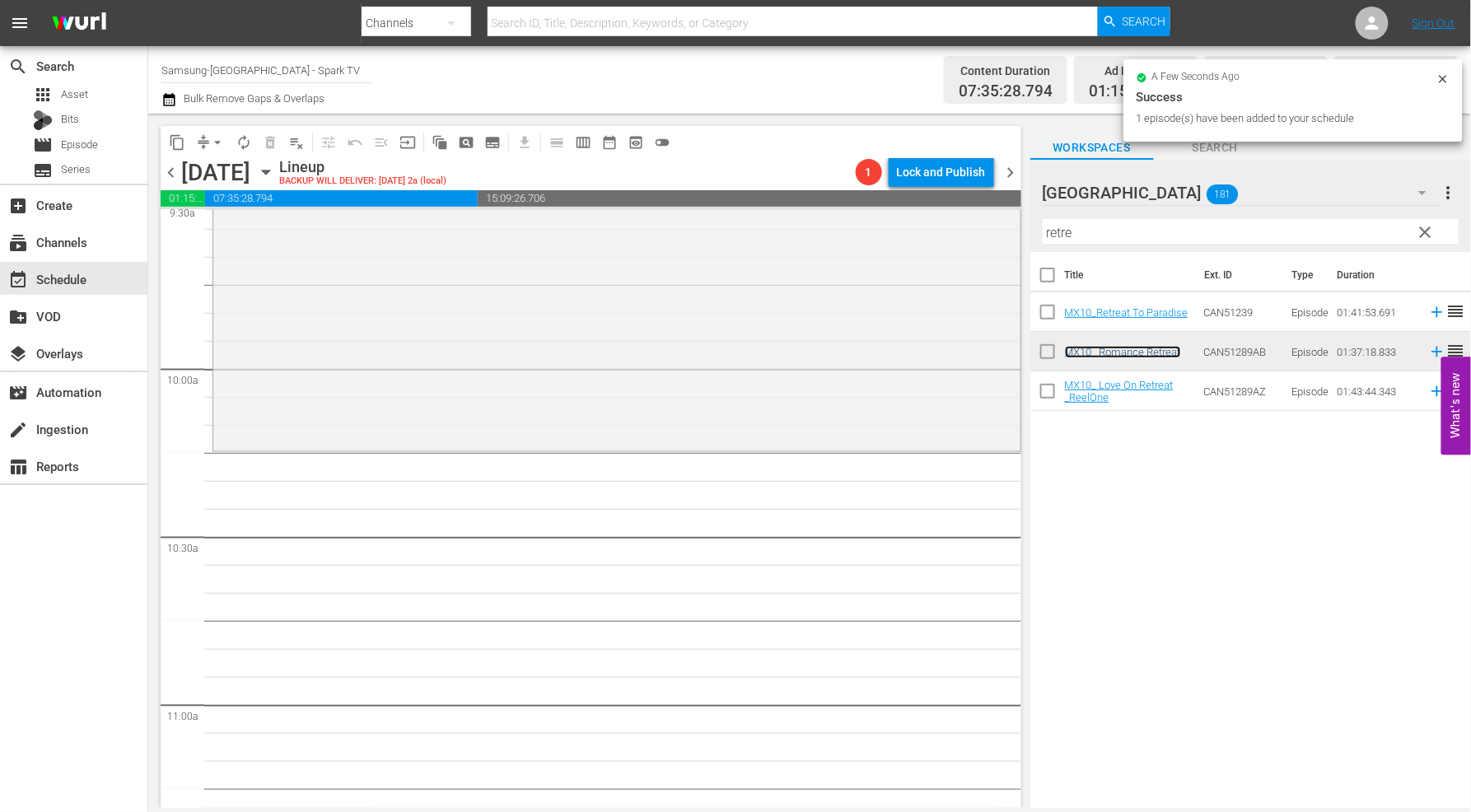
scroll to position [3203, 0]
drag, startPoint x: 1094, startPoint y: 239, endPoint x: 974, endPoint y: 237, distance: 120.0
click at [976, 236] on div "content_copy compress arrow_drop_down autorenew_outlined delete_forever_outline…" at bounding box center [809, 461] width 1323 height 694
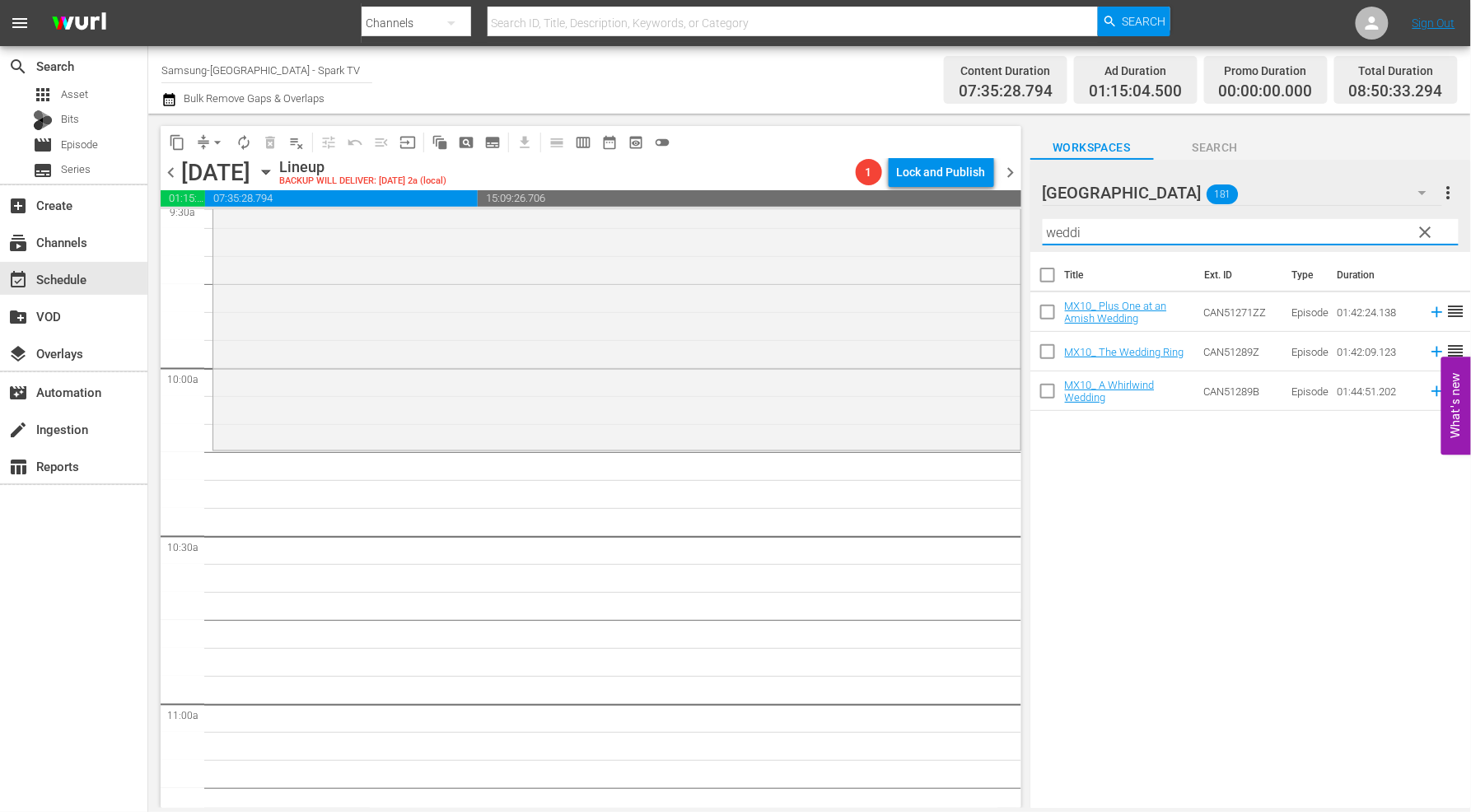
click at [1311, 550] on div "Title Ext. ID Type Duration MX10_ Plus One at an Amish Wedding CAN51271ZZ Episo…" at bounding box center [1251, 532] width 441 height 559
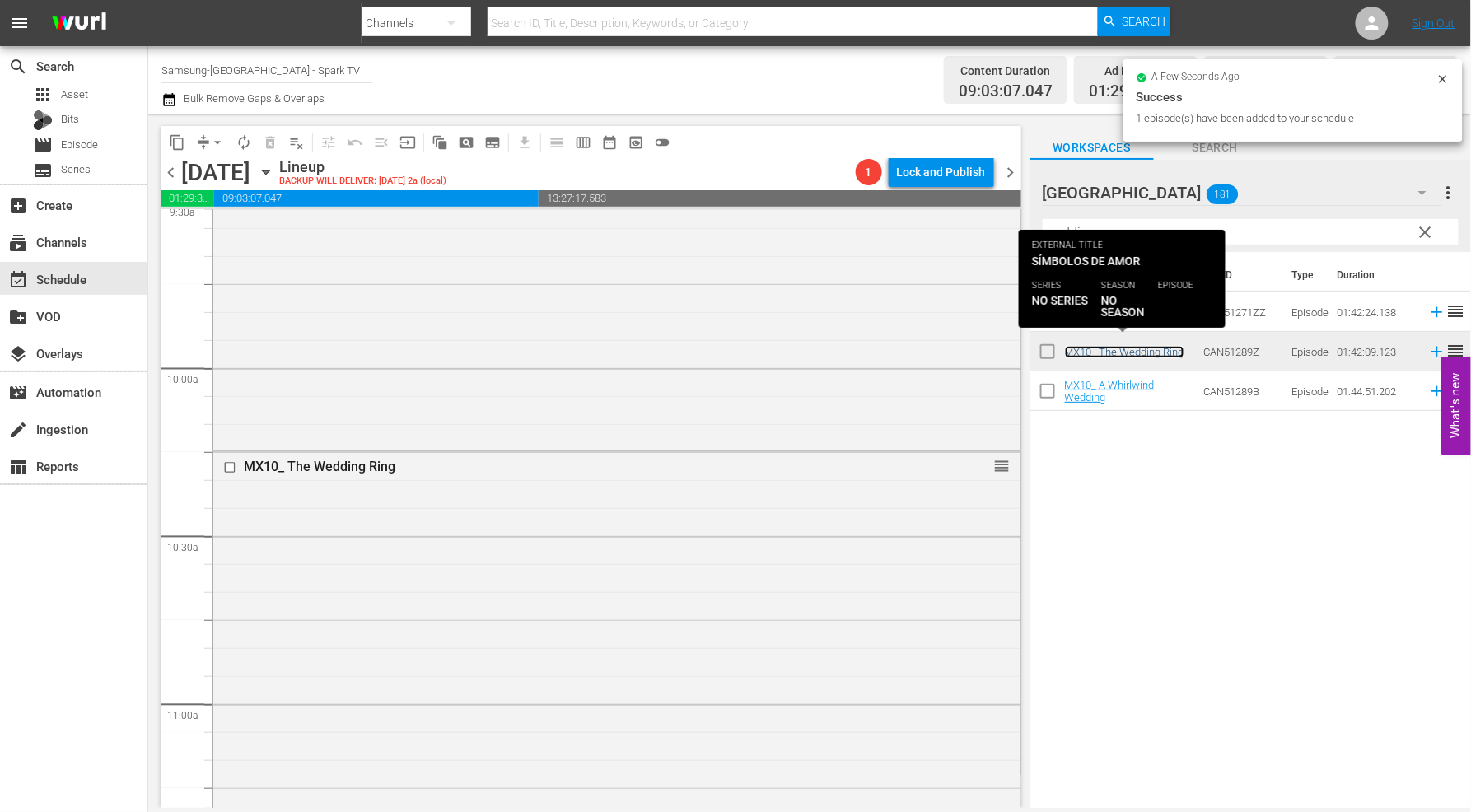
scroll to position [3569, 0]
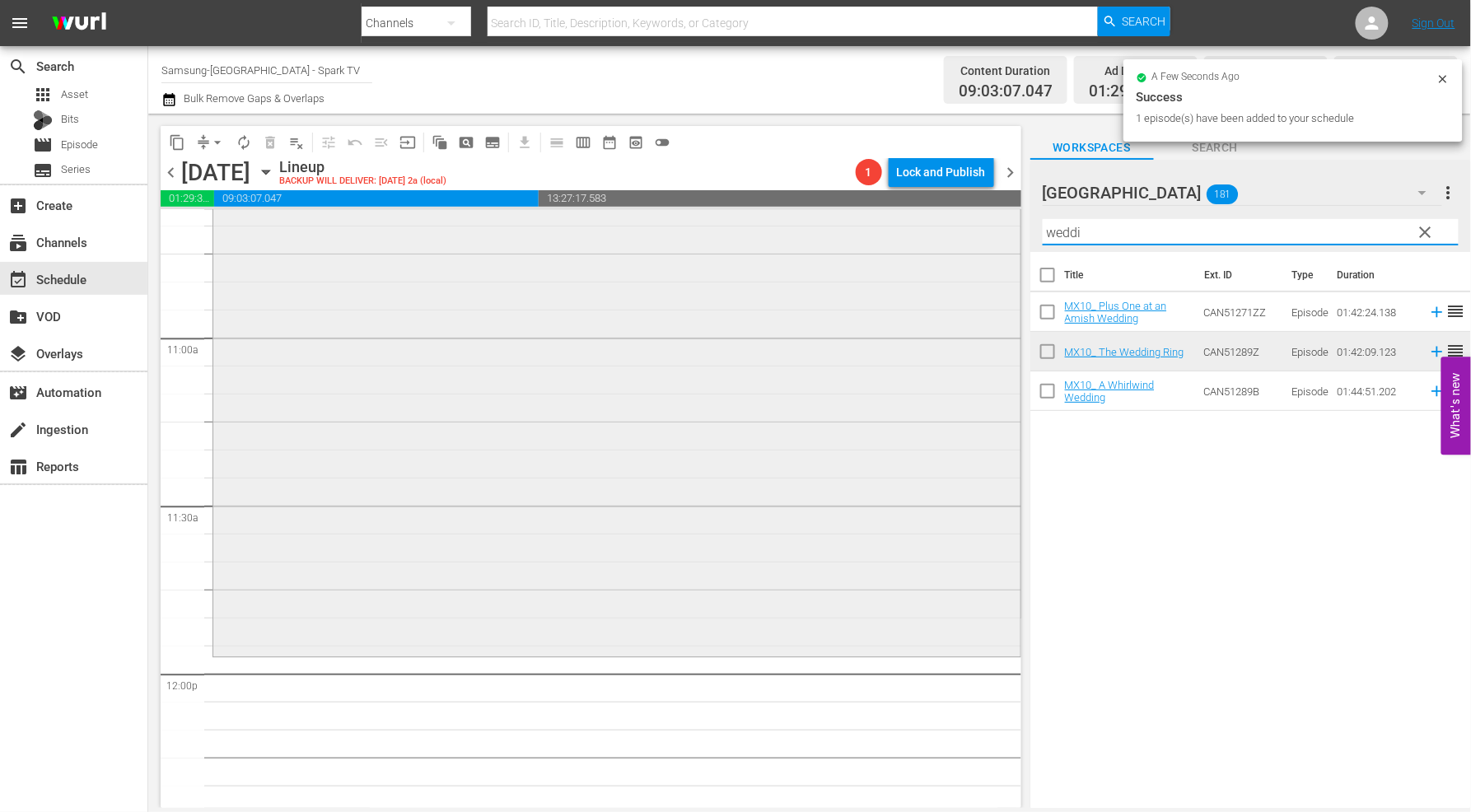
drag, startPoint x: 1096, startPoint y: 236, endPoint x: 865, endPoint y: 229, distance: 231.1
click at [864, 226] on div "content_copy compress arrow_drop_down autorenew_outlined delete_forever_outline…" at bounding box center [809, 461] width 1323 height 694
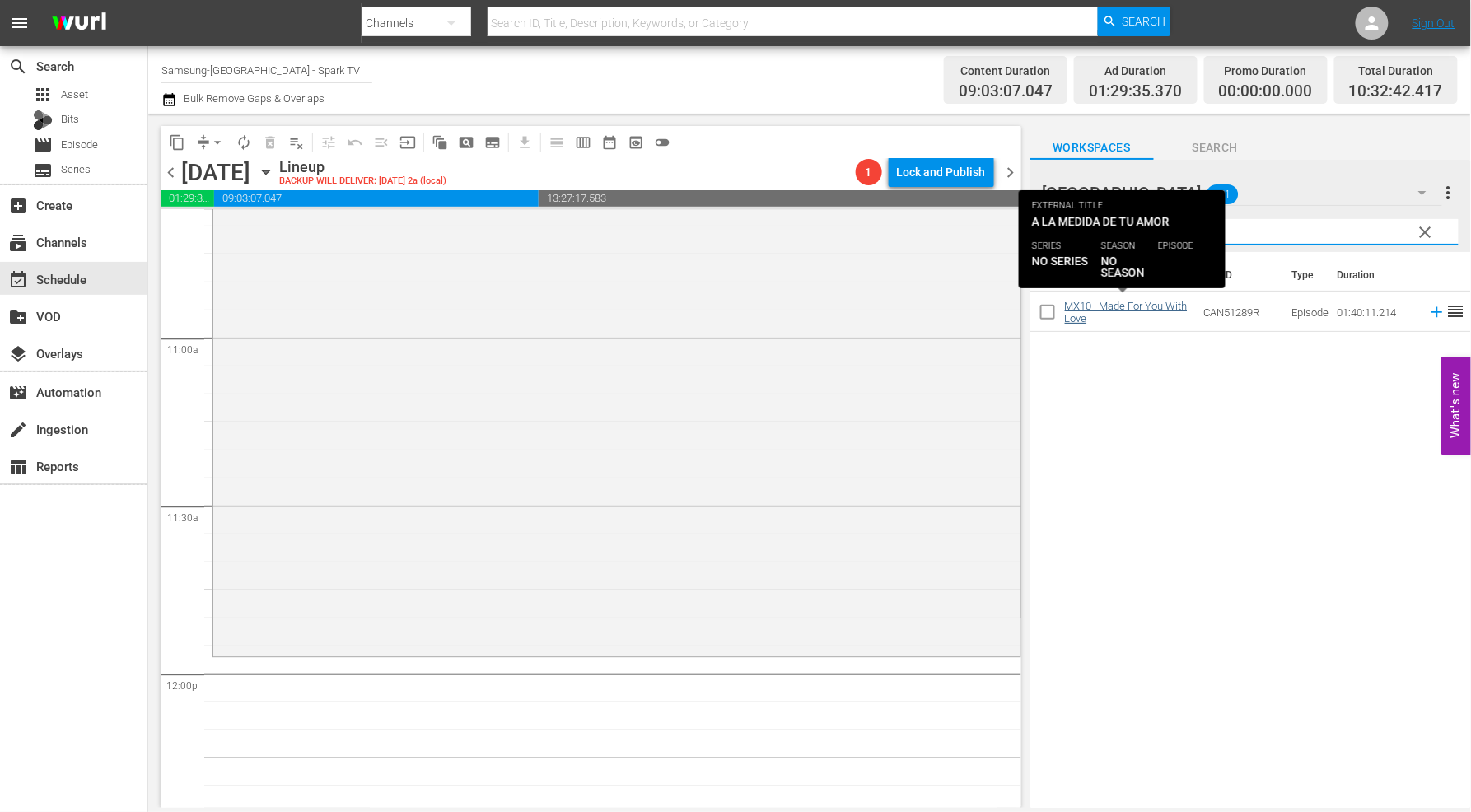
type input "made for"
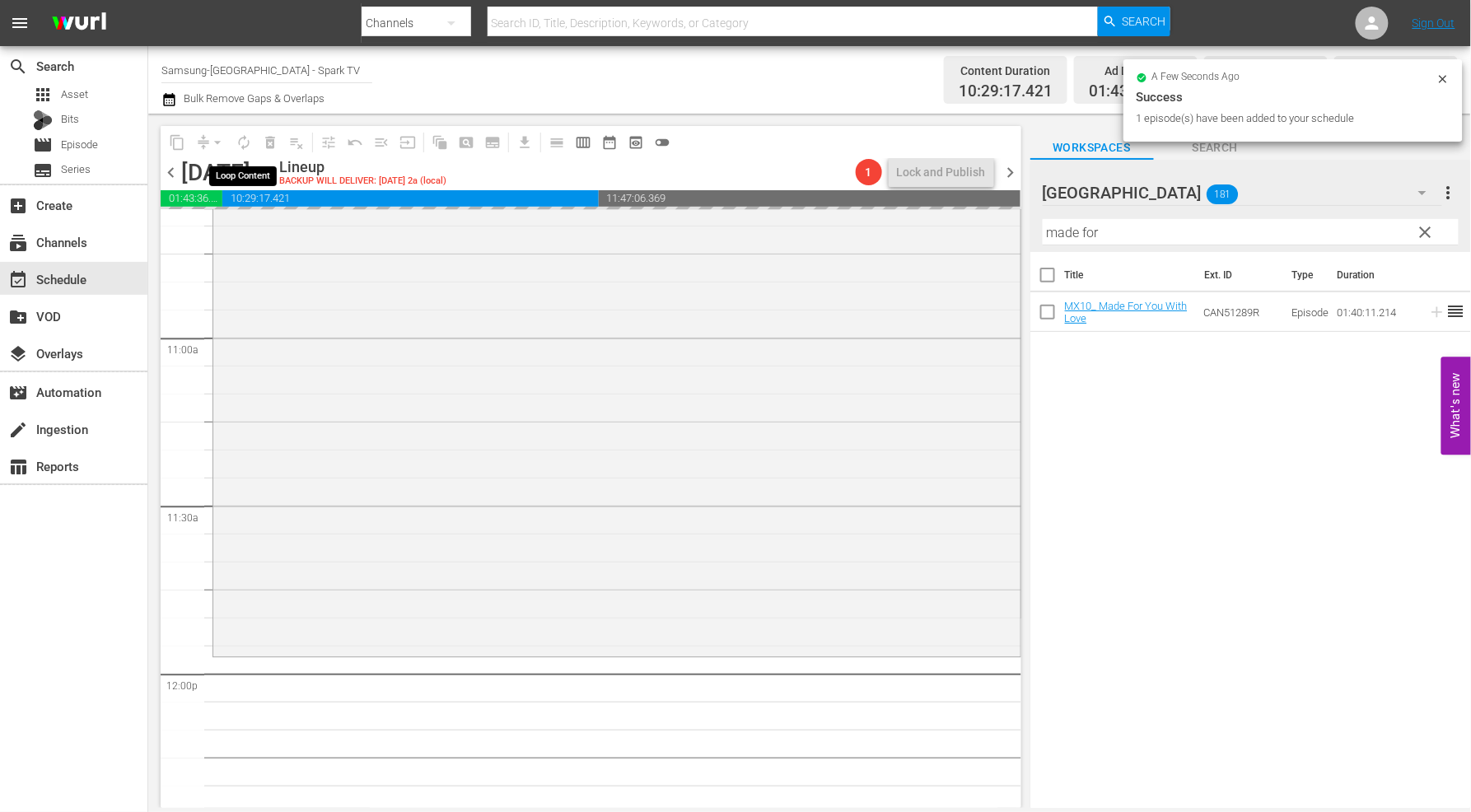
click at [241, 136] on span "autorenew_outlined" at bounding box center [244, 143] width 27 height 27
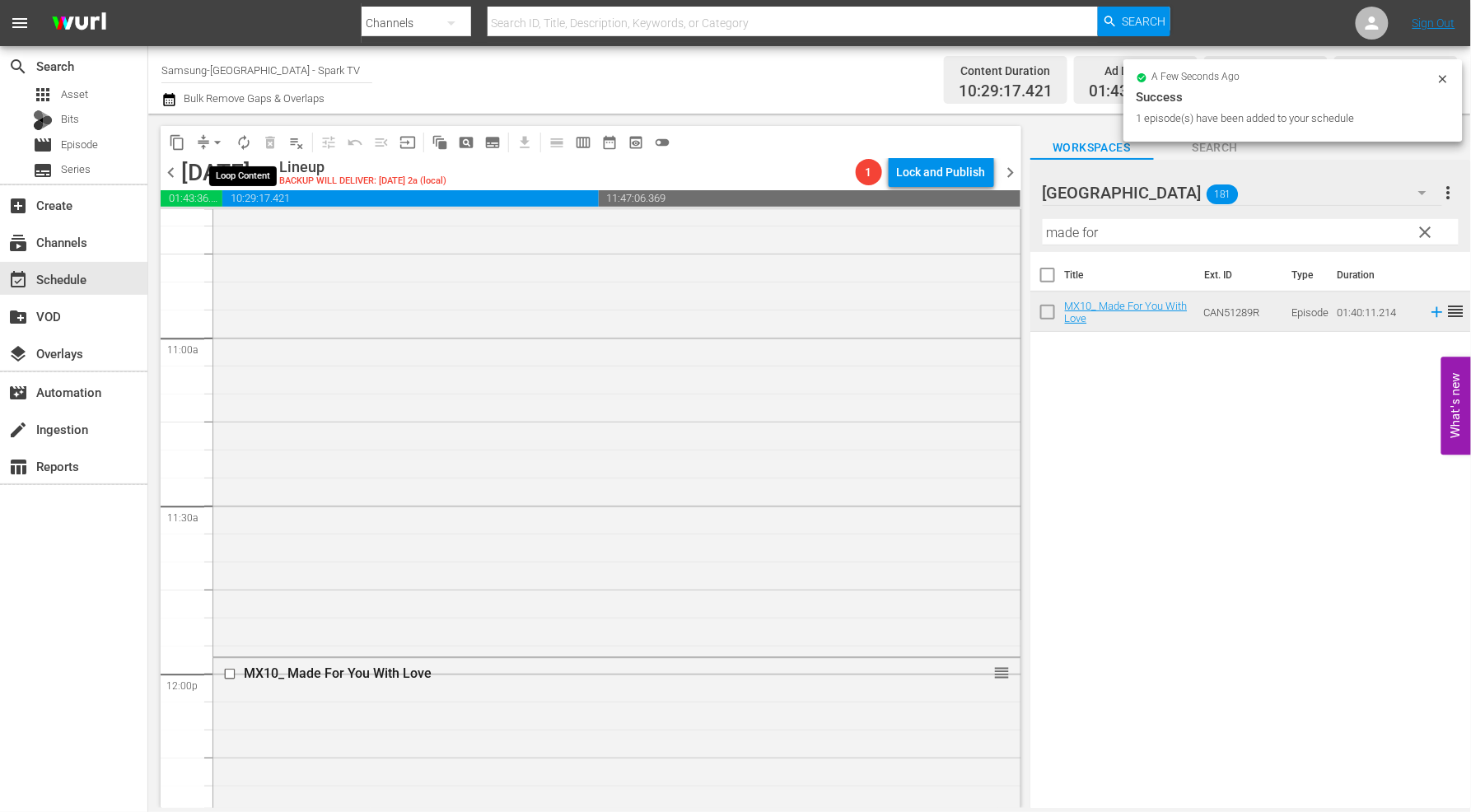
click at [241, 144] on span "autorenew_outlined" at bounding box center [243, 142] width 16 height 16
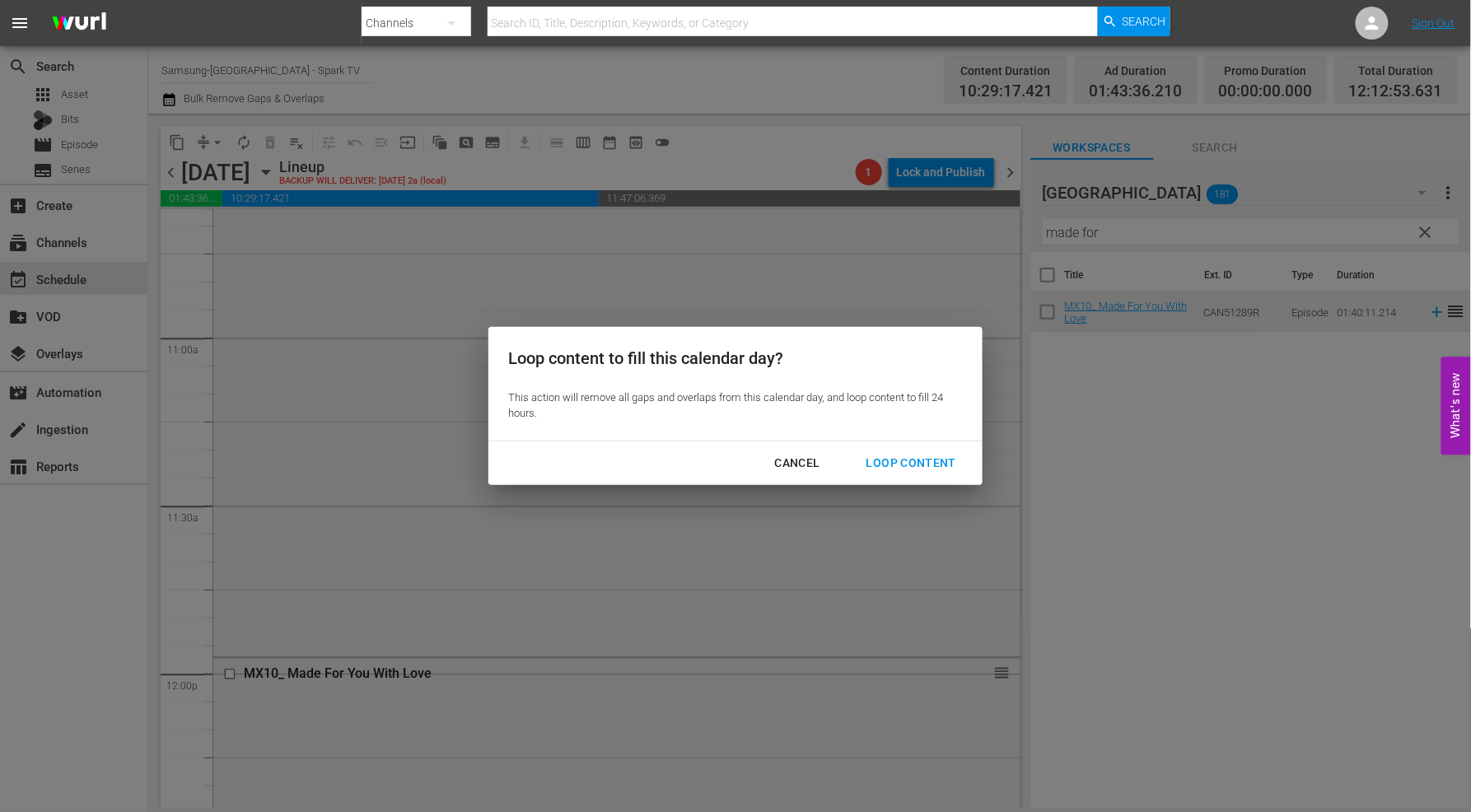
click at [943, 454] on div "Loop Content" at bounding box center [911, 464] width 116 height 21
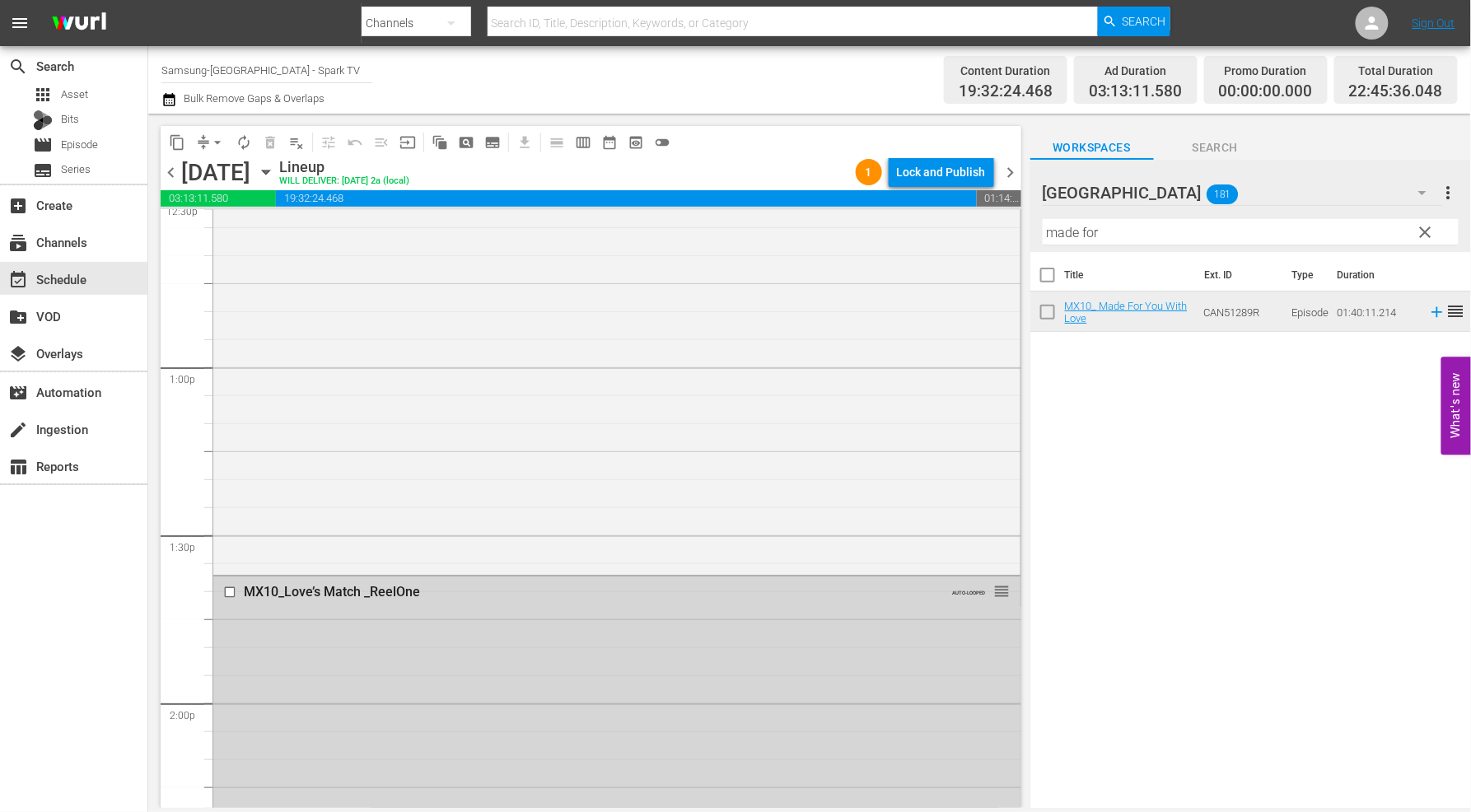
scroll to position [4210, 0]
click at [229, 595] on input "checkbox" at bounding box center [231, 593] width 17 height 14
click at [273, 143] on span "delete_forever_outlined" at bounding box center [270, 142] width 16 height 16
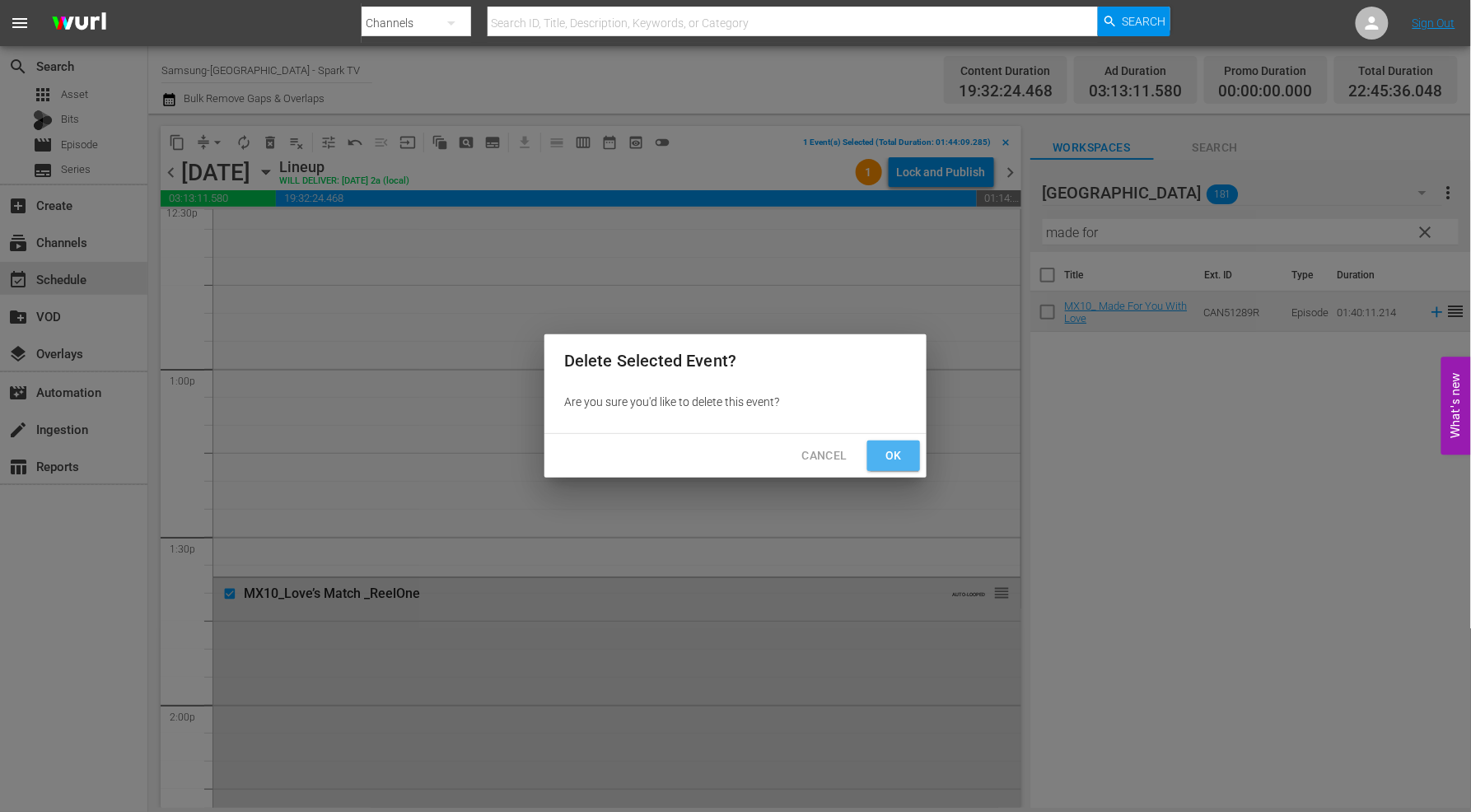
click at [896, 455] on span "Ok" at bounding box center [894, 456] width 27 height 21
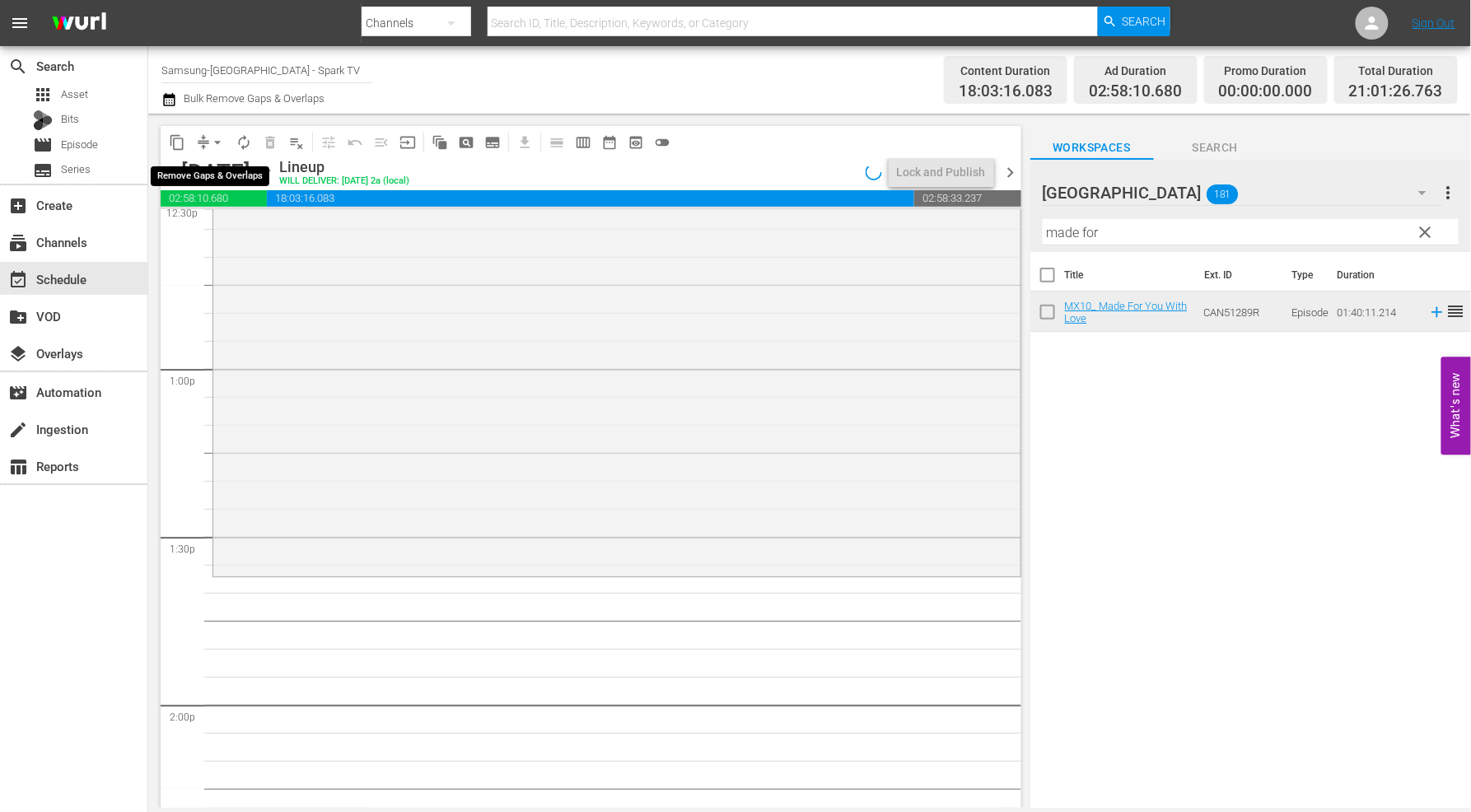
click at [220, 142] on span "arrow_drop_down" at bounding box center [217, 142] width 16 height 16
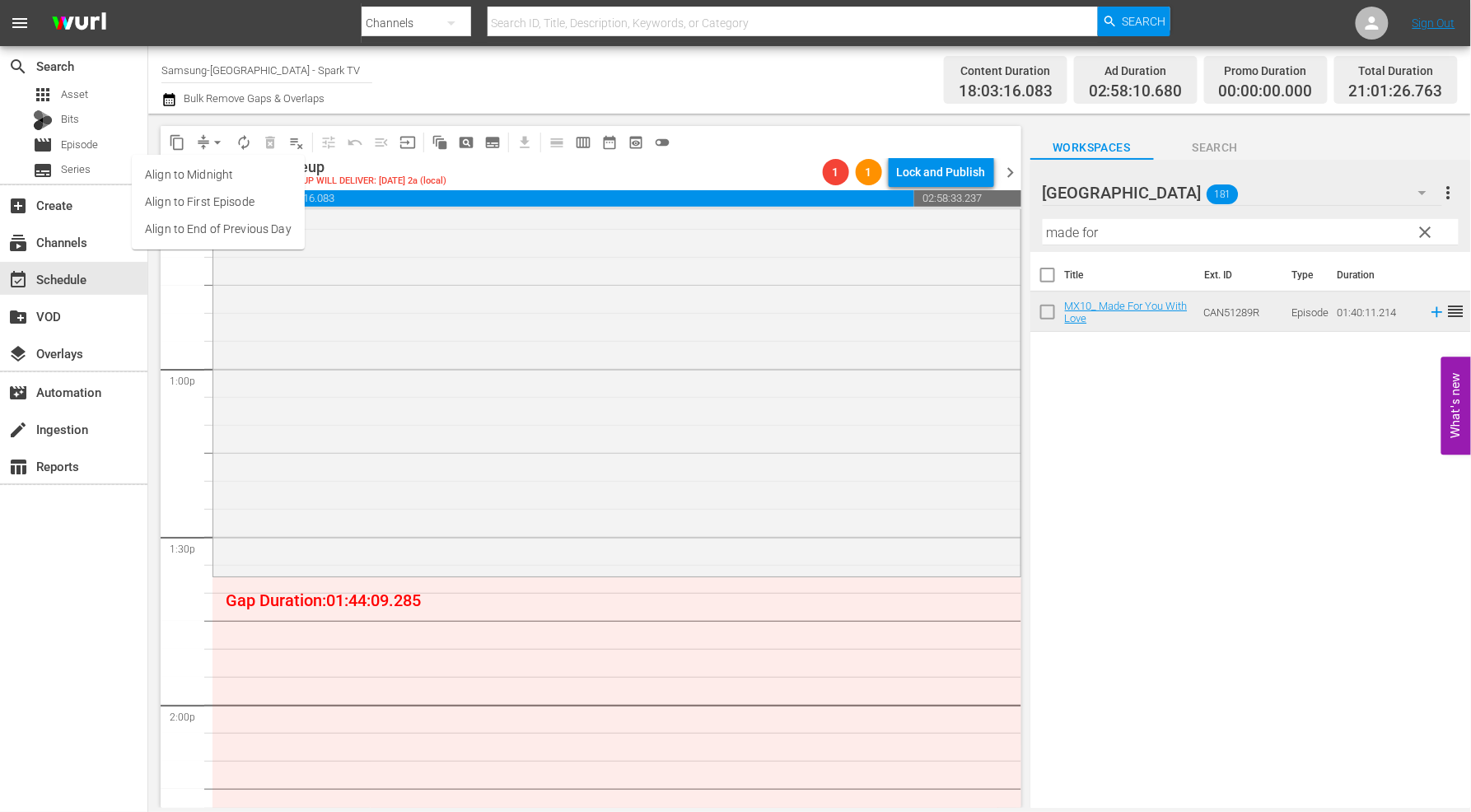
click at [257, 234] on li "Align to End of Previous Day" at bounding box center [218, 230] width 173 height 27
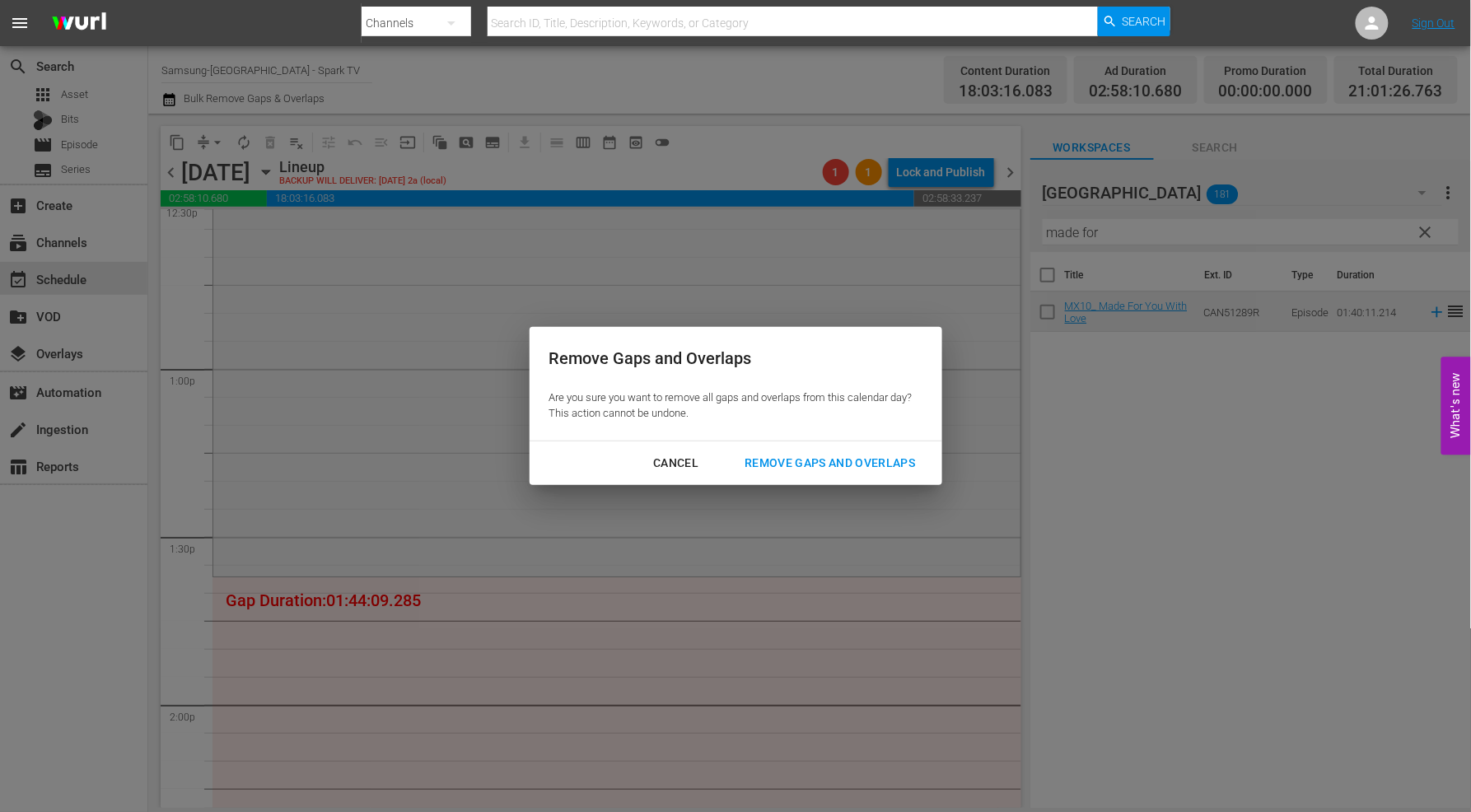
click at [838, 464] on div "Remove Gaps and Overlaps" at bounding box center [830, 464] width 197 height 21
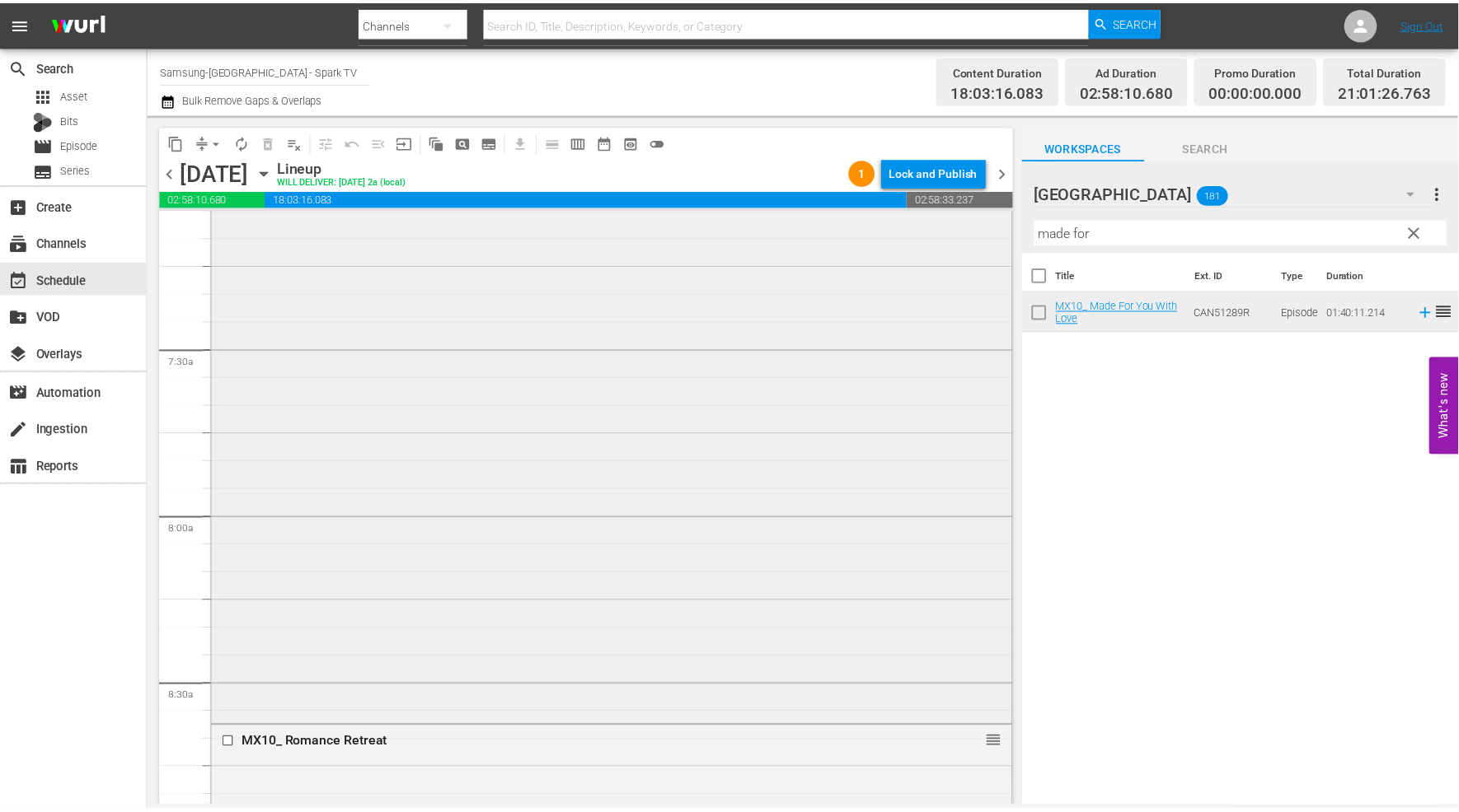
scroll to position [2380, 0]
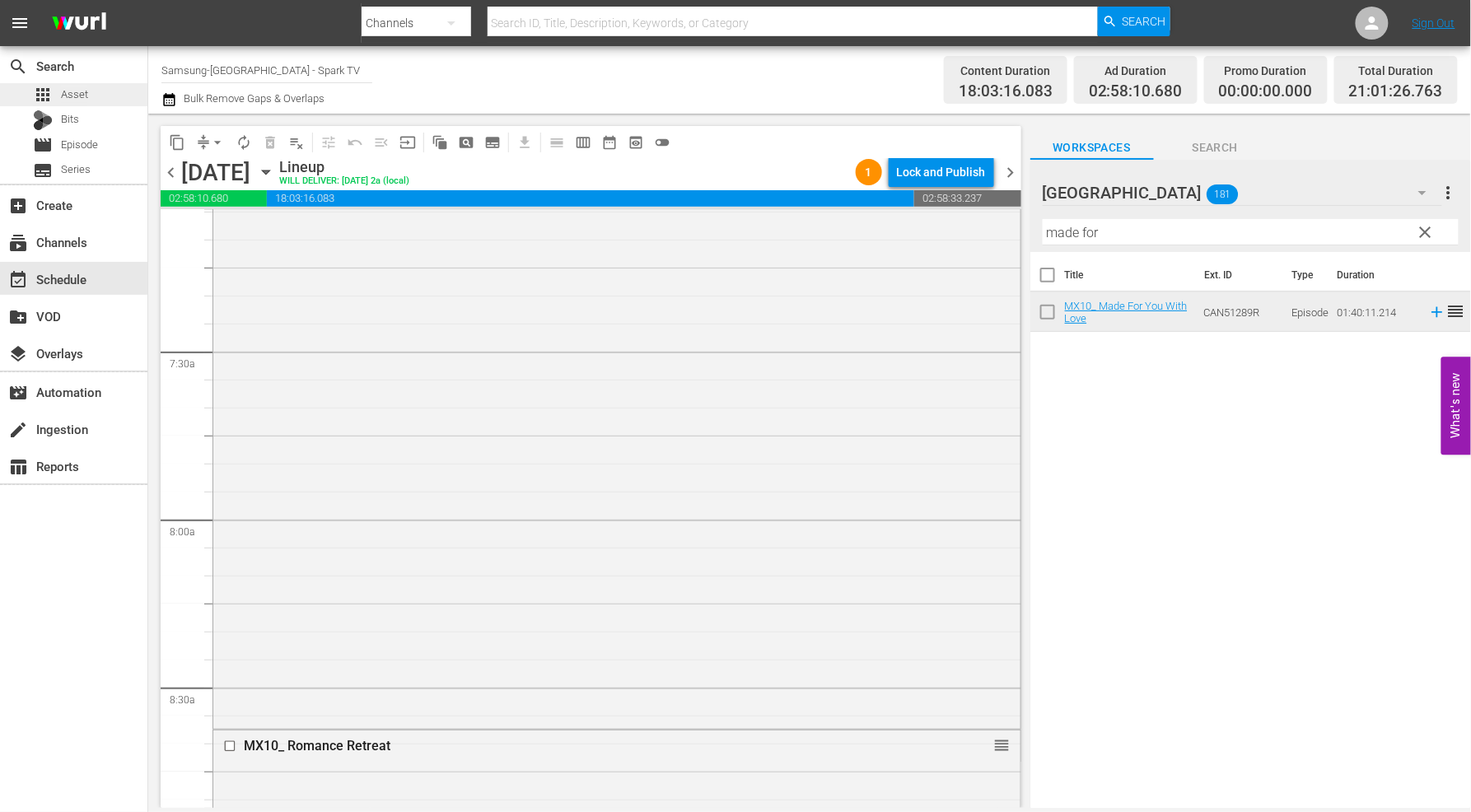
click at [72, 87] on span "Asset" at bounding box center [75, 94] width 27 height 16
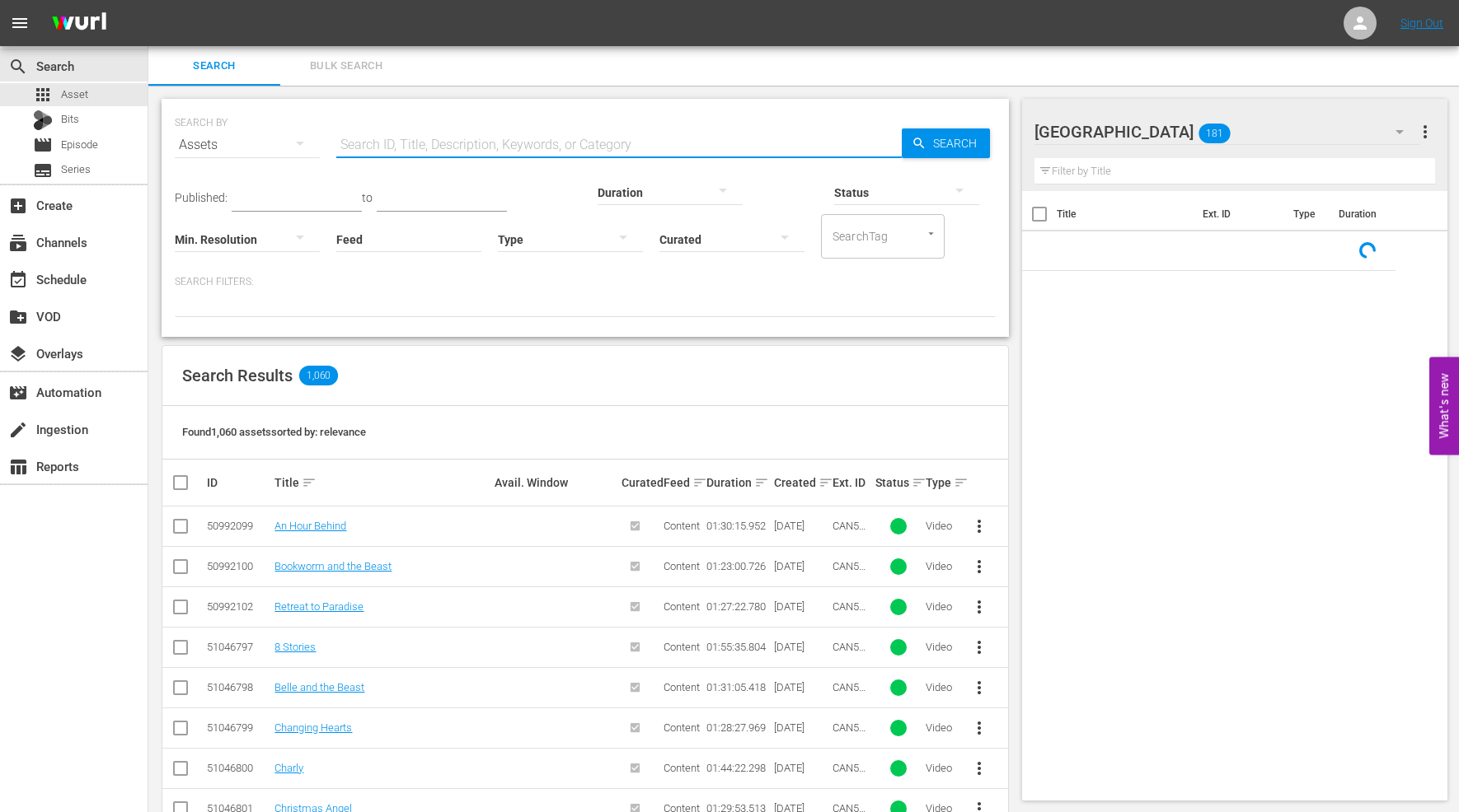
click at [431, 142] on input "text" at bounding box center [618, 144] width 565 height 39
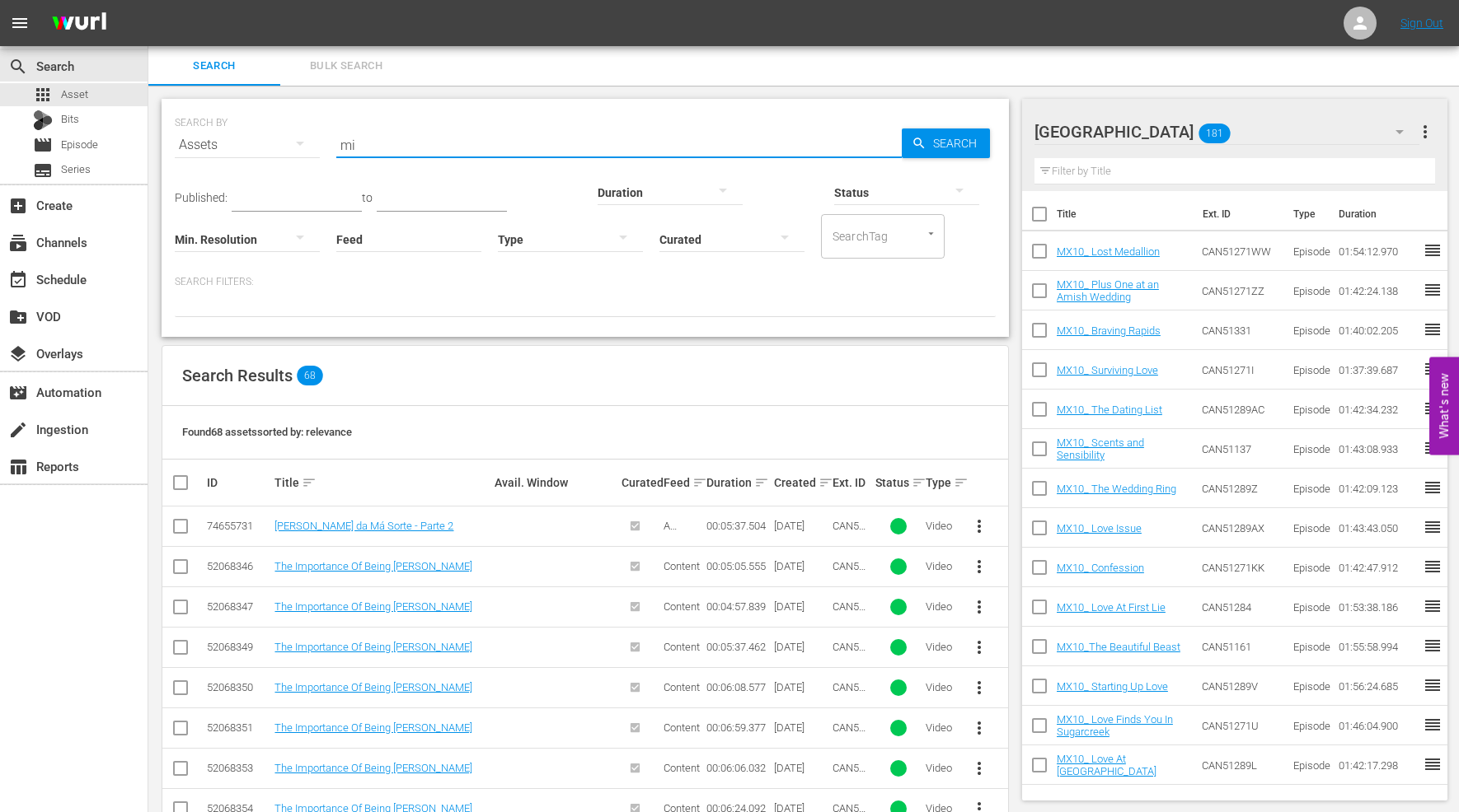
type input "m"
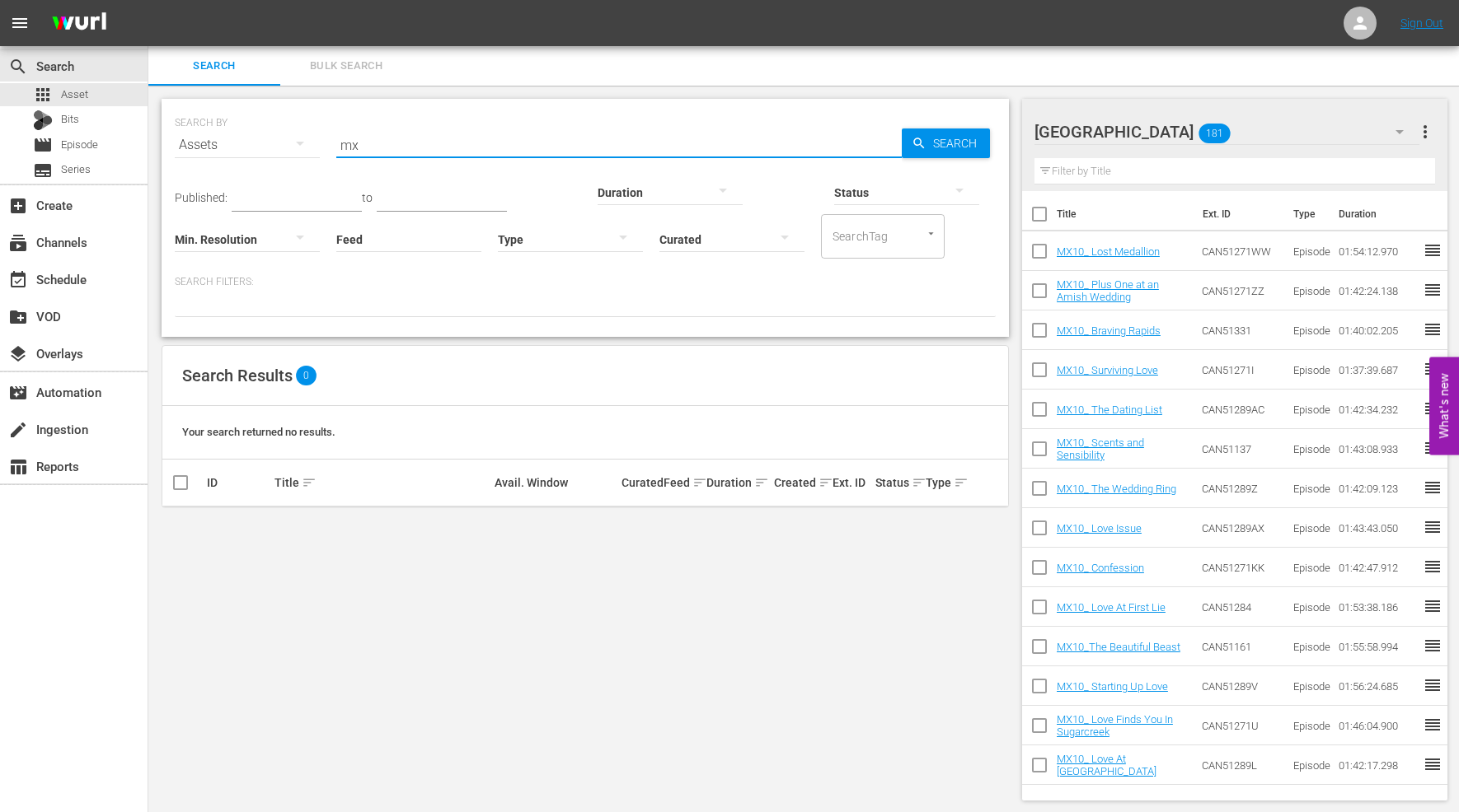
type input "MX"
drag, startPoint x: 394, startPoint y: 151, endPoint x: 269, endPoint y: 135, distance: 126.0
click at [269, 135] on div "SEARCH BY Search By Assets Search ID, Title, Description, Keywords, or Category…" at bounding box center [586, 135] width 821 height 59
click at [93, 141] on span "Episode" at bounding box center [79, 144] width 37 height 16
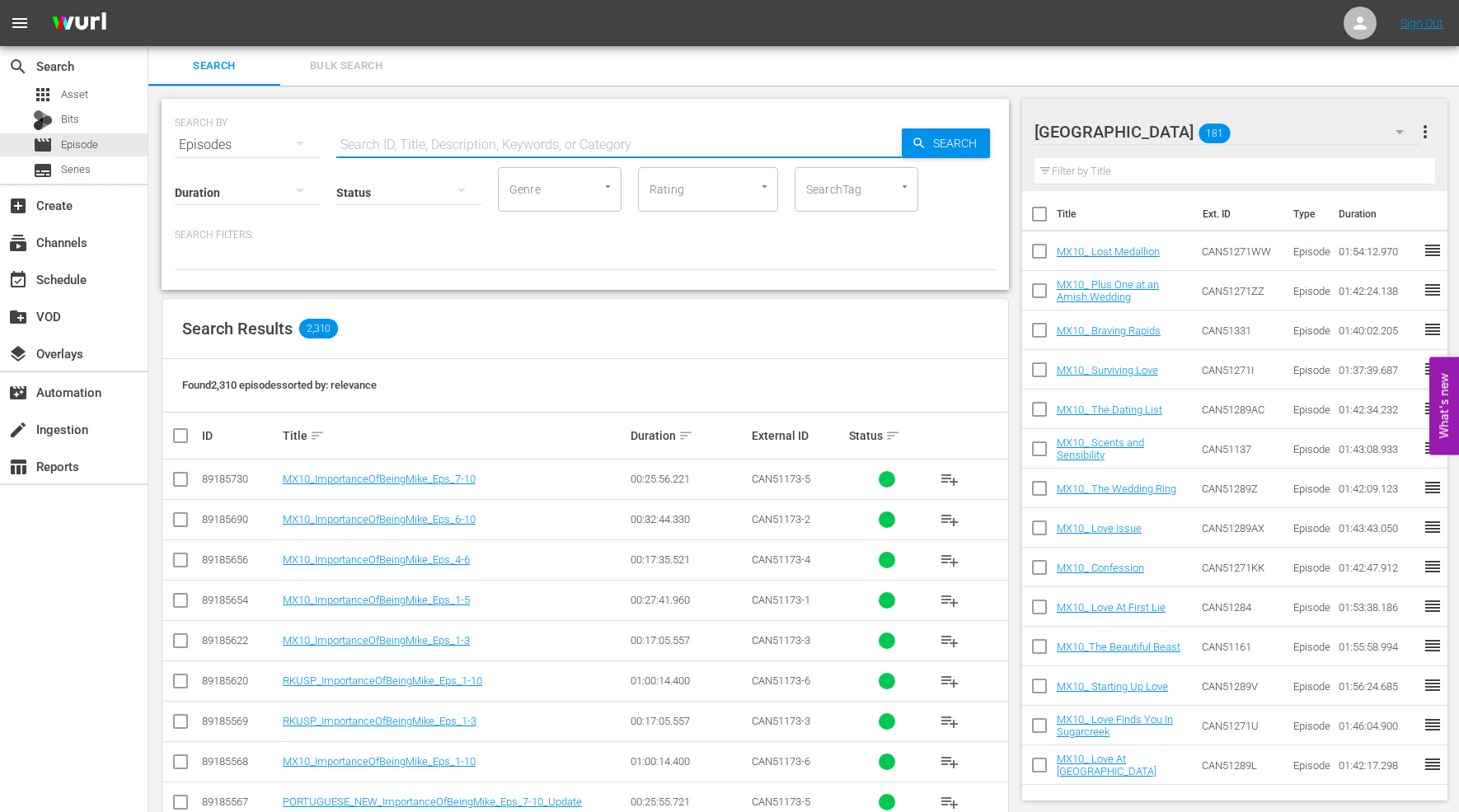
click at [385, 142] on input "text" at bounding box center [618, 144] width 565 height 39
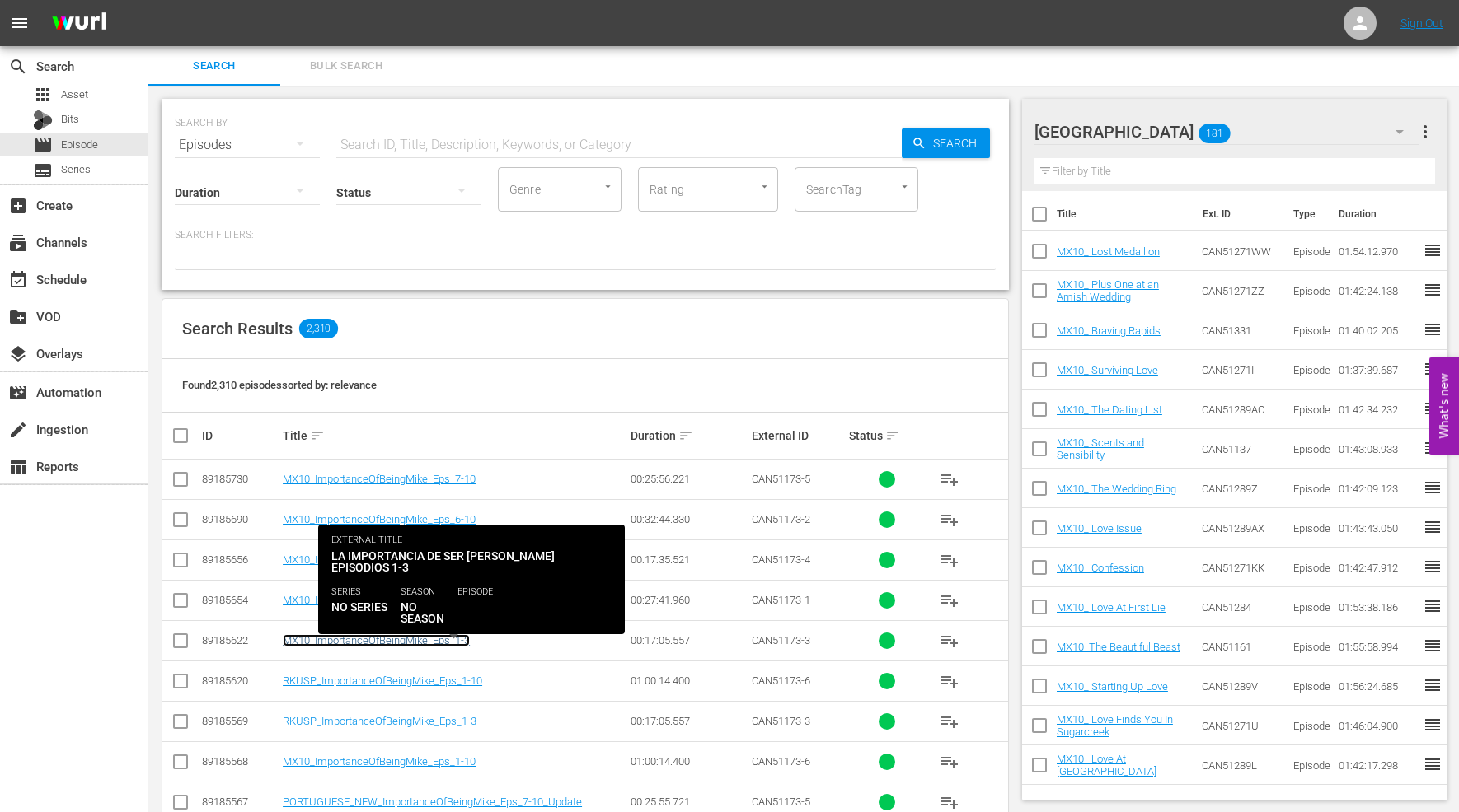
click at [373, 641] on link "MX10_ImportanceOfBeingMike_Eps_1-3" at bounding box center [376, 640] width 188 height 12
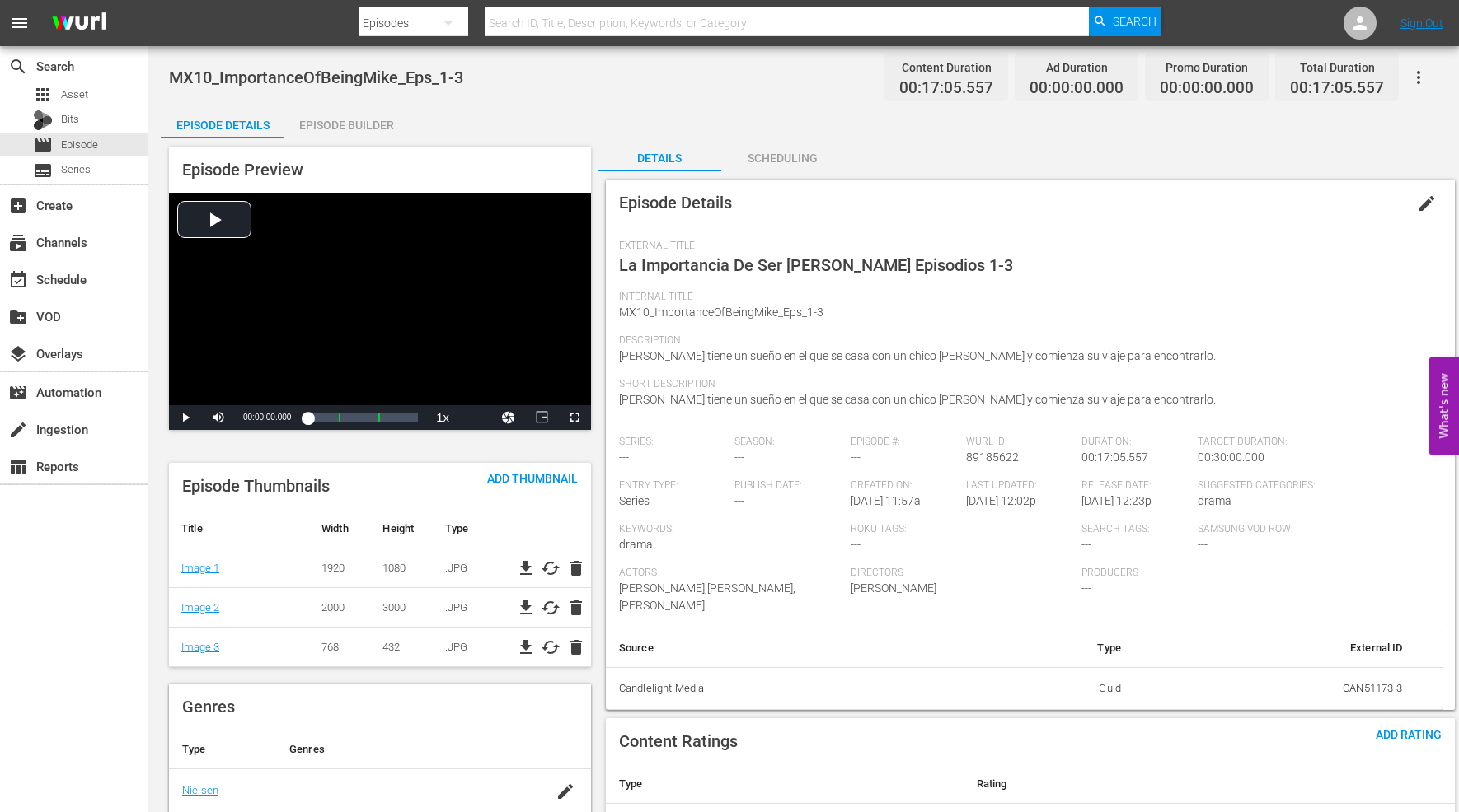
click at [1419, 199] on span "edit" at bounding box center [1426, 203] width 20 height 20
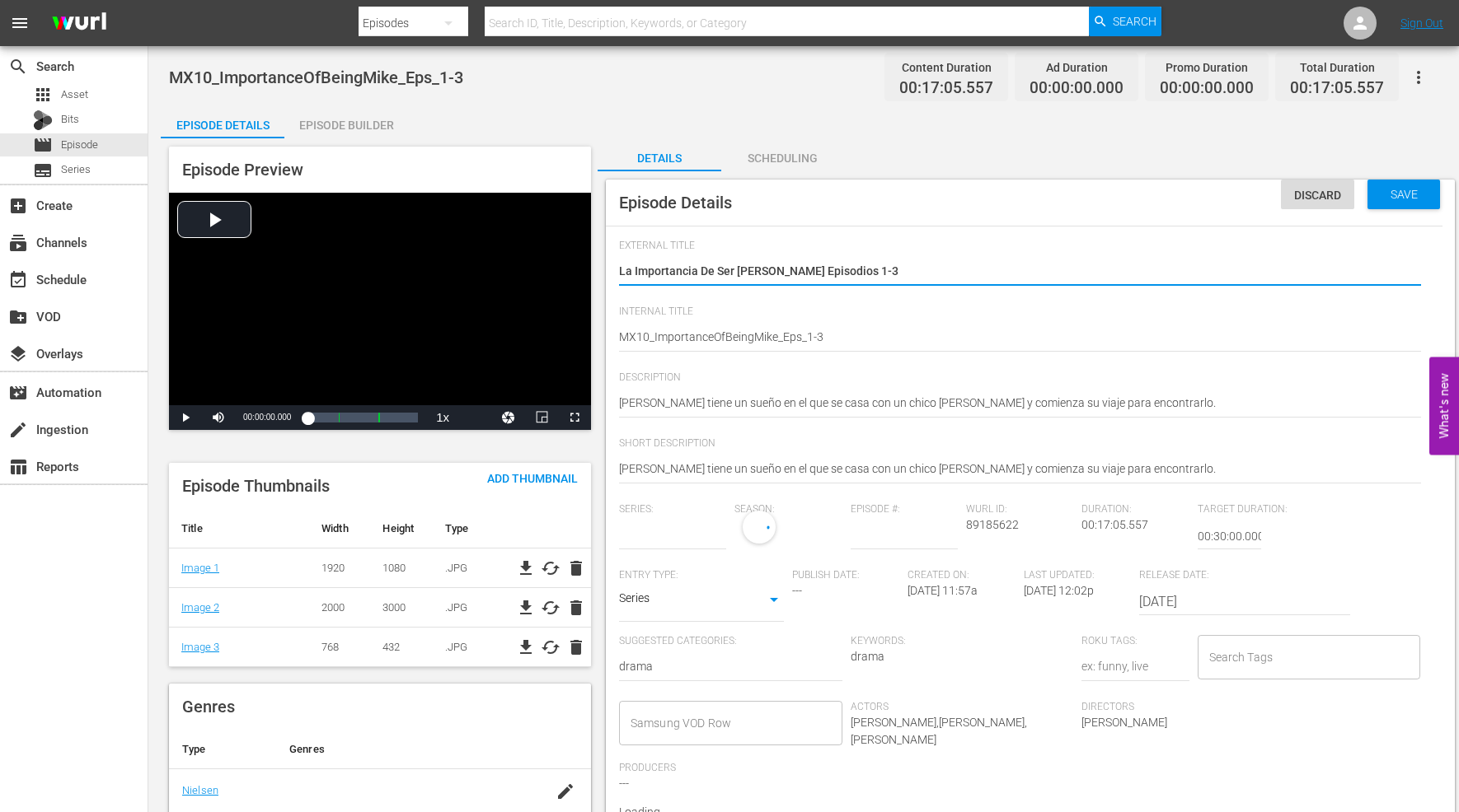
type input "No Series"
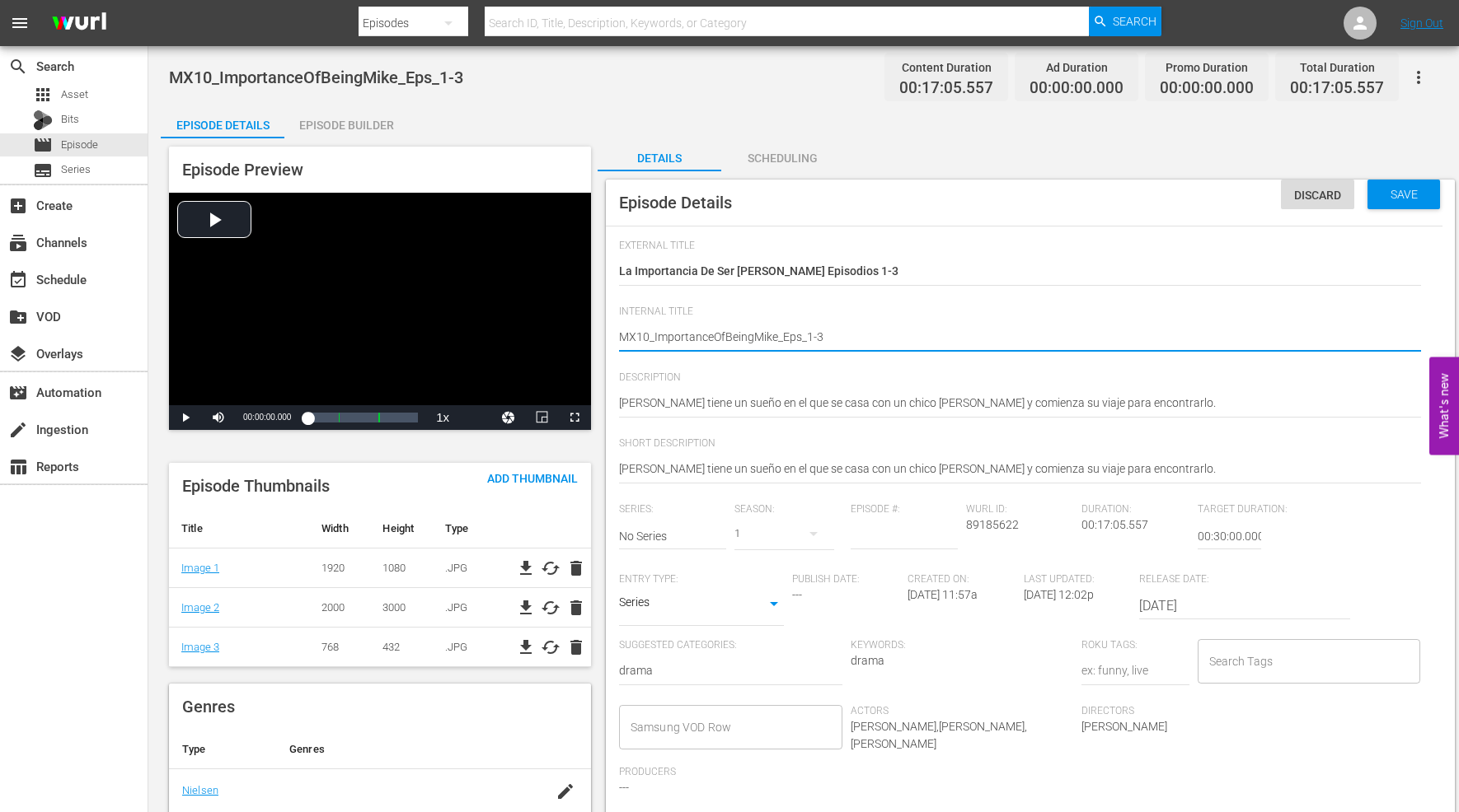
type textarea "MX10_ ImportanceOfBeingMike_Eps_1-3"
click at [714, 336] on textarea "MX10_ImportanceOfBeingMike_Eps_1-3" at bounding box center [1020, 339] width 802 height 20
type textarea "MX10_ Importance OfBeingMike_Eps_1-3"
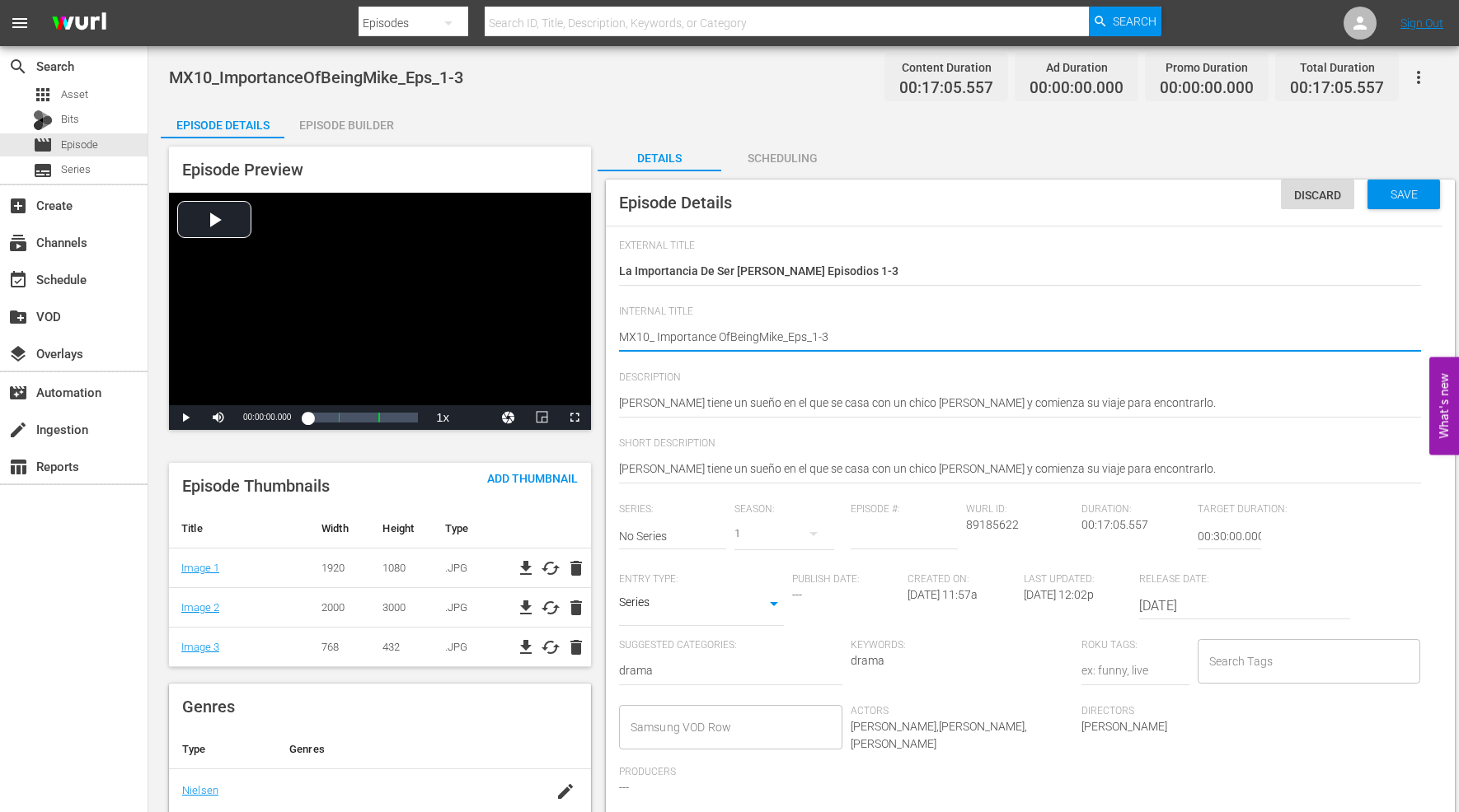
click at [729, 333] on textarea "MX10_ImportanceOfBeingMike_Eps_1-3" at bounding box center [1020, 339] width 802 height 20
type textarea "MX10_ Importance Of BeingMike_Eps_1-3"
click at [760, 334] on textarea "MX10_ImportanceOfBeingMike_Eps_1-3" at bounding box center [1020, 339] width 802 height 20
type textarea "MX10_ Importance Of Being Mike_Eps_1-3"
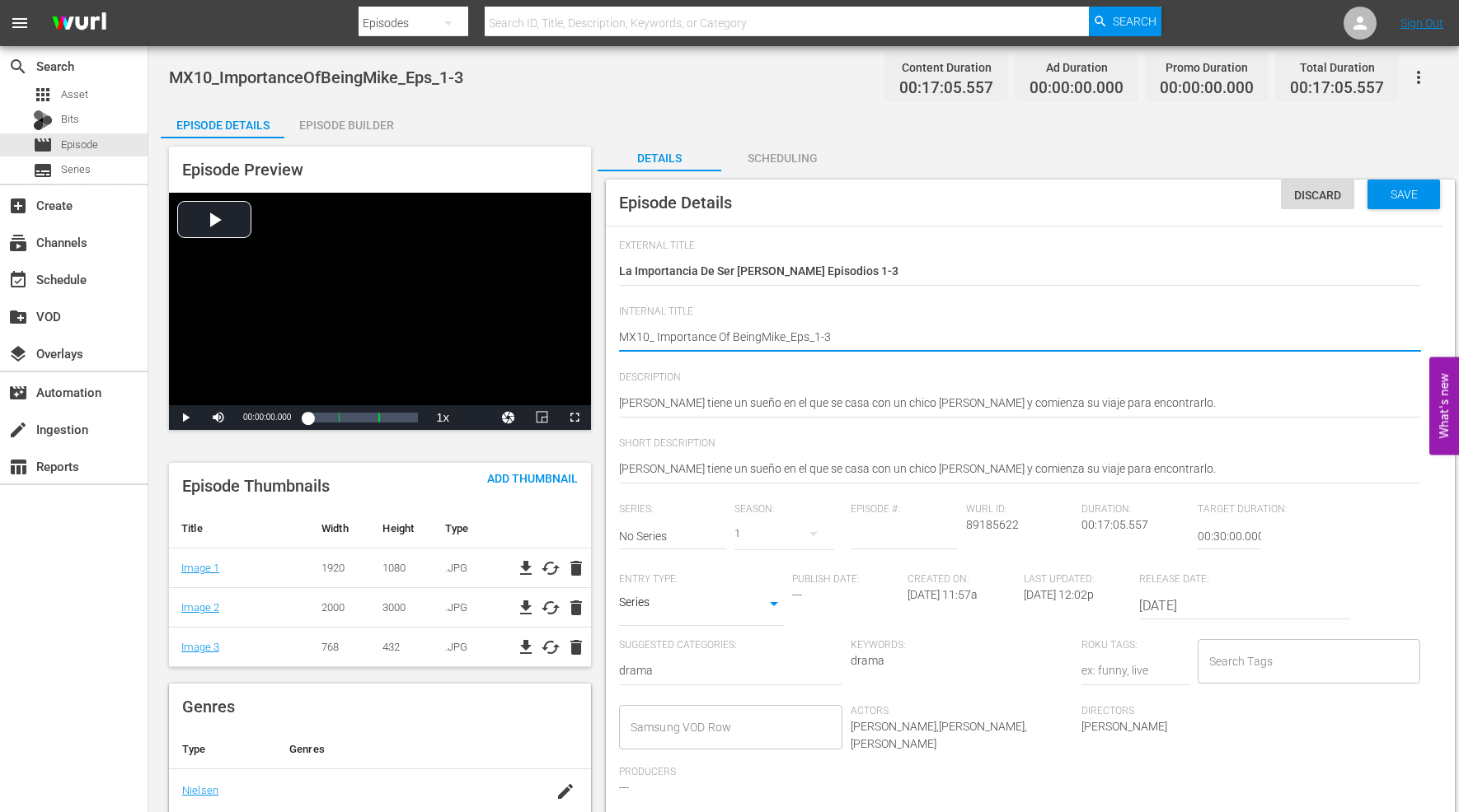
type textarea "MX10_ Importance Of Being Mike_Eps_1-3"
click at [787, 336] on textarea "MX10_ImportanceOfBeingMike_Eps_1-3" at bounding box center [1020, 339] width 802 height 20
type textarea "MX10_ Importance Of Being Mike _Eps_1-3"
click at [1411, 193] on span "Save" at bounding box center [1404, 194] width 54 height 13
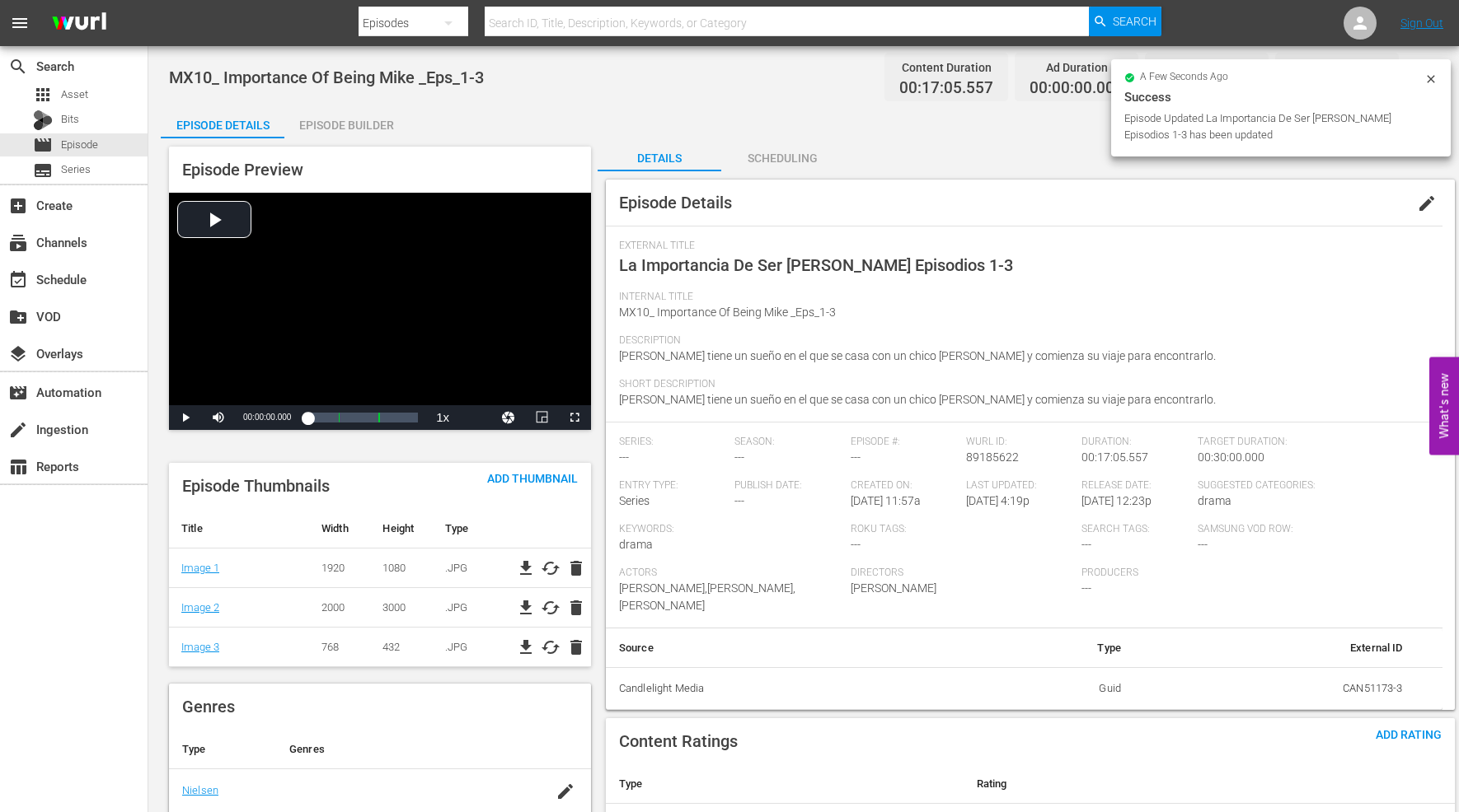
click at [384, 124] on div "Episode Builder" at bounding box center [345, 124] width 123 height 39
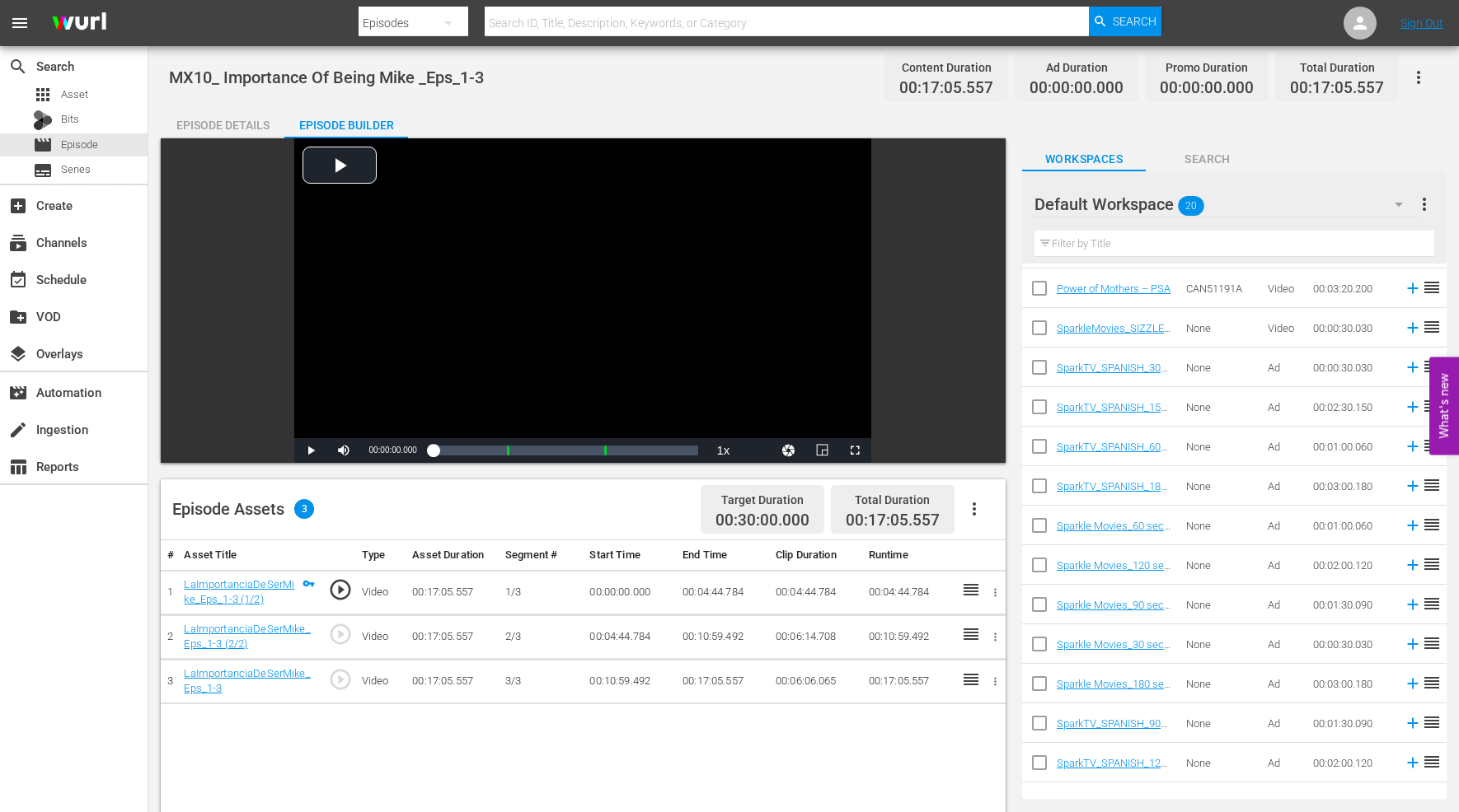
scroll to position [274, 0]
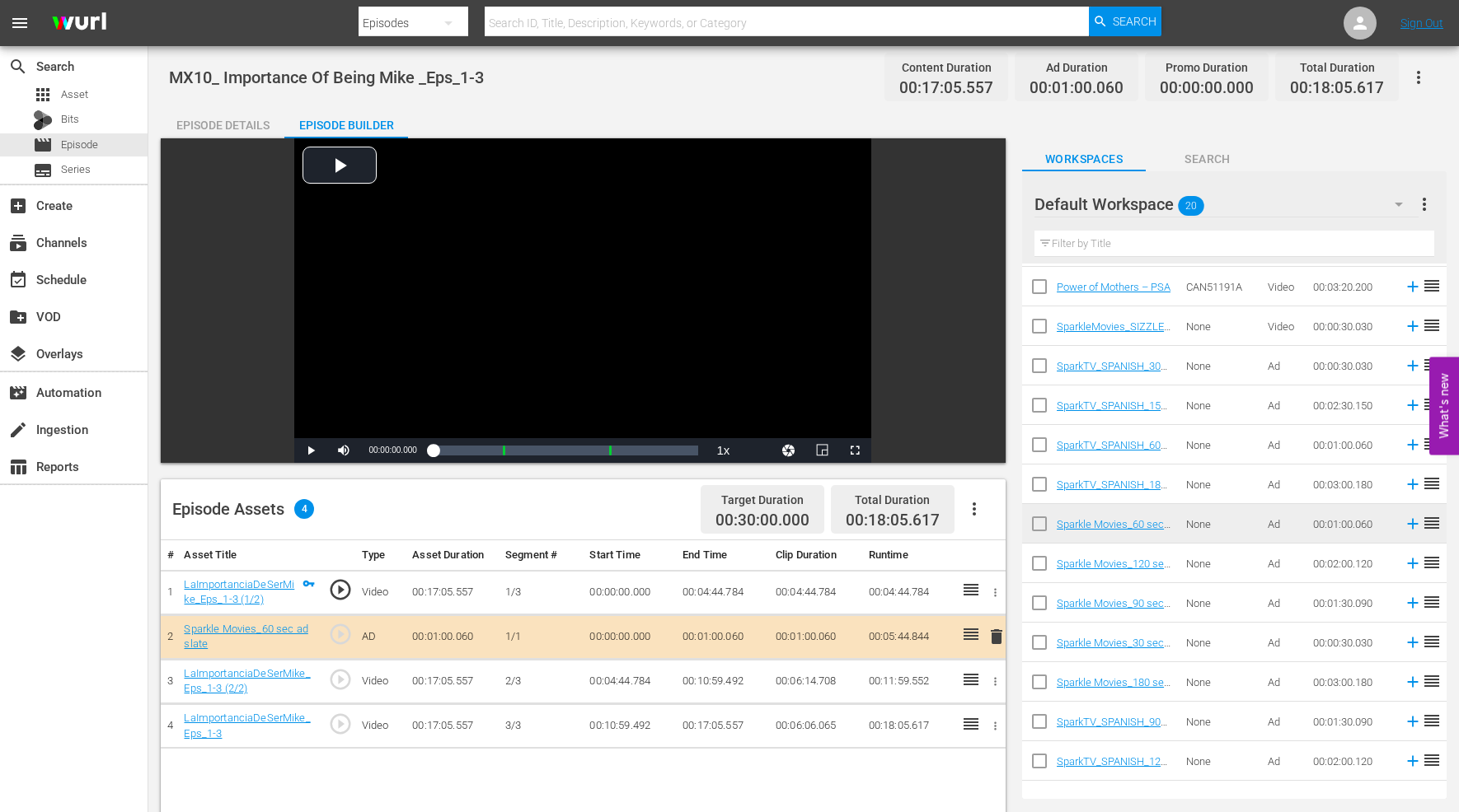
click at [994, 636] on span "delete" at bounding box center [996, 636] width 20 height 20
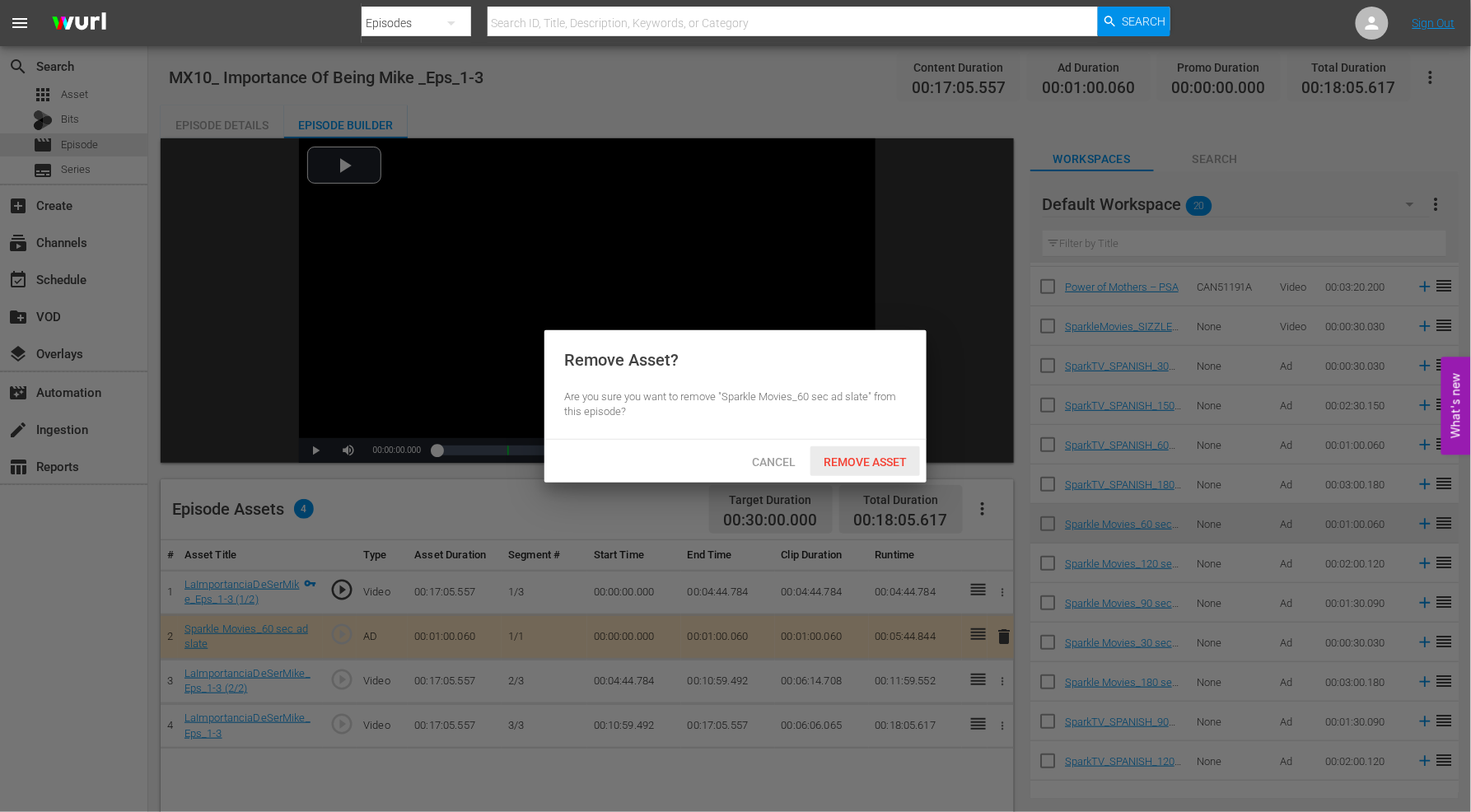
click at [870, 463] on span "Remove Asset" at bounding box center [866, 462] width 110 height 13
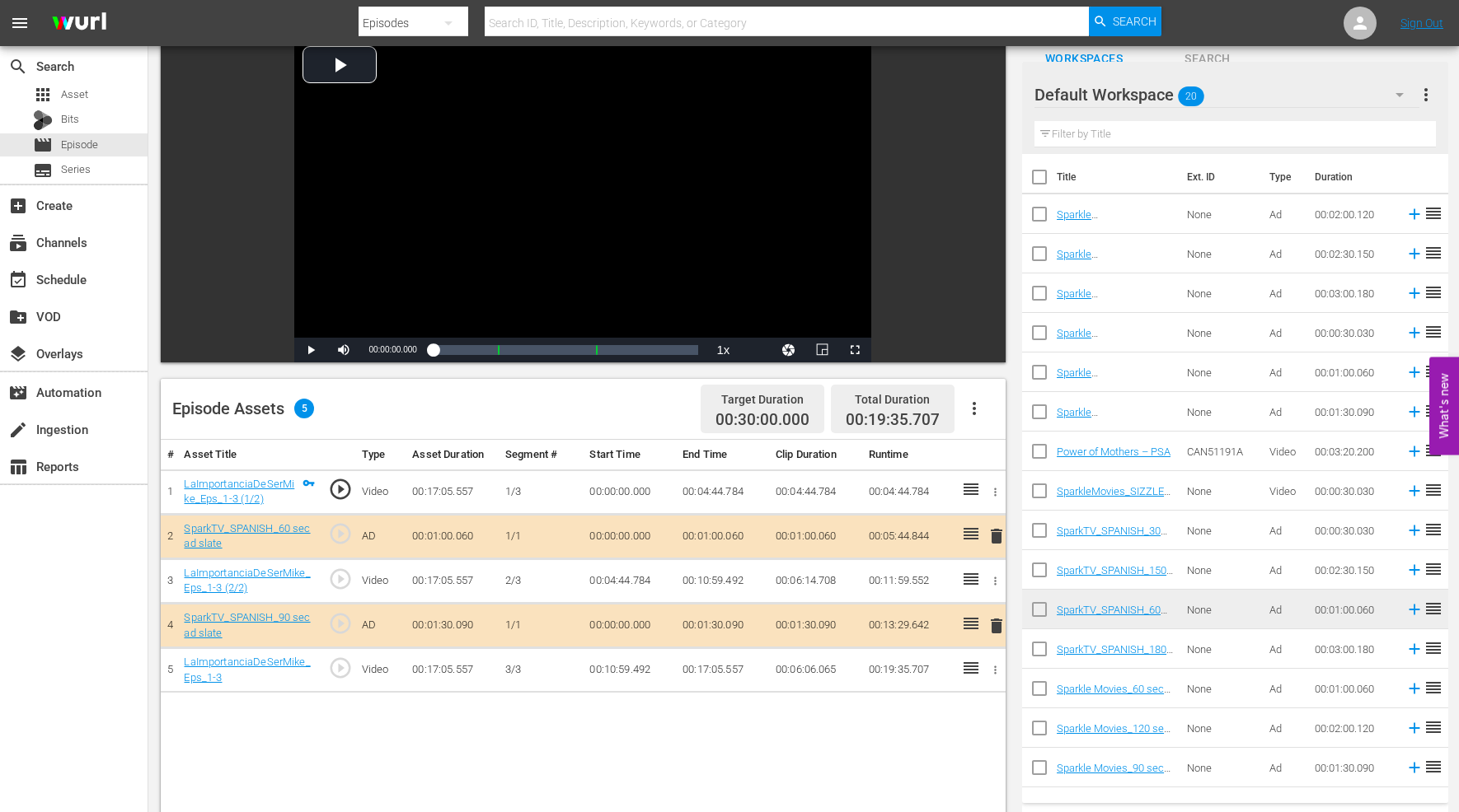
scroll to position [0, 0]
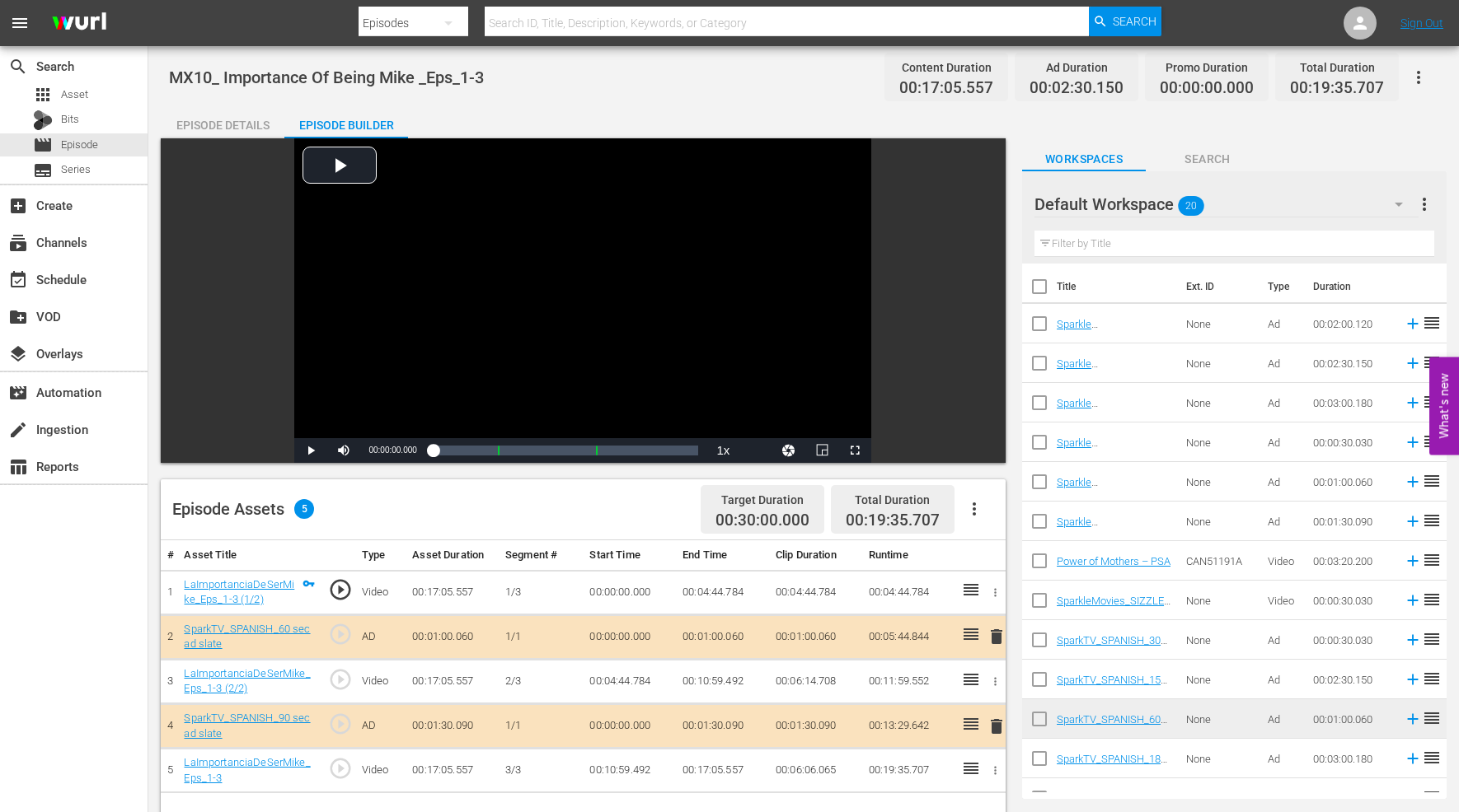
click at [1415, 76] on icon "button" at bounding box center [1418, 77] width 20 height 20
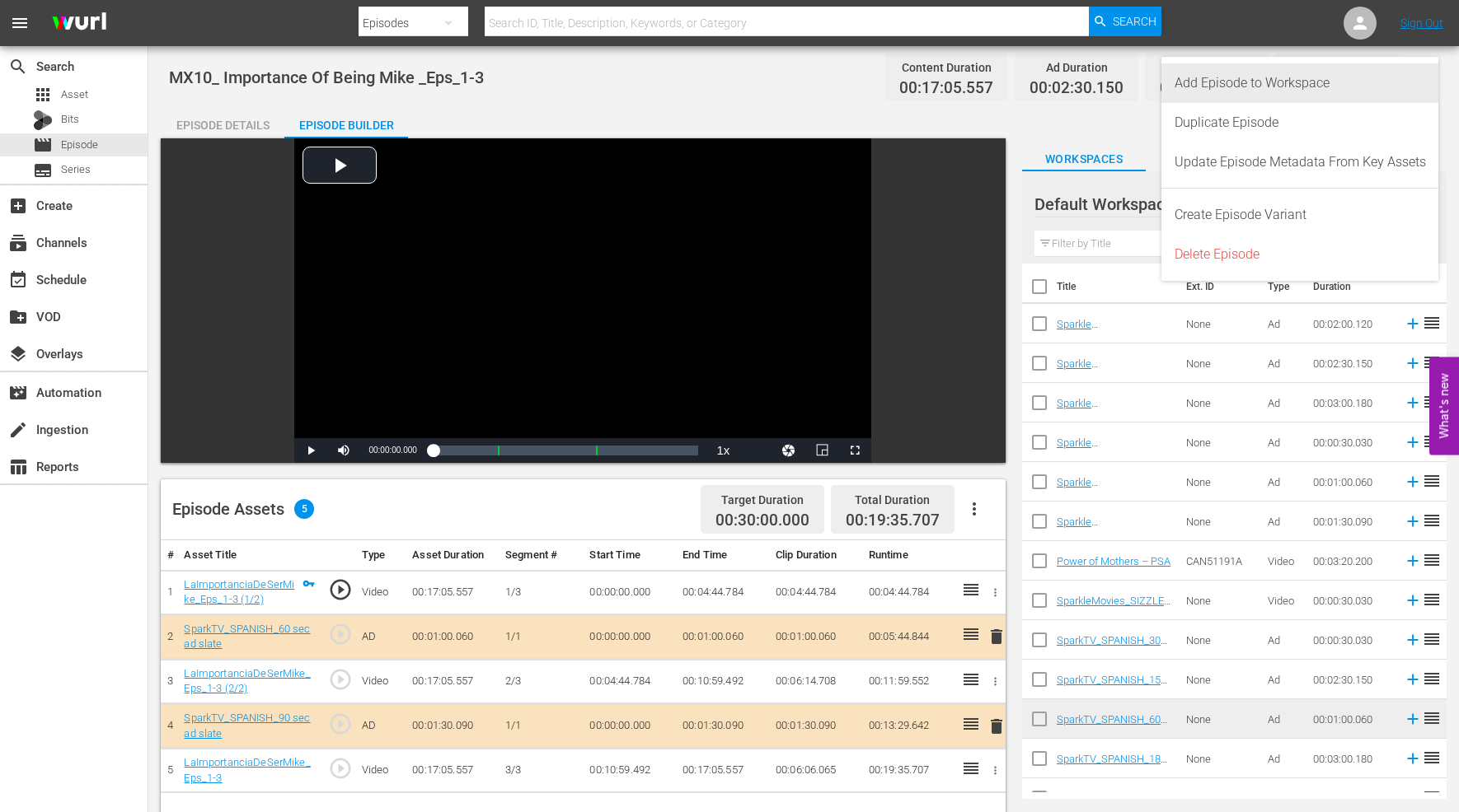
click at [1267, 84] on div "Add Episode to Workspace" at bounding box center [1299, 82] width 252 height 39
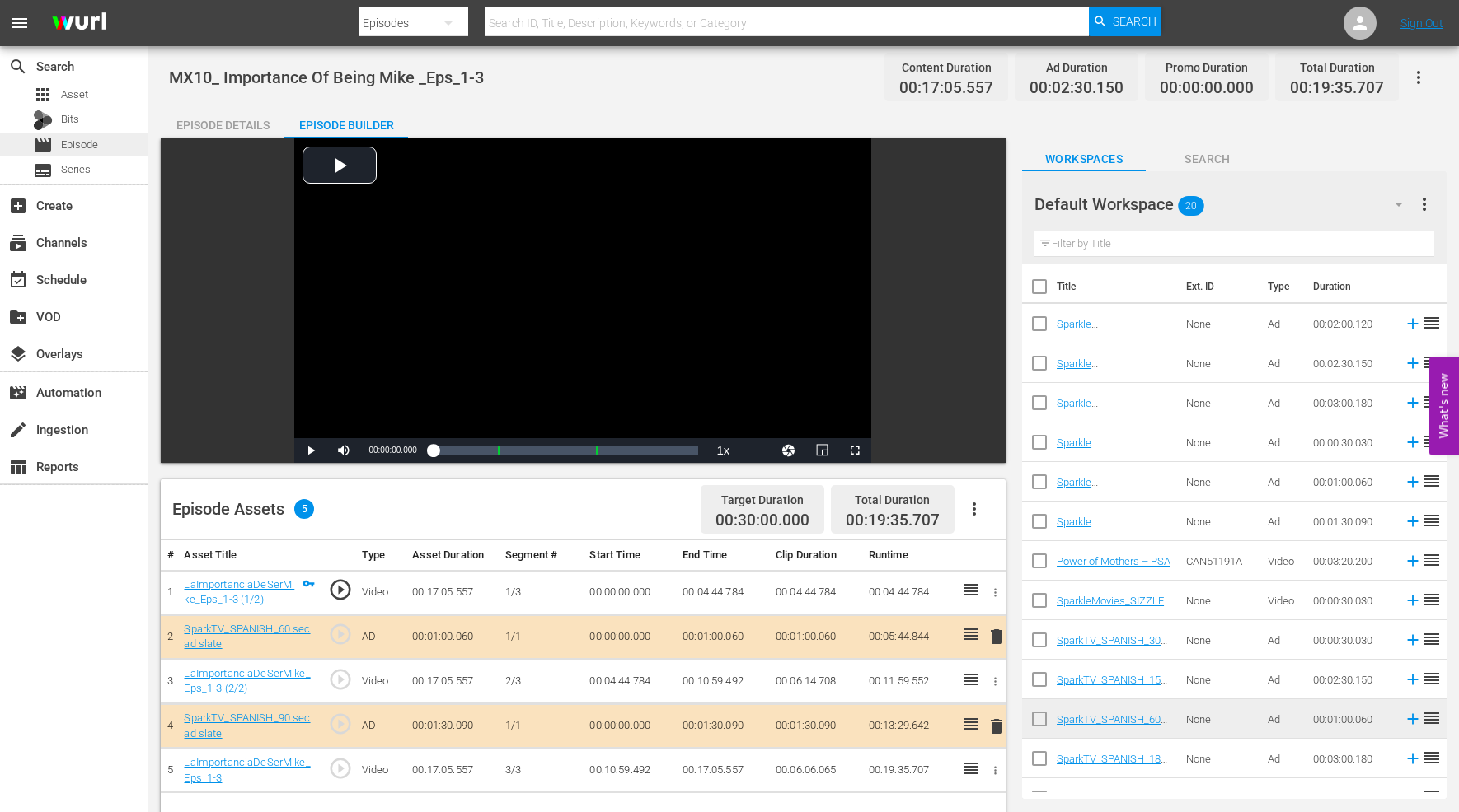
click at [85, 143] on span "Episode" at bounding box center [79, 144] width 37 height 16
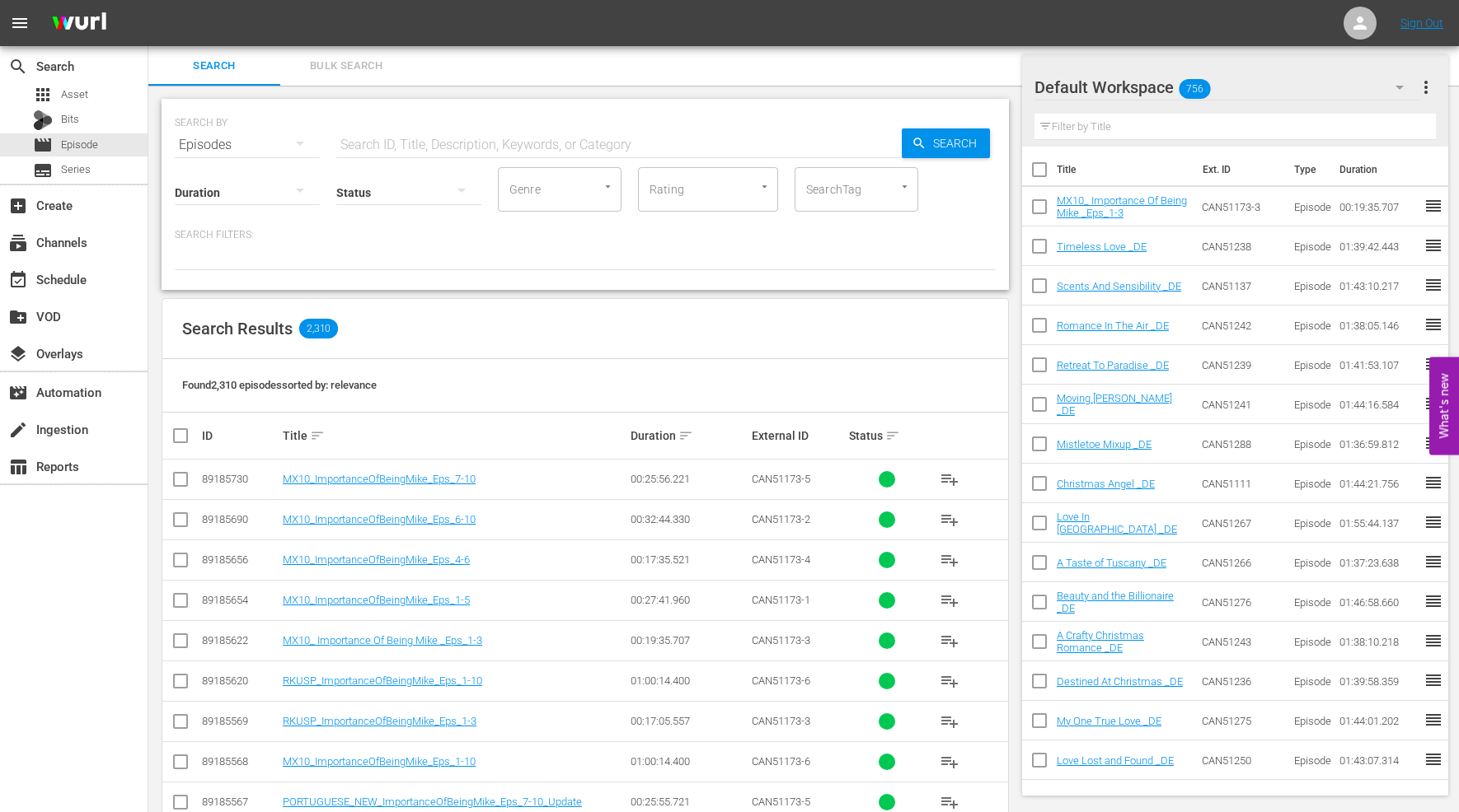
scroll to position [183, 0]
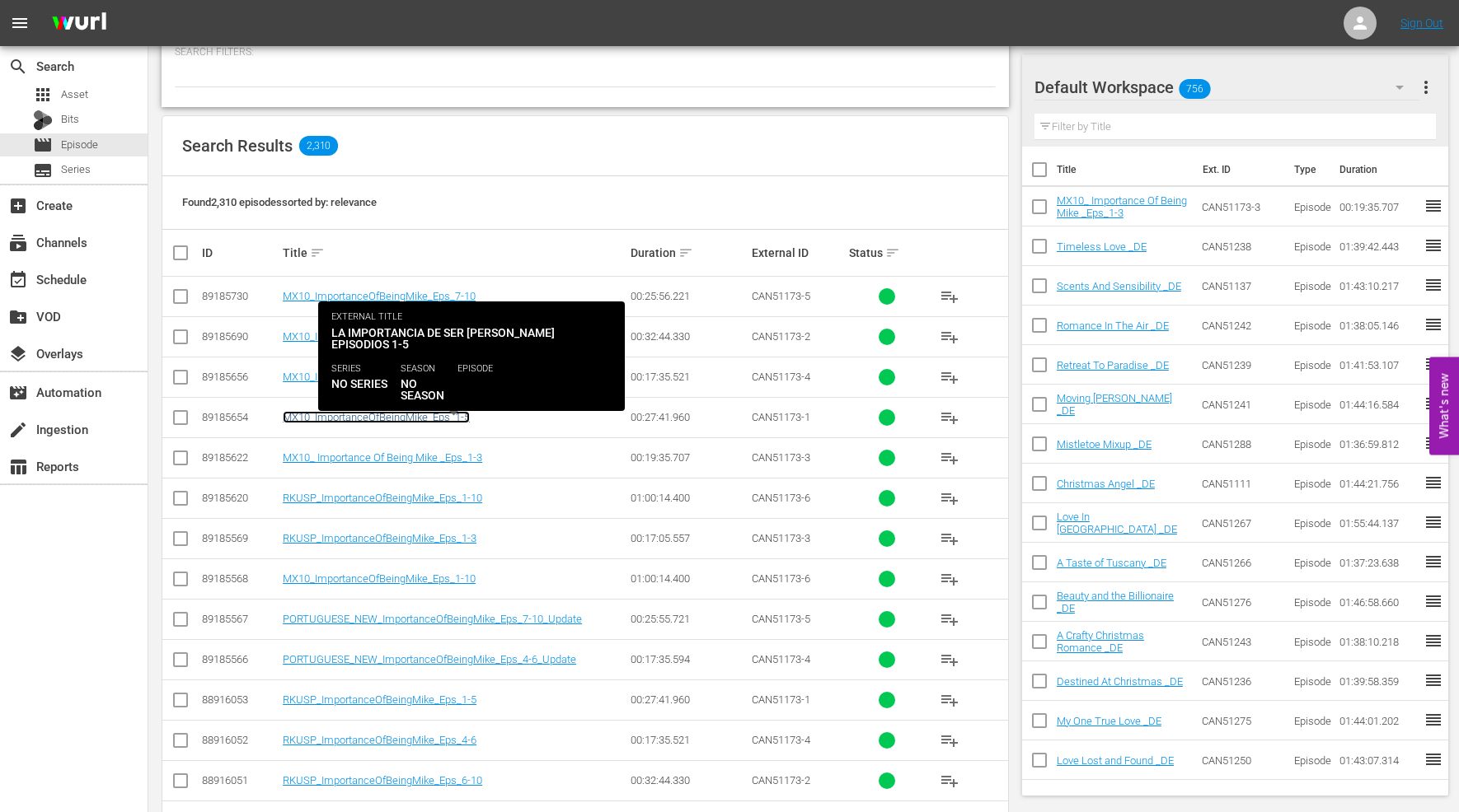
click at [367, 415] on link "MX10_ImportanceOfBeingMike_Eps_1-5" at bounding box center [376, 417] width 188 height 12
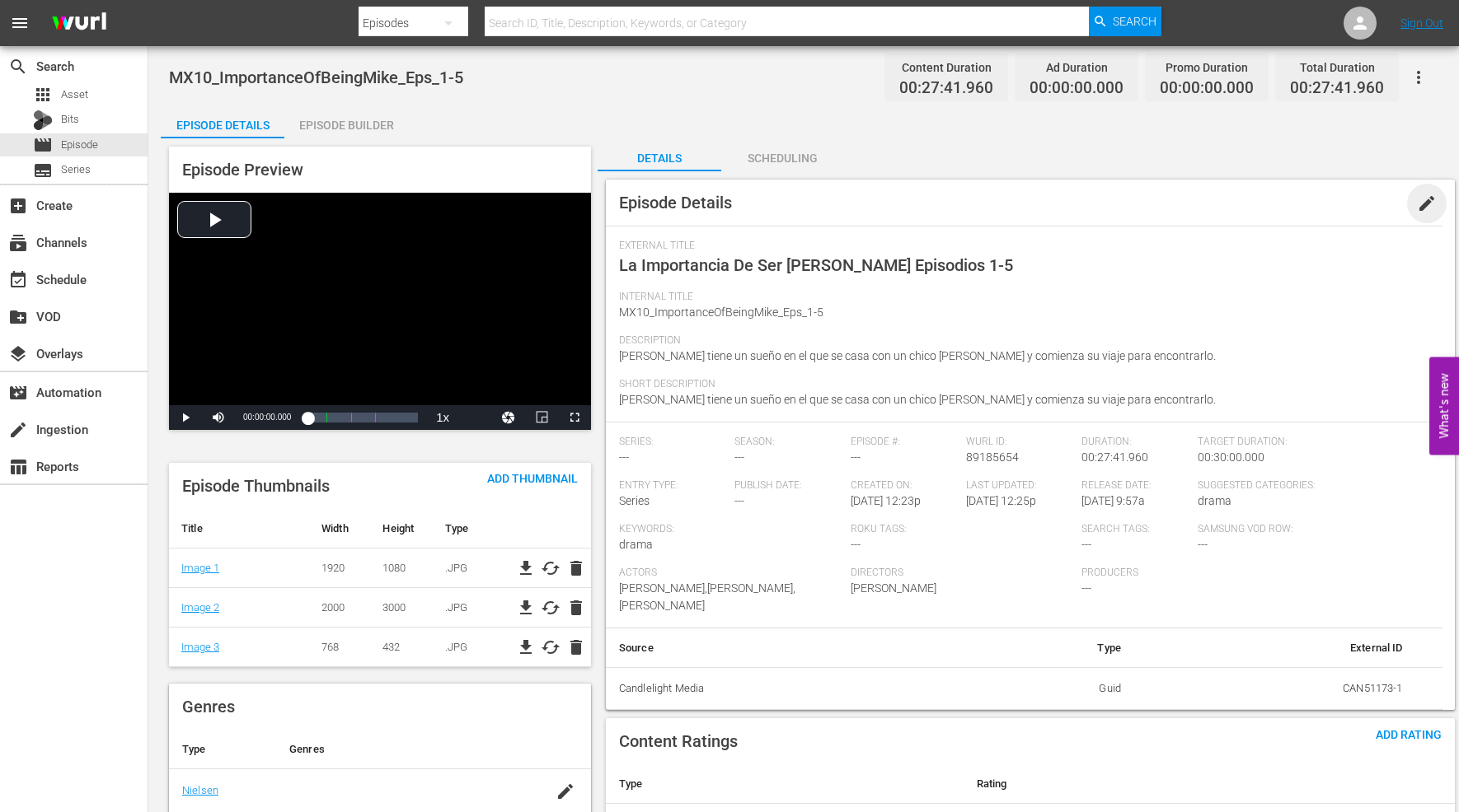
click at [1428, 205] on span "edit" at bounding box center [1426, 203] width 20 height 20
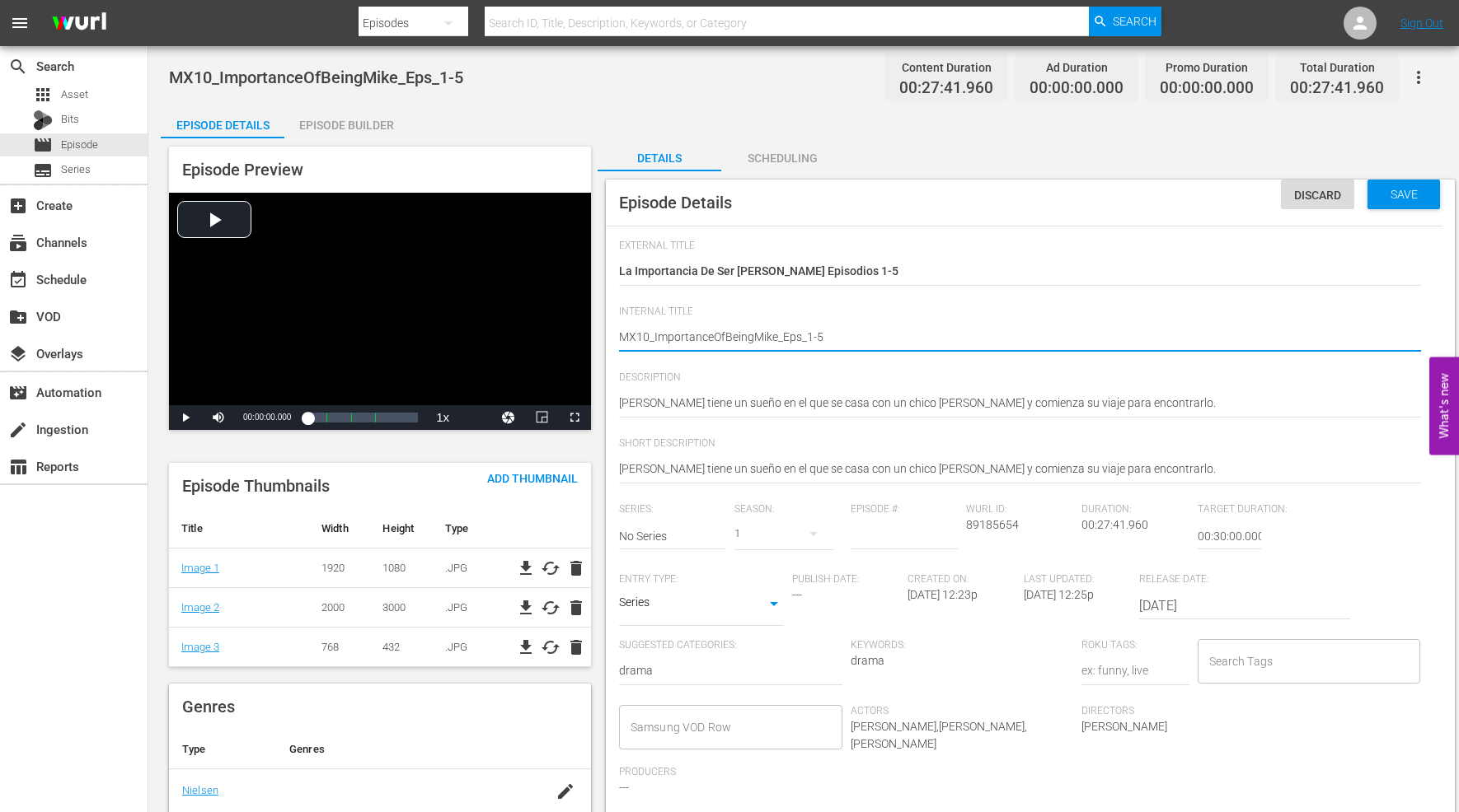
type textarea "MX10_ ImportanceOfBeingMike_Eps_1-5"
click at [716, 334] on textarea "MX10_ImportanceOfBeingMike_Eps_1-5" at bounding box center [1020, 339] width 802 height 20
type textarea "MX10_ Importance OfBeingMike_Eps_1-5"
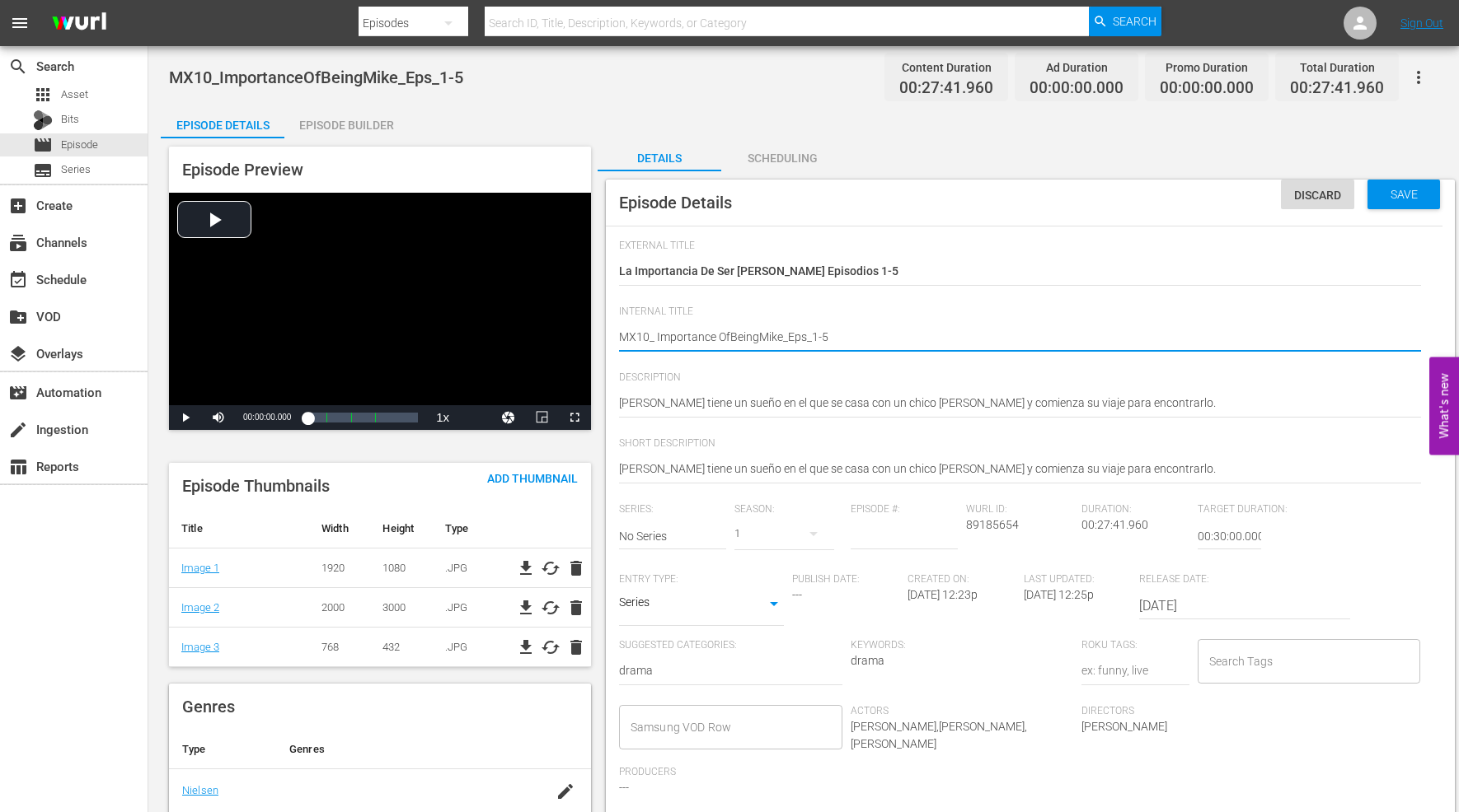
click at [729, 336] on textarea "MX10_ImportanceOfBeingMike_Eps_1-5" at bounding box center [1020, 339] width 802 height 20
type textarea "MX10_ Importance Of BeingMike_Eps_1-5"
click at [760, 336] on textarea "MX10_ImportanceOfBeingMike_Eps_1-5" at bounding box center [1020, 339] width 802 height 20
type textarea "MX10_ Importance Of Being Mike_Eps_1-5"
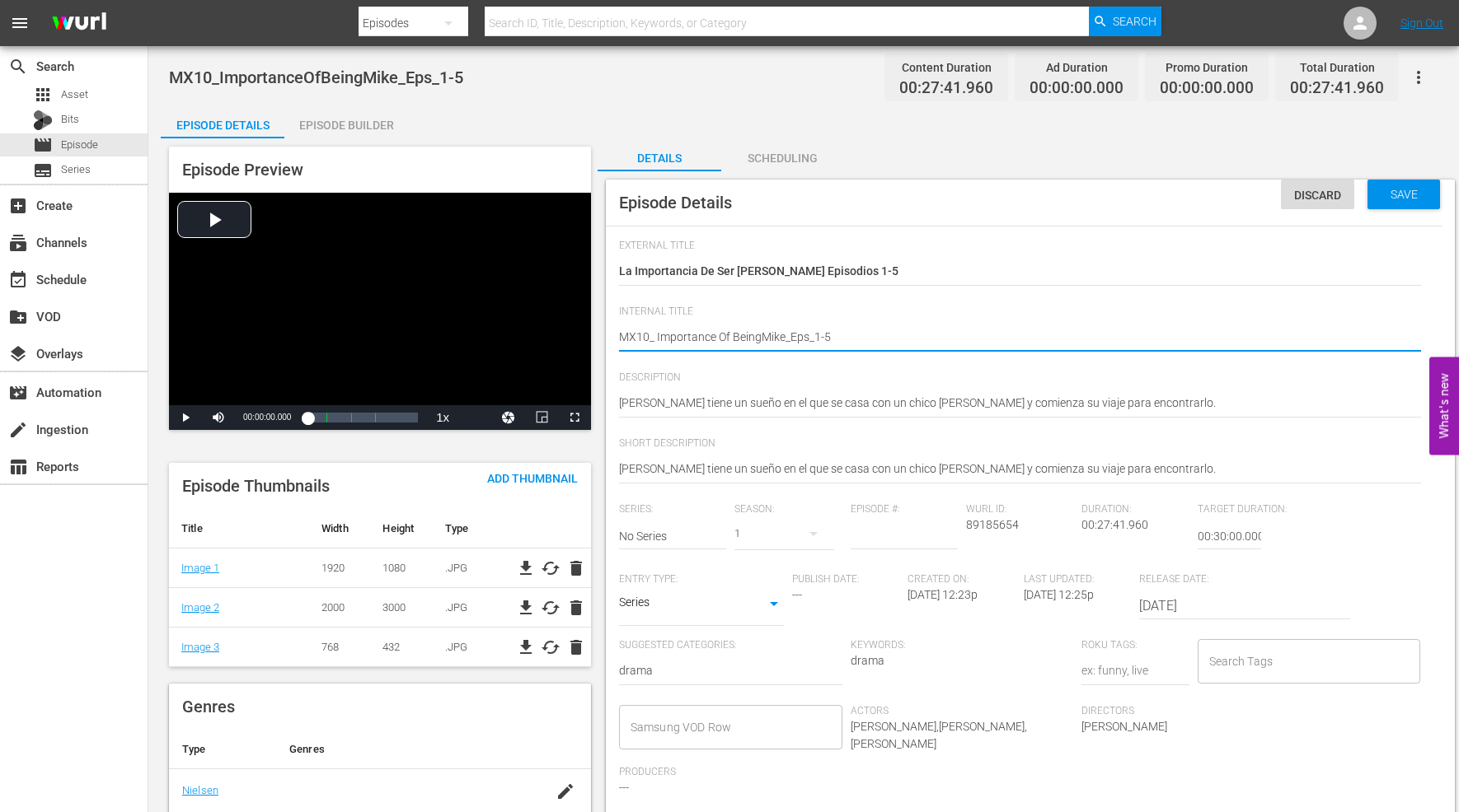
type textarea "MX10_ Importance Of Being Mike_Eps_1-5"
click at [786, 333] on textarea "MX10_ImportanceOfBeingMike_Eps_1-5" at bounding box center [1020, 339] width 802 height 20
type textarea "MX10_ Importance Of Being Mike _Eps_1-5"
click at [1411, 194] on span "Save" at bounding box center [1404, 194] width 54 height 13
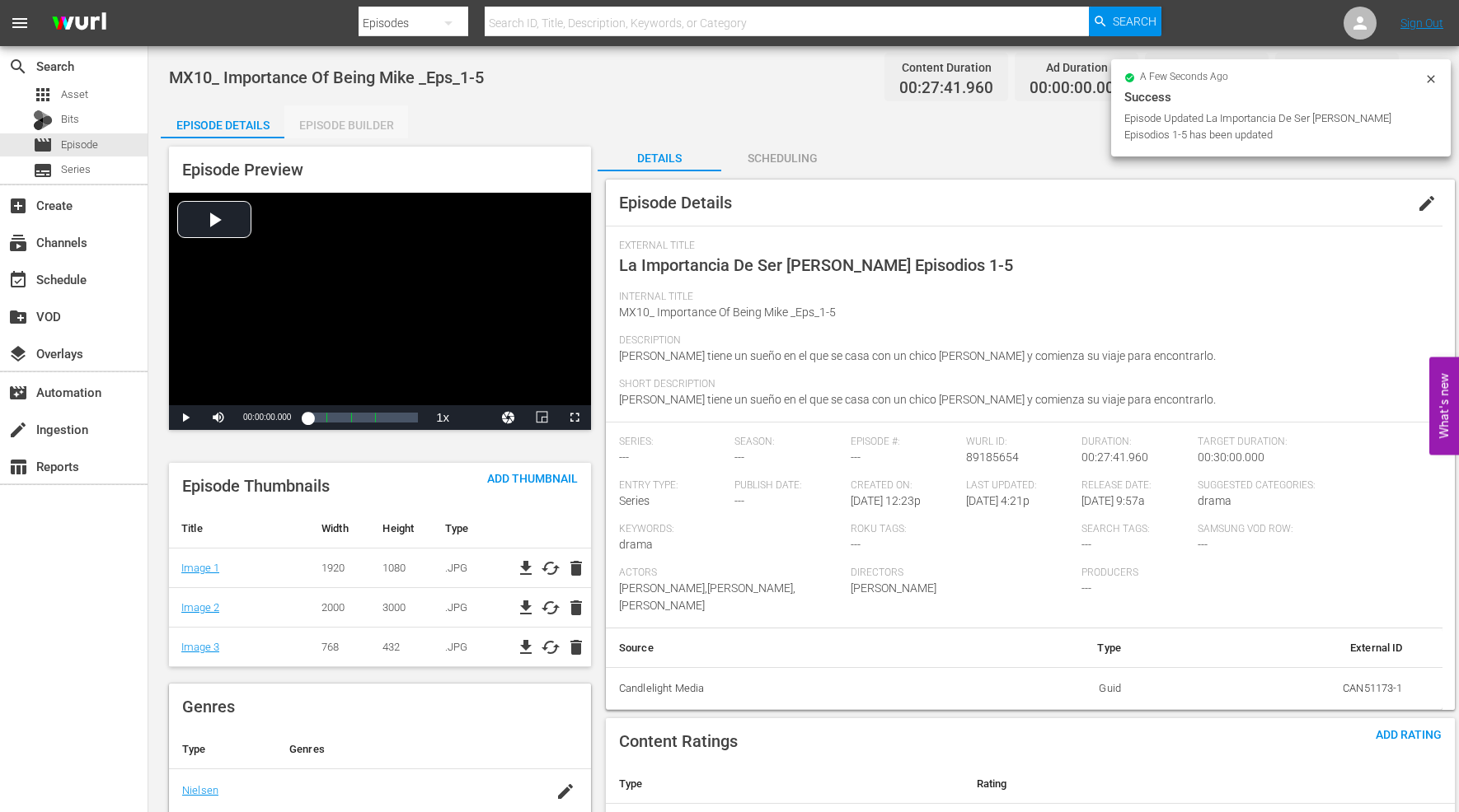
click at [331, 121] on div "Episode Builder" at bounding box center [345, 124] width 123 height 39
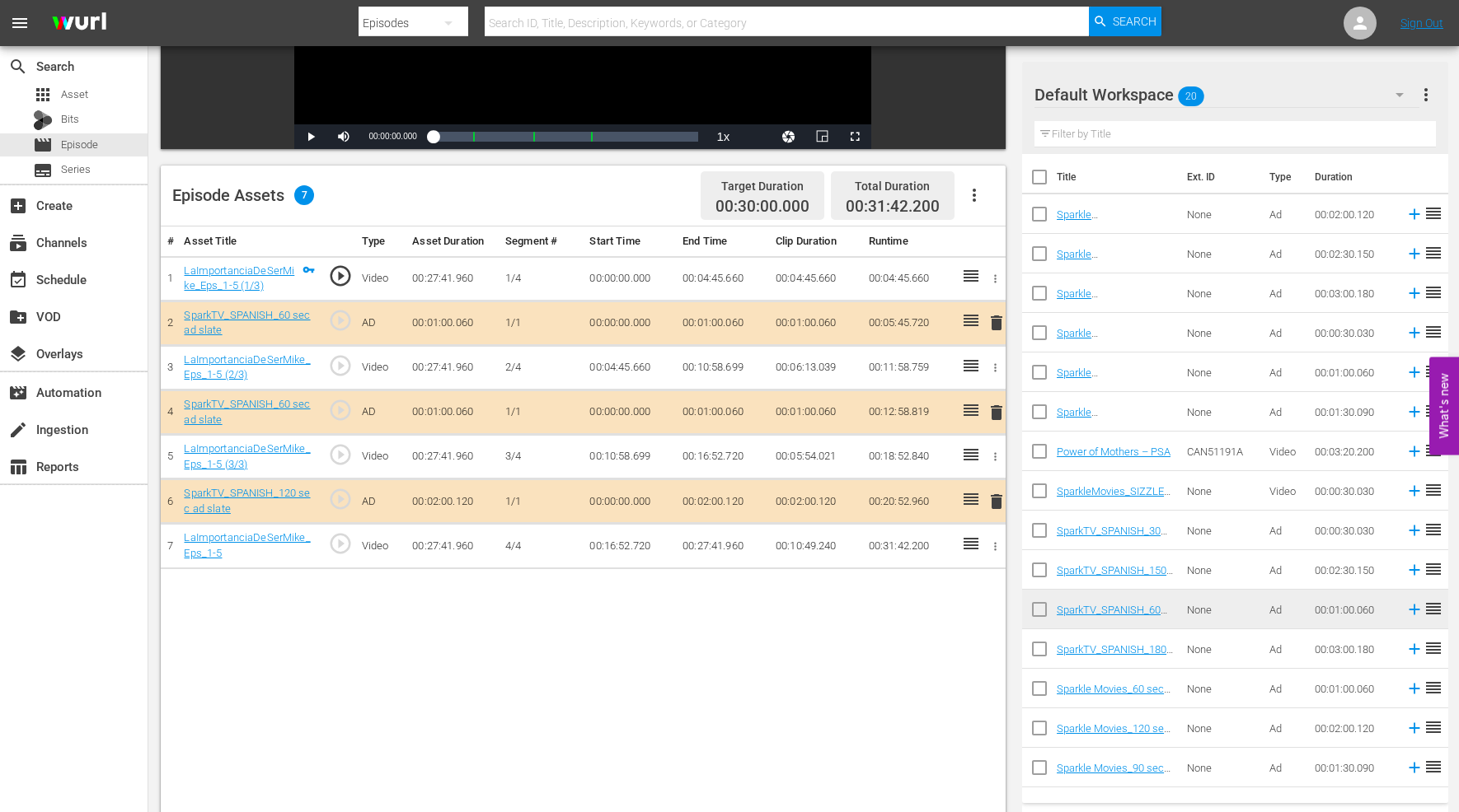
scroll to position [365, 0]
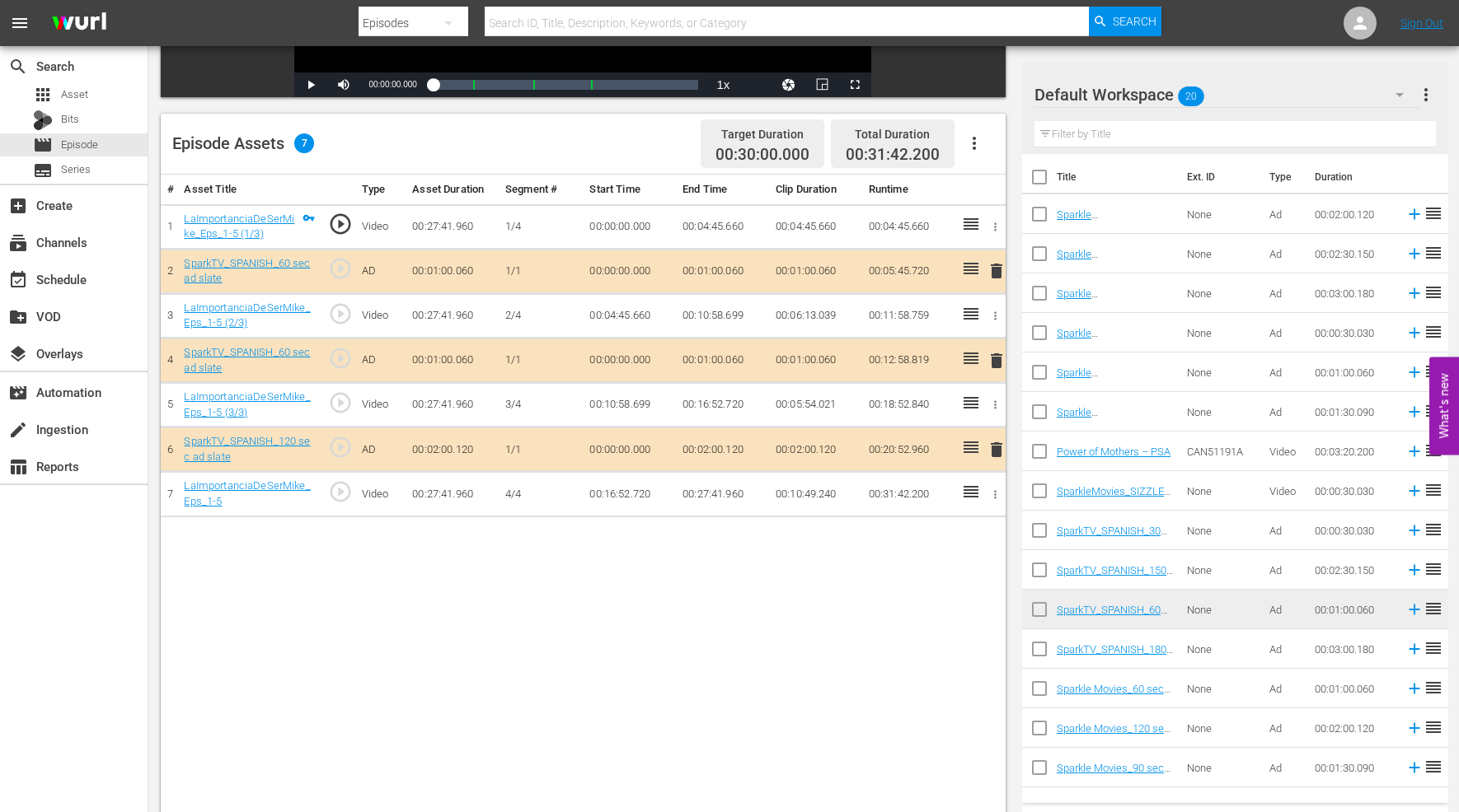
click at [997, 269] on span "delete" at bounding box center [996, 271] width 20 height 20
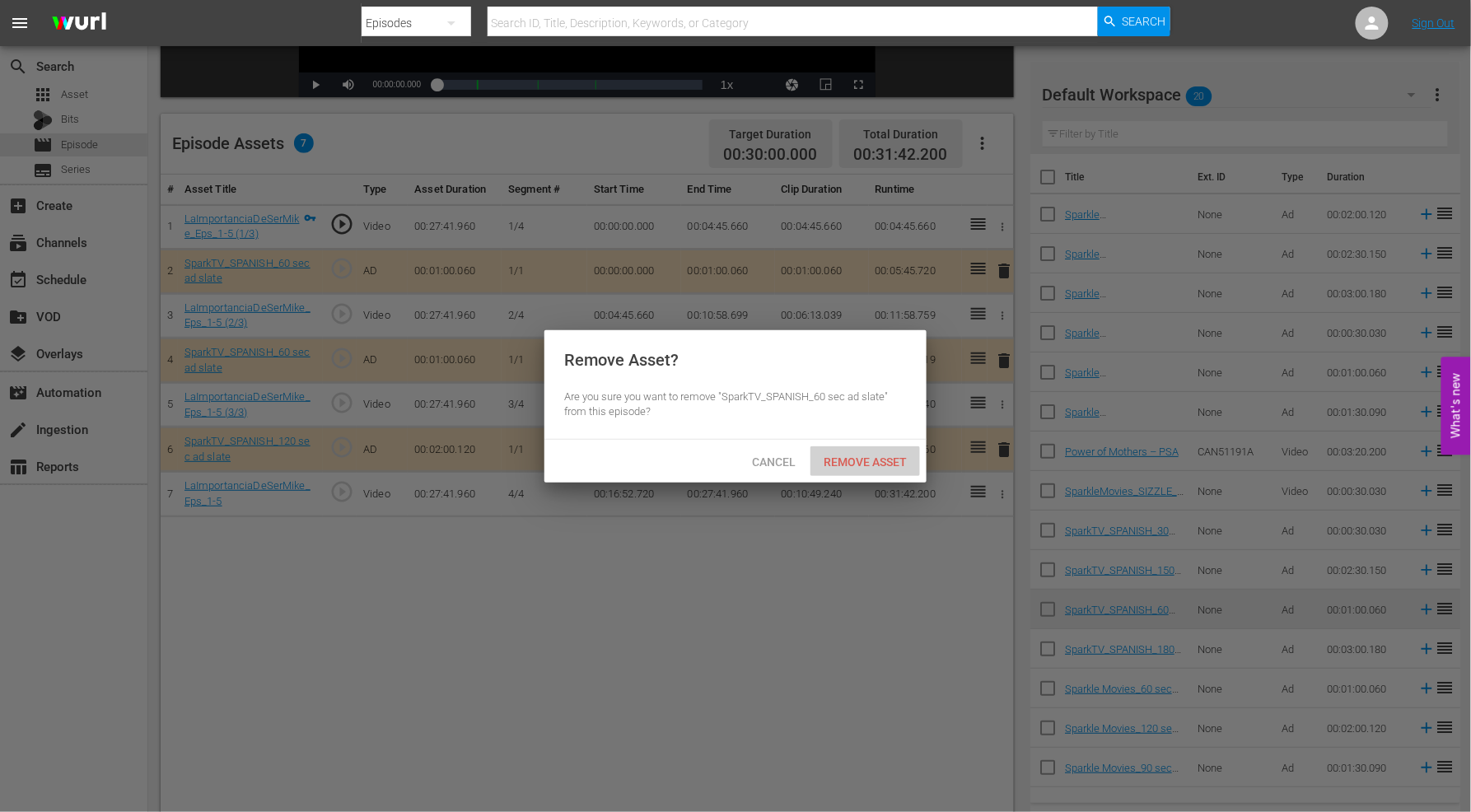
click at [876, 459] on span "Remove Asset" at bounding box center [866, 462] width 110 height 13
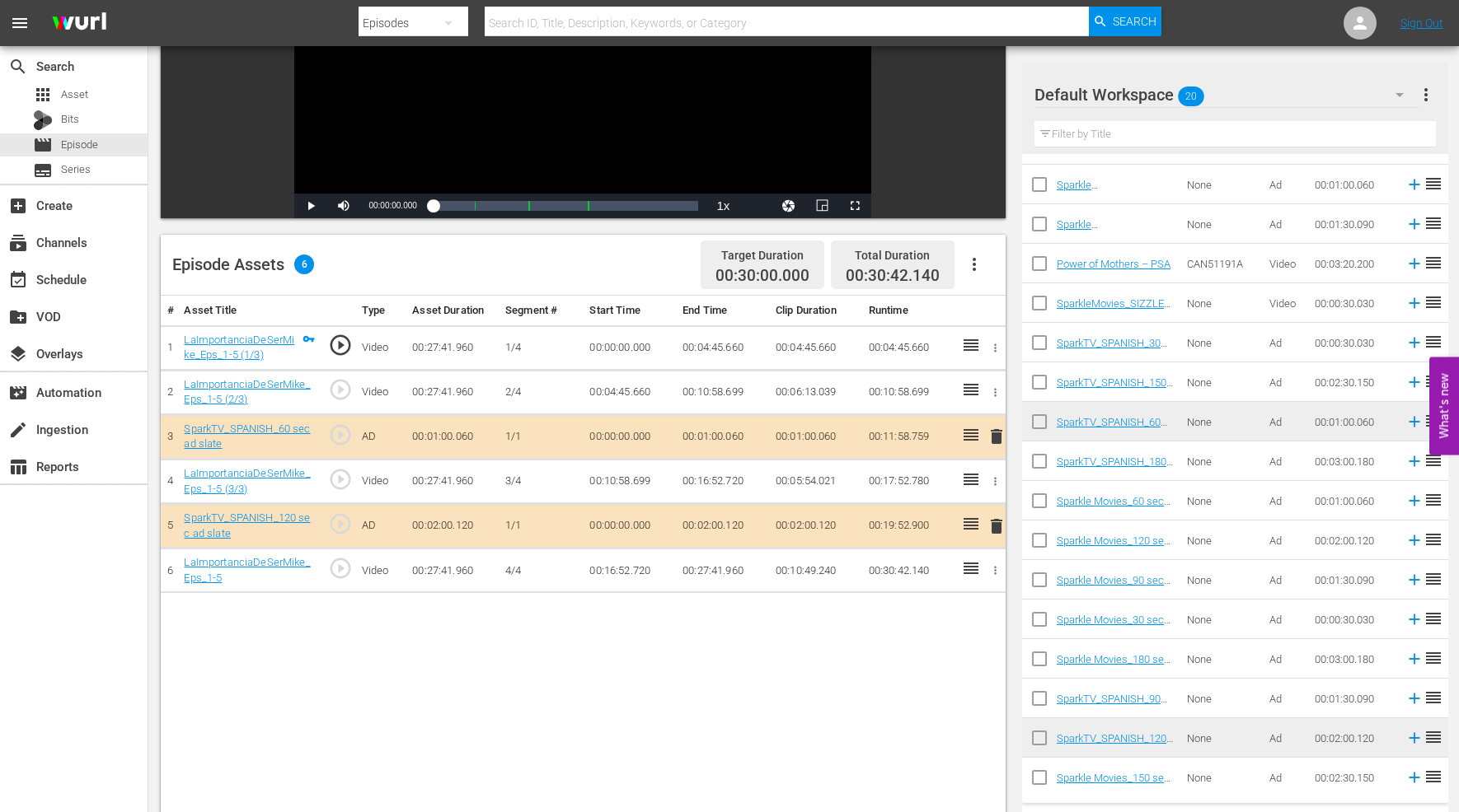
scroll to position [274, 0]
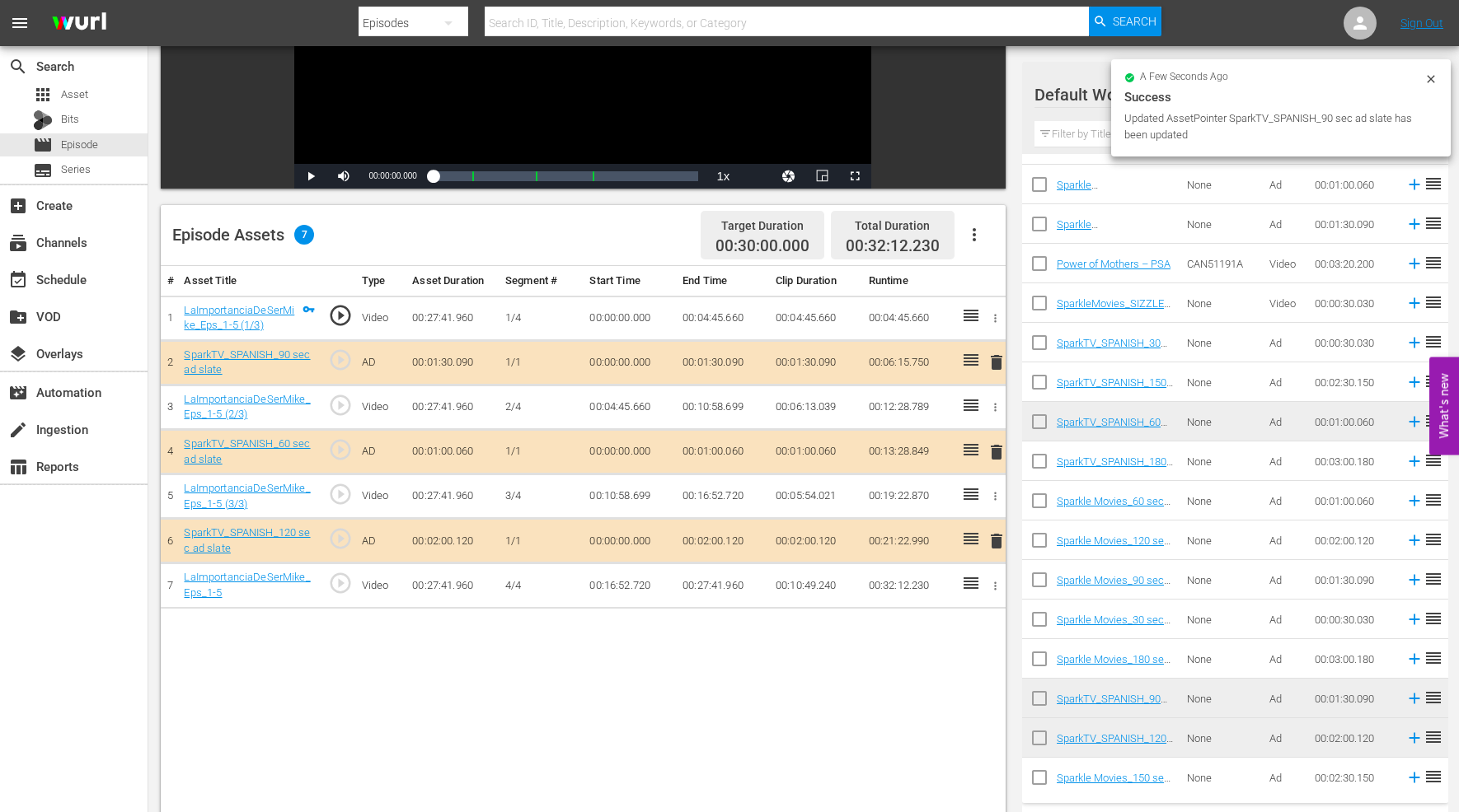
click at [994, 450] on span "delete" at bounding box center [996, 452] width 20 height 20
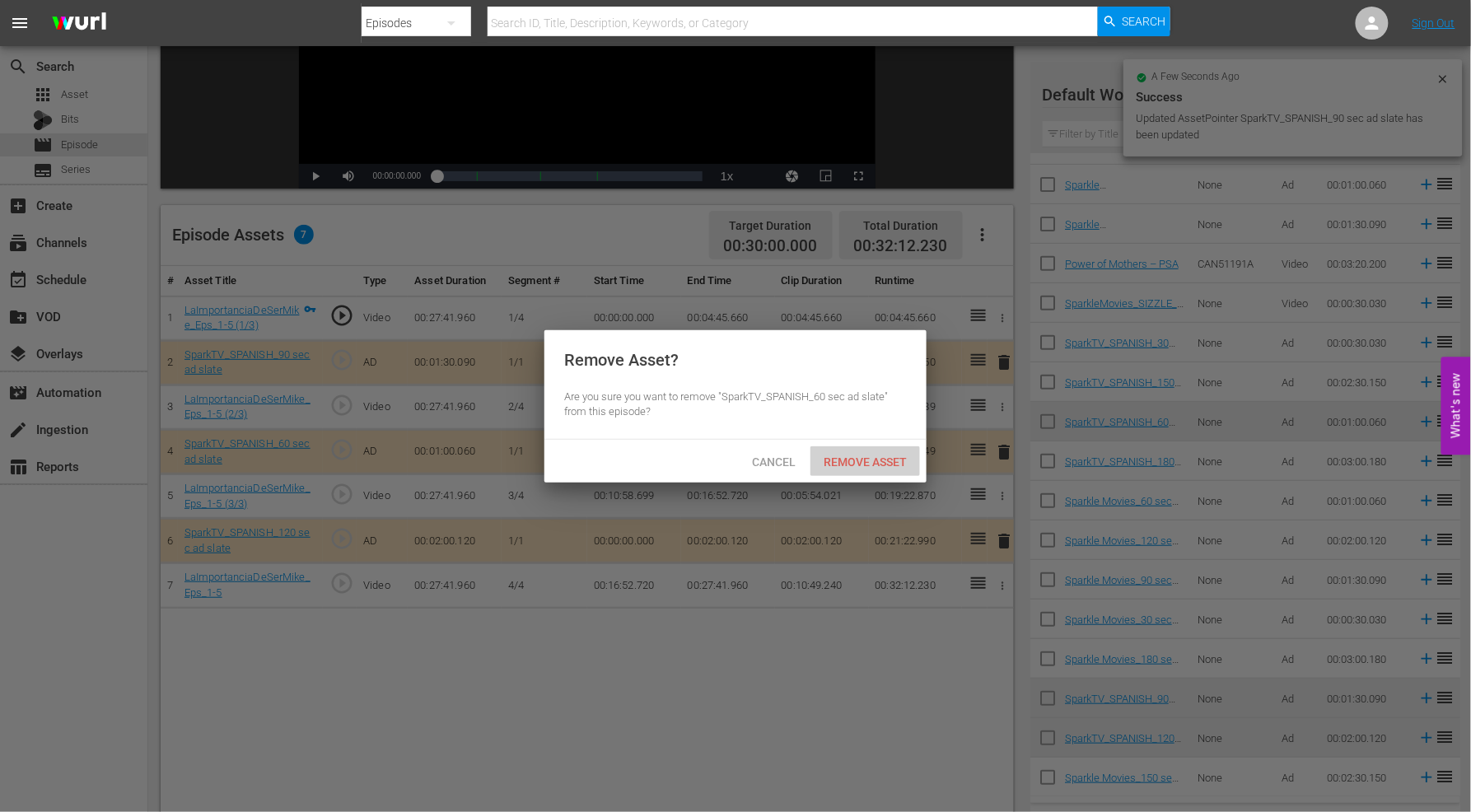
click at [863, 459] on span "Remove Asset" at bounding box center [866, 462] width 110 height 13
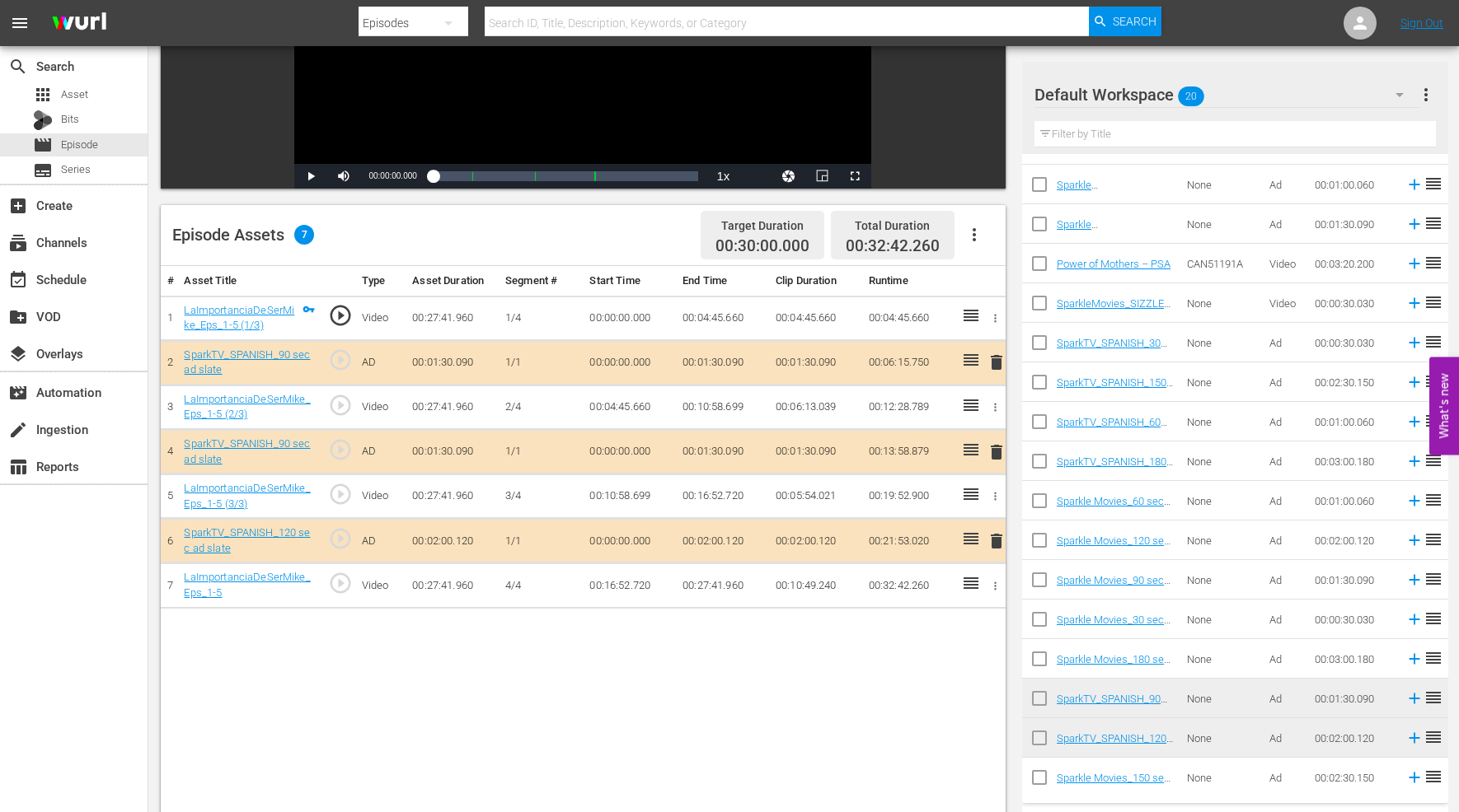
click at [997, 542] on span "delete" at bounding box center [996, 541] width 20 height 20
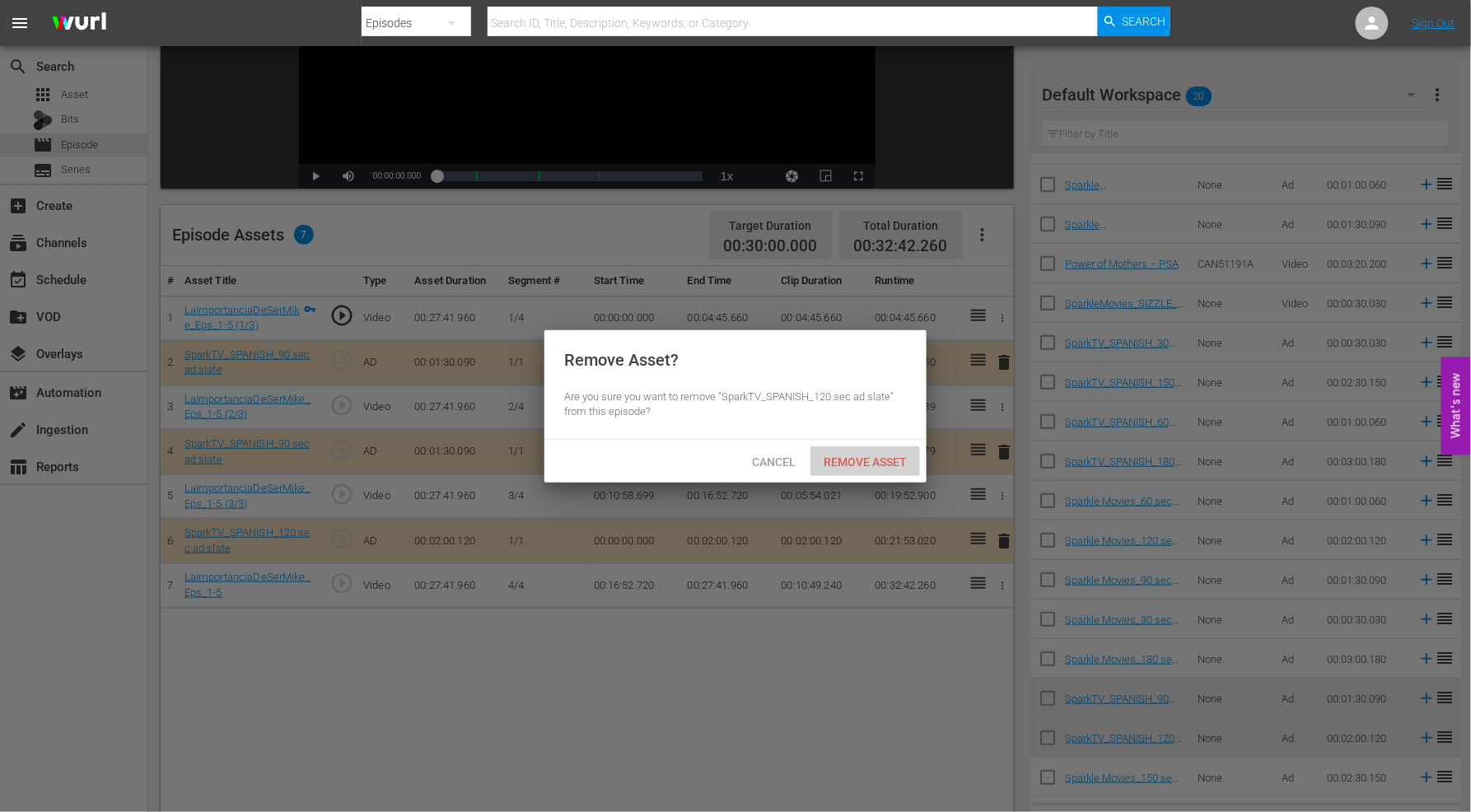
click at [874, 459] on span "Remove Asset" at bounding box center [866, 462] width 110 height 13
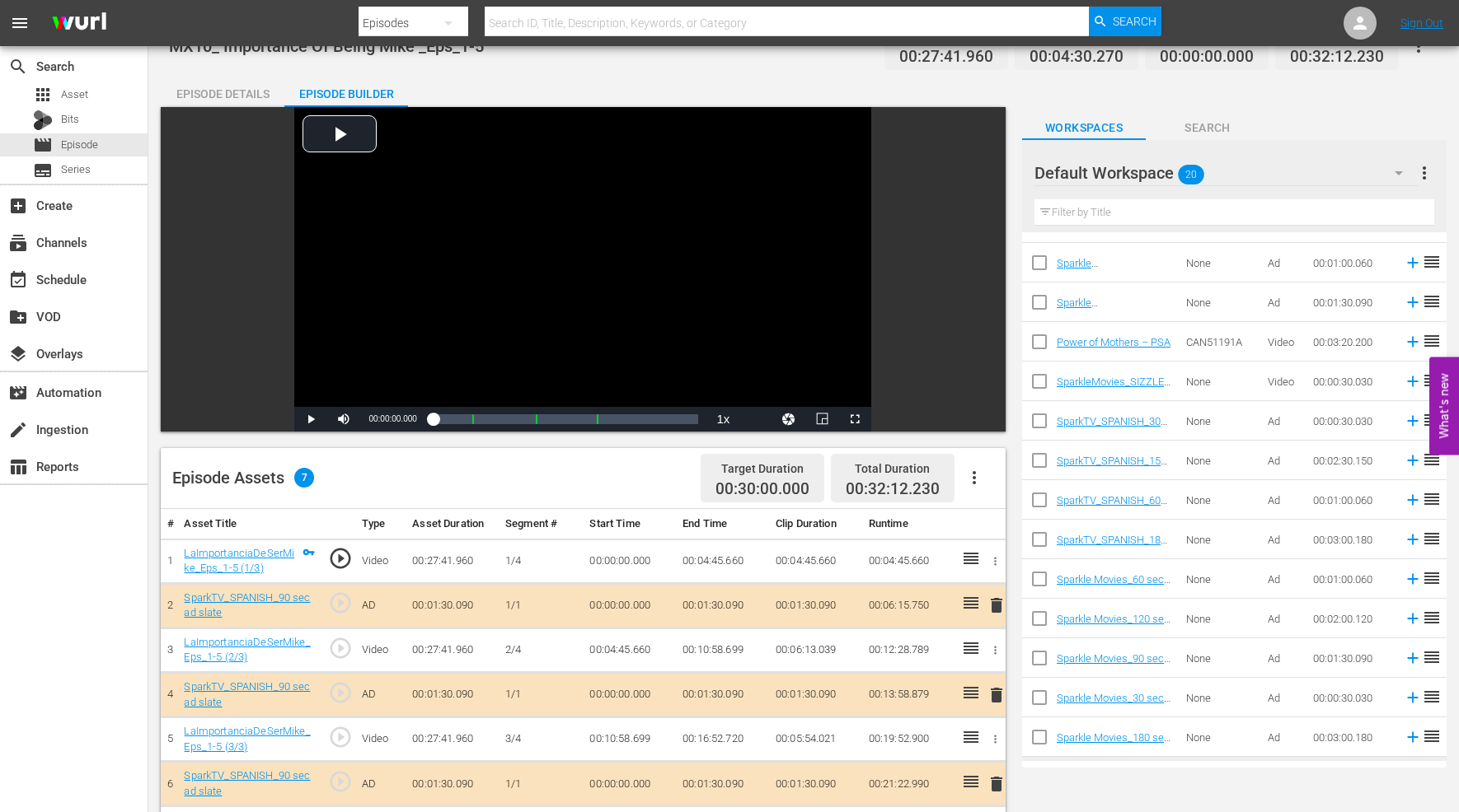
scroll to position [0, 0]
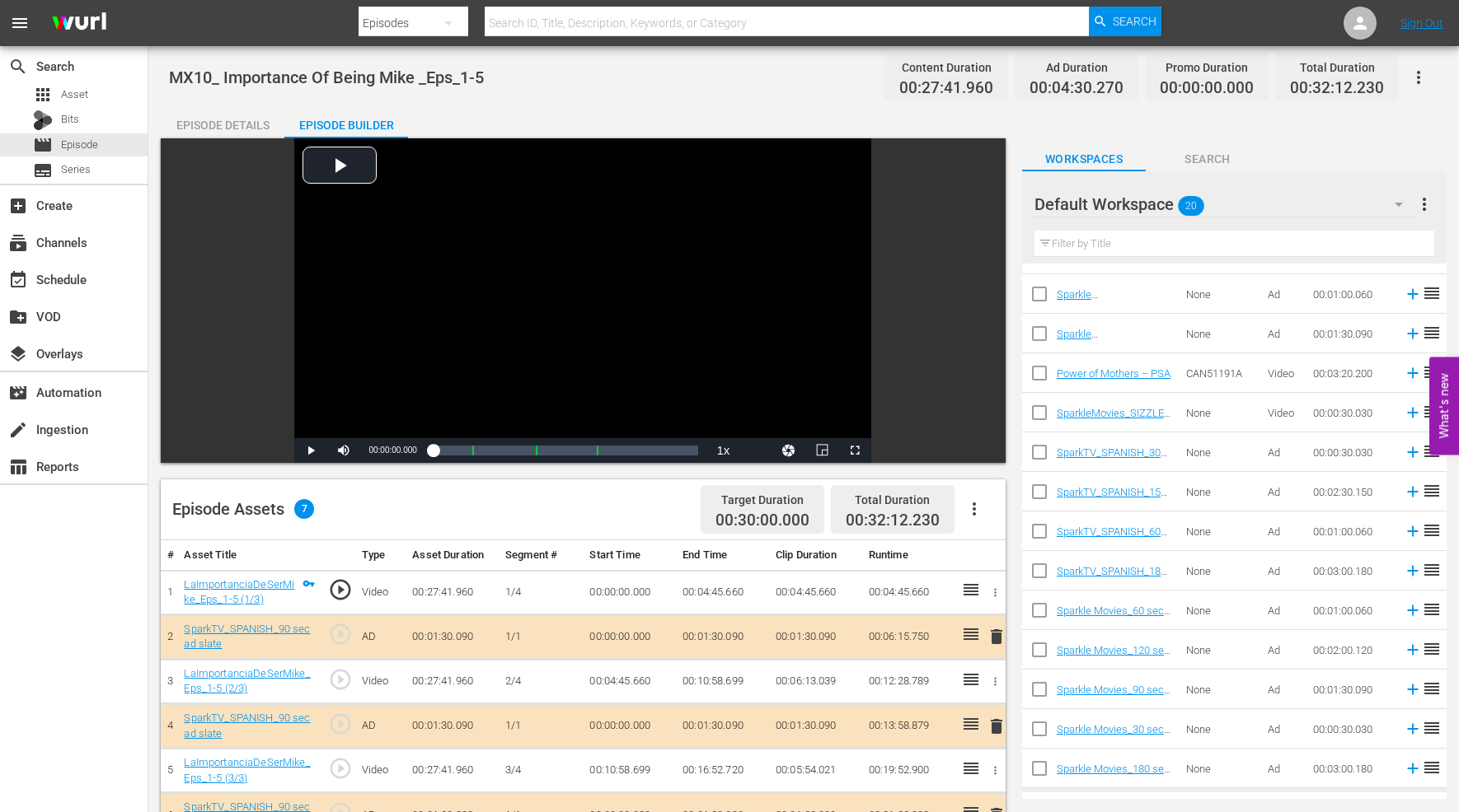
click at [1419, 66] on button "button" at bounding box center [1418, 77] width 39 height 39
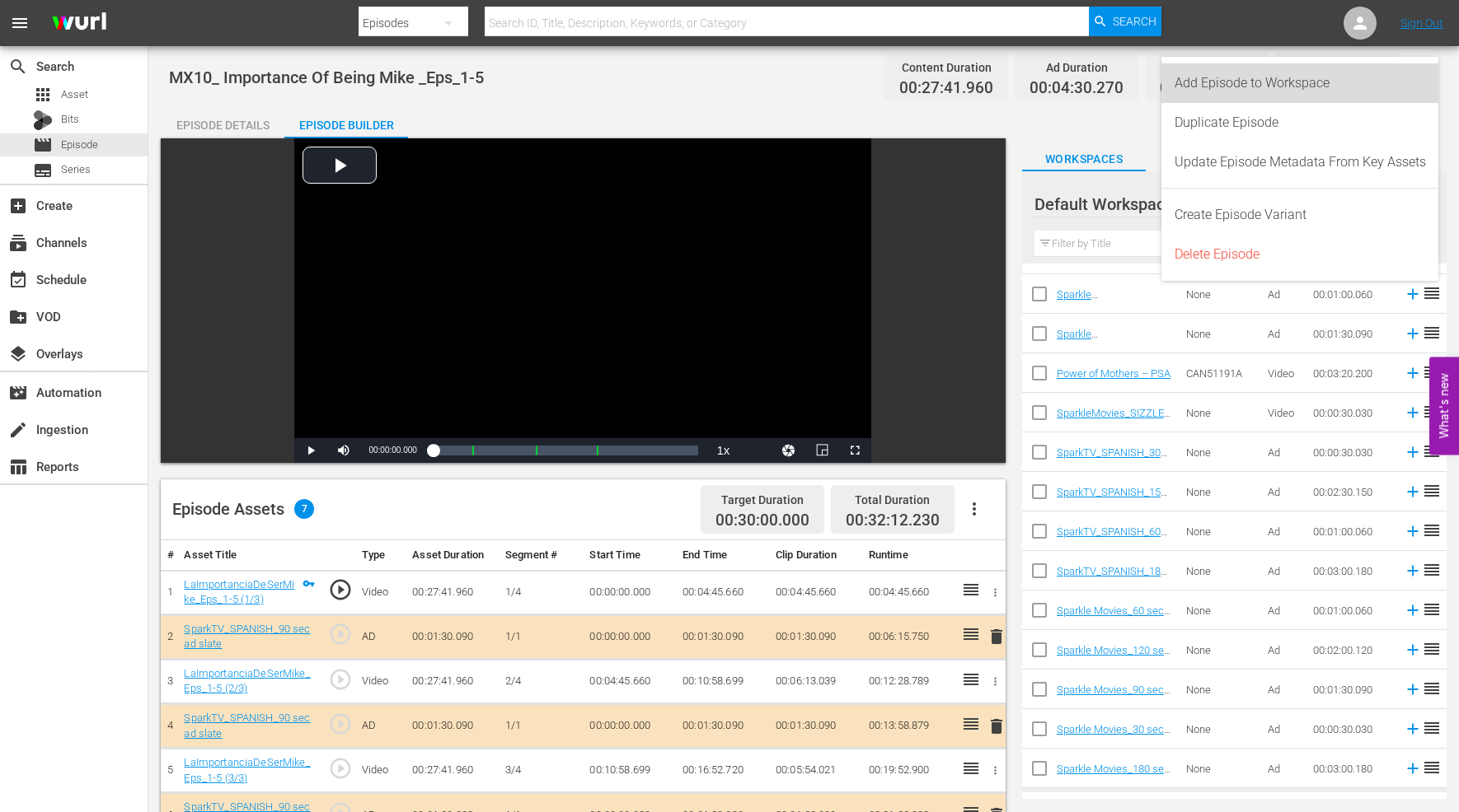
click at [1270, 82] on div "Add Episode to Workspace" at bounding box center [1299, 82] width 252 height 39
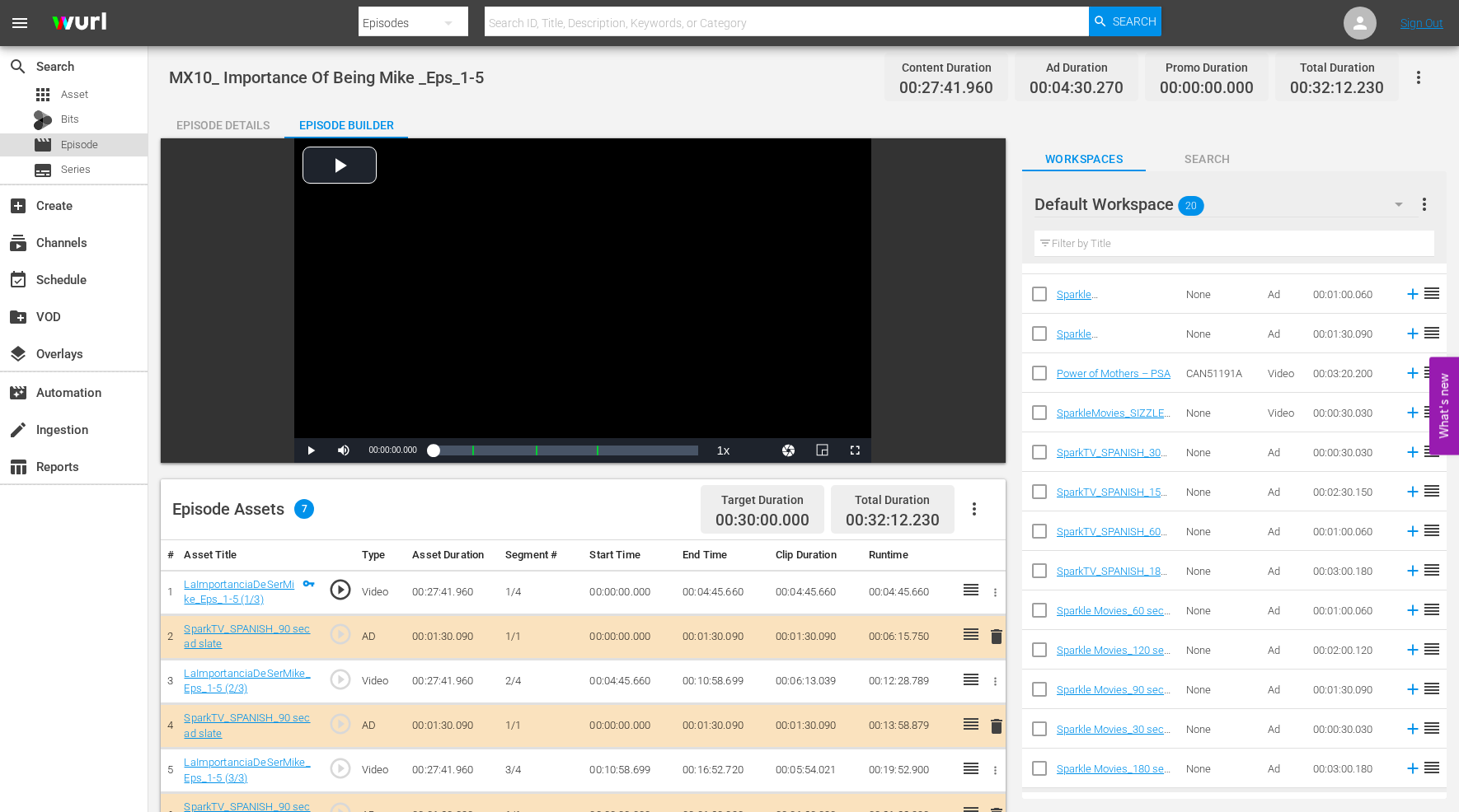
click at [92, 139] on span "Episode" at bounding box center [79, 144] width 37 height 16
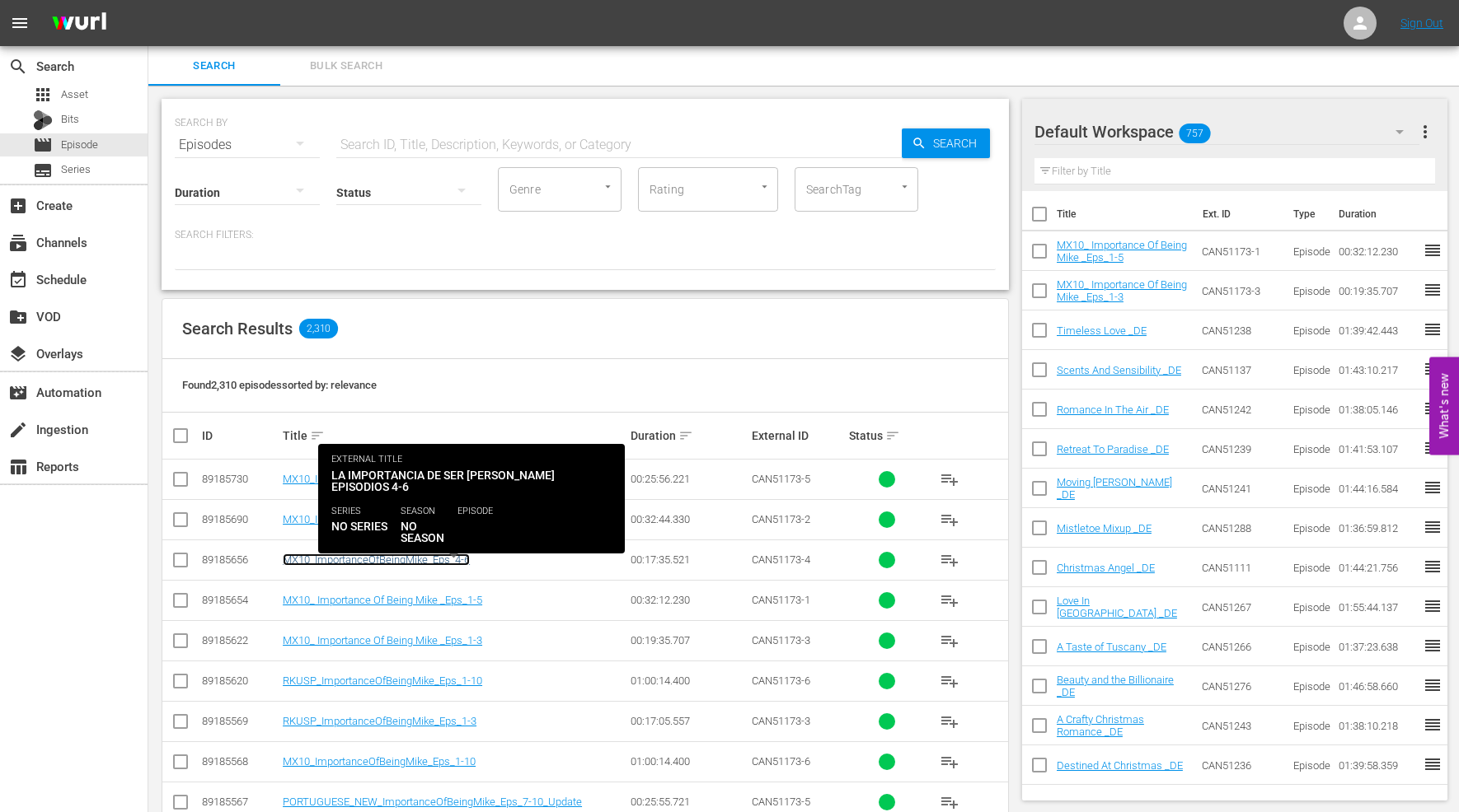
click at [378, 560] on link "MX10_ImportanceOfBeingMike_Eps_4-6" at bounding box center [376, 560] width 188 height 12
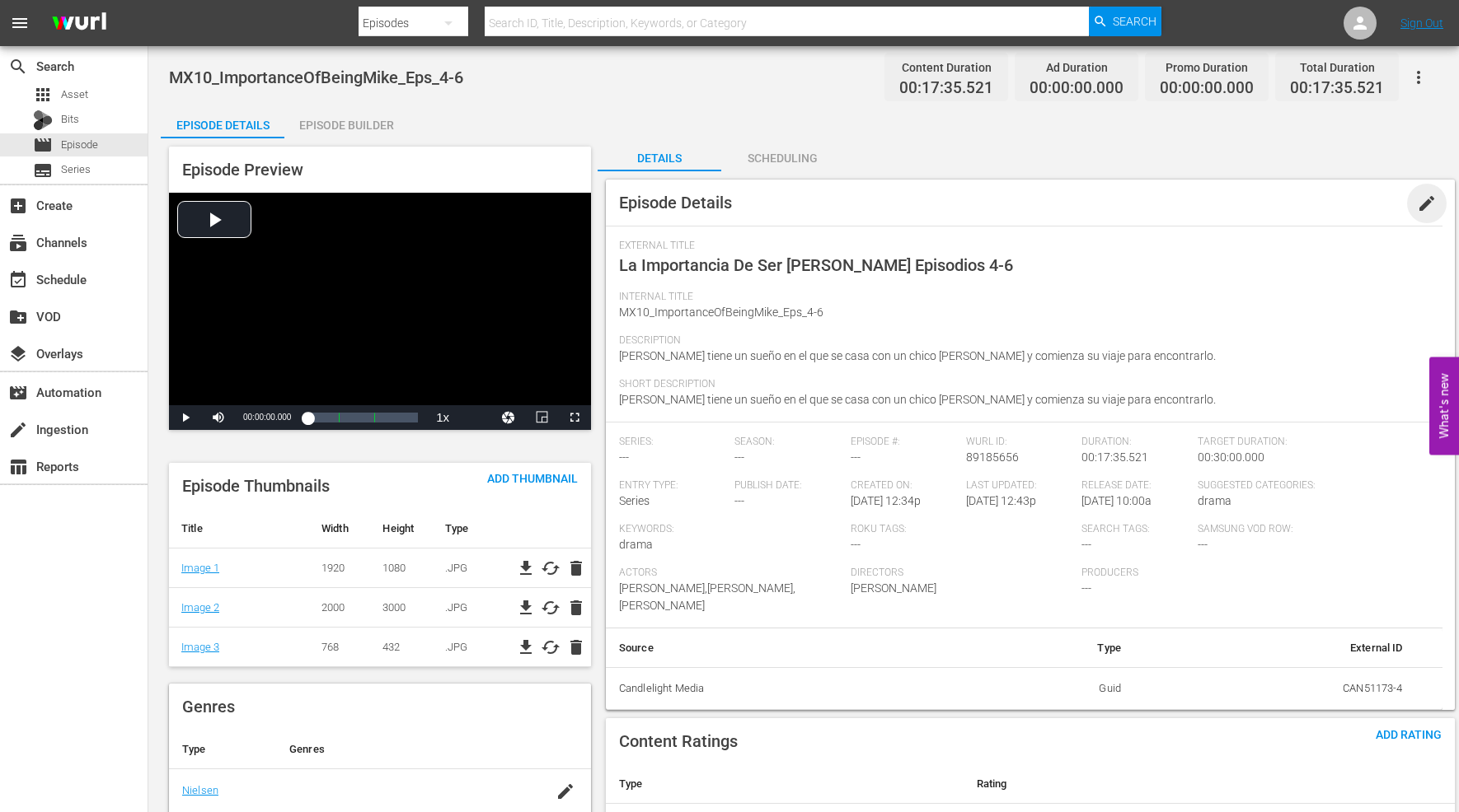
click at [1428, 202] on span "edit" at bounding box center [1426, 203] width 20 height 20
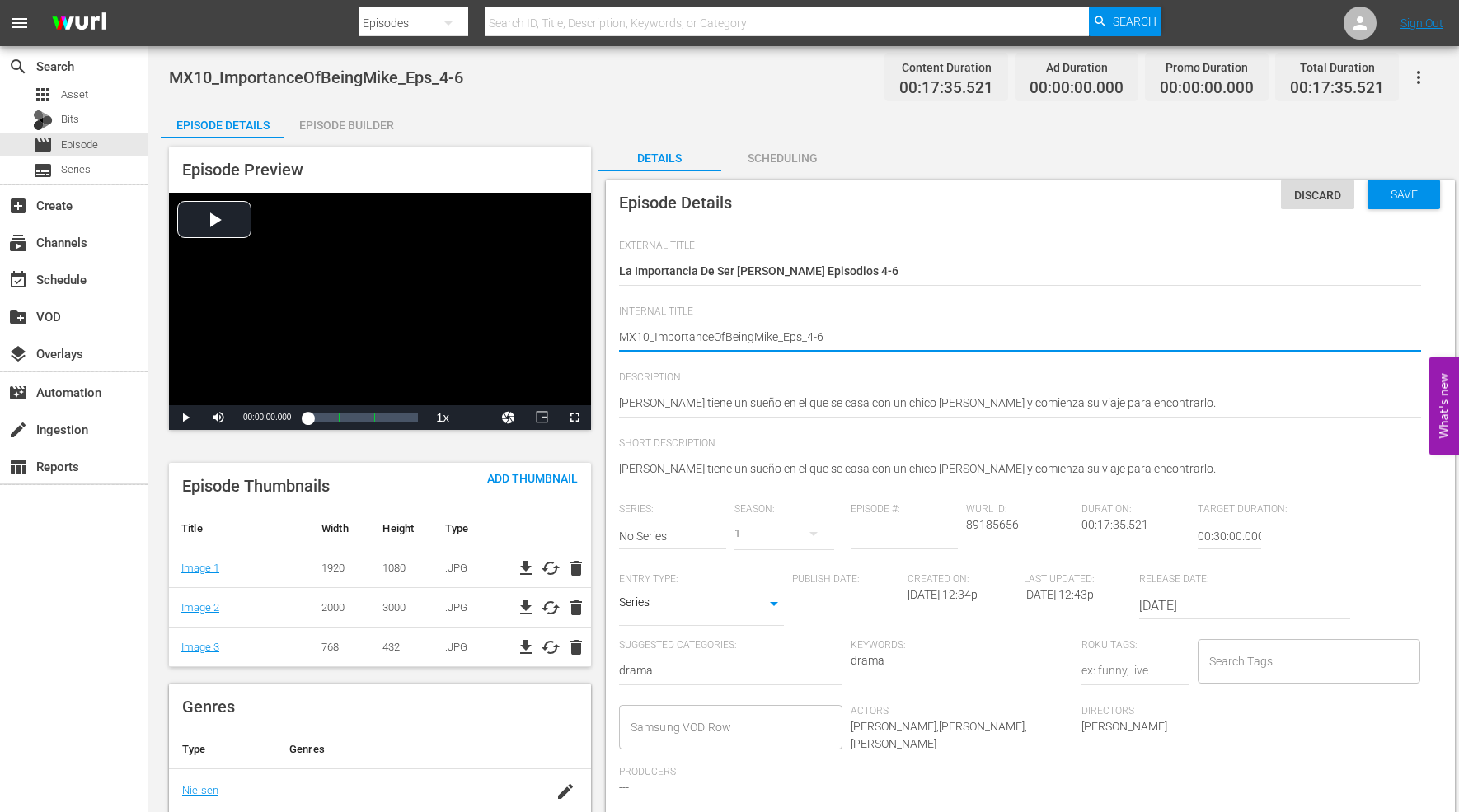
type textarea "MX10_ ImportanceOfBeingMike_Eps_4-6"
click at [713, 336] on textarea "MX10_ImportanceOfBeingMike_Eps_4-6" at bounding box center [1020, 339] width 802 height 20
type textarea "MX10_ Importance OfBeingMike_Eps_4-6"
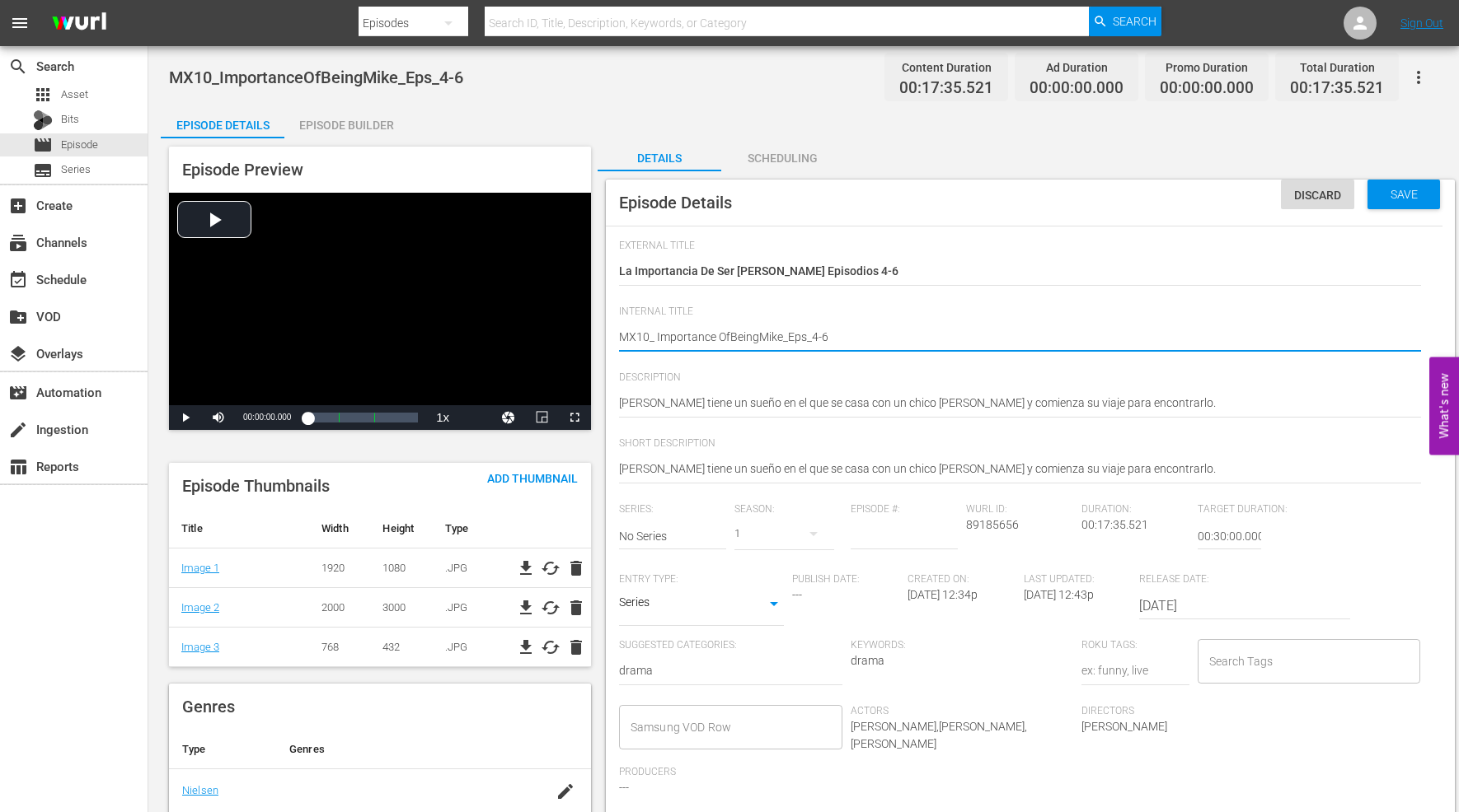
click at [728, 332] on textarea "MX10_ImportanceOfBeingMike_Eps_4-6" at bounding box center [1020, 339] width 802 height 20
type textarea "MX10_ Importance Of BeingMike_Eps_4-6"
click at [762, 335] on textarea "MX10_ImportanceOfBeingMike_Eps_4-6" at bounding box center [1020, 339] width 802 height 20
type textarea "MX10_ Importance Of Being Mike_Eps_4-6"
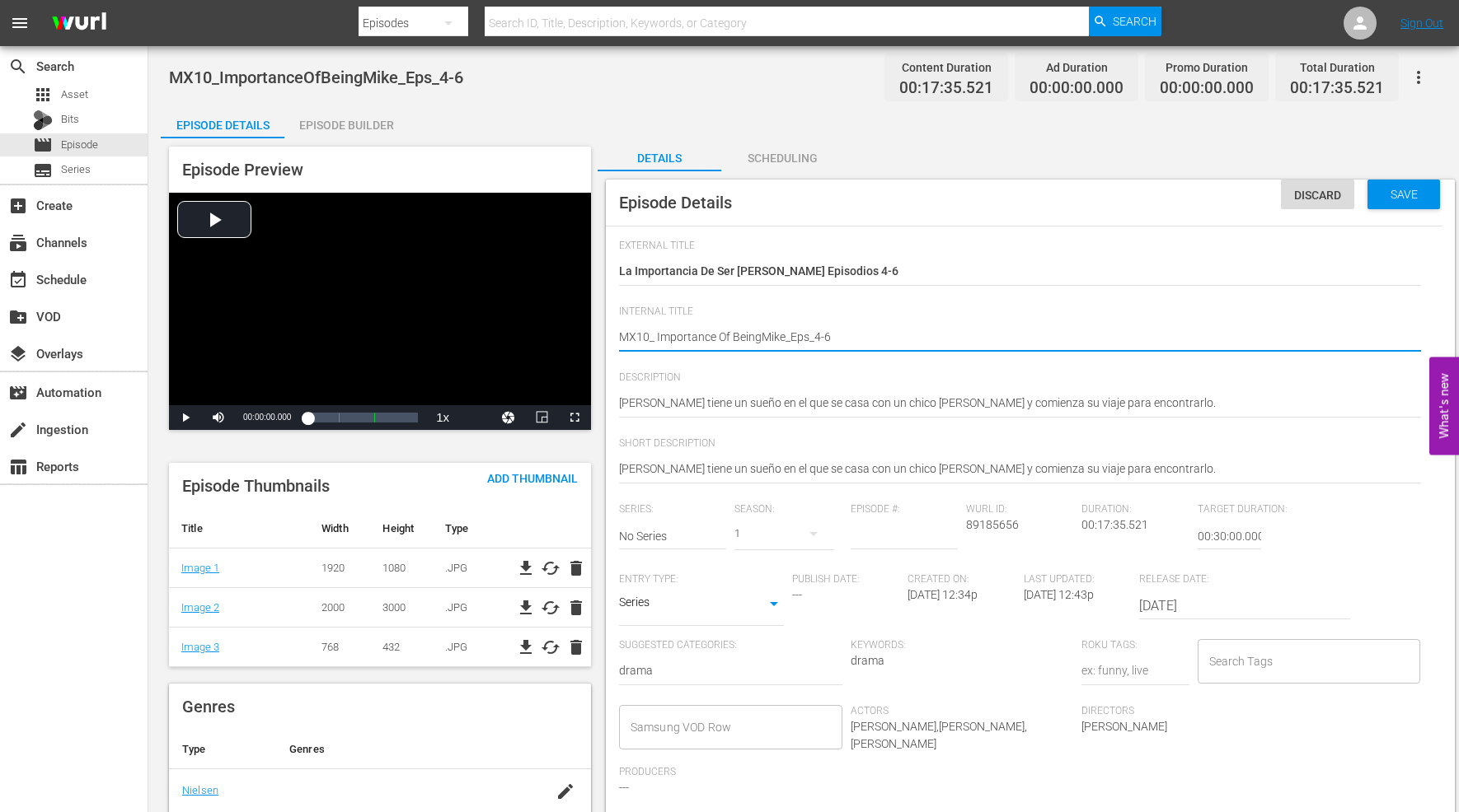
type textarea "MX10_ Importance Of Being Mike_Eps_4-6"
click at [787, 335] on textarea "MX10_ImportanceOfBeingMike_Eps_4-6" at bounding box center [1020, 339] width 802 height 20
type textarea "MX10_ Importance Of Being Mike _Eps_4-6"
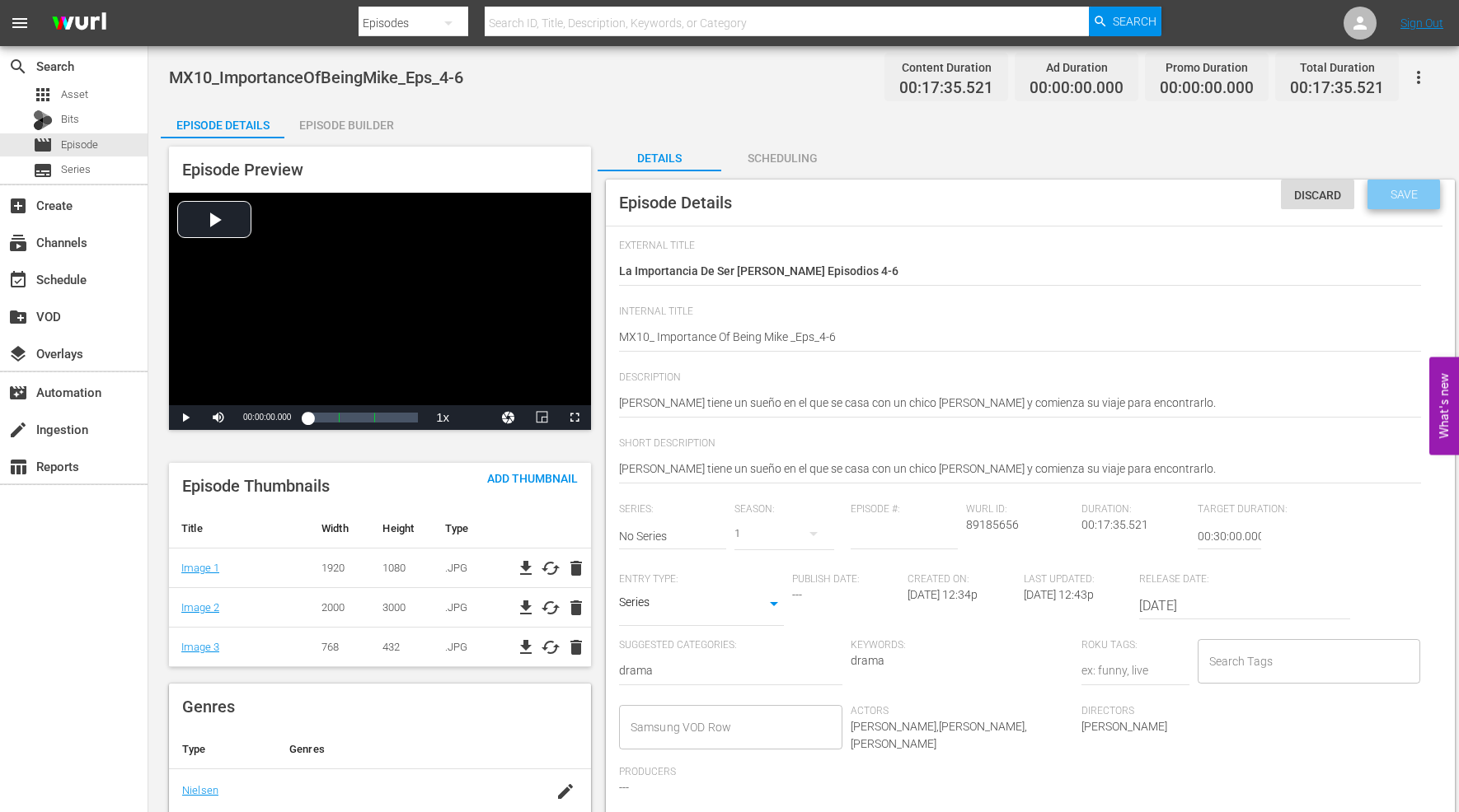
click at [1411, 195] on span "Save" at bounding box center [1404, 194] width 54 height 13
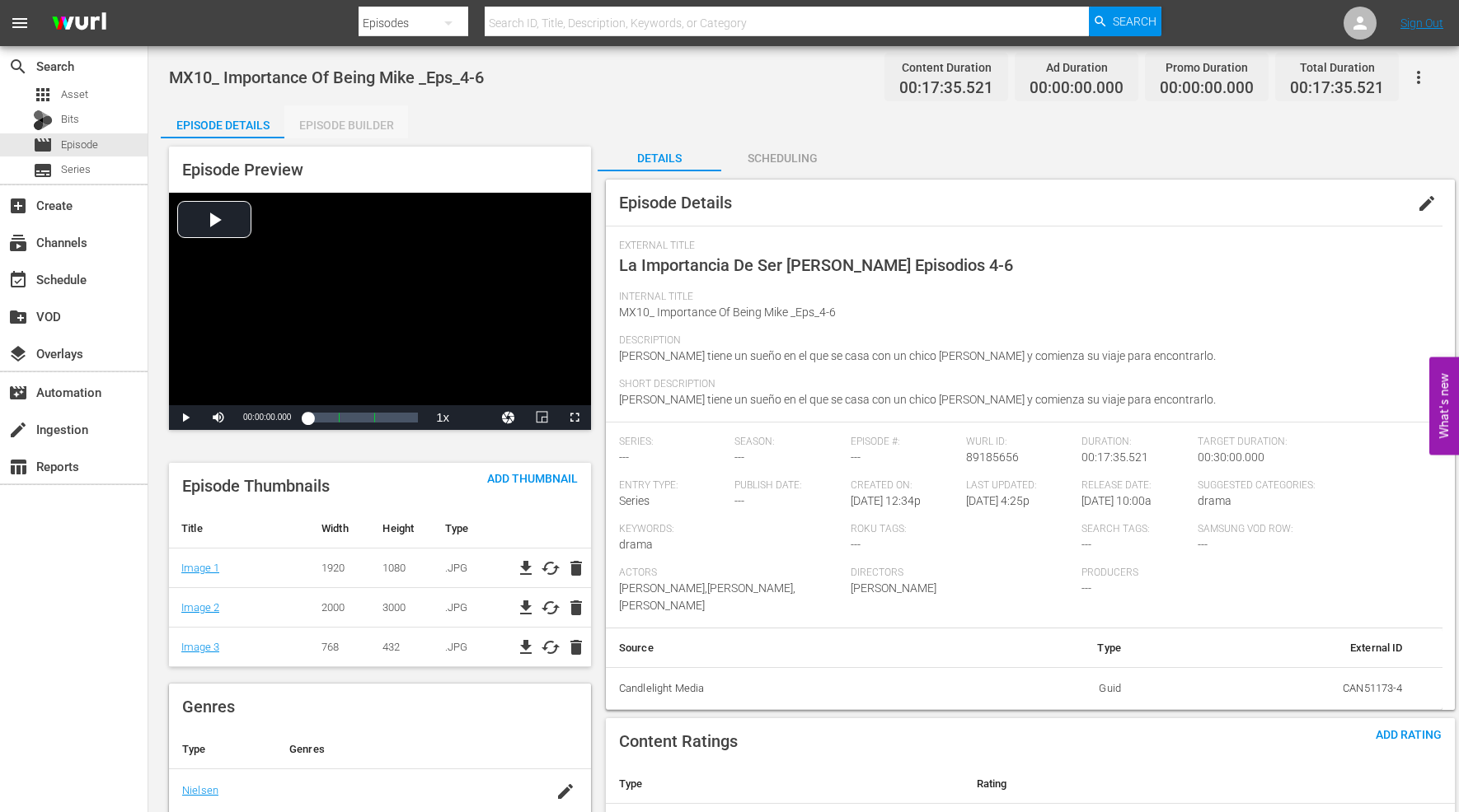
click at [340, 128] on div "Episode Builder" at bounding box center [345, 124] width 123 height 39
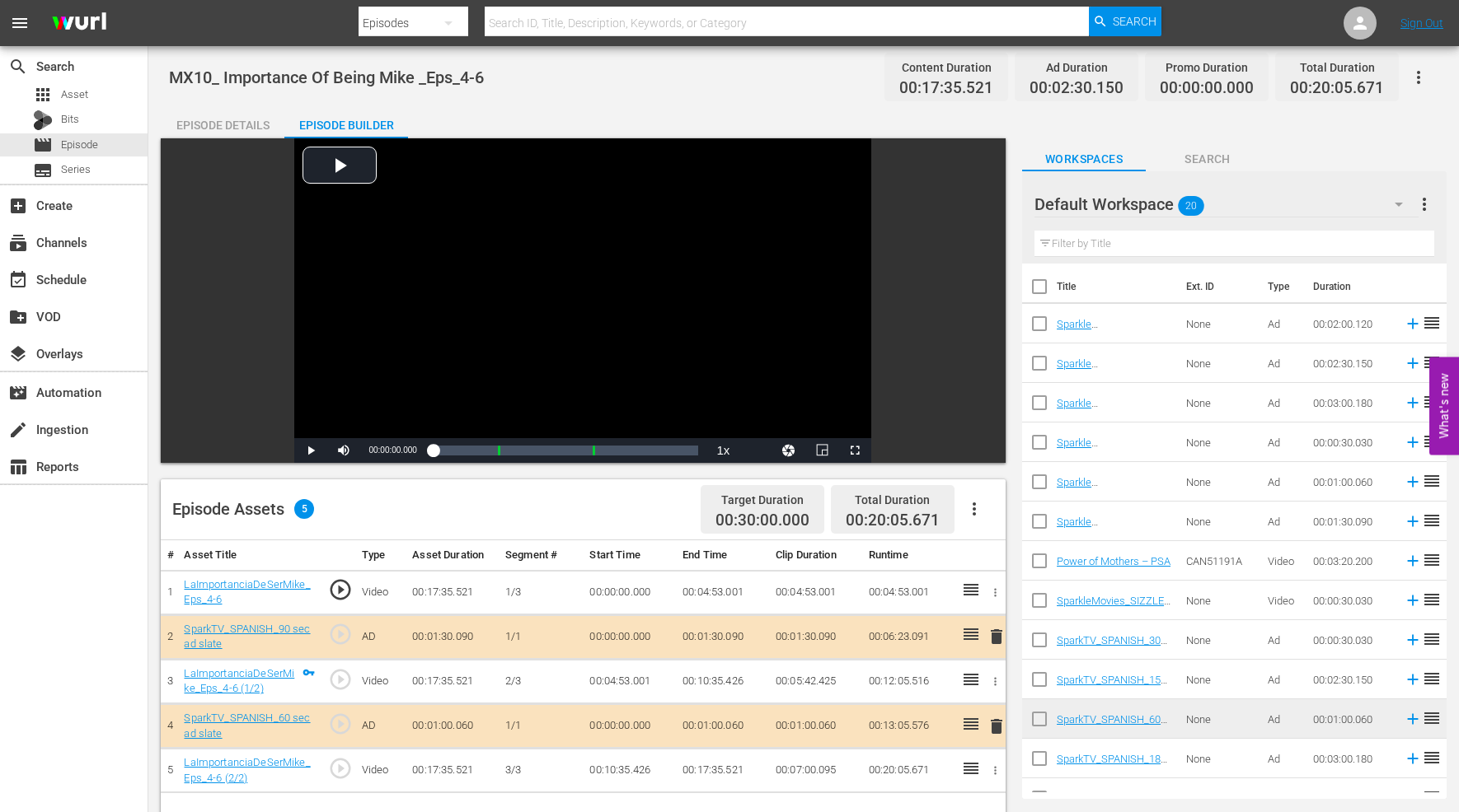
click at [1414, 77] on icon "button" at bounding box center [1418, 77] width 20 height 20
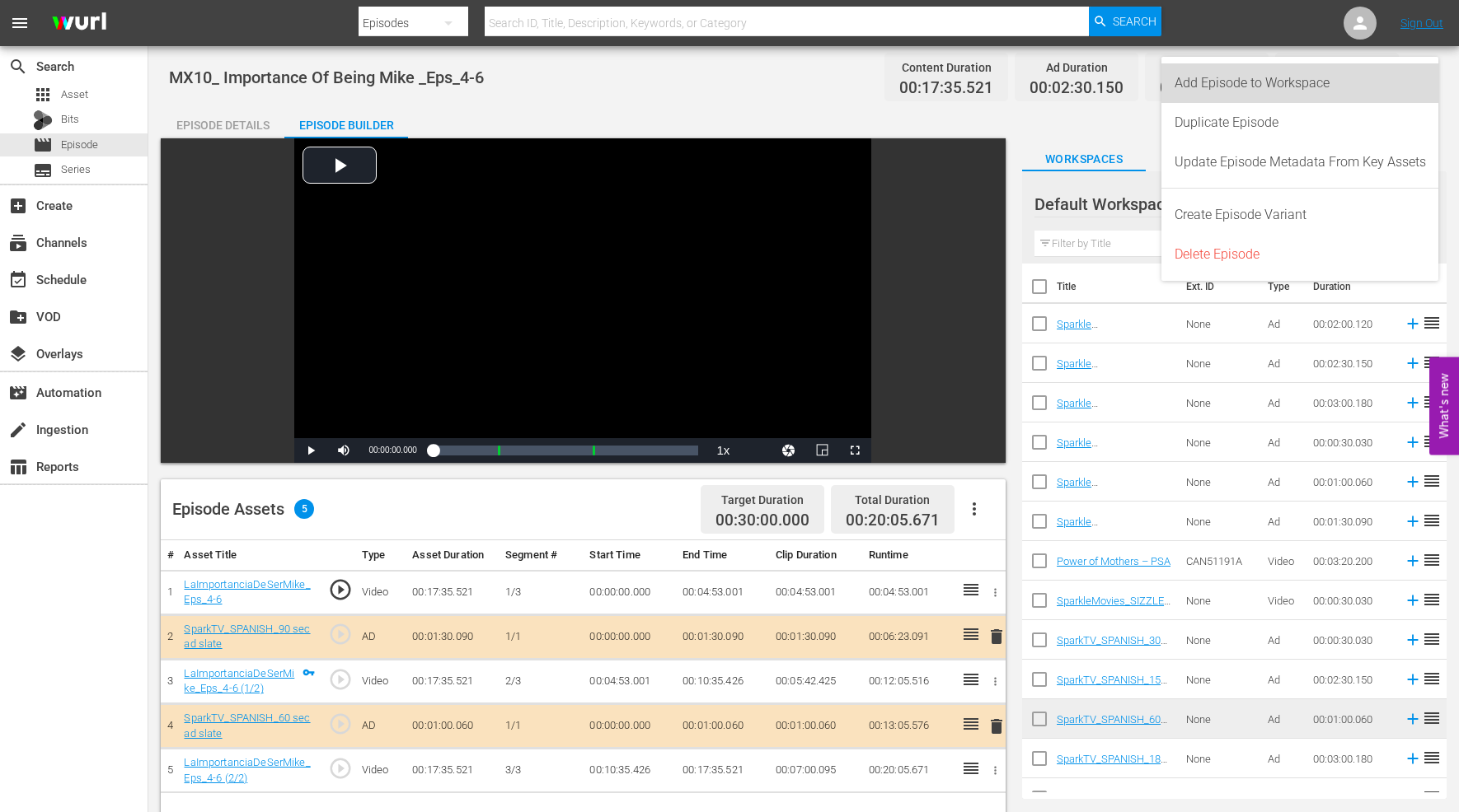
click at [1274, 84] on div "Add Episode to Workspace" at bounding box center [1299, 82] width 252 height 39
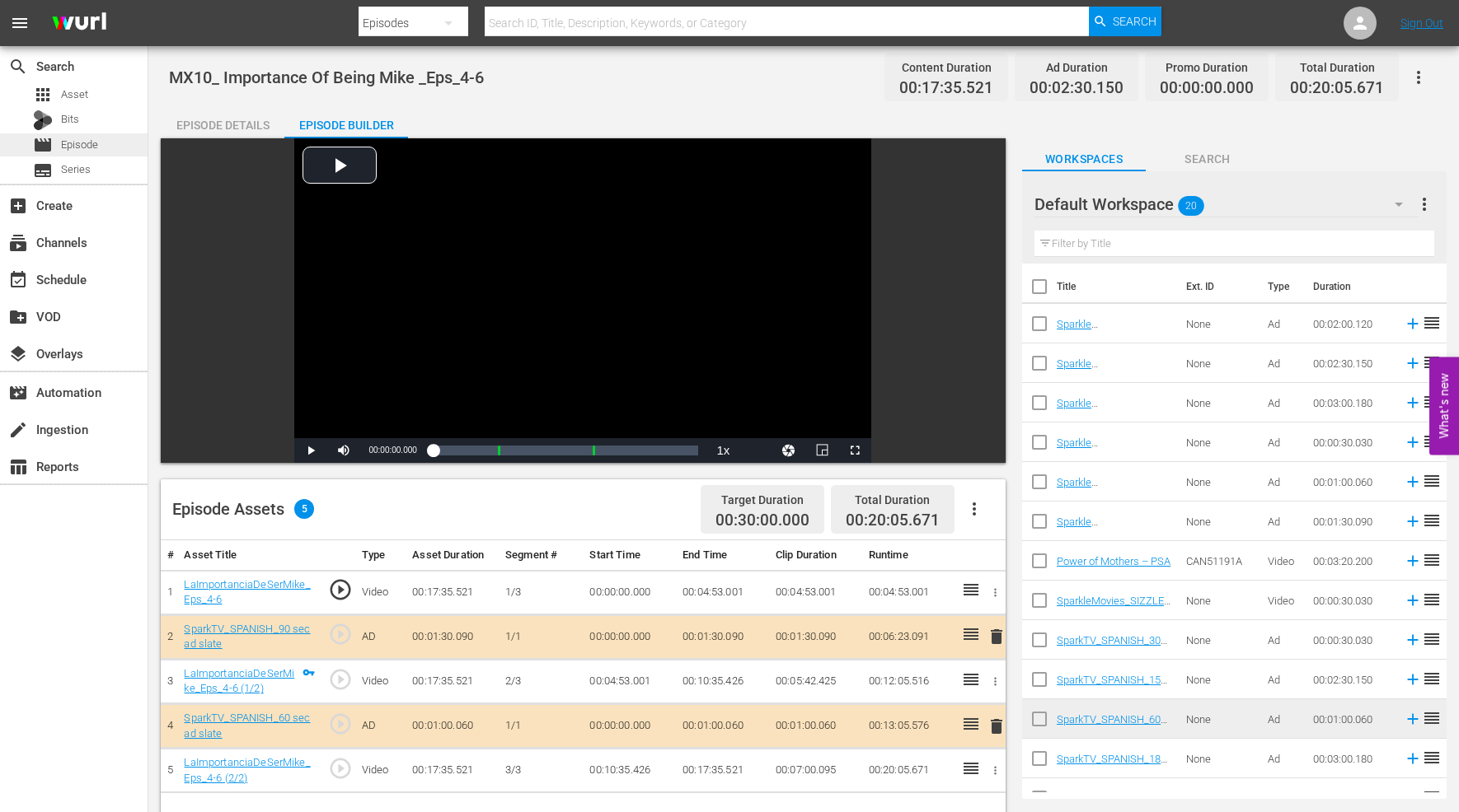
click at [86, 150] on span "Episode" at bounding box center [79, 144] width 37 height 16
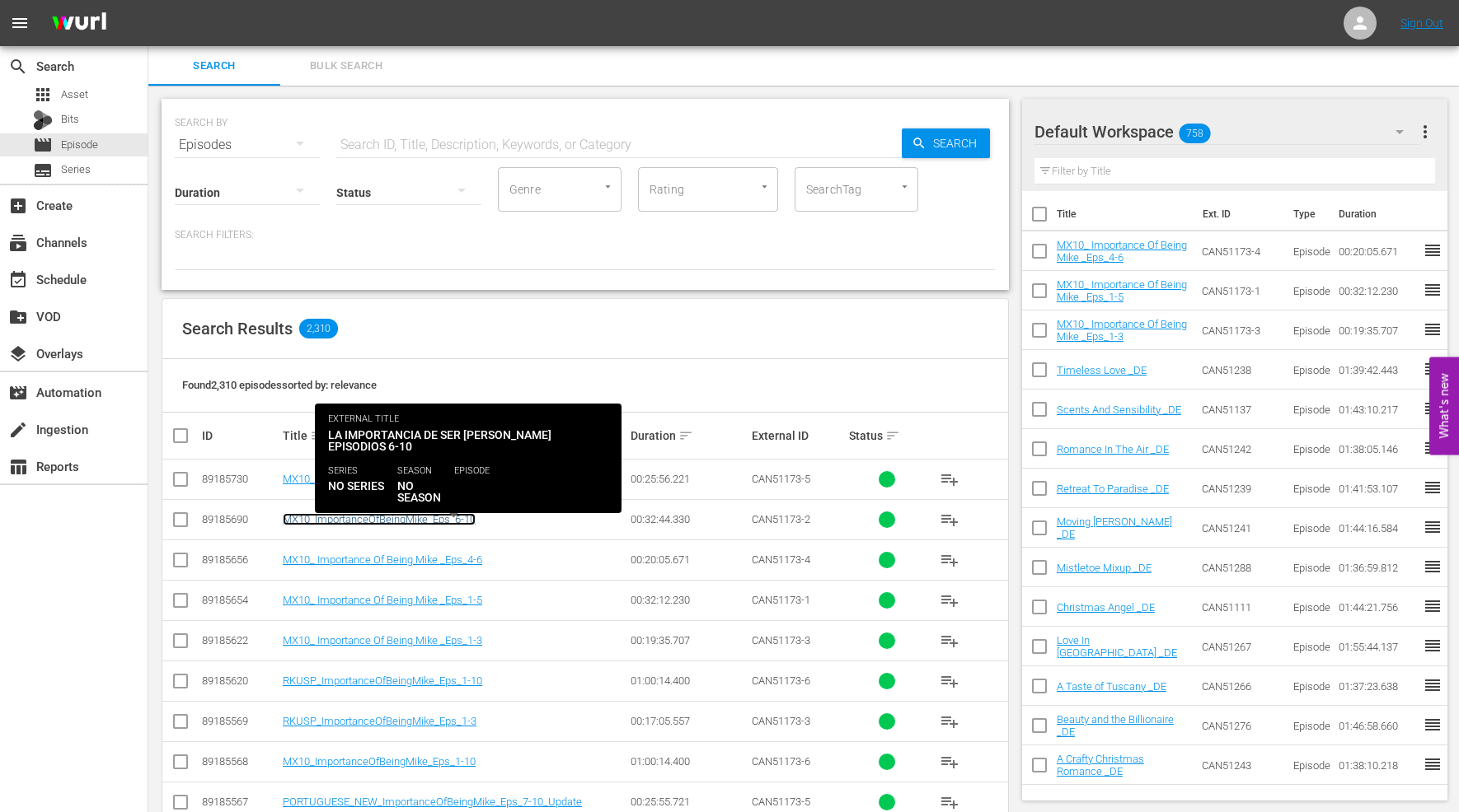
click at [407, 519] on link "MX10_ImportanceOfBeingMike_Eps_6-10" at bounding box center [379, 519] width 193 height 12
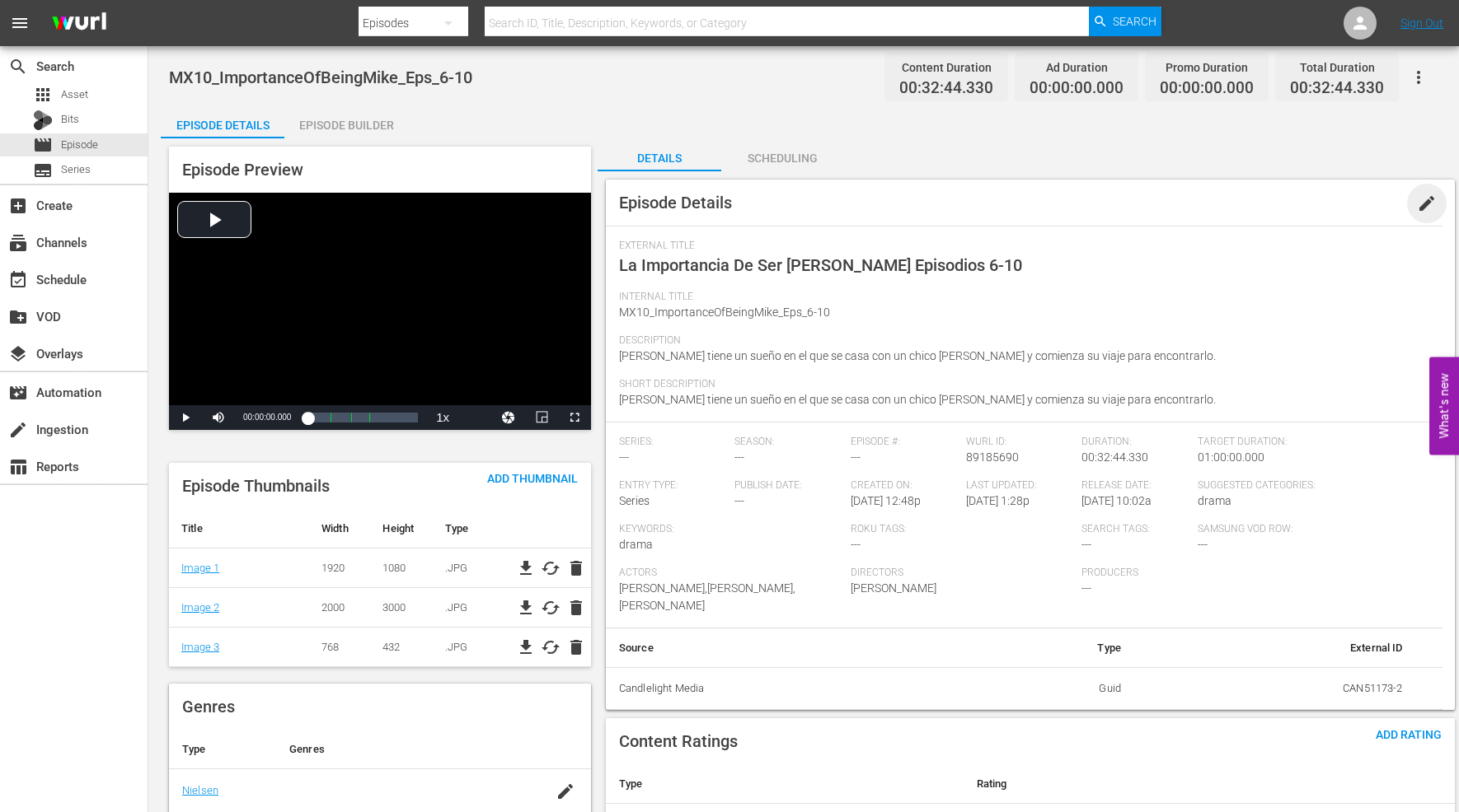
click at [1427, 201] on span "edit" at bounding box center [1426, 203] width 20 height 20
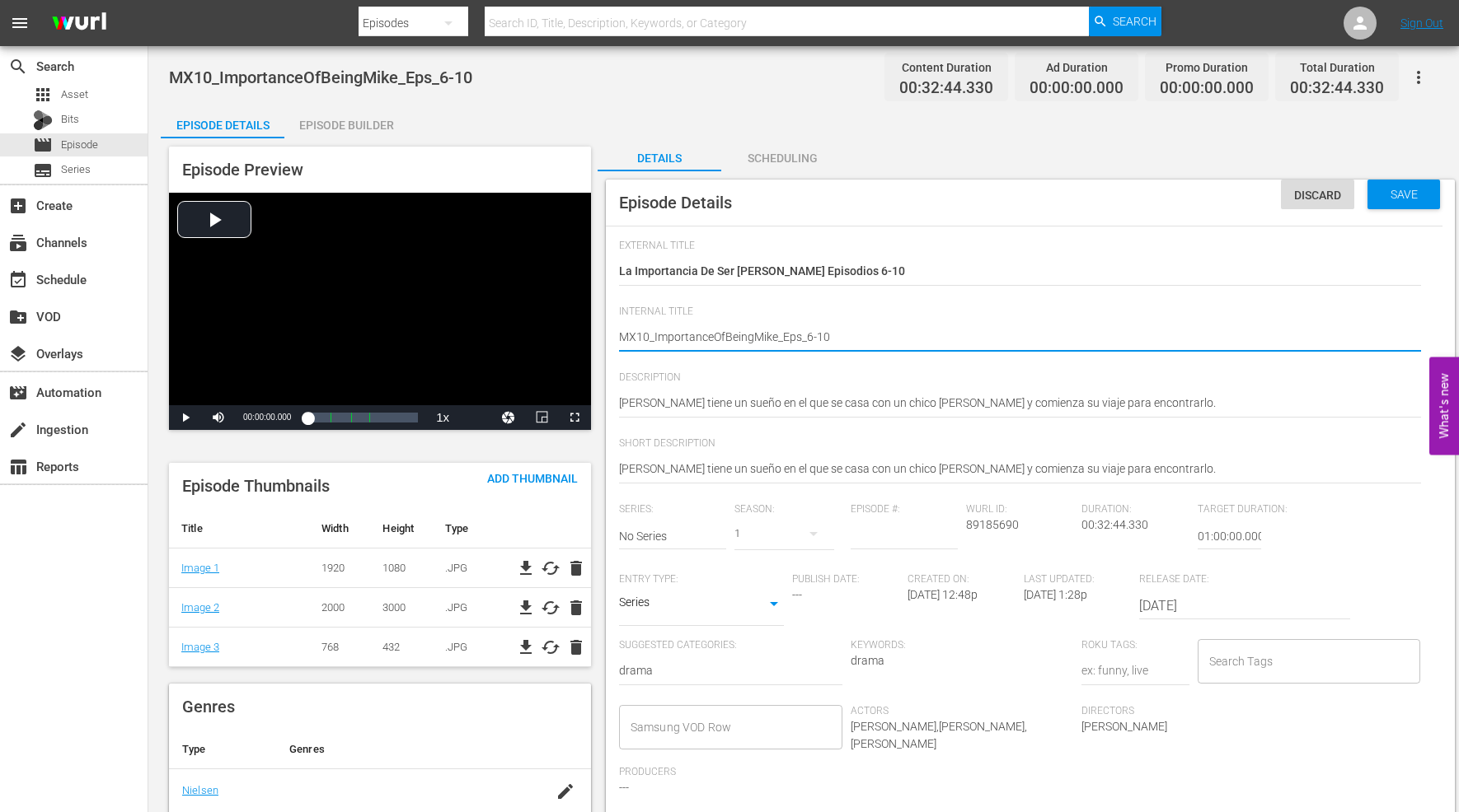
type textarea "MX10_ ImportanceOfBeingMike_Eps_6-10"
click at [715, 336] on textarea "MX10_ImportanceOfBeingMike_Eps_6-10" at bounding box center [1020, 339] width 802 height 20
type textarea "MX10_ Importance OfBeingMike_Eps_6-10"
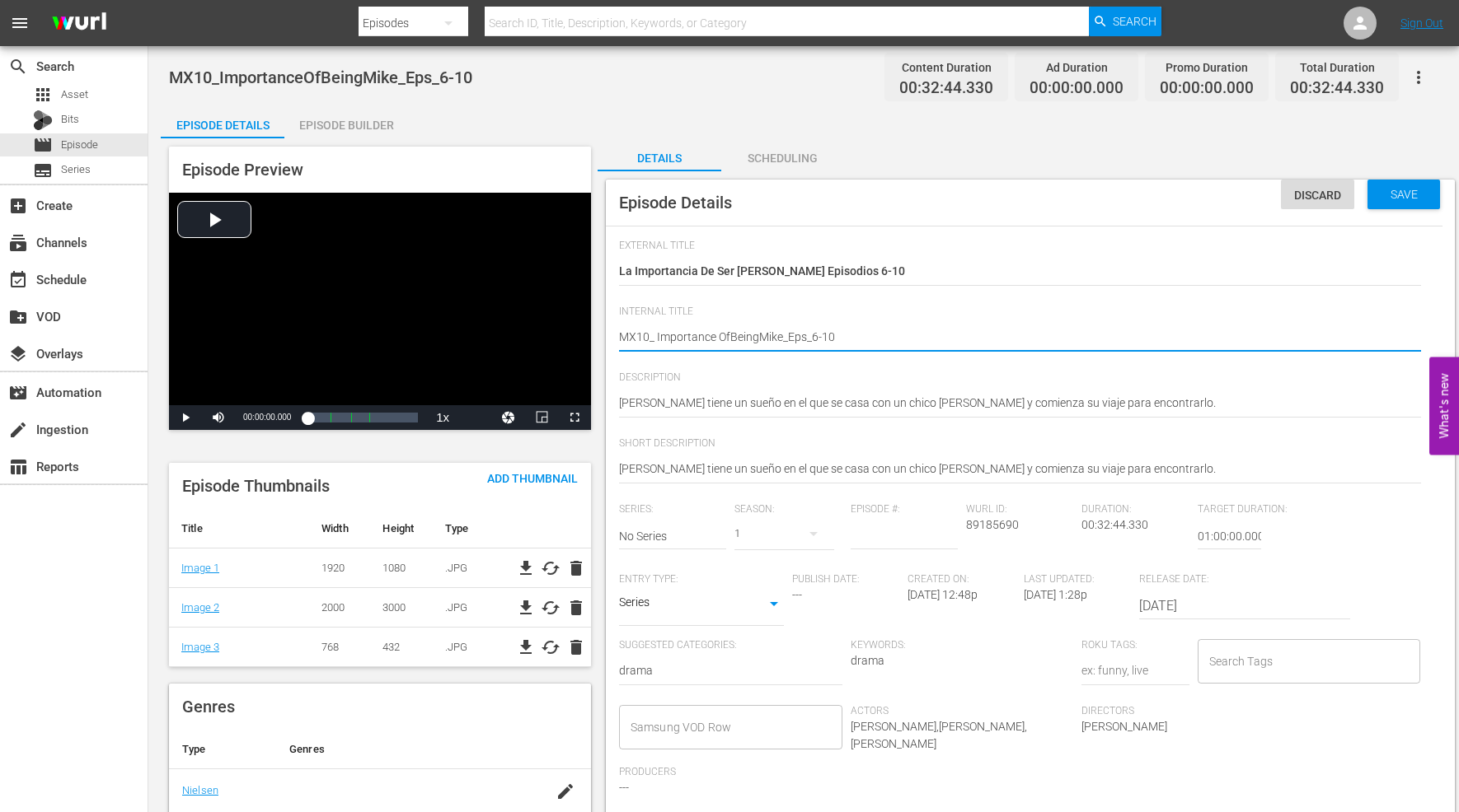
click at [728, 335] on textarea "MX10_ImportanceOfBeingMike_Eps_6-10" at bounding box center [1020, 339] width 802 height 20
type textarea "MX10_ Importance Of BeingMike_Eps_6-10"
click at [761, 335] on textarea "MX10_ImportanceOfBeingMike_Eps_6-10" at bounding box center [1020, 339] width 802 height 20
type textarea "MX10_ Importance Of Being Mike_Eps_6-10"
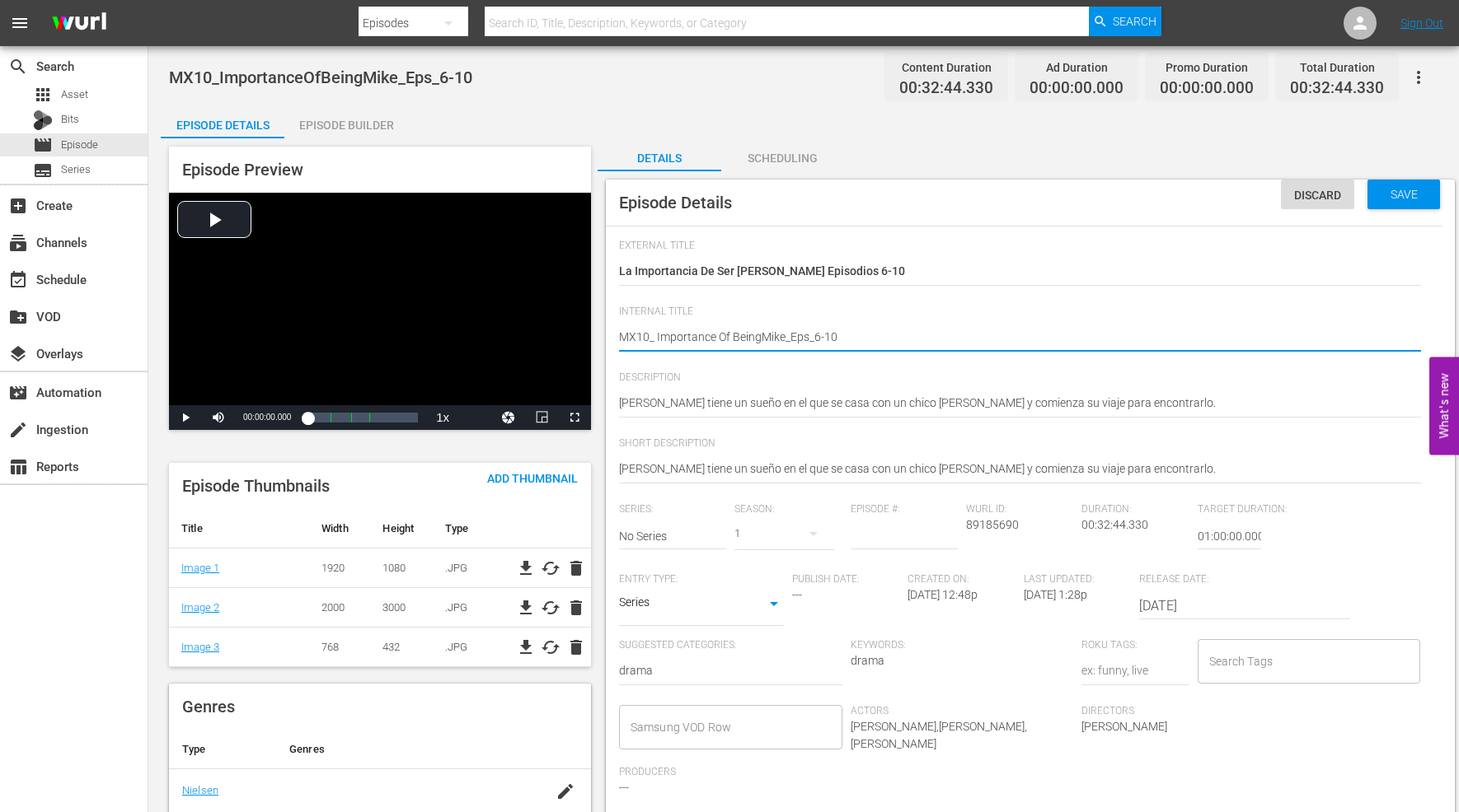
type textarea "MX10_ Importance Of Being Mike_Eps_6-10"
click at [785, 336] on textarea "MX10_ImportanceOfBeingMike_Eps_6-10" at bounding box center [1020, 339] width 802 height 20
type textarea "MX10_ Importance Of Being Mike _Eps_6-10"
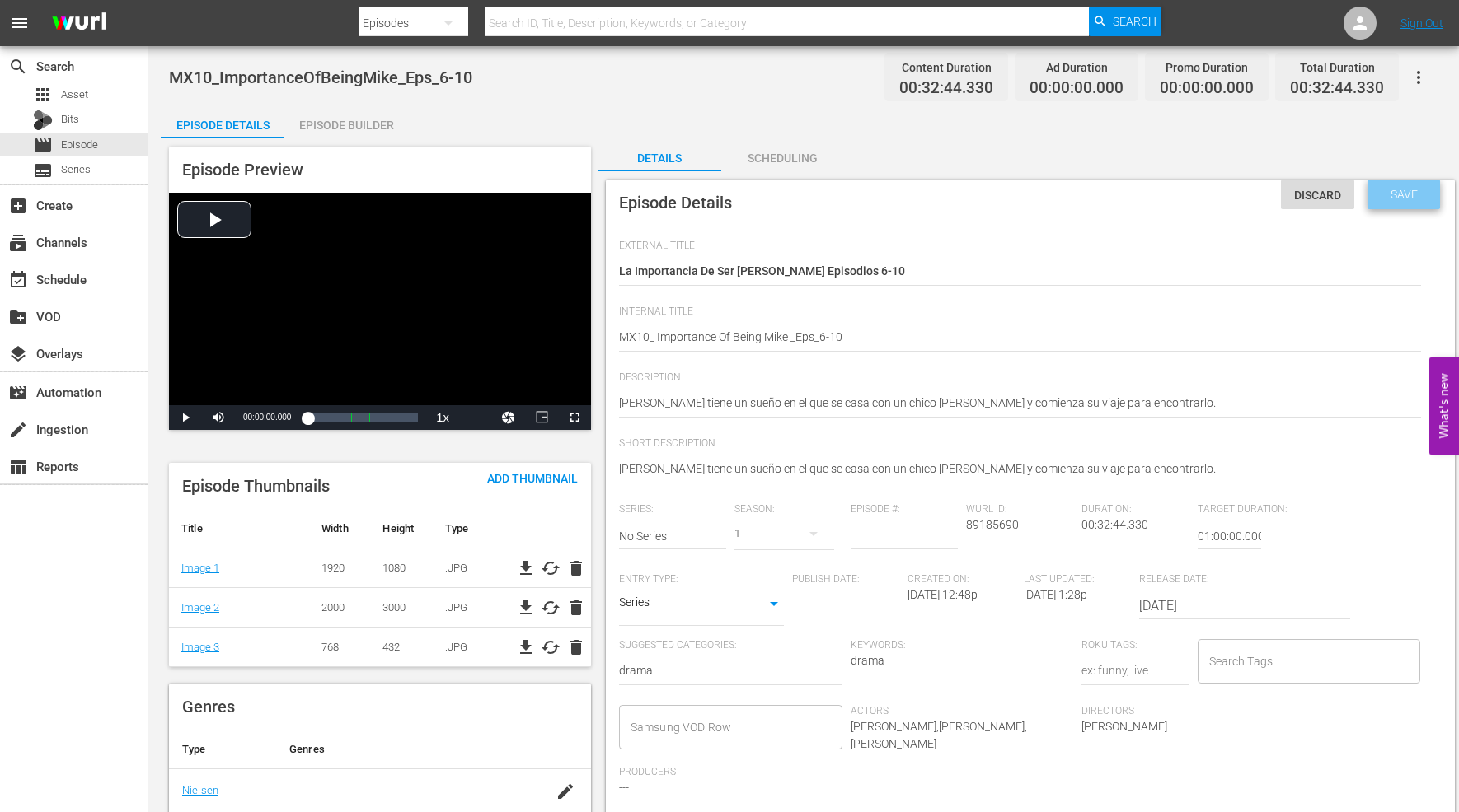
click at [1394, 195] on span "Save" at bounding box center [1404, 194] width 54 height 13
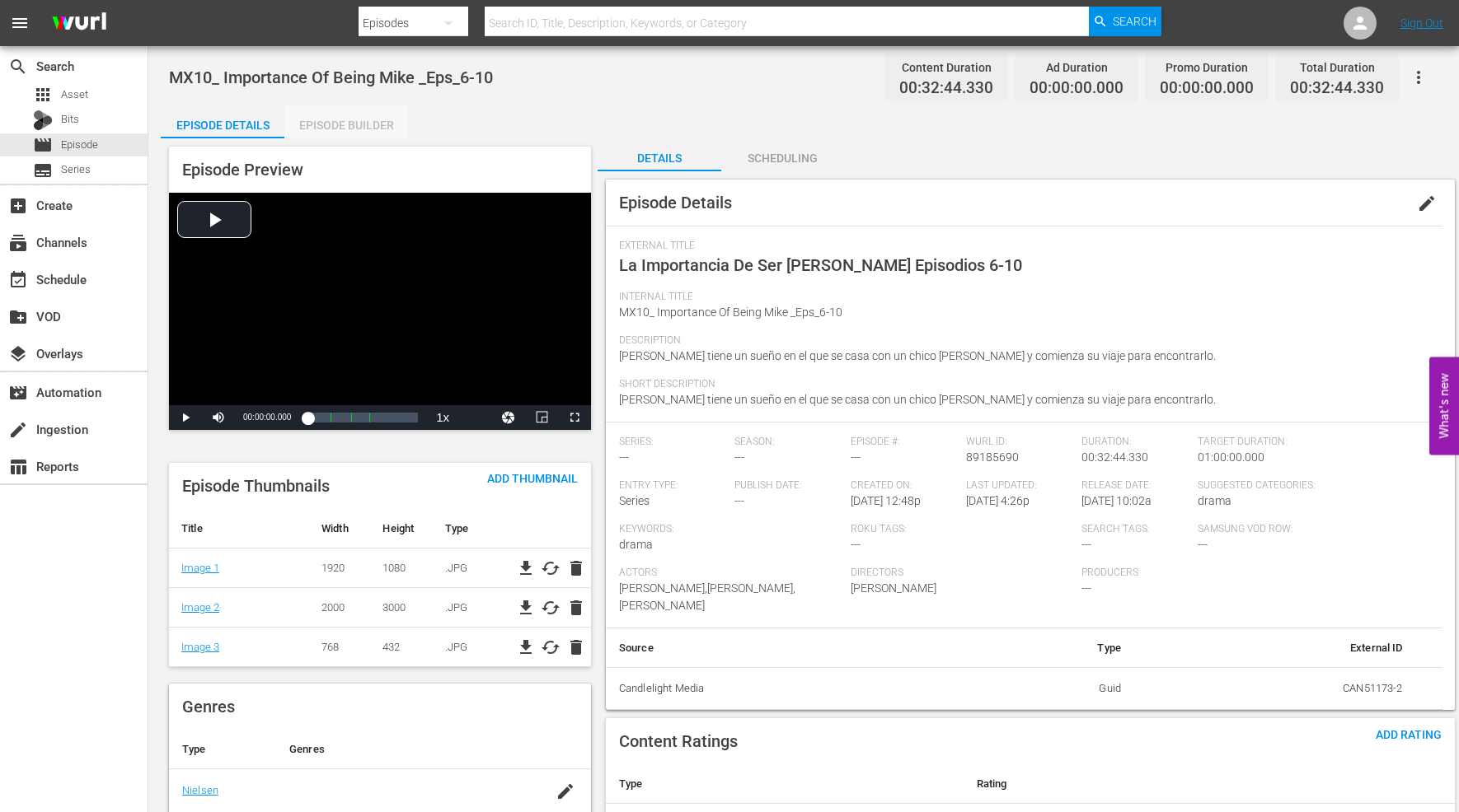
click at [336, 121] on div "Episode Builder" at bounding box center [345, 124] width 123 height 39
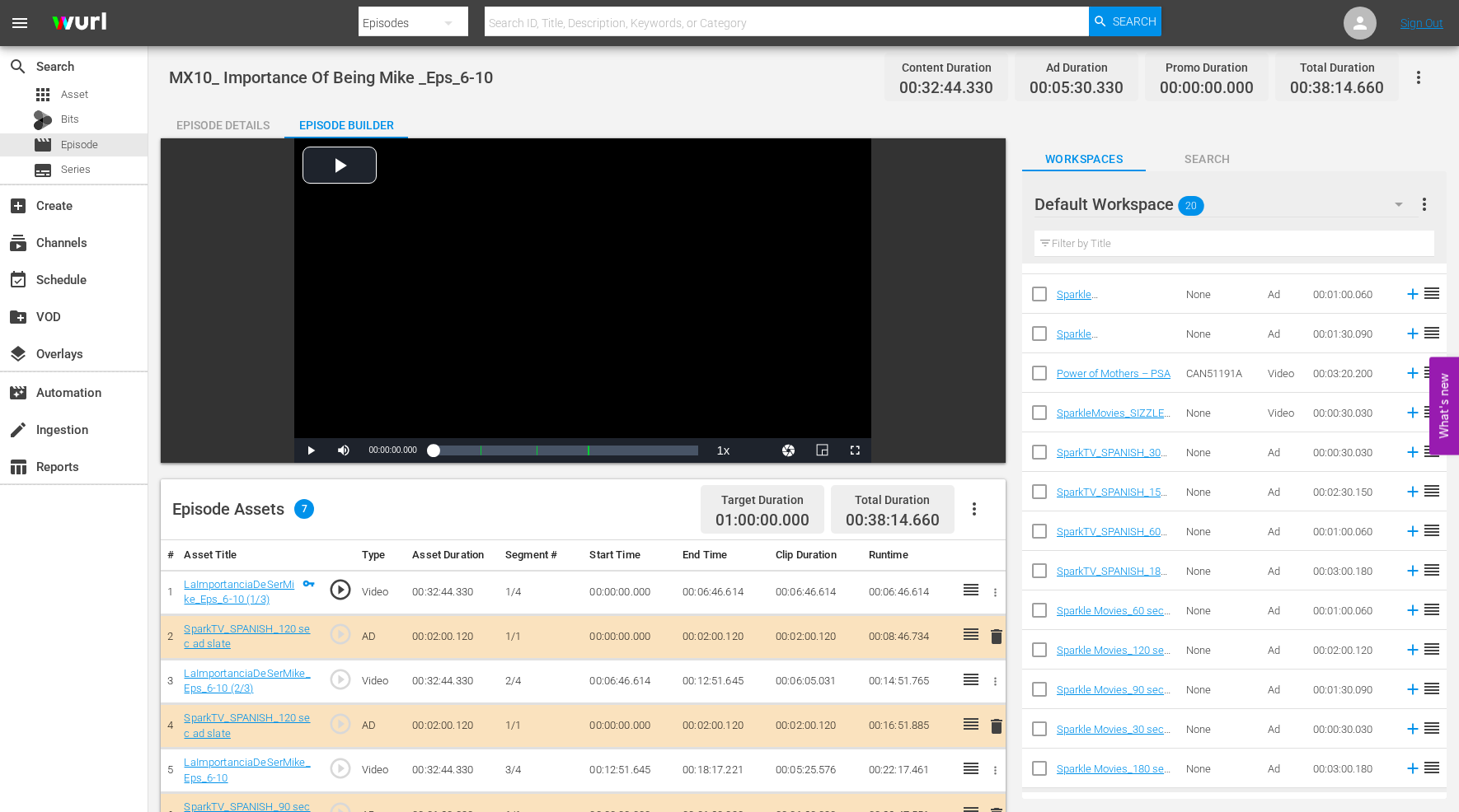
click at [1420, 77] on icon "button" at bounding box center [1418, 77] width 20 height 20
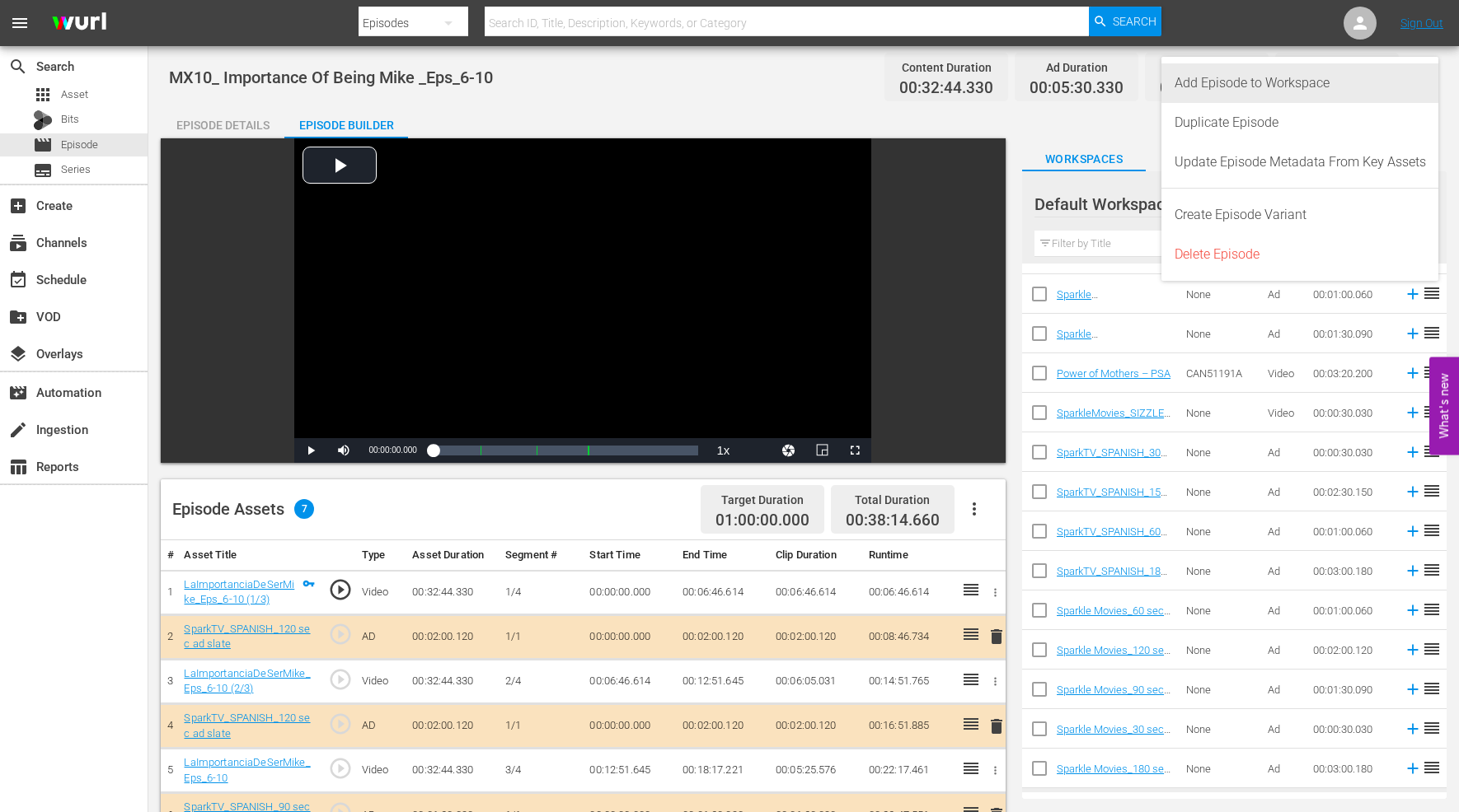
click at [1287, 82] on div "Add Episode to Workspace" at bounding box center [1299, 82] width 252 height 39
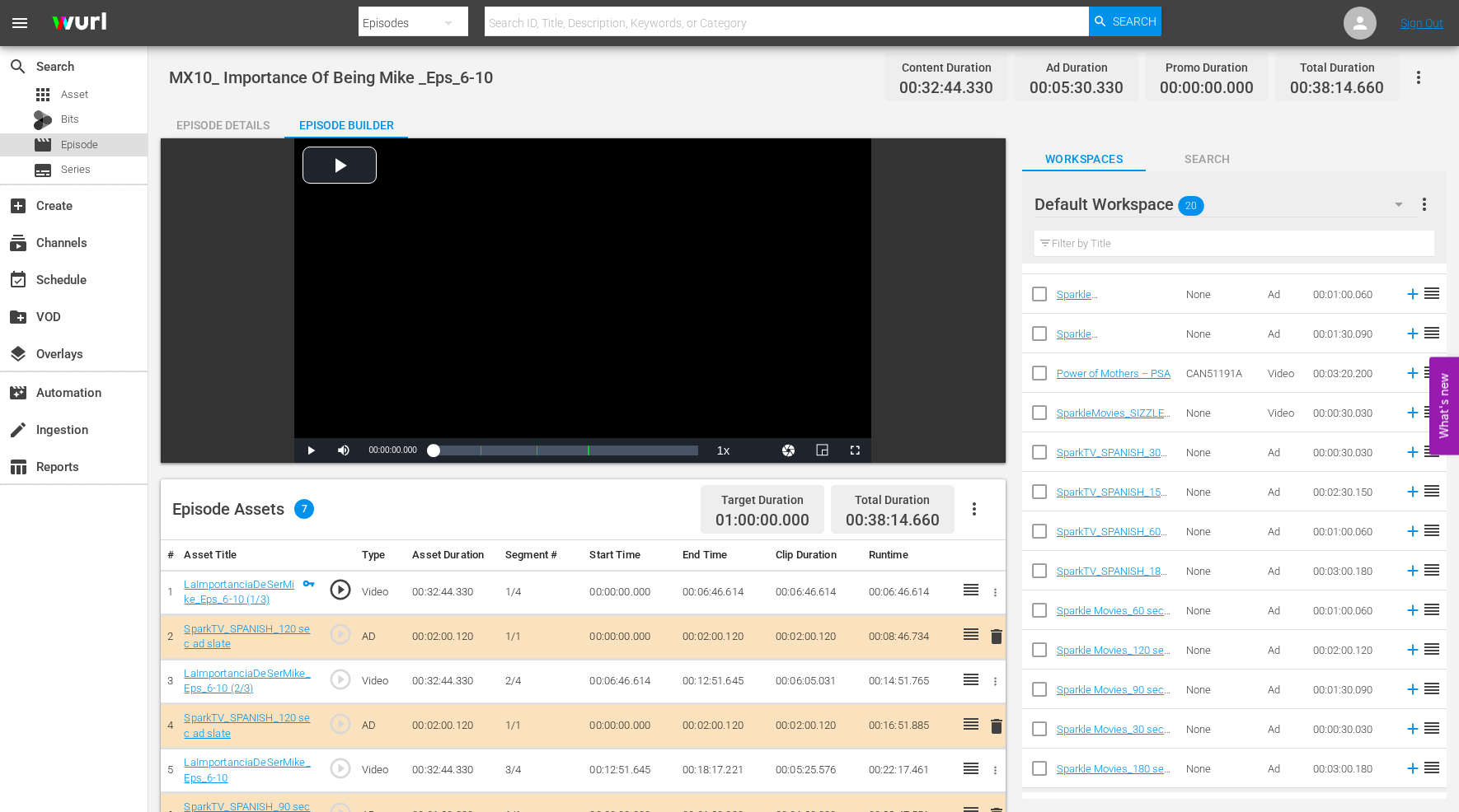
click at [108, 145] on div "movie Episode" at bounding box center [74, 145] width 147 height 23
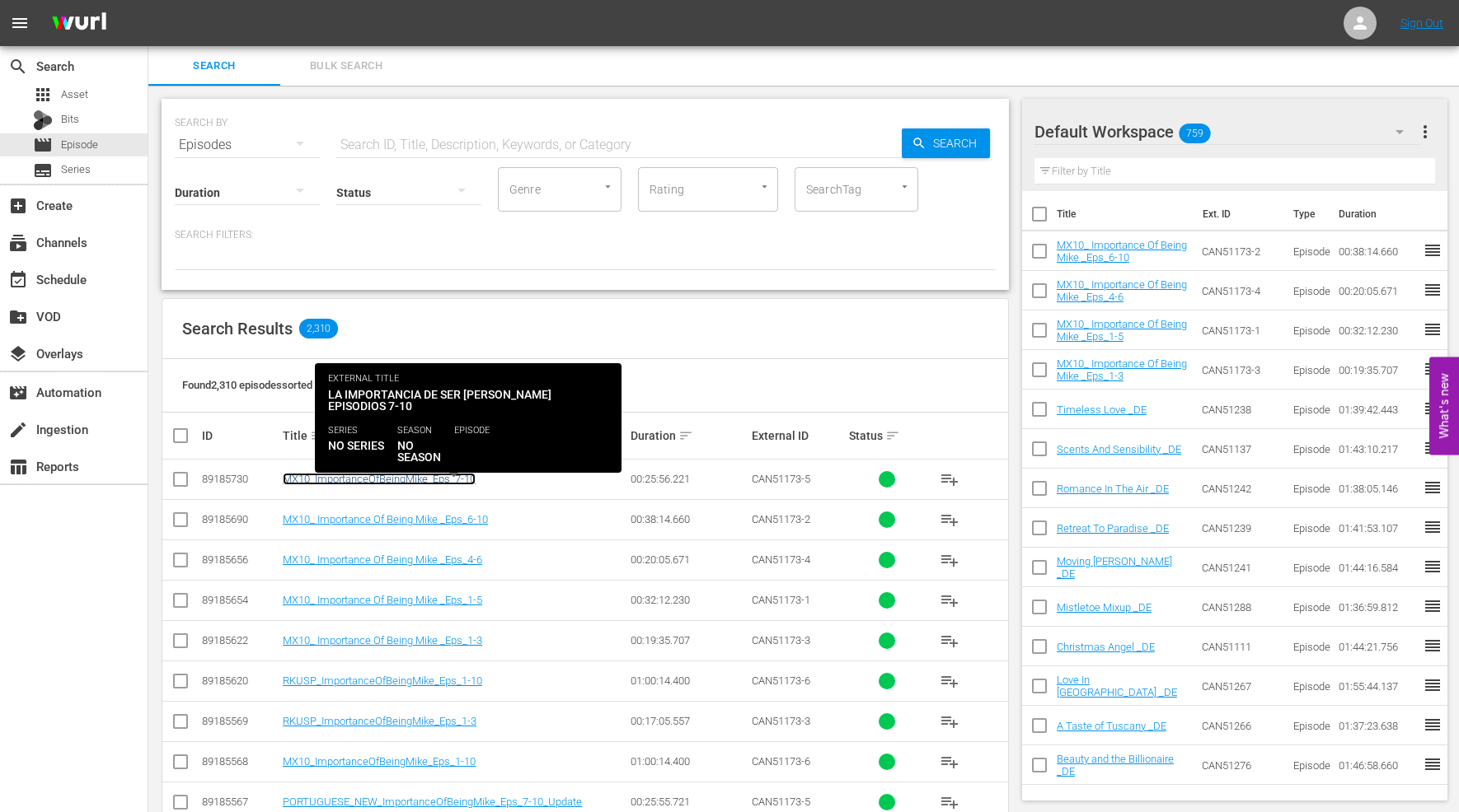
click at [416, 481] on link "MX10_ImportanceOfBeingMike_Eps_7-10" at bounding box center [379, 478] width 193 height 12
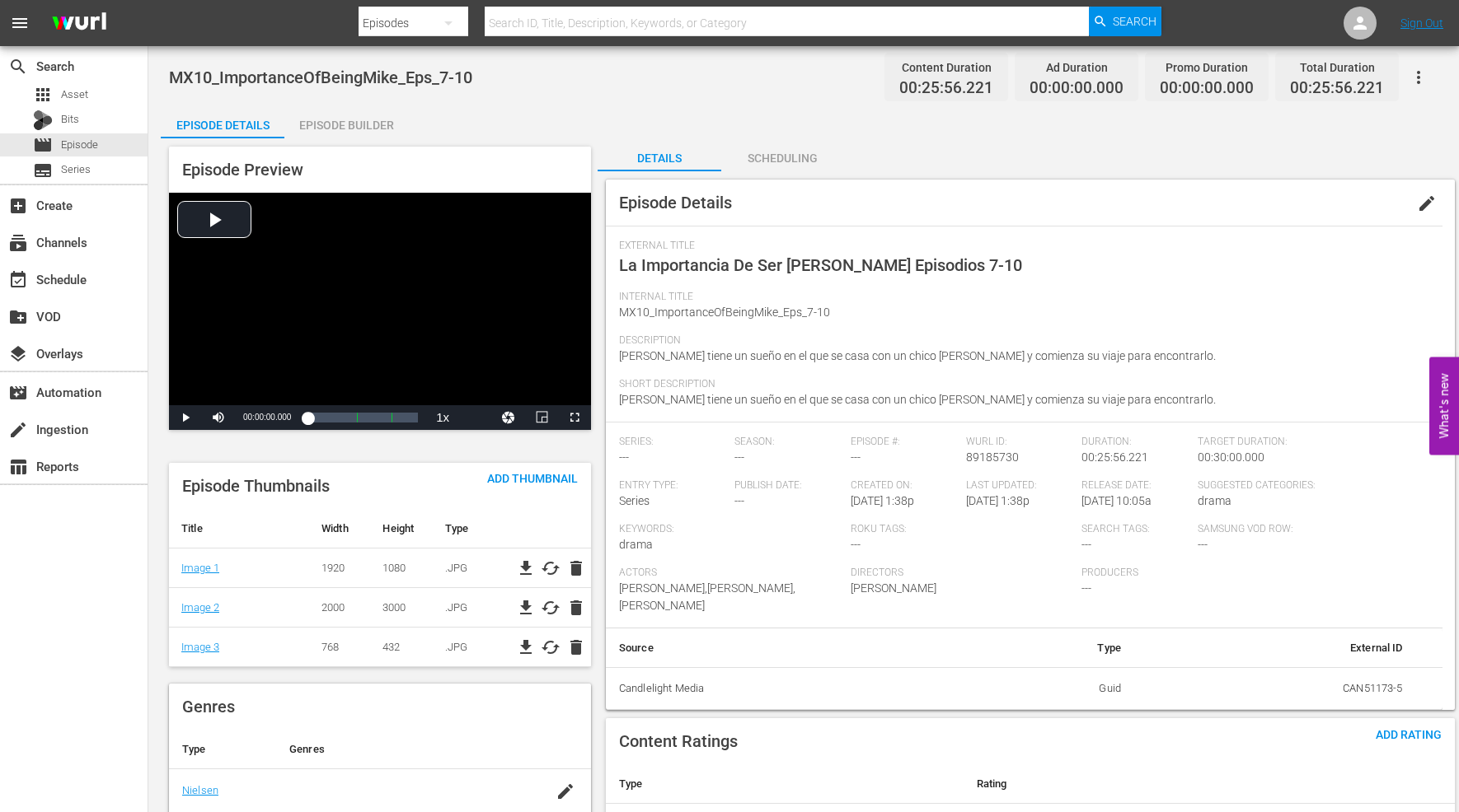
click at [1420, 199] on span "edit" at bounding box center [1426, 203] width 20 height 20
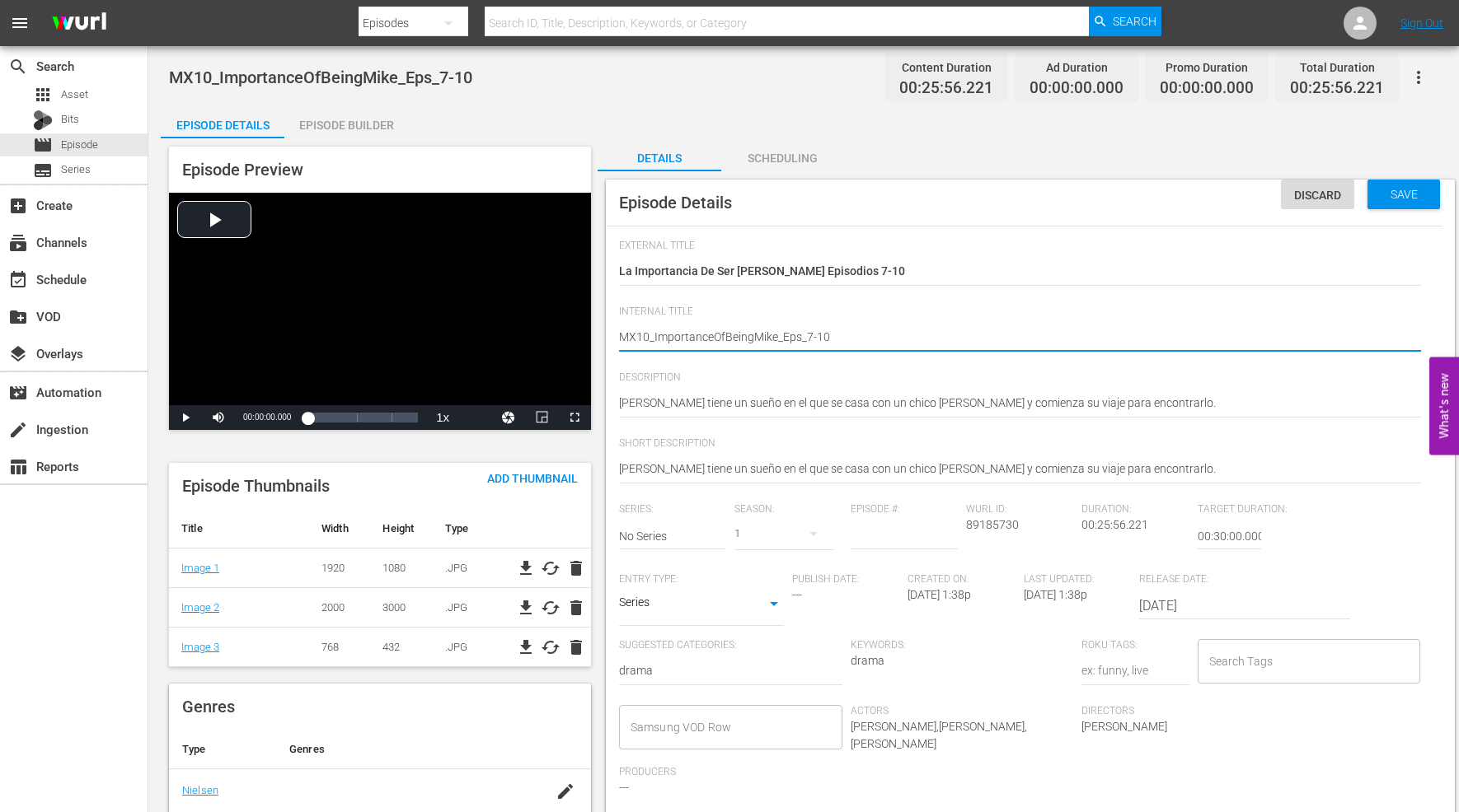
type textarea "MX10_ ImportanceOfBeingMike_Eps_7-10"
click at [714, 336] on textarea "MX10_ImportanceOfBeingMike_Eps_7-10" at bounding box center [1020, 339] width 802 height 20
type textarea "MX10_ Importance OfBeingMike_Eps_7-10"
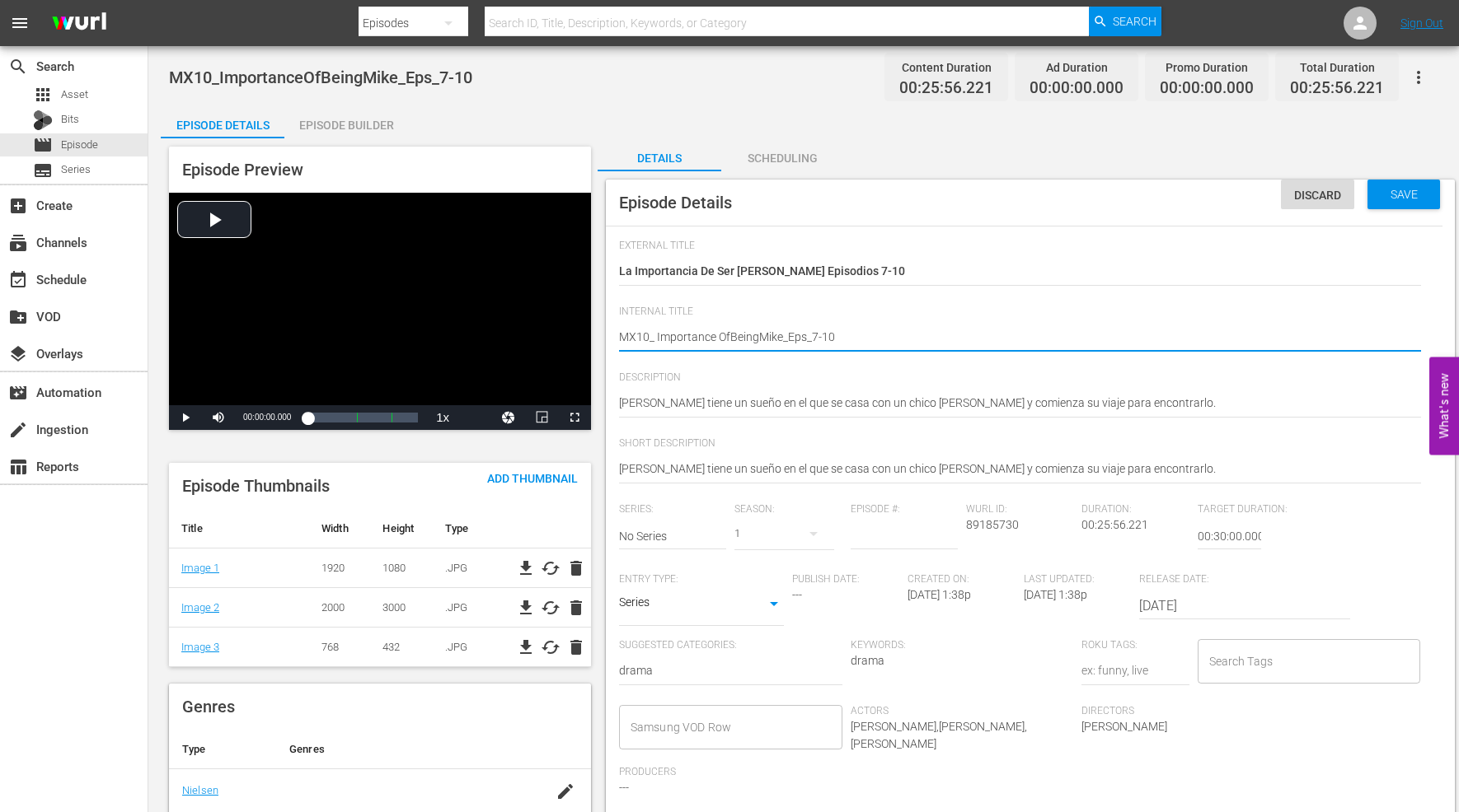
click at [728, 332] on textarea "MX10_ImportanceOfBeingMike_Eps_7-10" at bounding box center [1020, 339] width 802 height 20
type textarea "MX10_ Importance Of BeingMike_Eps_7-10"
click at [760, 334] on textarea "MX10_ImportanceOfBeingMike_Eps_7-10" at bounding box center [1020, 339] width 802 height 20
type textarea "MX10_ Importance Of Being Mike_Eps_7-10"
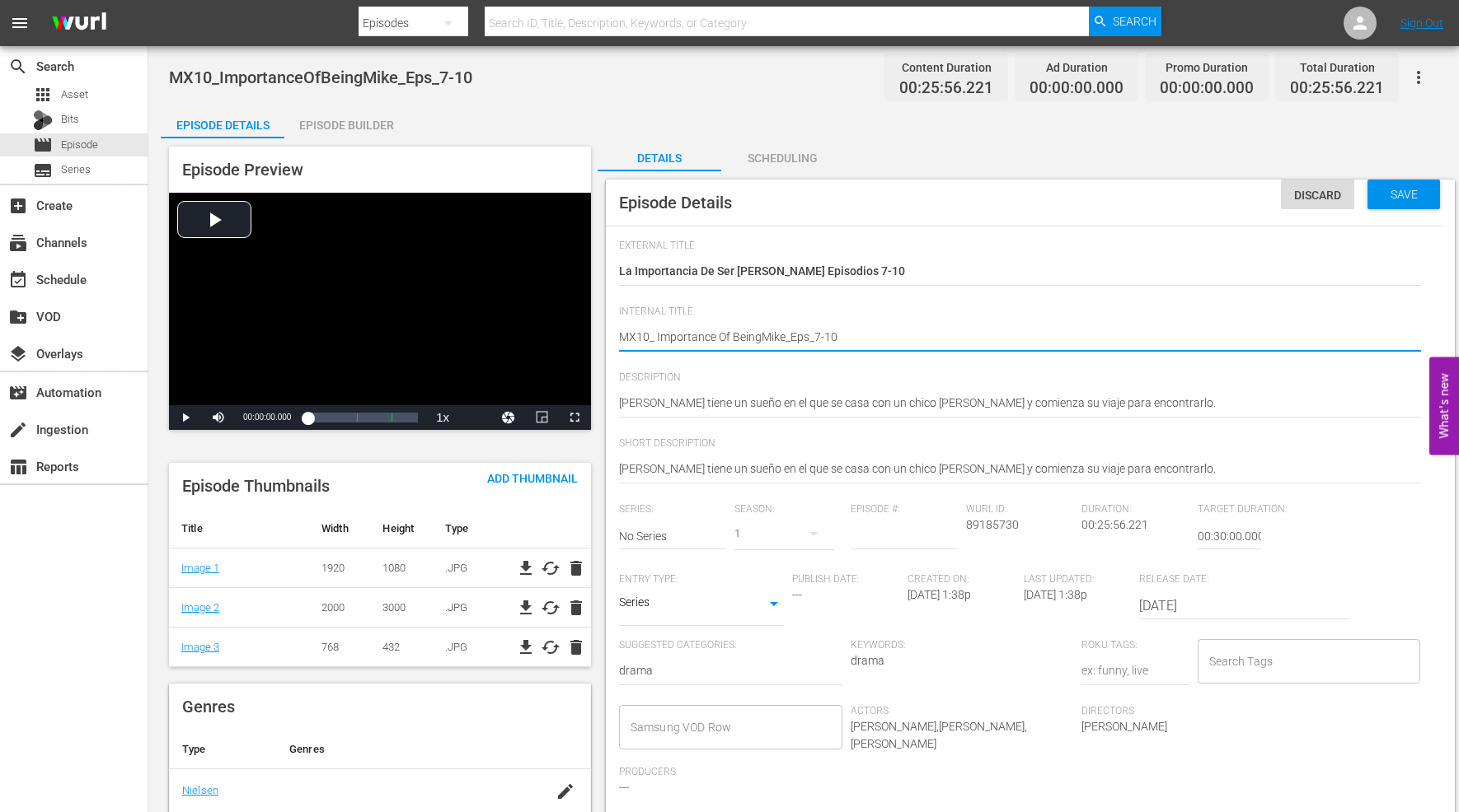
type textarea "MX10_ Importance Of Being Mike_Eps_7-10"
click at [785, 335] on textarea "MX10_ImportanceOfBeingMike_Eps_7-10" at bounding box center [1020, 339] width 802 height 20
type textarea "MX10_ Importance Of Being Mike _Eps_7-10"
click at [1404, 198] on span "Save" at bounding box center [1404, 194] width 54 height 13
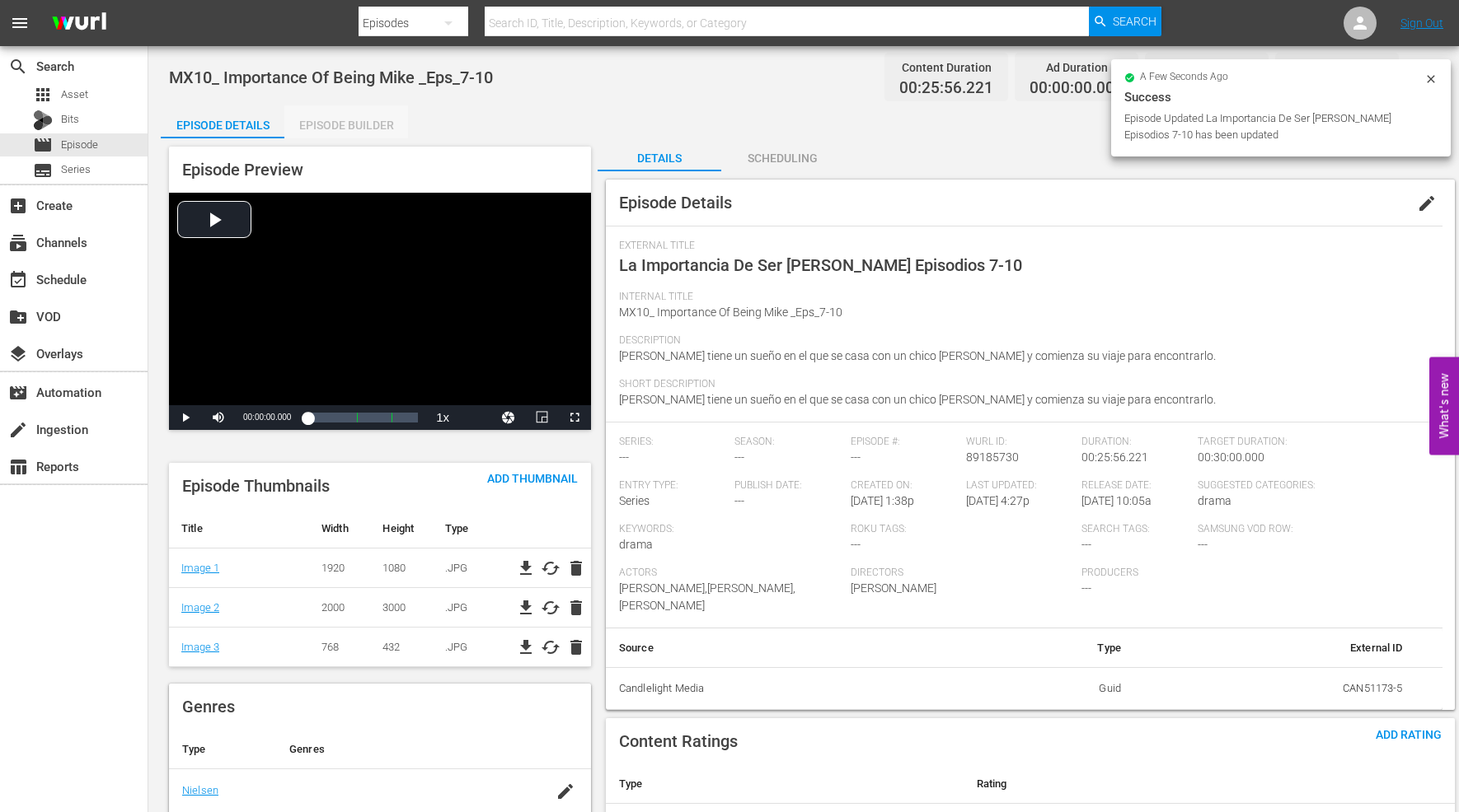
click at [358, 121] on div "Episode Builder" at bounding box center [345, 124] width 123 height 39
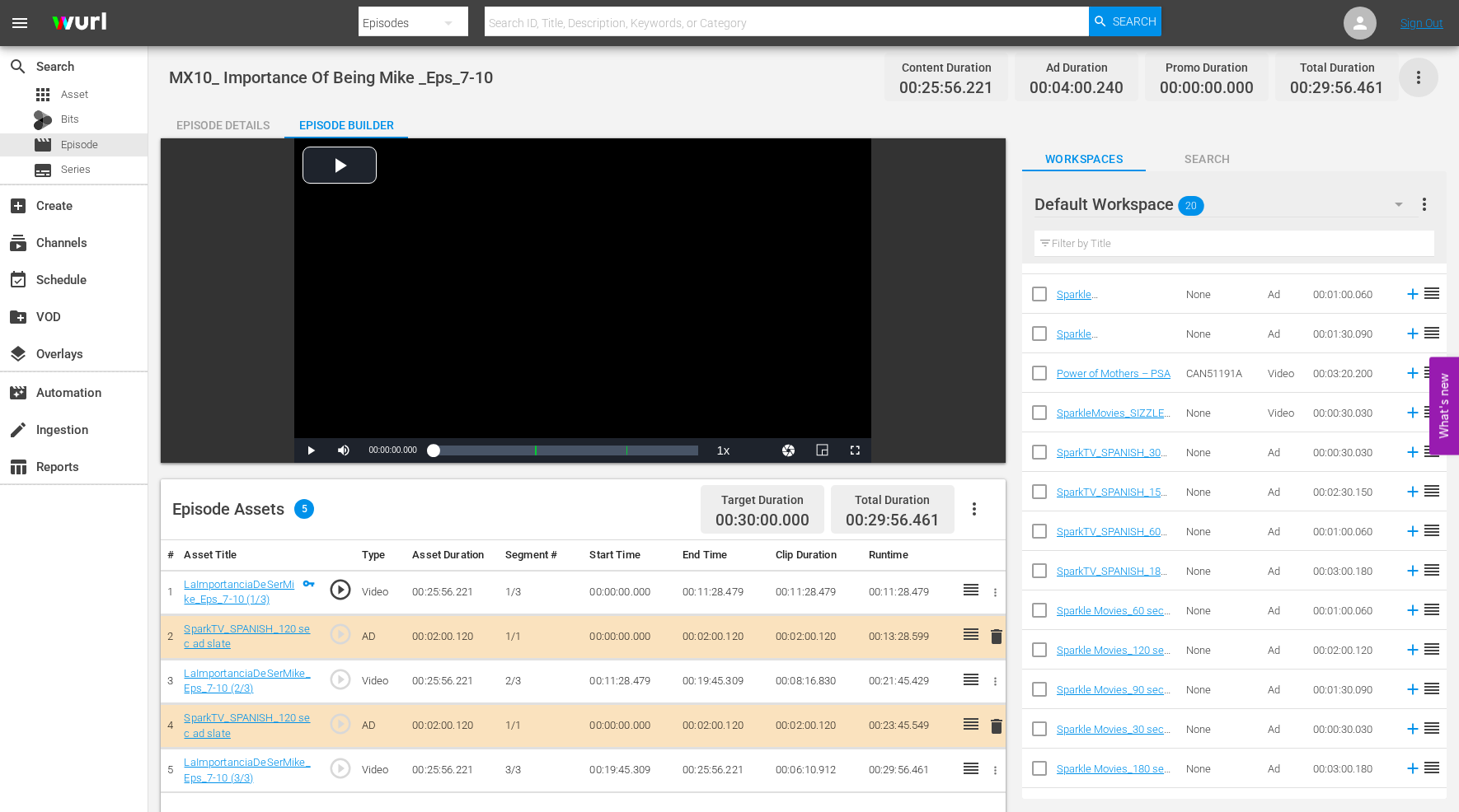
click at [1414, 77] on icon "button" at bounding box center [1418, 77] width 20 height 20
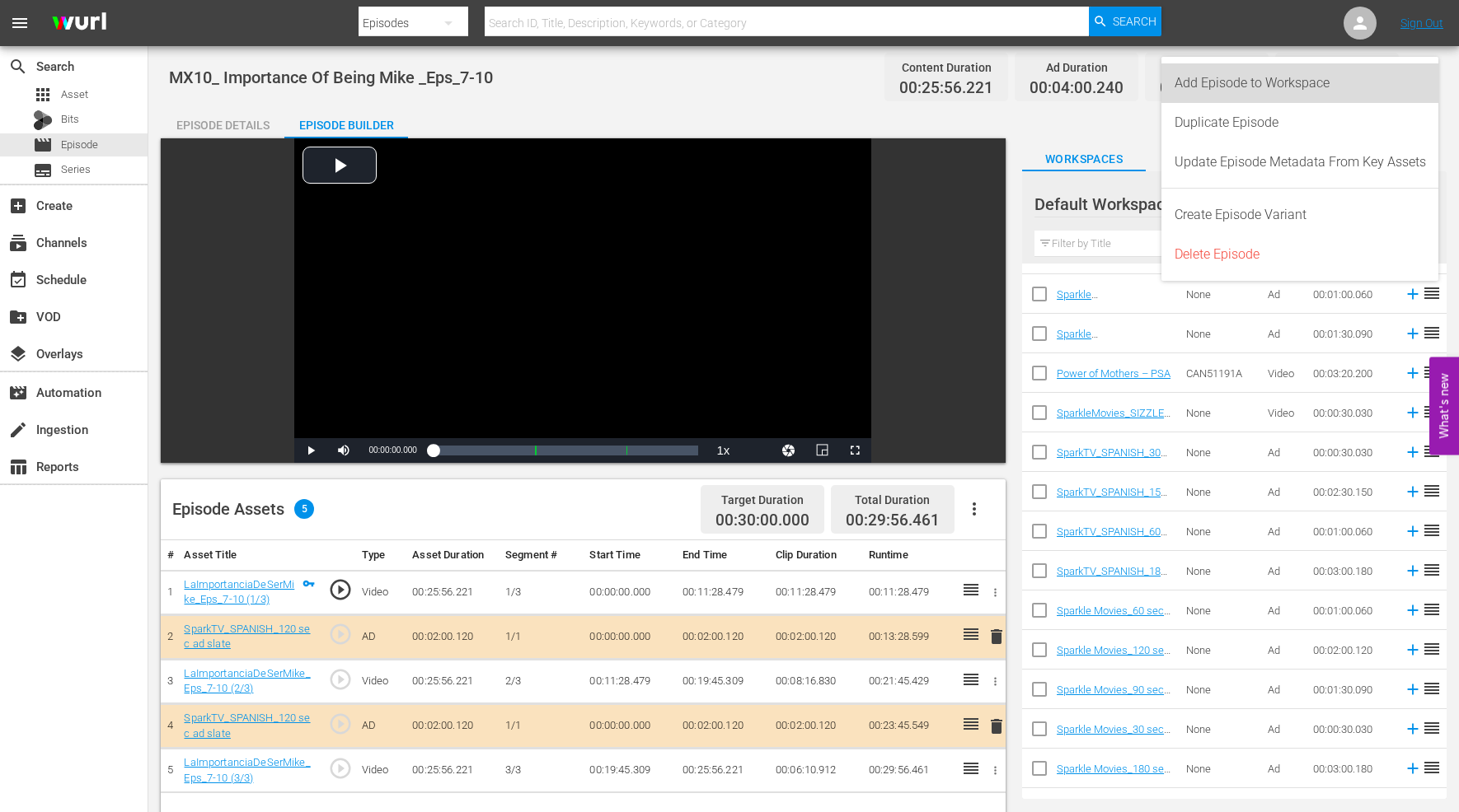
click at [1316, 84] on div "Add Episode to Workspace" at bounding box center [1299, 82] width 252 height 39
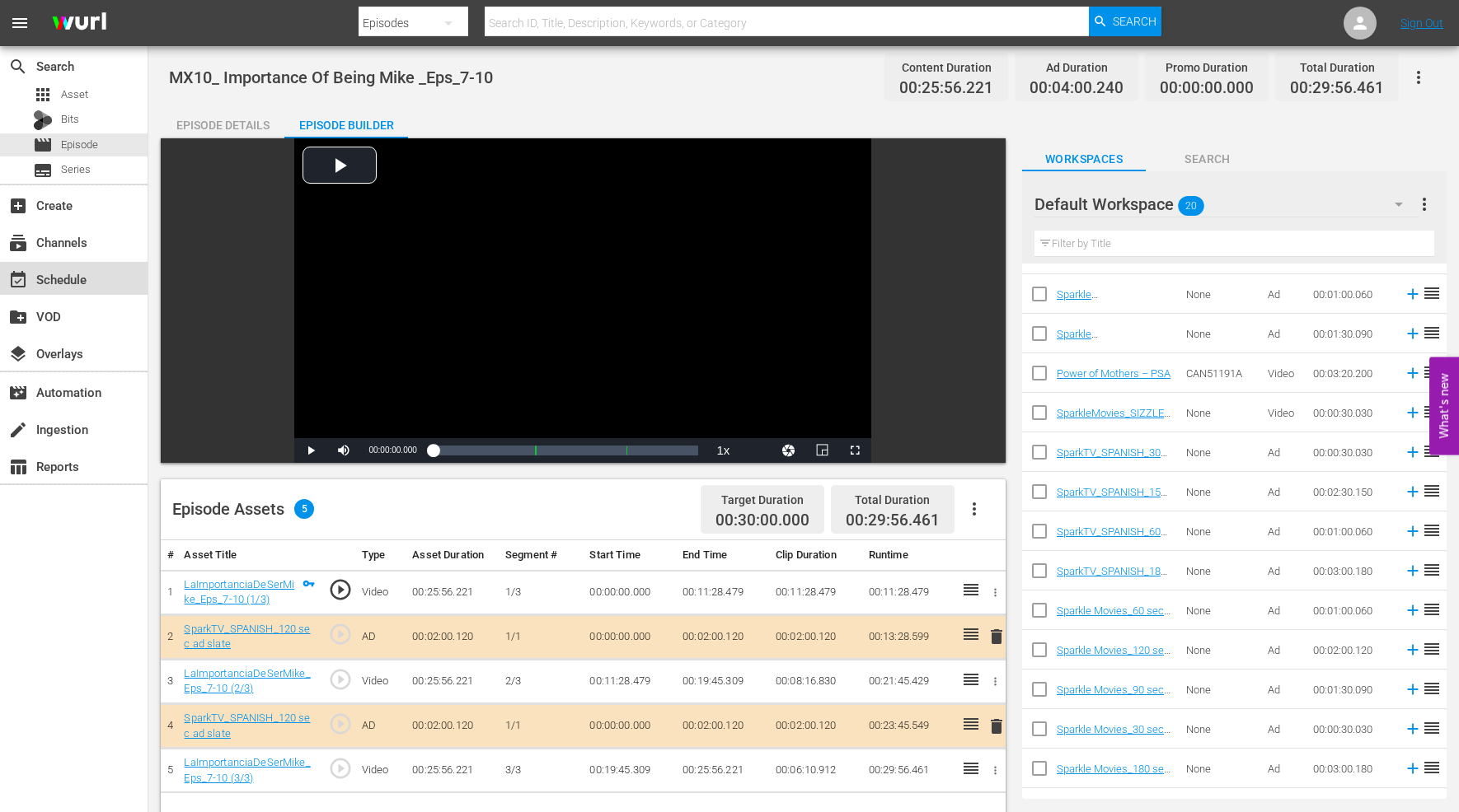
click at [76, 274] on div "event_available Schedule" at bounding box center [46, 277] width 92 height 15
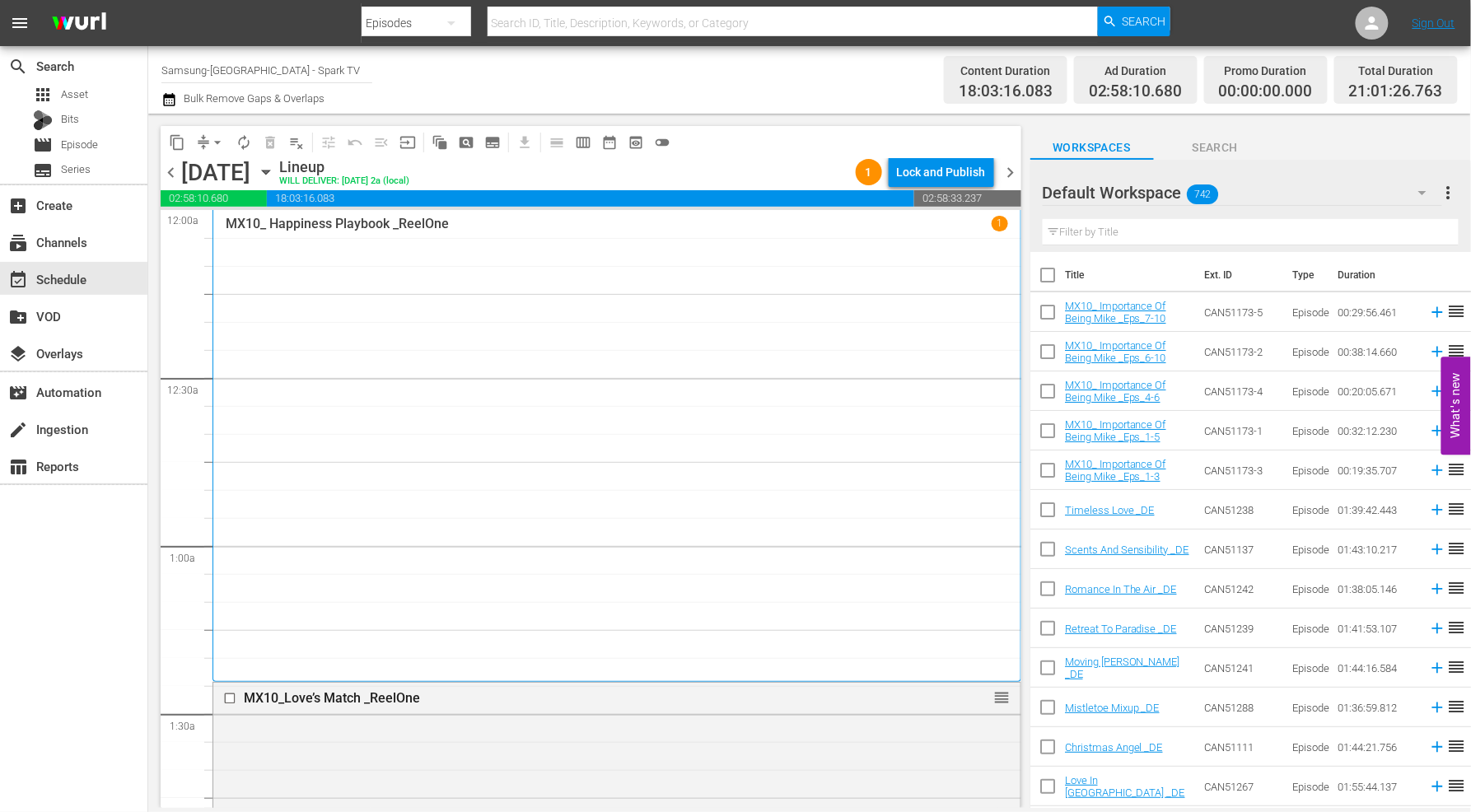
click at [1049, 309] on input "checkbox" at bounding box center [1048, 316] width 34 height 34
checkbox input "true"
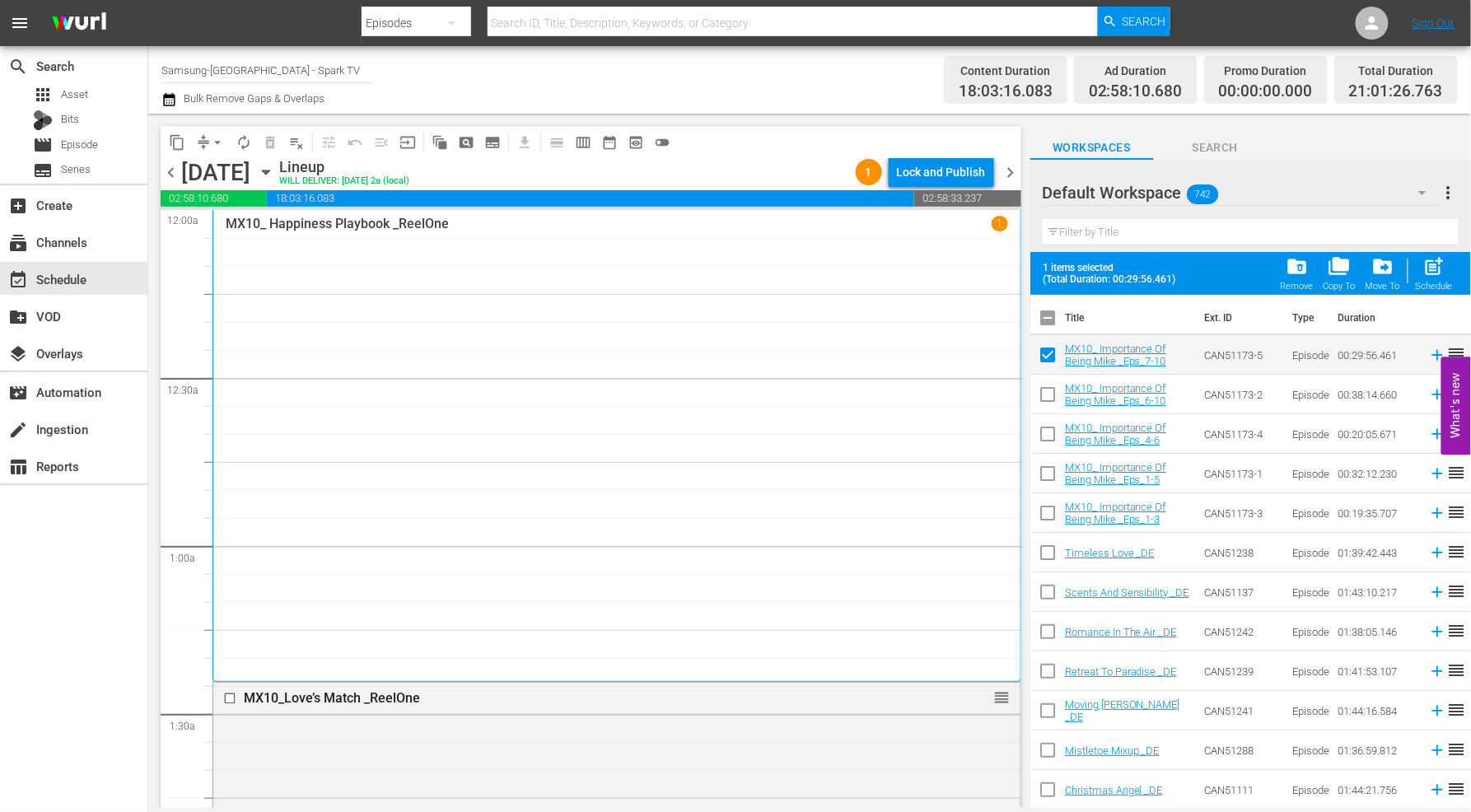
click at [1043, 394] on input "checkbox" at bounding box center [1048, 398] width 34 height 34
checkbox input "true"
drag, startPoint x: 1044, startPoint y: 432, endPoint x: 1047, endPoint y: 441, distance: 9.5
click at [1044, 432] on input "checkbox" at bounding box center [1048, 437] width 34 height 34
checkbox input "true"
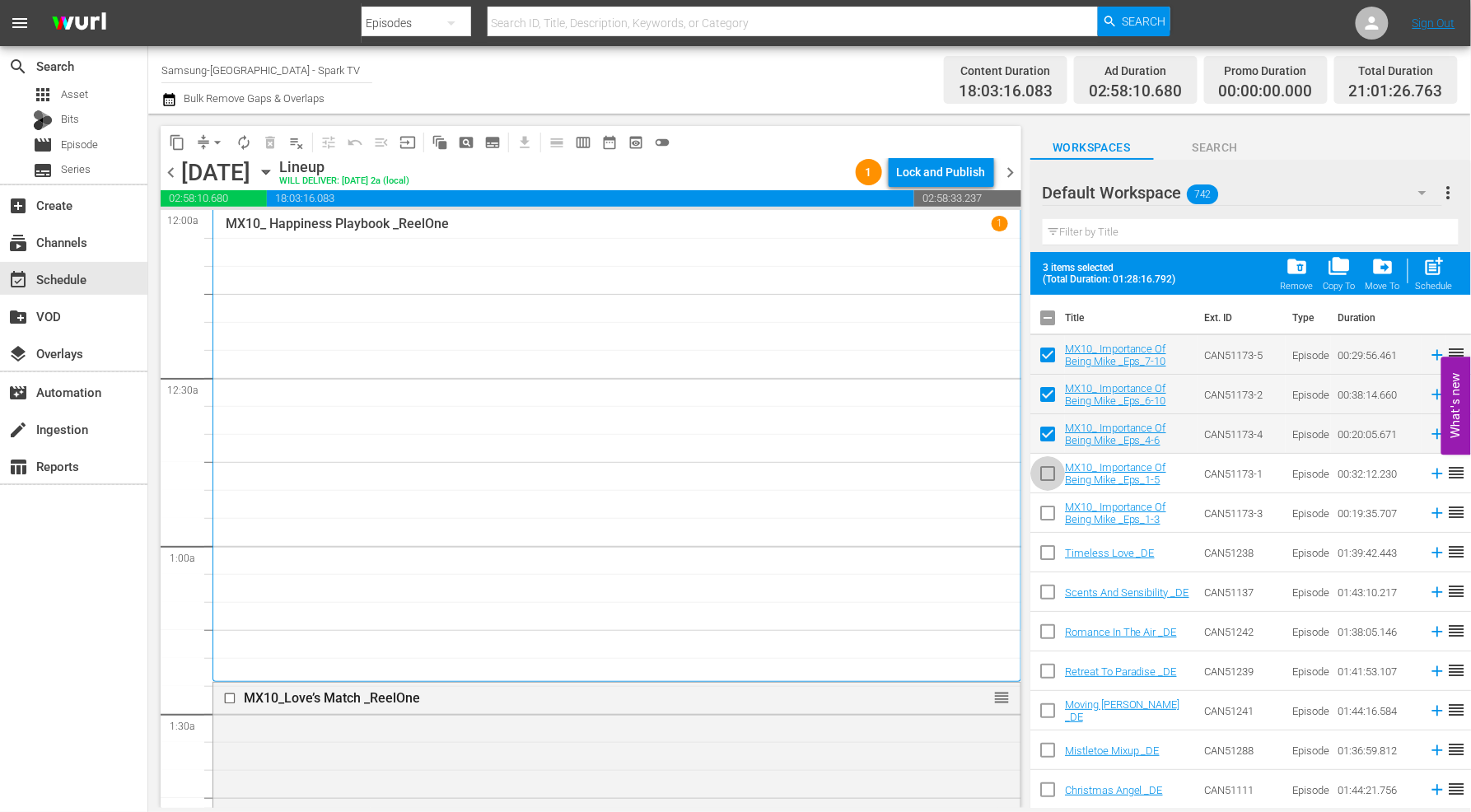
click at [1044, 472] on input "checkbox" at bounding box center [1048, 477] width 34 height 34
checkbox input "true"
click at [1046, 514] on input "checkbox" at bounding box center [1048, 516] width 34 height 34
checkbox input "true"
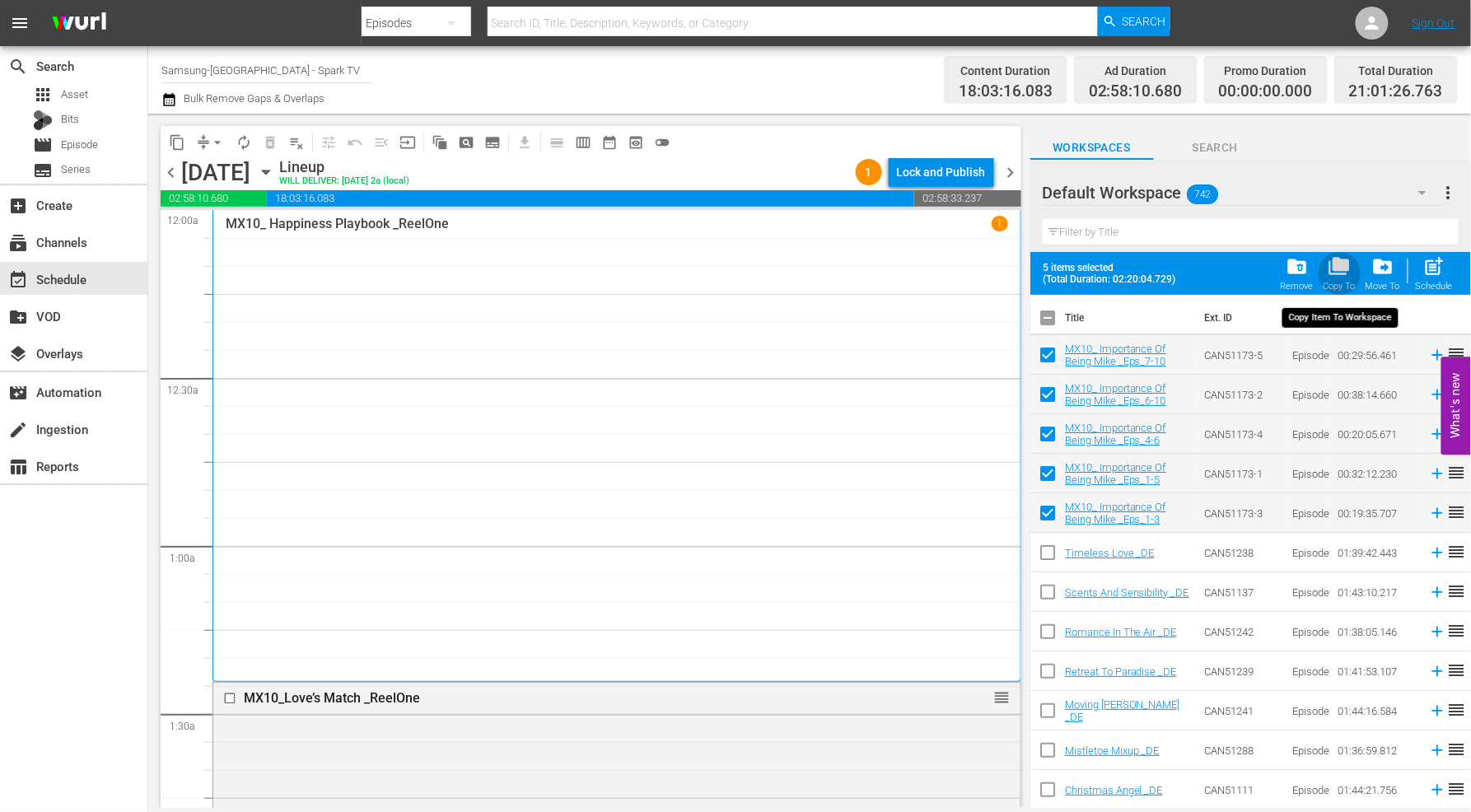
click at [1340, 270] on span "folder_copy" at bounding box center [1339, 266] width 22 height 22
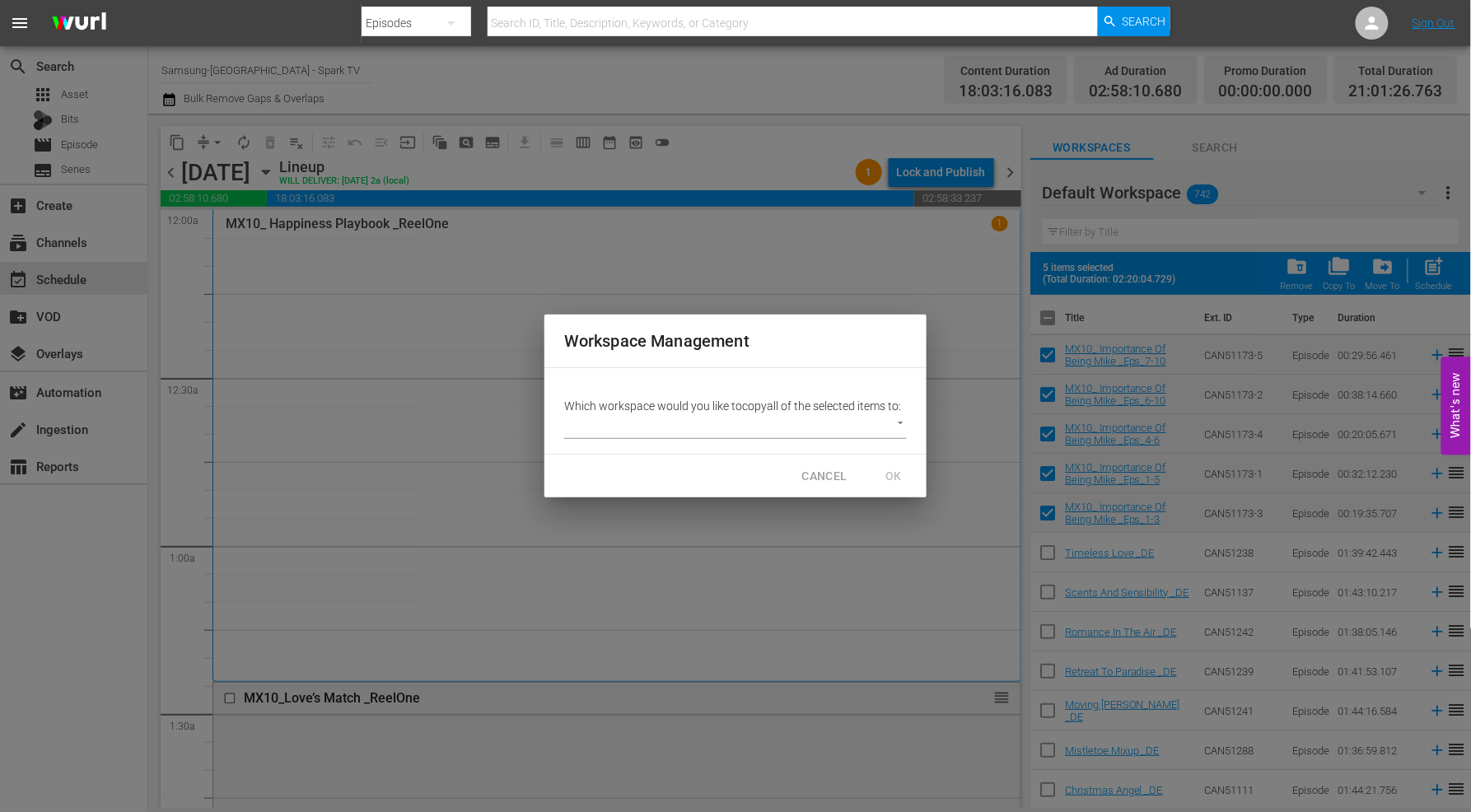
click at [903, 423] on body "menu Search By Episodes Search ID, Title, Description, Keywords, or Category Se…" at bounding box center [736, 406] width 1471 height 812
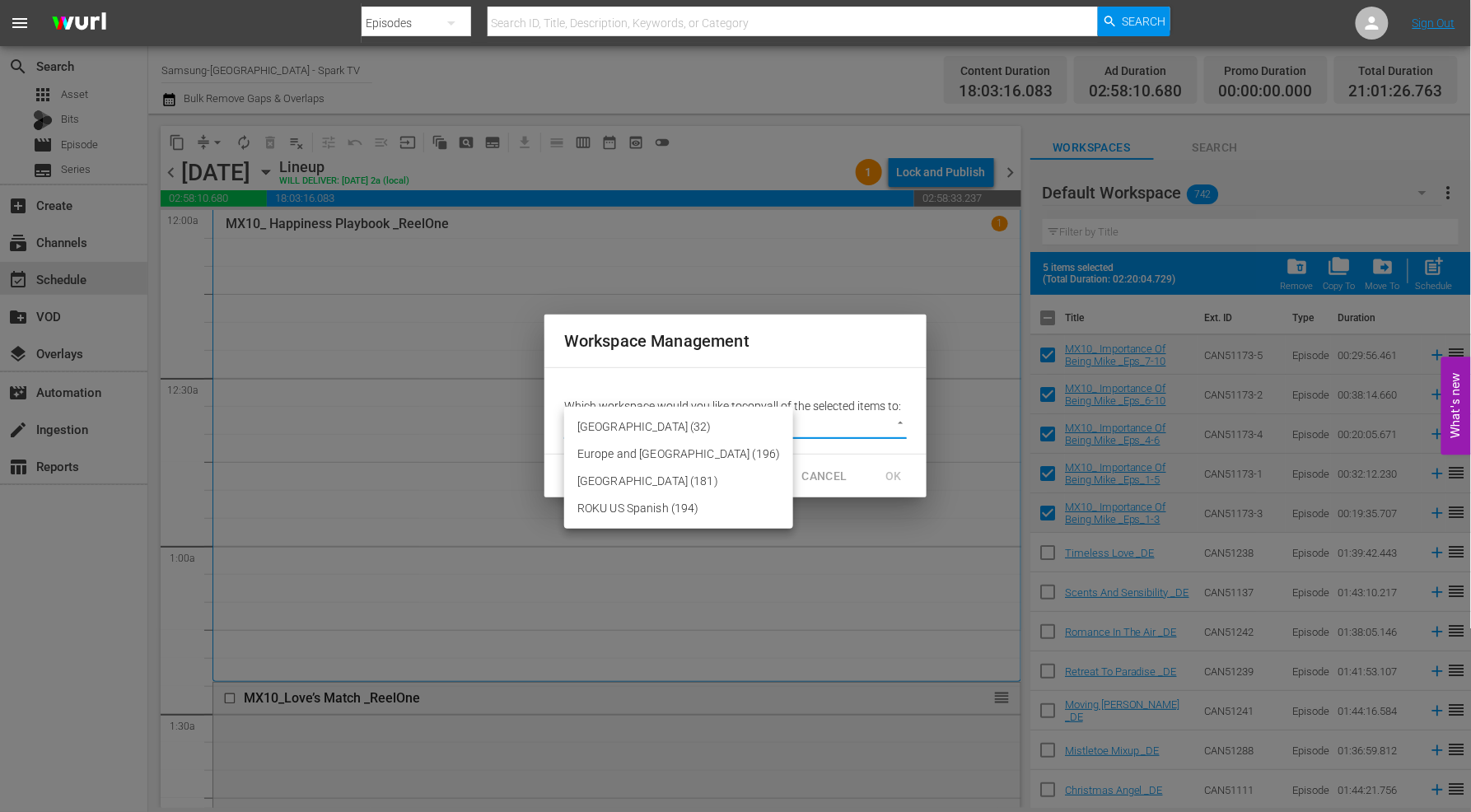
click at [638, 473] on li "[GEOGRAPHIC_DATA] (181)" at bounding box center [678, 481] width 229 height 27
type input "2214"
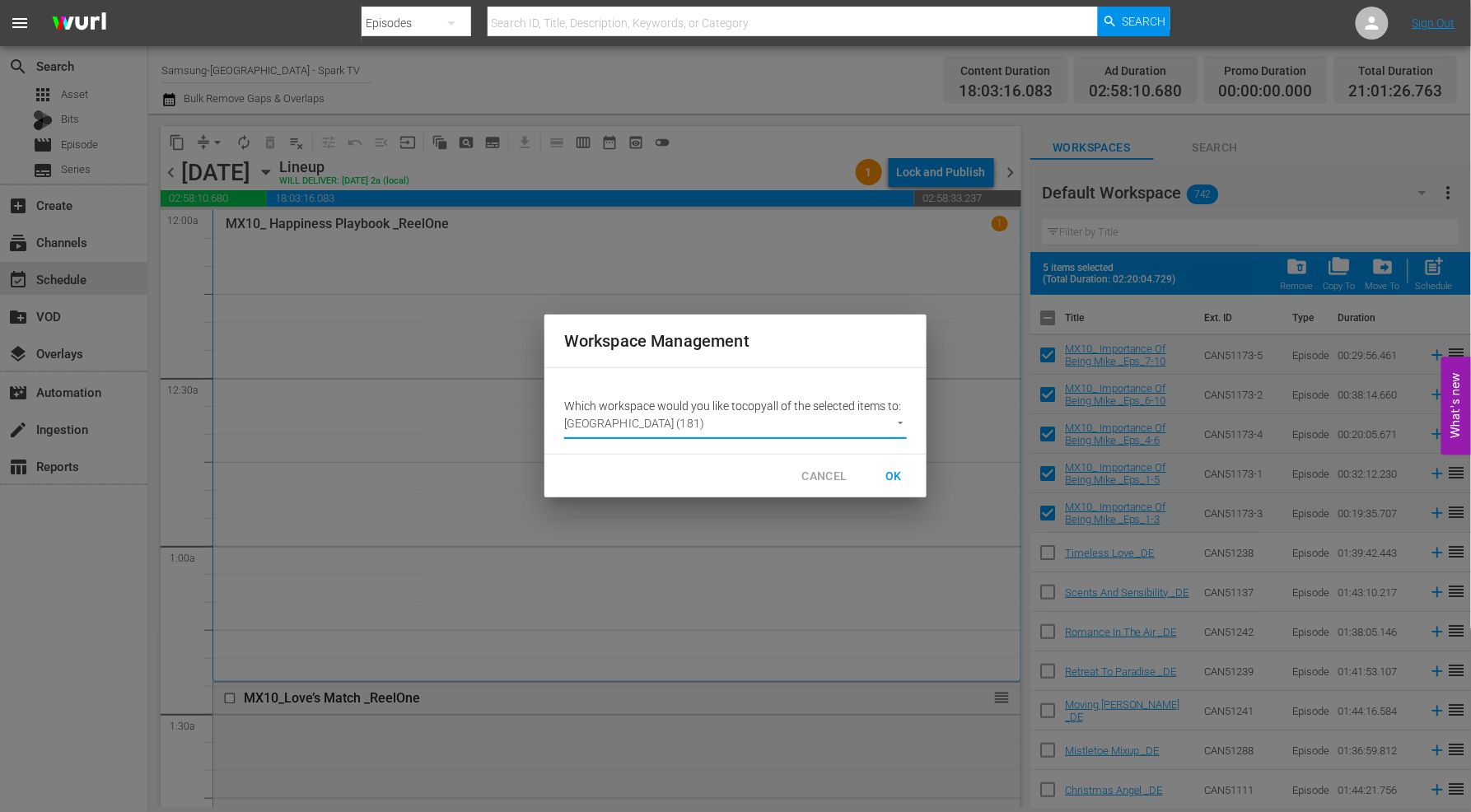
click at [891, 473] on span "OK" at bounding box center [894, 477] width 27 height 21
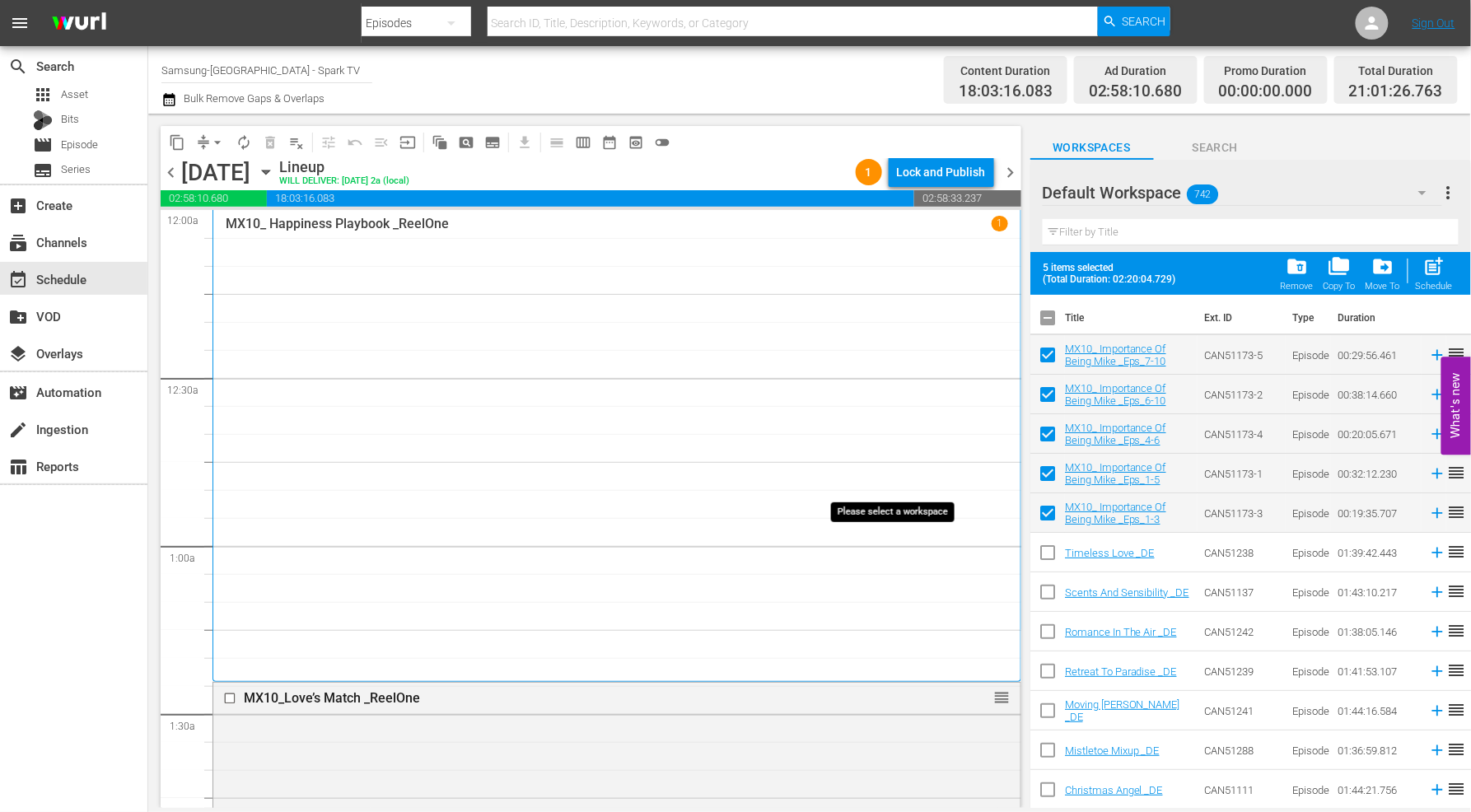
checkbox input "false"
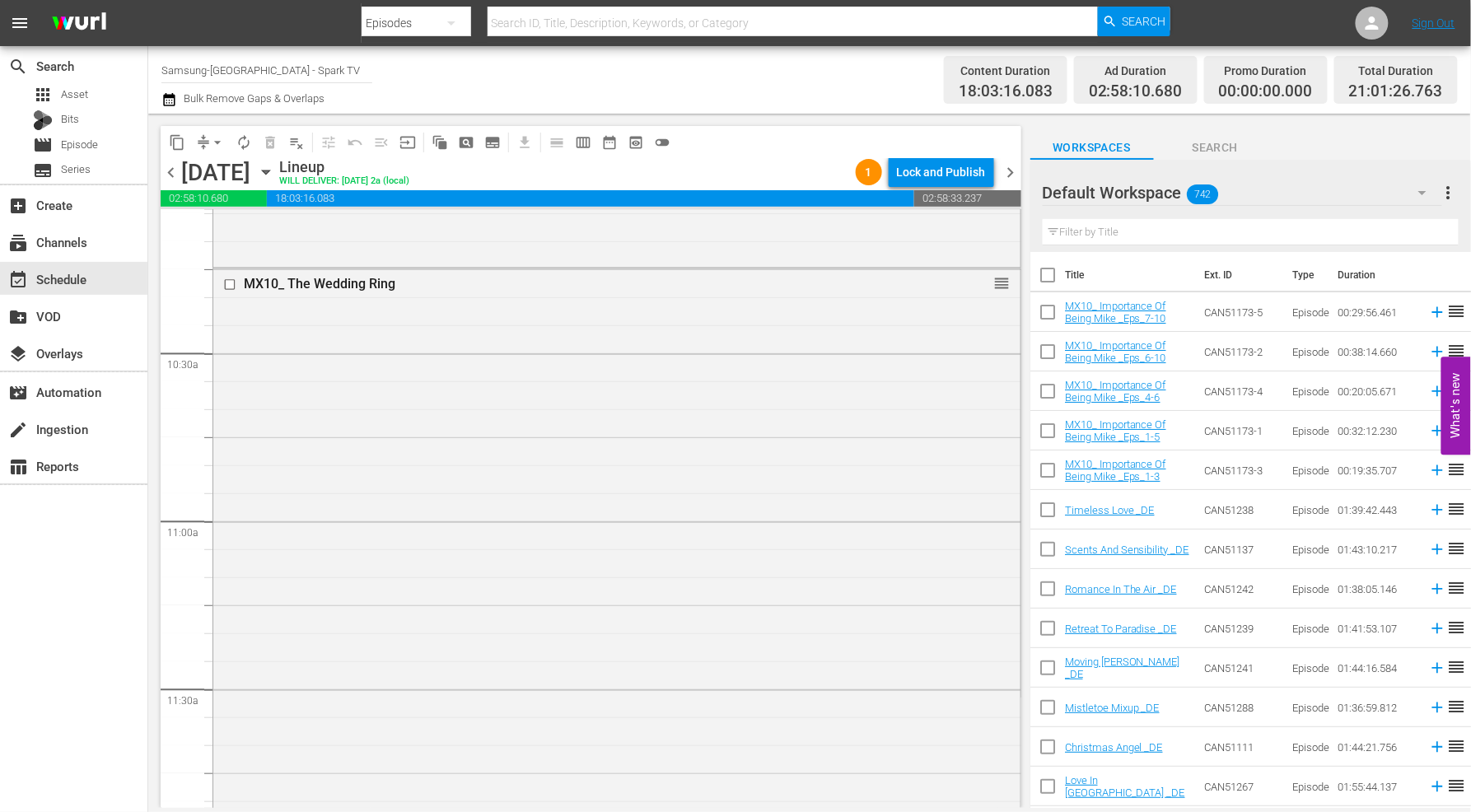
scroll to position [3387, 0]
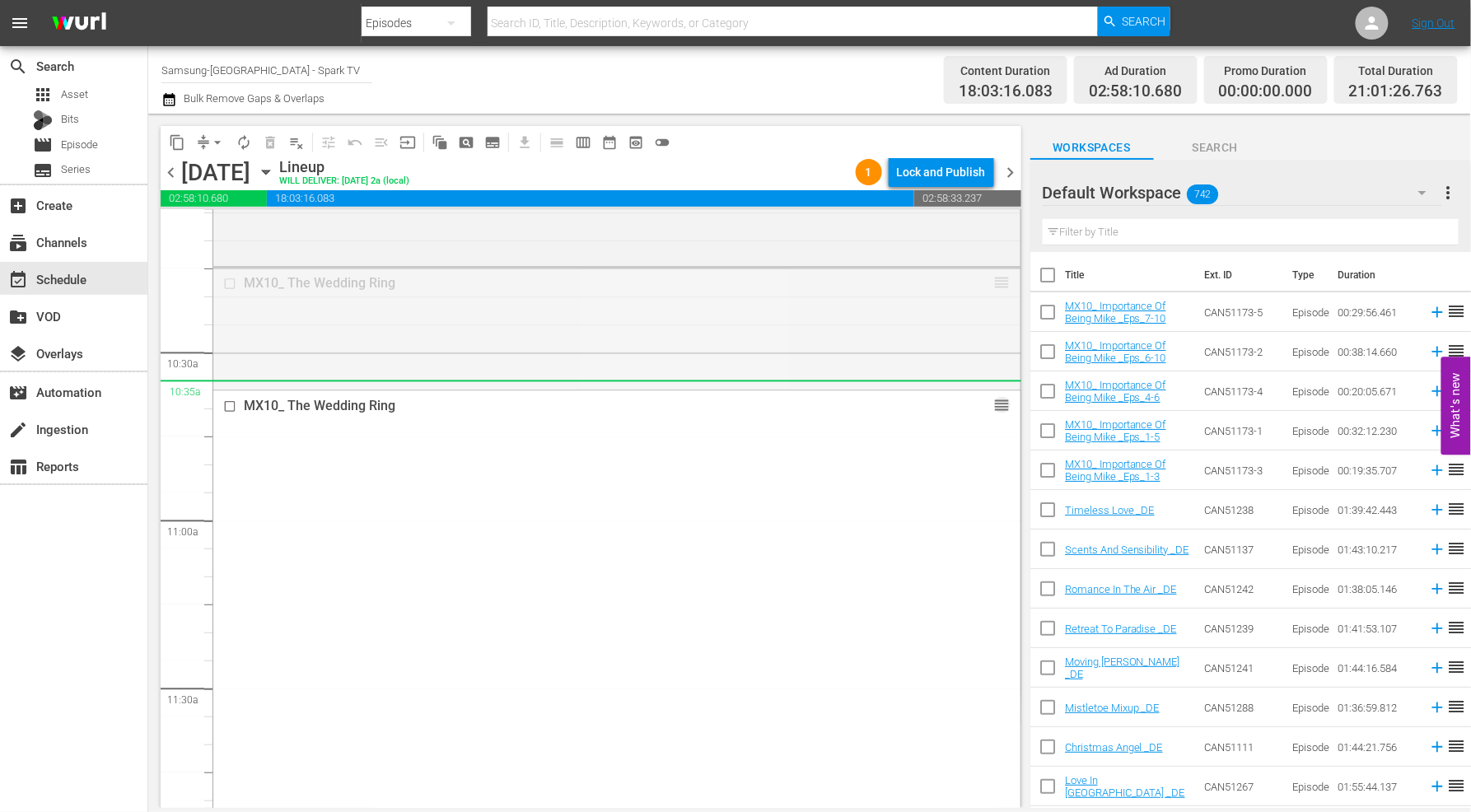
drag, startPoint x: 989, startPoint y: 280, endPoint x: 978, endPoint y: 401, distance: 121.5
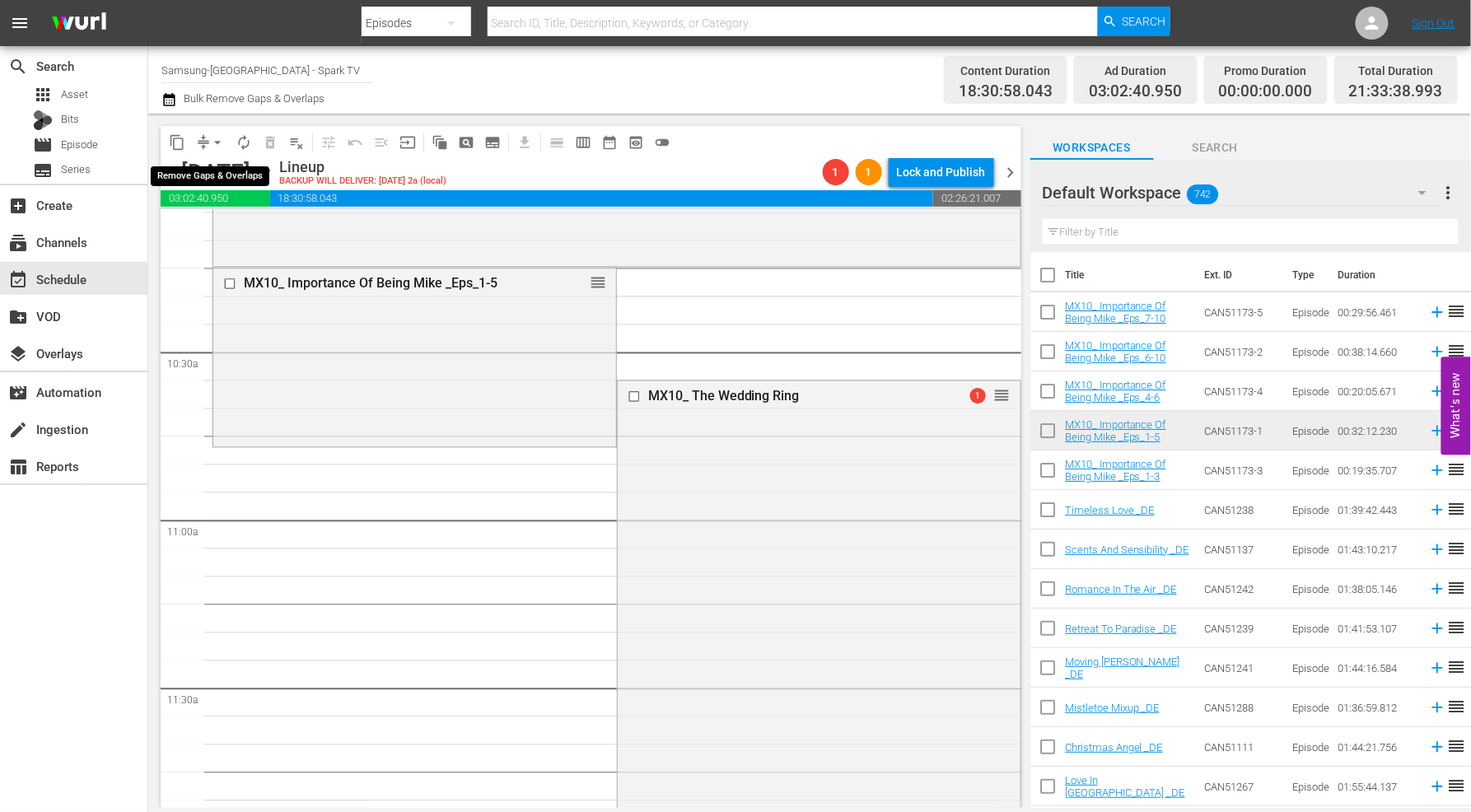
click at [221, 139] on span "arrow_drop_down" at bounding box center [217, 142] width 16 height 16
click at [223, 220] on li "Align to End of Previous Day" at bounding box center [218, 230] width 173 height 27
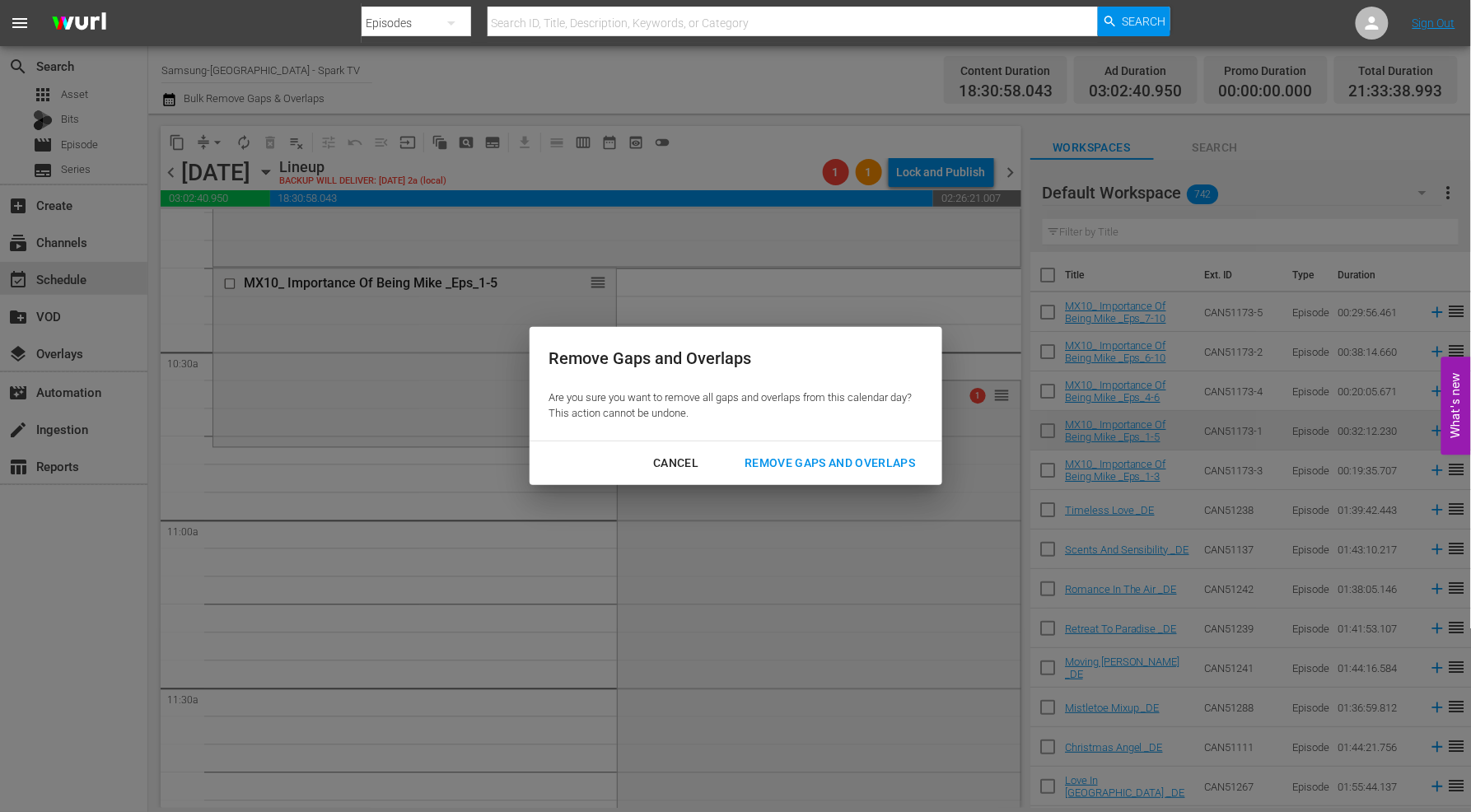
click at [904, 465] on div "Remove Gaps and Overlaps" at bounding box center [830, 464] width 197 height 21
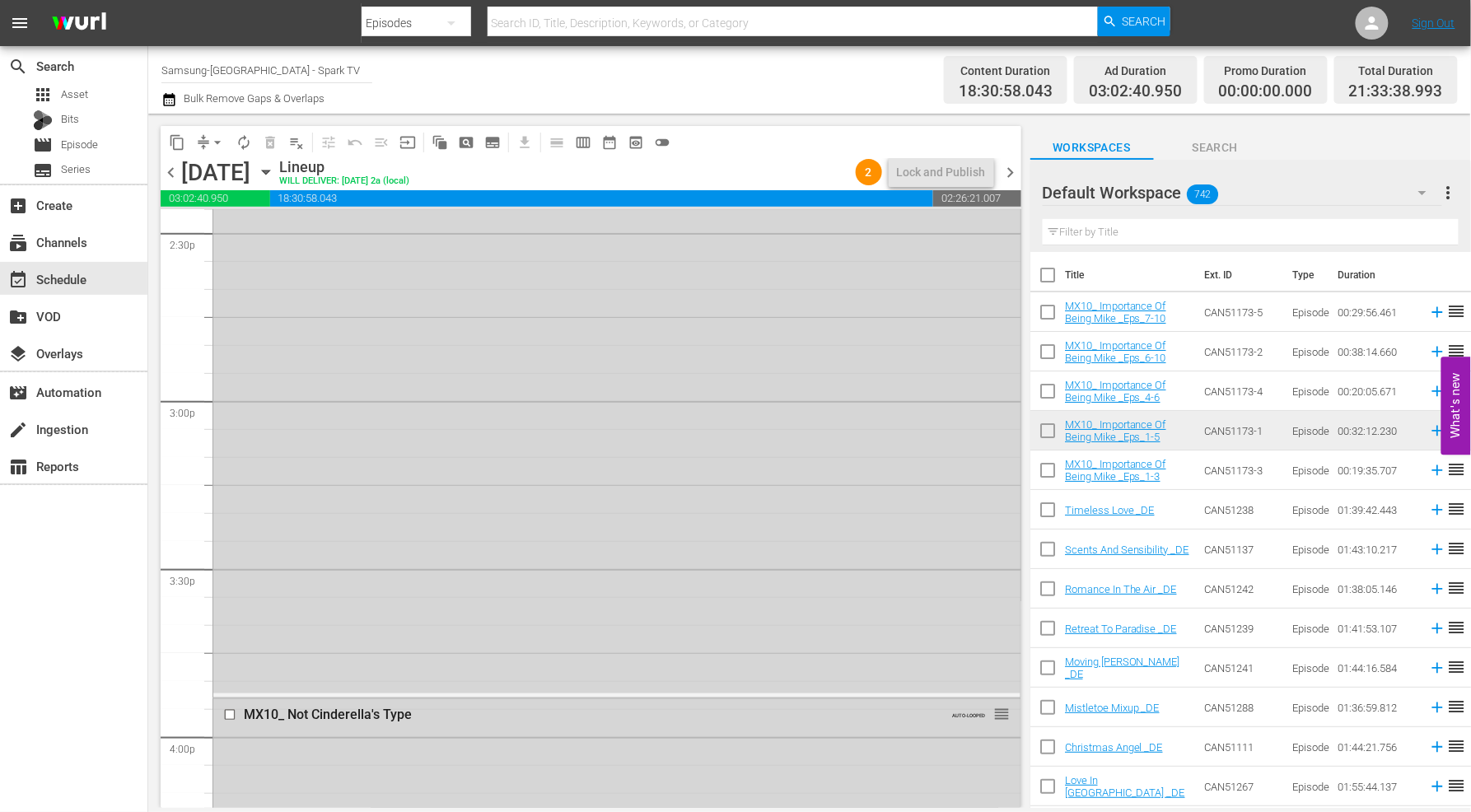
scroll to position [5125, 0]
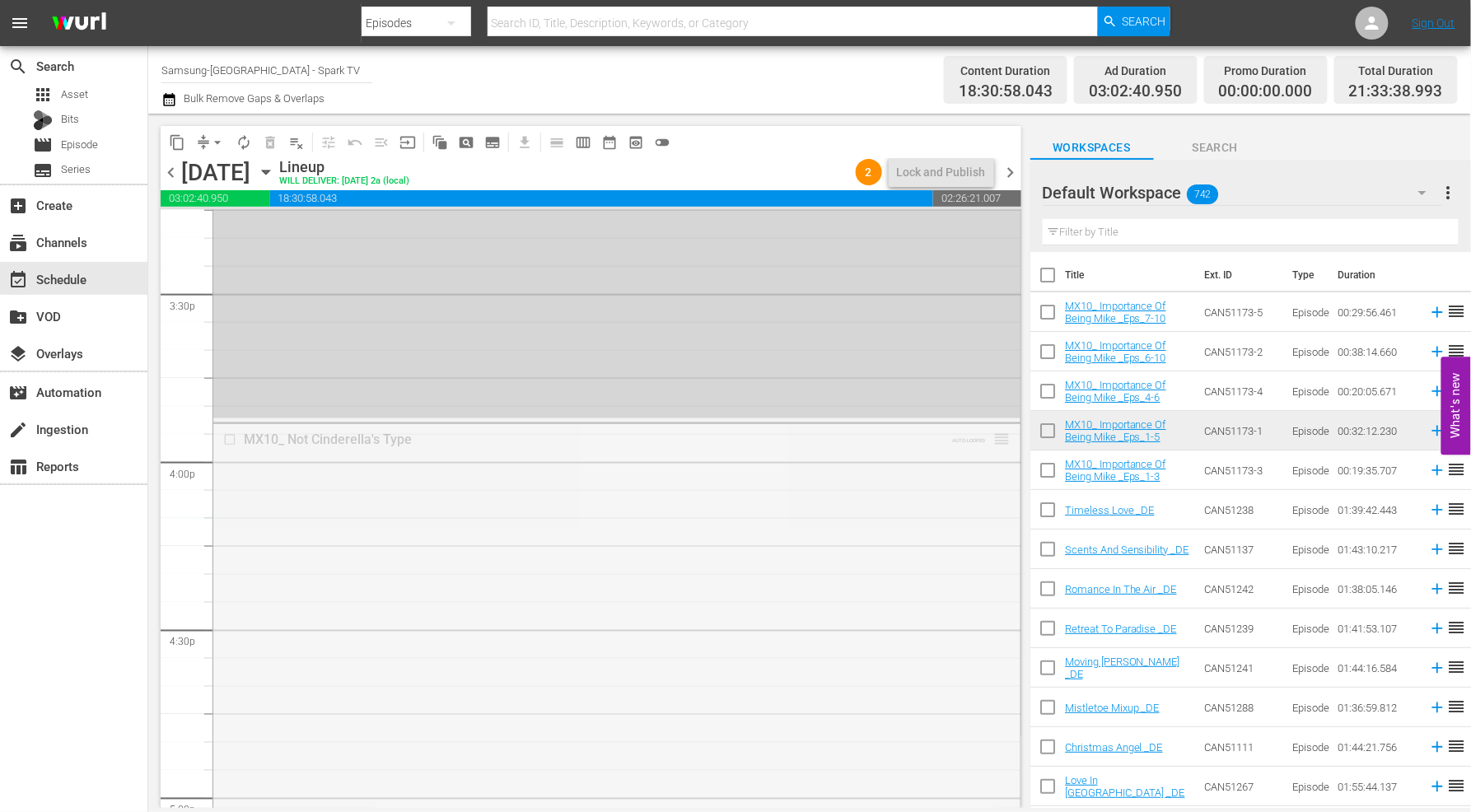
drag, startPoint x: 991, startPoint y: 437, endPoint x: 976, endPoint y: 561, distance: 124.9
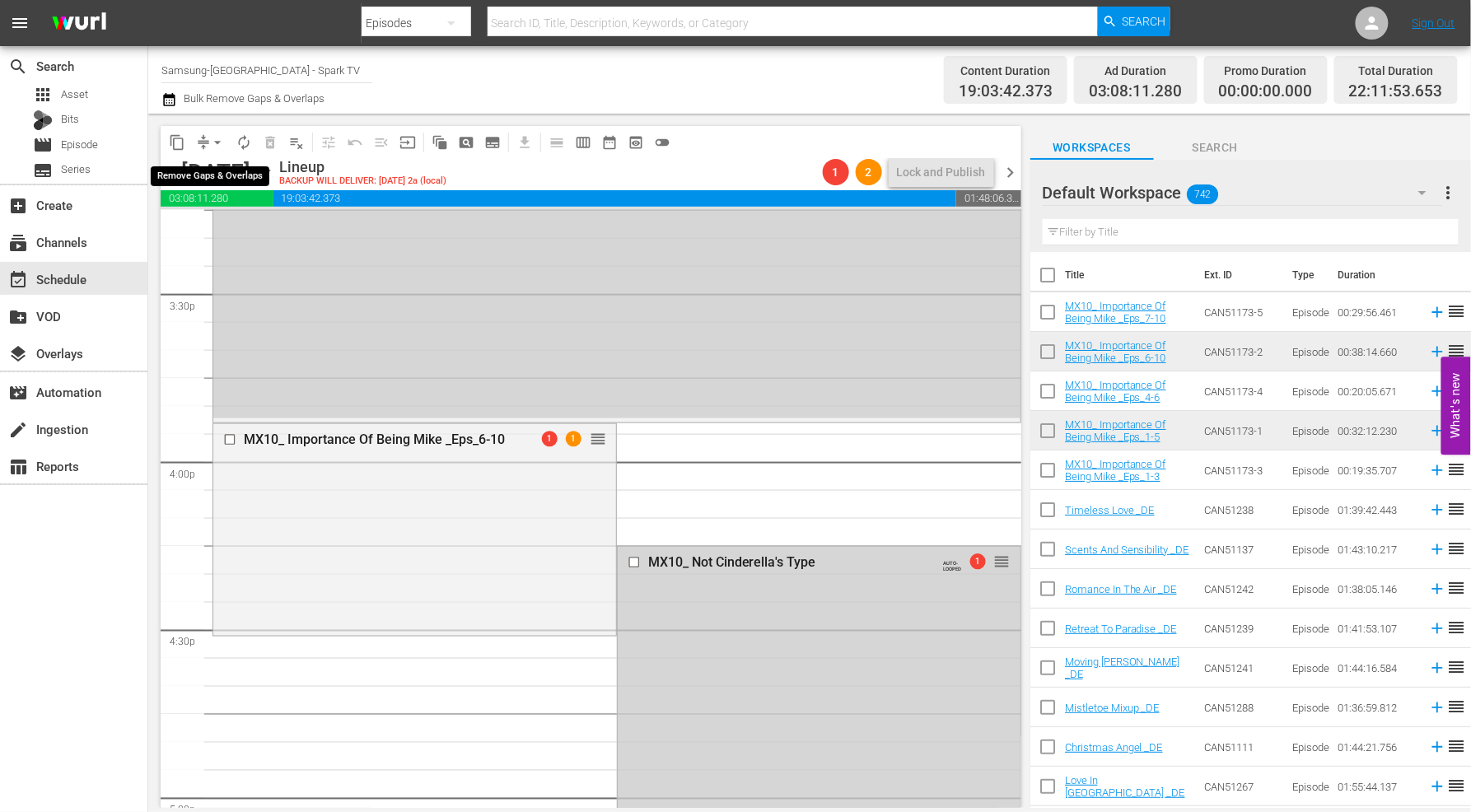
click at [217, 143] on span "arrow_drop_down" at bounding box center [217, 142] width 16 height 16
click at [264, 230] on li "Align to End of Previous Day" at bounding box center [218, 230] width 173 height 27
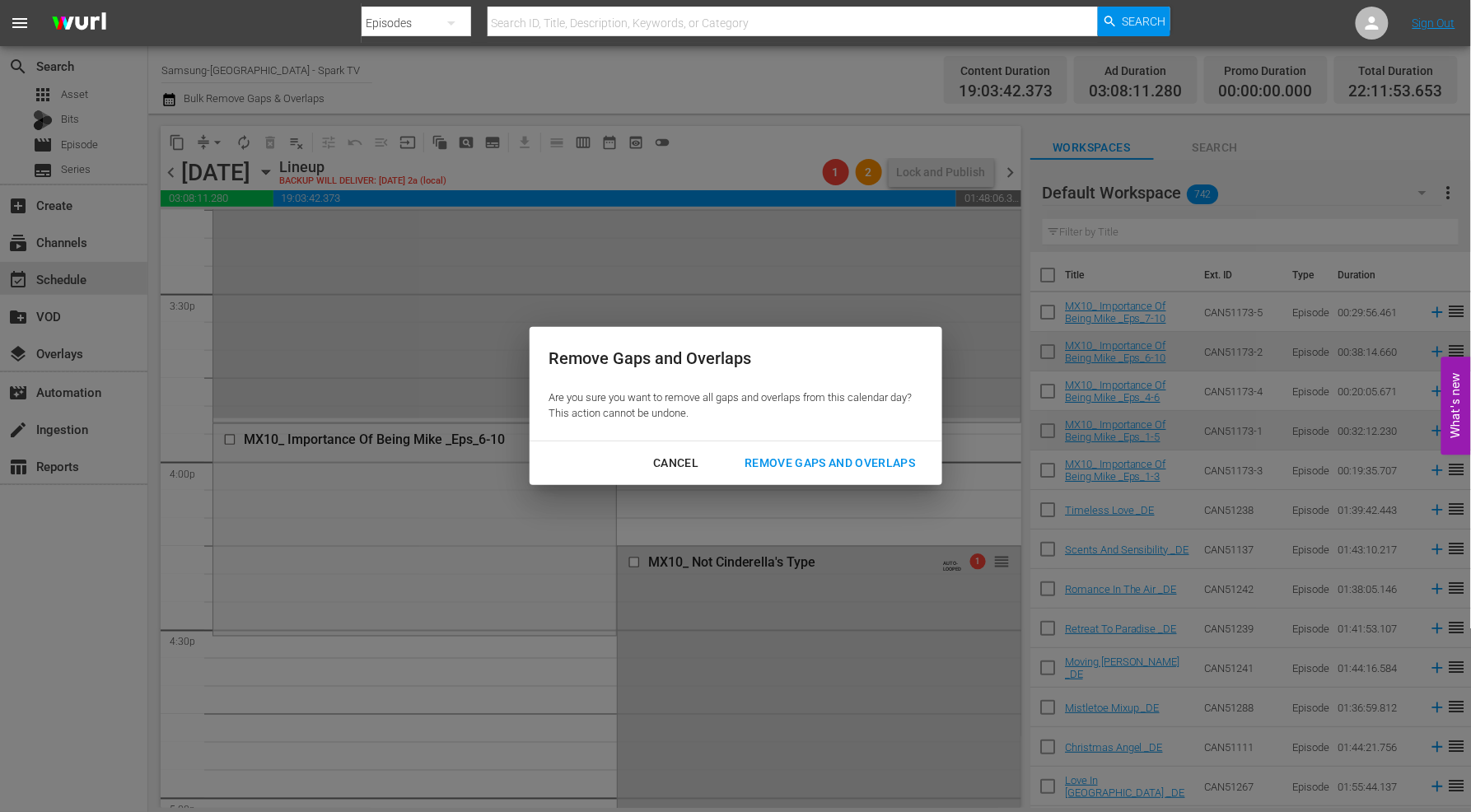
click at [889, 467] on div "Remove Gaps and Overlaps" at bounding box center [830, 464] width 197 height 21
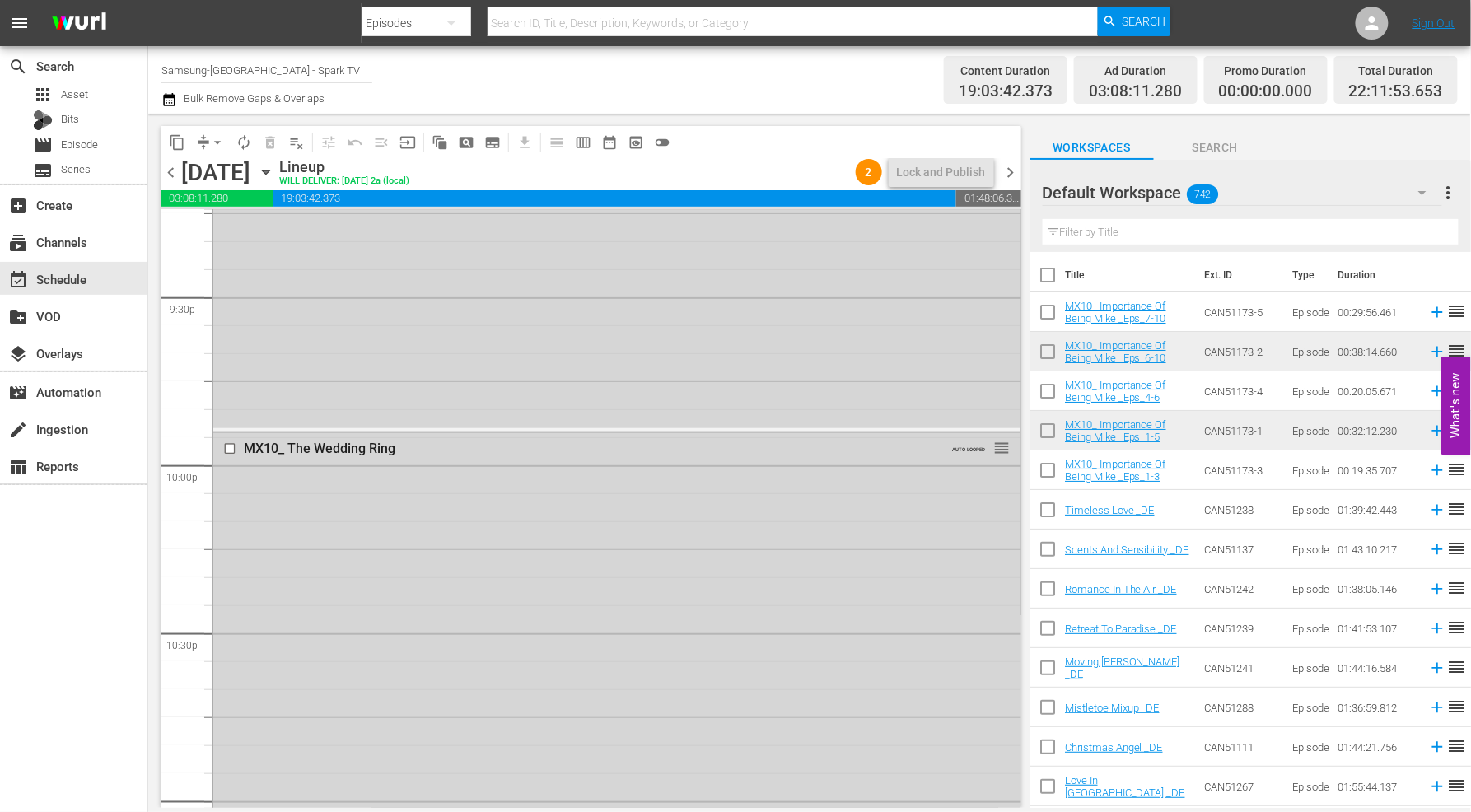
scroll to position [7468, 0]
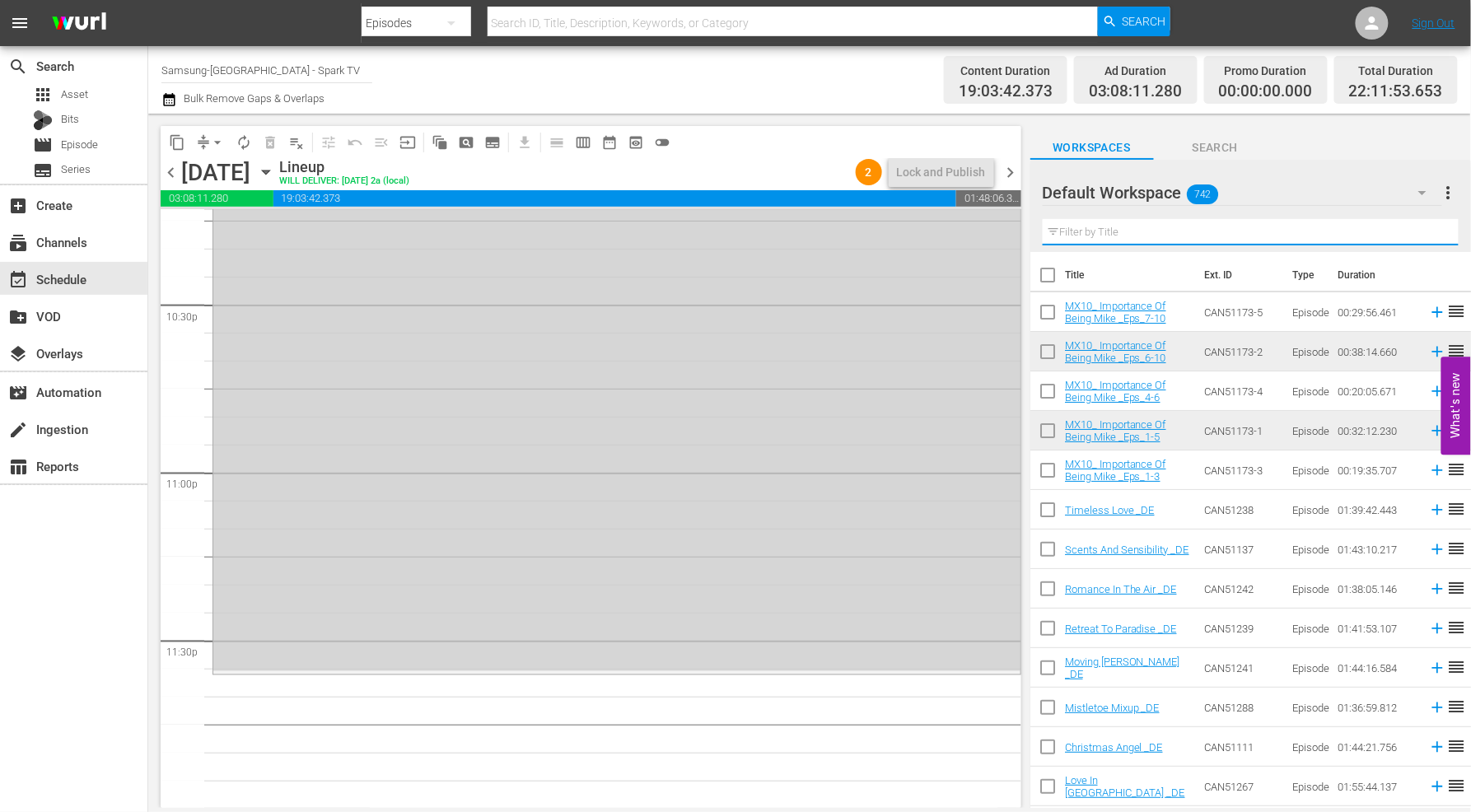
click at [1119, 225] on input "text" at bounding box center [1250, 232] width 416 height 27
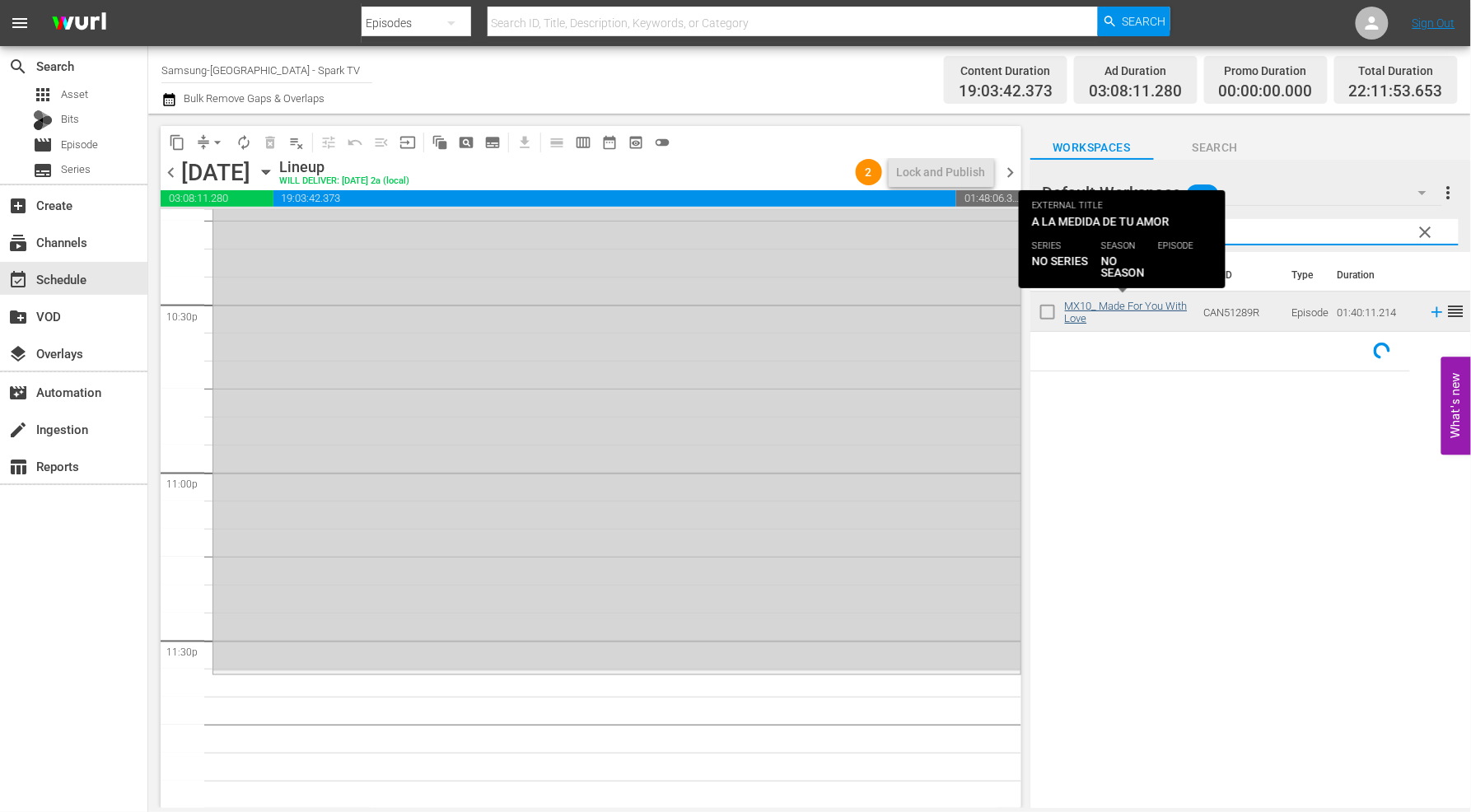
type input "made"
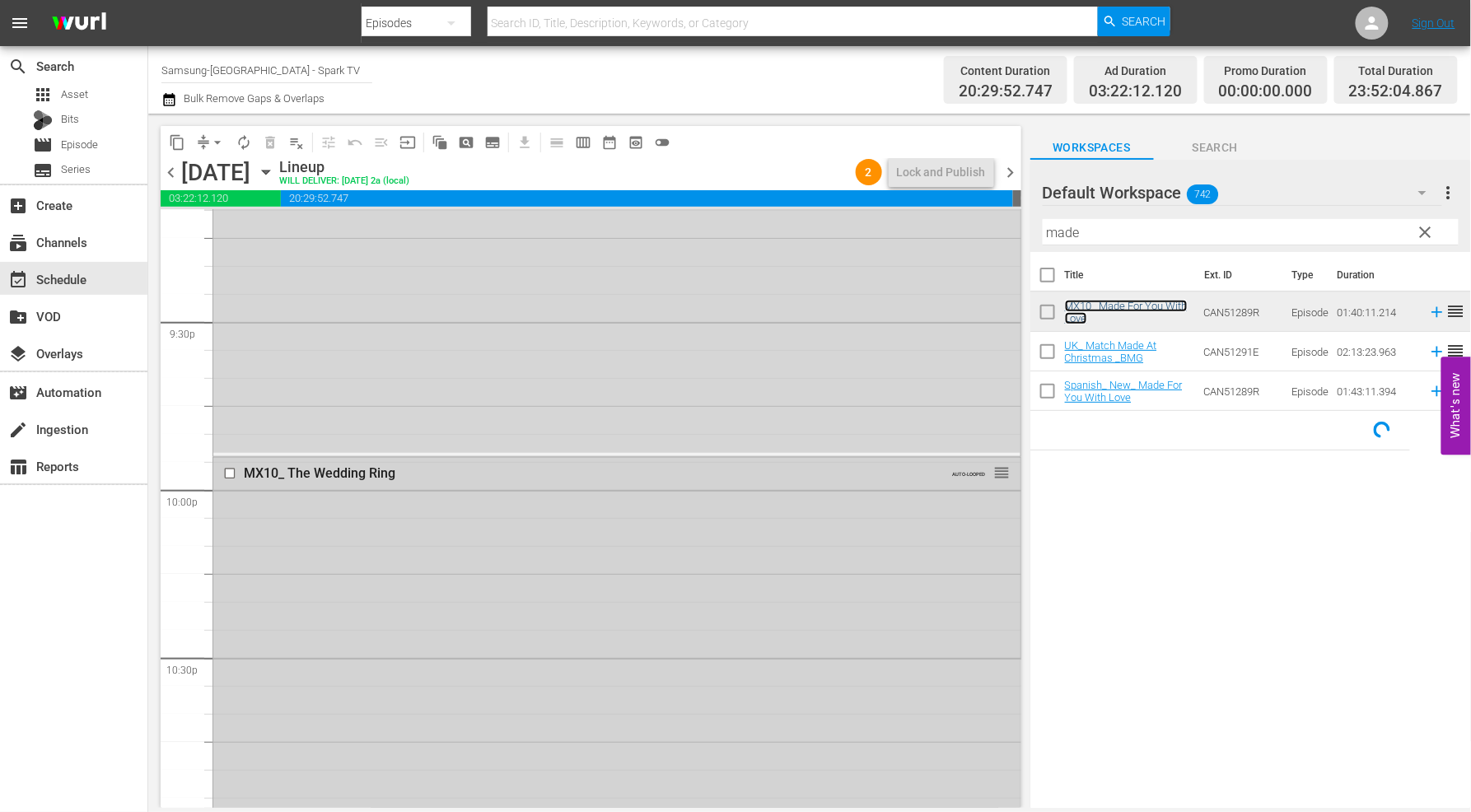
scroll to position [7102, 0]
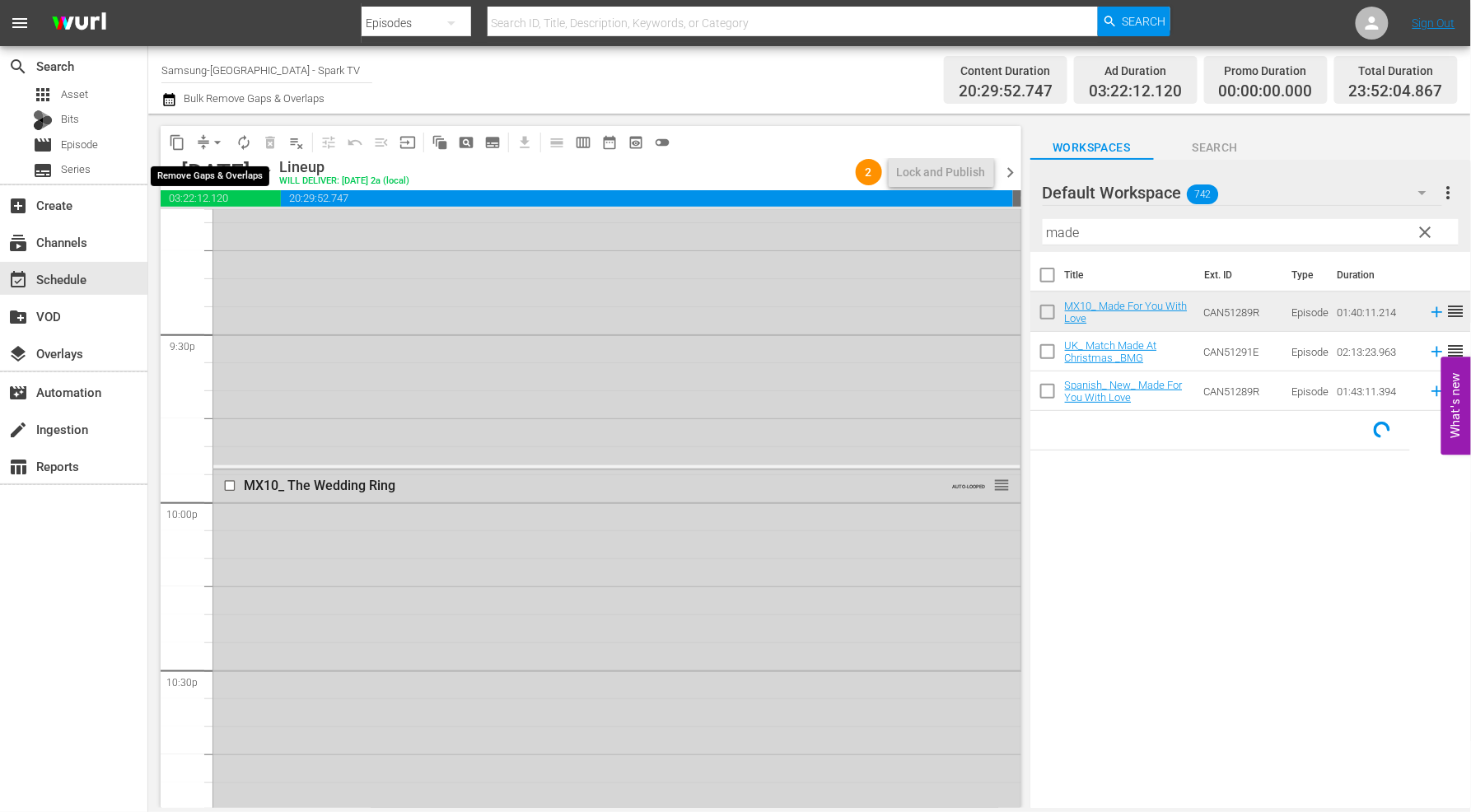
click at [211, 142] on span "arrow_drop_down" at bounding box center [217, 142] width 16 height 16
click at [226, 233] on li "Align to End of Previous Day" at bounding box center [218, 230] width 173 height 27
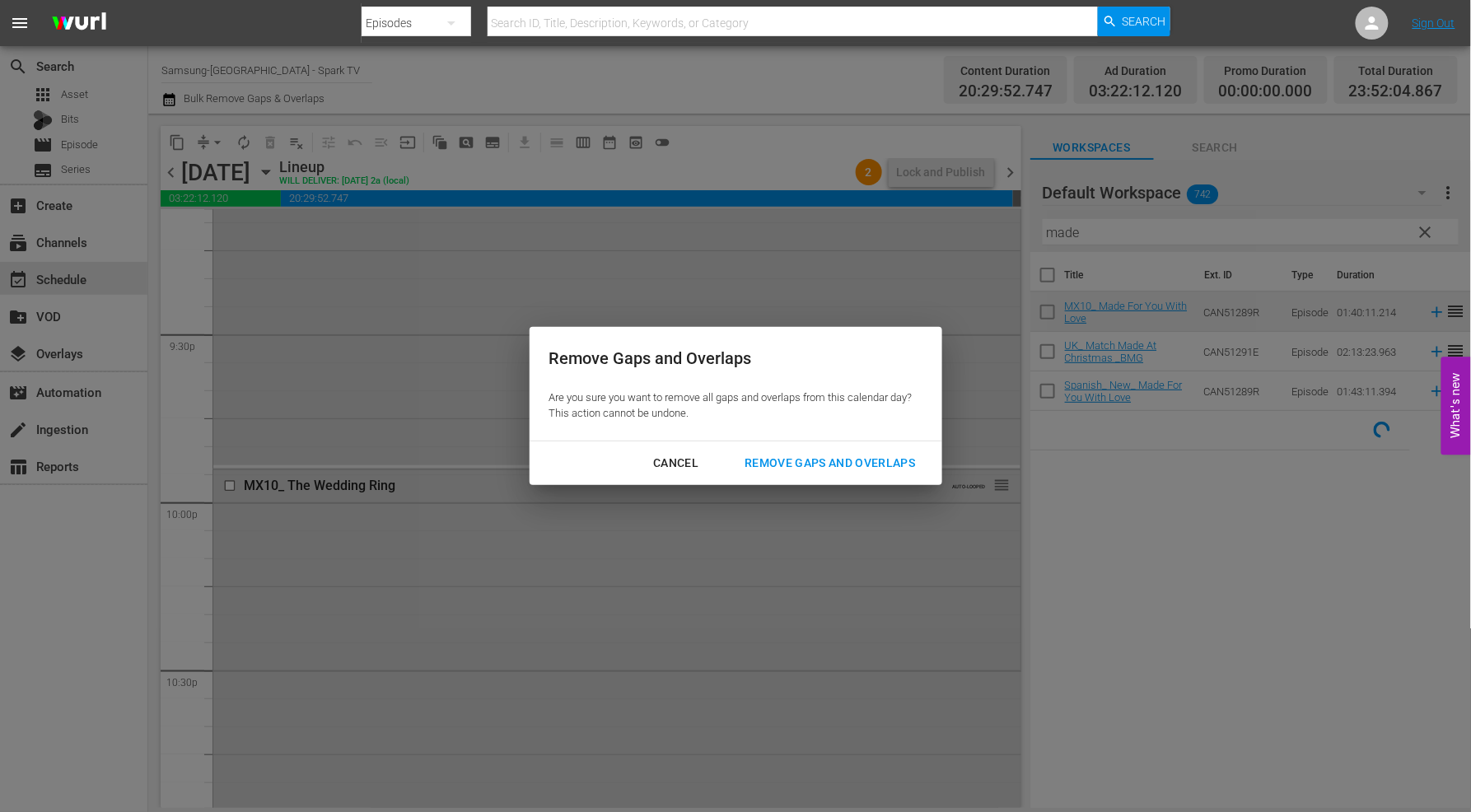
click at [851, 462] on div "Remove Gaps and Overlaps" at bounding box center [830, 464] width 197 height 21
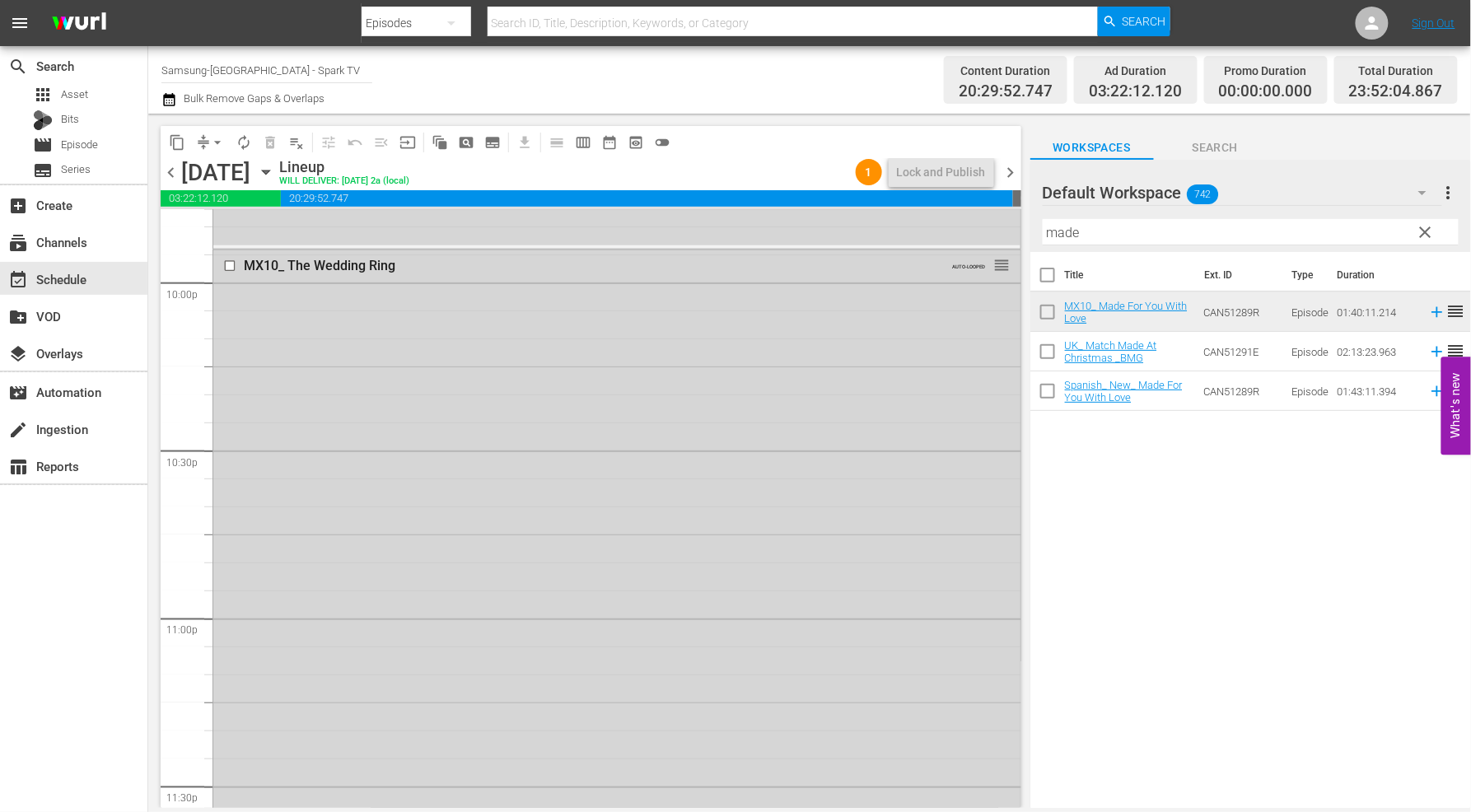
scroll to position [7871, 0]
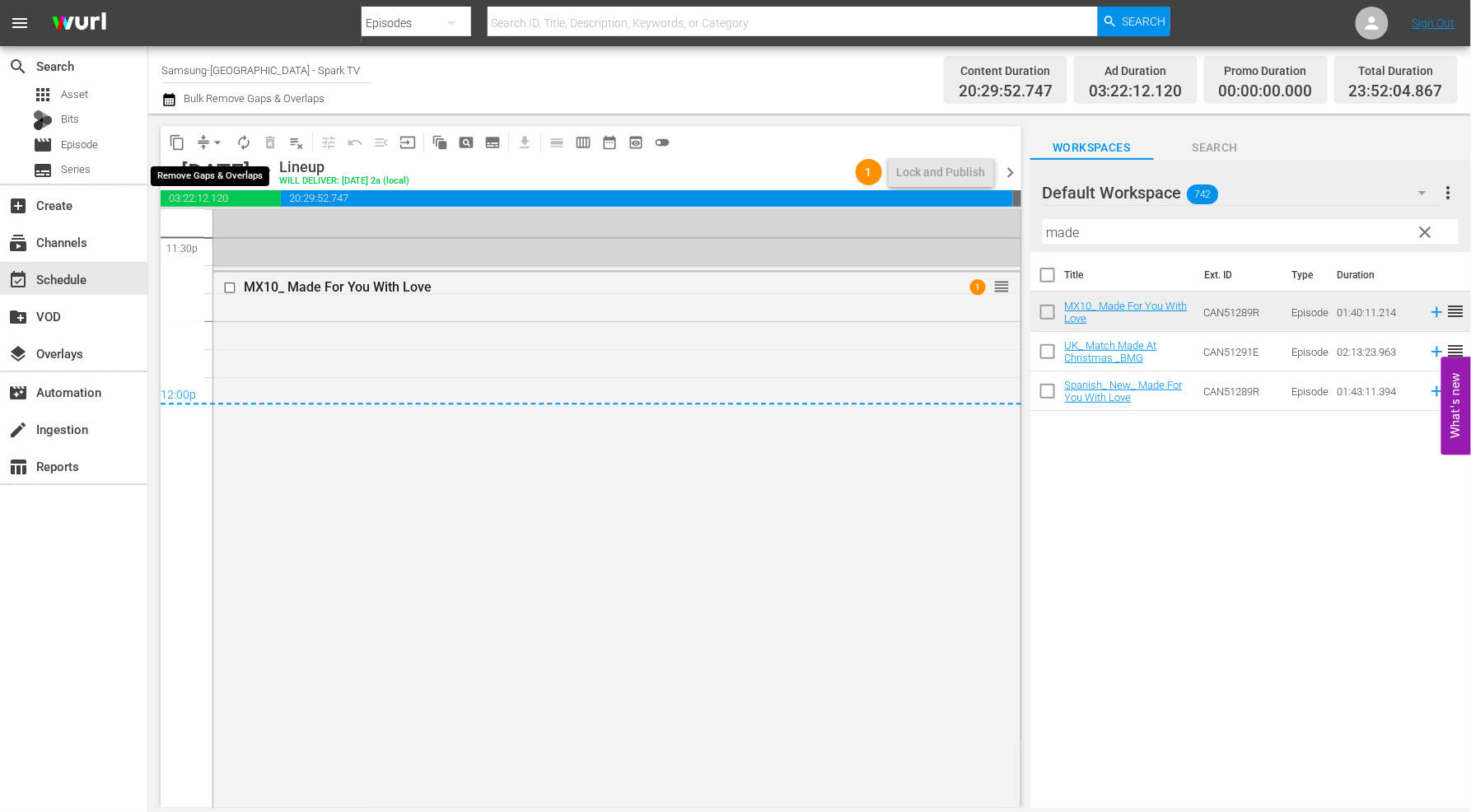
click at [219, 145] on span "arrow_drop_down" at bounding box center [217, 142] width 16 height 16
click at [241, 229] on li "Align to End of Previous Day" at bounding box center [218, 230] width 173 height 27
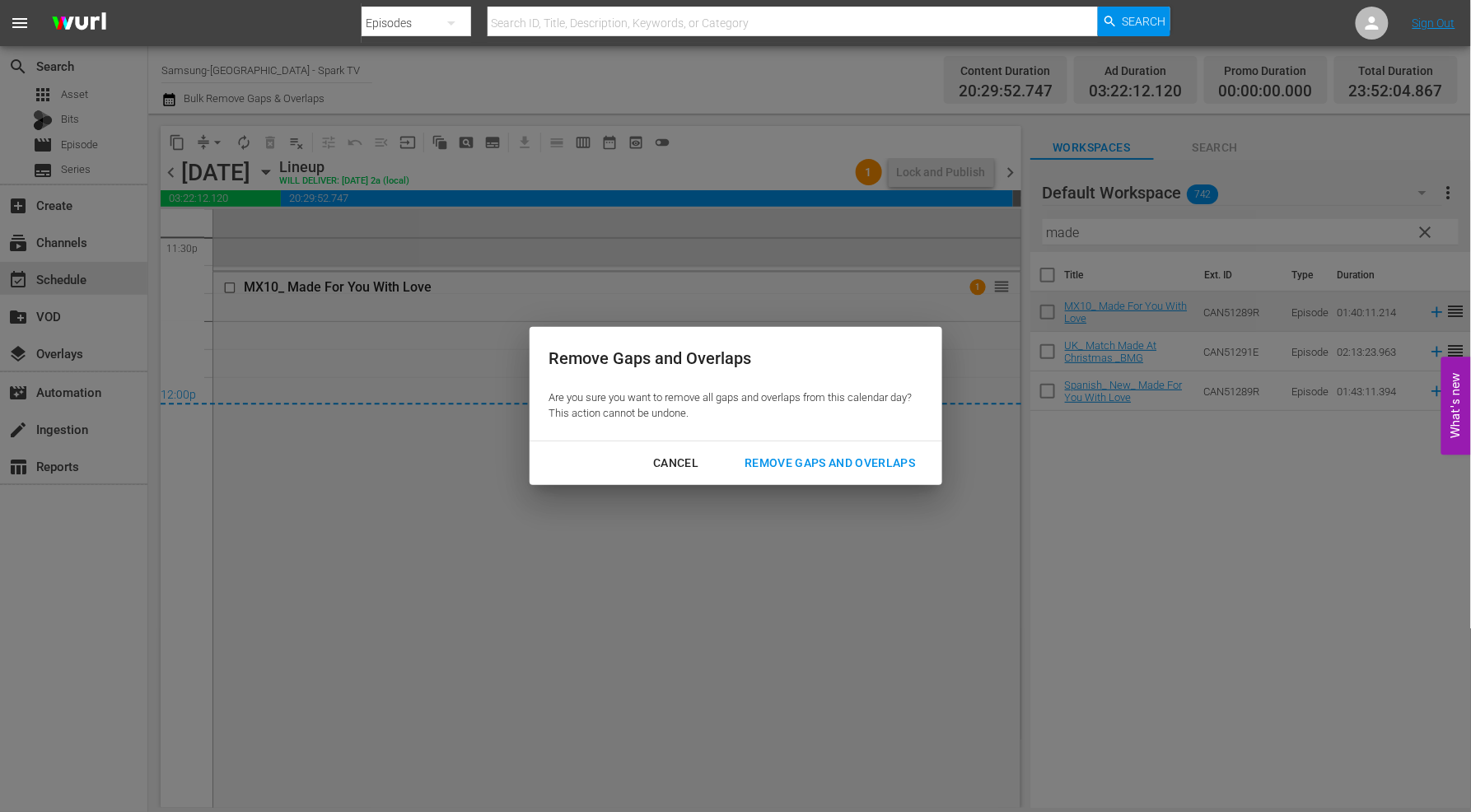
click at [874, 462] on div "Remove Gaps and Overlaps" at bounding box center [830, 464] width 197 height 21
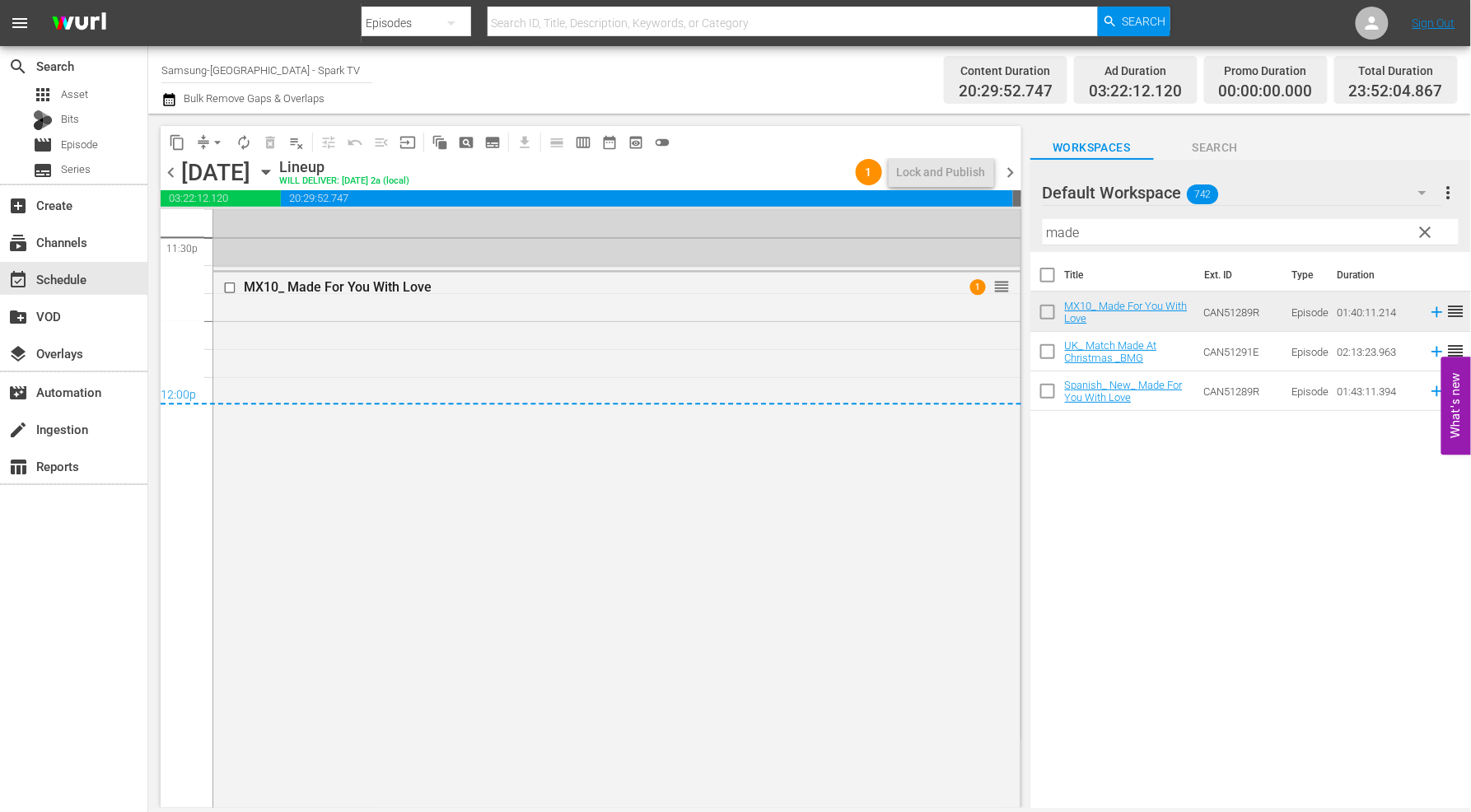
click at [270, 170] on icon "button" at bounding box center [266, 172] width 8 height 4
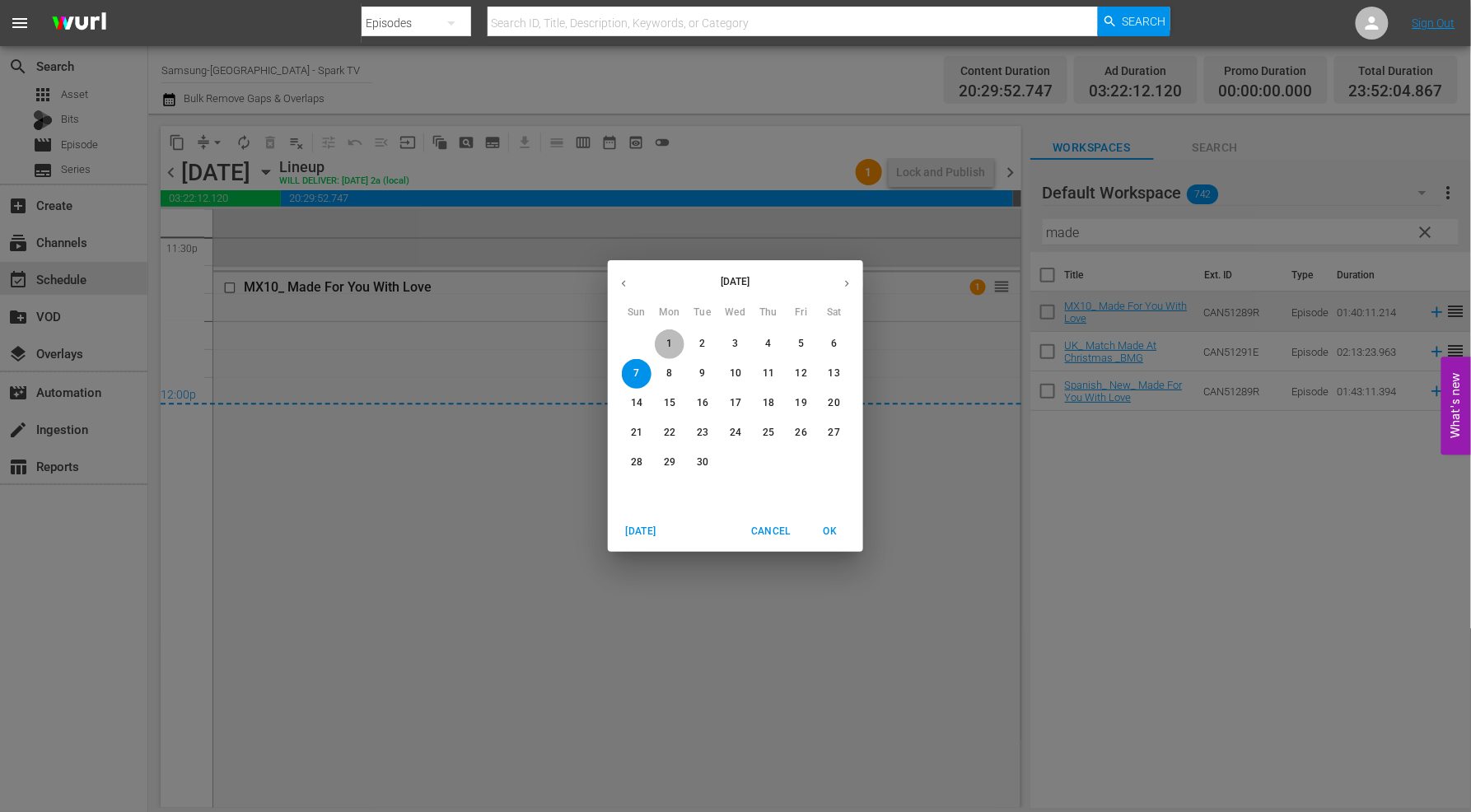
click at [664, 339] on span "1" at bounding box center [670, 343] width 30 height 14
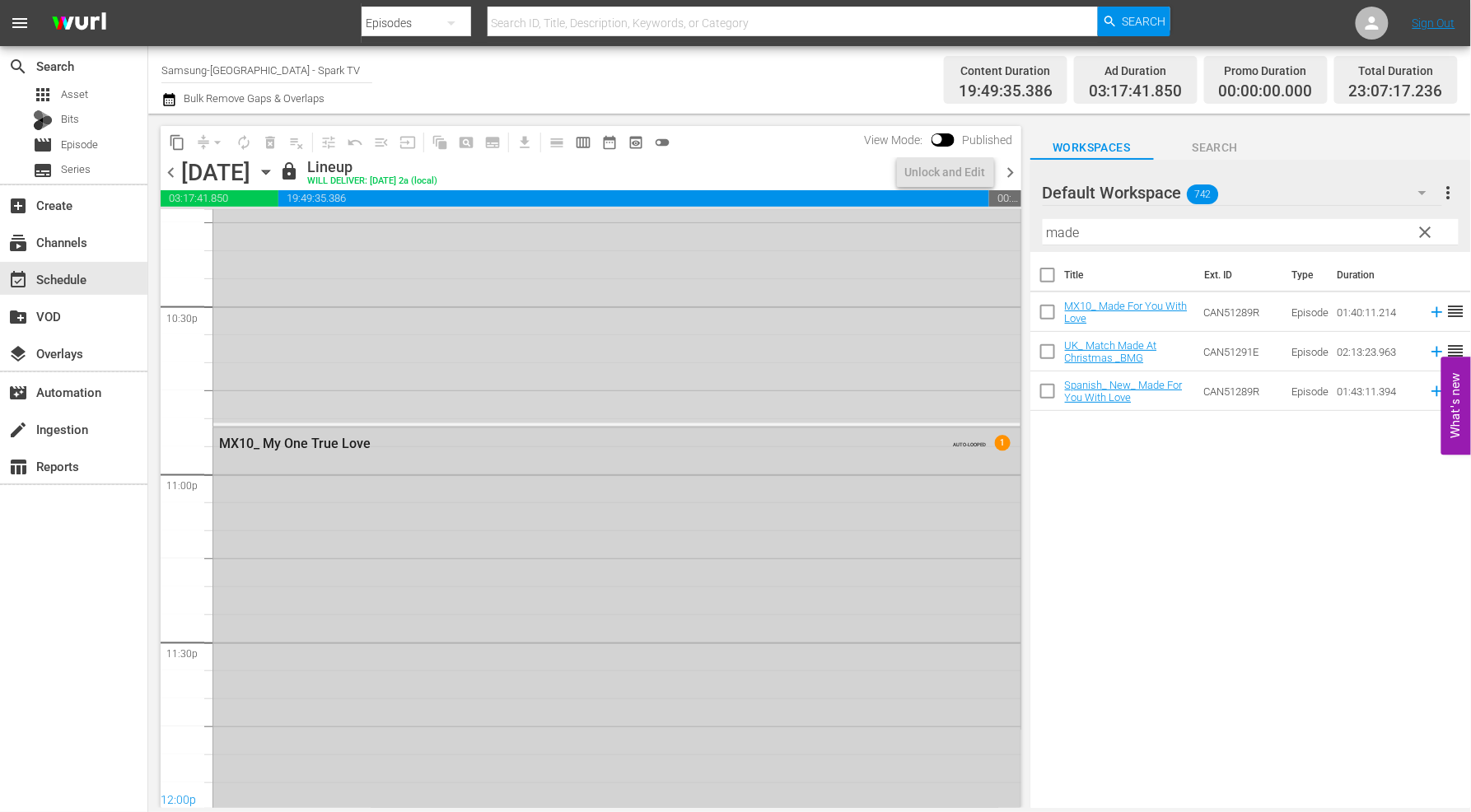
scroll to position [7673, 0]
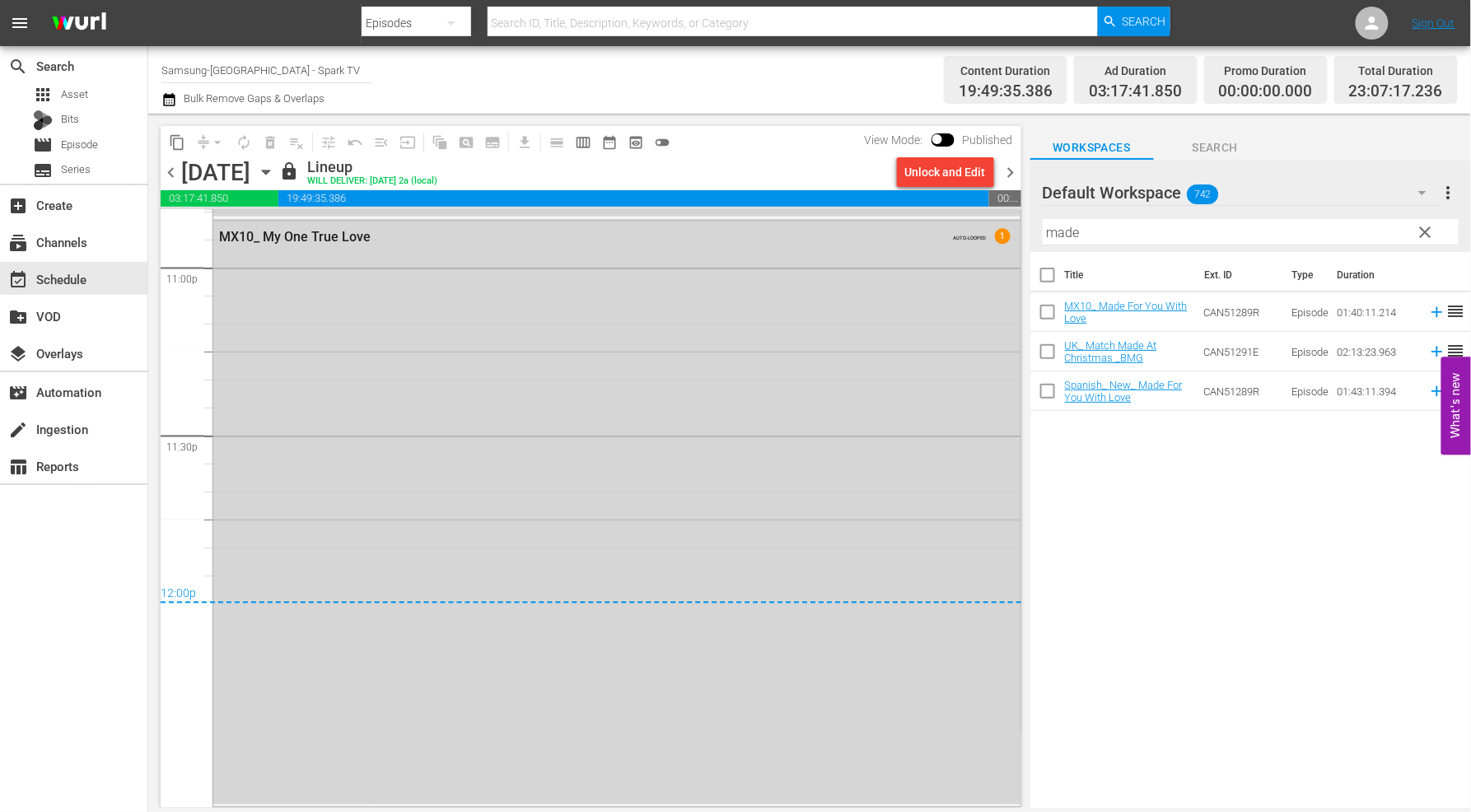
click at [275, 176] on icon "button" at bounding box center [266, 172] width 18 height 18
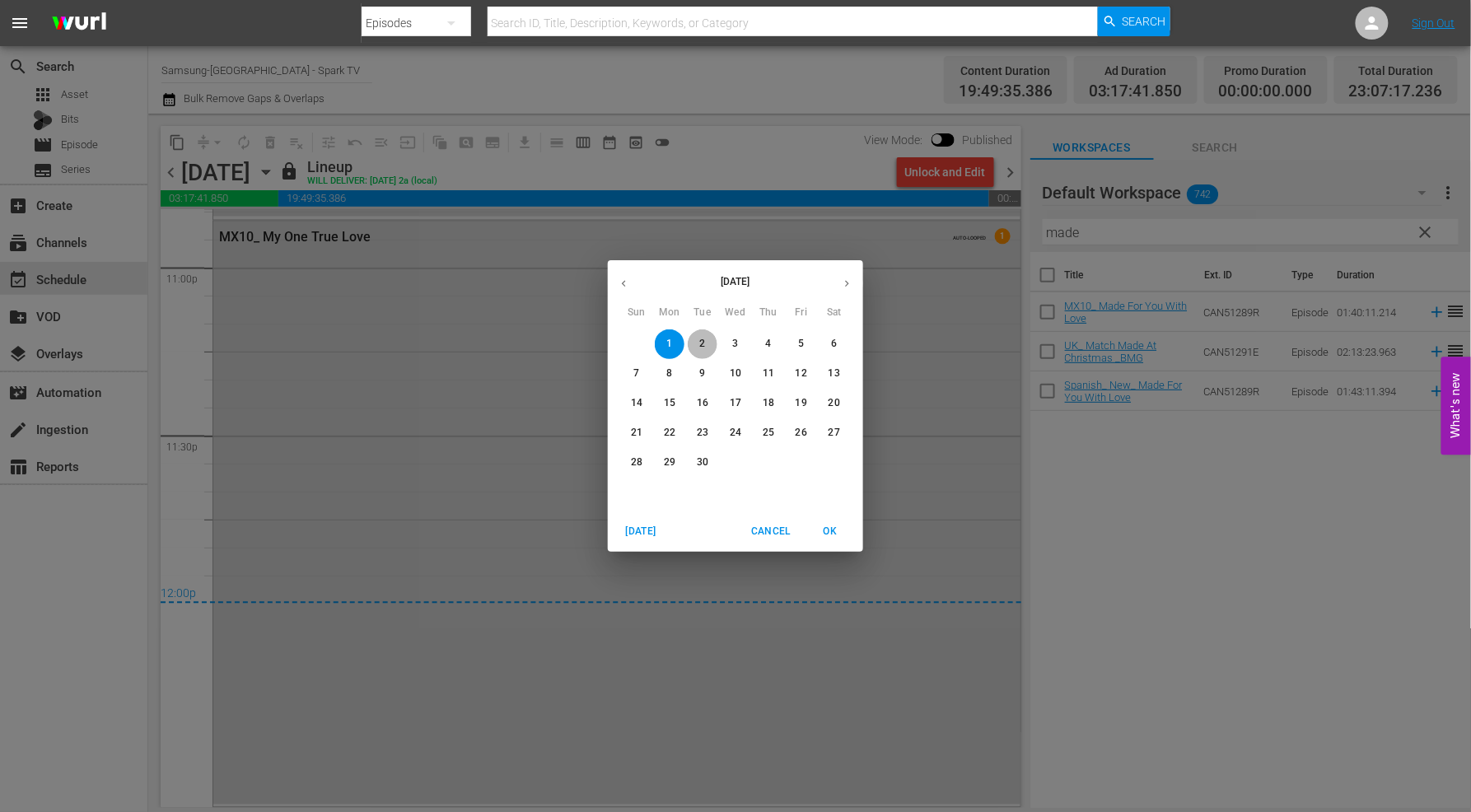
click at [703, 341] on p "2" at bounding box center [702, 343] width 6 height 14
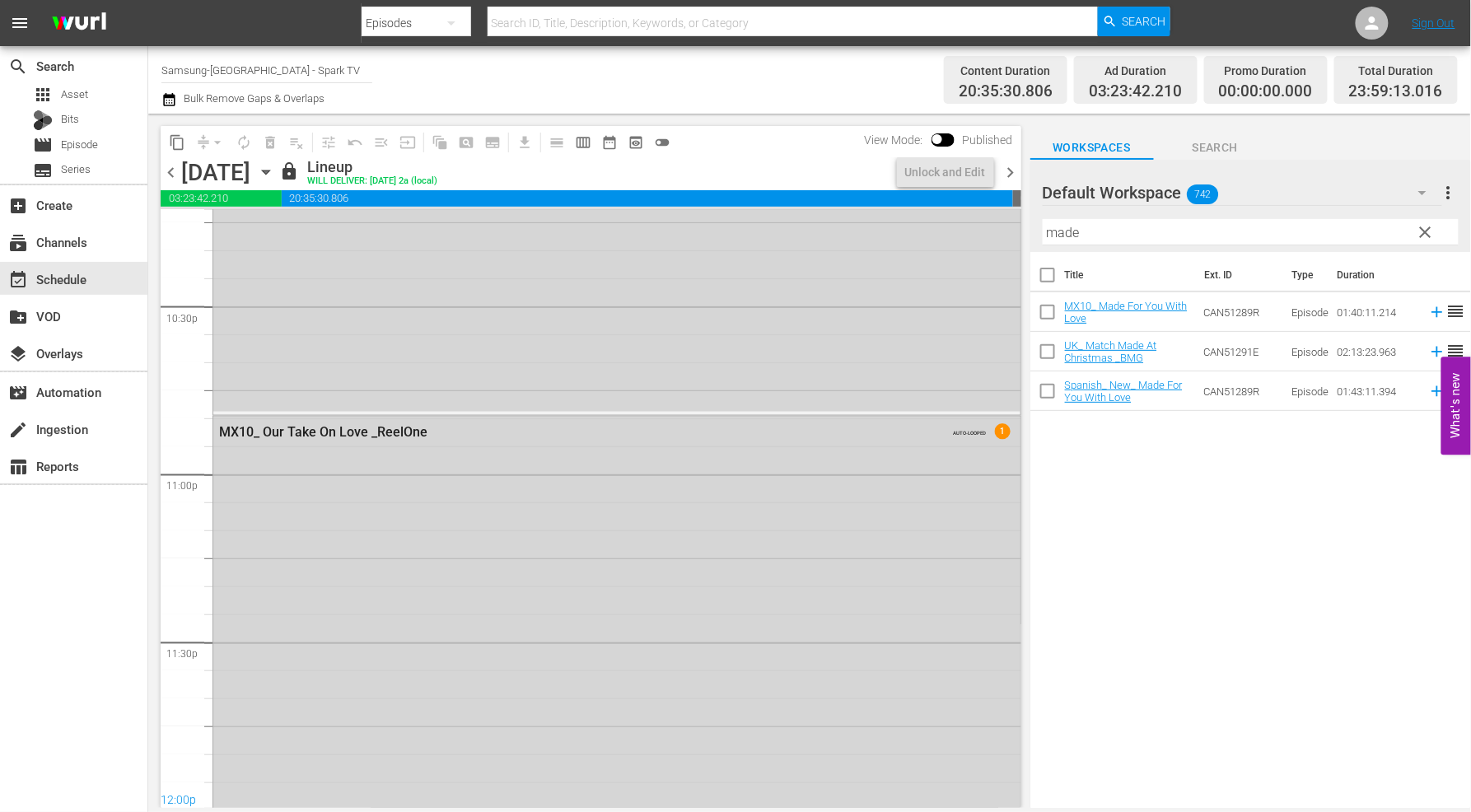
scroll to position [7669, 0]
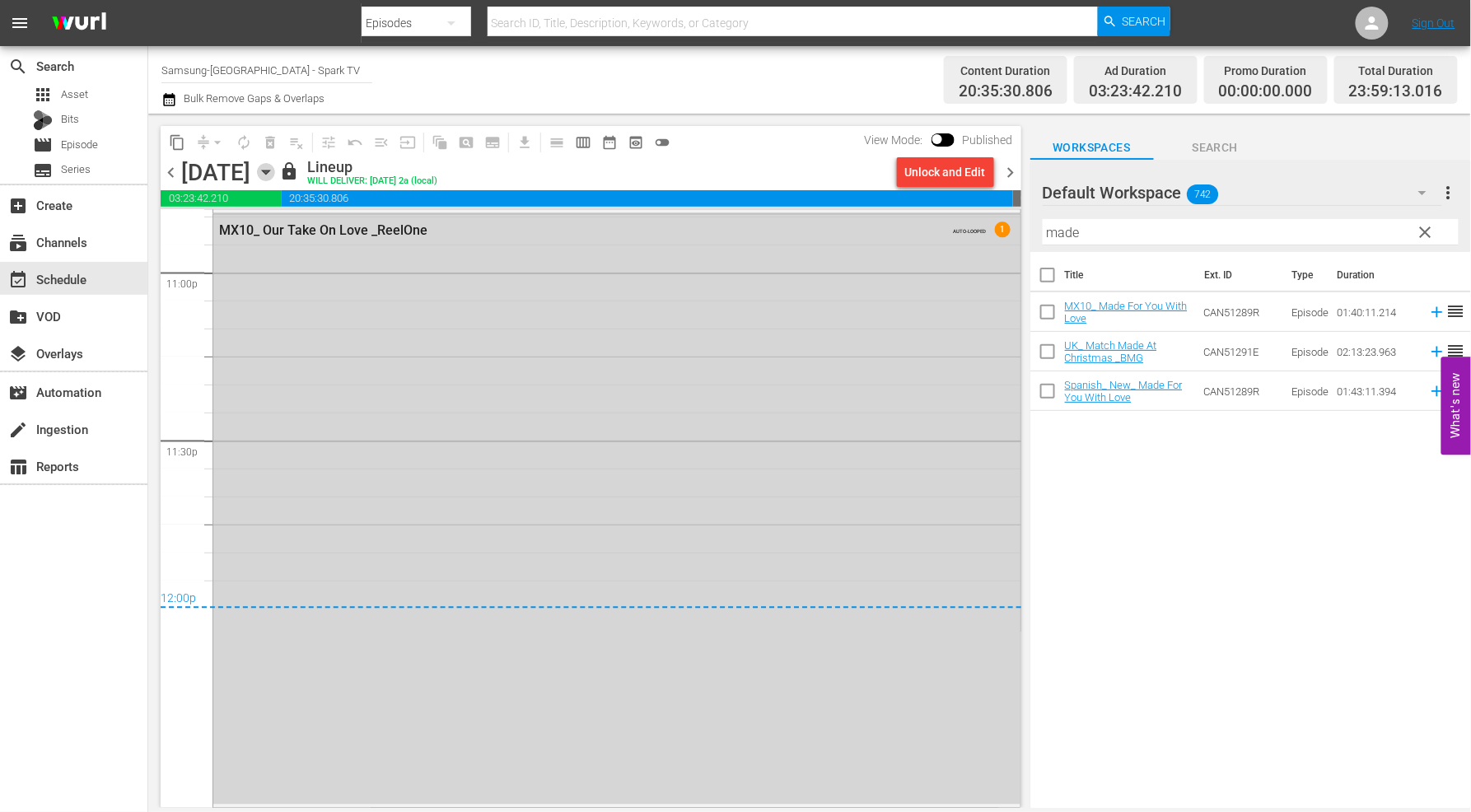
click at [275, 168] on icon "button" at bounding box center [266, 172] width 18 height 18
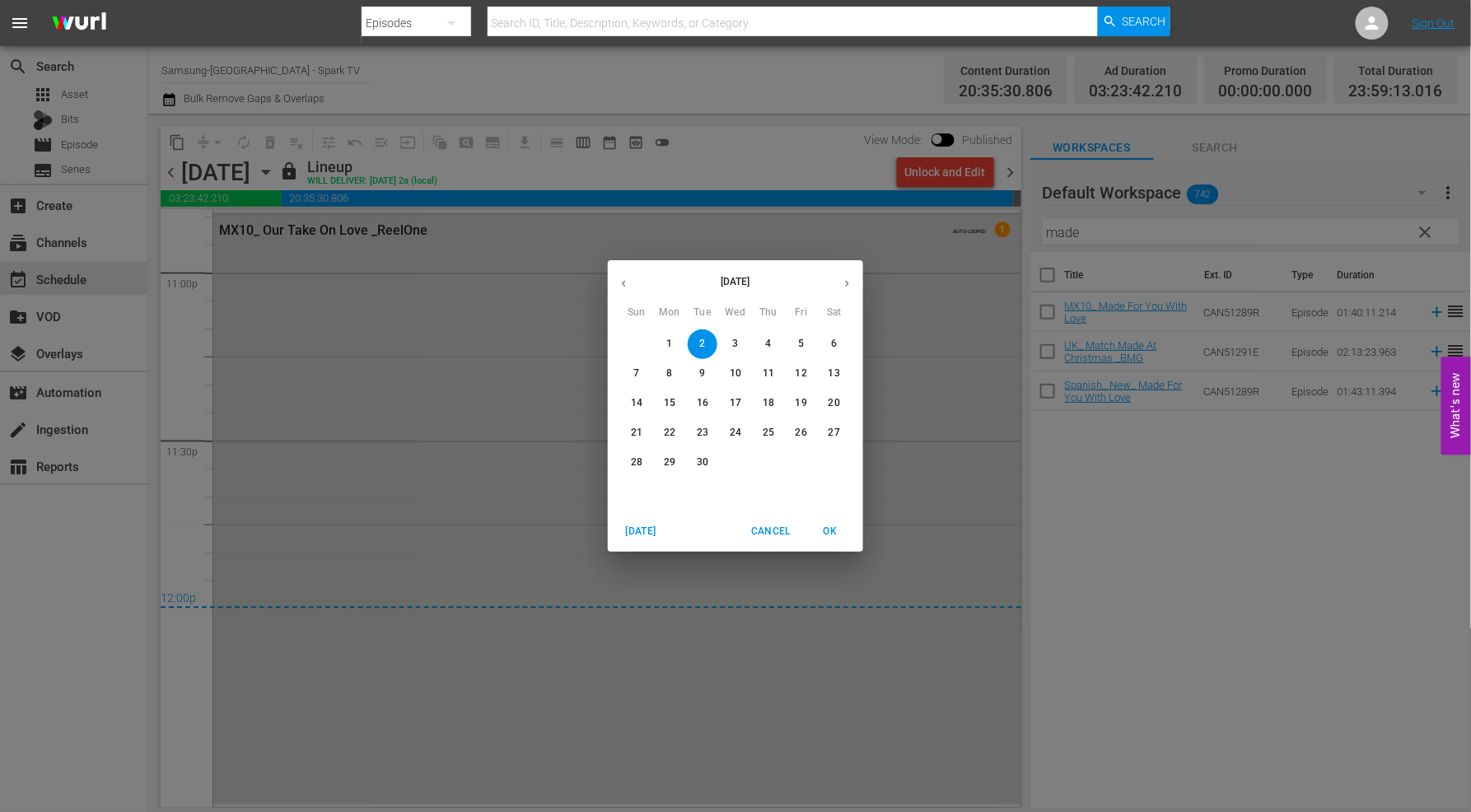
click at [737, 340] on p "3" at bounding box center [736, 343] width 6 height 14
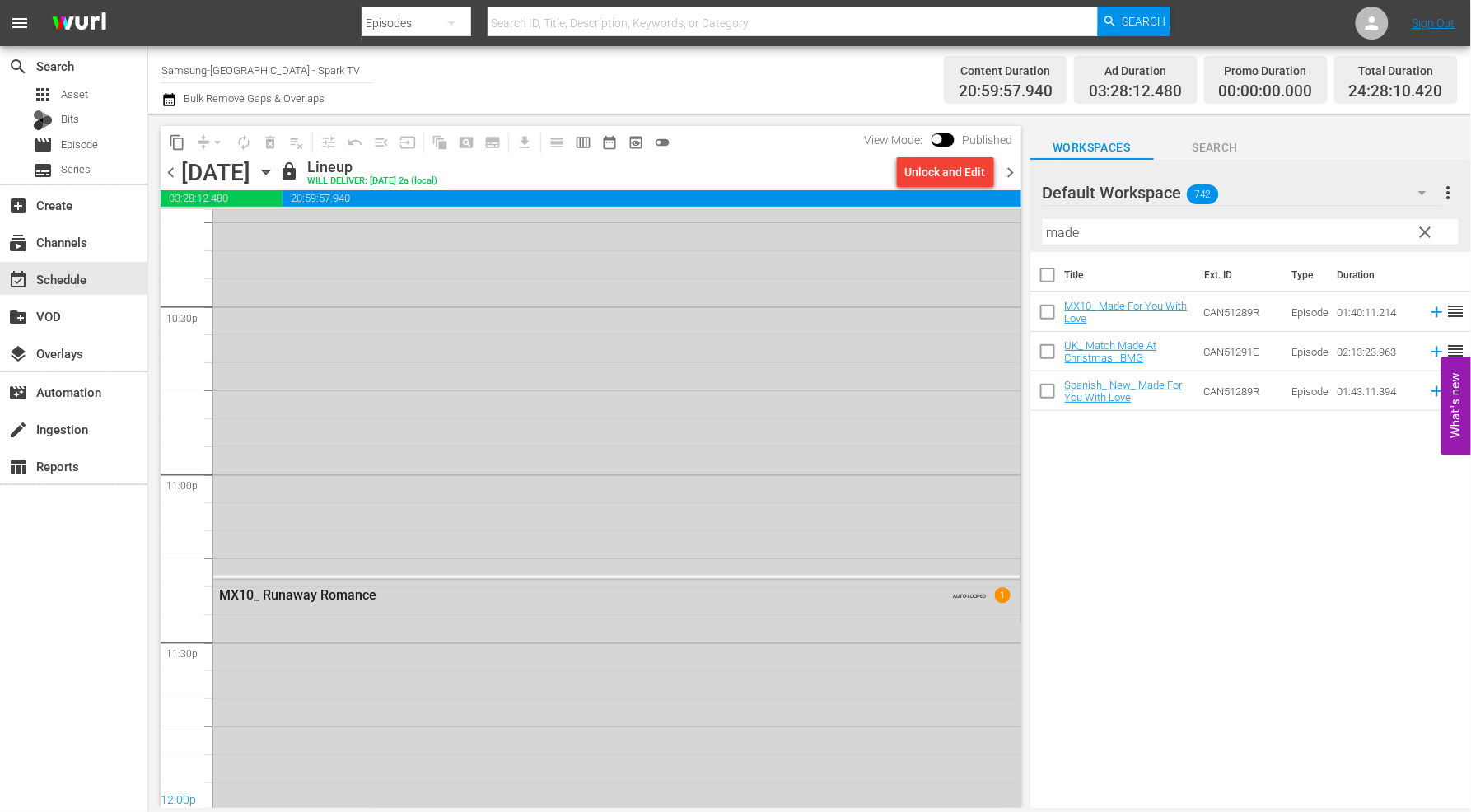
scroll to position [7826, 0]
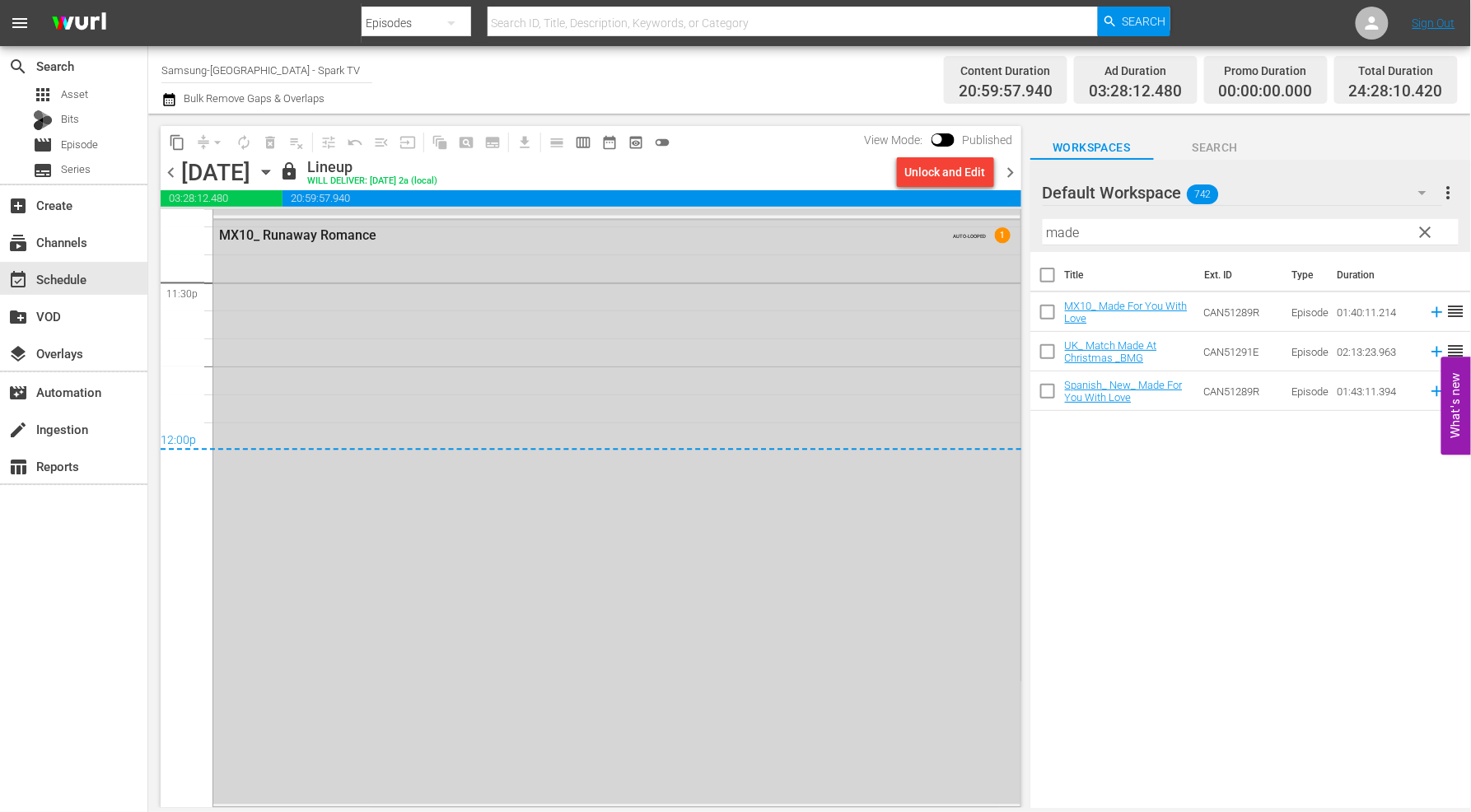
click at [275, 171] on icon "button" at bounding box center [266, 172] width 18 height 18
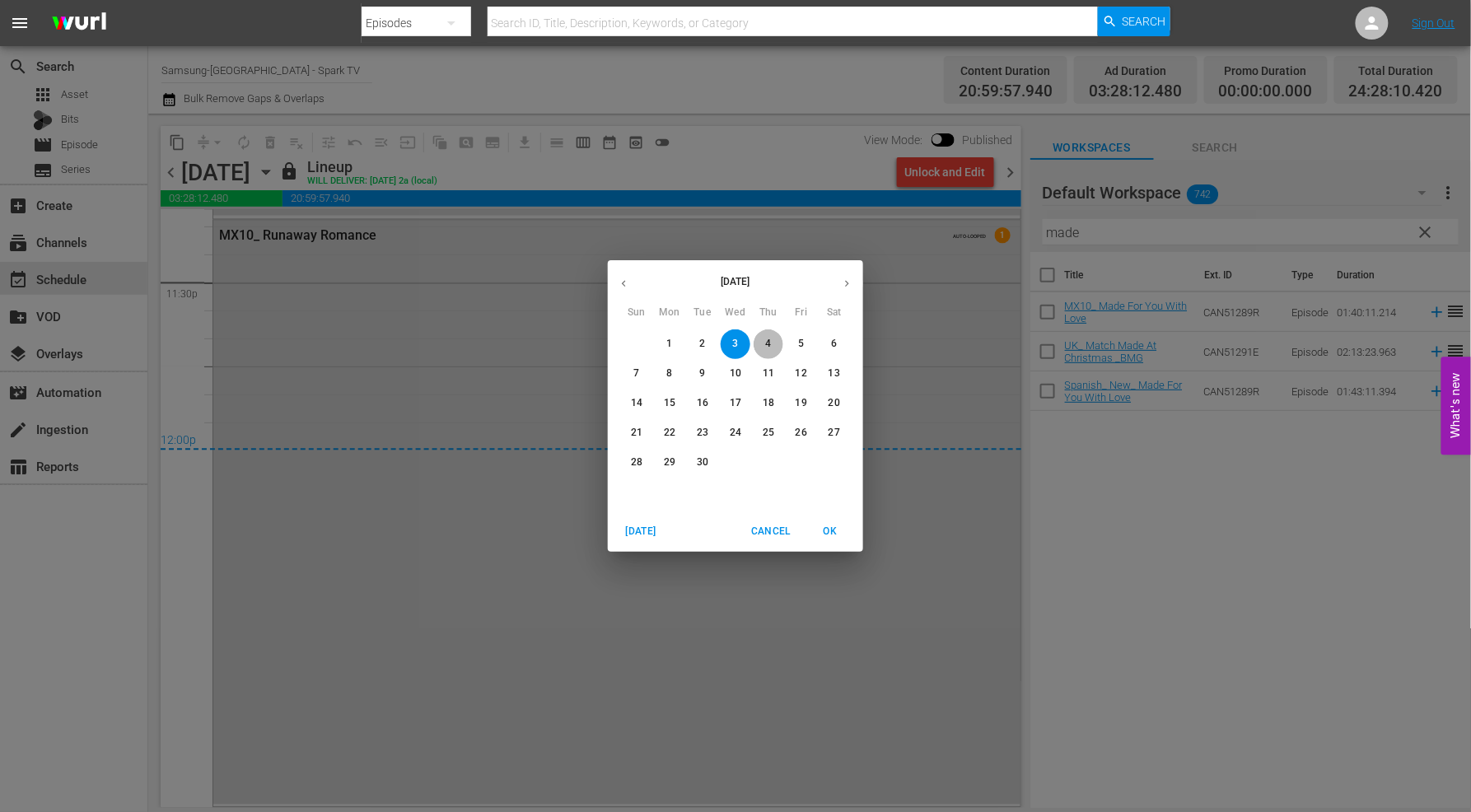
click at [767, 341] on p "4" at bounding box center [768, 343] width 6 height 14
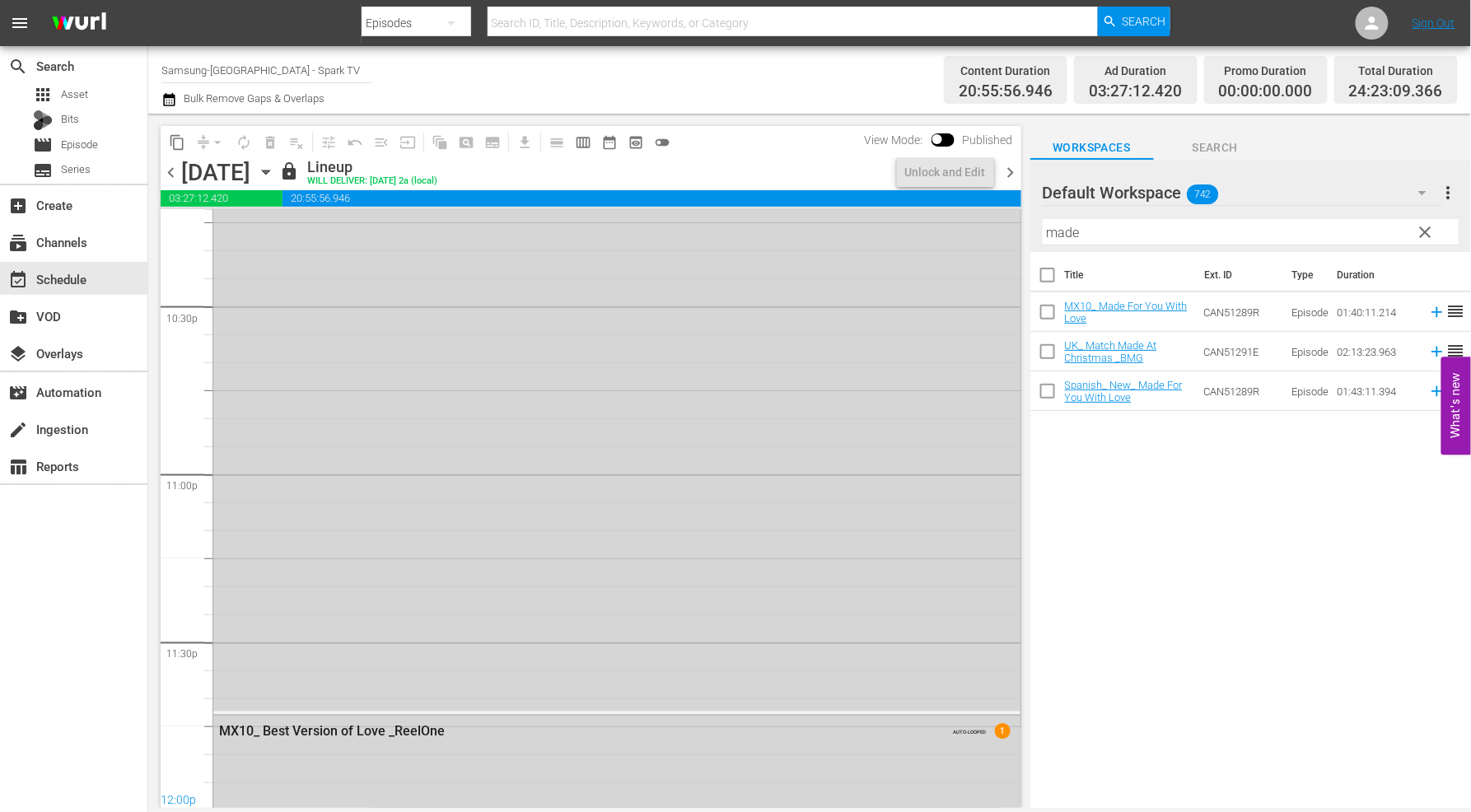
scroll to position [7871, 0]
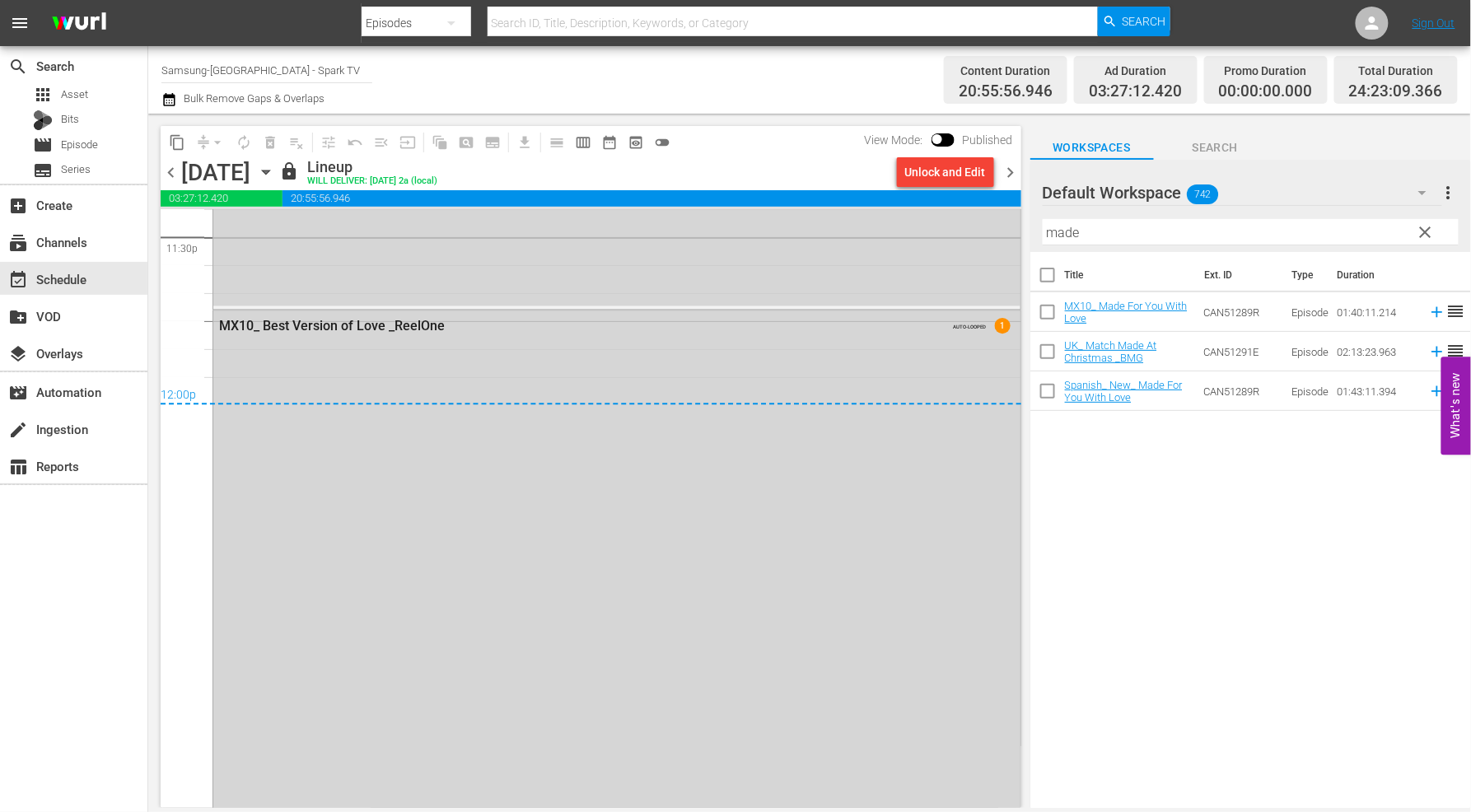
click at [270, 171] on icon "button" at bounding box center [266, 172] width 8 height 4
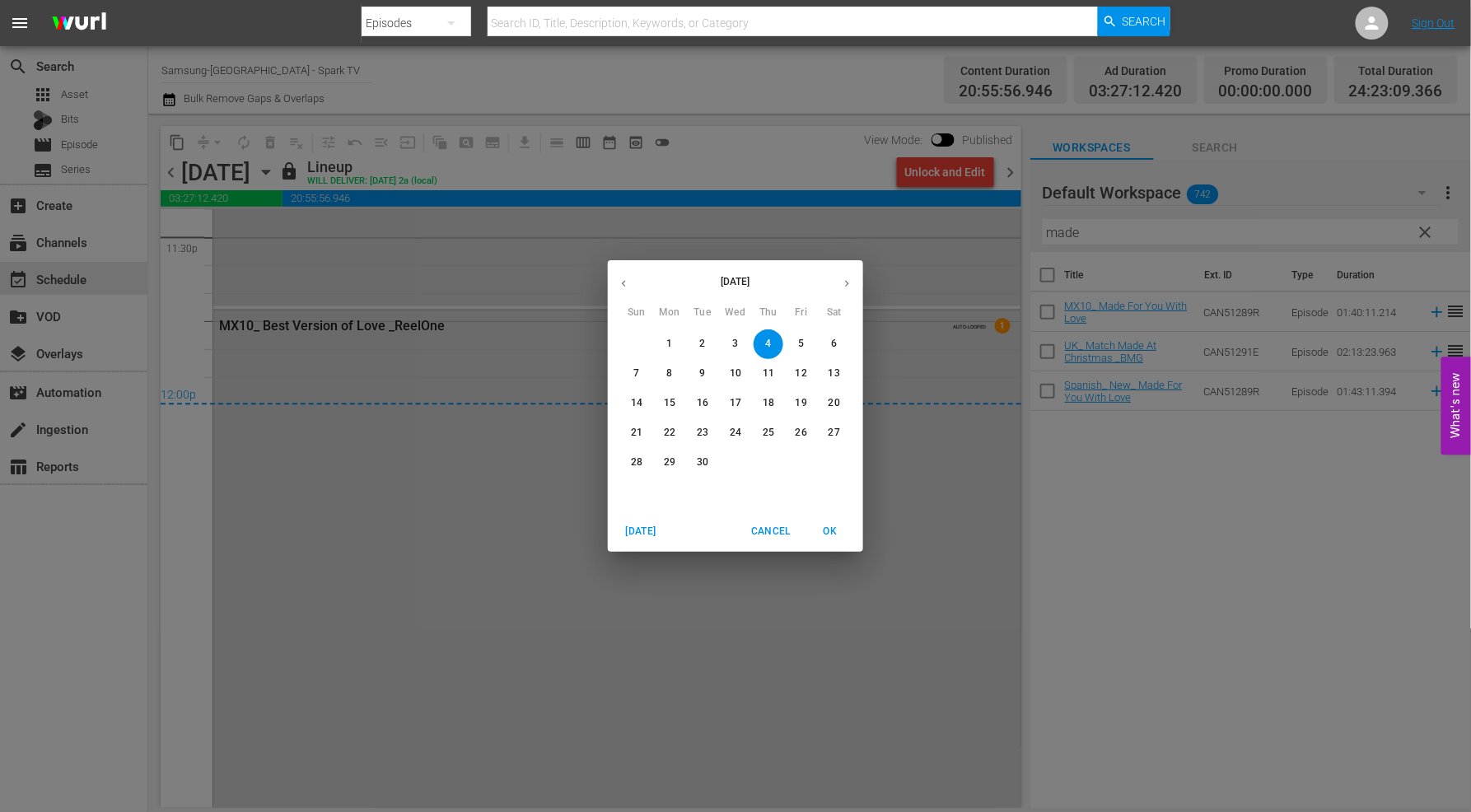
click at [799, 346] on p "5" at bounding box center [801, 343] width 6 height 14
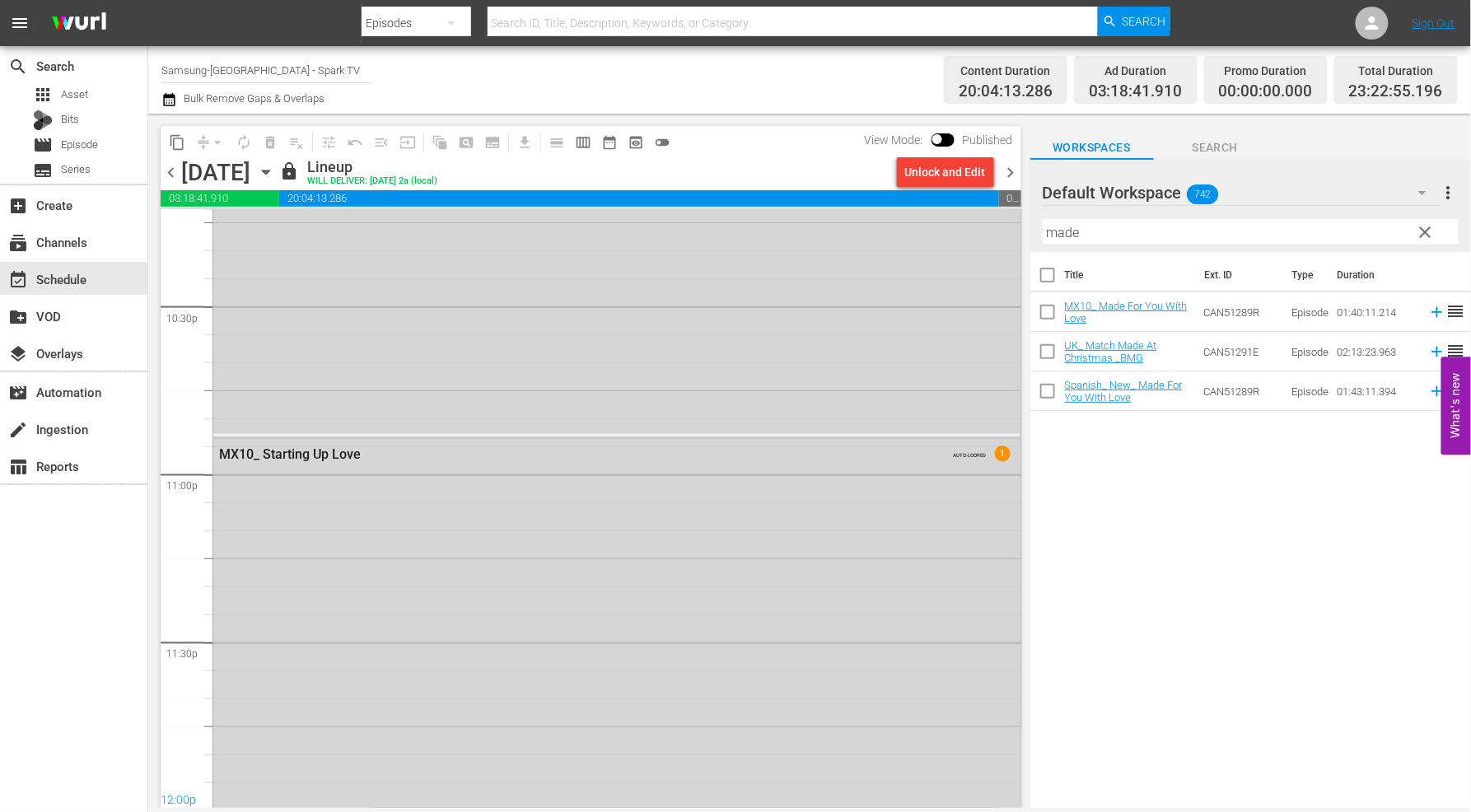
scroll to position [7748, 0]
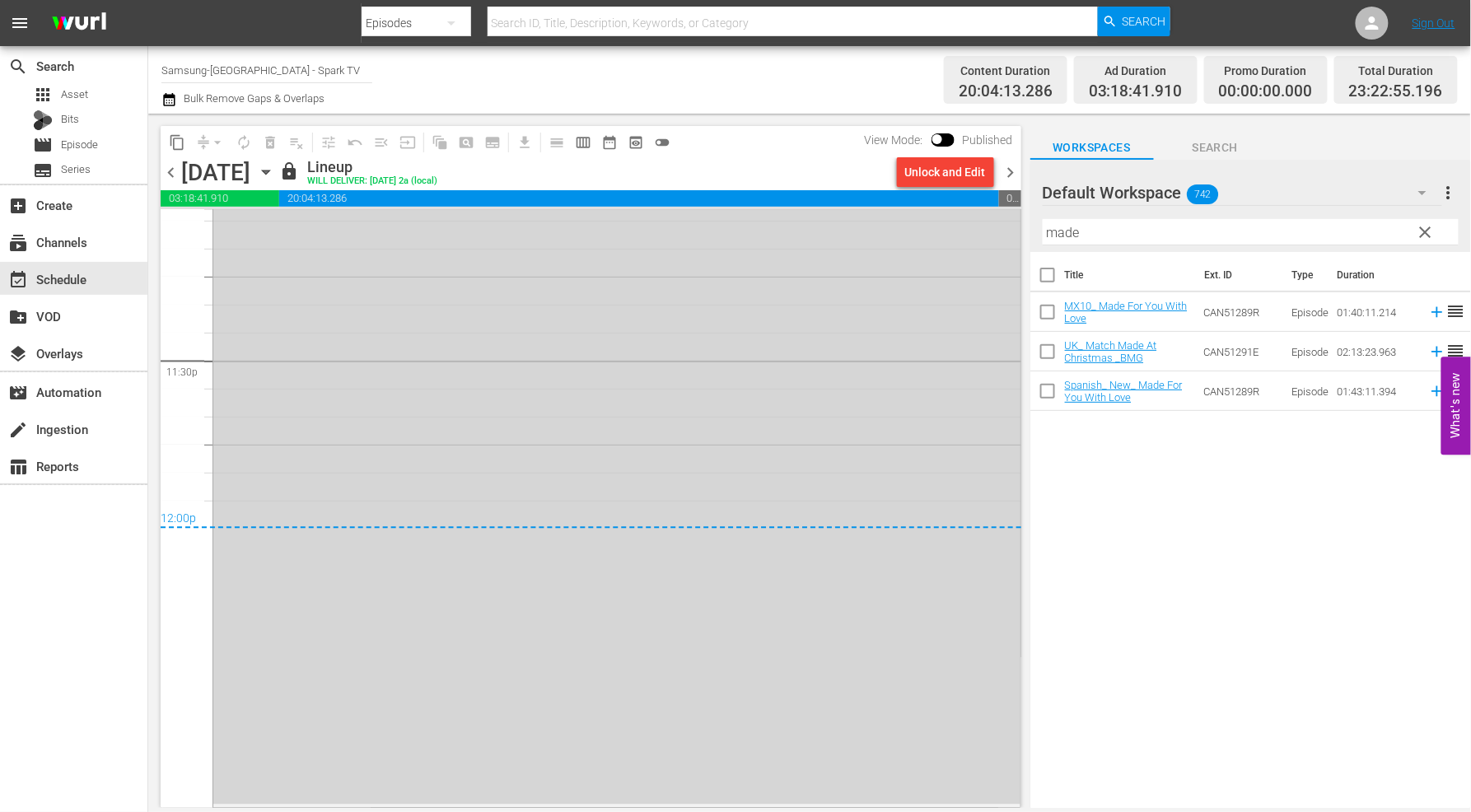
click at [270, 170] on icon "button" at bounding box center [266, 172] width 8 height 4
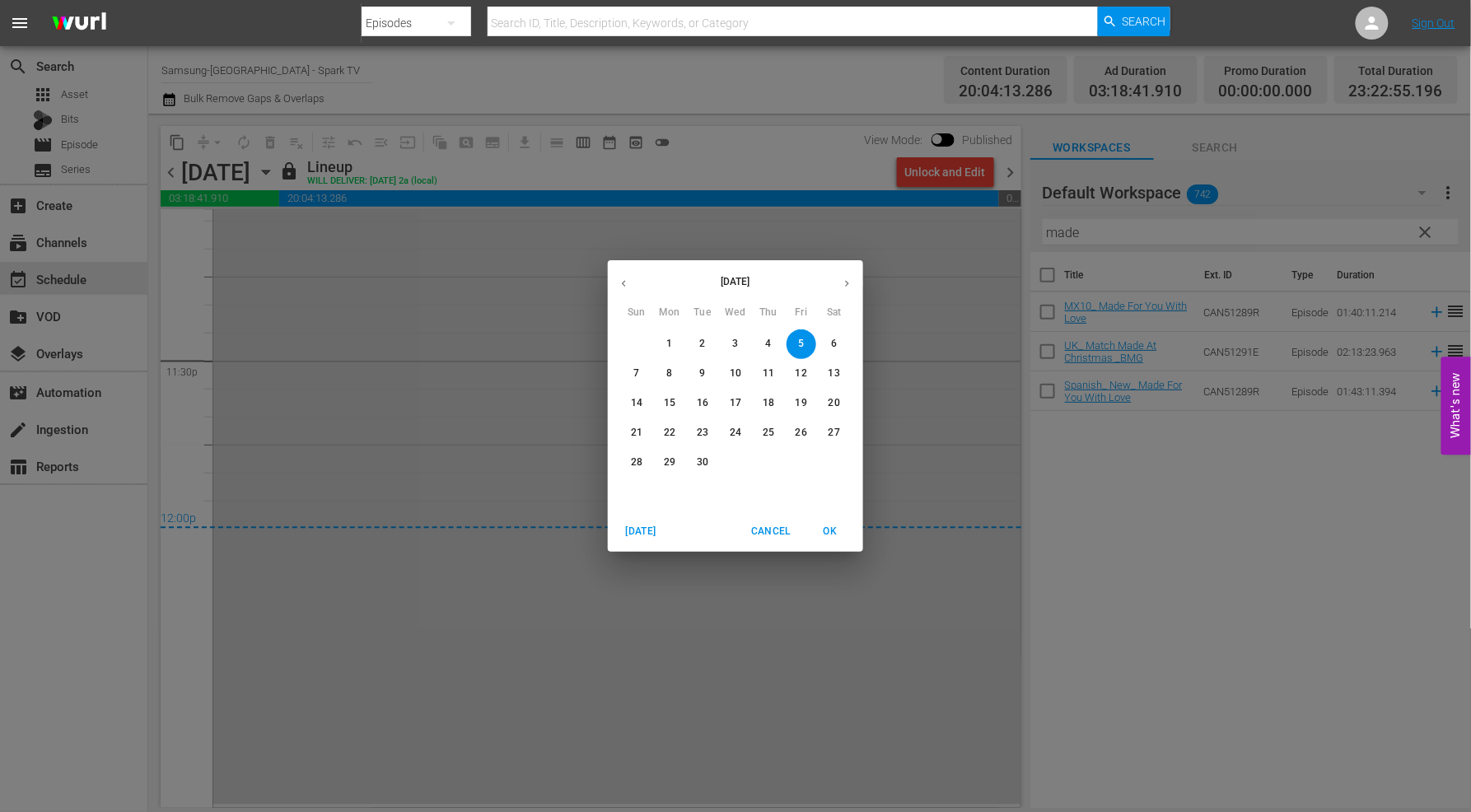
click at [839, 340] on span "6" at bounding box center [834, 343] width 30 height 14
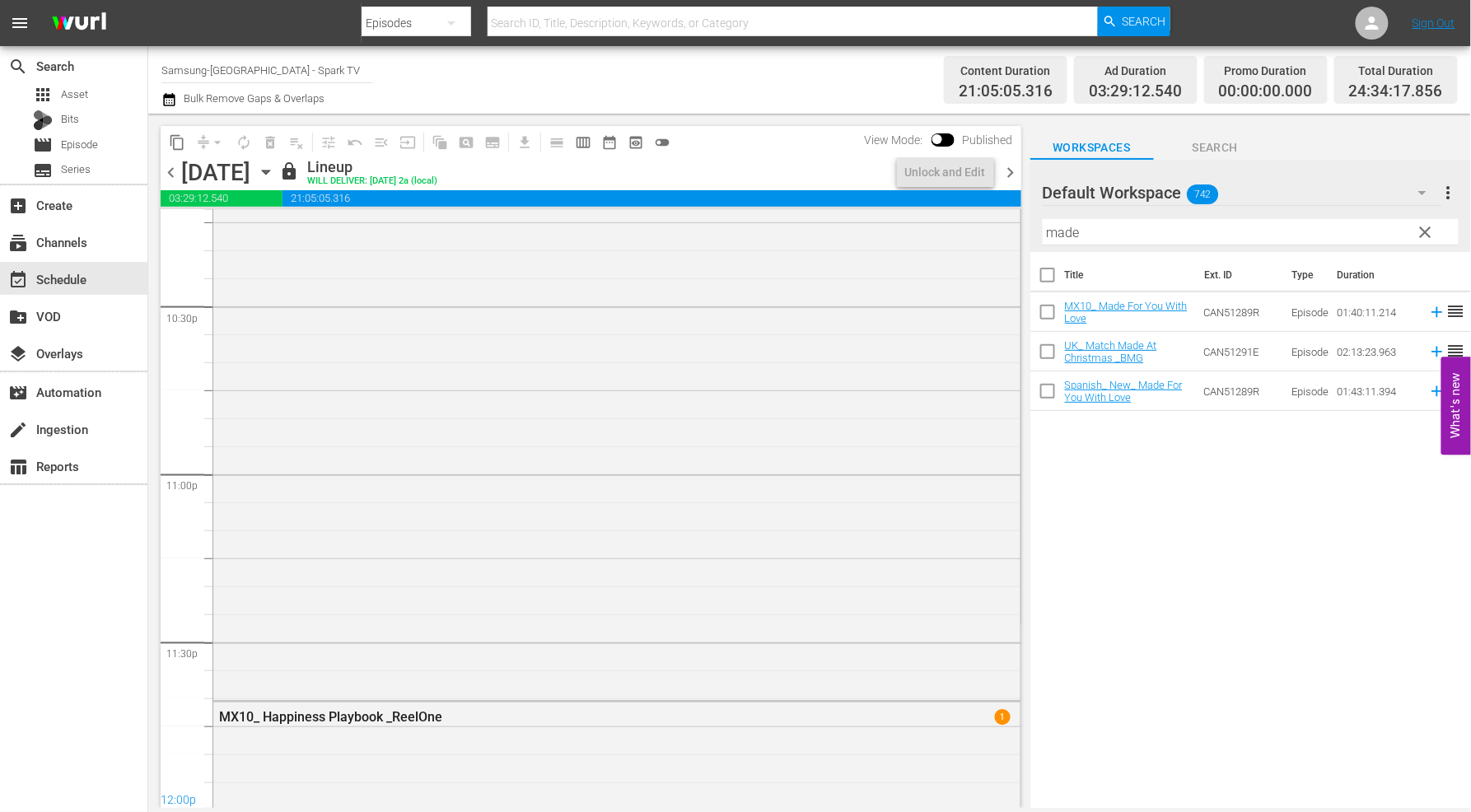
scroll to position [7871, 0]
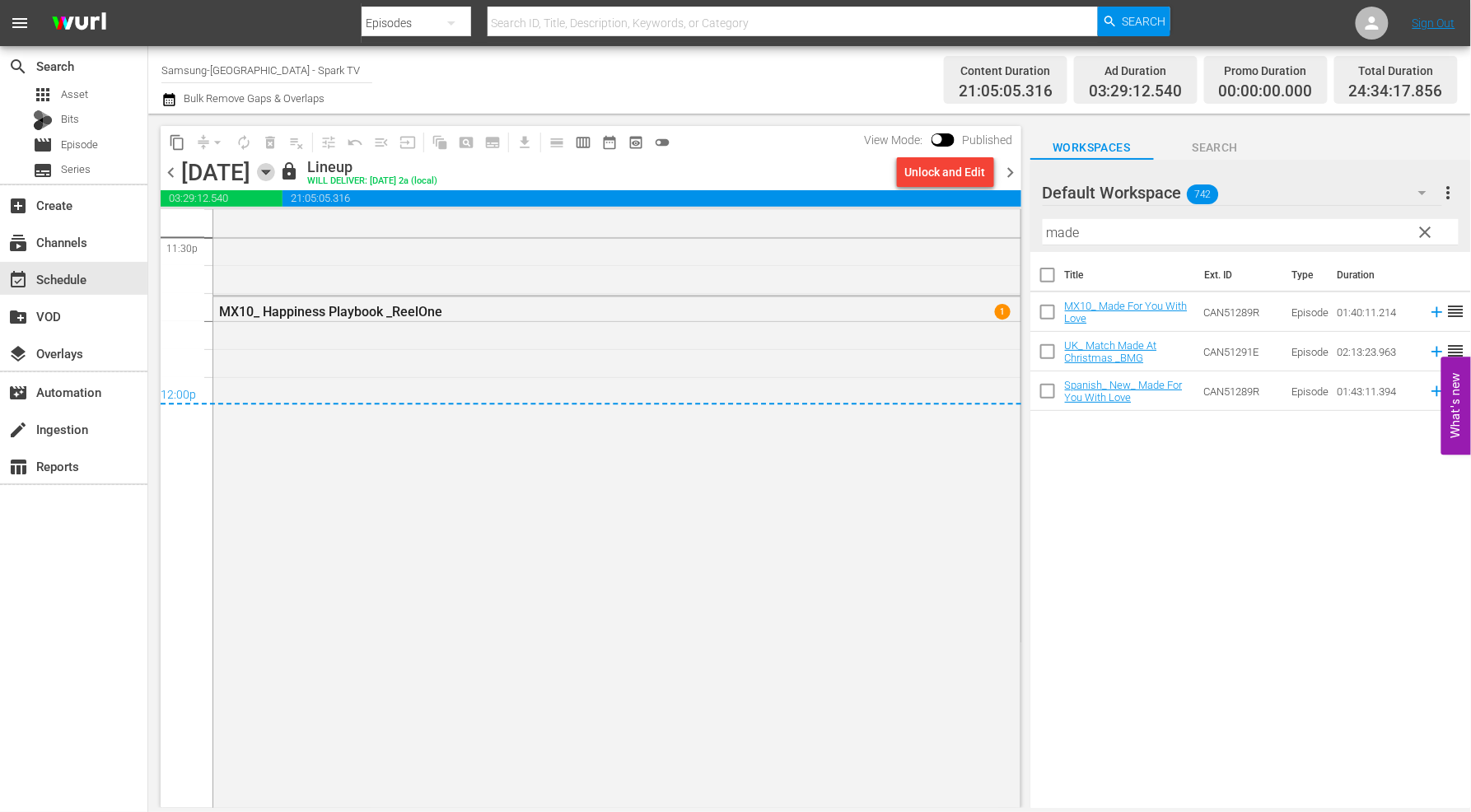
click at [270, 170] on icon "button" at bounding box center [266, 172] width 8 height 4
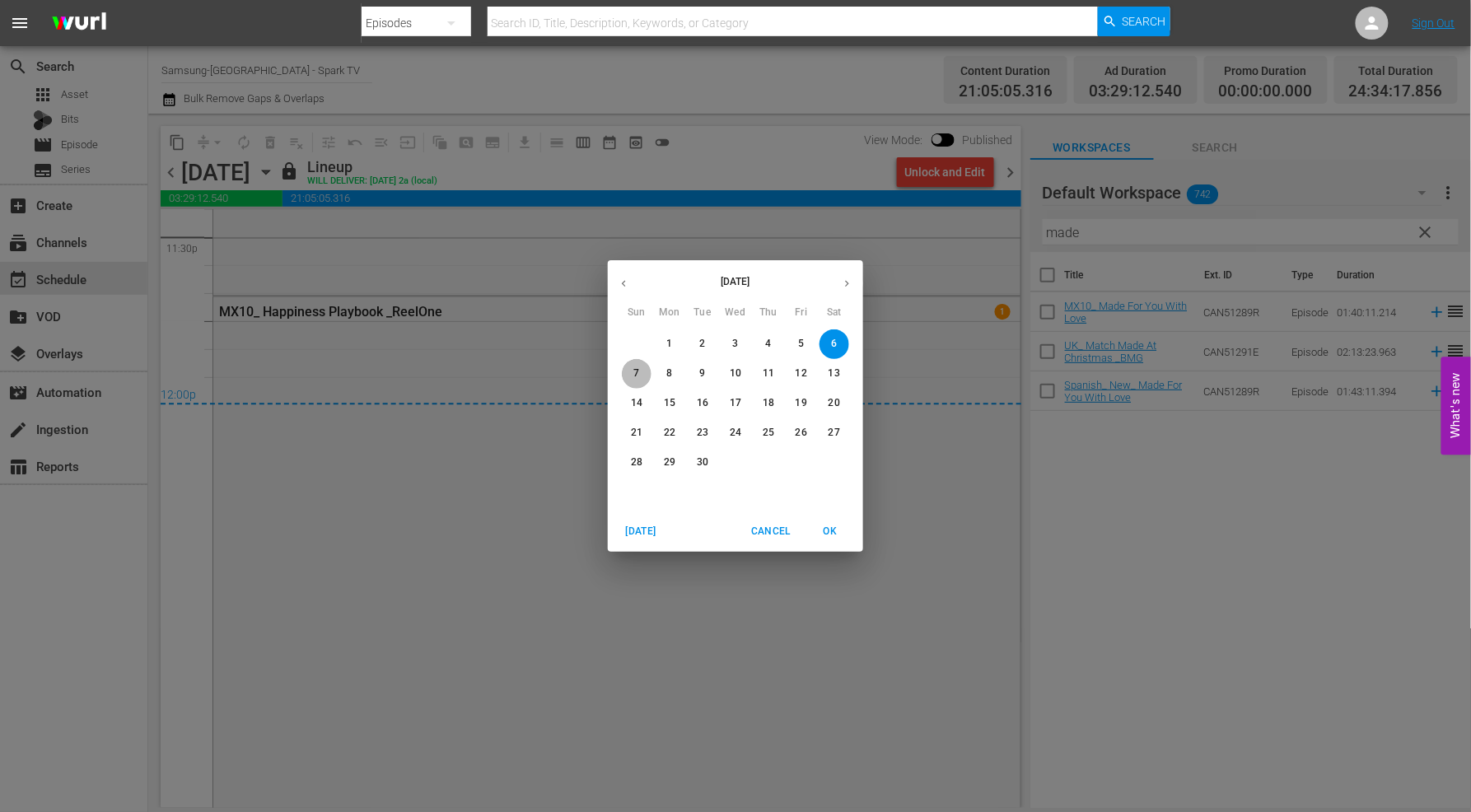
click at [637, 371] on p "7" at bounding box center [636, 373] width 6 height 14
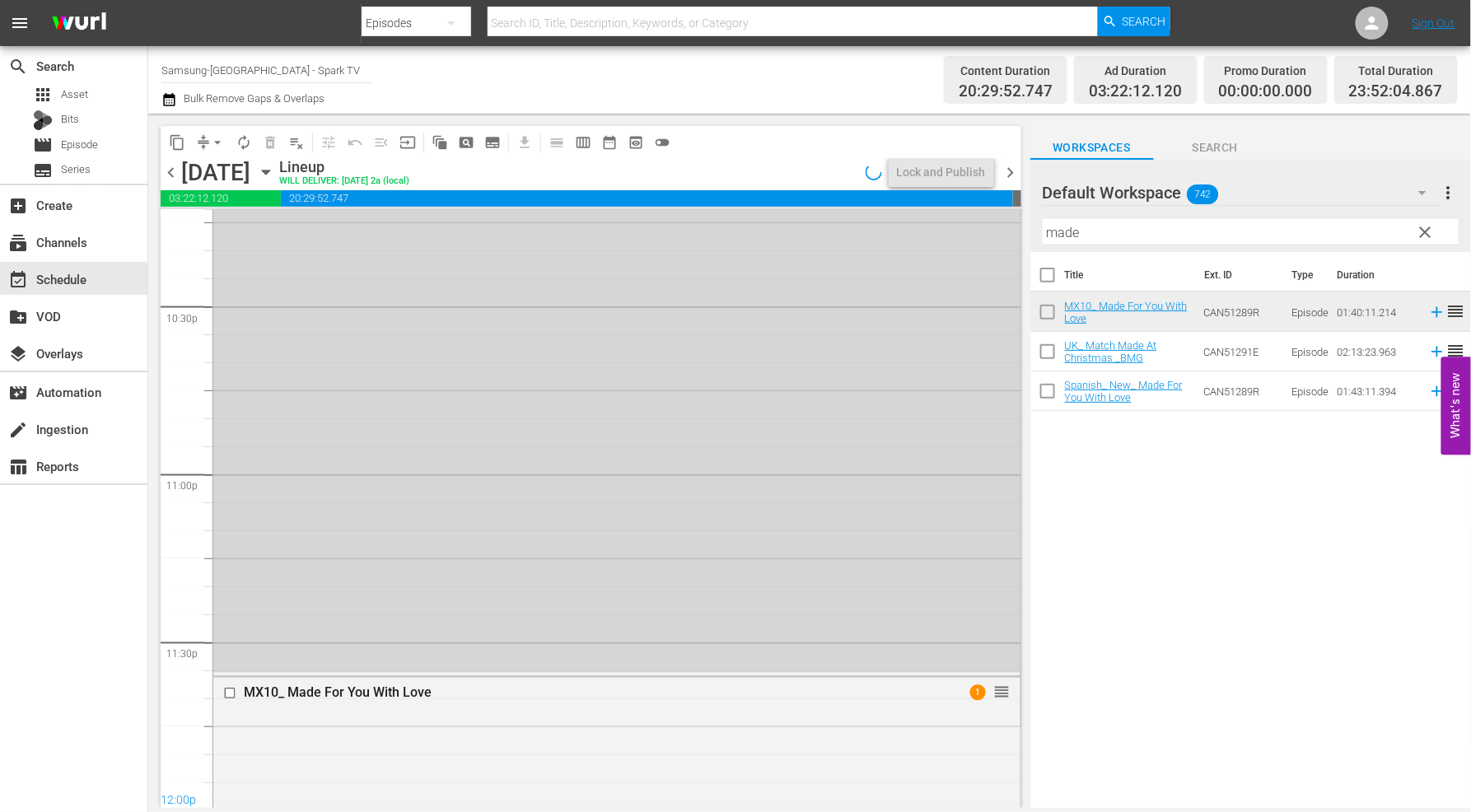
scroll to position [7871, 0]
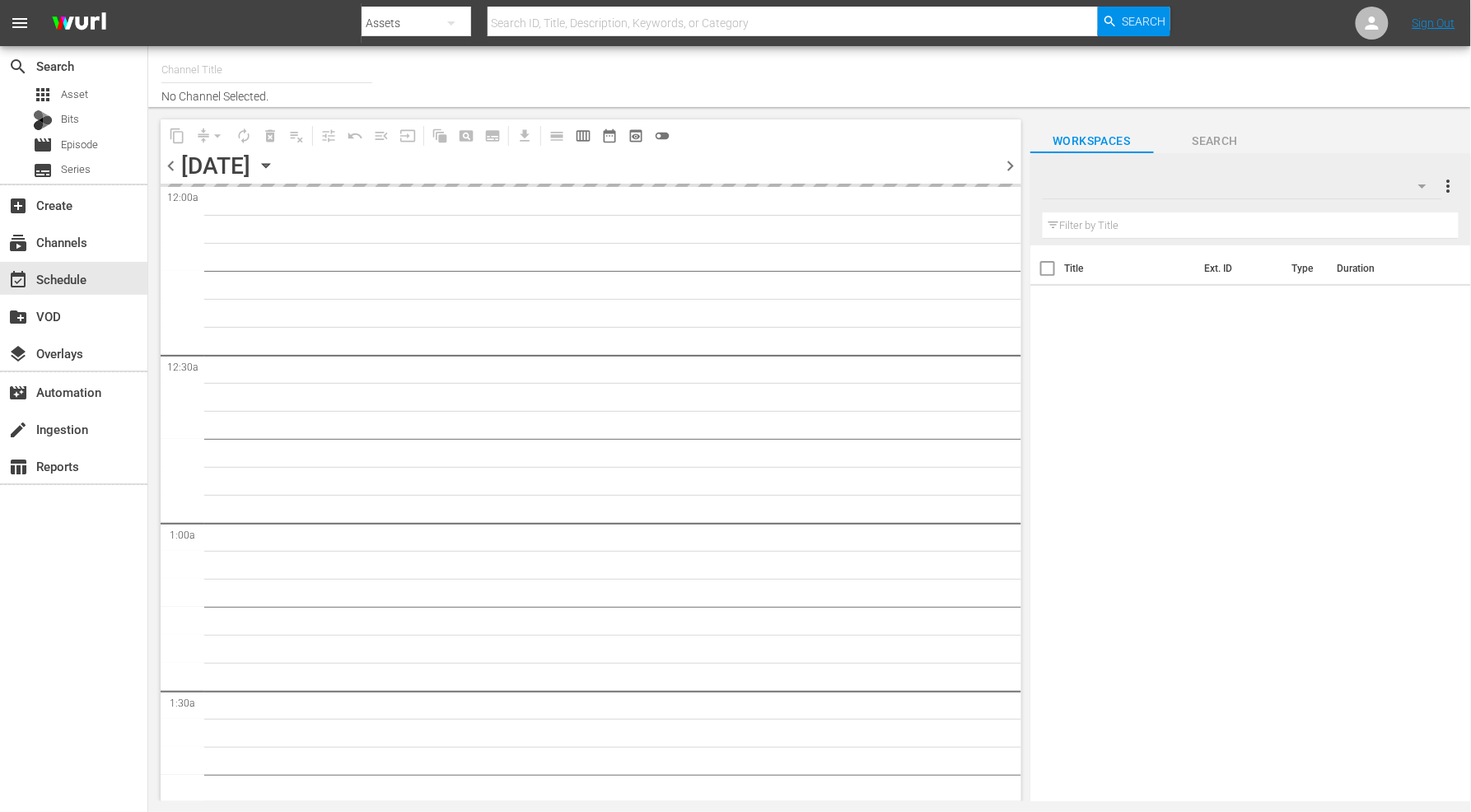
type input "Samsung-Mexico - Spark TV (987)"
